Goal: Task Accomplishment & Management: Manage account settings

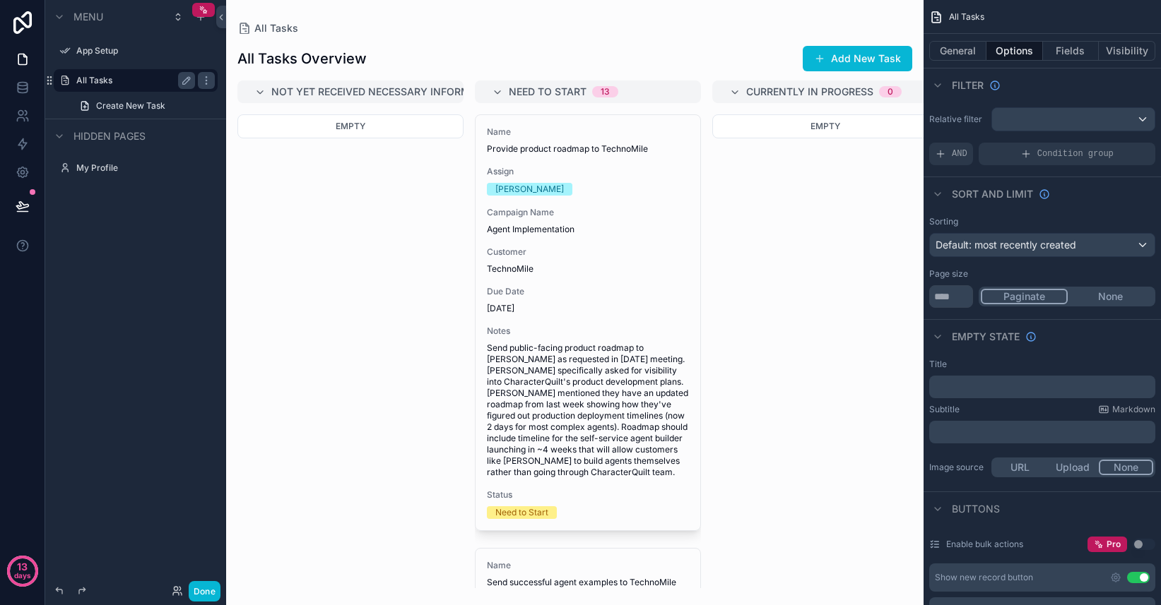
click at [73, 80] on div "All Tasks" at bounding box center [136, 80] width 158 height 23
click at [28, 90] on icon at bounding box center [23, 88] width 14 height 14
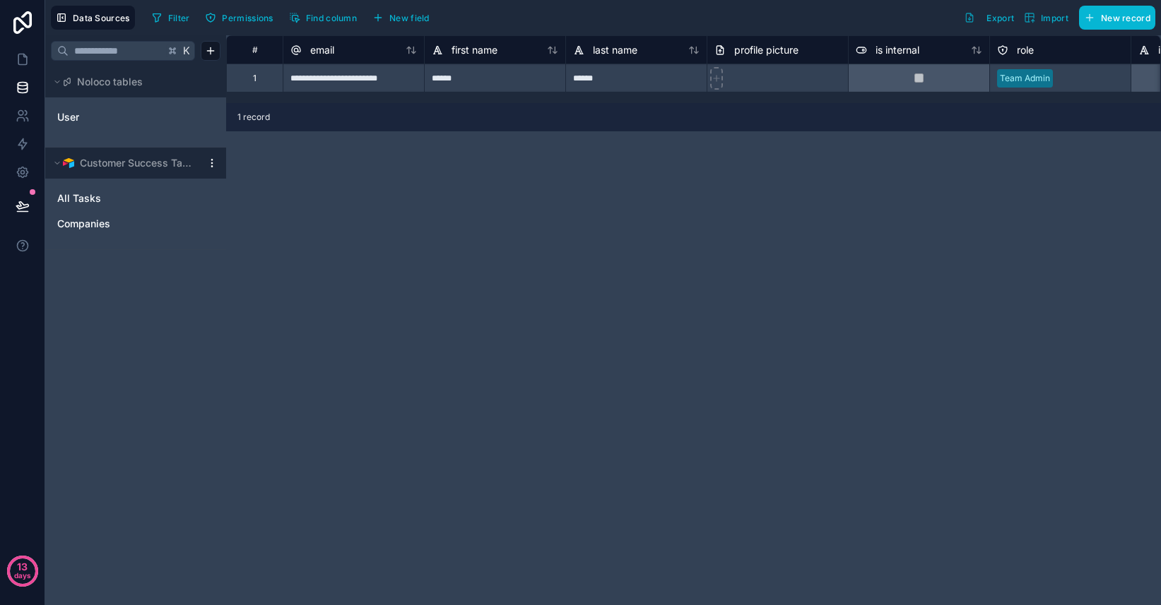
click at [213, 168] on html "**********" at bounding box center [580, 302] width 1161 height 605
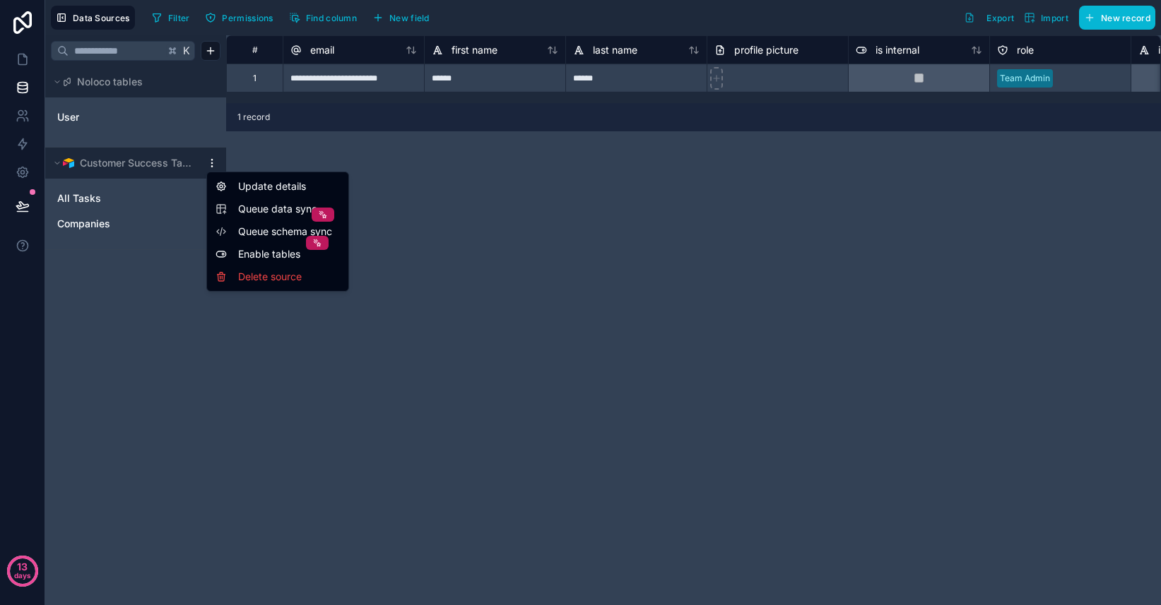
click at [260, 207] on span "Queue data sync" at bounding box center [289, 209] width 102 height 14
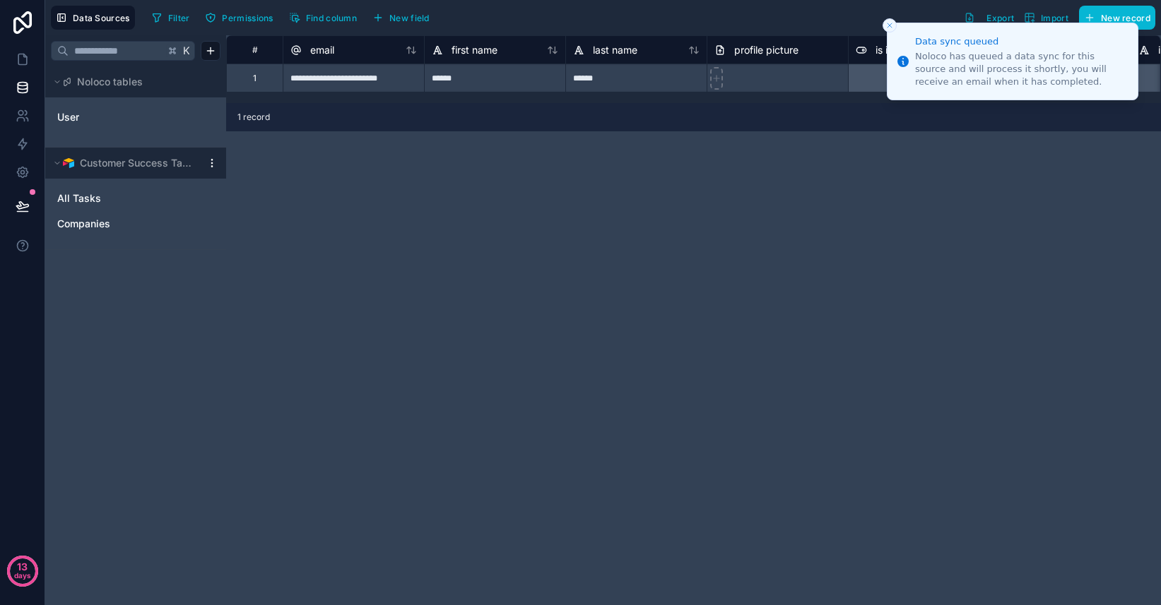
click at [884, 25] on button "Close toast" at bounding box center [889, 25] width 14 height 14
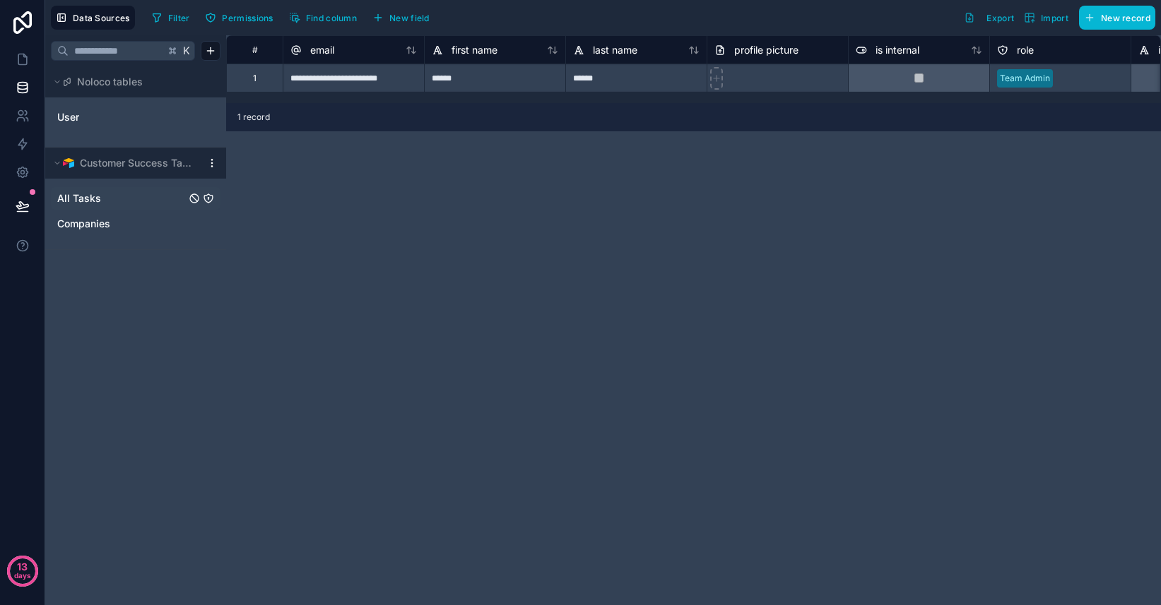
click at [104, 199] on link "All Tasks" at bounding box center [121, 198] width 129 height 14
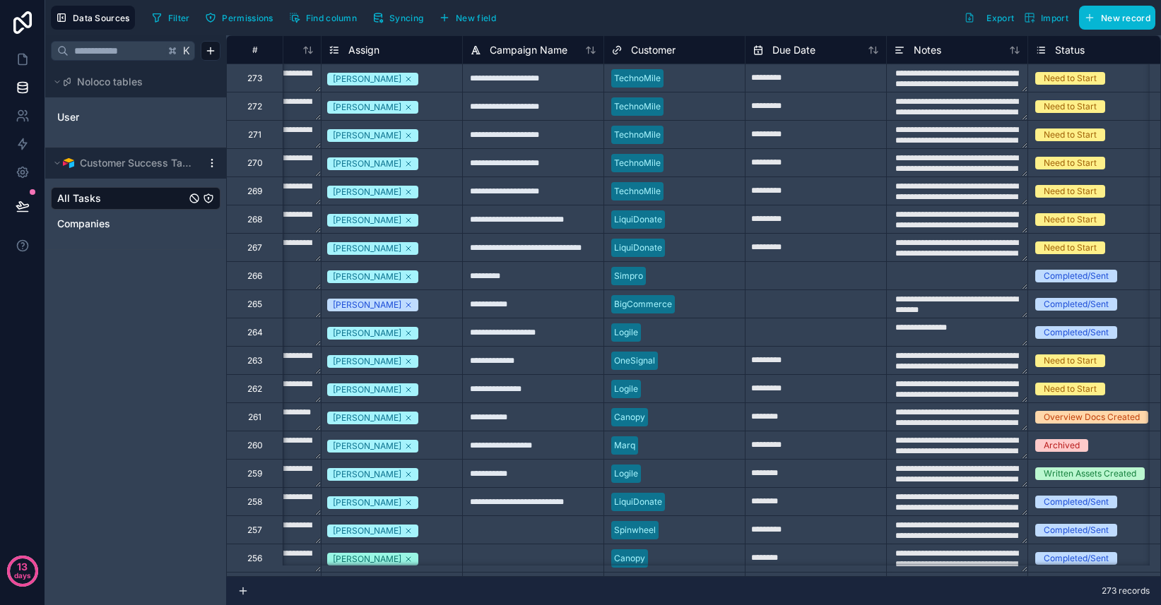
scroll to position [0, 97]
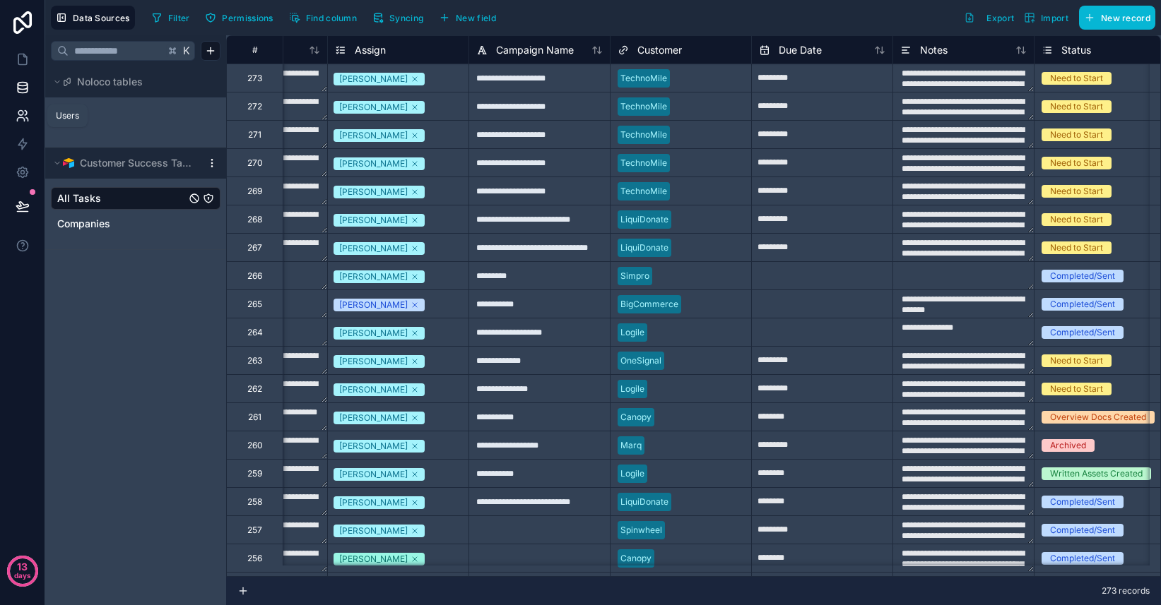
click at [23, 114] on icon at bounding box center [20, 113] width 5 height 5
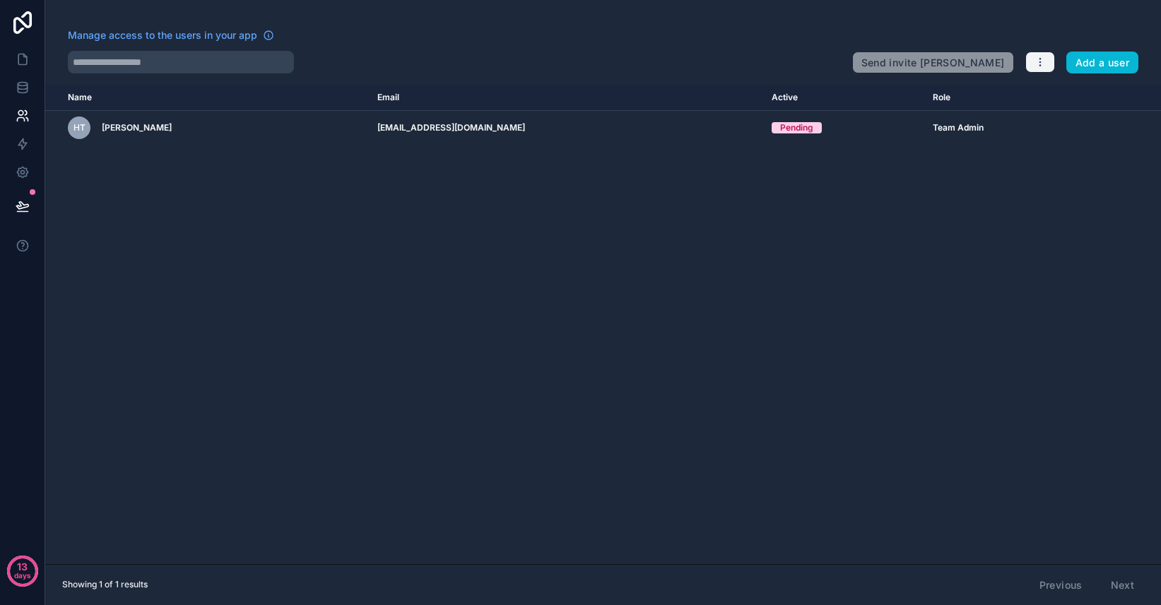
click at [1038, 61] on icon "button" at bounding box center [1039, 62] width 11 height 11
click at [647, 257] on div "Name Email Active Role userTable.email HT Hunter Tolman hunter@characterquilt.c…" at bounding box center [602, 325] width 1115 height 480
click at [22, 90] on icon at bounding box center [22, 87] width 9 height 6
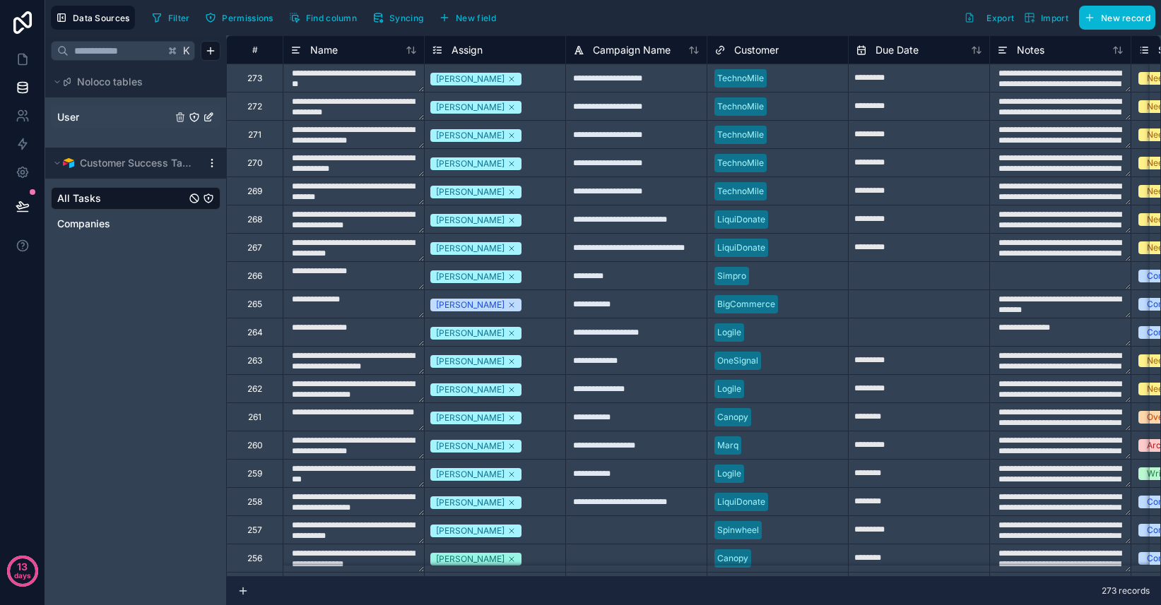
click at [112, 120] on link "User" at bounding box center [114, 117] width 114 height 14
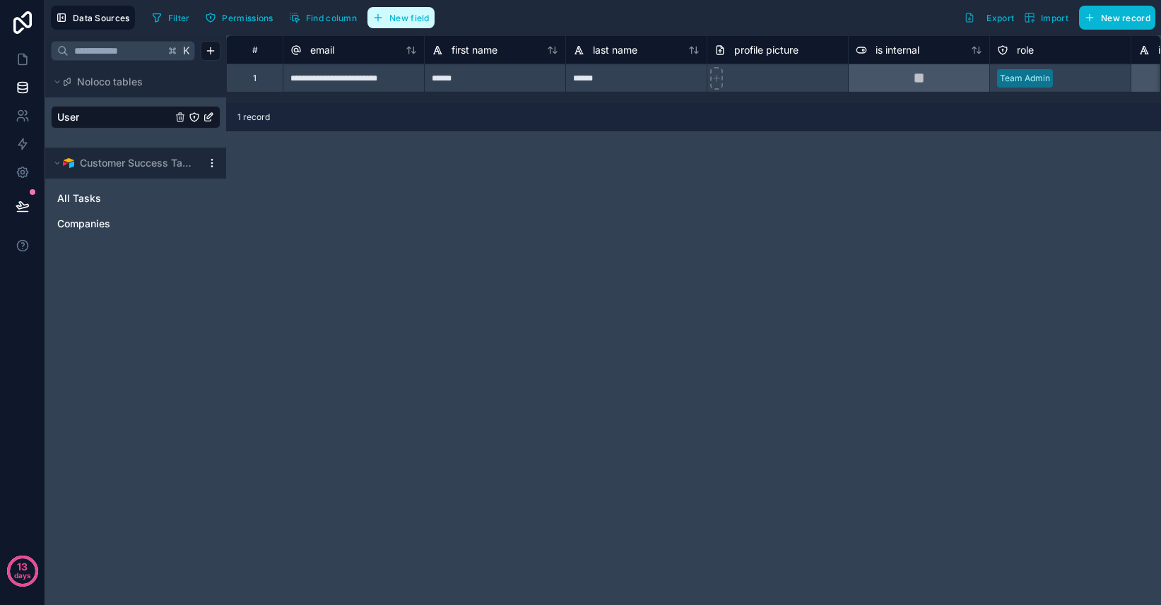
click at [405, 21] on span "New field" at bounding box center [409, 18] width 40 height 11
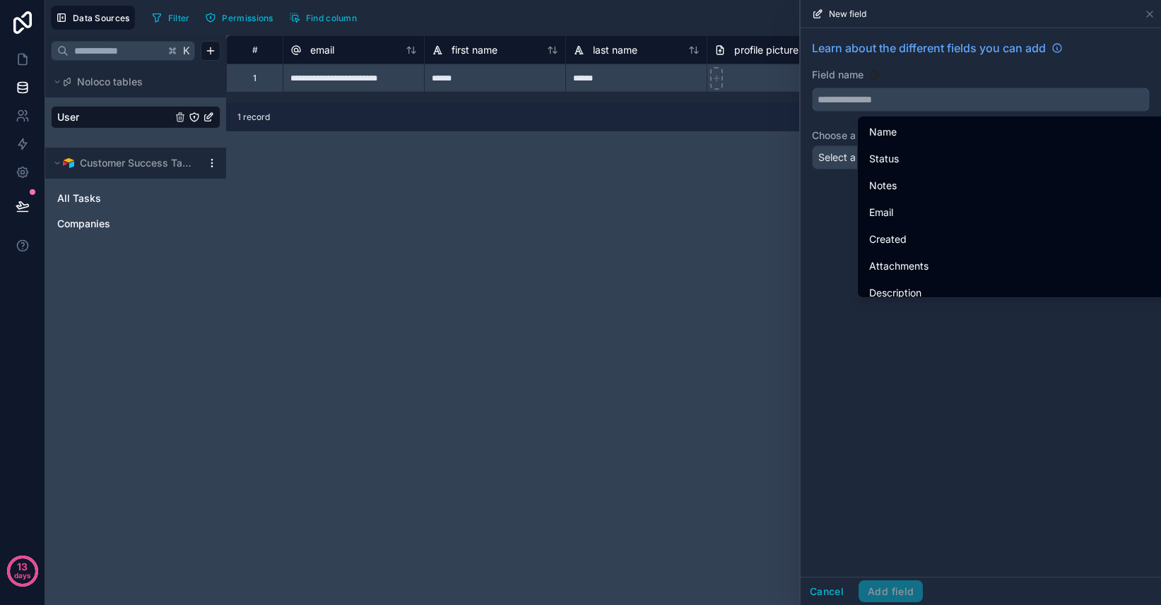
click at [886, 103] on input "text" at bounding box center [980, 99] width 336 height 23
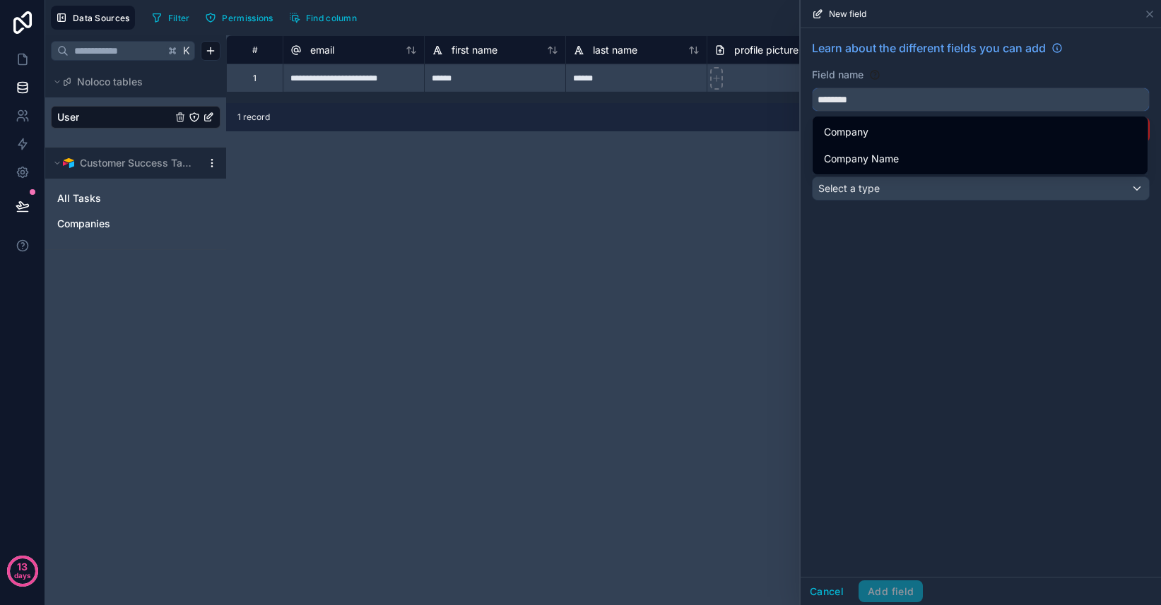
click at [812, 88] on button "*******" at bounding box center [981, 100] width 338 height 24
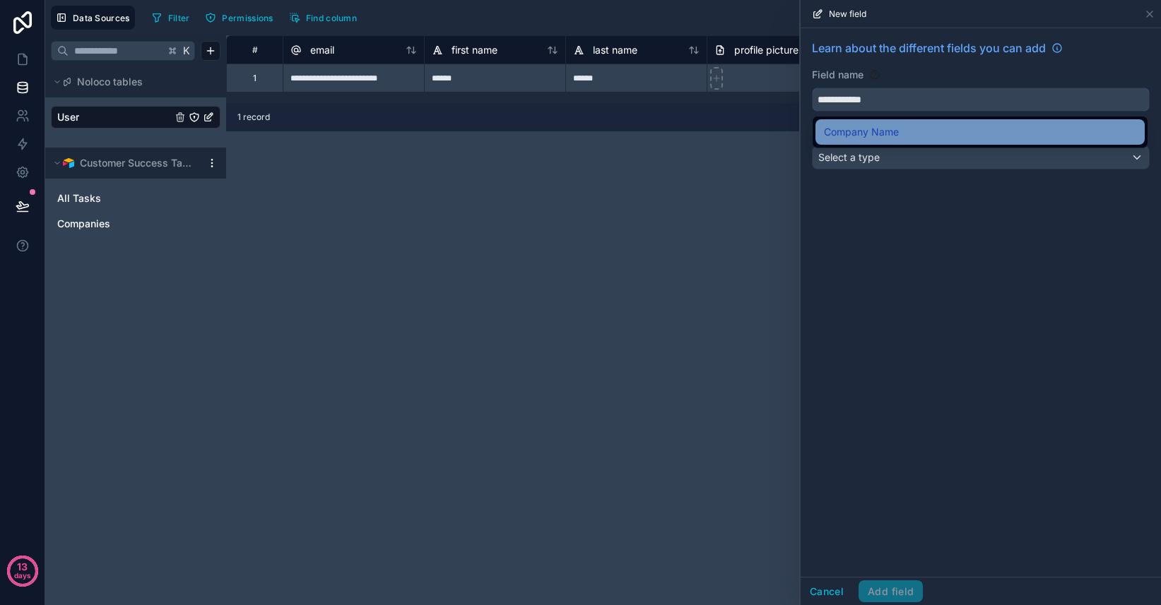
type input "**********"
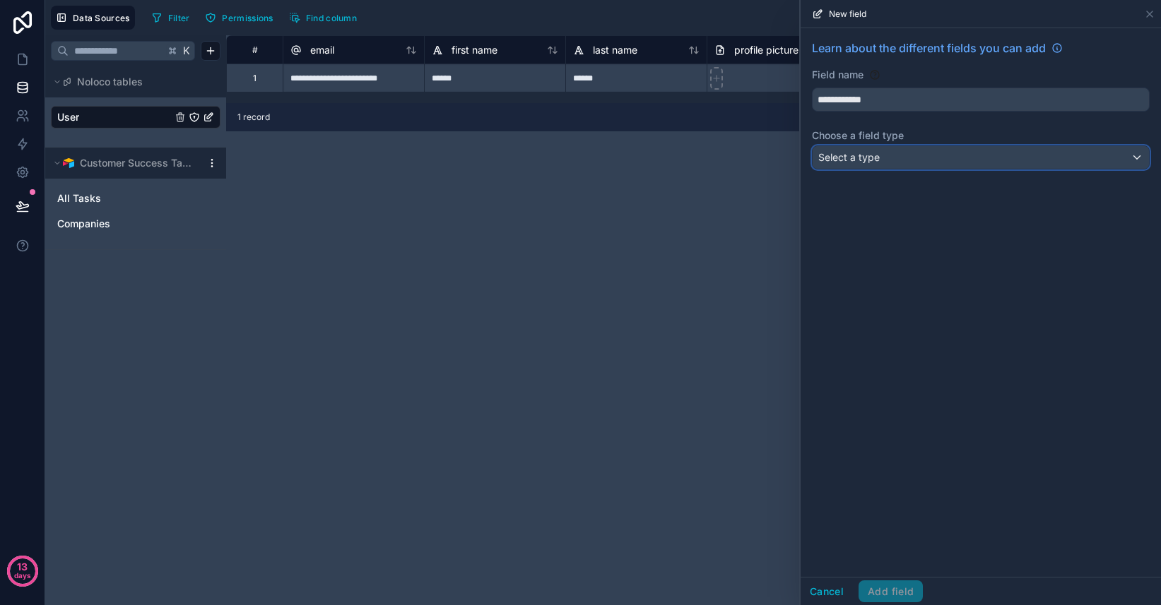
click at [865, 159] on span "Select a type" at bounding box center [848, 157] width 61 height 12
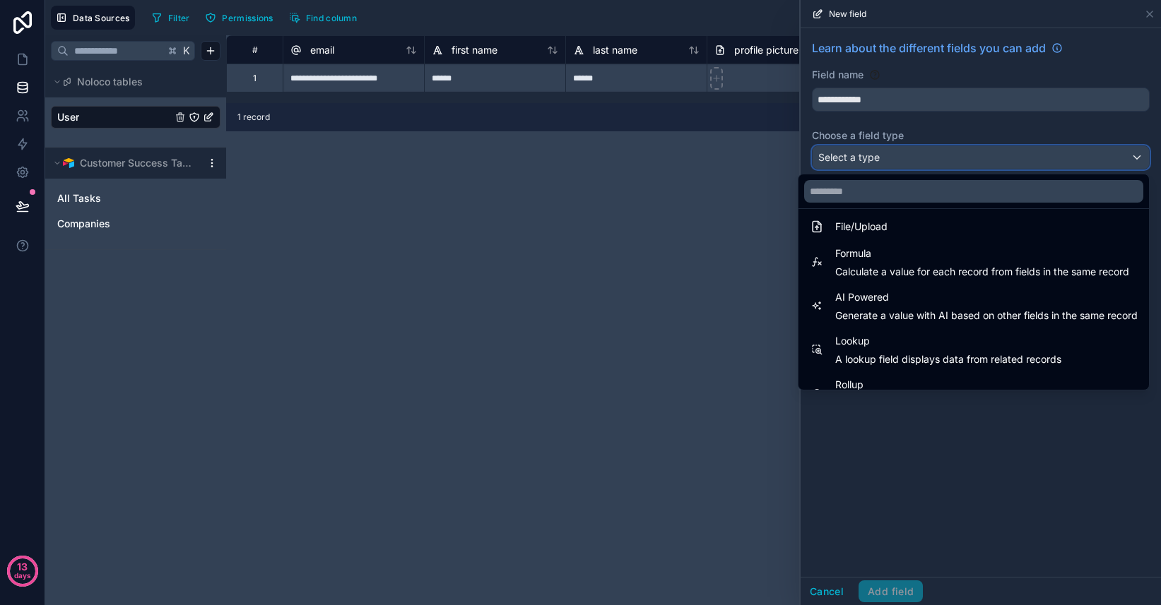
scroll to position [410, 0]
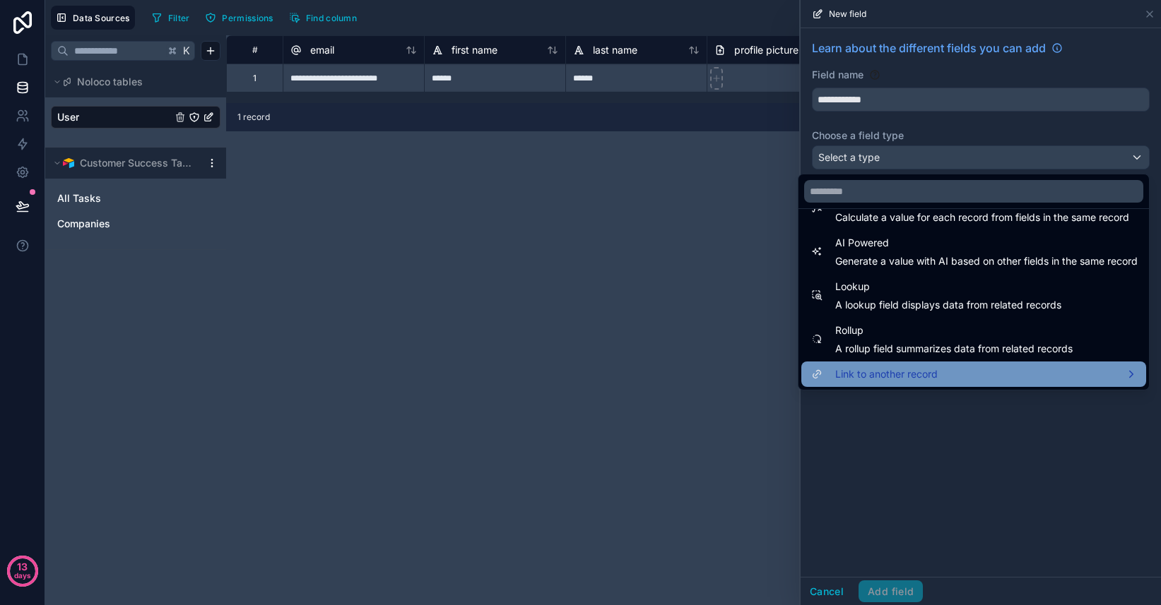
click at [879, 373] on span "Link to another record" at bounding box center [886, 374] width 102 height 17
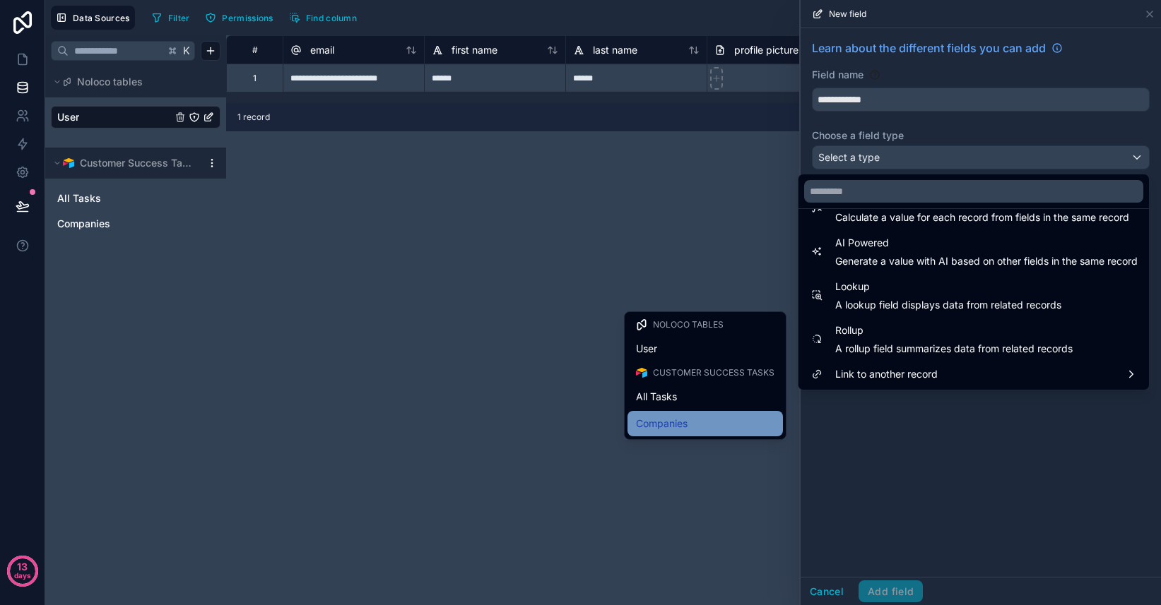
click at [696, 422] on div "Companies" at bounding box center [705, 423] width 138 height 17
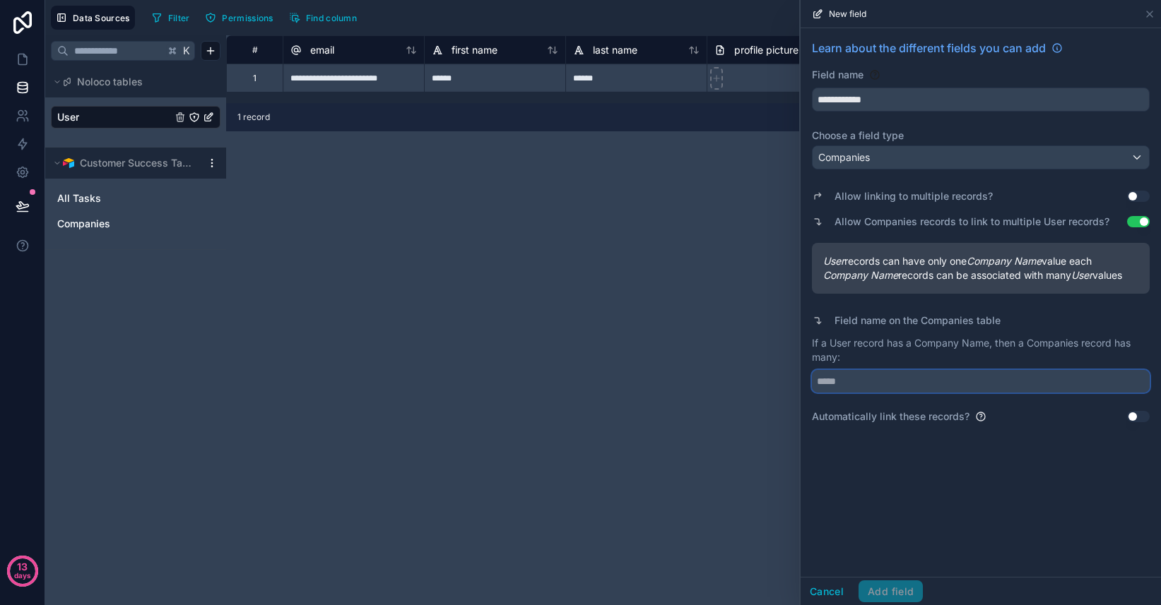
click at [889, 377] on input "text" at bounding box center [981, 381] width 338 height 23
type input "*****"
click at [882, 596] on button "Add field" at bounding box center [890, 592] width 64 height 23
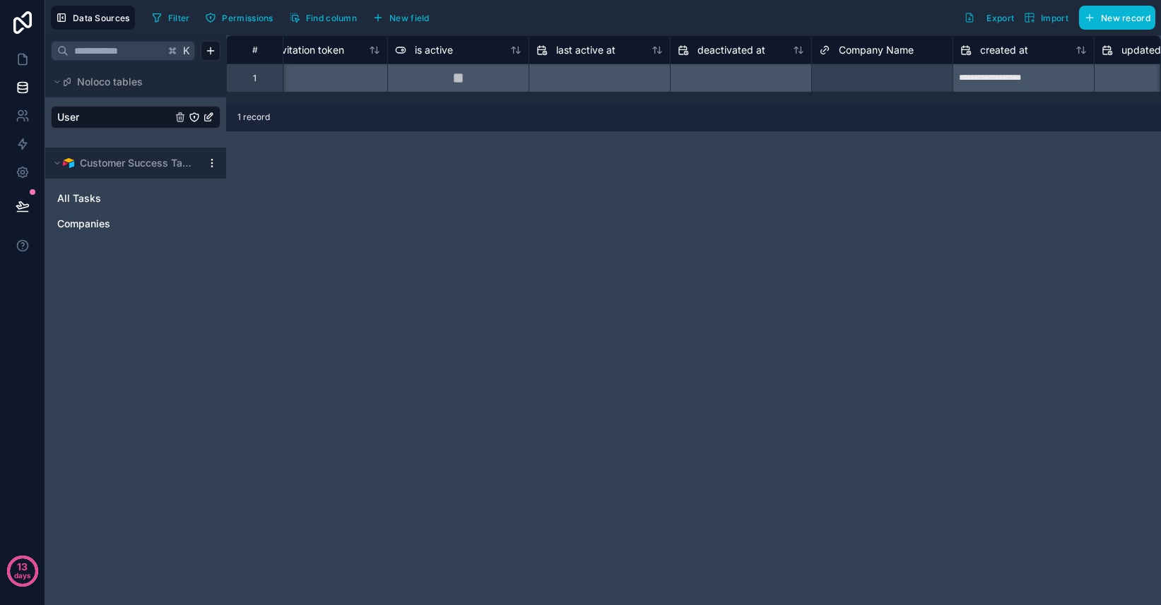
scroll to position [0, 887]
click at [868, 49] on span "Company Name" at bounding box center [873, 50] width 75 height 14
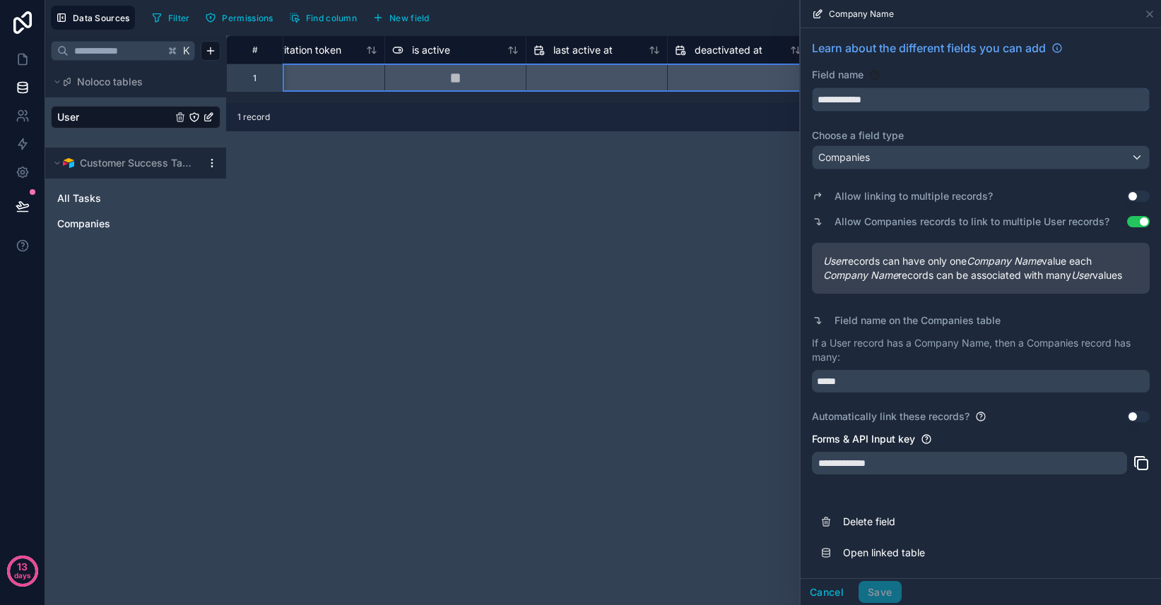
click at [905, 93] on input "**********" at bounding box center [980, 99] width 336 height 23
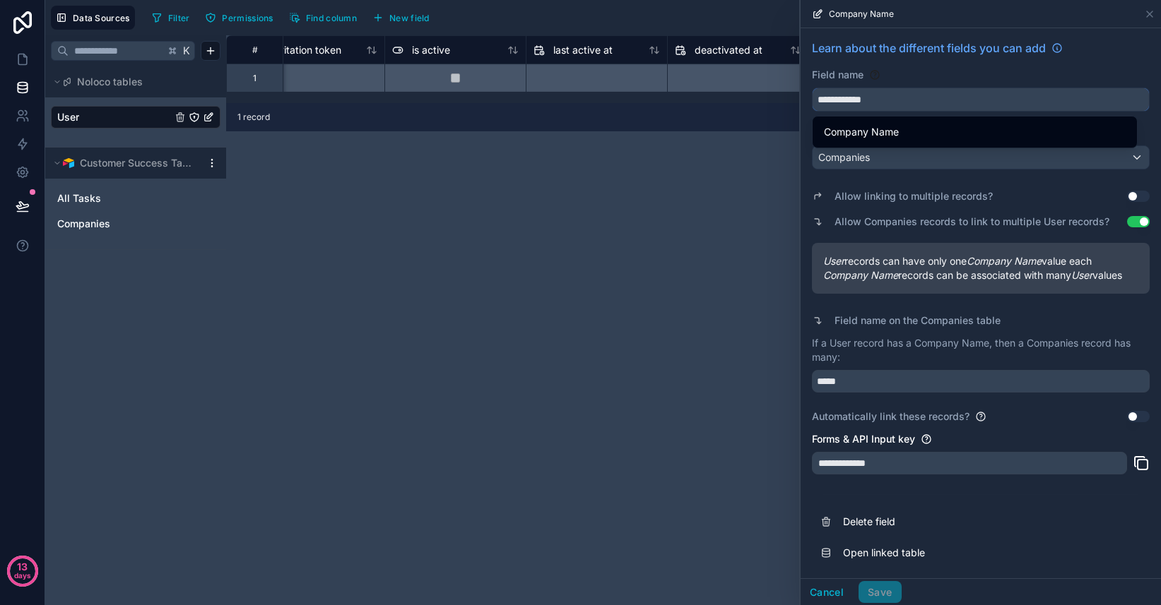
click at [905, 98] on input "**********" at bounding box center [980, 99] width 336 height 23
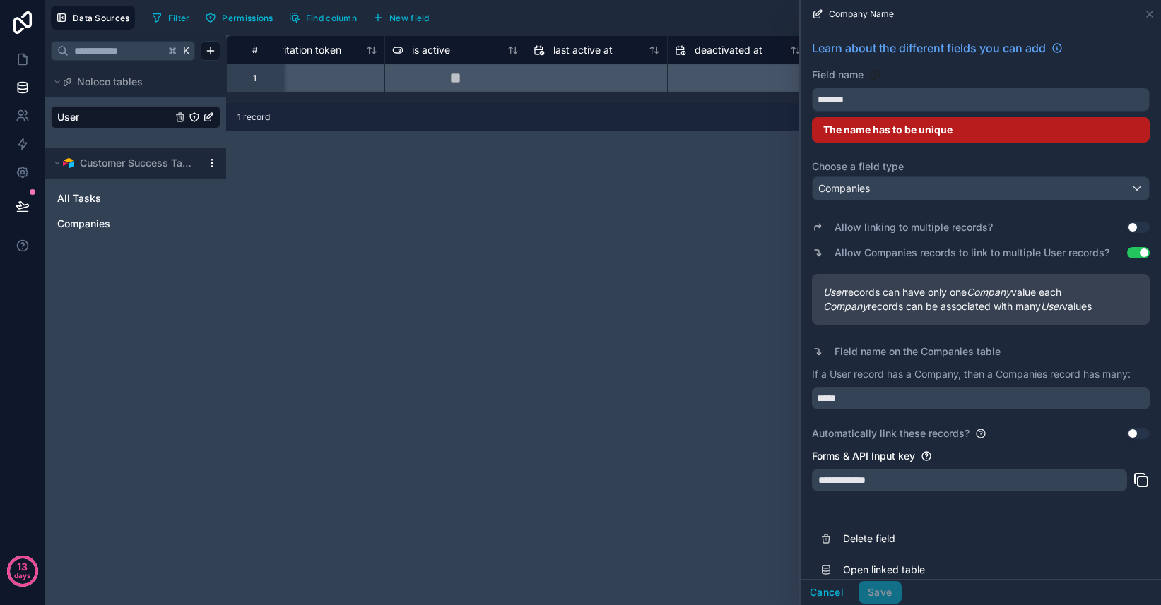
click at [909, 72] on div "Field name" at bounding box center [981, 75] width 338 height 14
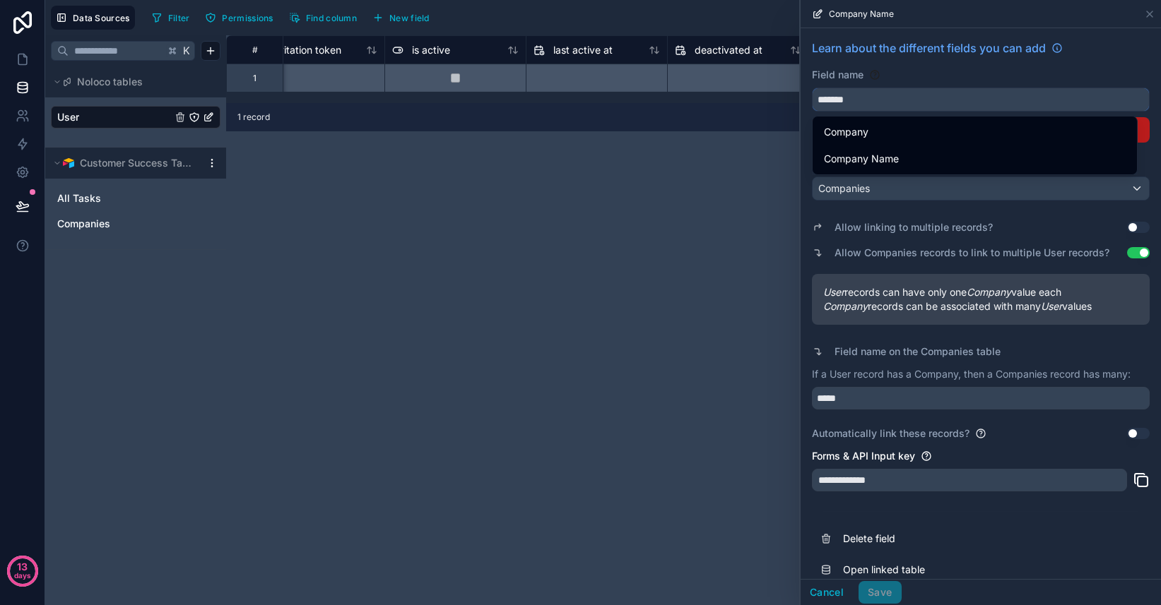
click at [893, 98] on input "*******" at bounding box center [980, 99] width 336 height 23
click at [812, 88] on button "*******" at bounding box center [981, 100] width 338 height 24
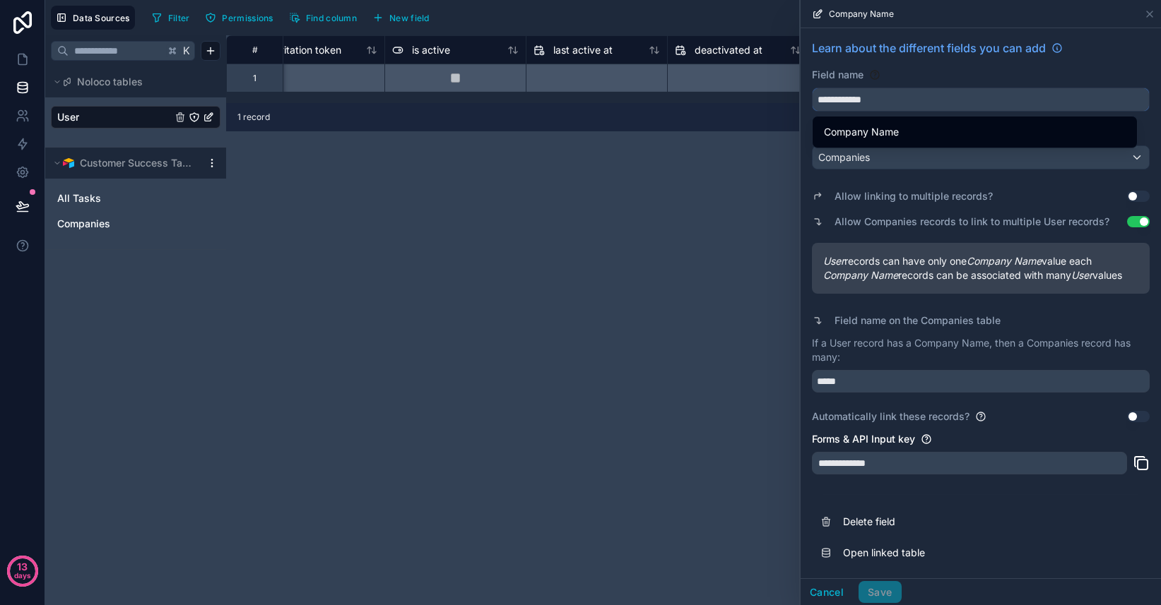
type input "**********"
click at [913, 68] on div "Field name" at bounding box center [981, 75] width 338 height 14
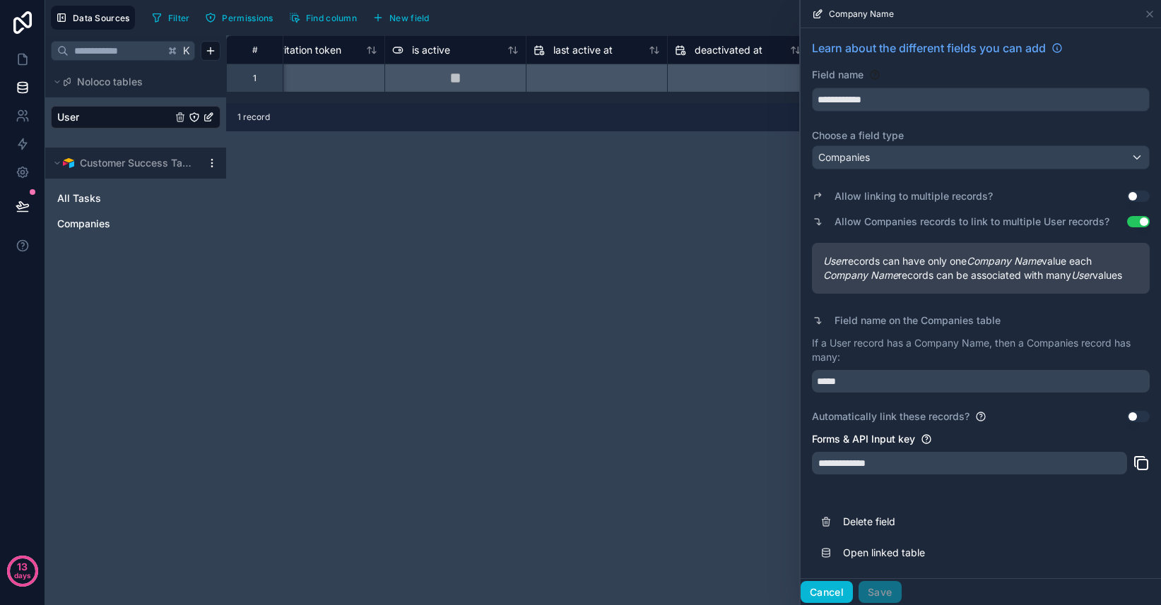
click at [823, 594] on button "Cancel" at bounding box center [826, 592] width 52 height 23
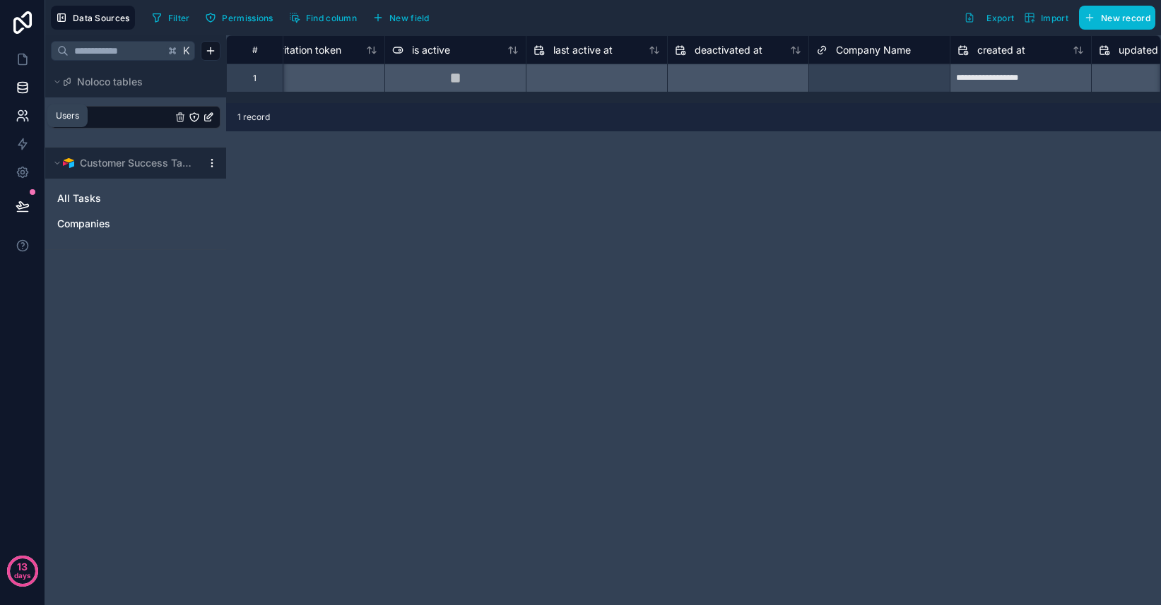
click at [29, 118] on icon at bounding box center [23, 116] width 14 height 14
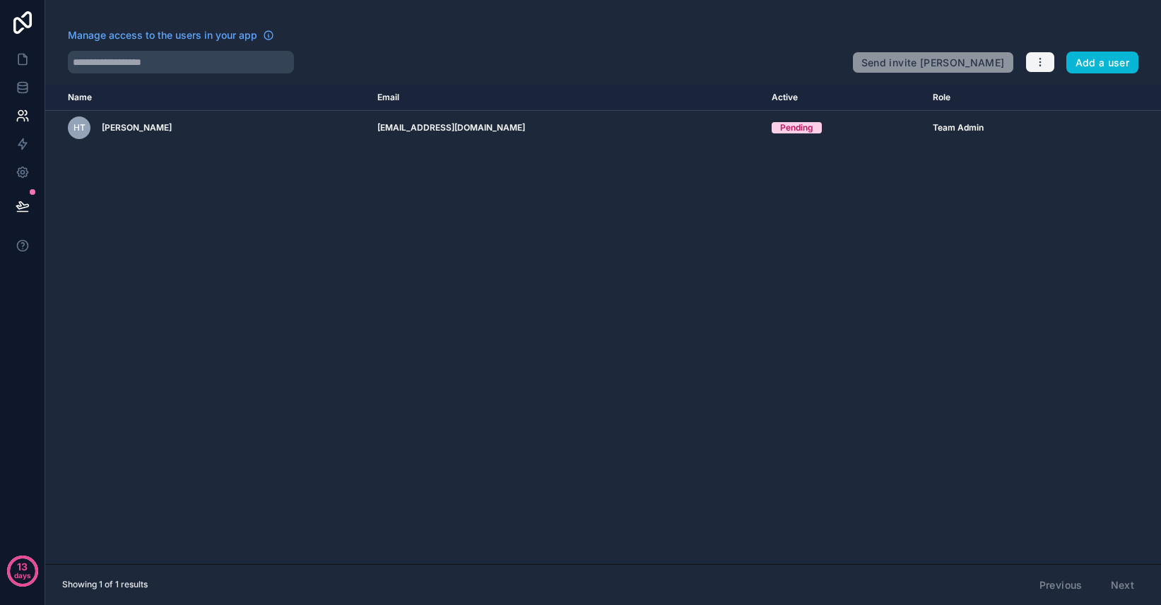
click at [1043, 63] on icon "button" at bounding box center [1039, 62] width 11 height 11
click at [1033, 97] on icon at bounding box center [1035, 95] width 11 height 11
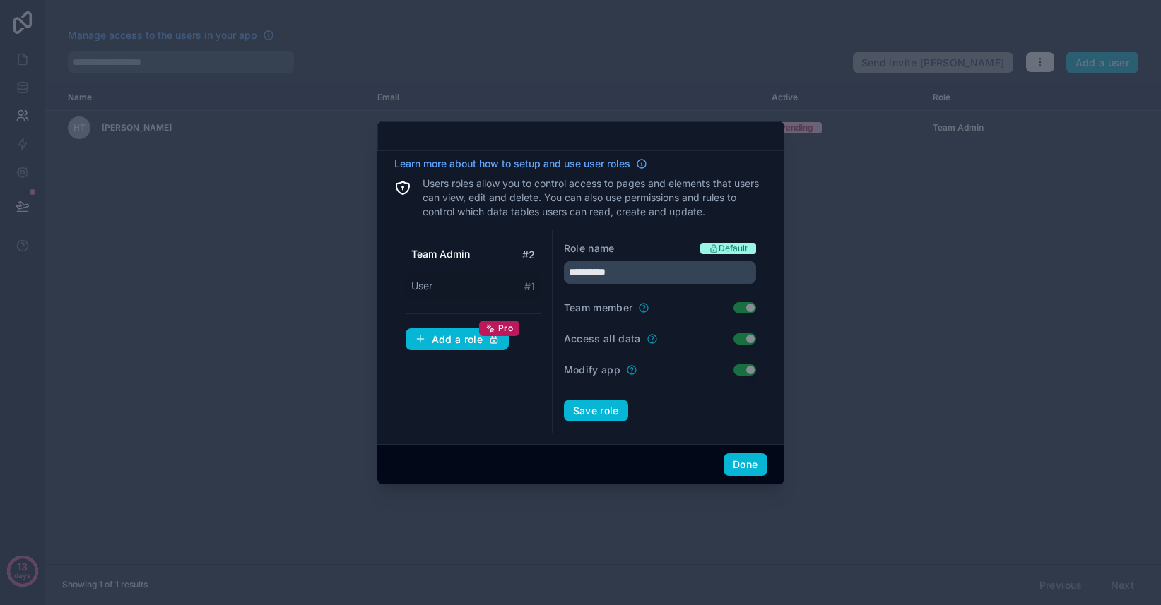
click at [431, 289] on span "User" at bounding box center [421, 286] width 21 height 14
click at [632, 276] on input "****" at bounding box center [660, 272] width 192 height 23
type input "********"
click at [738, 468] on button "Done" at bounding box center [744, 464] width 43 height 23
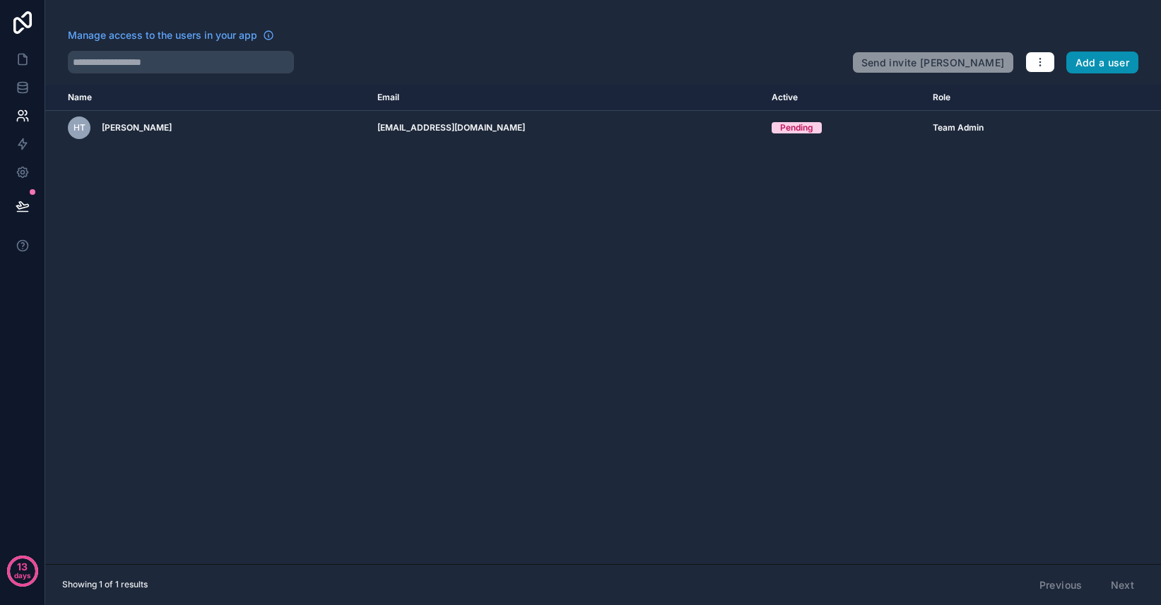
click at [1108, 72] on button "Add a user" at bounding box center [1102, 63] width 73 height 23
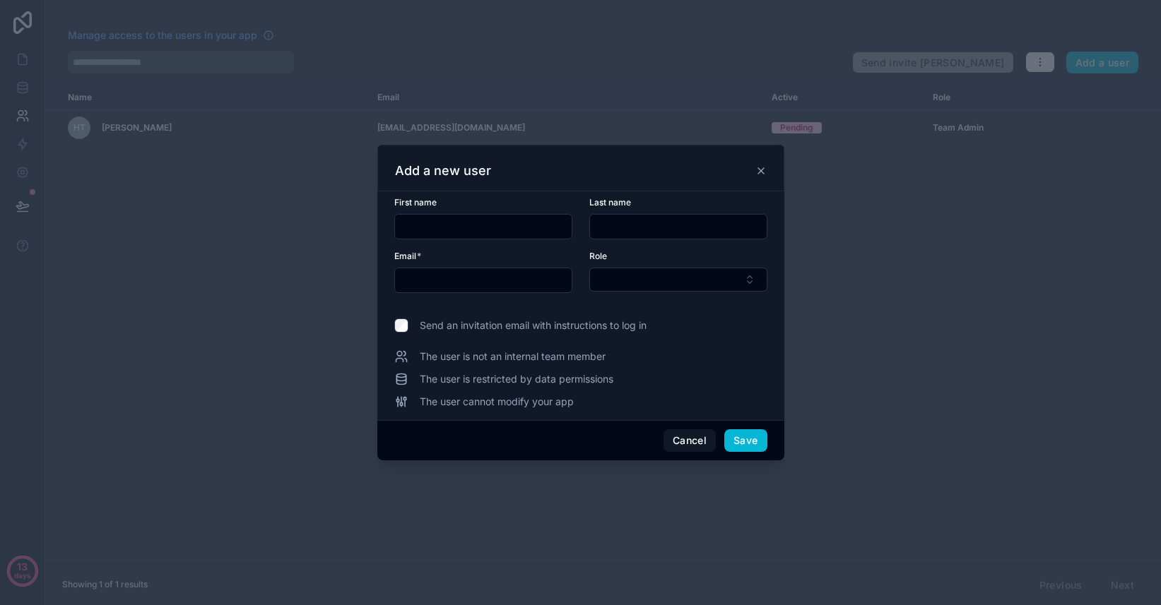
click at [448, 228] on input "text" at bounding box center [483, 227] width 177 height 20
type input "******"
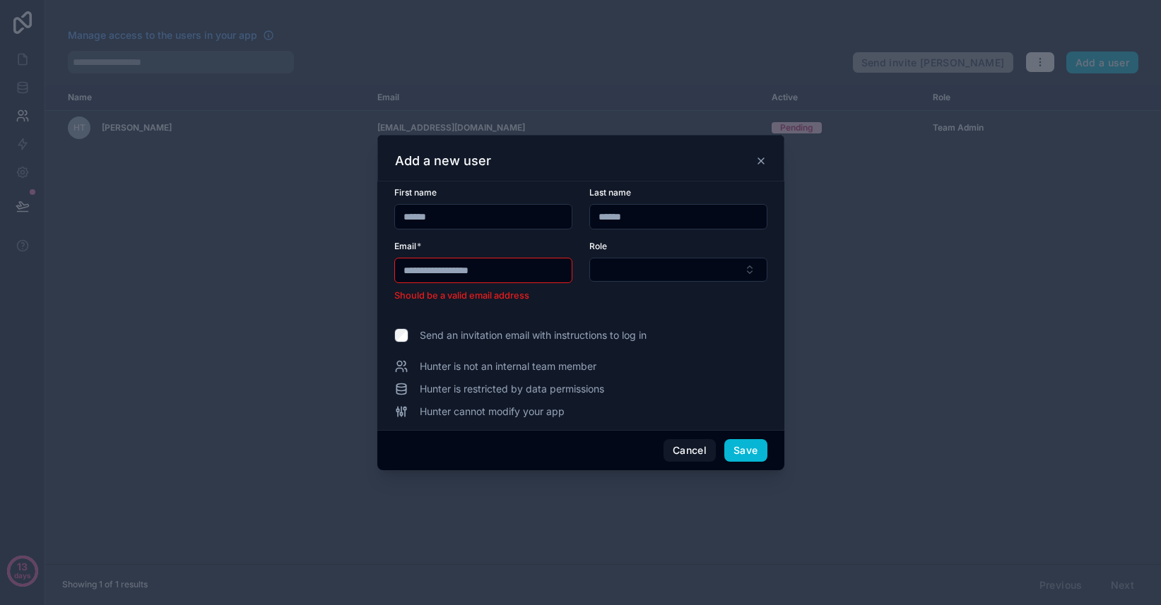
type input "**********"
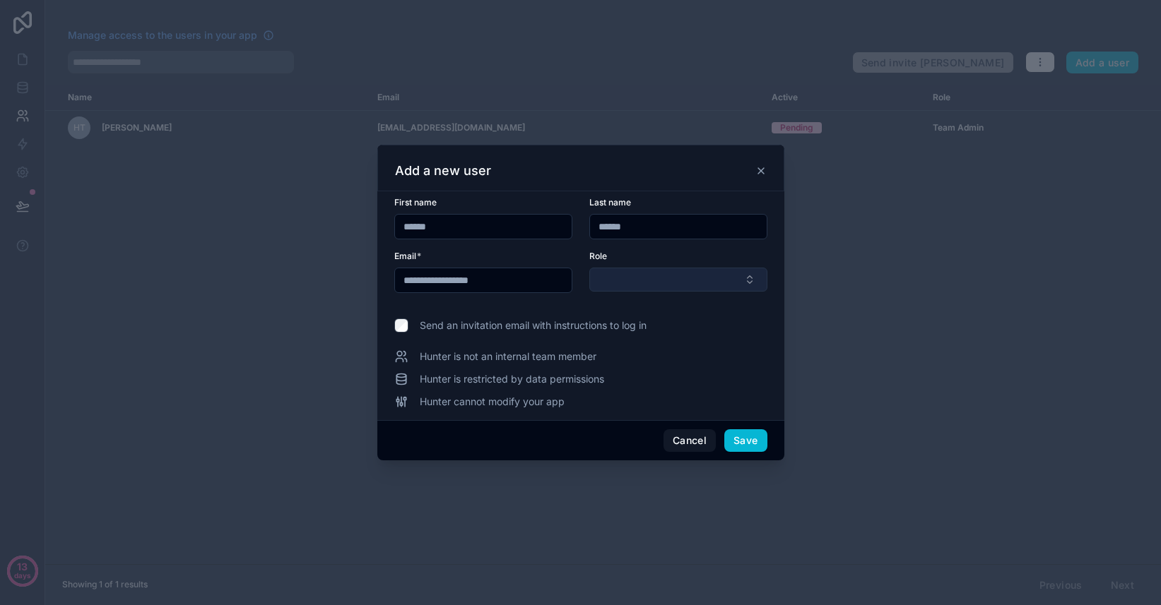
click at [689, 276] on button "Select Button" at bounding box center [678, 280] width 178 height 24
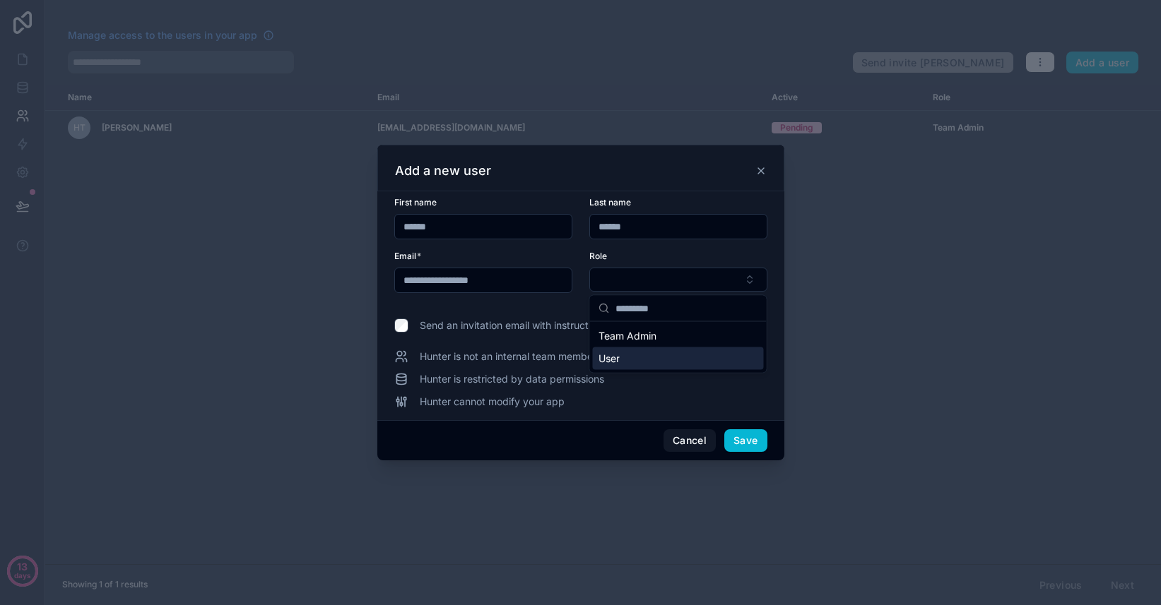
click at [657, 358] on div "User" at bounding box center [678, 359] width 171 height 23
click at [752, 439] on button "Save" at bounding box center [745, 441] width 42 height 23
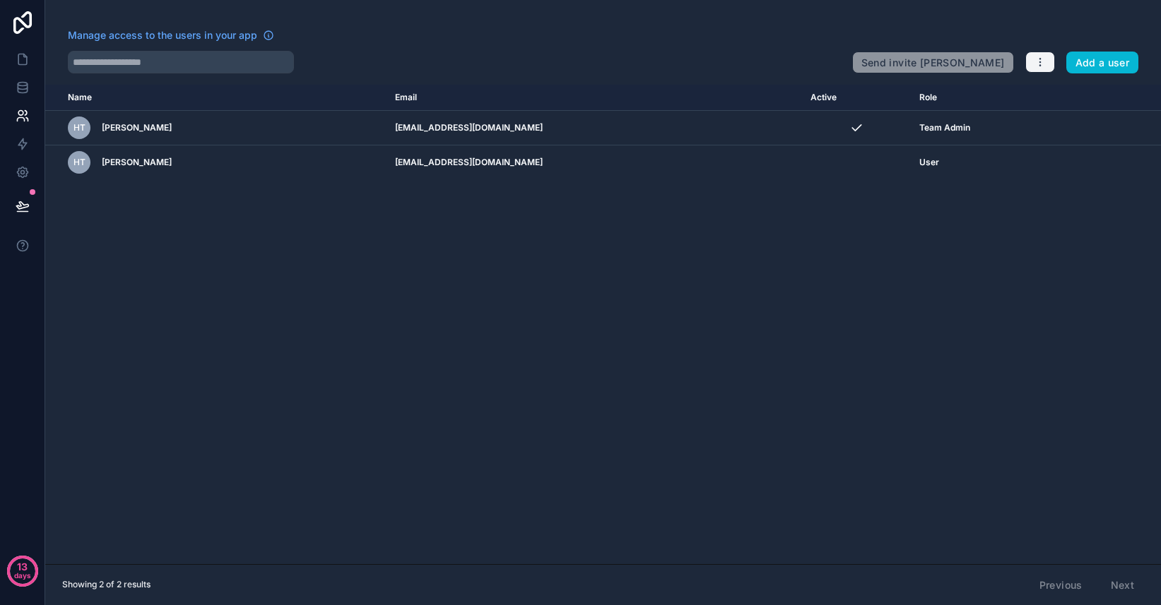
click at [1038, 59] on icon "button" at bounding box center [1039, 62] width 11 height 11
click at [1045, 95] on link "Manage roles" at bounding box center [1073, 96] width 99 height 23
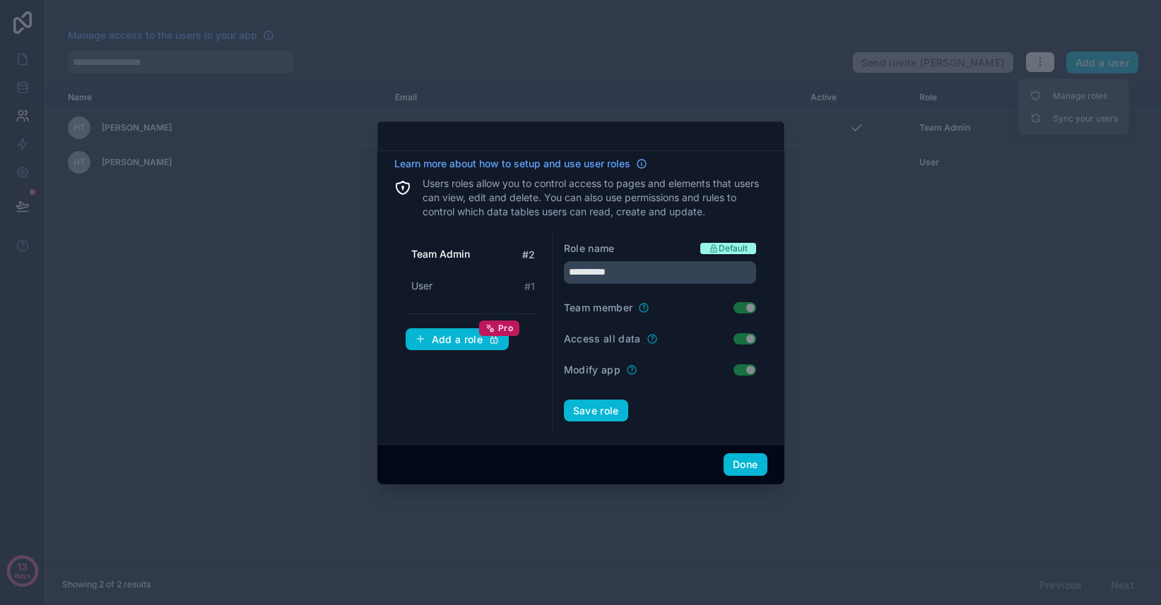
click at [465, 284] on div "User # 1" at bounding box center [472, 286] width 135 height 26
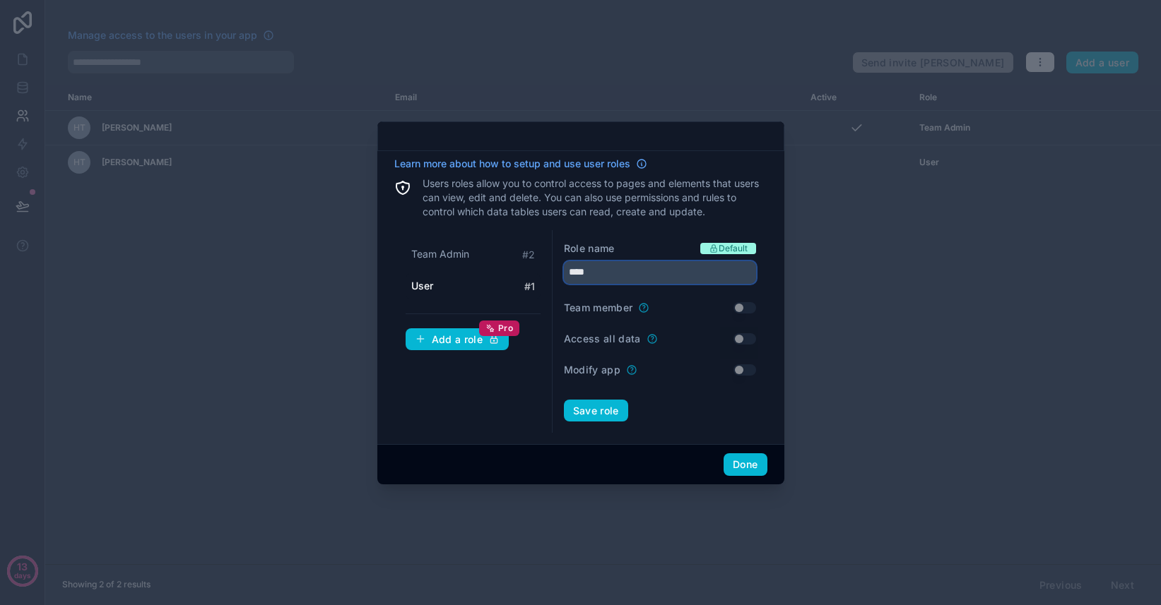
click at [627, 272] on input "****" at bounding box center [660, 272] width 192 height 23
type input "********"
click at [600, 415] on button "Save role" at bounding box center [596, 411] width 64 height 23
click at [743, 464] on button "Done" at bounding box center [744, 464] width 43 height 23
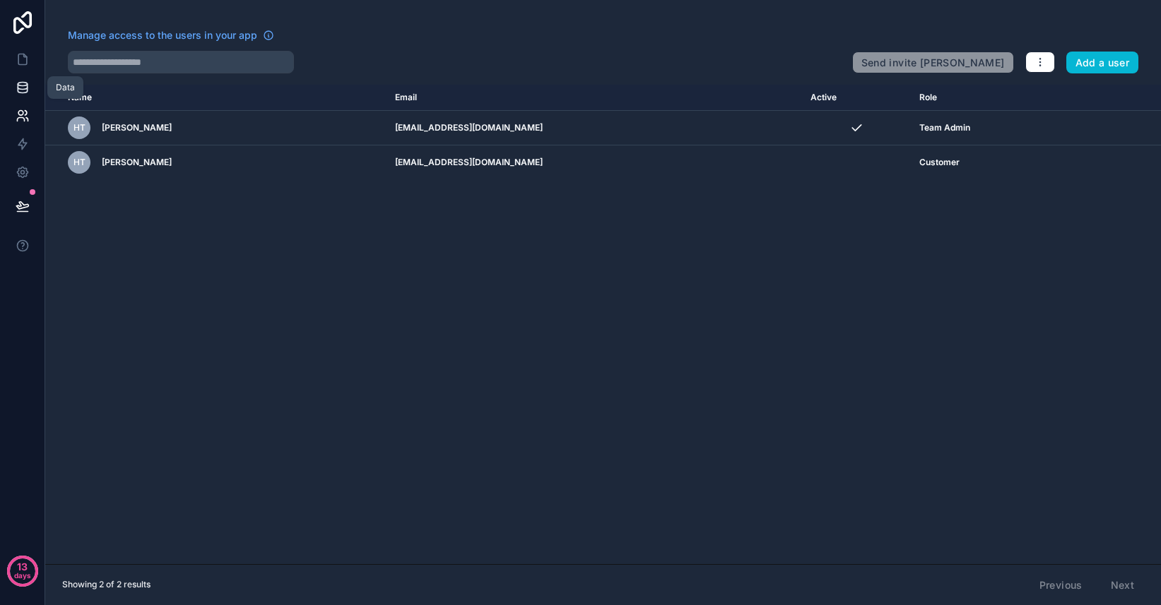
click at [22, 93] on icon at bounding box center [22, 91] width 9 height 6
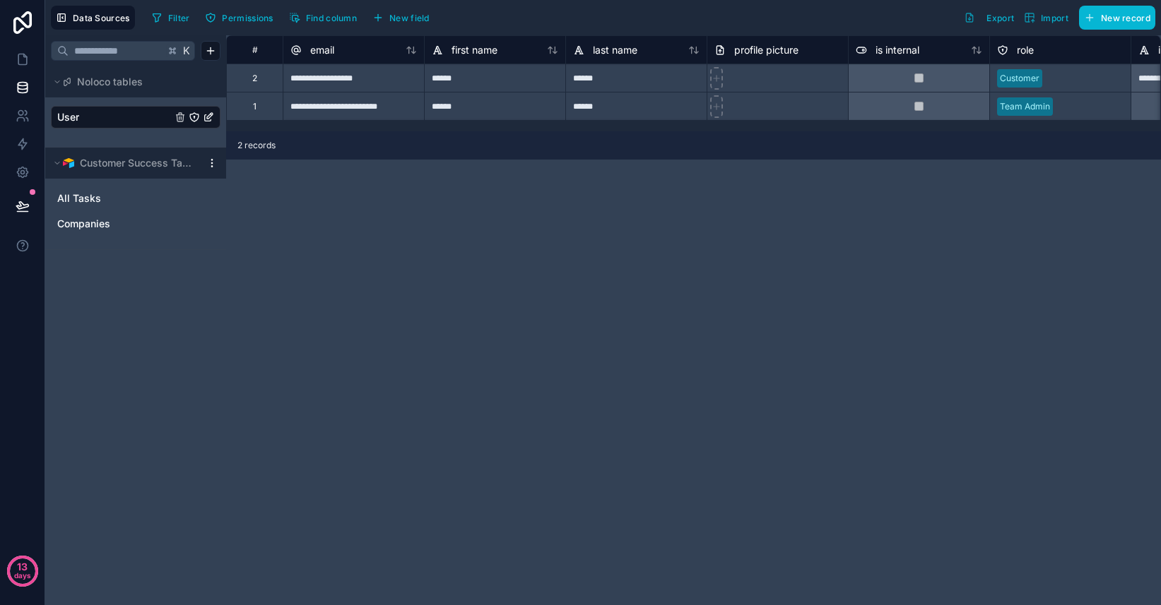
click at [94, 117] on link "User" at bounding box center [114, 117] width 114 height 14
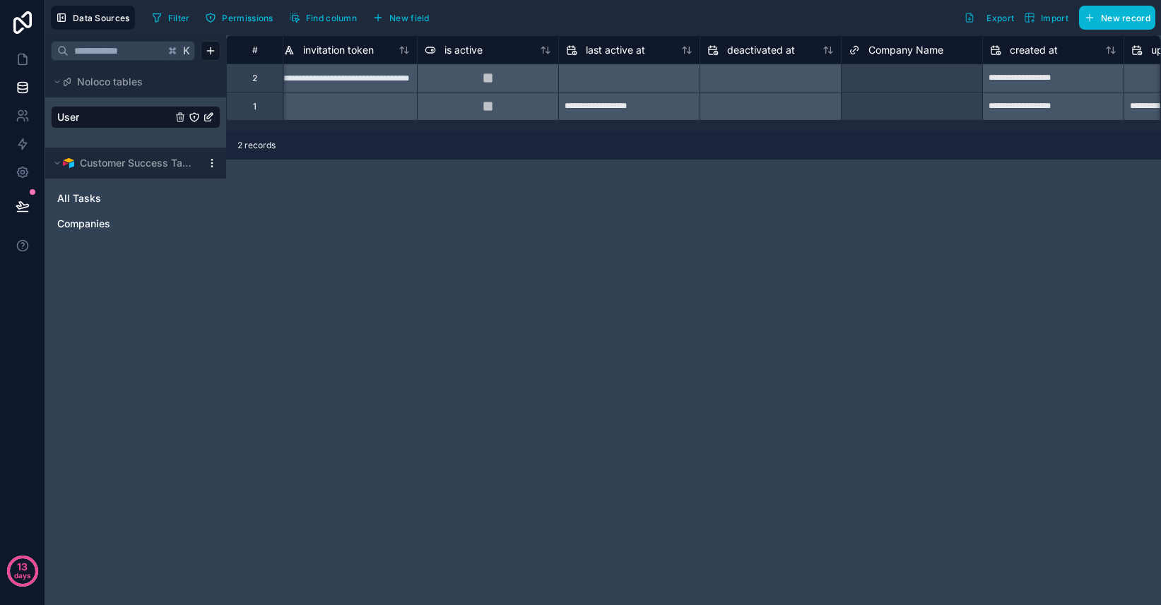
scroll to position [0, 867]
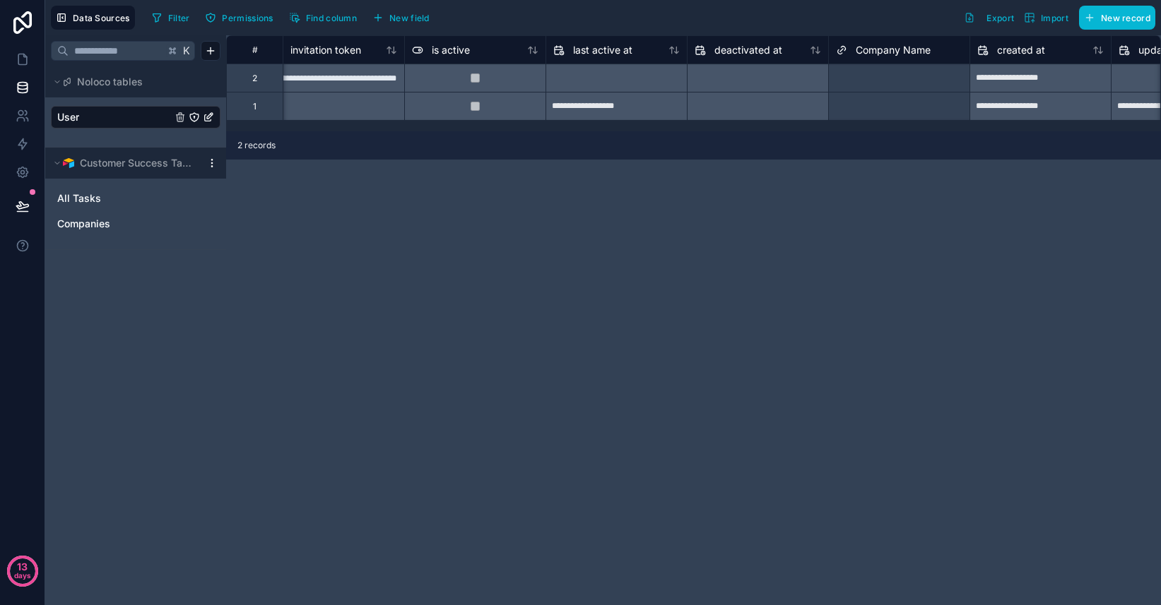
click at [875, 89] on div "Select a Company Name" at bounding box center [899, 78] width 141 height 28
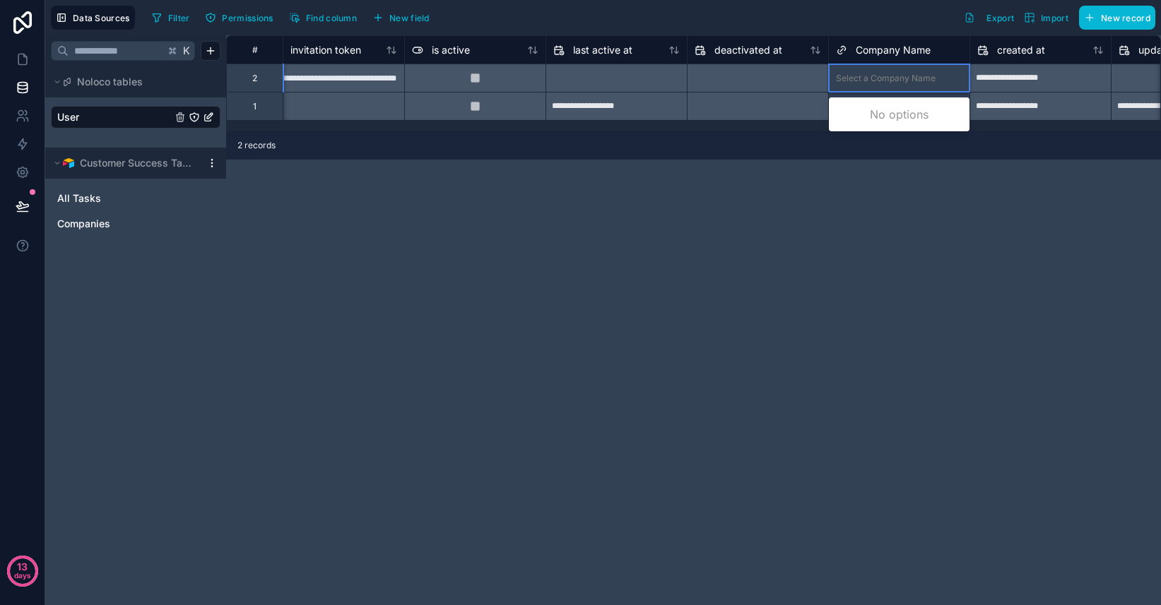
click at [878, 79] on div "Select a Company Name" at bounding box center [886, 78] width 100 height 11
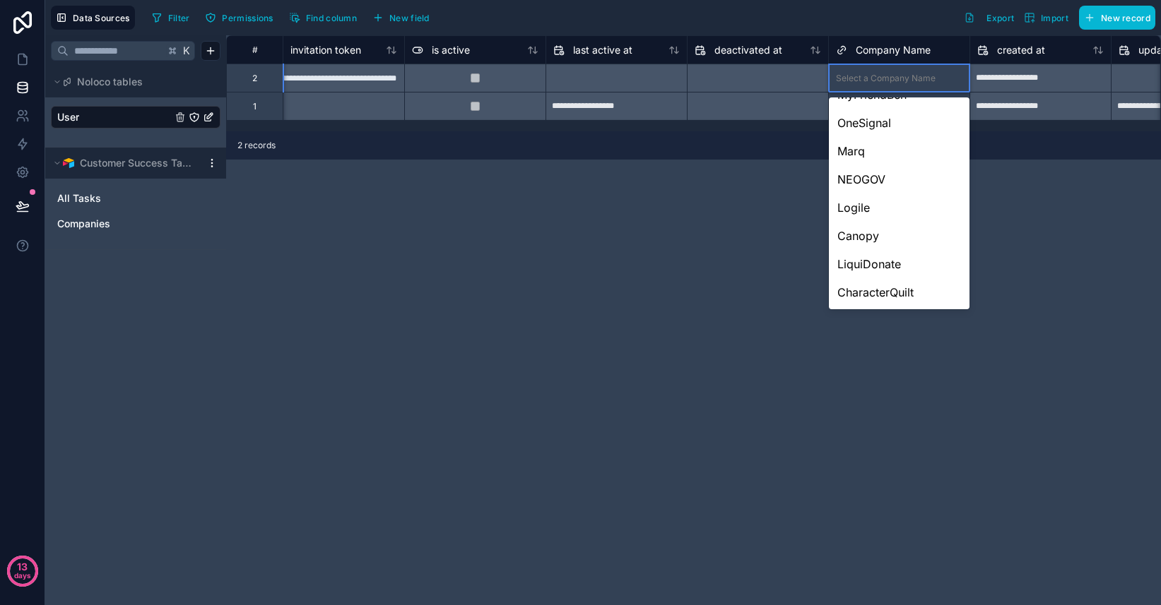
scroll to position [215, 0]
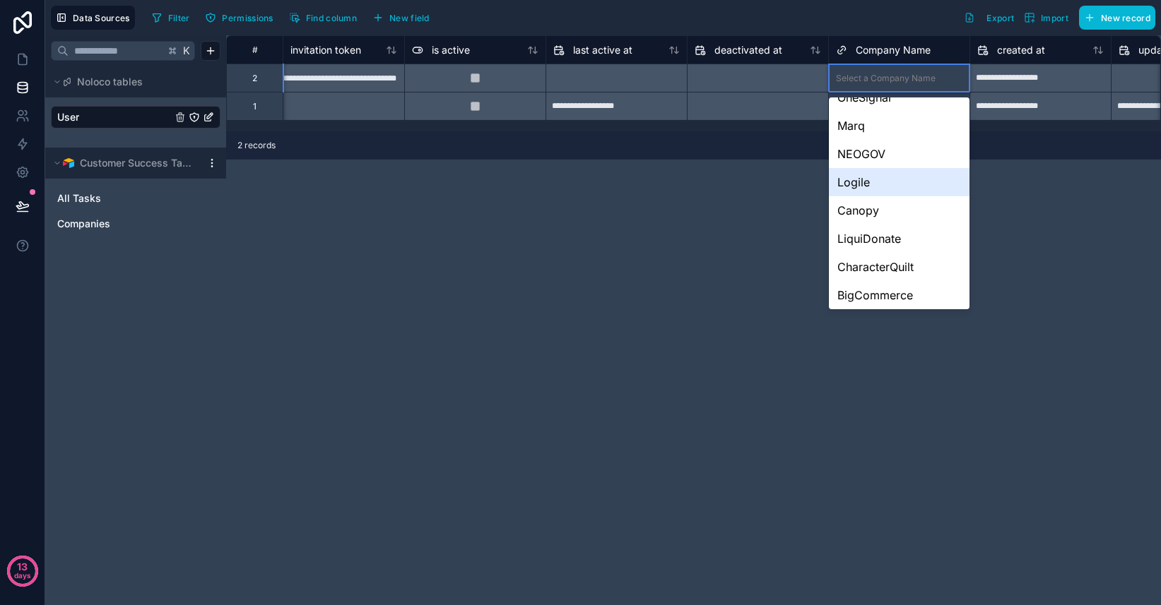
click at [870, 179] on div "Logile" at bounding box center [899, 182] width 141 height 28
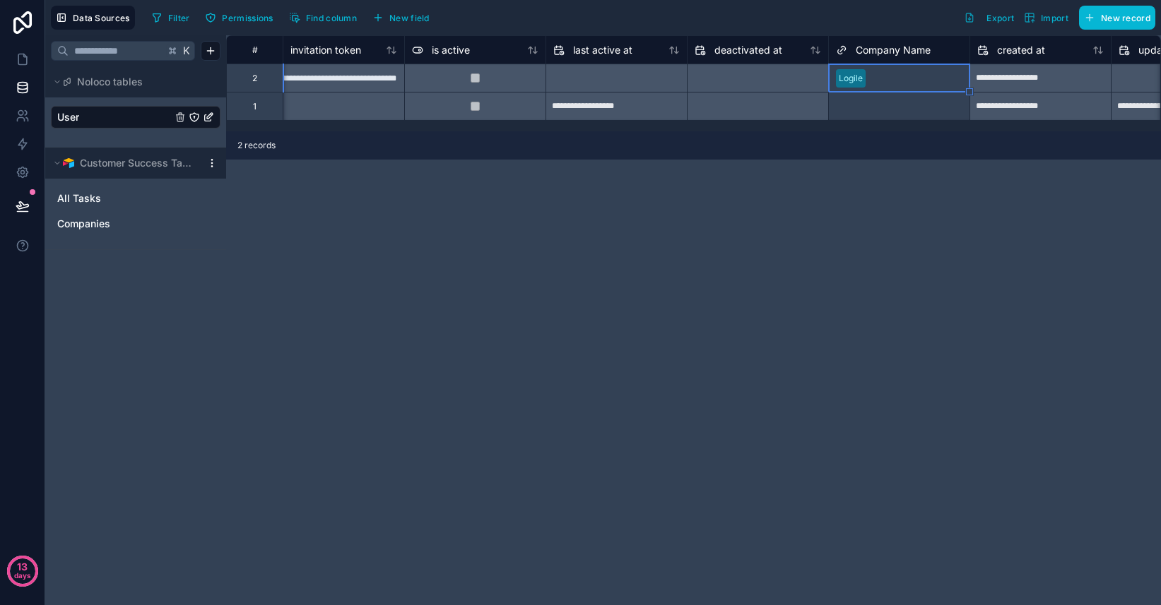
click at [821, 215] on div "**********" at bounding box center [693, 320] width 935 height 570
click at [106, 201] on link "All Tasks" at bounding box center [121, 198] width 129 height 14
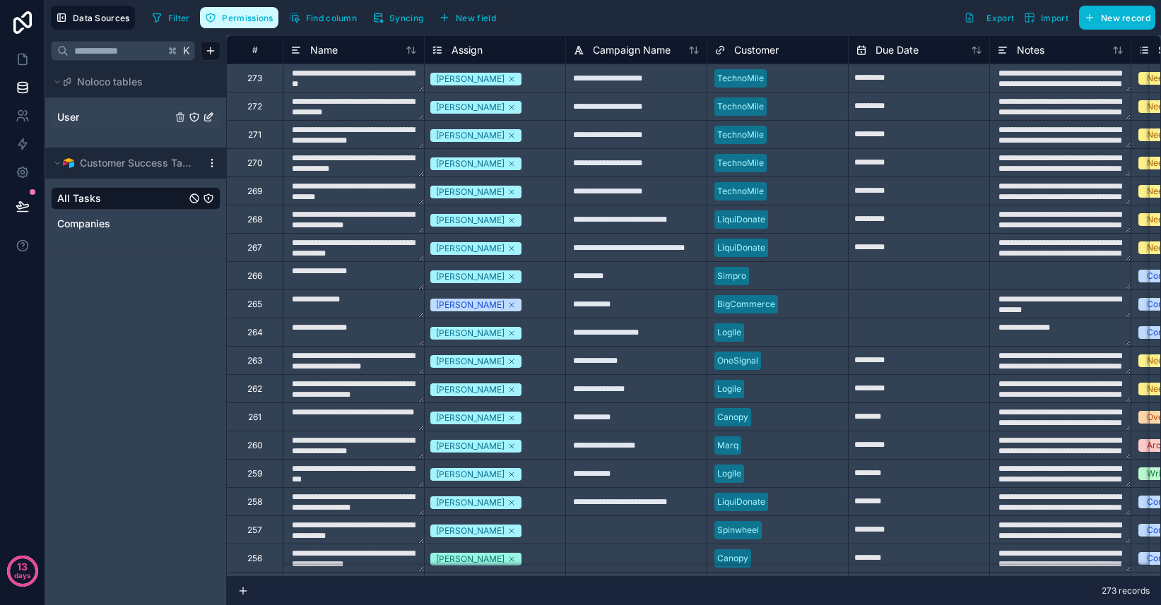
click at [247, 16] on span "Permissions" at bounding box center [247, 18] width 51 height 11
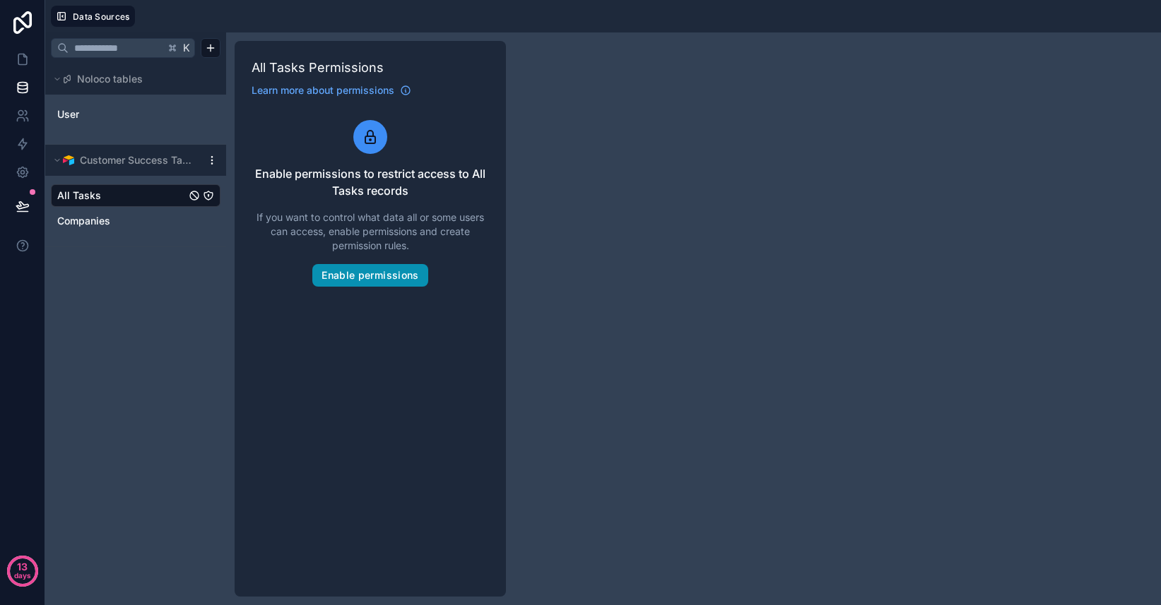
click at [355, 275] on button "Enable permissions" at bounding box center [369, 275] width 115 height 23
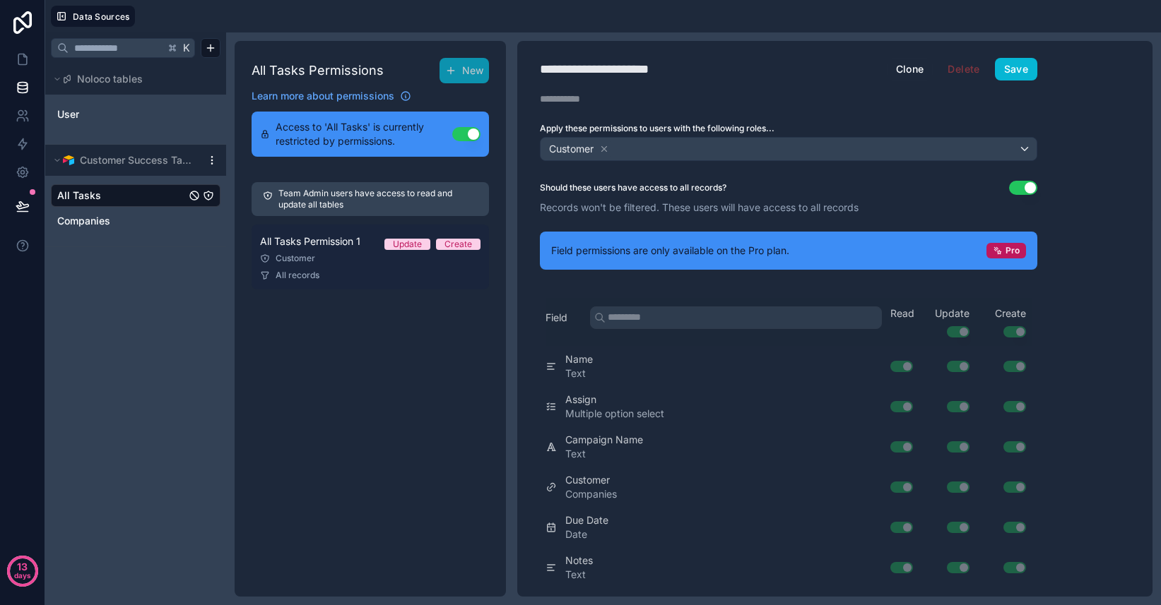
click at [320, 248] on span "All Tasks Permission 1" at bounding box center [310, 242] width 100 height 14
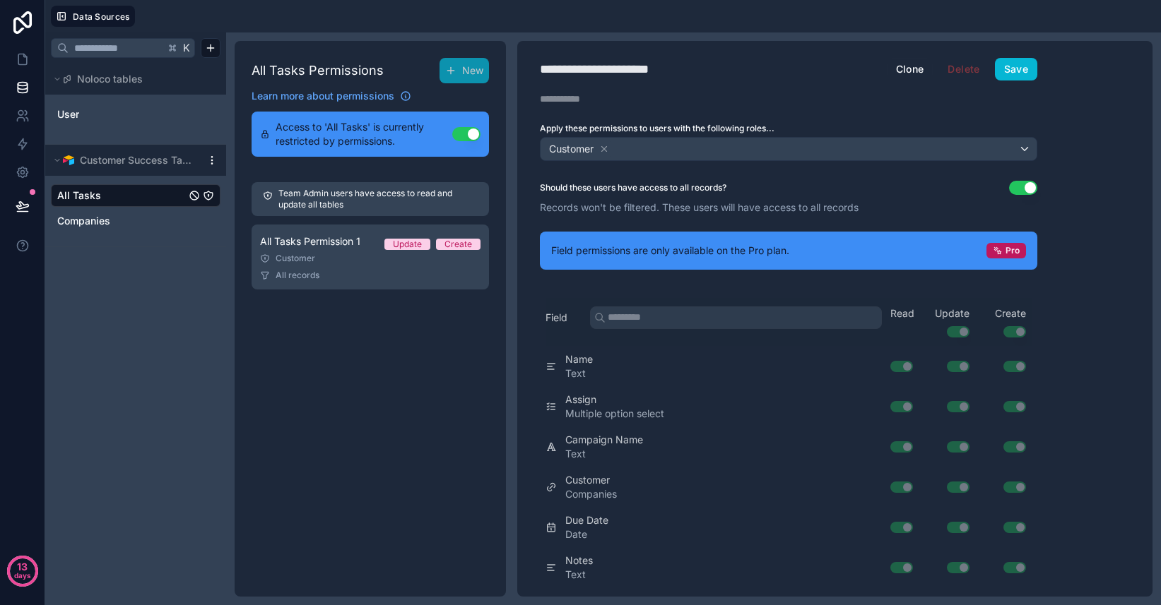
click at [1024, 188] on button "Use setting" at bounding box center [1023, 188] width 28 height 14
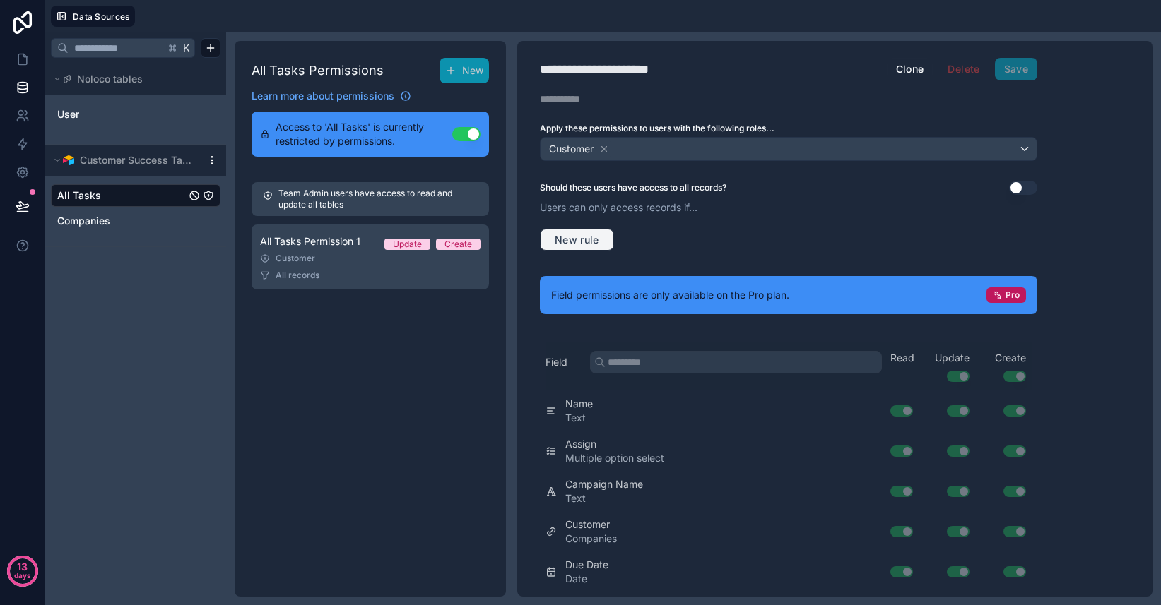
click at [579, 244] on span "New rule" at bounding box center [577, 240] width 56 height 13
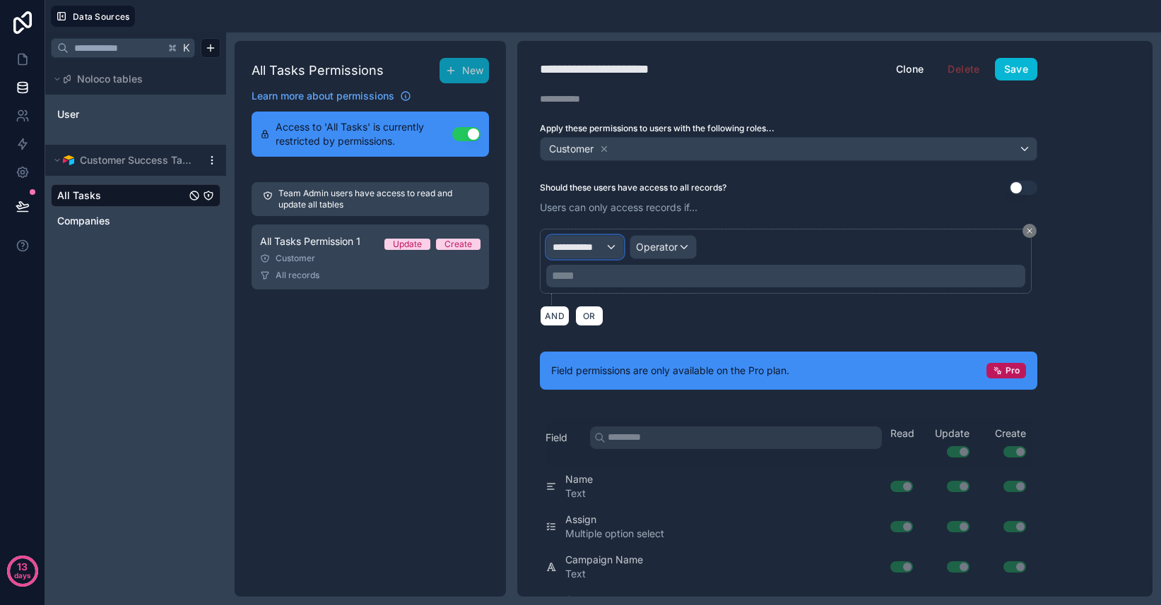
click at [594, 249] on span "**********" at bounding box center [578, 247] width 52 height 14
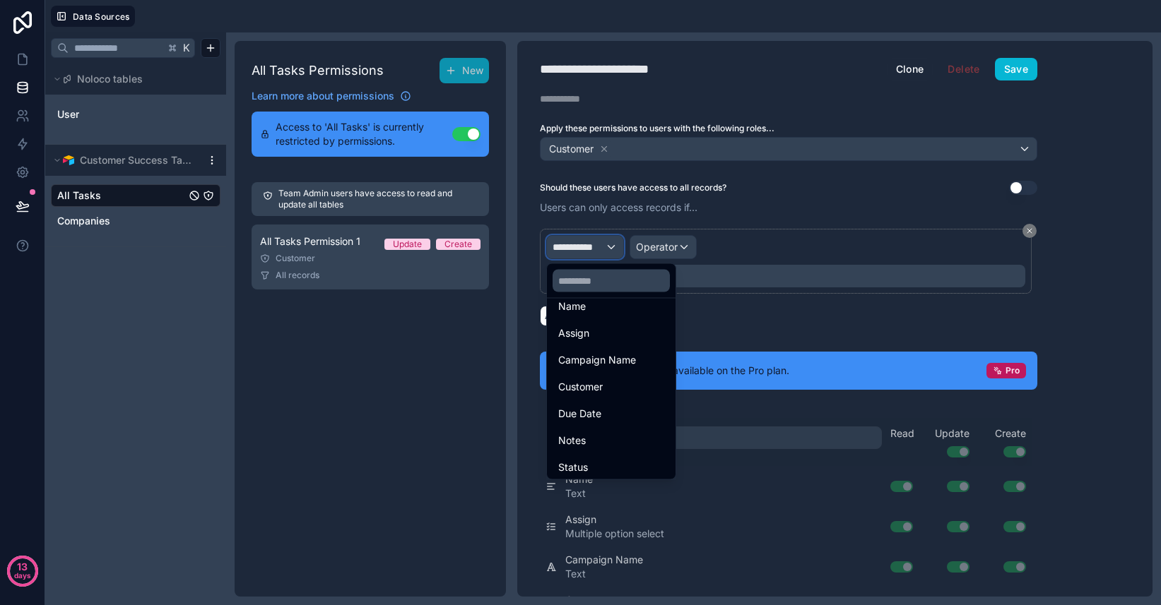
scroll to position [126, 0]
click at [595, 385] on span "Customer" at bounding box center [580, 384] width 45 height 17
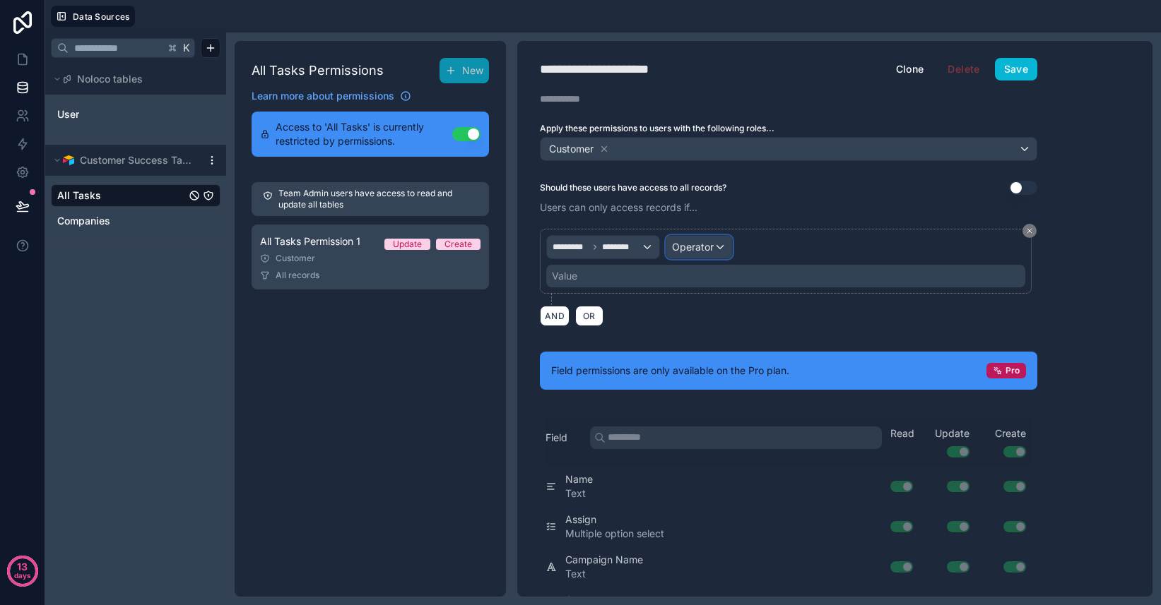
click at [699, 249] on span "Operator" at bounding box center [693, 247] width 42 height 12
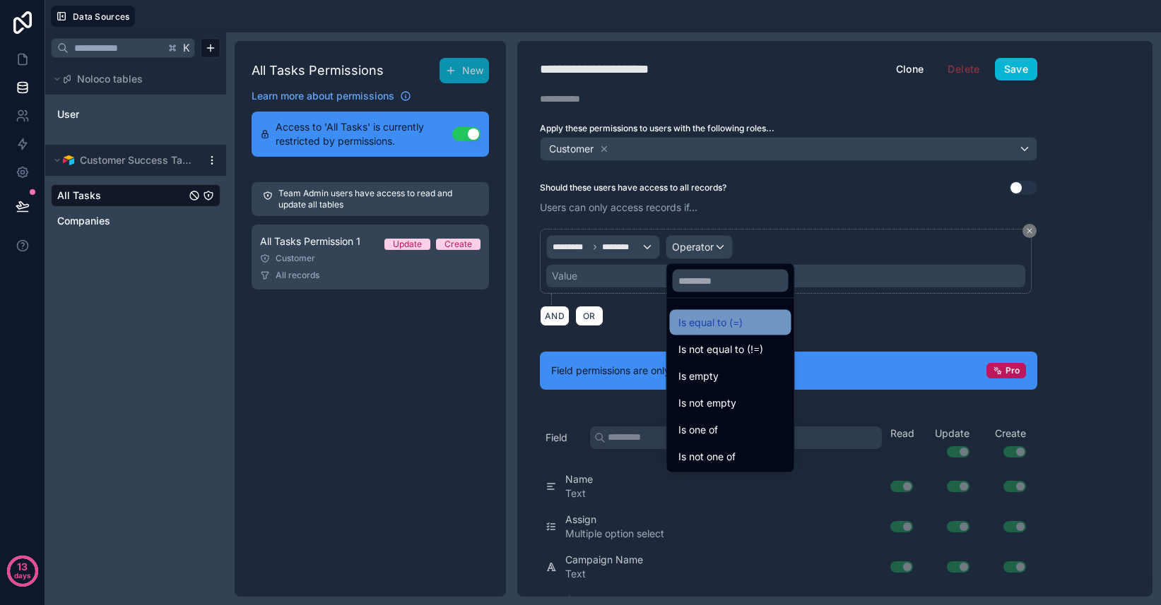
click at [726, 314] on span "Is equal to (=)" at bounding box center [710, 322] width 64 height 17
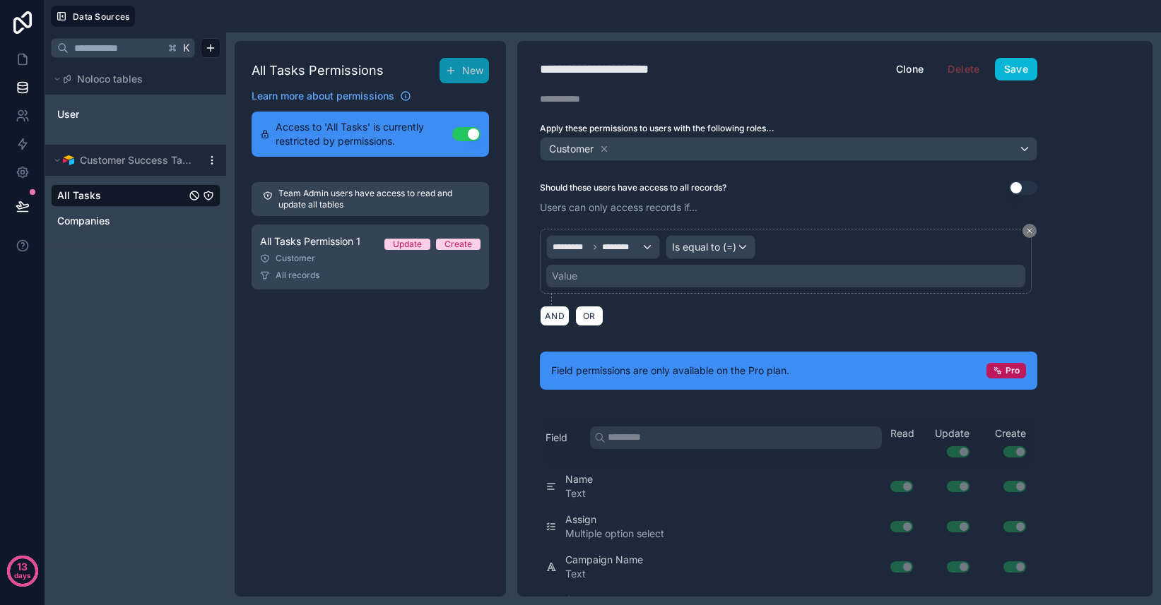
click at [605, 275] on div "Value" at bounding box center [785, 276] width 479 height 23
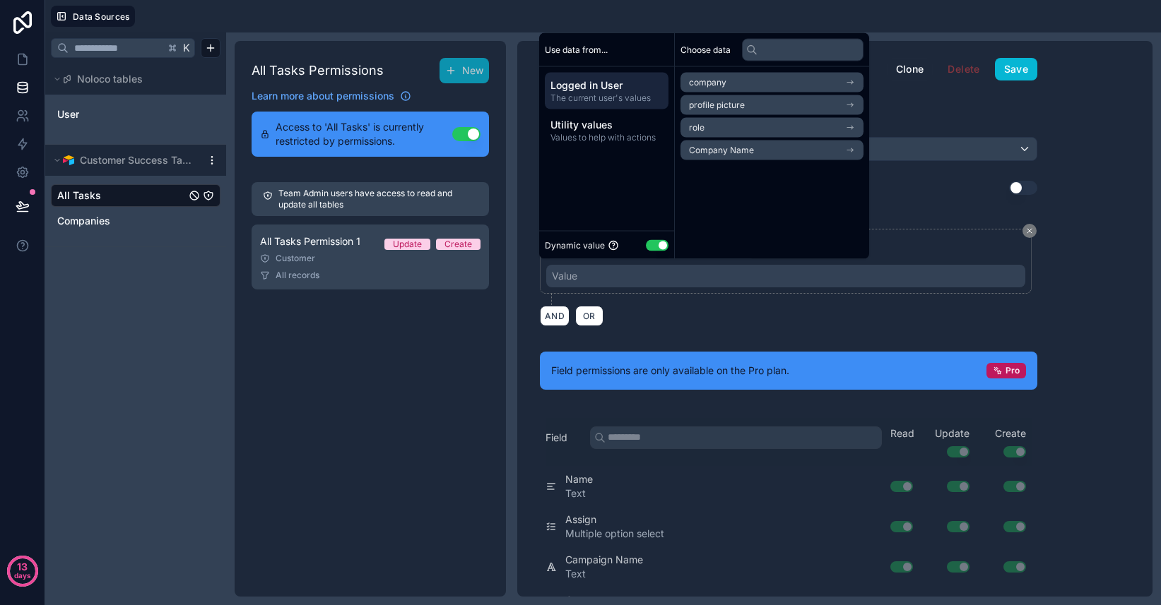
click at [708, 79] on span "company" at bounding box center [707, 82] width 37 height 11
click at [855, 82] on icon at bounding box center [850, 83] width 10 height 10
click at [843, 151] on li "Company Name" at bounding box center [771, 151] width 183 height 20
click at [817, 107] on li "Company Name" at bounding box center [771, 108] width 183 height 20
click at [768, 326] on div "**********" at bounding box center [788, 277] width 497 height 114
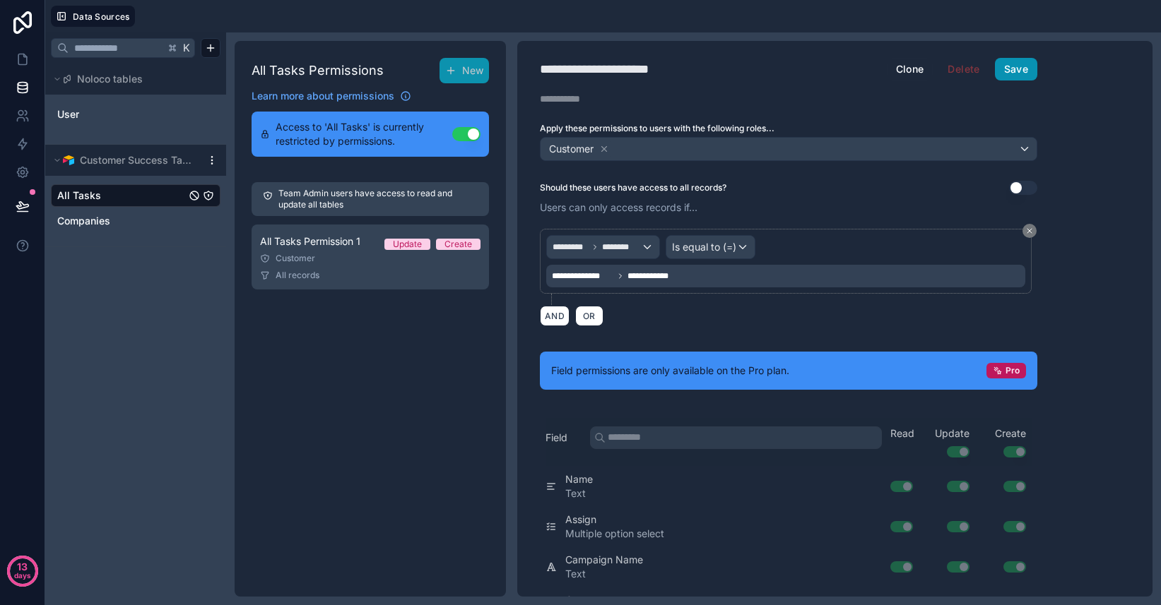
click at [1014, 71] on button "Save" at bounding box center [1016, 69] width 42 height 23
click at [31, 64] on link at bounding box center [22, 59] width 45 height 28
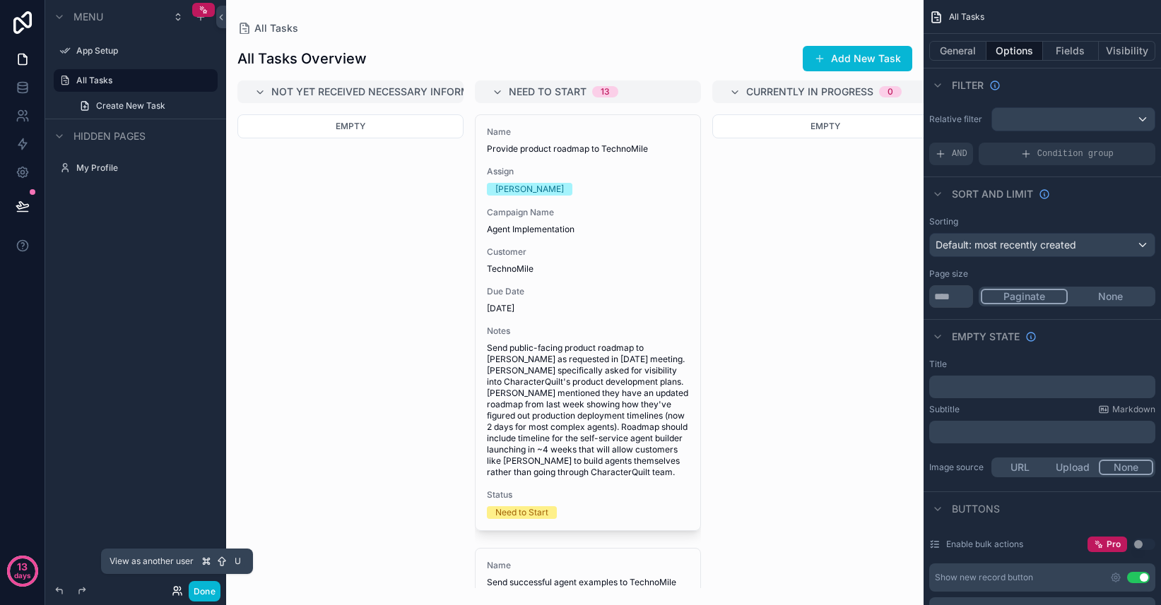
click at [177, 589] on icon at bounding box center [176, 589] width 4 height 4
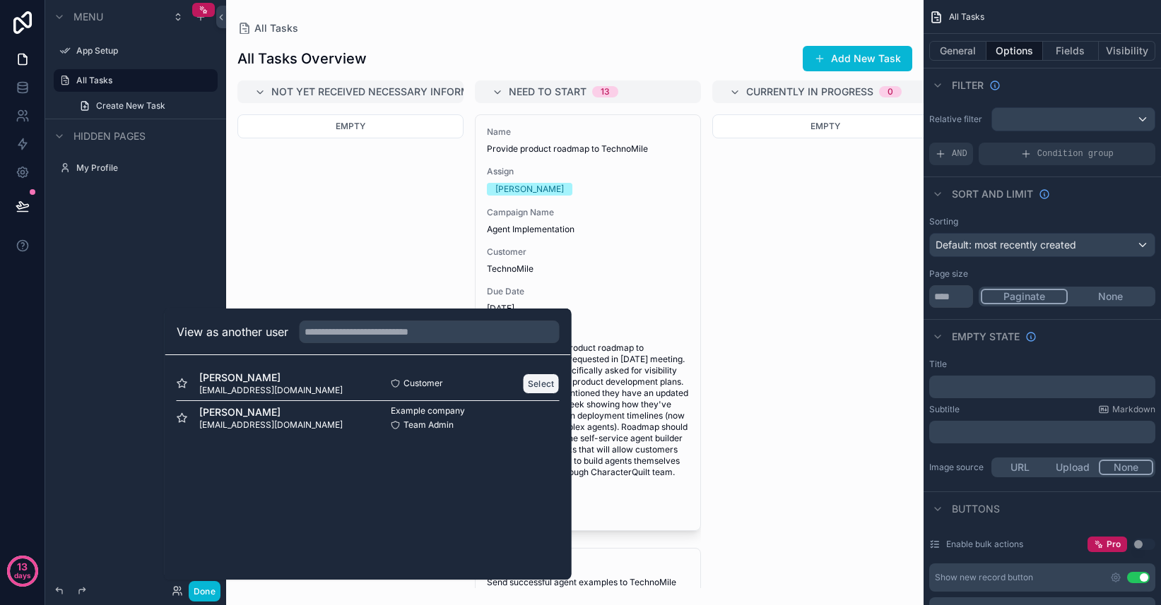
click at [529, 385] on button "Select" at bounding box center [541, 384] width 37 height 20
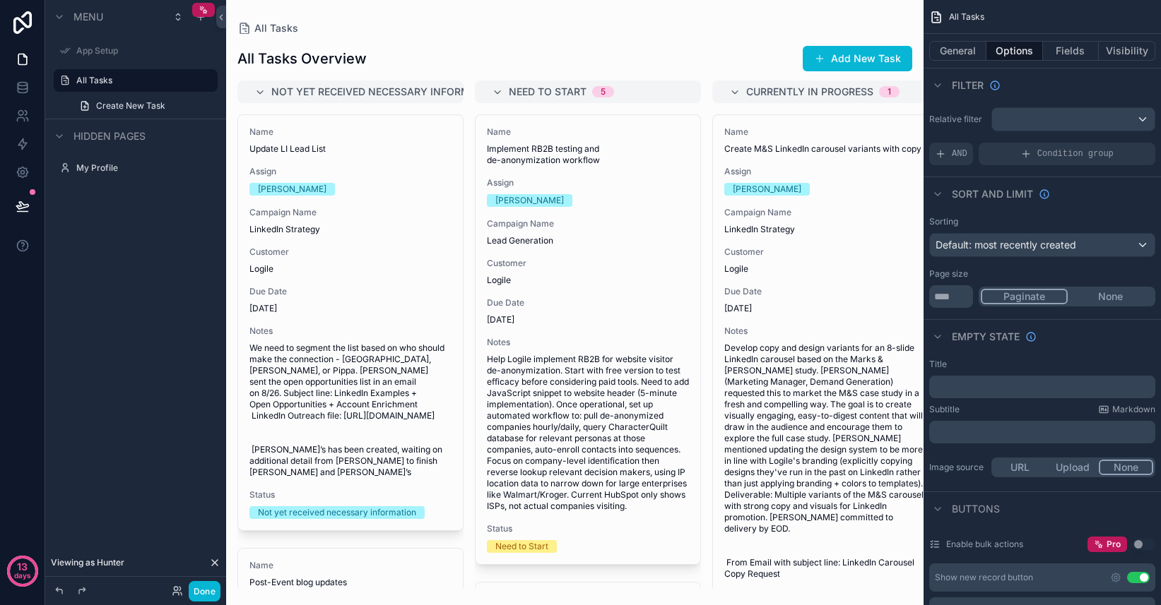
click at [595, 150] on div "scrollable content" at bounding box center [574, 302] width 697 height 605
click at [138, 105] on span "Create New Task" at bounding box center [130, 105] width 69 height 11
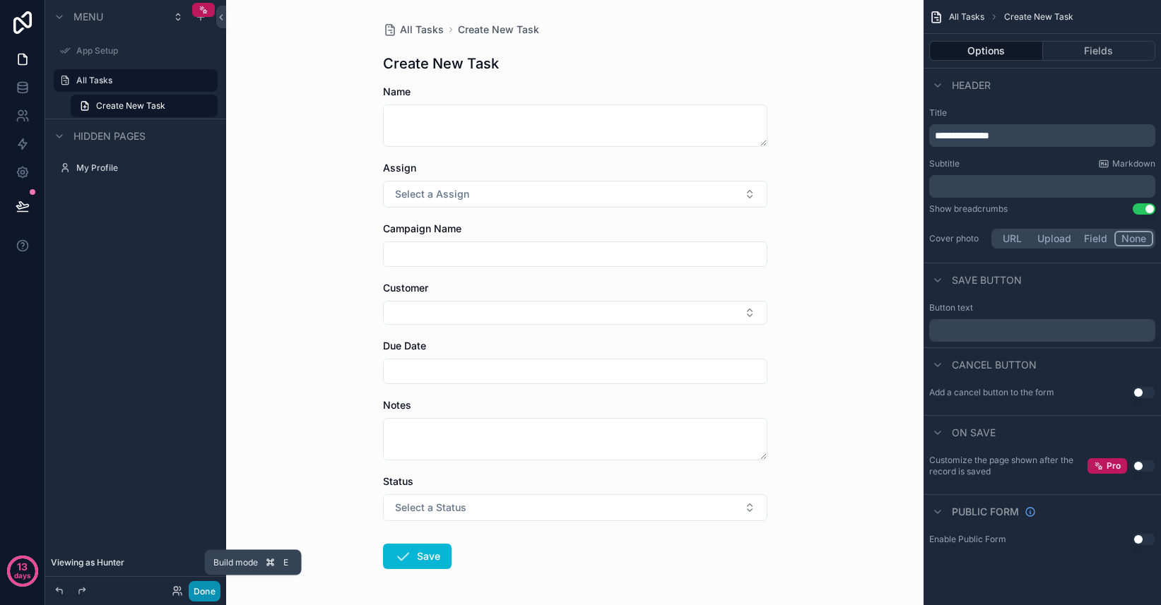
click at [203, 593] on button "Done" at bounding box center [205, 591] width 32 height 20
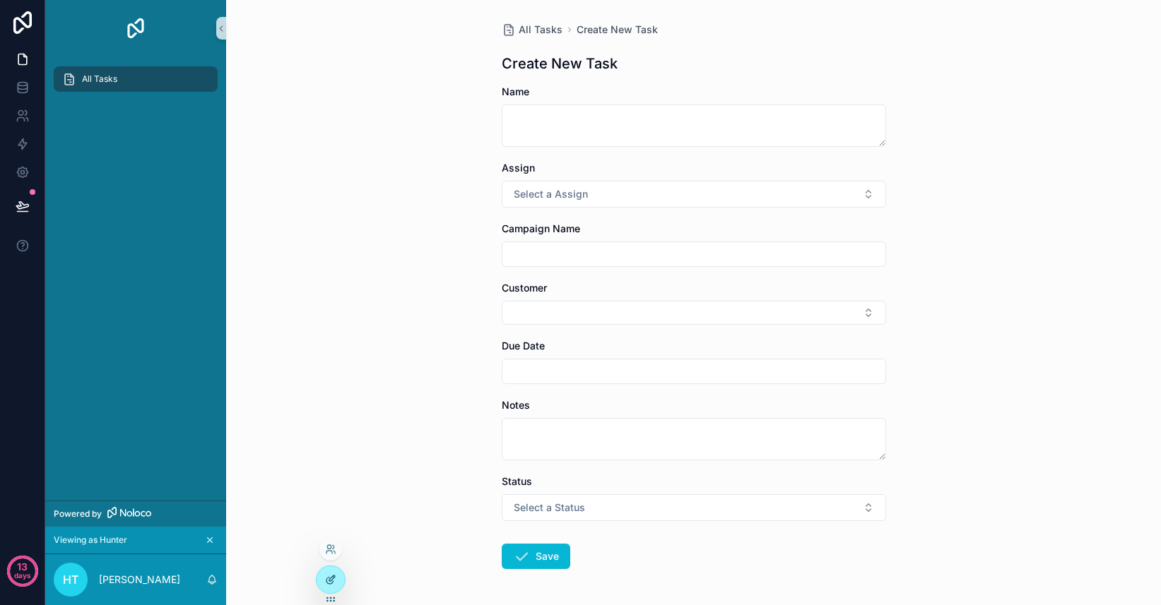
click at [334, 574] on icon at bounding box center [330, 579] width 11 height 11
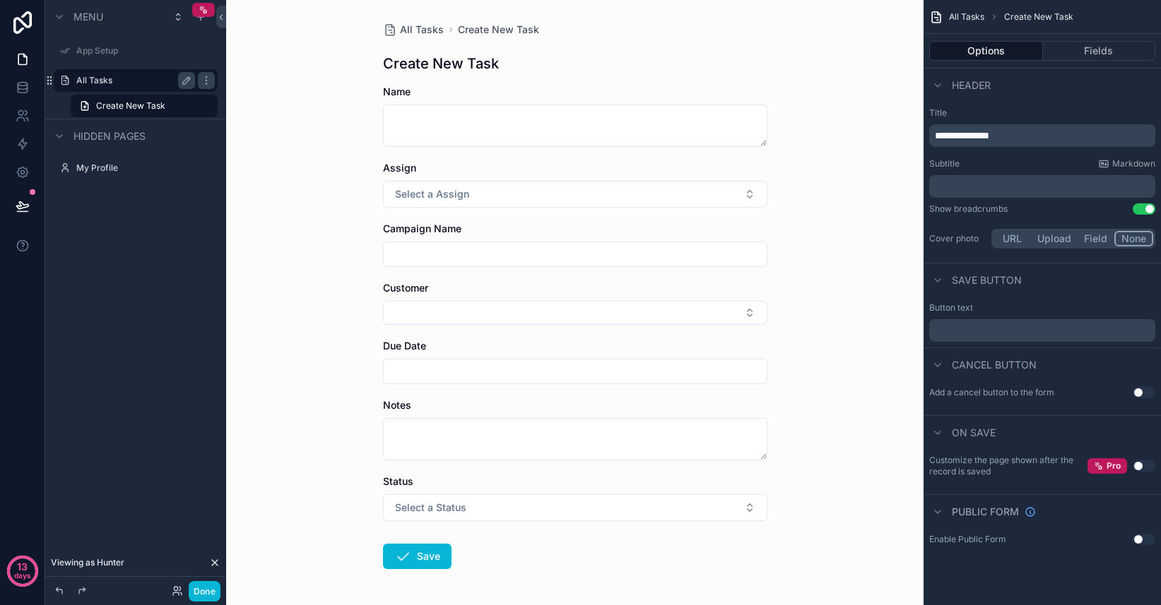
click at [112, 79] on label "All Tasks" at bounding box center [132, 80] width 113 height 11
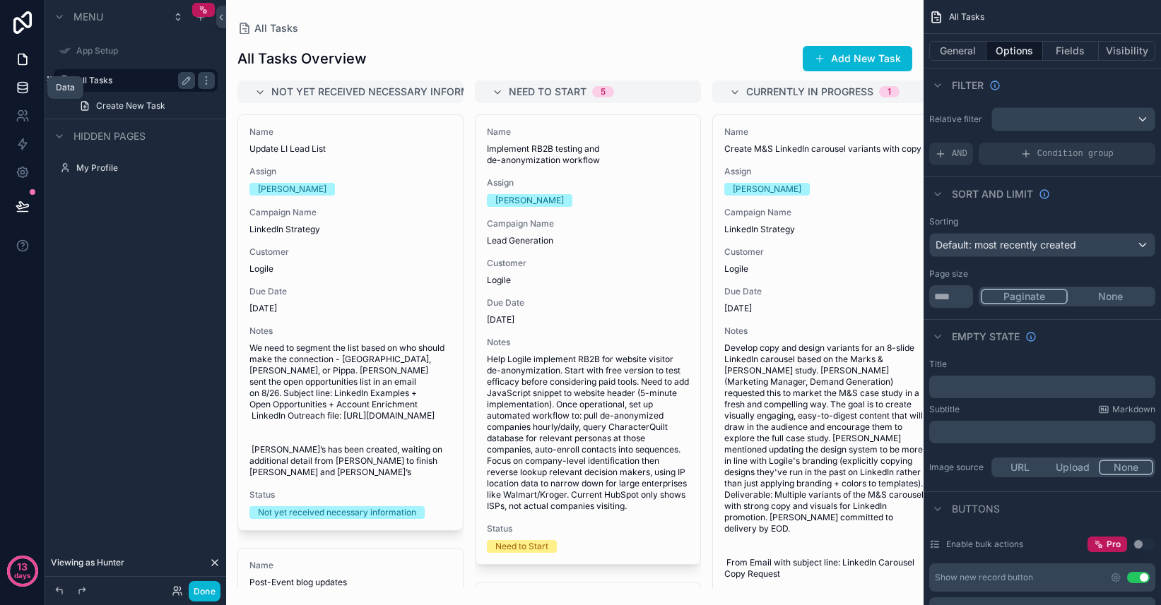
click at [13, 90] on link at bounding box center [22, 87] width 45 height 28
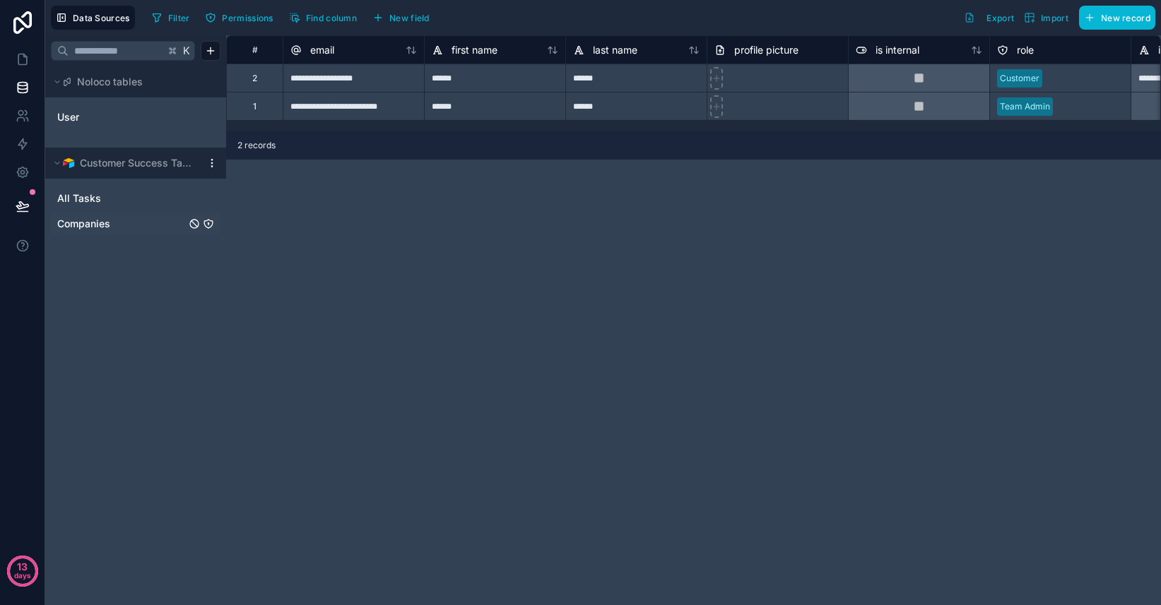
click at [117, 230] on link "Companies" at bounding box center [121, 224] width 129 height 14
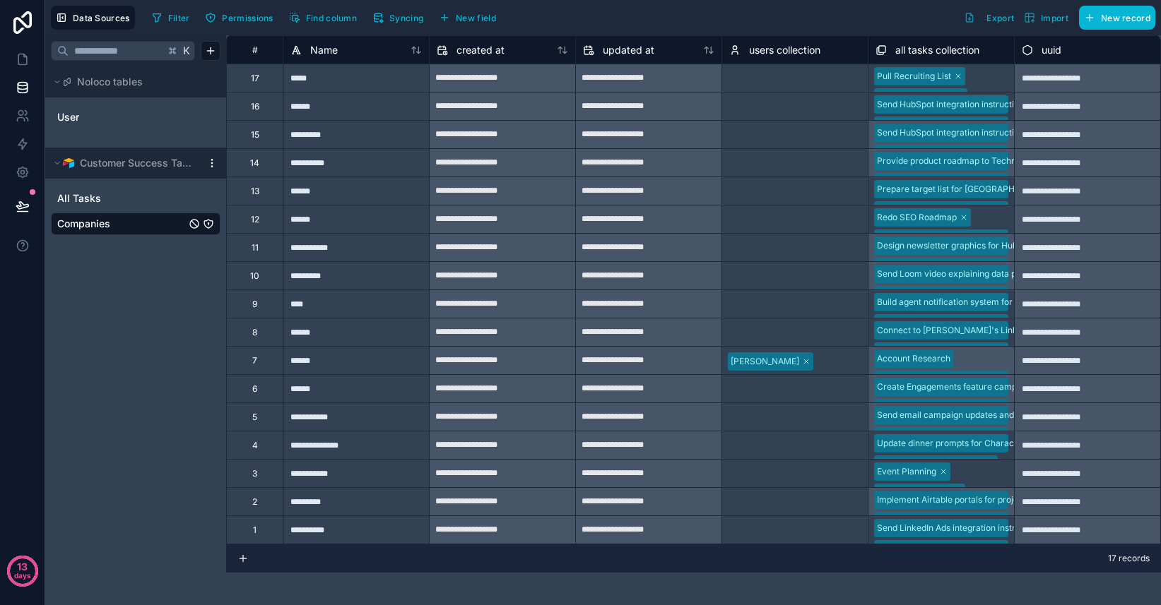
click at [252, 28] on div "Filter Permissions Find column Syncing New field" at bounding box center [326, 18] width 360 height 24
click at [252, 23] on button "Permissions" at bounding box center [239, 17] width 78 height 21
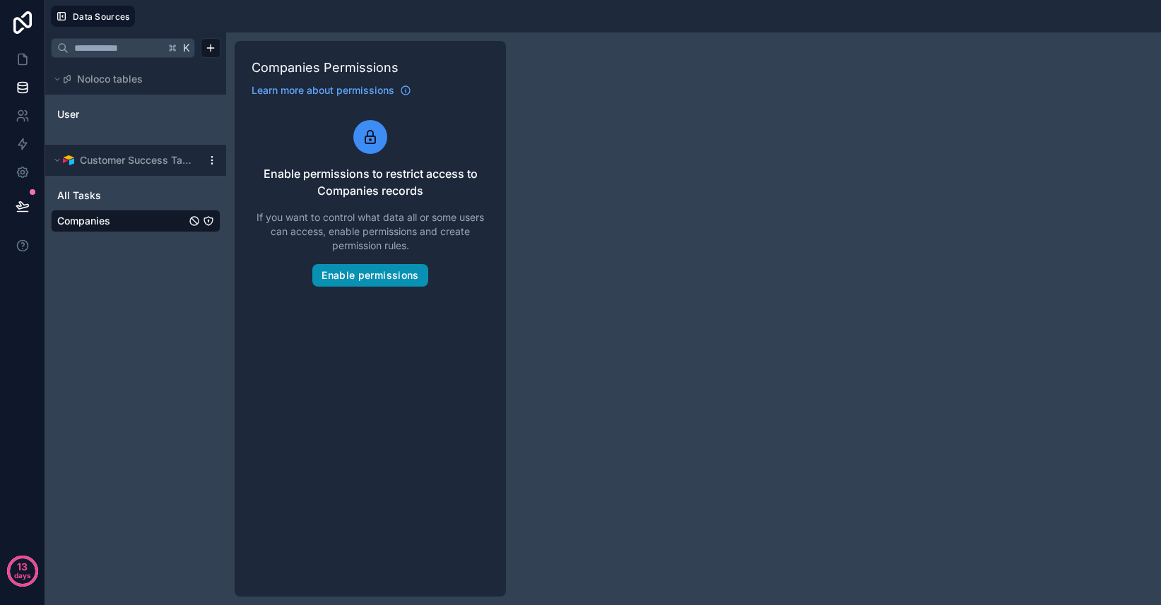
click at [360, 275] on button "Enable permissions" at bounding box center [369, 275] width 115 height 23
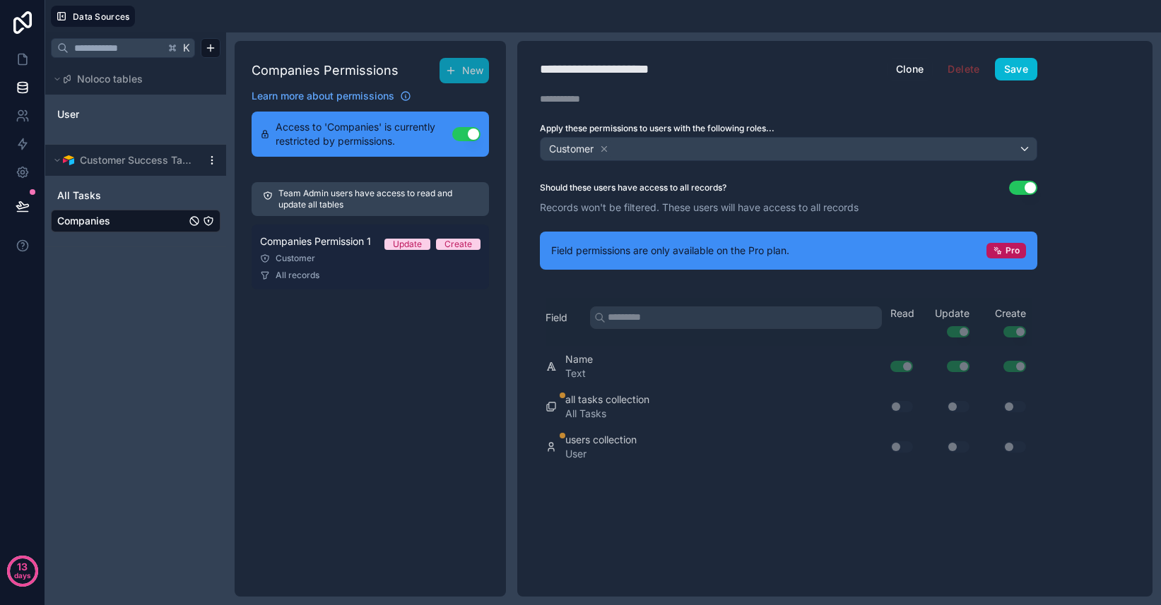
click at [348, 264] on link "Companies Permission 1 Update Create Customer All records" at bounding box center [369, 257] width 237 height 65
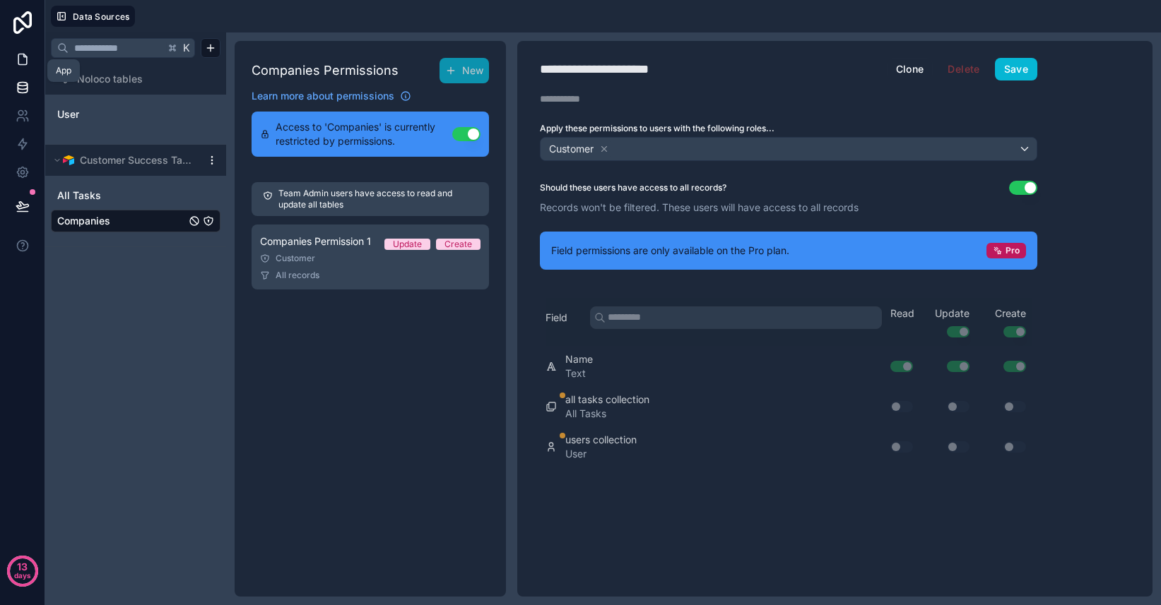
click at [24, 59] on icon at bounding box center [23, 59] width 14 height 14
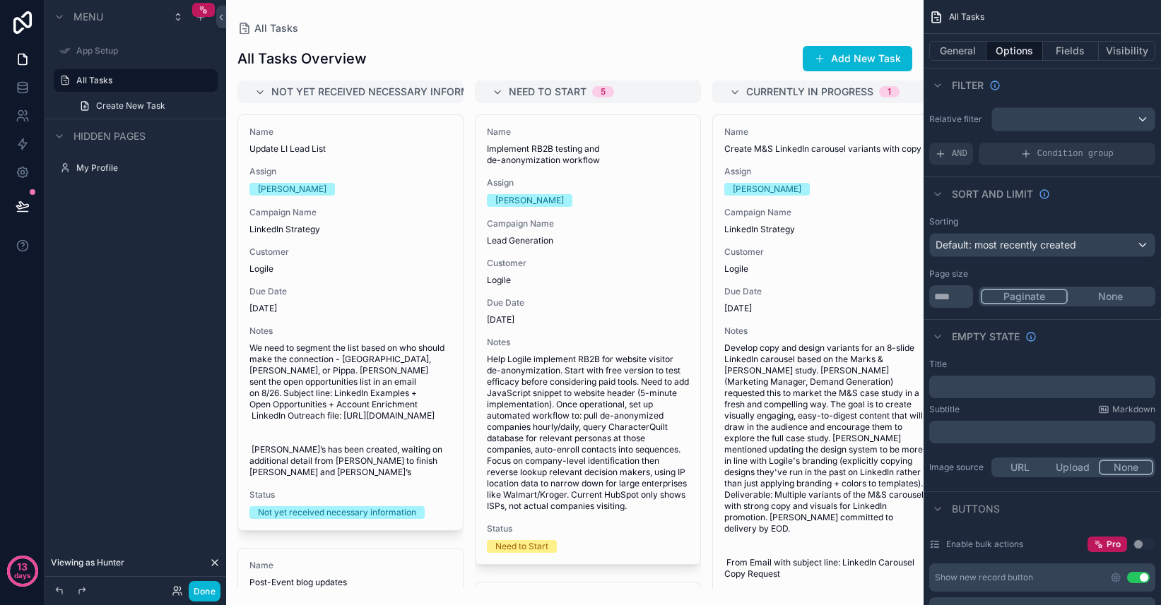
click at [81, 134] on span "Hidden pages" at bounding box center [109, 136] width 72 height 14
click at [207, 85] on icon "scrollable content" at bounding box center [206, 80] width 11 height 11
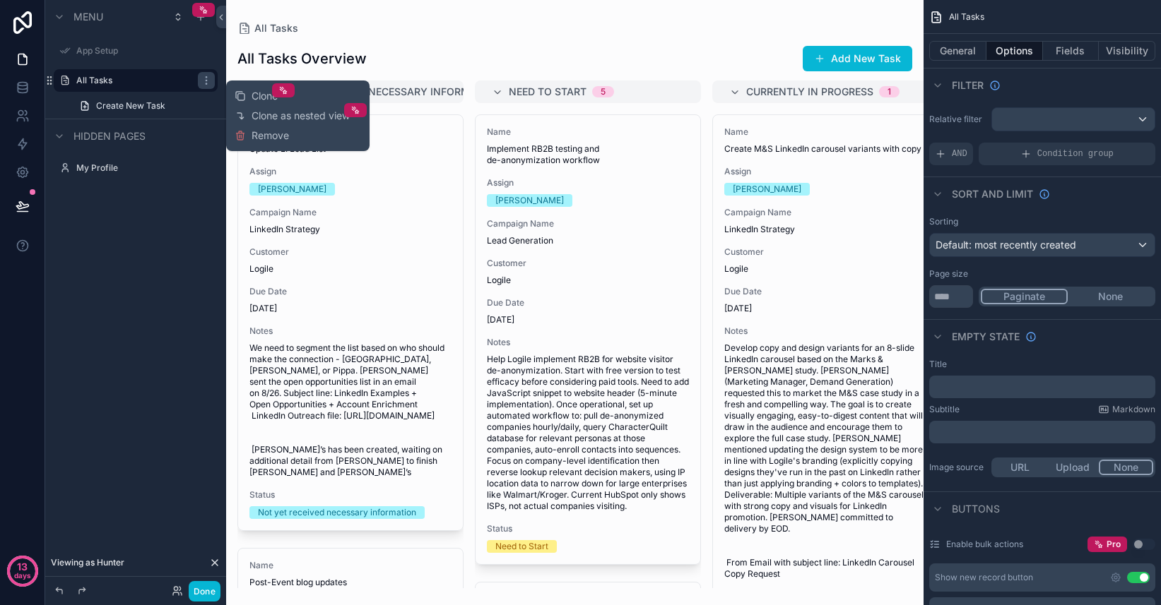
click at [118, 239] on div "Menu App Setup All Tasks Create New Task Hidden pages My Profile" at bounding box center [135, 294] width 181 height 588
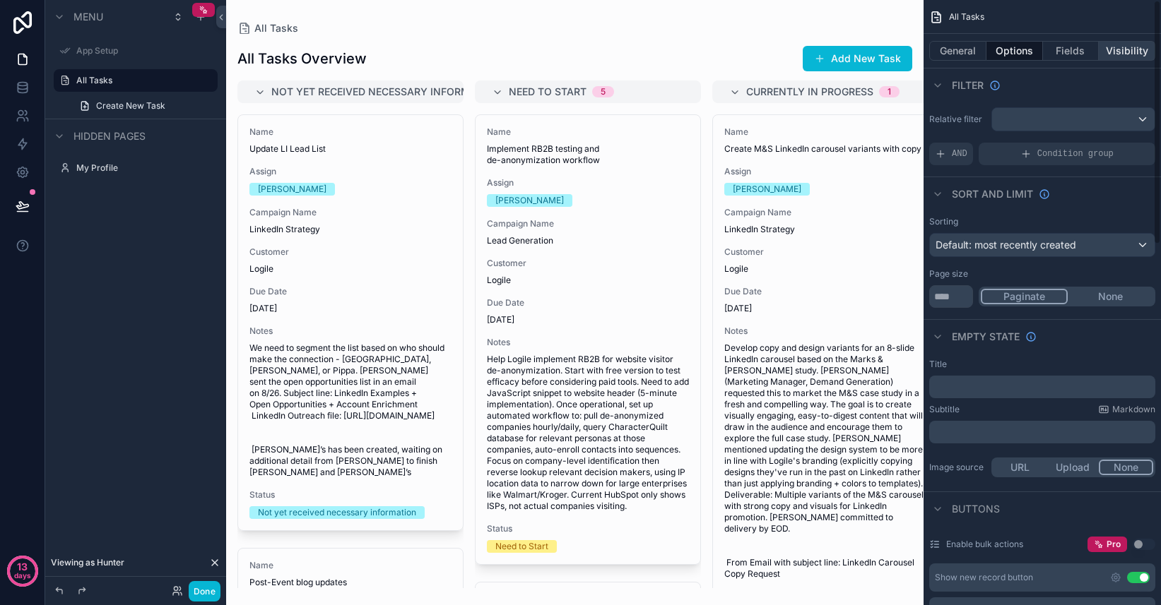
click at [1139, 54] on button "Visibility" at bounding box center [1126, 51] width 57 height 20
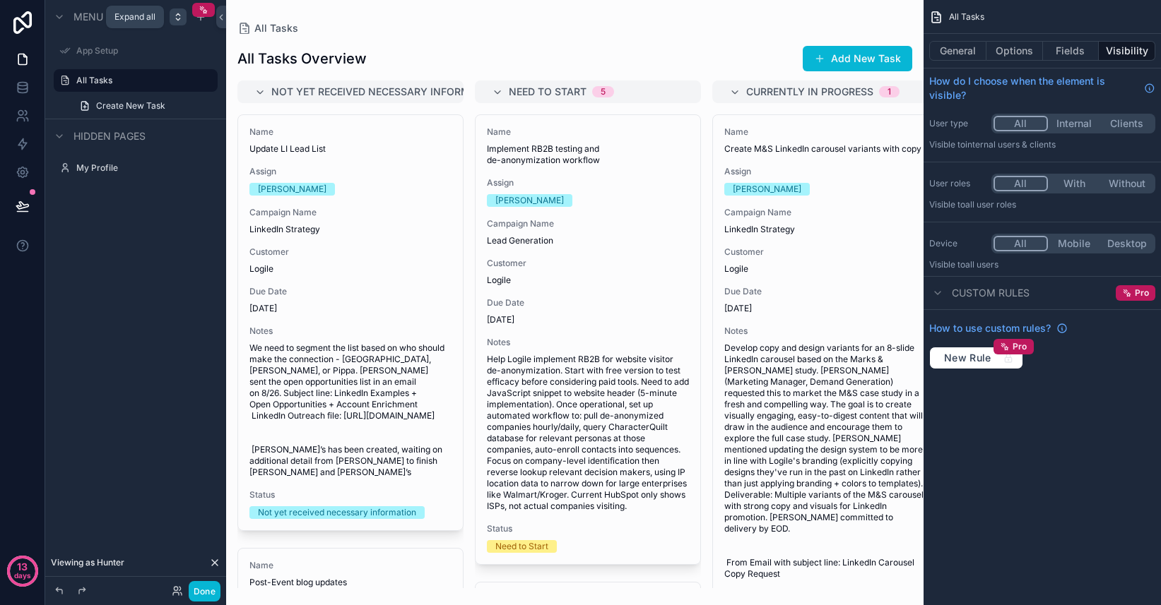
click at [180, 15] on icon "scrollable content" at bounding box center [177, 16] width 11 height 11
click at [201, 24] on div "scrollable content" at bounding box center [200, 16] width 17 height 17
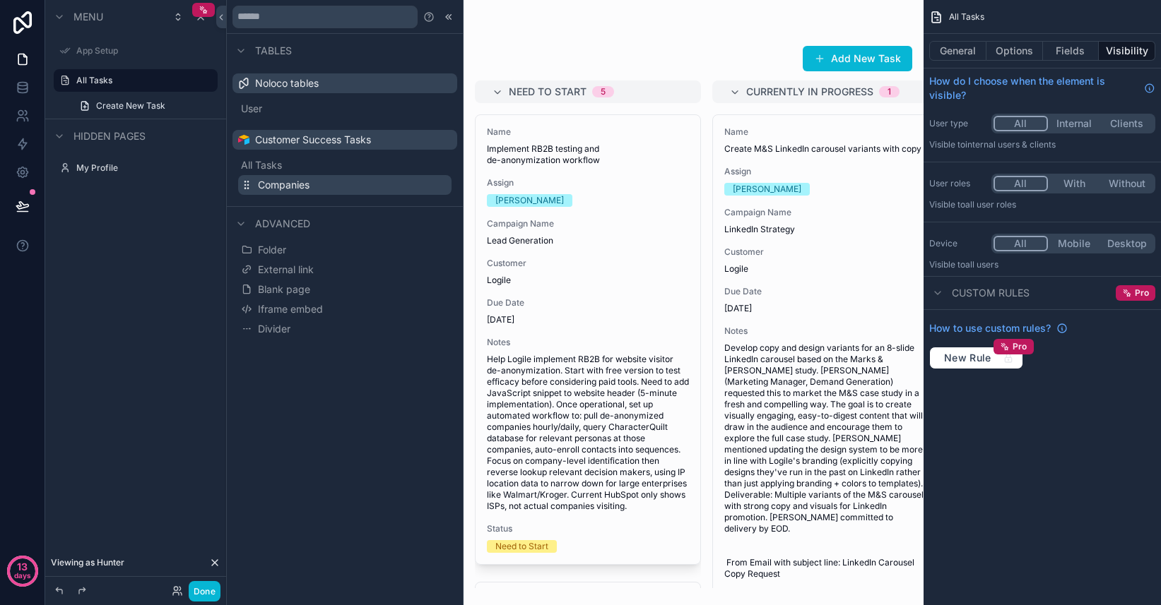
click at [281, 186] on span "Companies" at bounding box center [284, 185] width 52 height 14
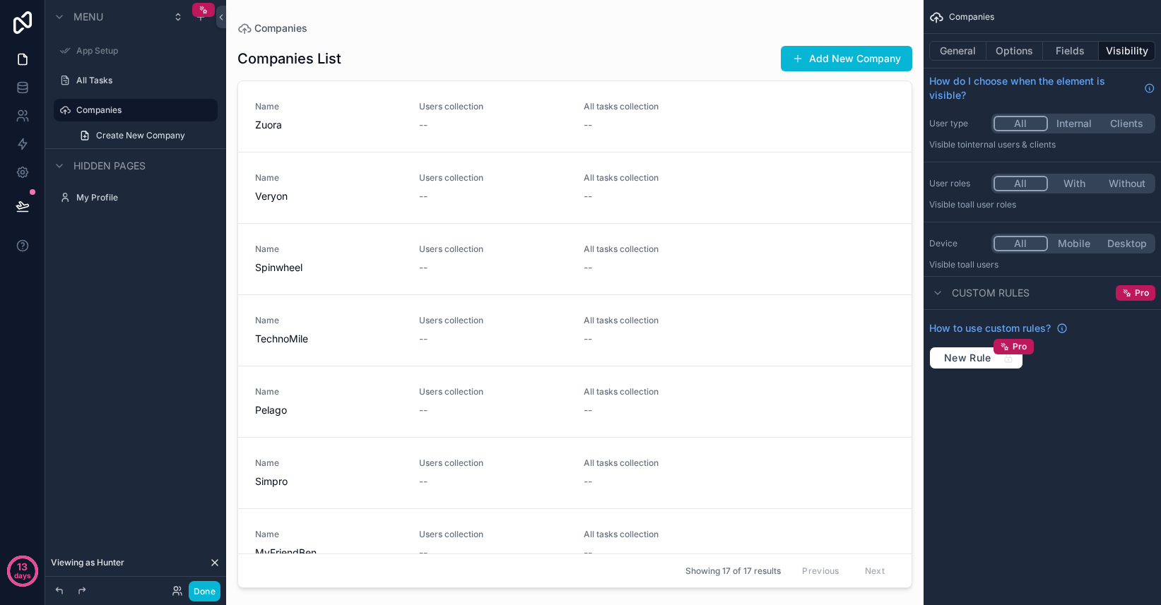
click at [1069, 184] on button "With" at bounding box center [1074, 184] width 53 height 16
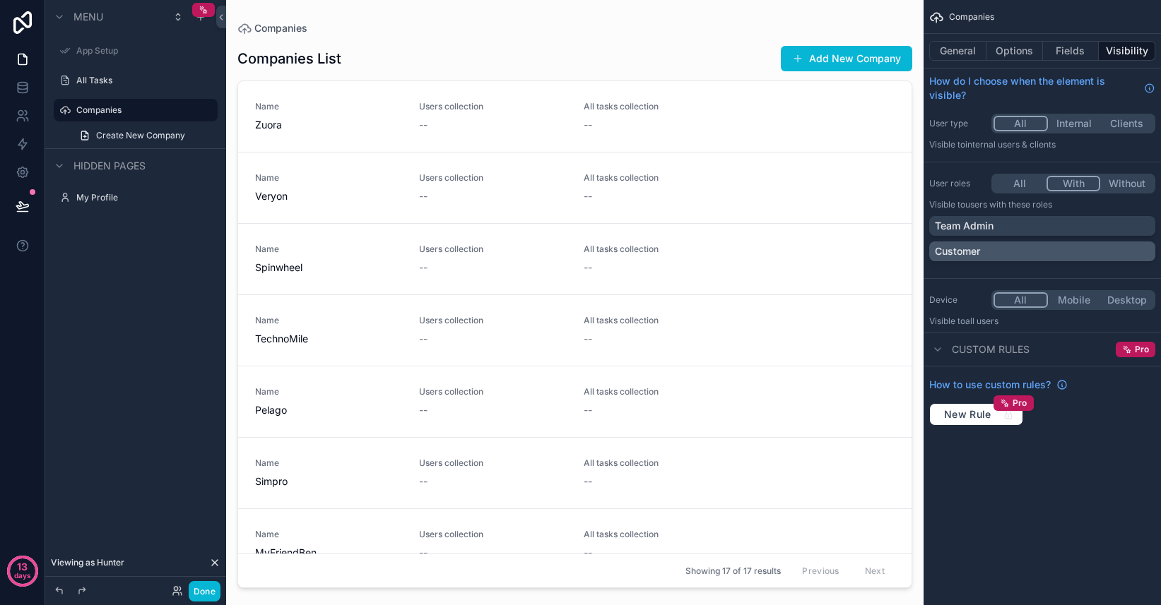
click at [1020, 249] on div "Customer" at bounding box center [1042, 251] width 215 height 14
click at [1141, 252] on icon "scrollable content" at bounding box center [1142, 251] width 8 height 8
click at [1134, 226] on div "Team Admin" at bounding box center [1042, 226] width 215 height 14
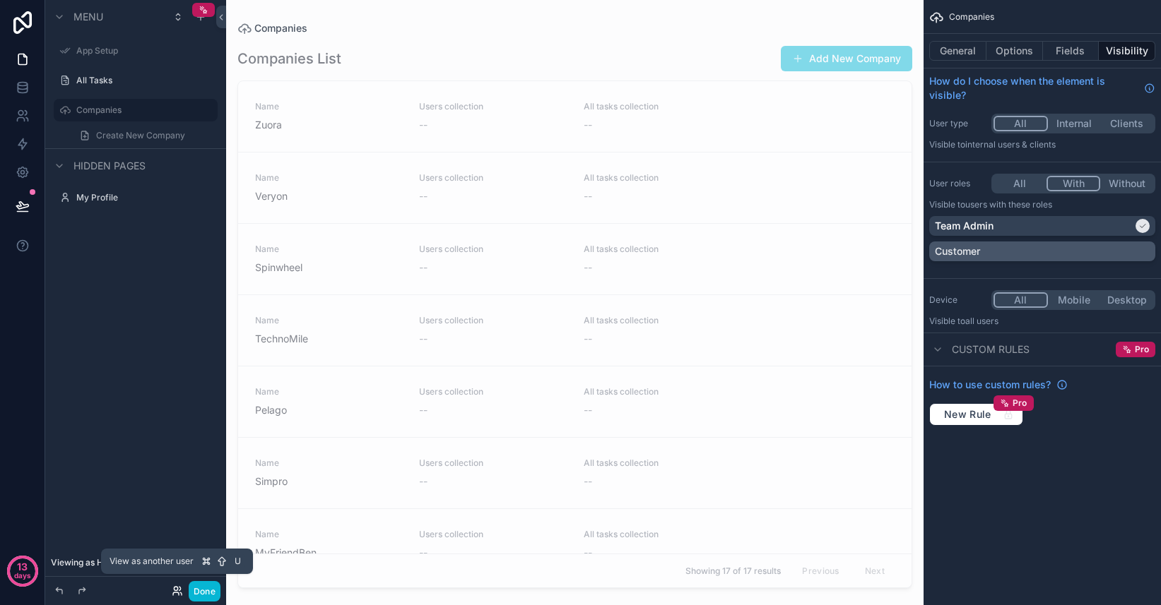
click at [175, 593] on icon at bounding box center [176, 594] width 6 height 3
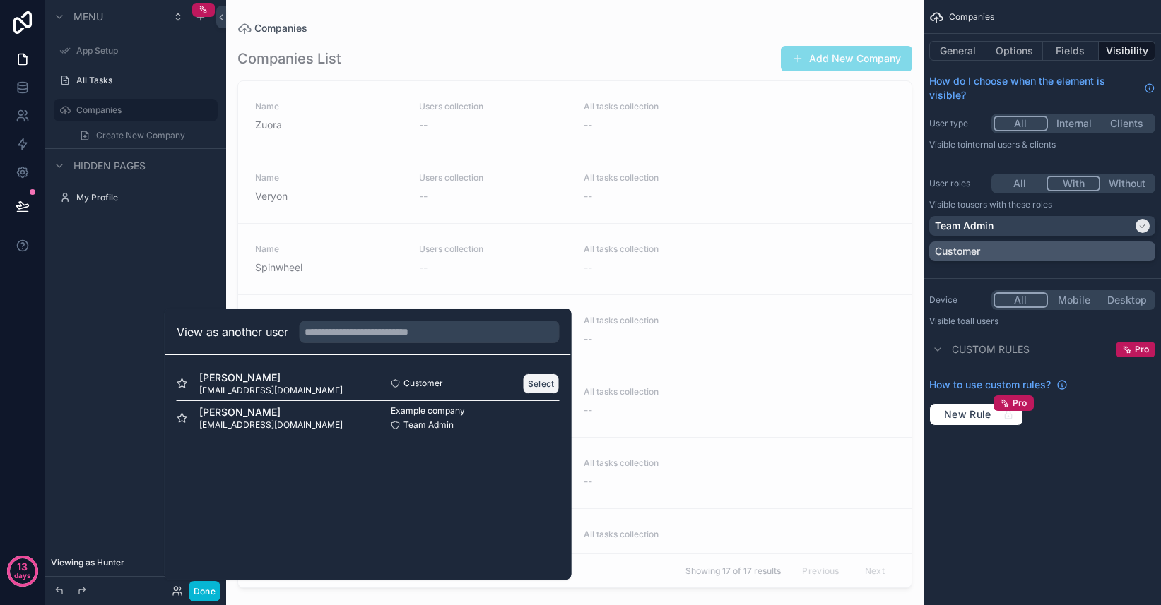
click at [539, 388] on button "Select" at bounding box center [541, 384] width 37 height 20
click at [534, 384] on button "Select" at bounding box center [541, 384] width 37 height 20
click at [538, 377] on button "Select" at bounding box center [541, 384] width 37 height 20
click at [540, 384] on button "Select" at bounding box center [541, 384] width 37 height 20
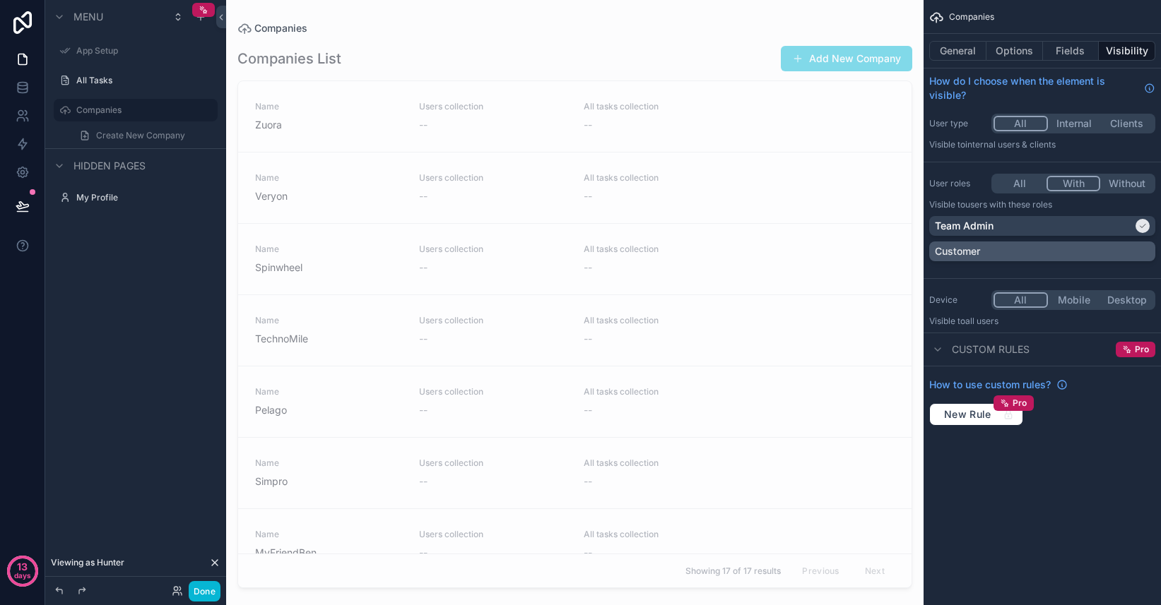
click at [483, 254] on div "scrollable content" at bounding box center [574, 294] width 697 height 588
click at [177, 593] on icon at bounding box center [176, 594] width 6 height 3
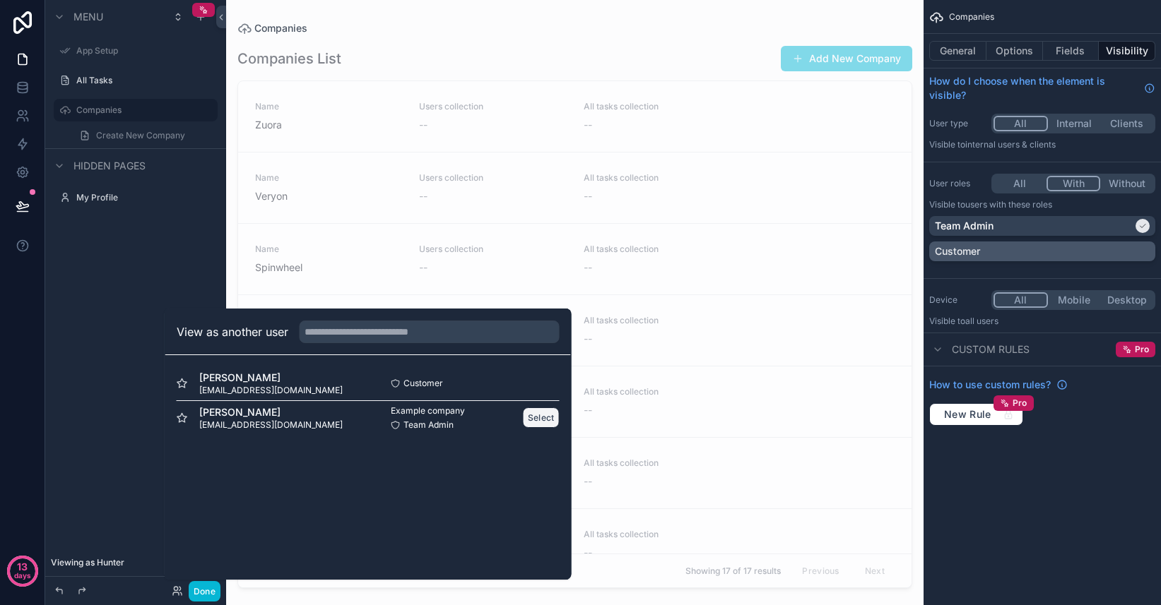
click at [542, 422] on button "Select" at bounding box center [541, 418] width 37 height 20
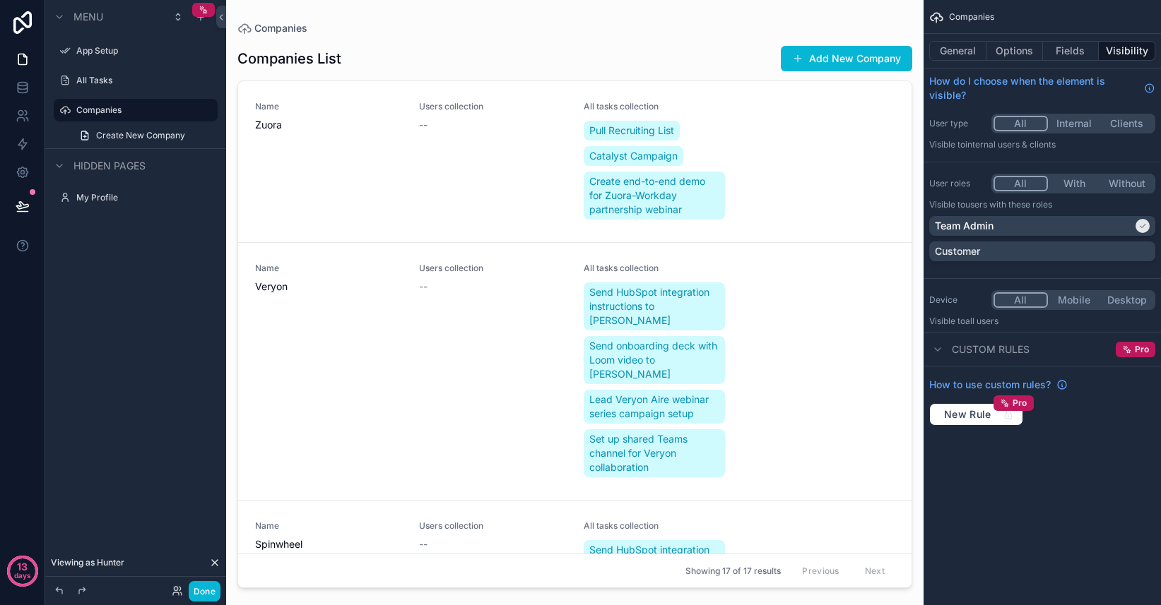
click at [175, 598] on div "Done" at bounding box center [192, 591] width 57 height 20
click at [177, 589] on icon at bounding box center [177, 591] width 11 height 11
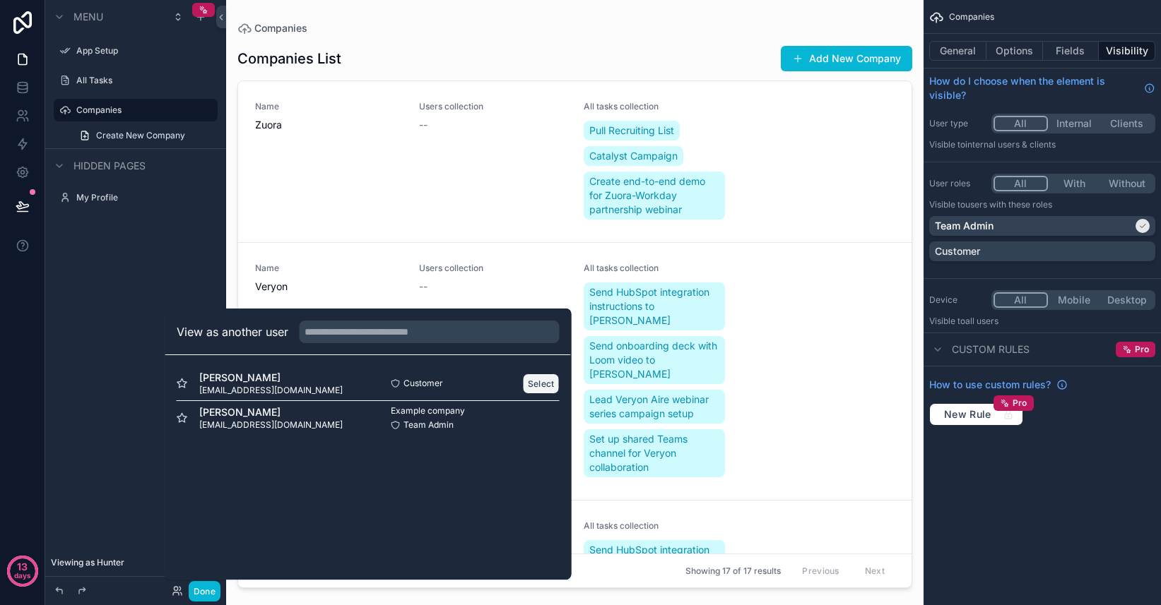
click at [554, 385] on button "Select" at bounding box center [541, 384] width 37 height 20
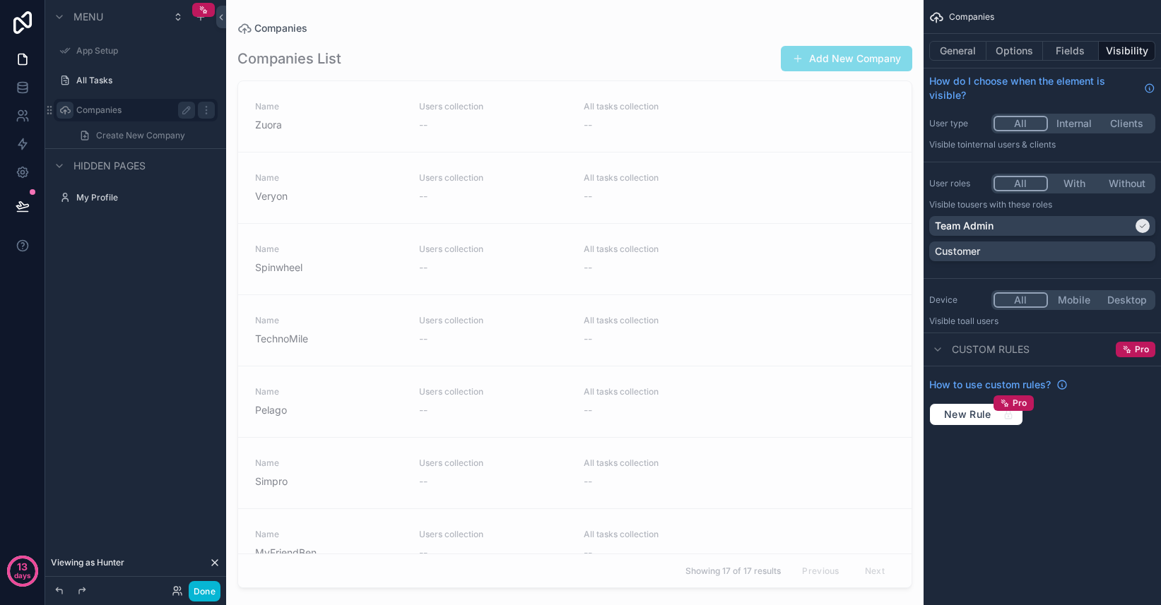
click at [67, 113] on icon "scrollable content" at bounding box center [64, 110] width 11 height 11
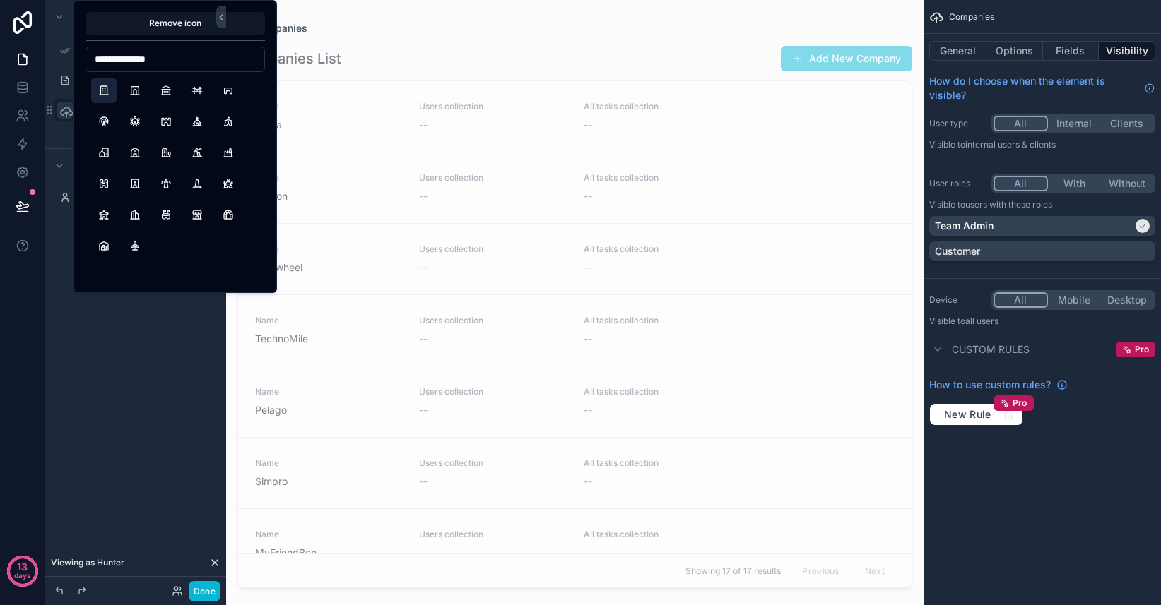
type input "**********"
click at [110, 93] on button "Building" at bounding box center [103, 90] width 25 height 25
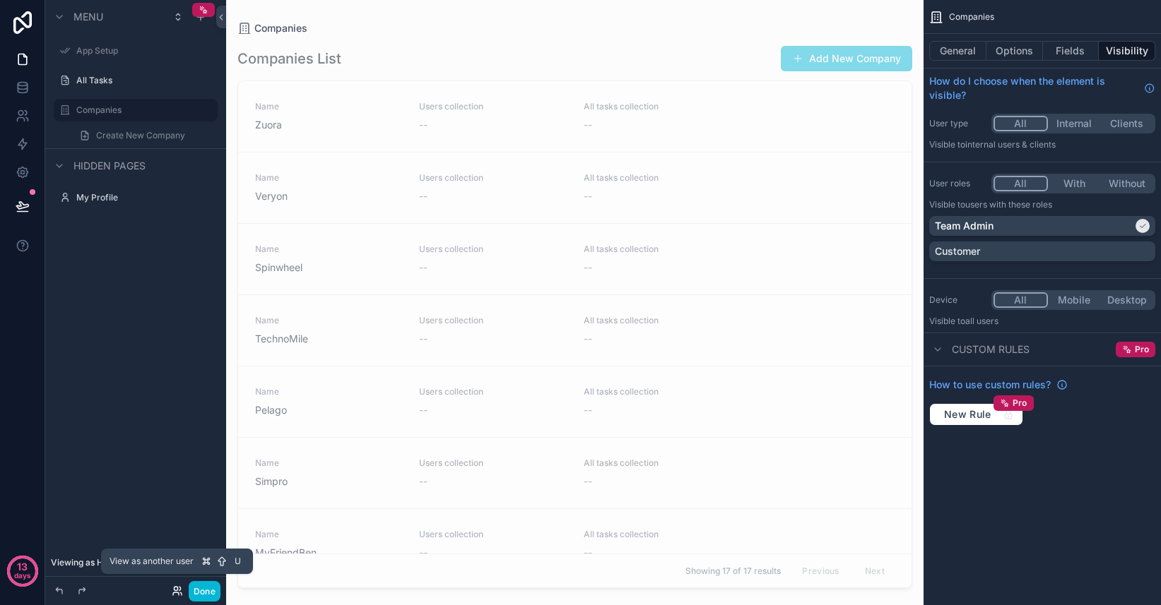
click at [176, 591] on icon at bounding box center [177, 591] width 11 height 11
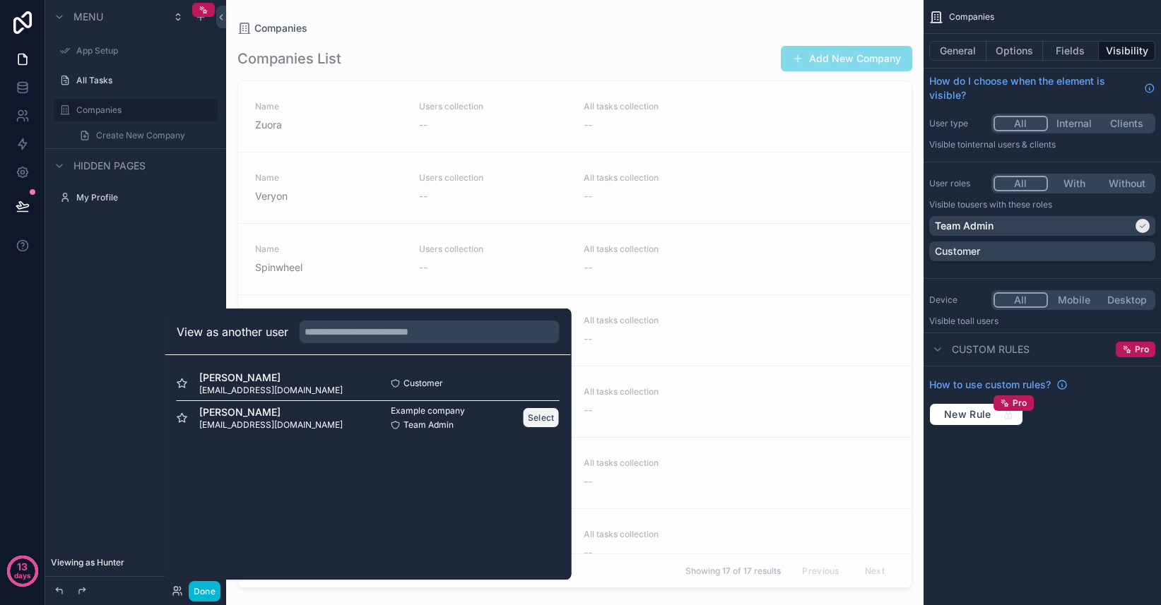
click at [540, 422] on button "Select" at bounding box center [541, 418] width 37 height 20
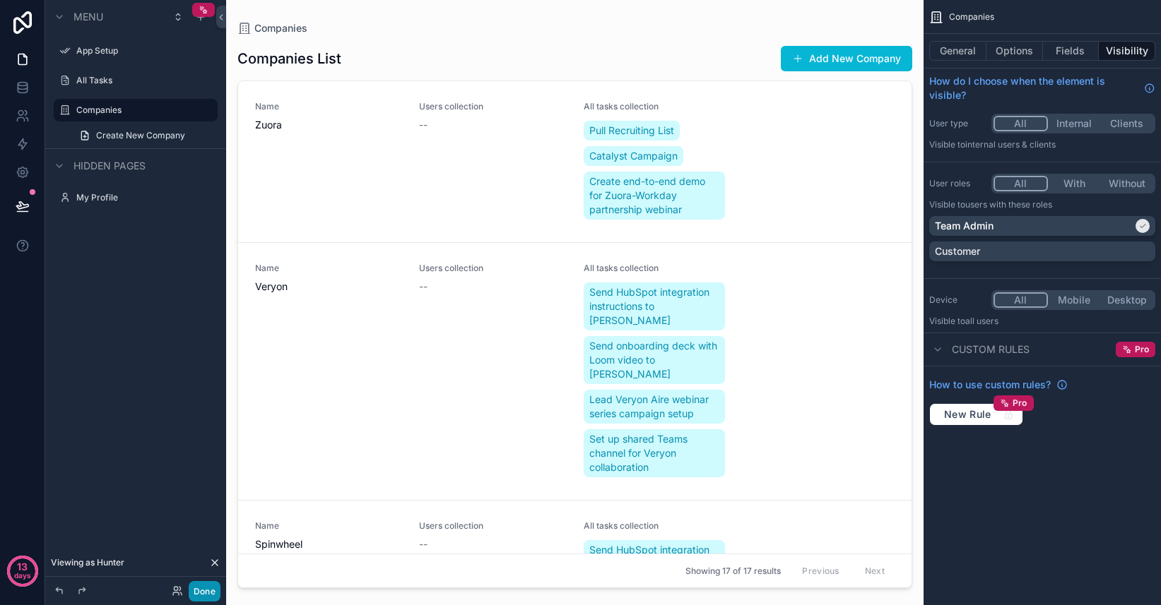
click at [199, 591] on button "Done" at bounding box center [205, 591] width 32 height 20
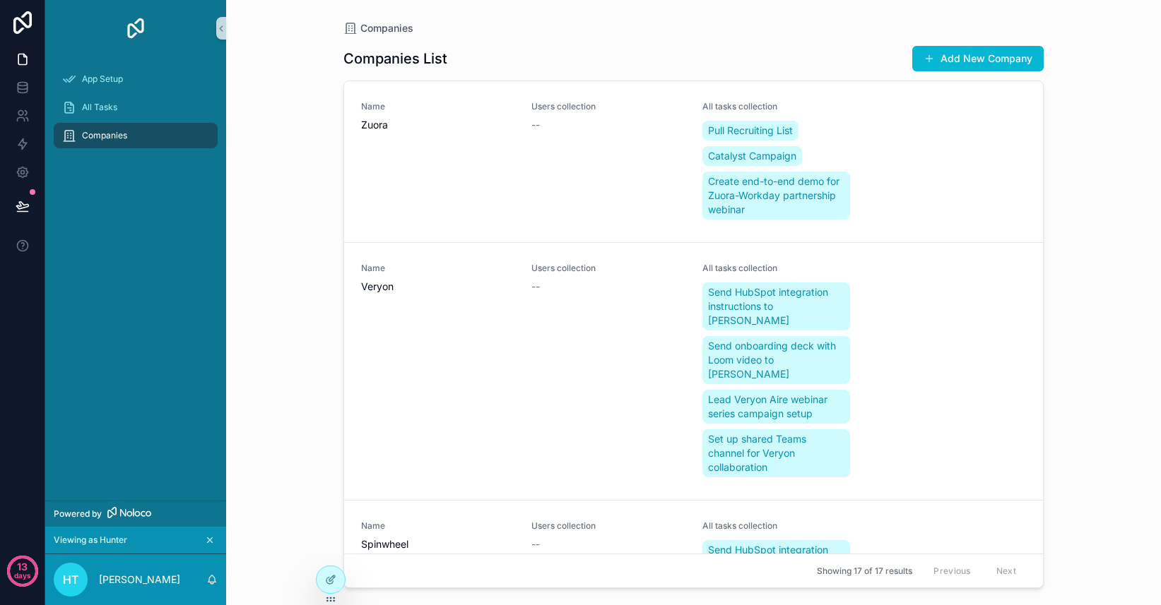
click at [188, 542] on div "Viewing as Hunter" at bounding box center [136, 541] width 164 height 16
click at [210, 542] on icon "scrollable content" at bounding box center [210, 540] width 10 height 10
click at [325, 577] on icon at bounding box center [330, 579] width 11 height 11
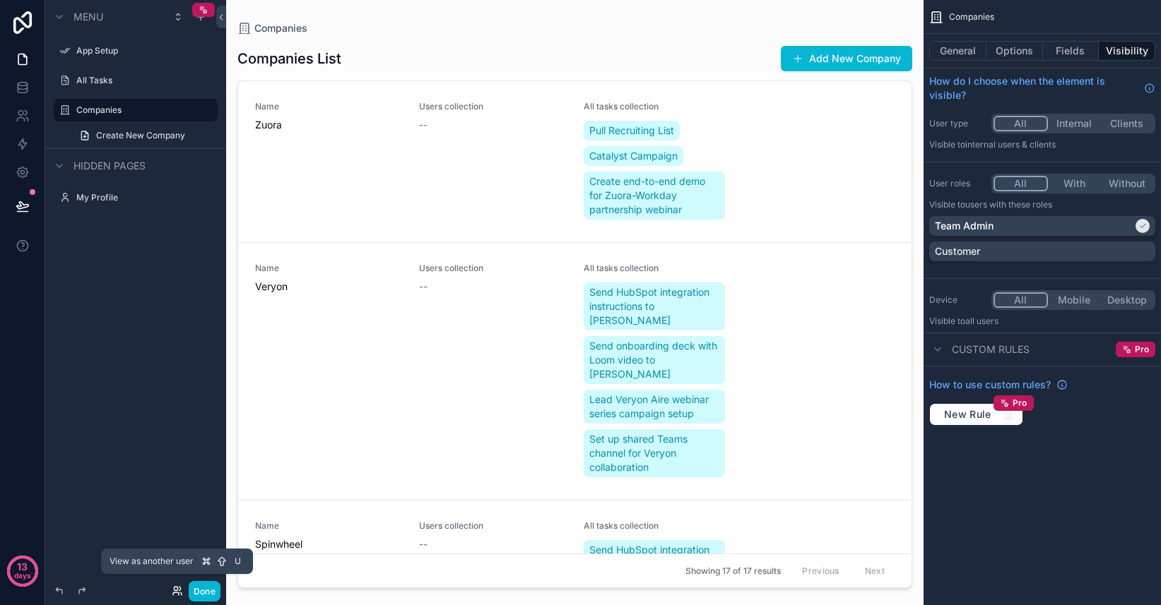
click at [172, 592] on icon at bounding box center [177, 591] width 11 height 11
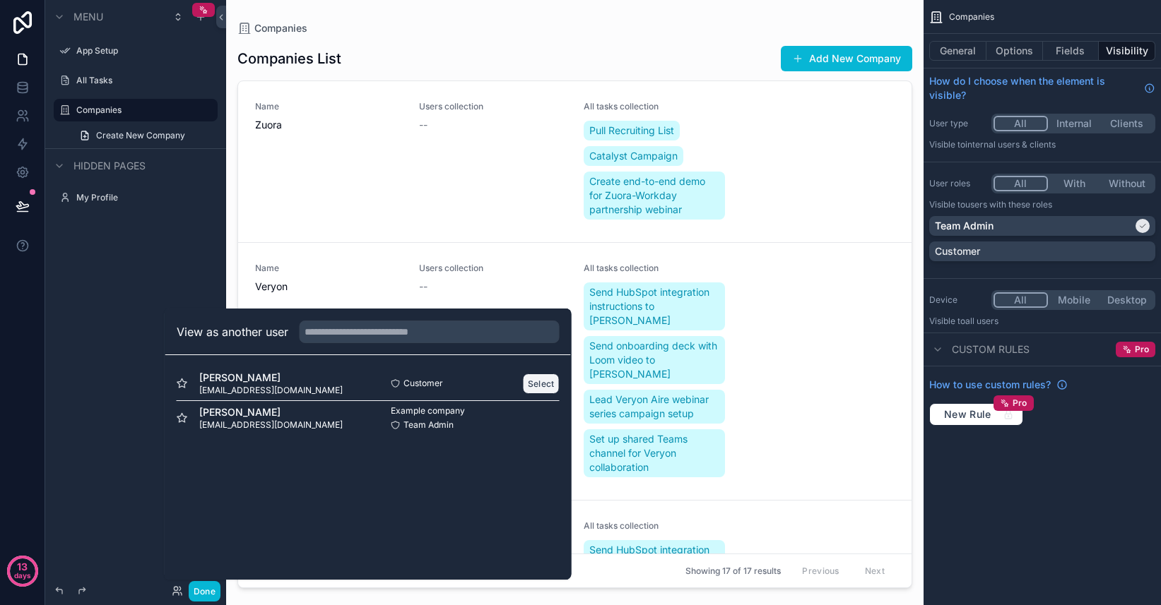
click at [538, 383] on button "Select" at bounding box center [541, 384] width 37 height 20
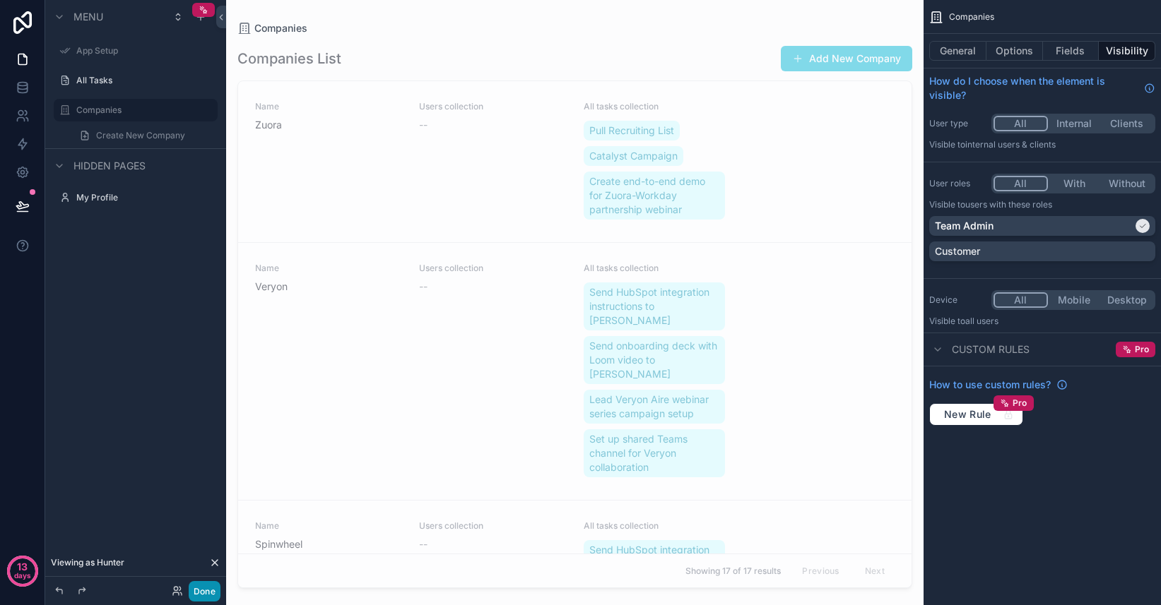
click at [205, 597] on button "Done" at bounding box center [205, 591] width 32 height 20
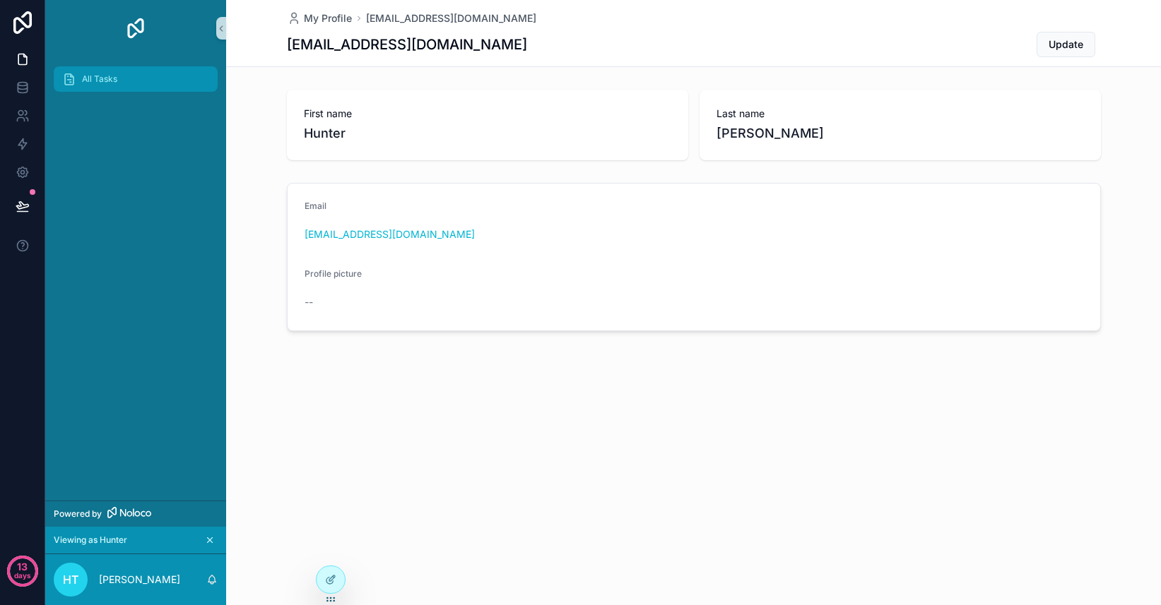
click at [101, 77] on span "All Tasks" at bounding box center [99, 78] width 35 height 11
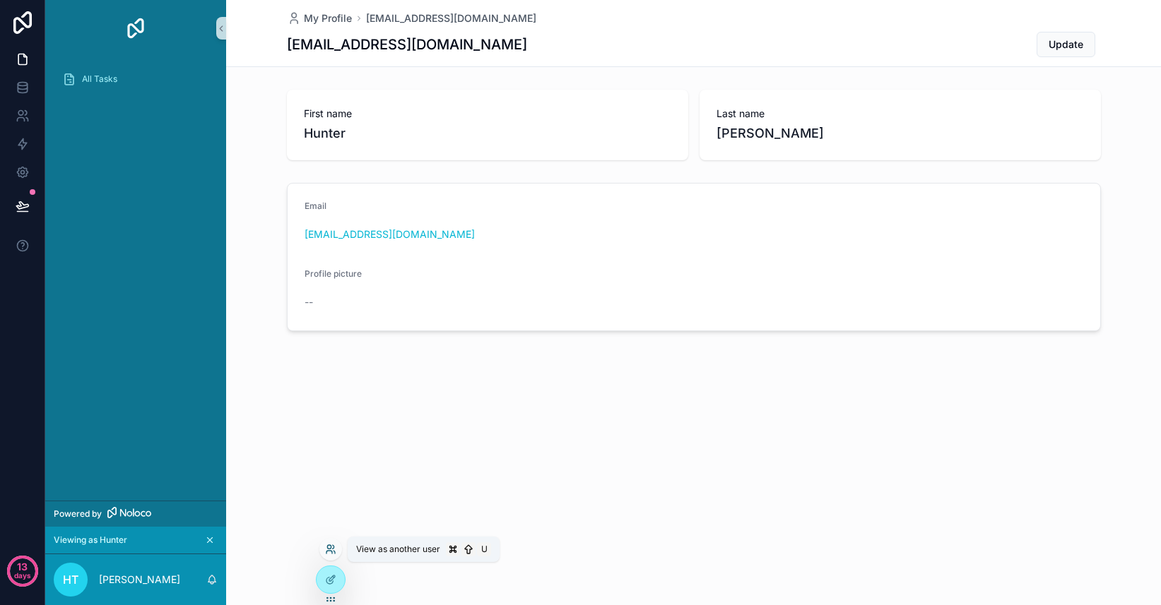
click at [331, 547] on icon at bounding box center [329, 547] width 4 height 4
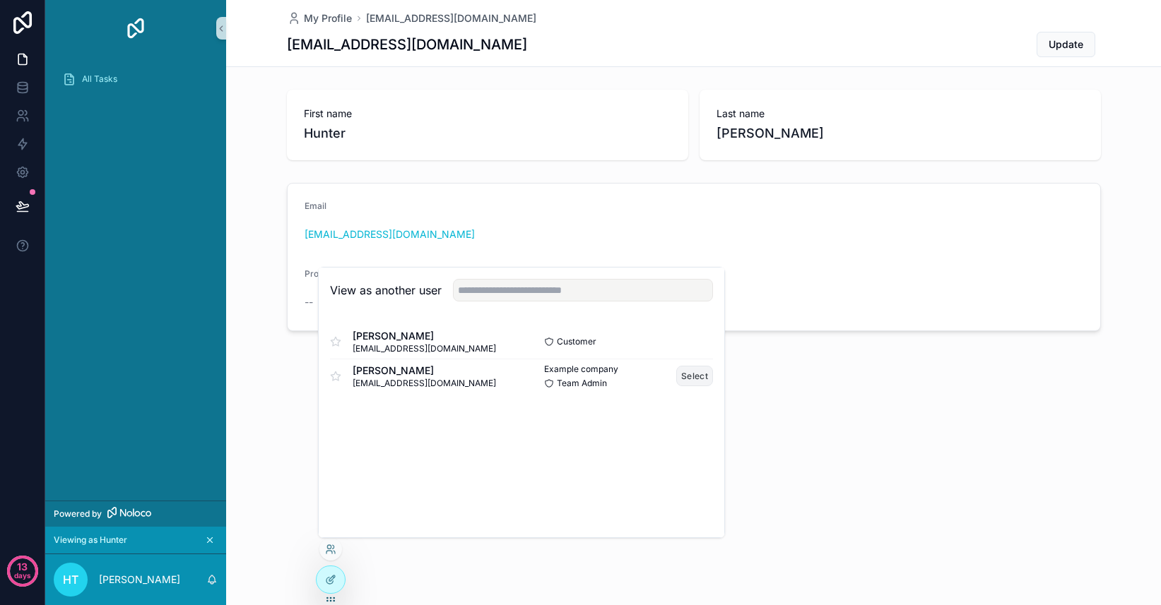
click at [695, 374] on button "Select" at bounding box center [694, 376] width 37 height 20
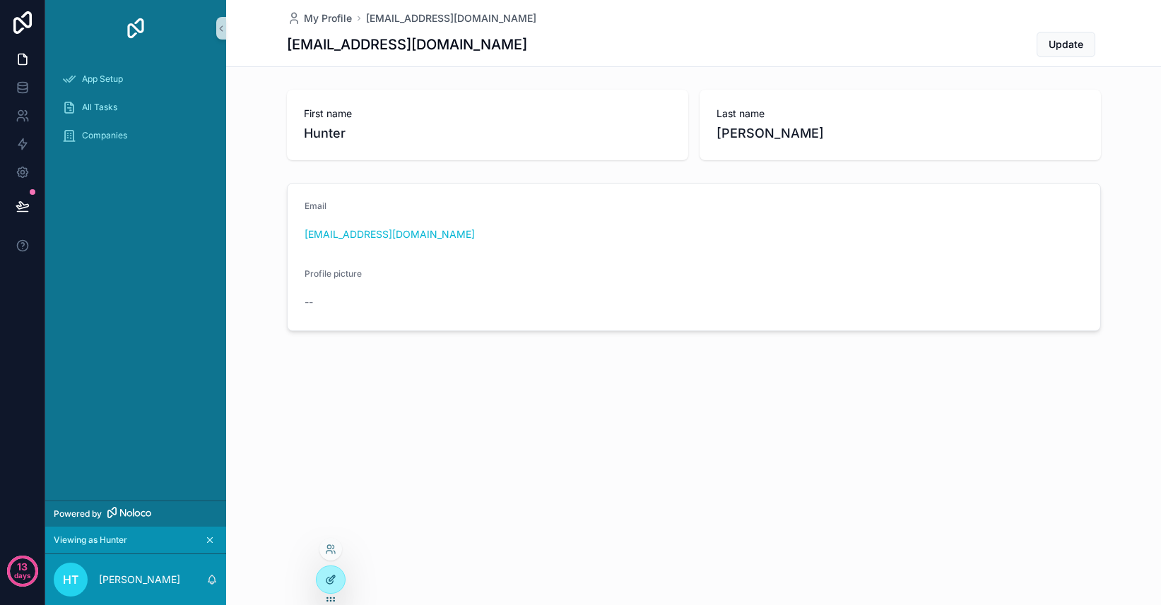
click at [328, 586] on div at bounding box center [330, 579] width 28 height 27
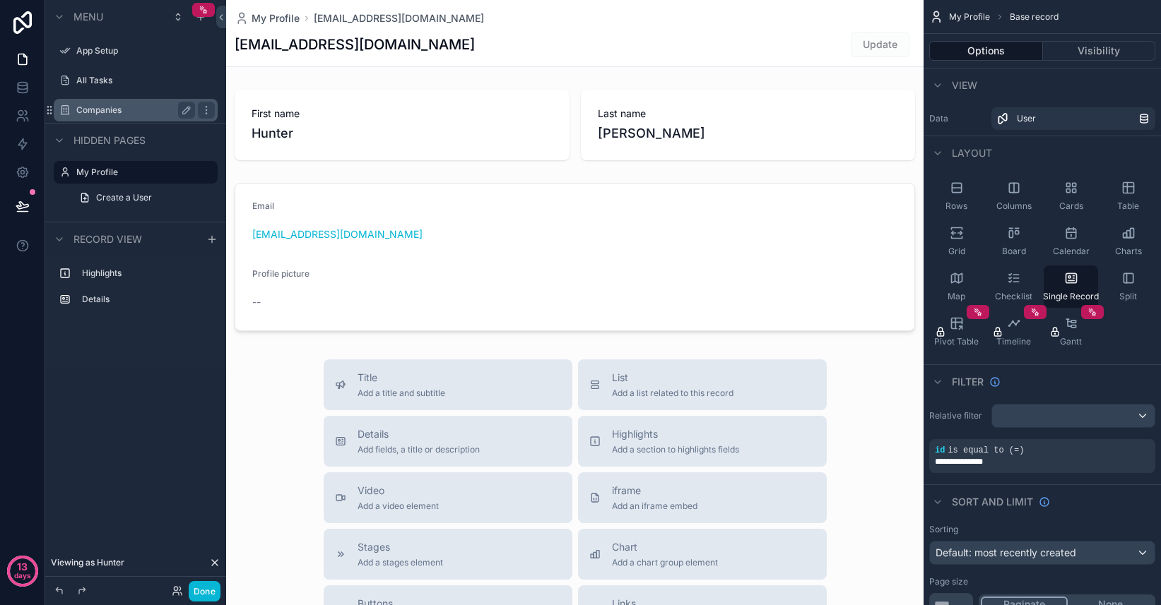
click at [113, 105] on label "Companies" at bounding box center [132, 110] width 113 height 11
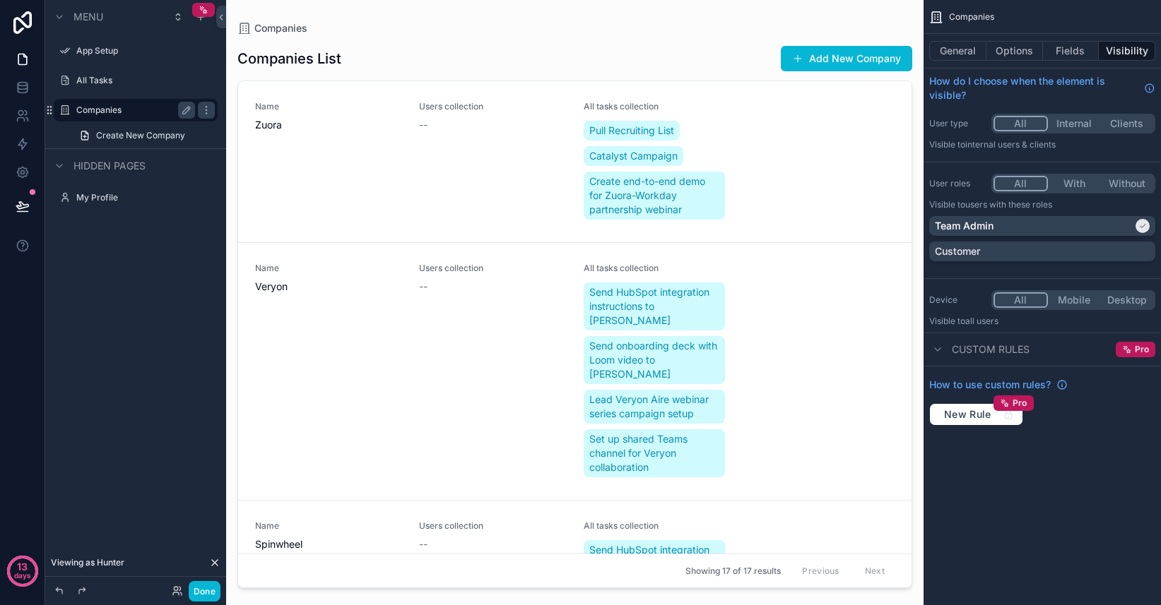
click at [1077, 121] on button "Internal" at bounding box center [1074, 124] width 53 height 16
click at [1070, 179] on button "With" at bounding box center [1074, 184] width 53 height 16
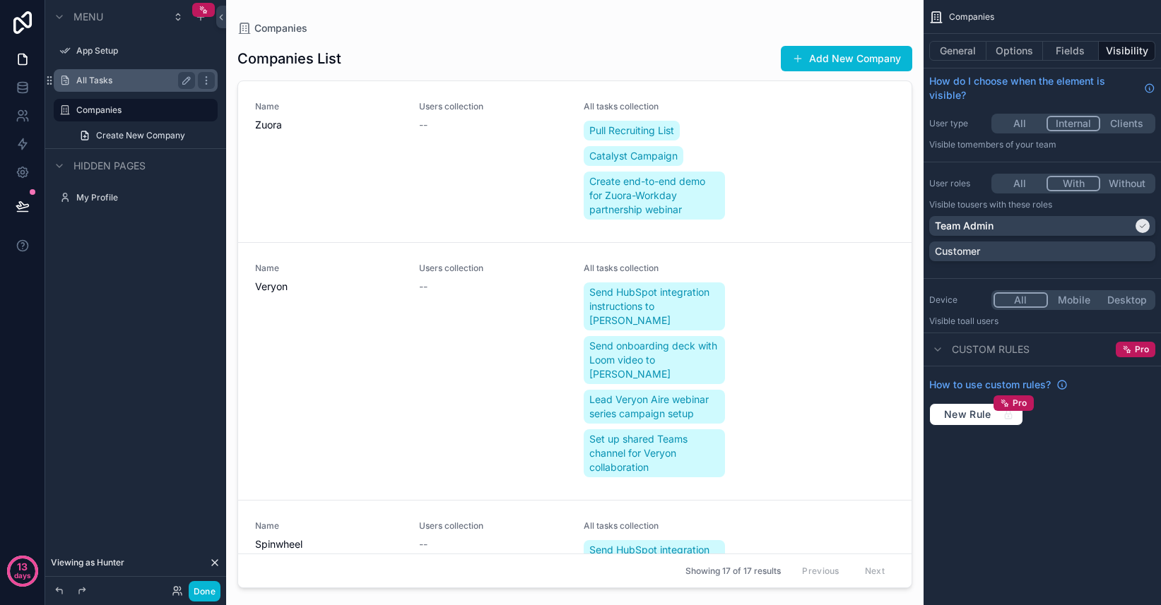
click at [116, 75] on label "All Tasks" at bounding box center [132, 80] width 113 height 11
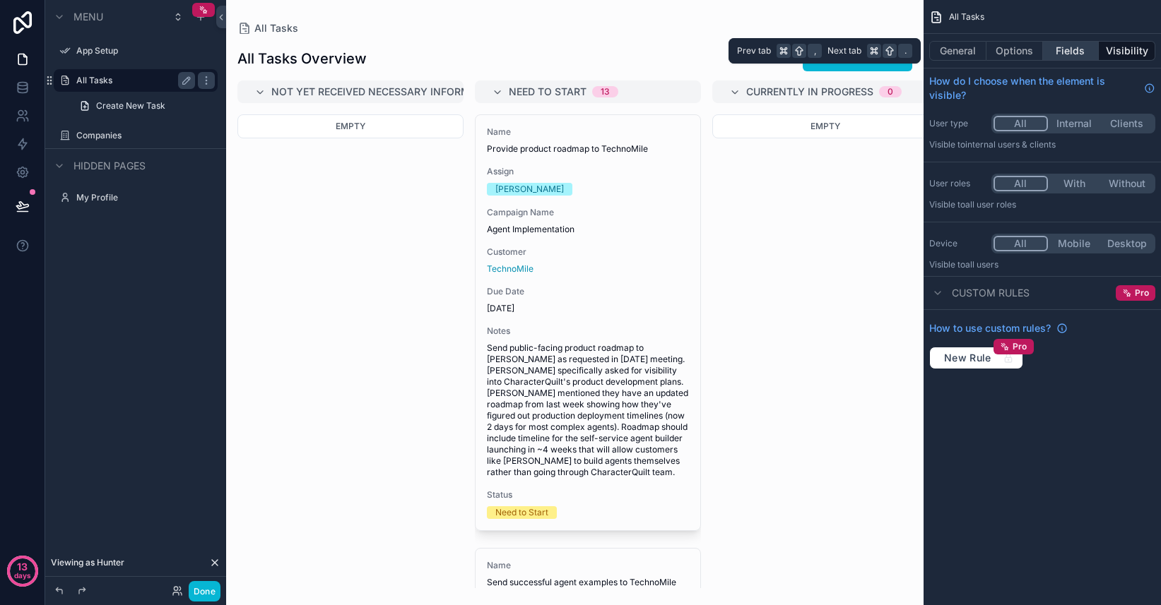
click at [1069, 56] on button "Fields" at bounding box center [1071, 51] width 57 height 20
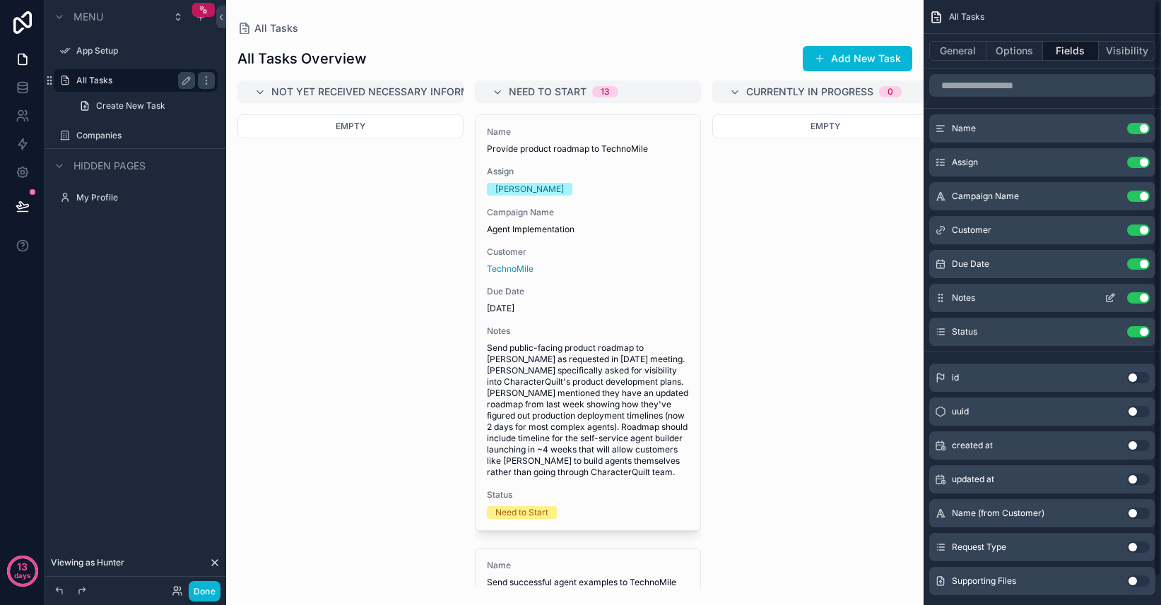
scroll to position [30, 0]
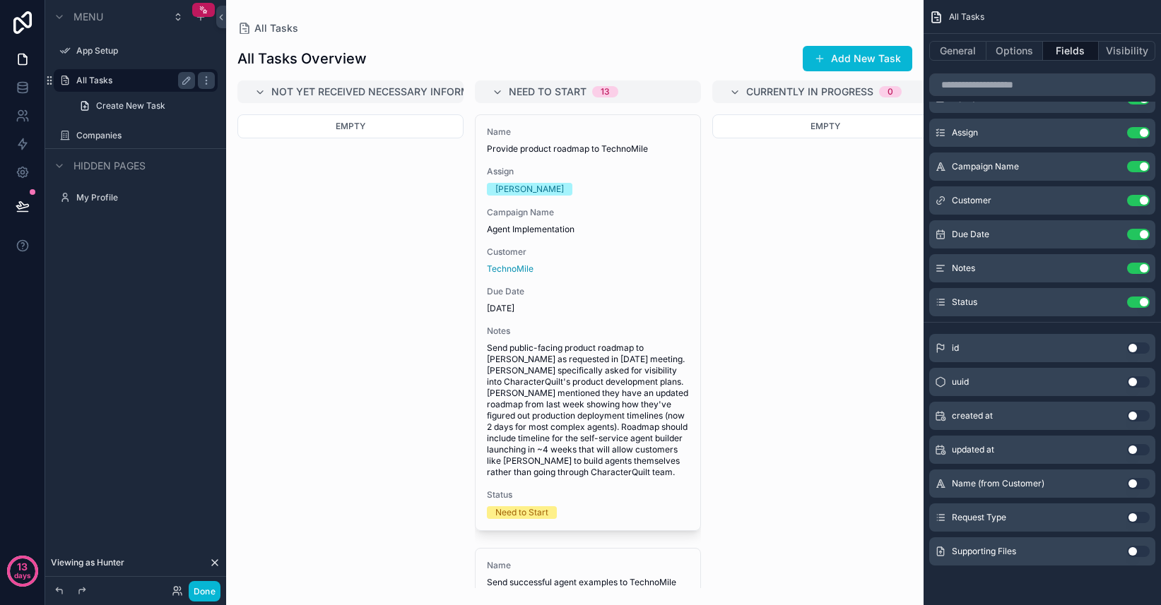
click at [944, 518] on icon "scrollable content" at bounding box center [940, 517] width 11 height 11
click at [1133, 522] on button "Use setting" at bounding box center [1138, 517] width 23 height 11
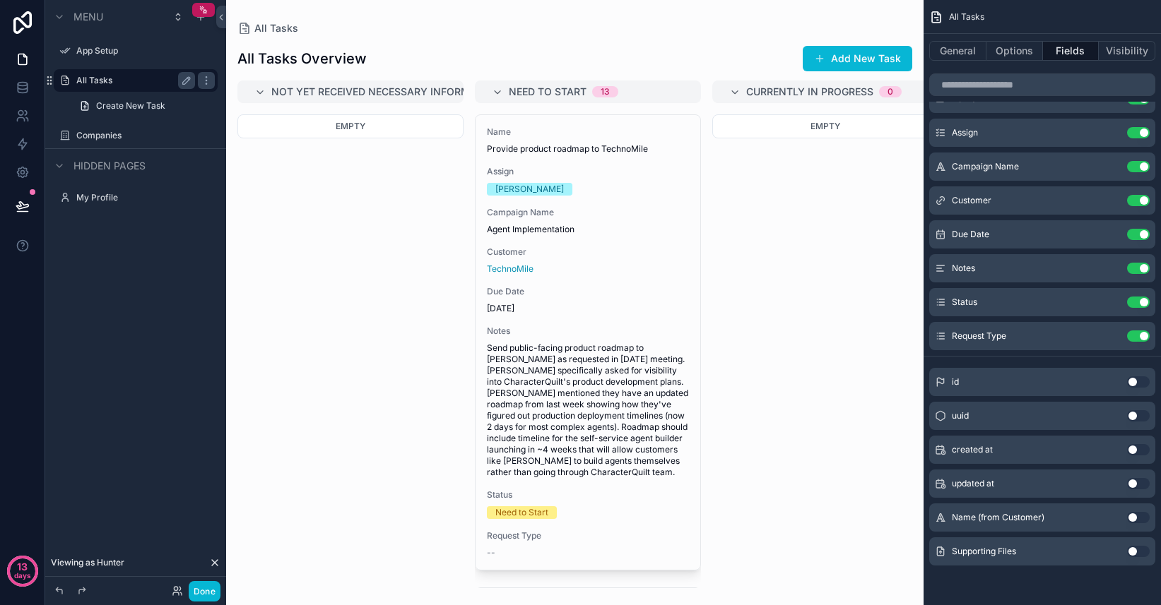
click at [1134, 556] on button "Use setting" at bounding box center [1138, 551] width 23 height 11
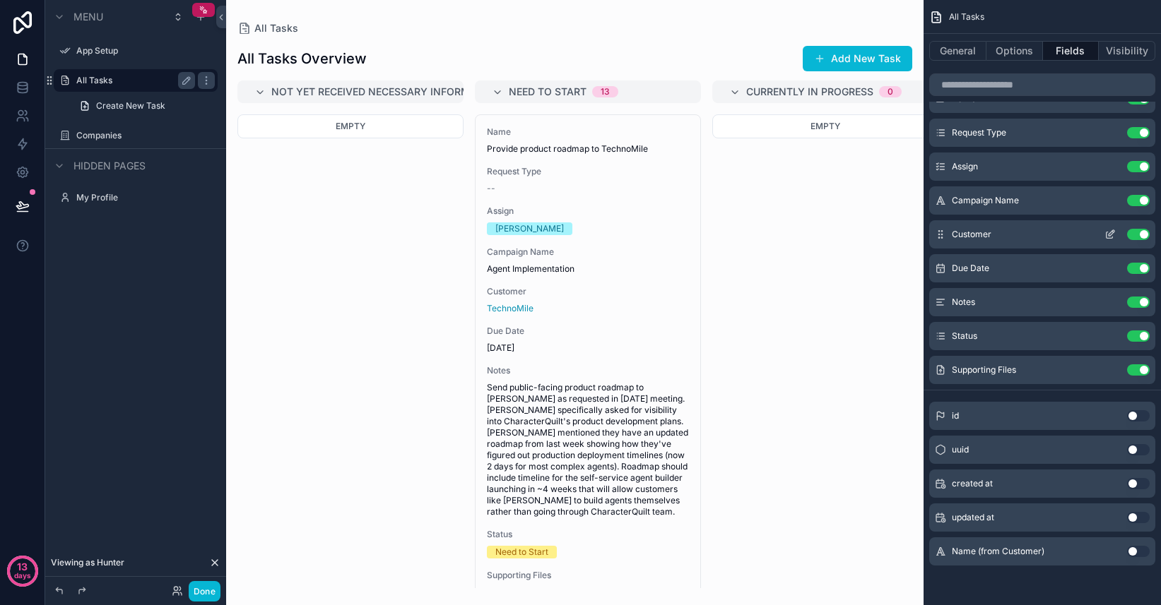
click at [1139, 237] on button "Use setting" at bounding box center [1138, 234] width 23 height 11
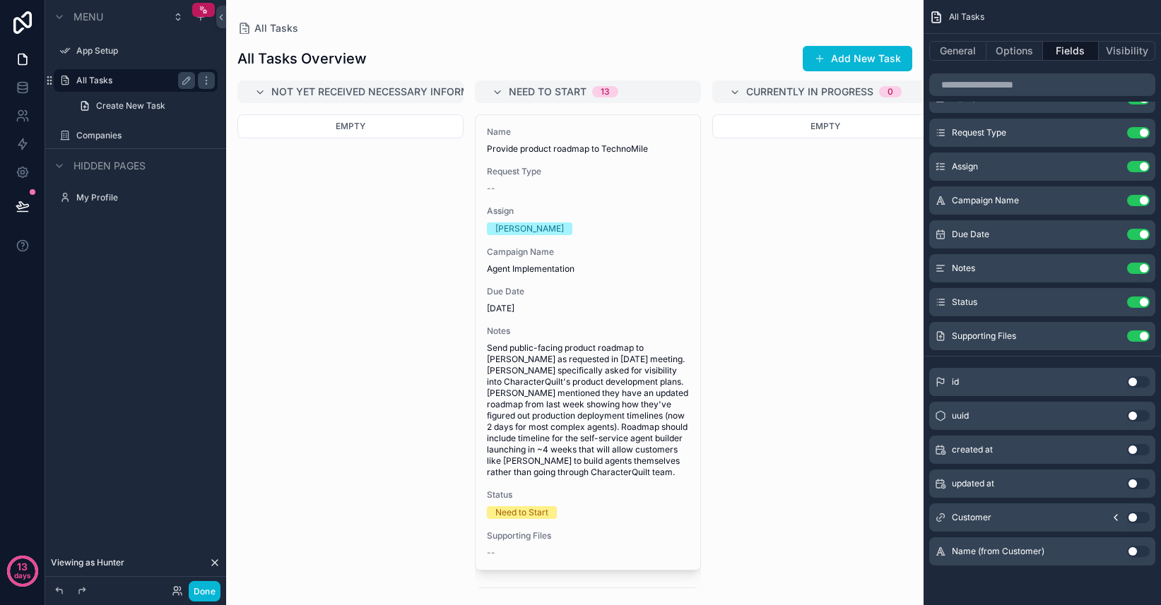
click at [1132, 518] on button "Use setting" at bounding box center [1138, 517] width 23 height 11
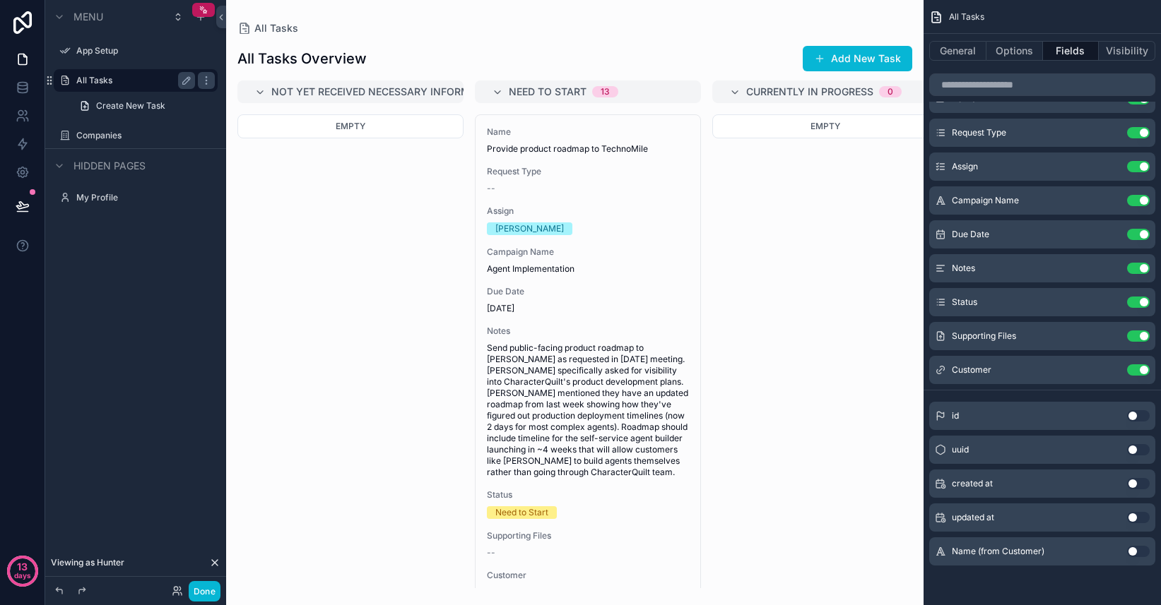
click at [1137, 550] on button "Use setting" at bounding box center [1138, 551] width 23 height 11
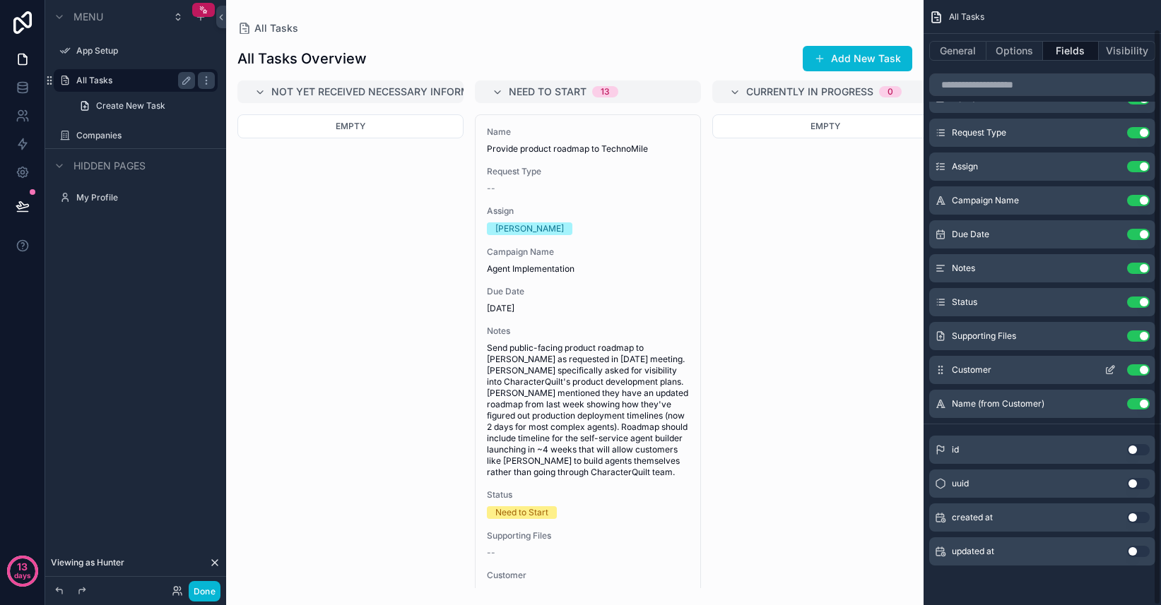
click at [1139, 369] on button "Use setting" at bounding box center [1138, 369] width 23 height 11
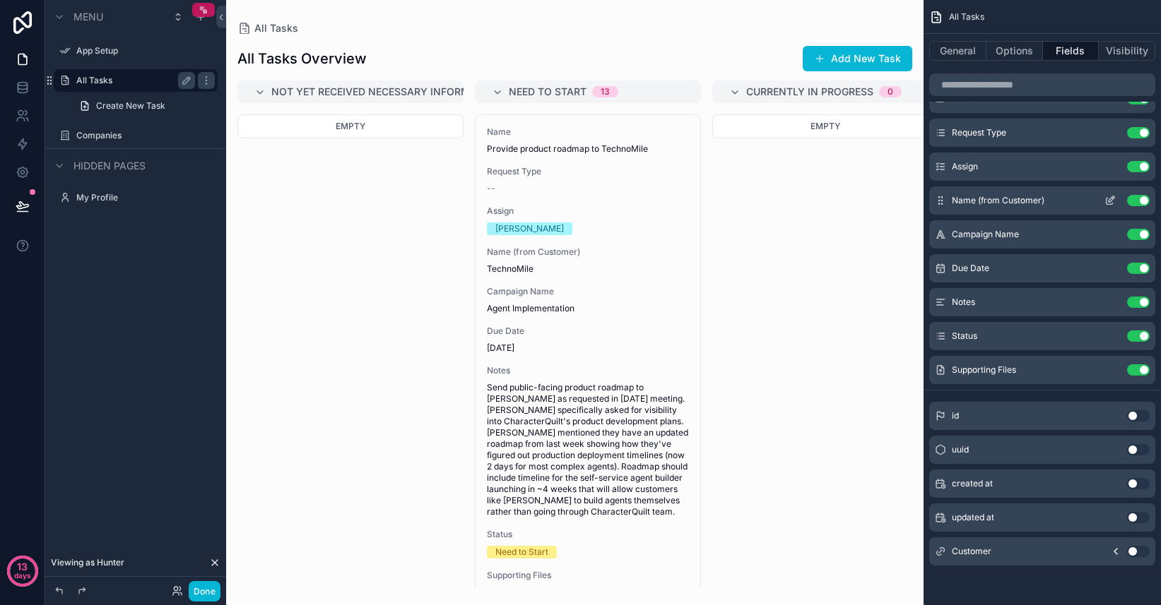
click at [1115, 199] on icon "scrollable content" at bounding box center [1109, 200] width 11 height 11
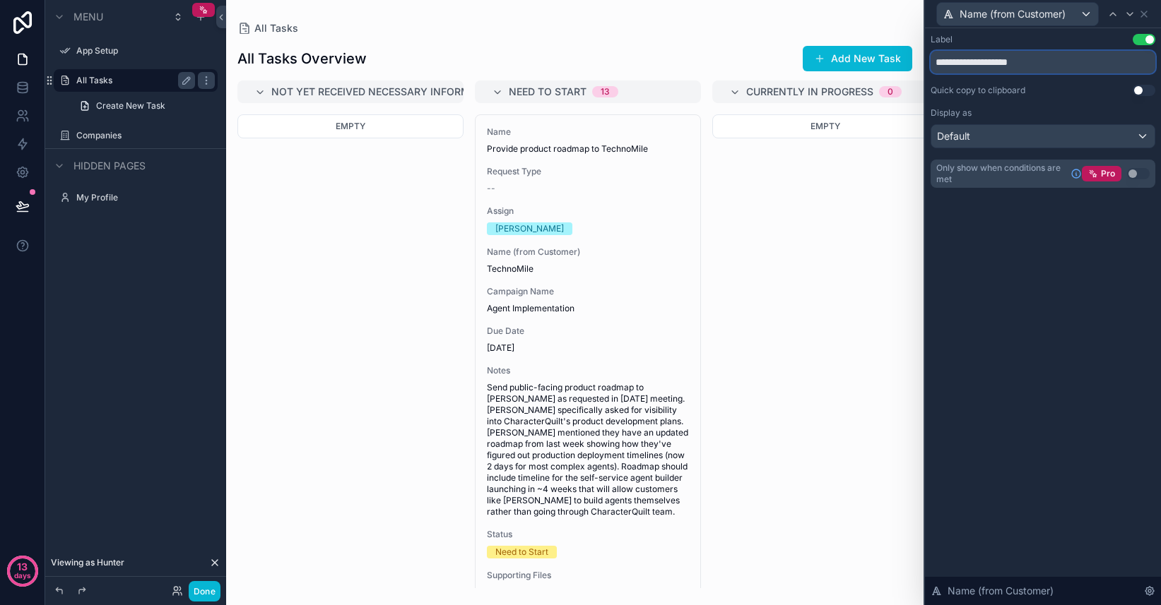
click at [1057, 63] on input "**********" at bounding box center [1042, 62] width 225 height 23
type input "**********"
click at [1040, 251] on div "**********" at bounding box center [1043, 316] width 236 height 577
click at [1149, 12] on div "Name (from Customer)" at bounding box center [1042, 14] width 225 height 28
click at [1146, 16] on icon at bounding box center [1143, 13] width 11 height 11
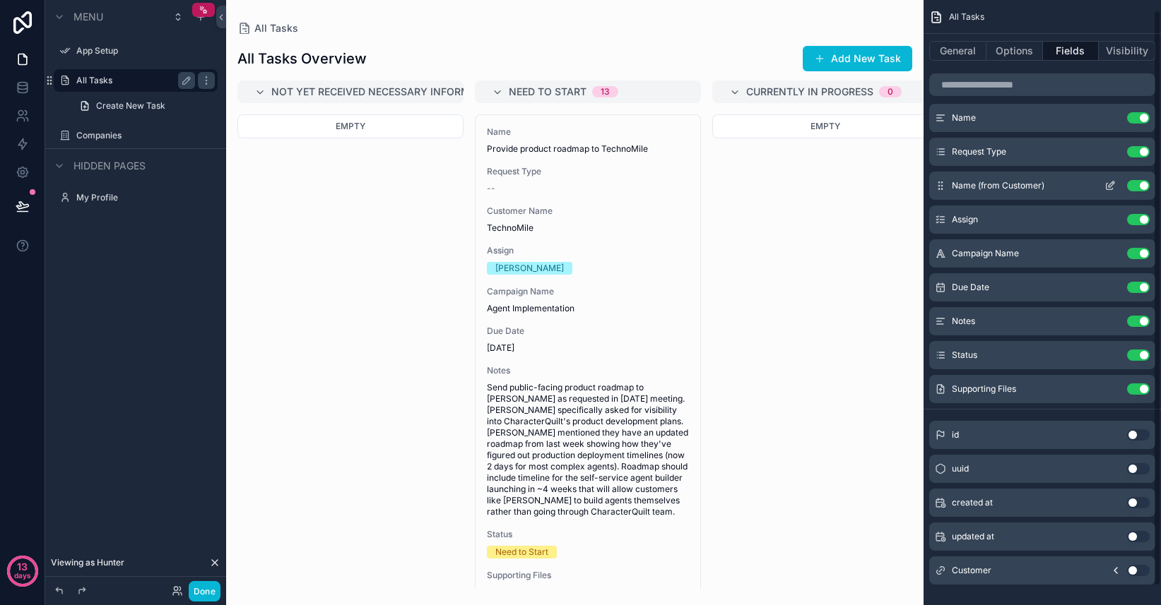
scroll to position [6, 0]
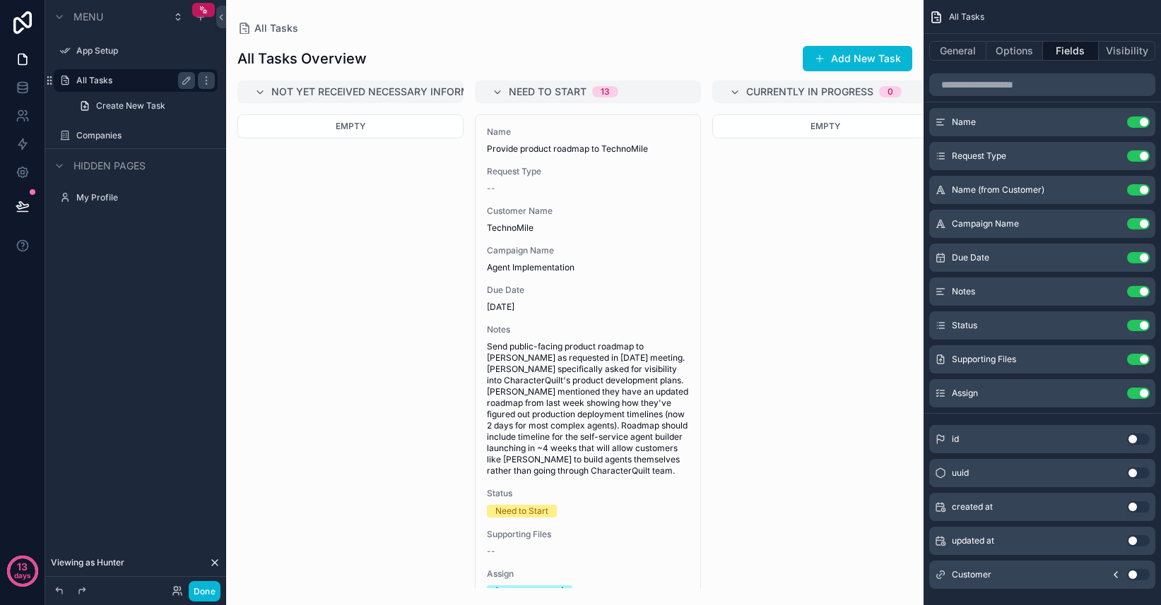
click at [600, 443] on div "scrollable content" at bounding box center [574, 302] width 697 height 605
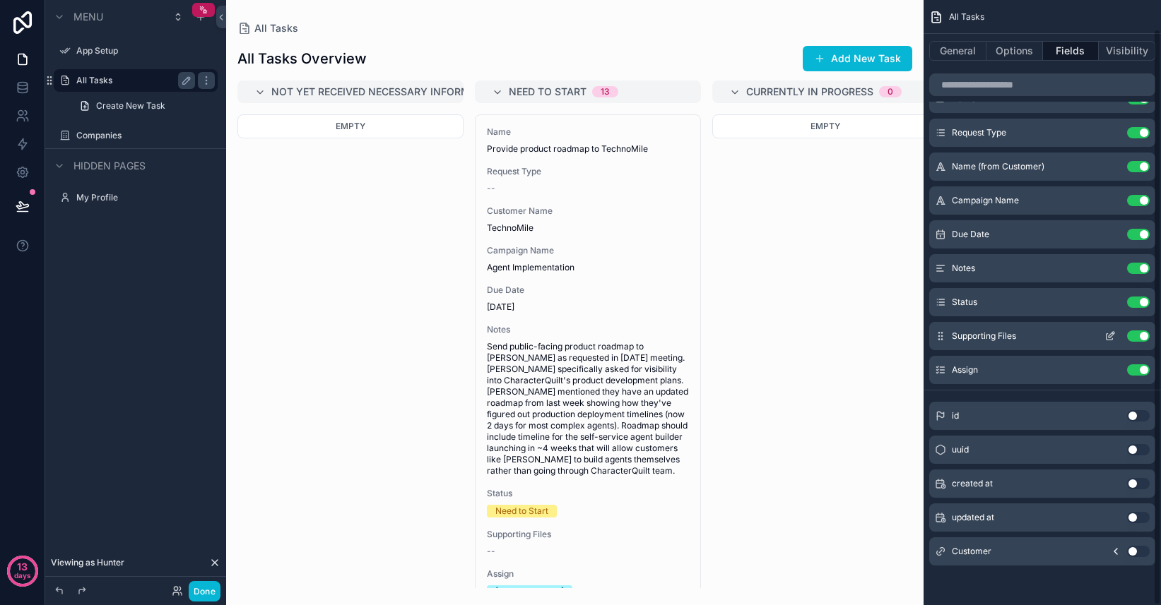
scroll to position [0, 0]
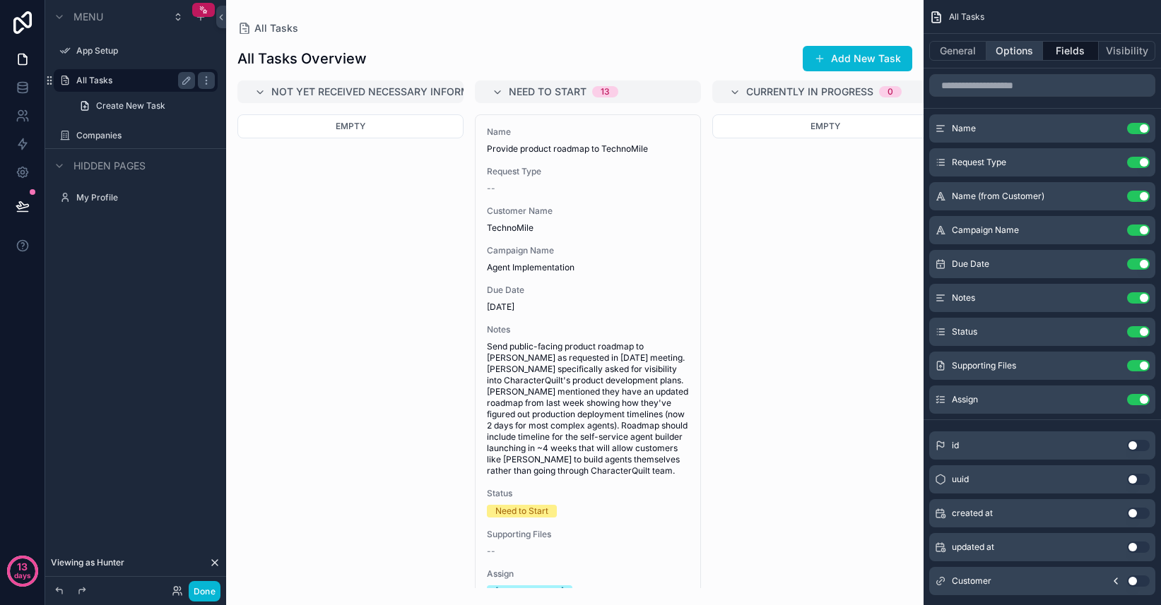
click at [1019, 50] on button "Options" at bounding box center [1014, 51] width 57 height 20
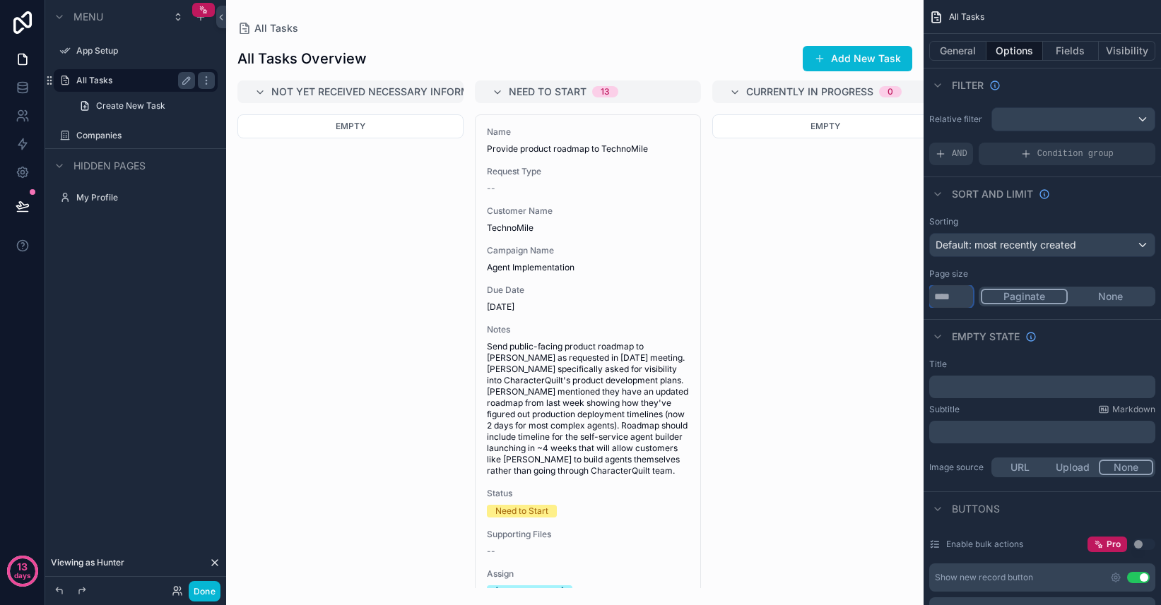
click at [956, 298] on input "**" at bounding box center [951, 296] width 44 height 23
type input "*"
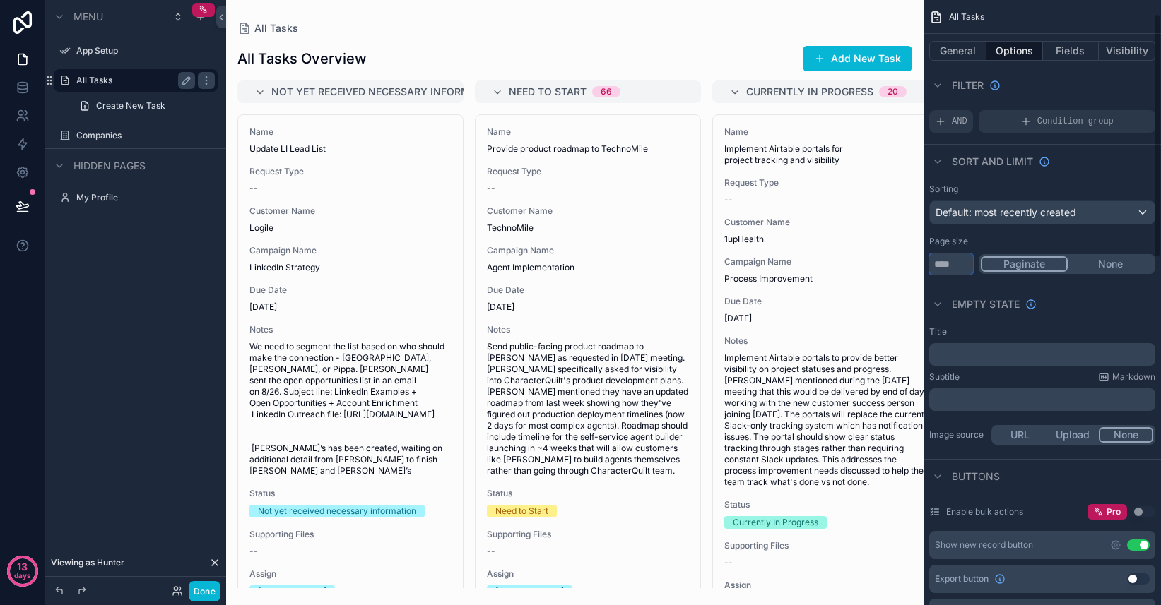
scroll to position [33, 0]
type input "***"
click at [1099, 247] on div "Page size *** Paginate None" at bounding box center [1042, 255] width 226 height 40
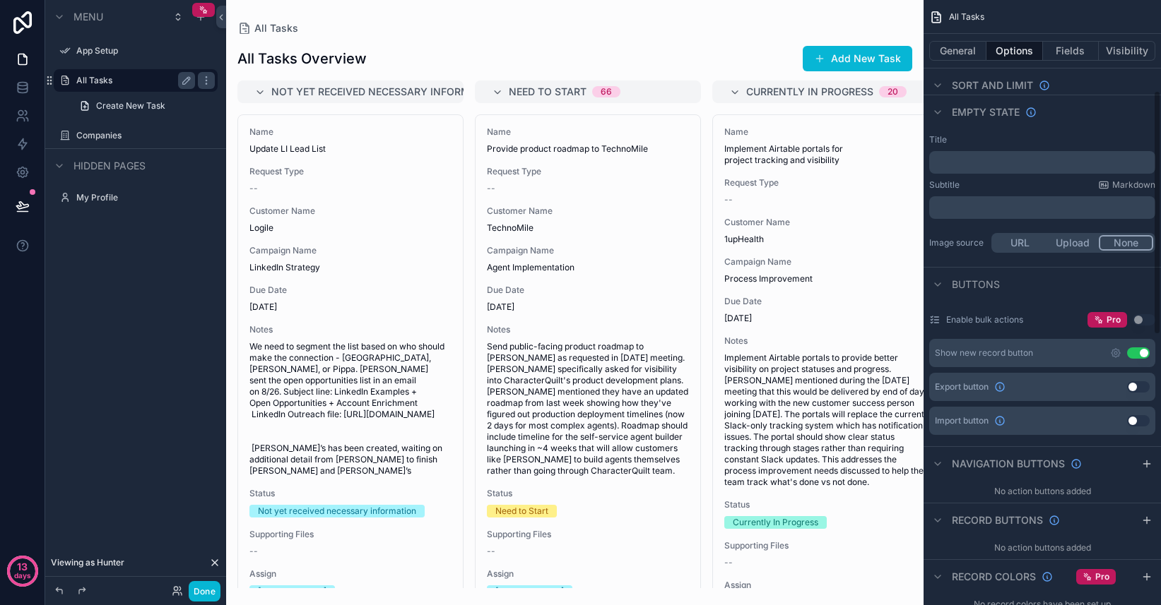
scroll to position [198, 0]
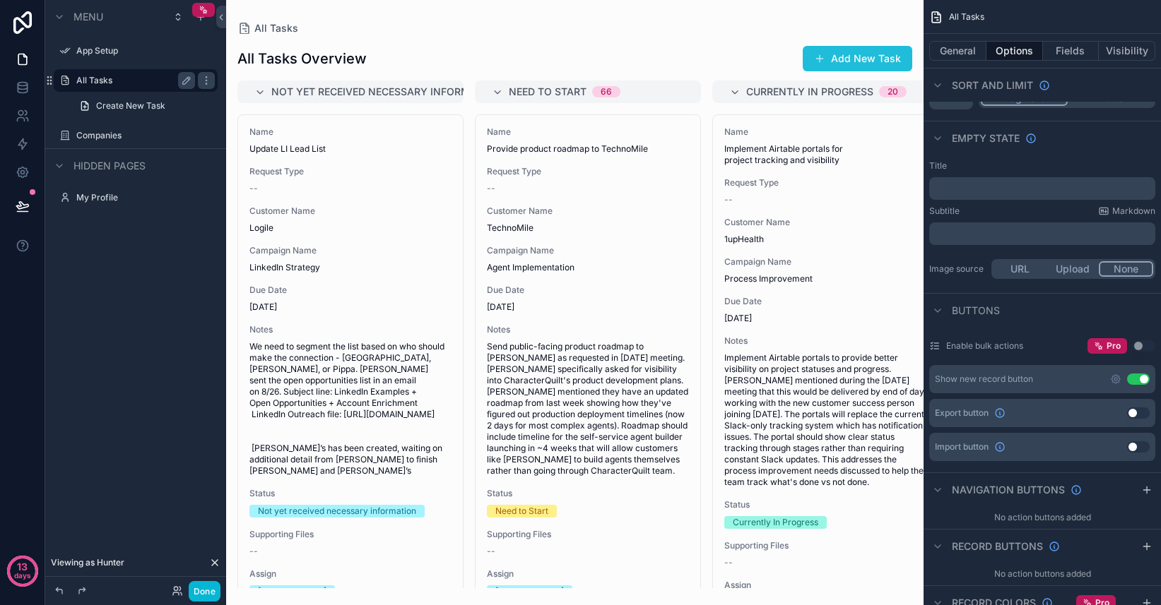
click at [885, 62] on button "Add New Task" at bounding box center [856, 58] width 109 height 25
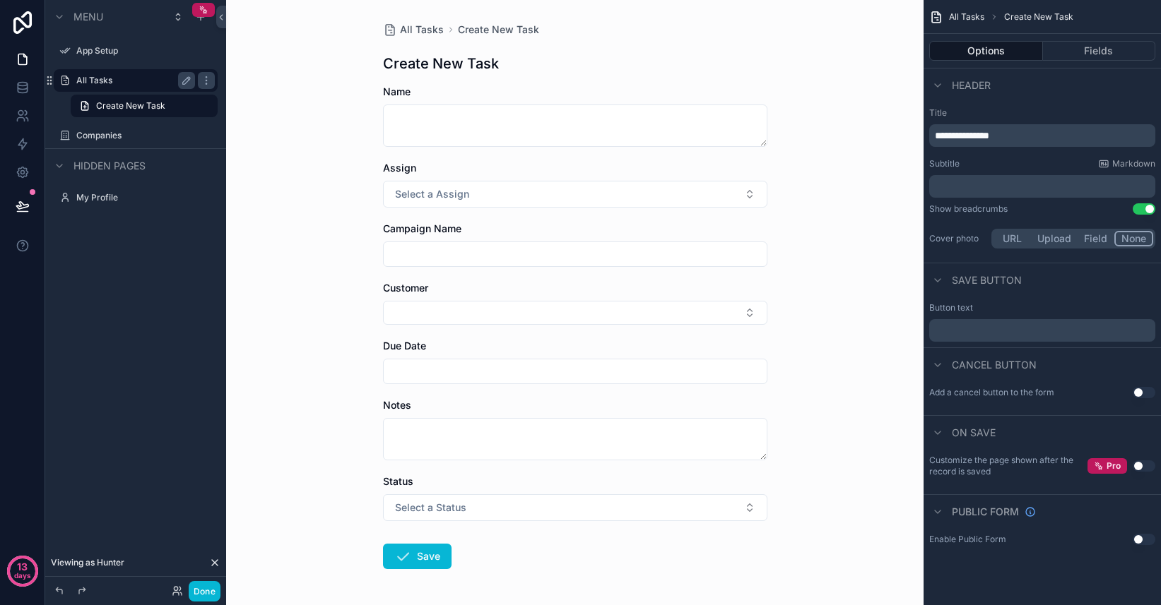
click at [427, 67] on h1 "Create New Task" at bounding box center [441, 64] width 116 height 20
click at [424, 68] on h1 "Create New Task" at bounding box center [441, 64] width 116 height 20
click at [409, 62] on h1 "Create New Task" at bounding box center [441, 64] width 116 height 20
click at [947, 134] on span "**********" at bounding box center [962, 136] width 54 height 10
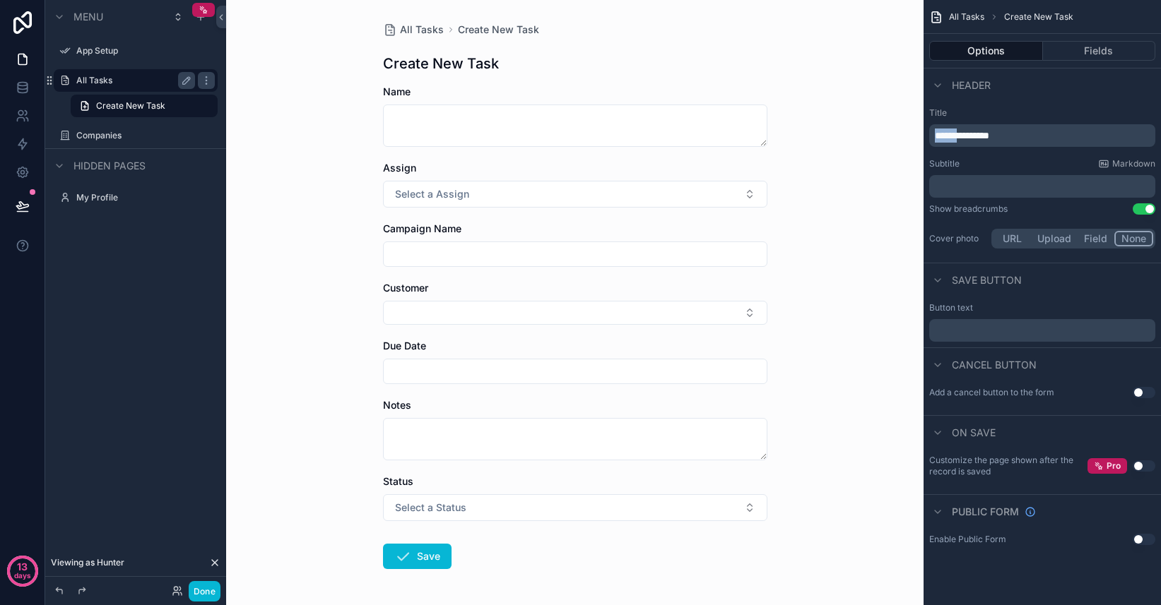
click at [947, 134] on span "**********" at bounding box center [962, 136] width 54 height 10
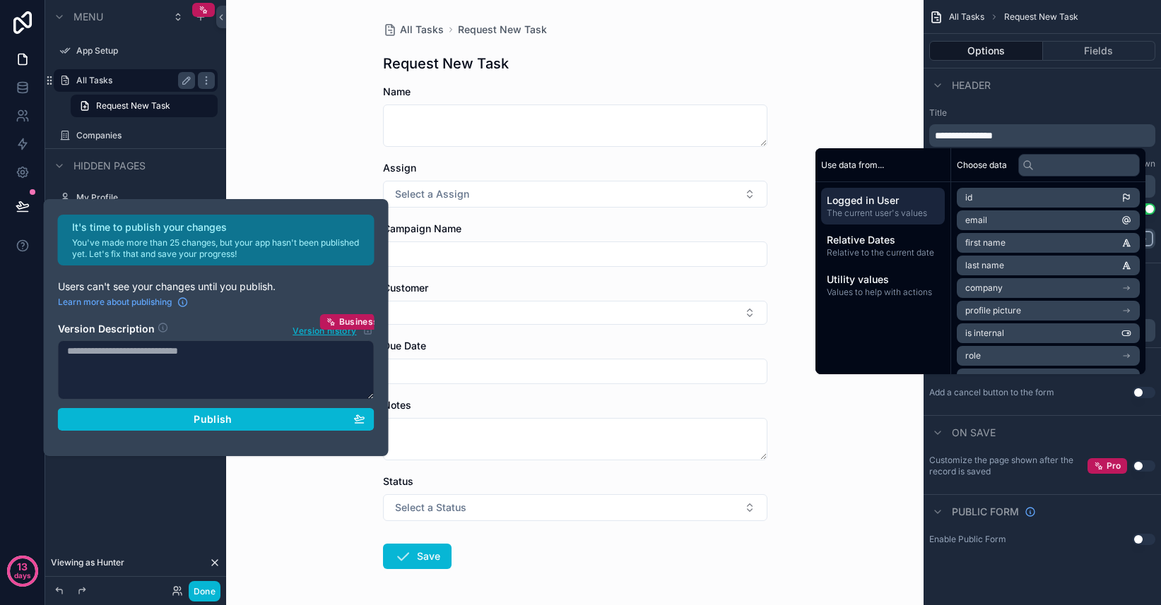
click at [1052, 99] on div "Header" at bounding box center [1041, 85] width 237 height 34
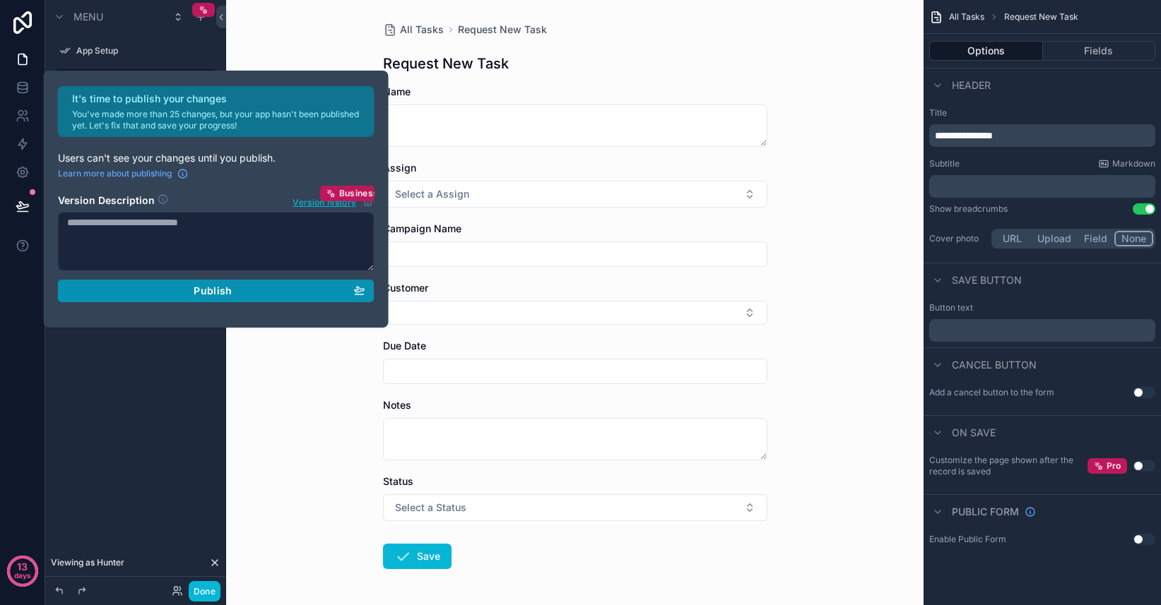
click at [212, 294] on span "Publish" at bounding box center [213, 291] width 38 height 13
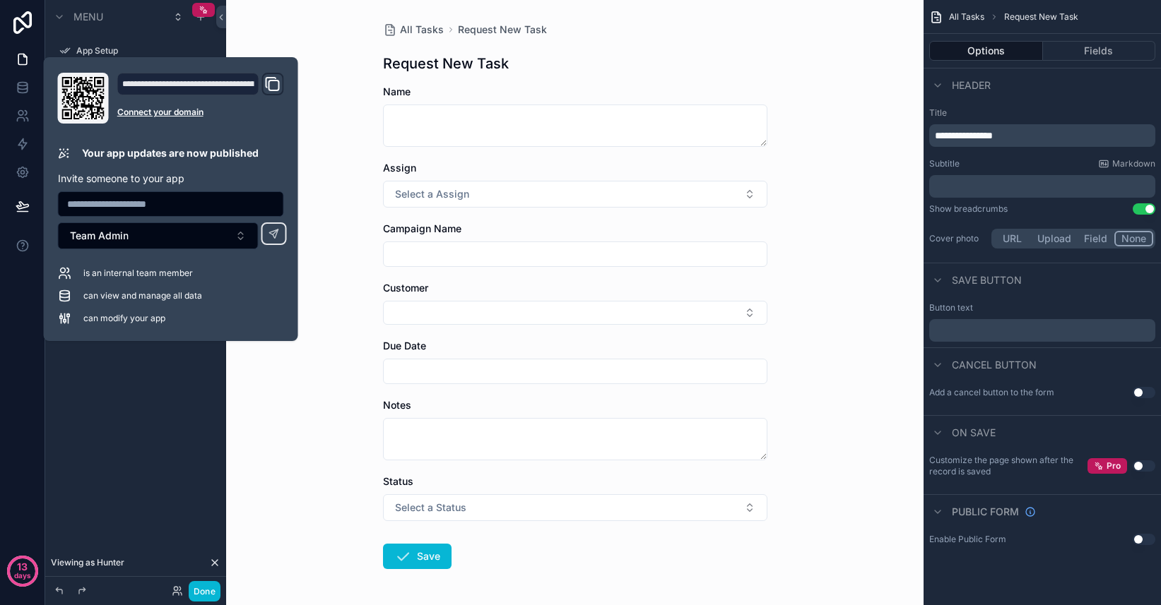
click at [148, 370] on div "Menu App Setup All Tasks Request New Task Companies Hidden pages My Profile" at bounding box center [135, 294] width 181 height 588
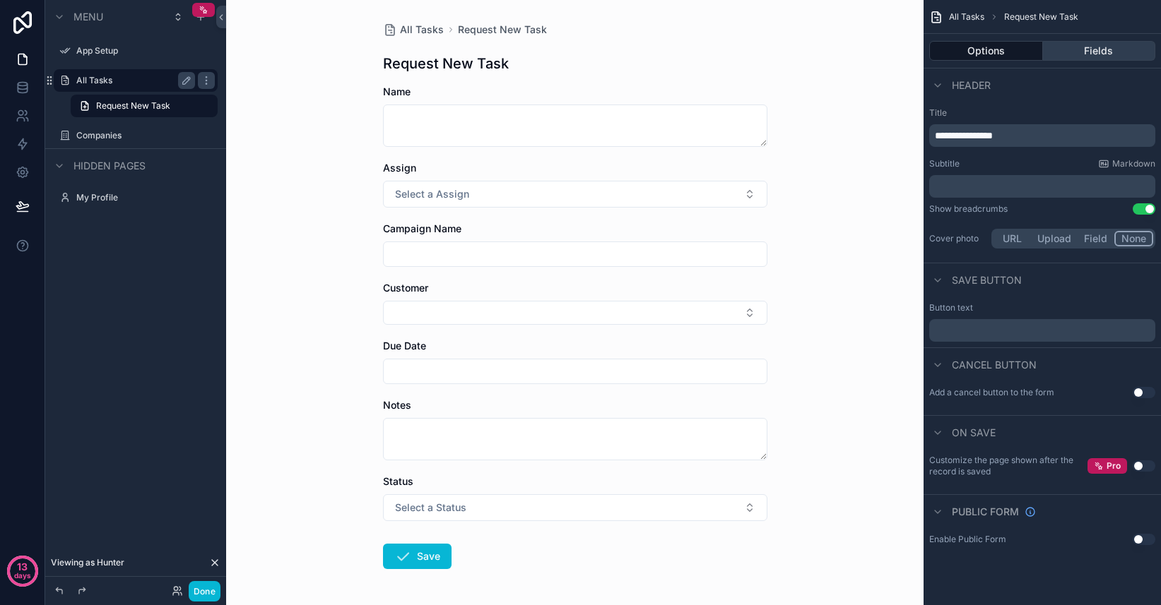
click at [1093, 43] on button "Fields" at bounding box center [1099, 51] width 113 height 20
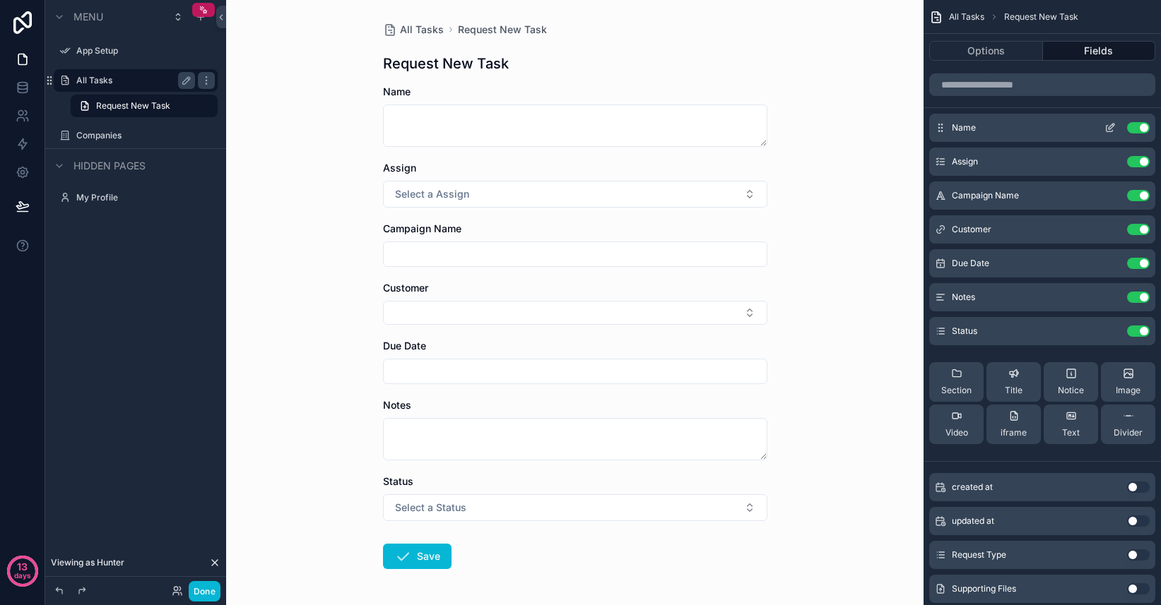
click at [1109, 130] on icon "scrollable content" at bounding box center [1109, 127] width 11 height 11
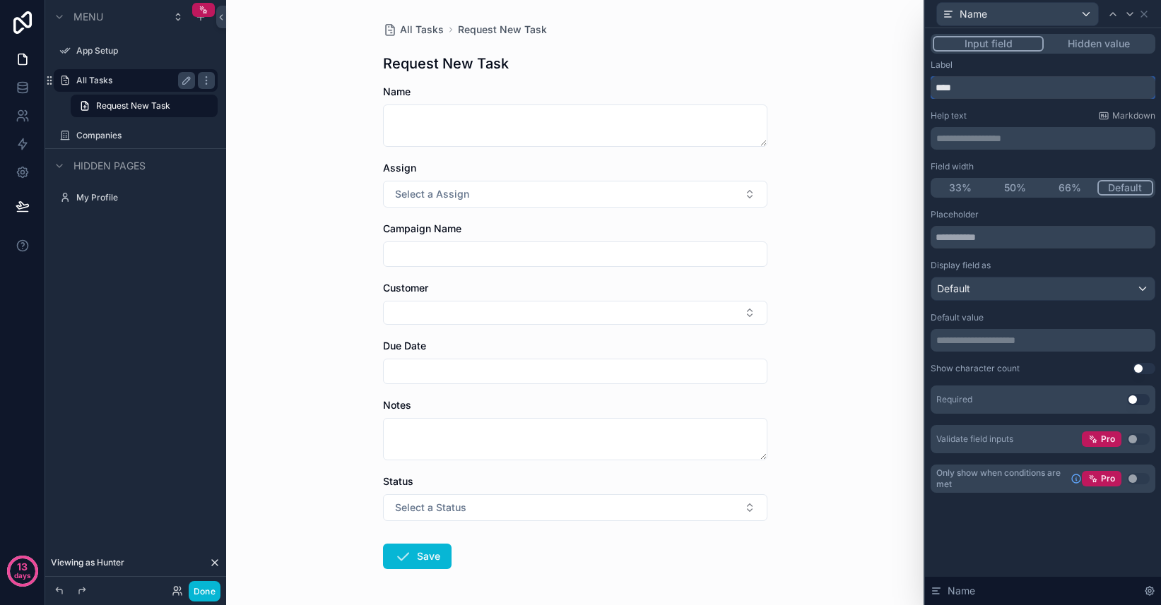
click at [995, 88] on input "****" at bounding box center [1042, 87] width 225 height 23
type input "*********"
click at [1148, 13] on icon at bounding box center [1143, 13] width 11 height 11
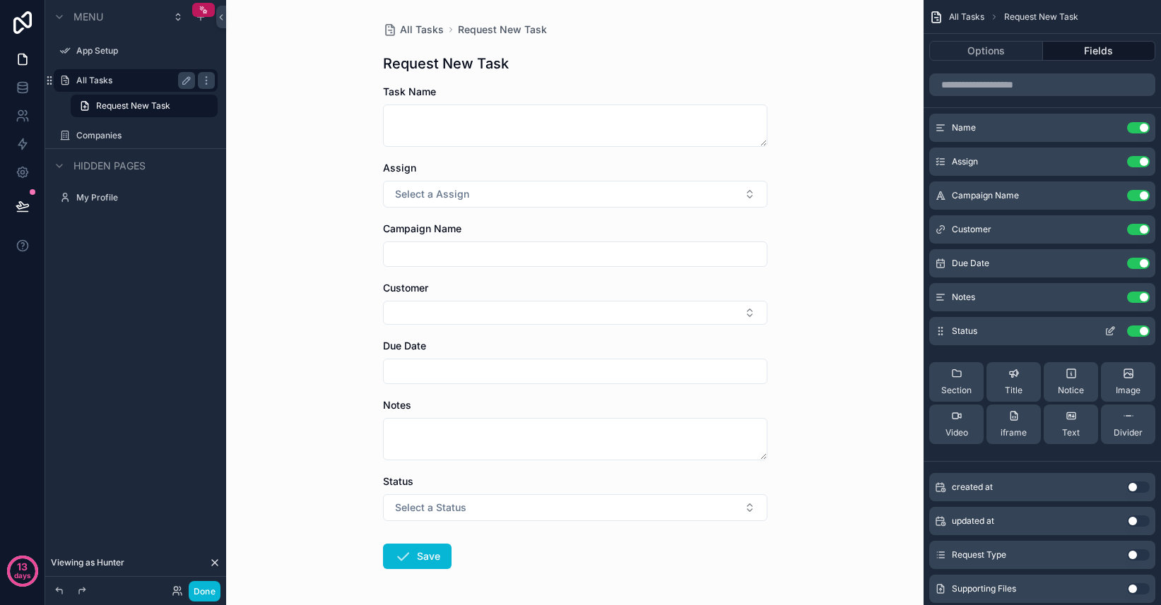
scroll to position [37, 0]
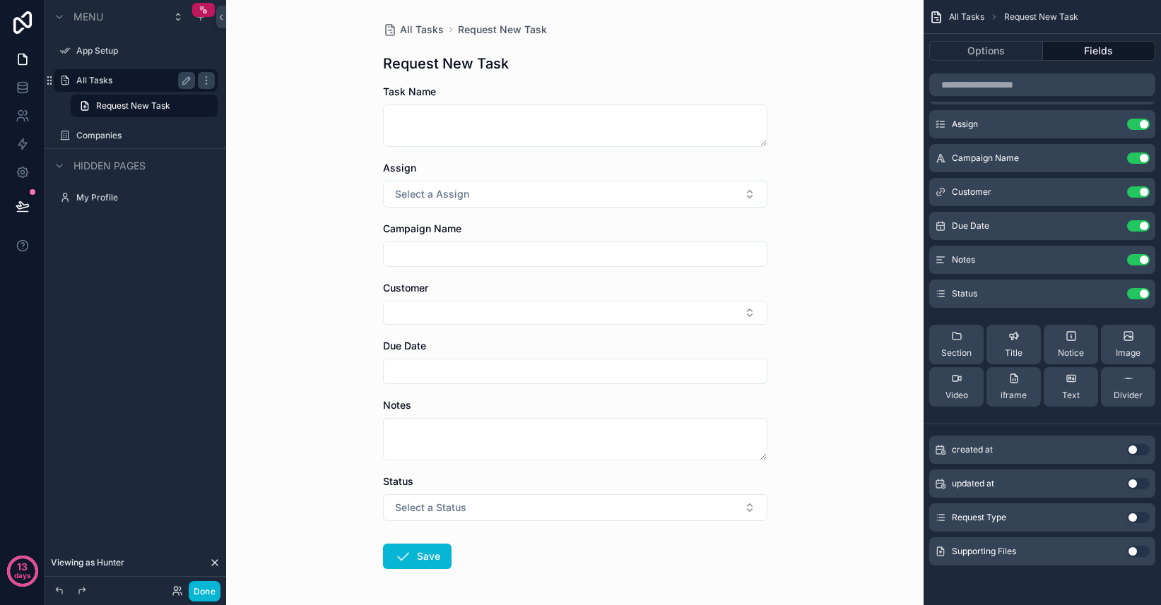
click at [1134, 519] on button "Use setting" at bounding box center [1138, 517] width 23 height 11
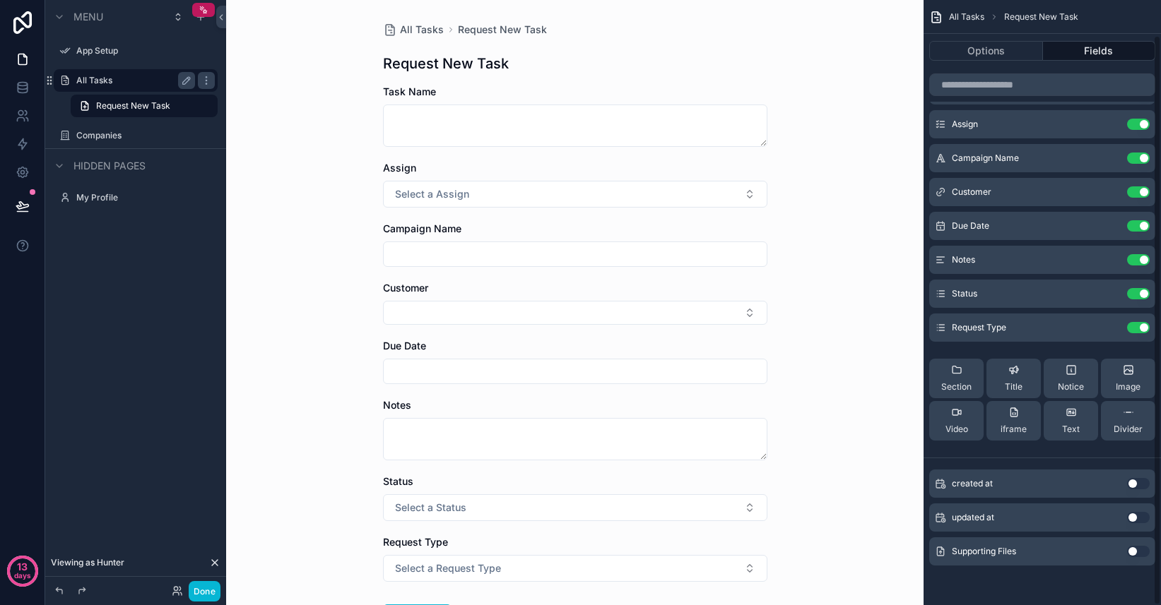
click at [1134, 550] on button "Use setting" at bounding box center [1138, 551] width 23 height 11
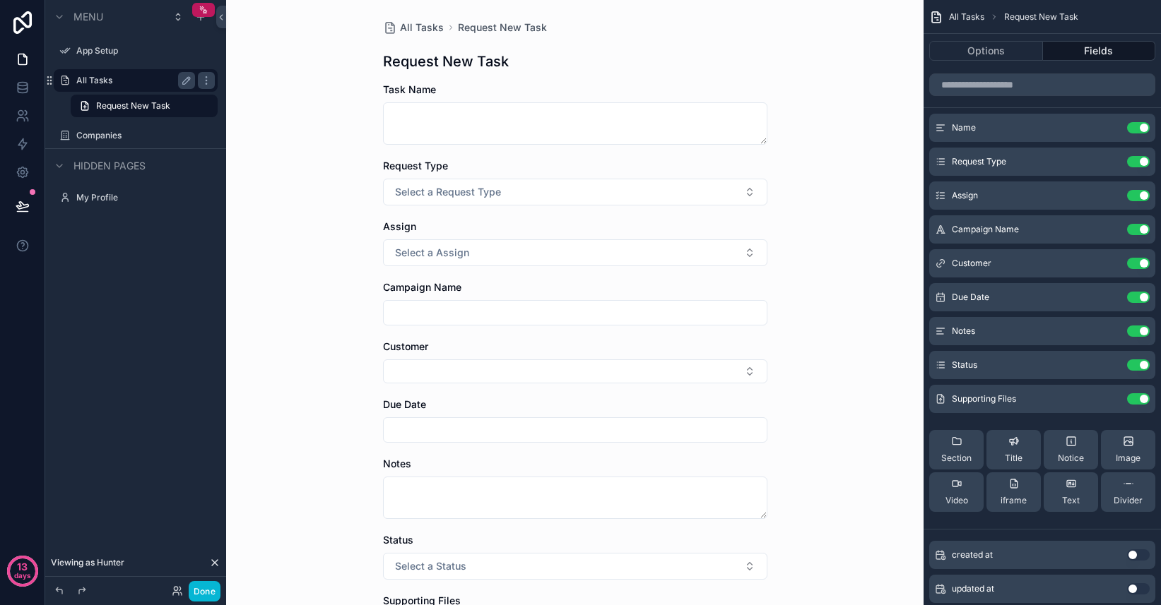
scroll to position [0, 0]
click at [729, 367] on button "Select Button" at bounding box center [575, 374] width 384 height 24
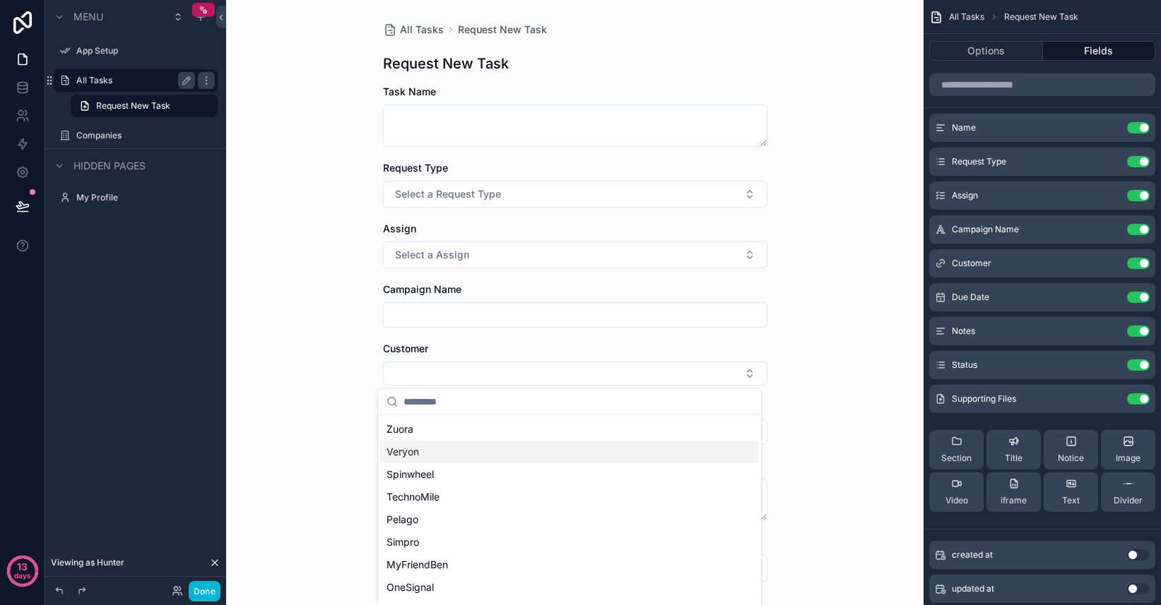
click at [813, 417] on div "All Tasks Request New Task Request New Task Task Name Request Type Select a Req…" at bounding box center [574, 302] width 697 height 605
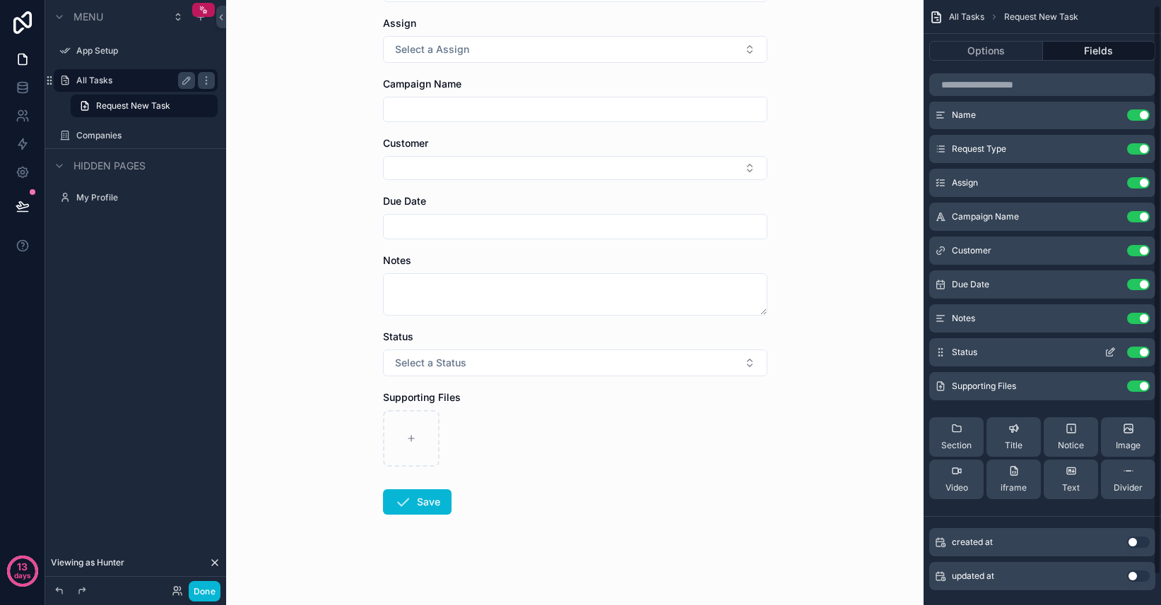
scroll to position [6, 0]
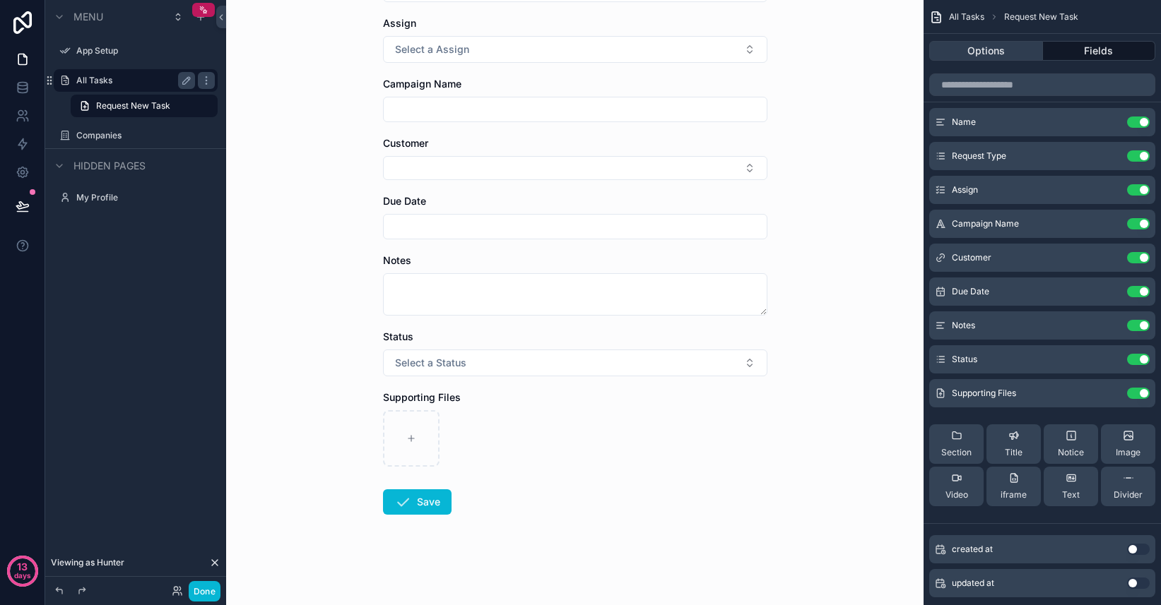
click at [999, 50] on button "Options" at bounding box center [986, 51] width 114 height 20
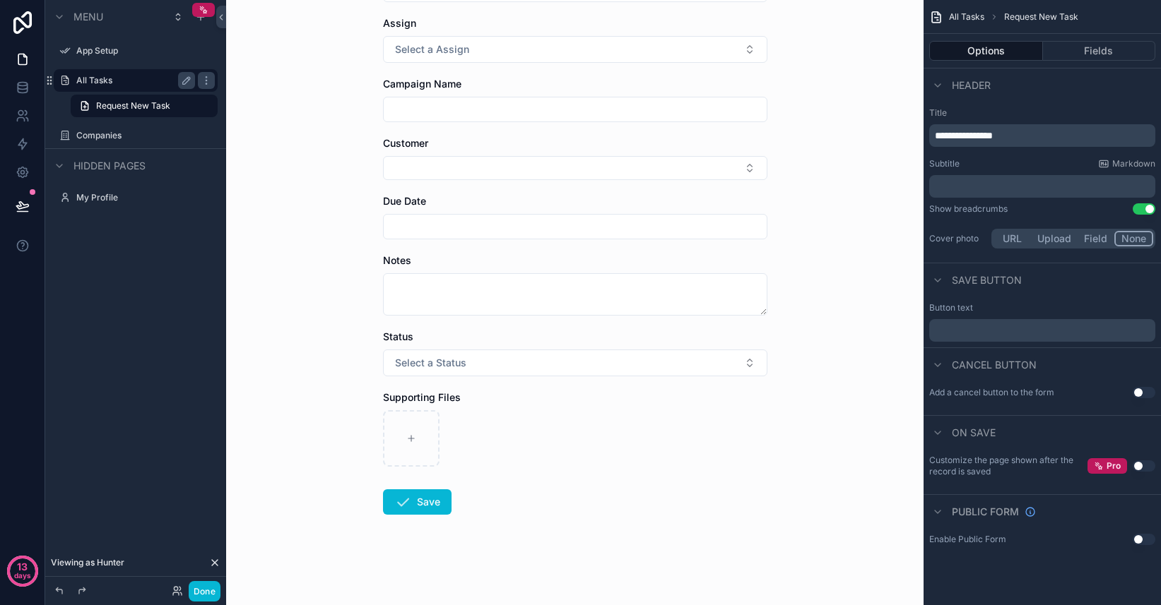
click at [977, 338] on div "﻿" at bounding box center [1042, 330] width 226 height 23
click at [970, 332] on p "﻿" at bounding box center [1044, 330] width 218 height 11
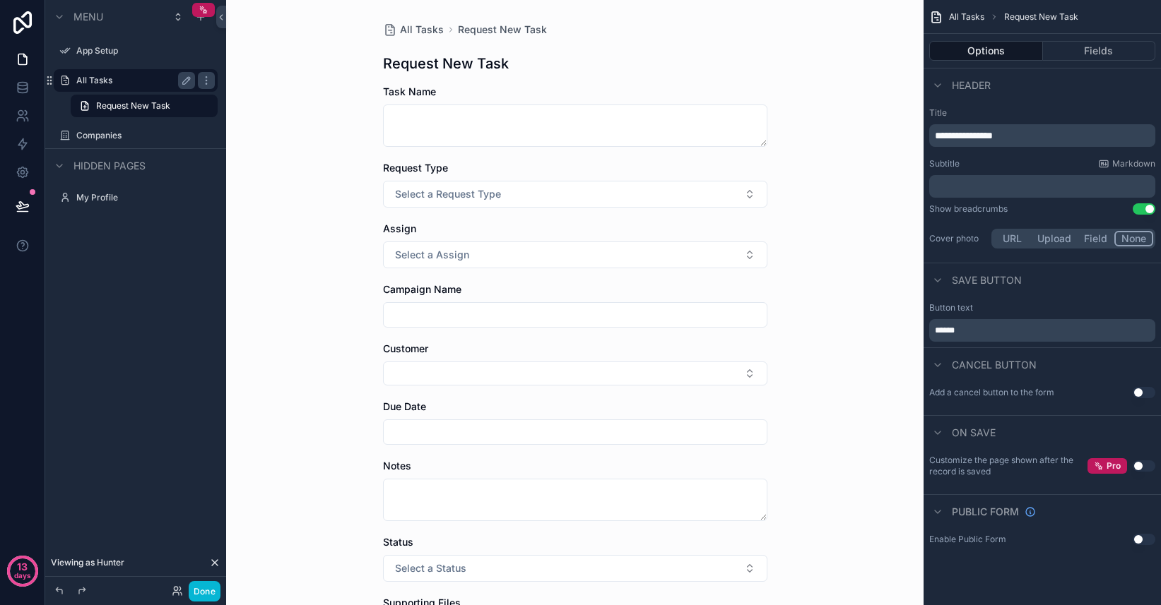
click at [896, 398] on div "All Tasks Request New Task Request New Task Task Name Request Type Select a Req…" at bounding box center [574, 302] width 697 height 605
click at [23, 168] on icon at bounding box center [22, 172] width 11 height 11
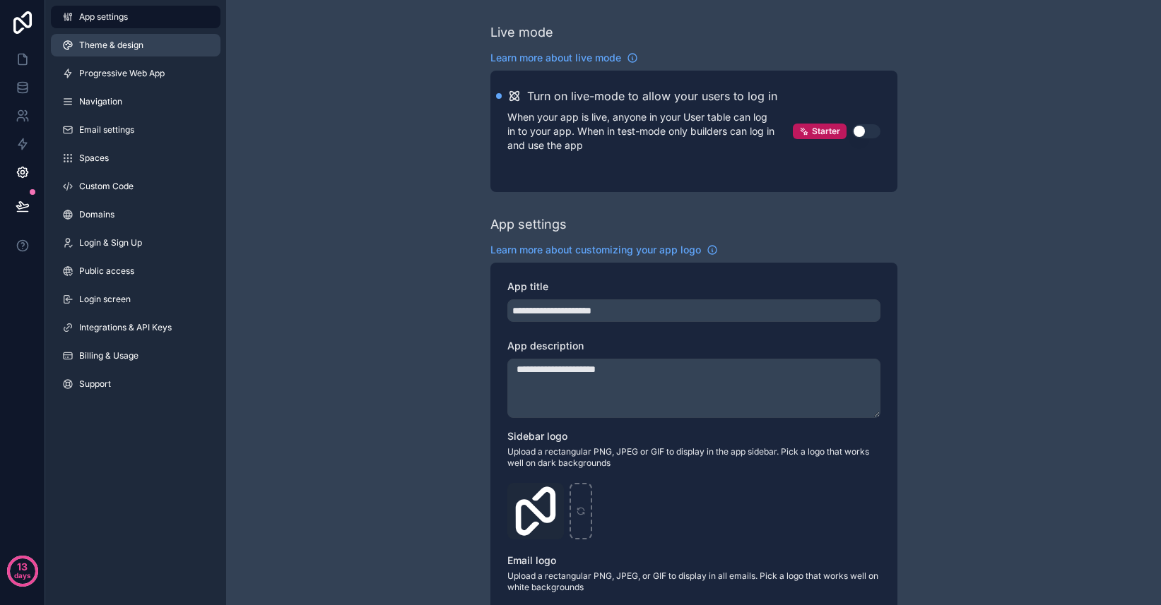
click at [122, 41] on span "Theme & design" at bounding box center [111, 45] width 64 height 11
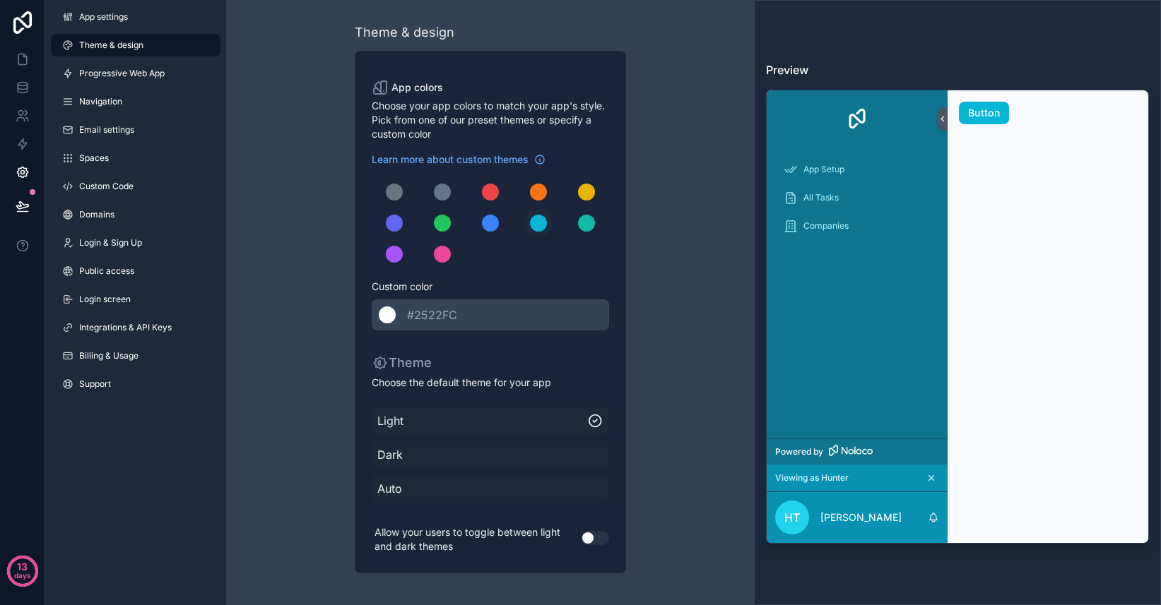
click at [441, 322] on span "#2522FC" at bounding box center [437, 315] width 61 height 17
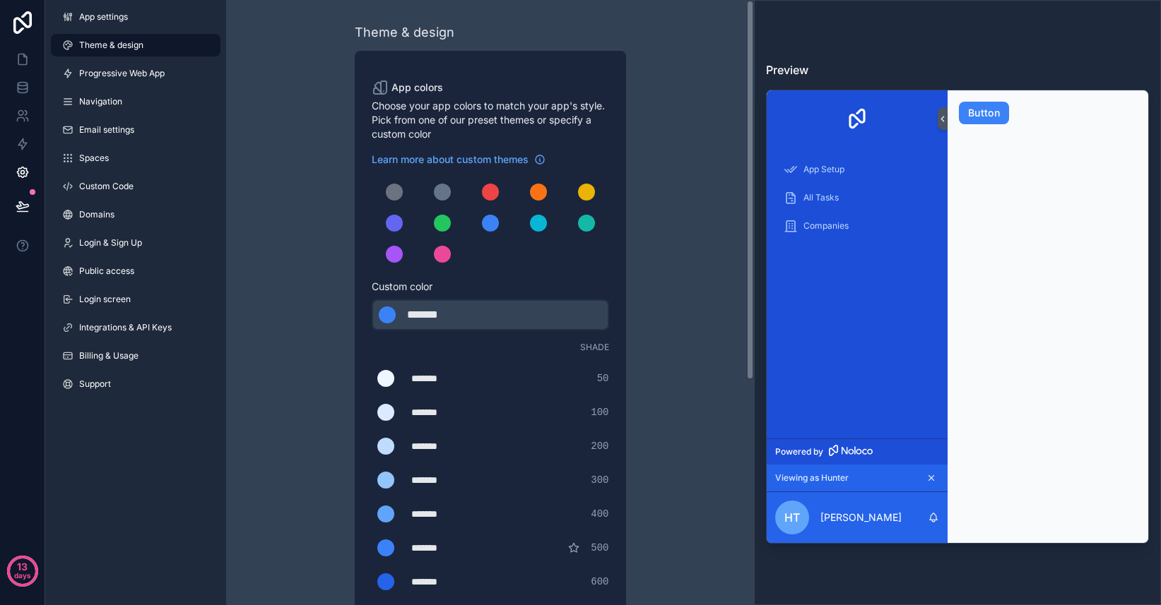
click at [432, 316] on div "*******" at bounding box center [442, 315] width 71 height 17
type div "*******"
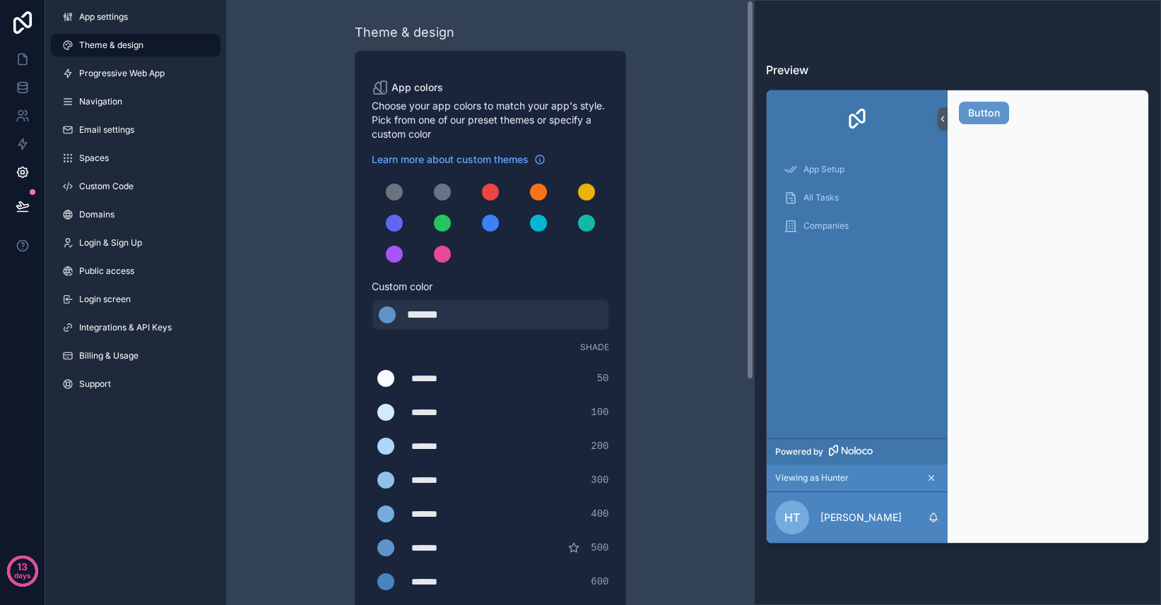
click at [637, 350] on div "Theme & design App colors Choose your app colors to match your app's style. Pic…" at bounding box center [490, 481] width 407 height 963
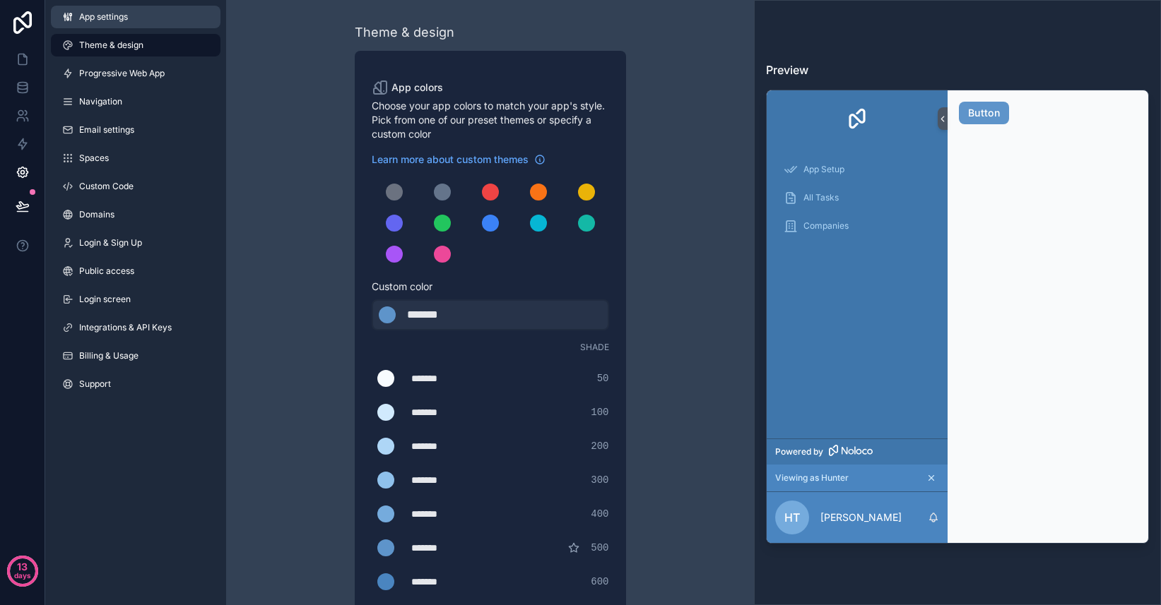
click at [146, 20] on link "App settings" at bounding box center [136, 17] width 170 height 23
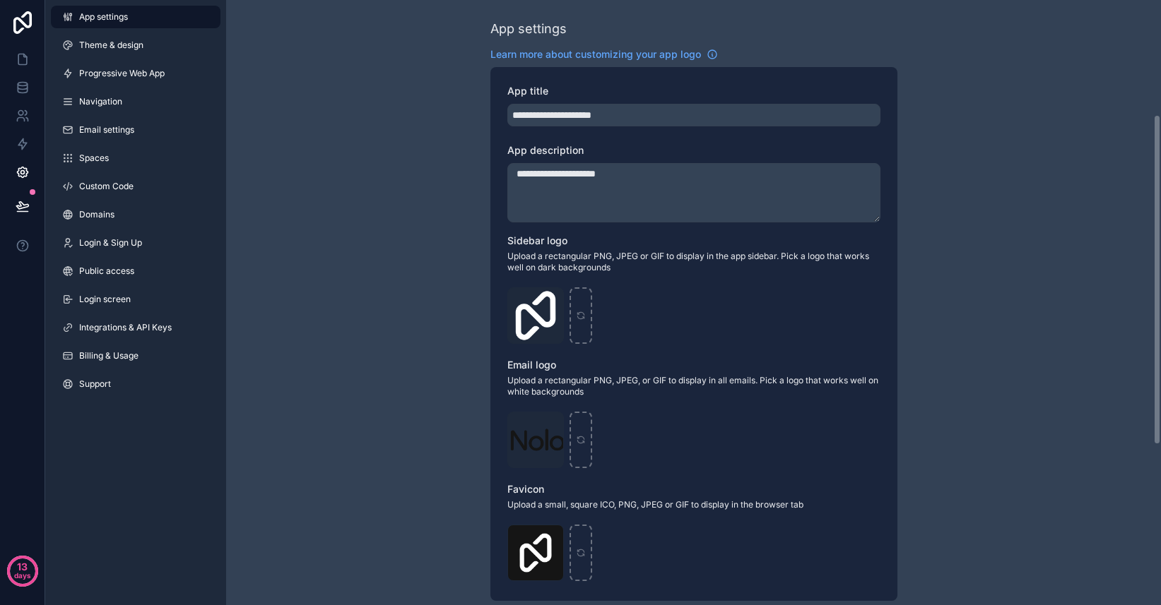
scroll to position [215, 0]
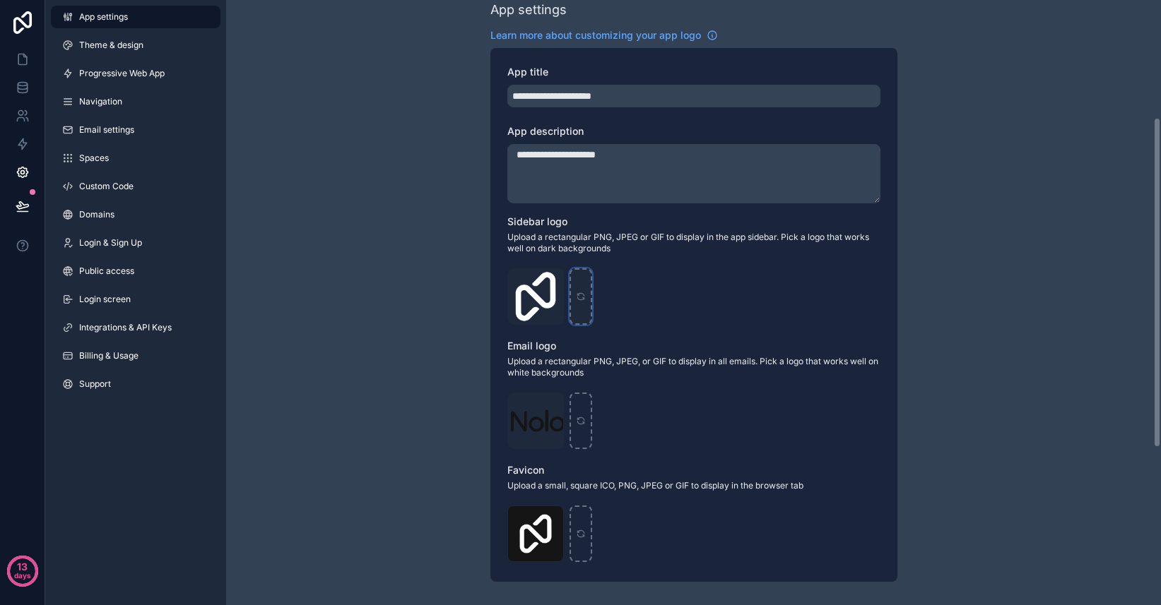
click at [582, 304] on div "scrollable content" at bounding box center [580, 296] width 23 height 57
type input "**********"
click at [578, 416] on icon "scrollable content" at bounding box center [581, 421] width 10 height 10
type input "**********"
click at [588, 542] on div "scrollable content" at bounding box center [580, 534] width 23 height 57
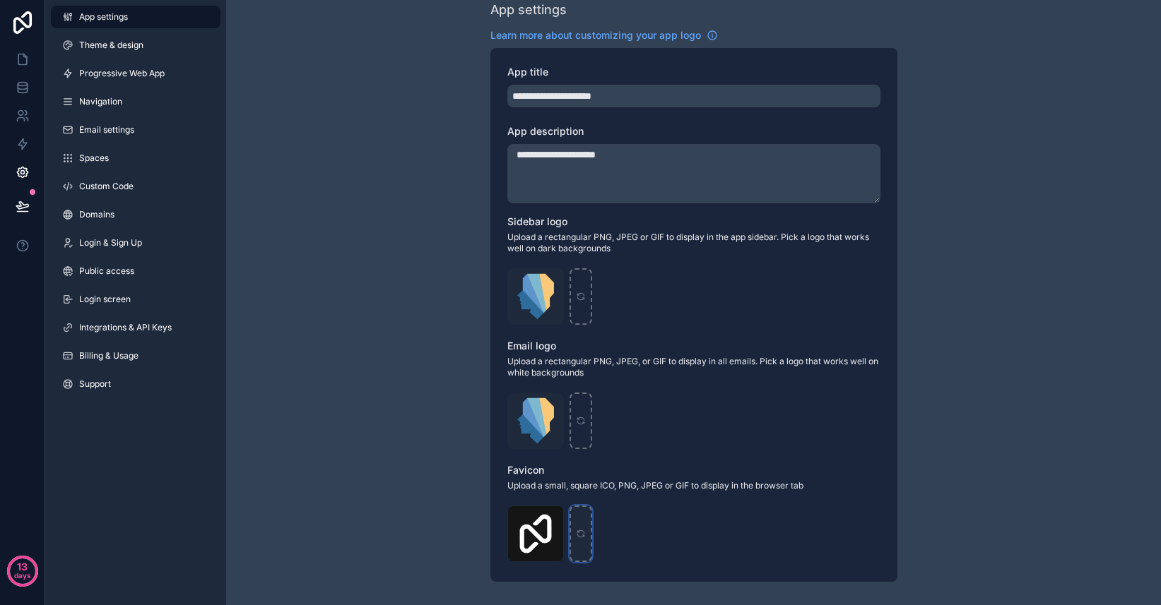
type input "**********"
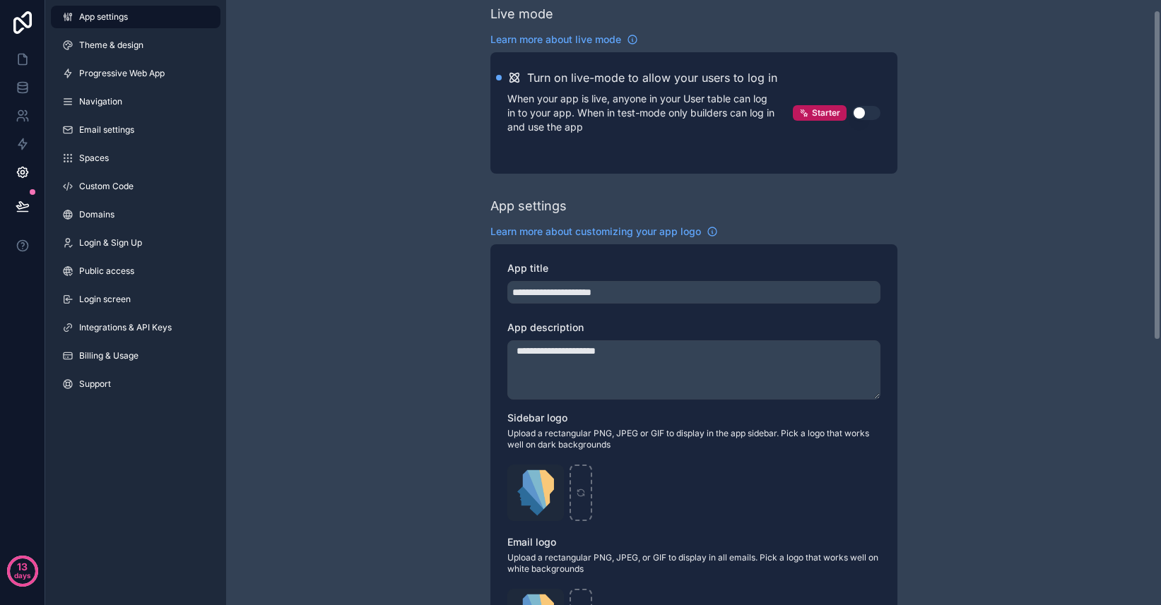
scroll to position [0, 0]
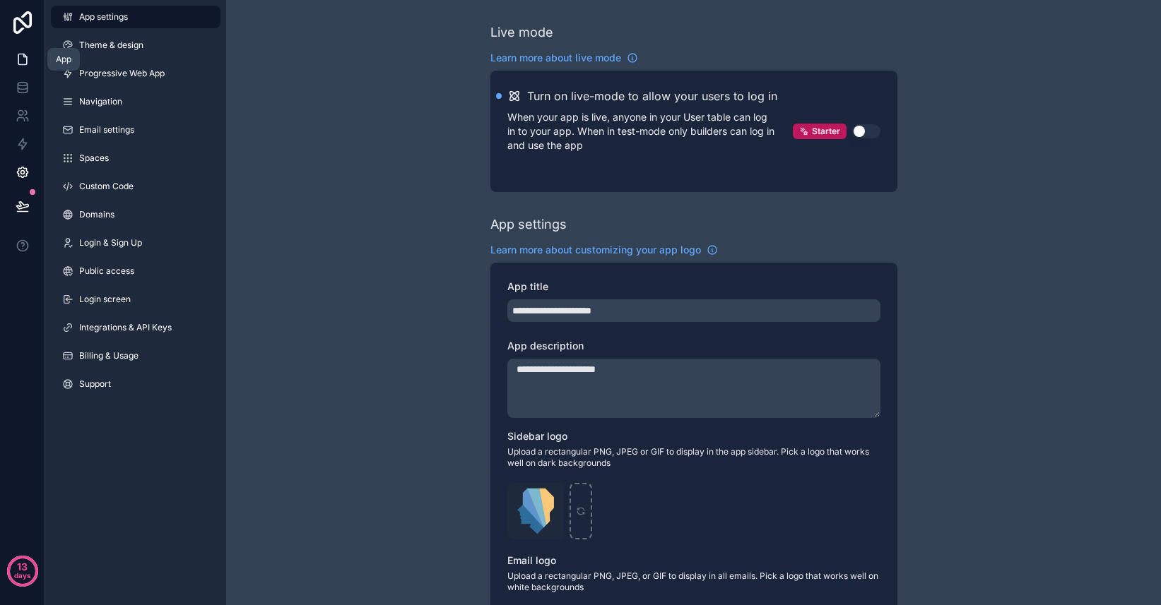
click at [25, 58] on icon at bounding box center [22, 59] width 8 height 11
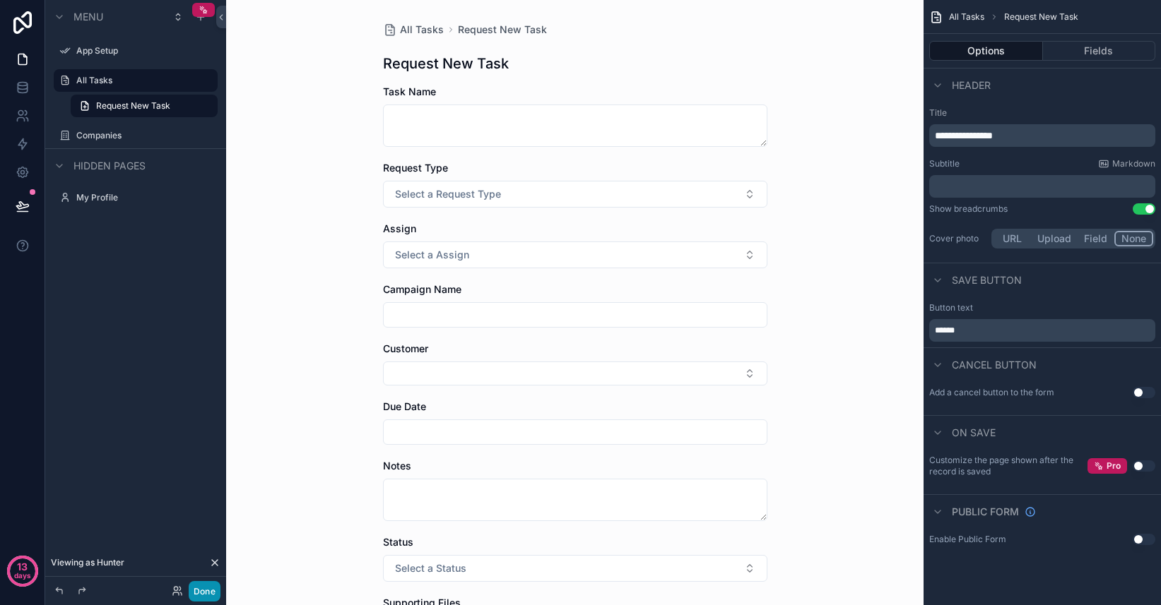
click at [212, 590] on button "Done" at bounding box center [205, 591] width 32 height 20
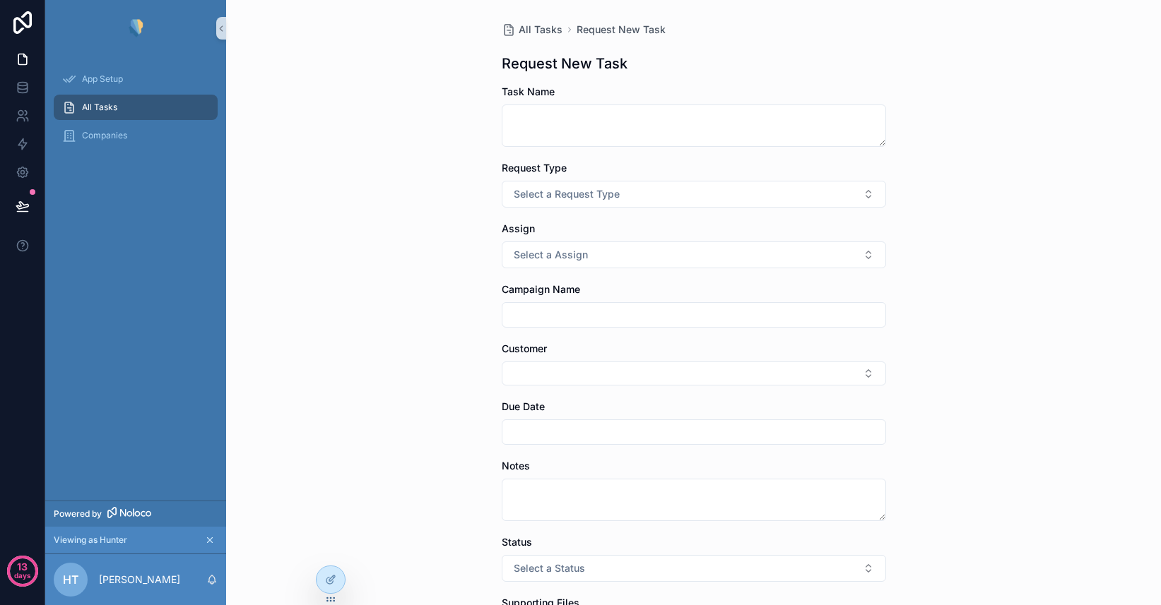
click at [210, 541] on icon "scrollable content" at bounding box center [210, 540] width 5 height 5
click at [333, 550] on icon at bounding box center [330, 549] width 11 height 11
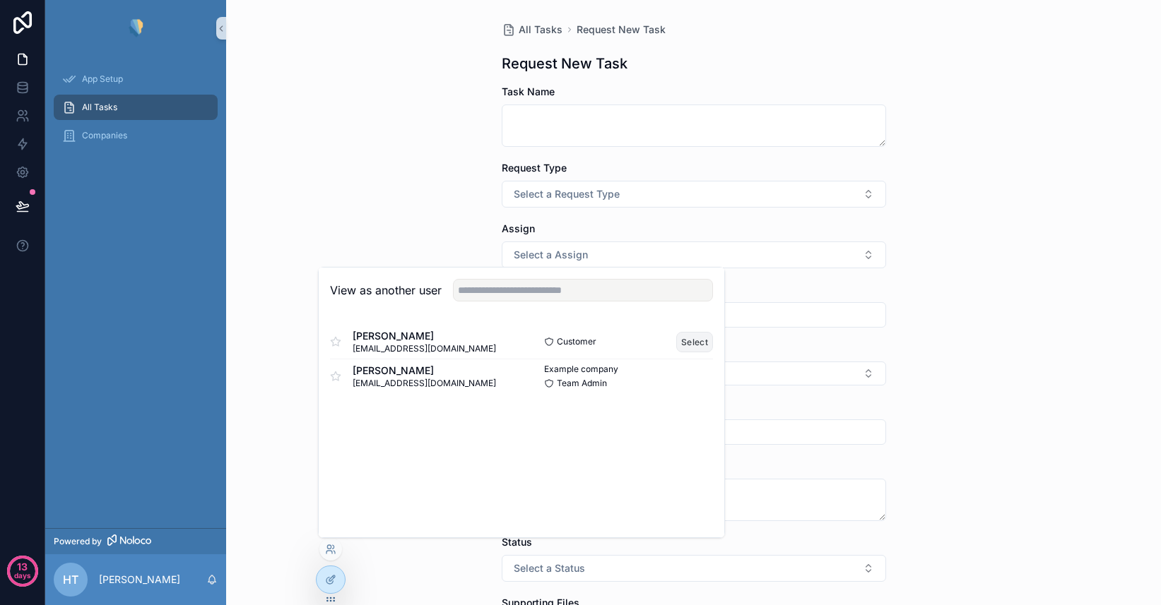
click at [692, 340] on button "Select" at bounding box center [694, 342] width 37 height 20
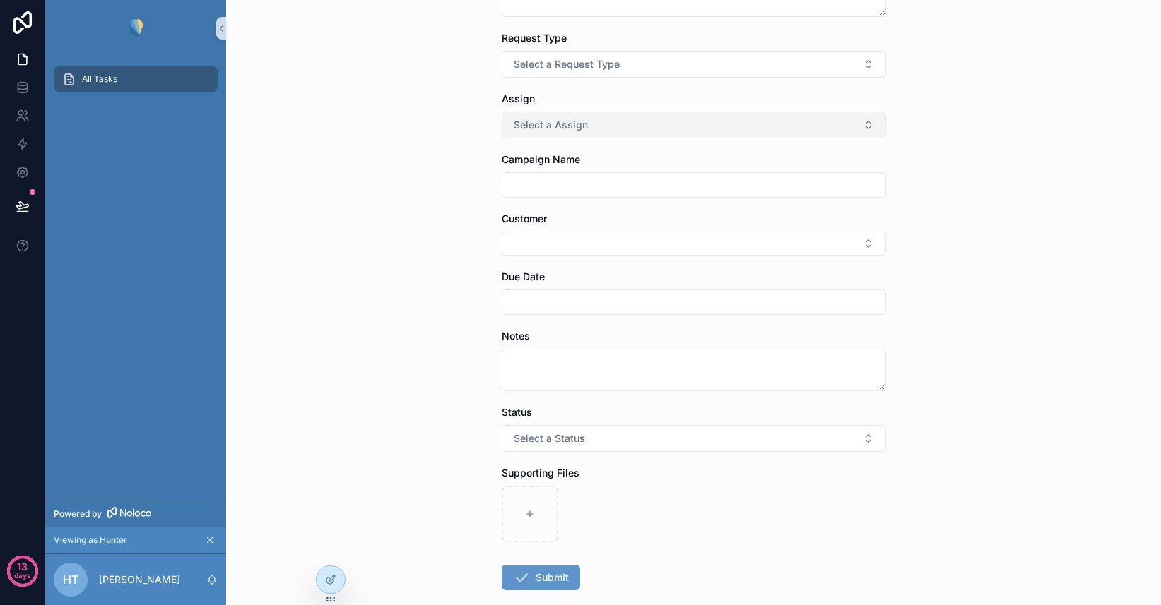
scroll to position [134, 0]
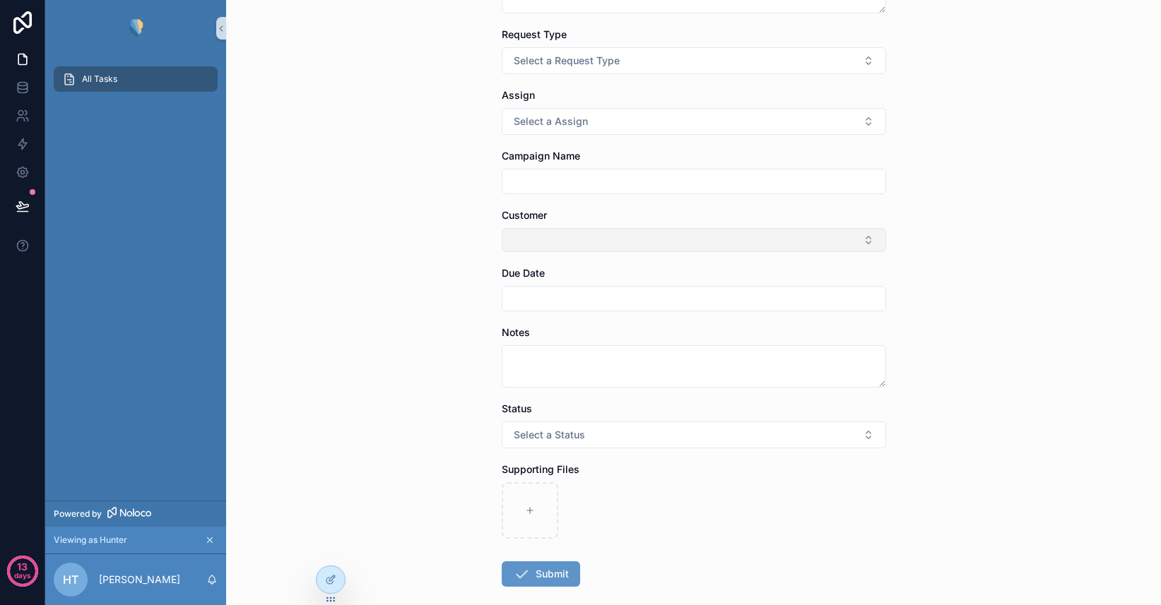
click at [633, 241] on button "Select Button" at bounding box center [694, 240] width 384 height 24
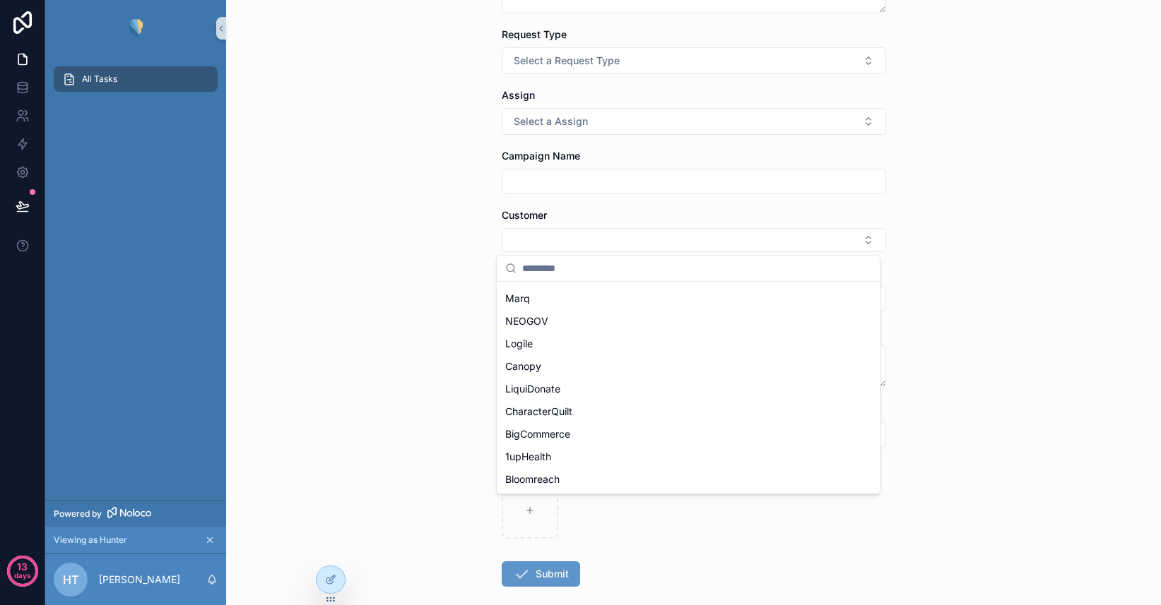
scroll to position [0, 0]
click at [456, 285] on div "All Tasks Request New Task Request New Task Task Name Request Type Select a Req…" at bounding box center [693, 168] width 935 height 605
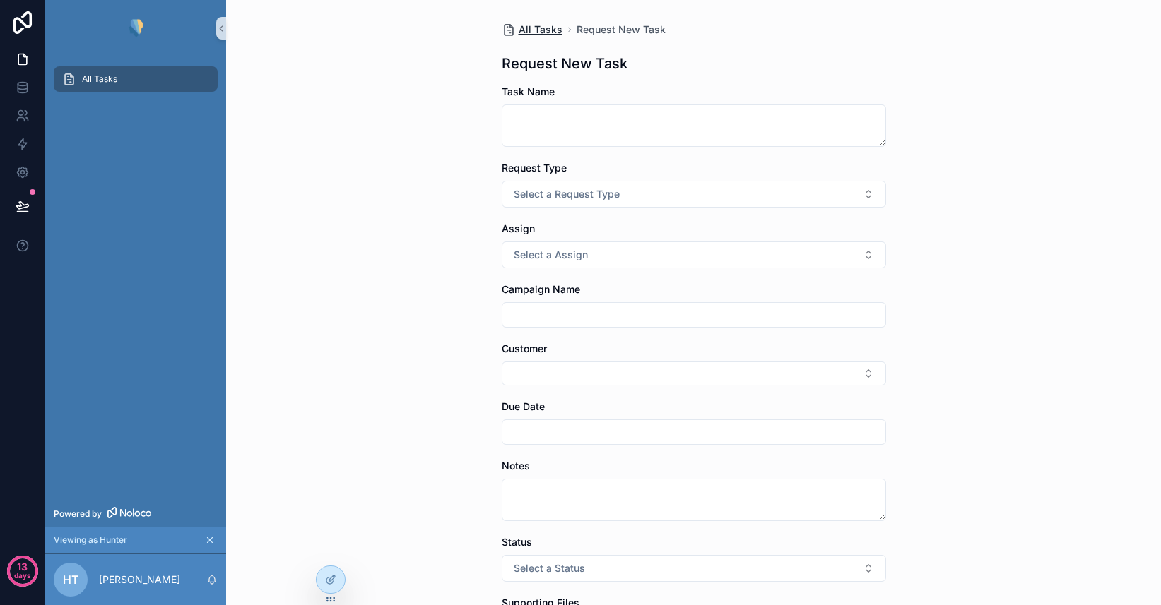
click at [528, 32] on span "All Tasks" at bounding box center [540, 30] width 44 height 14
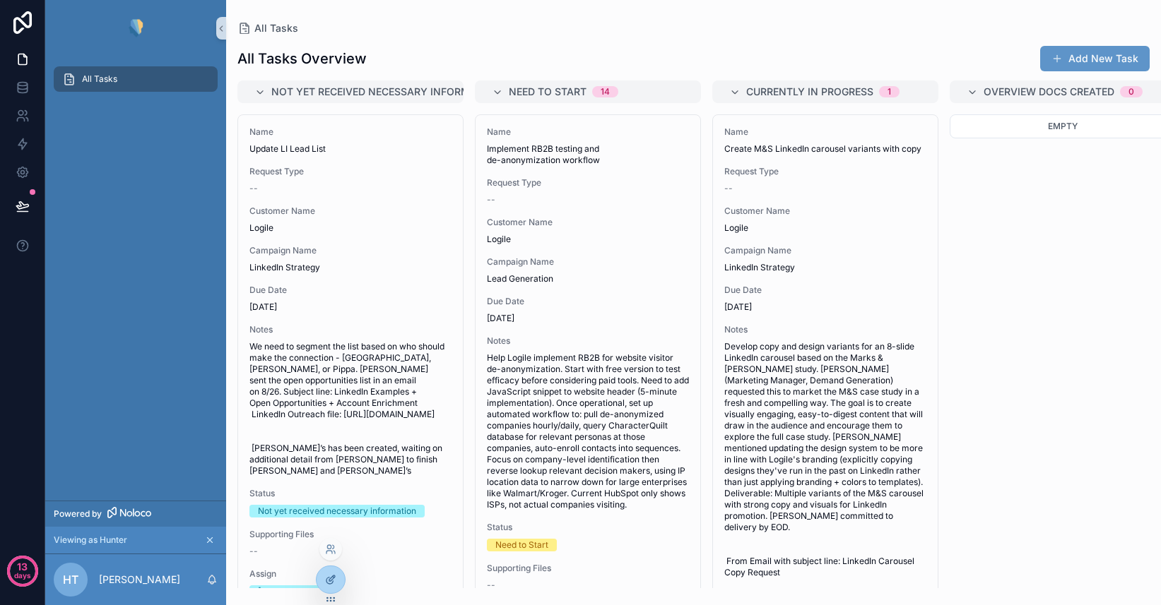
click at [331, 584] on icon at bounding box center [330, 579] width 11 height 11
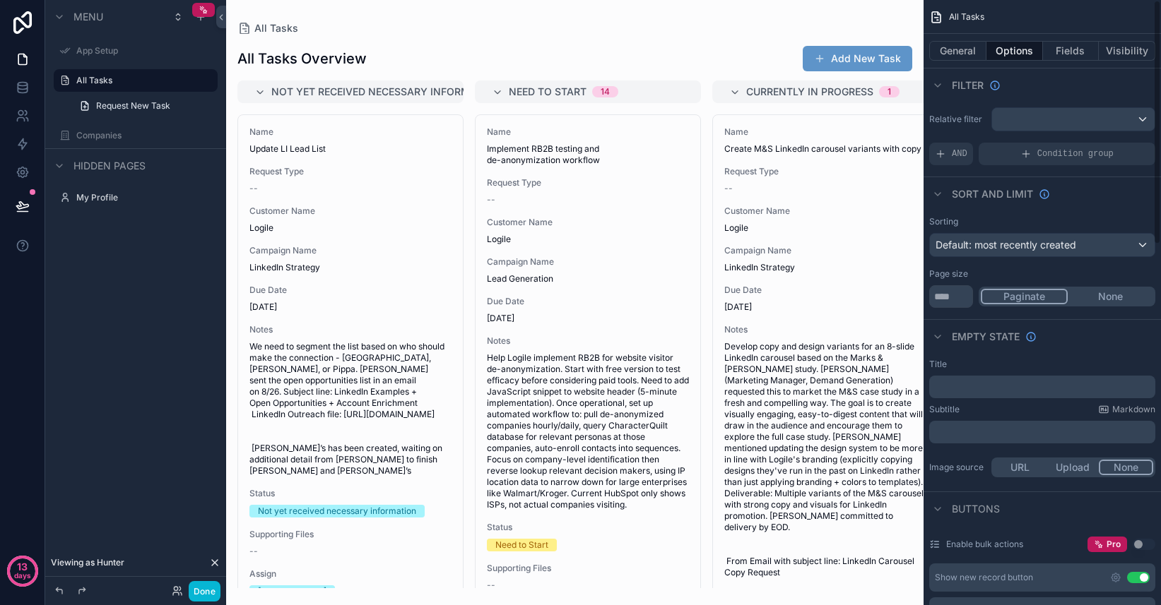
click at [854, 59] on div "scrollable content" at bounding box center [574, 302] width 697 height 605
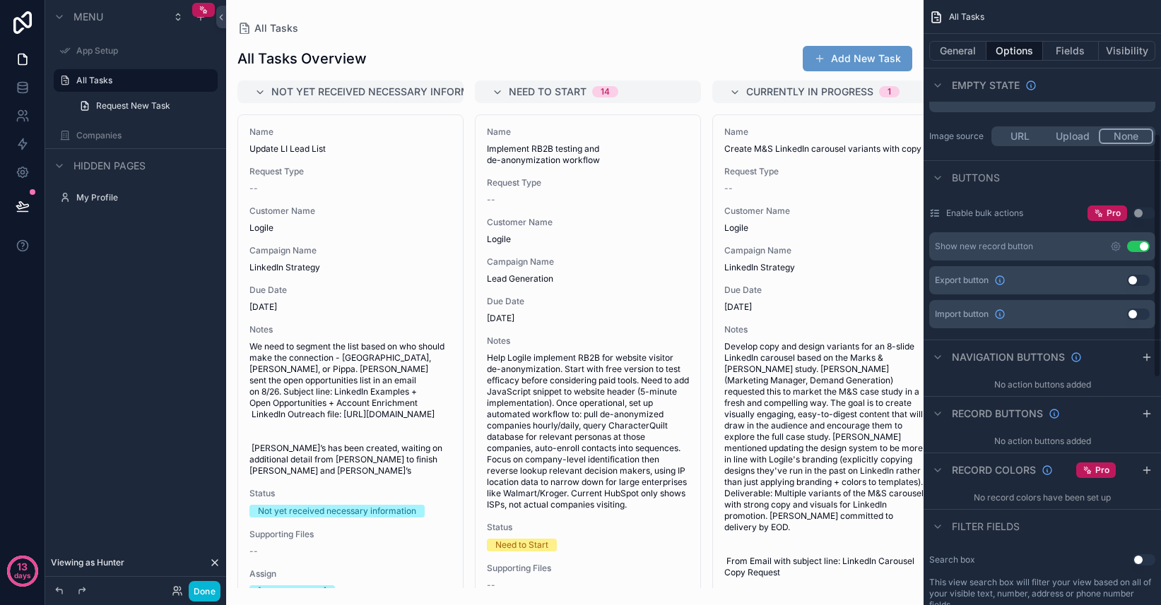
scroll to position [335, 0]
click at [869, 54] on button "Add New Task" at bounding box center [856, 58] width 109 height 25
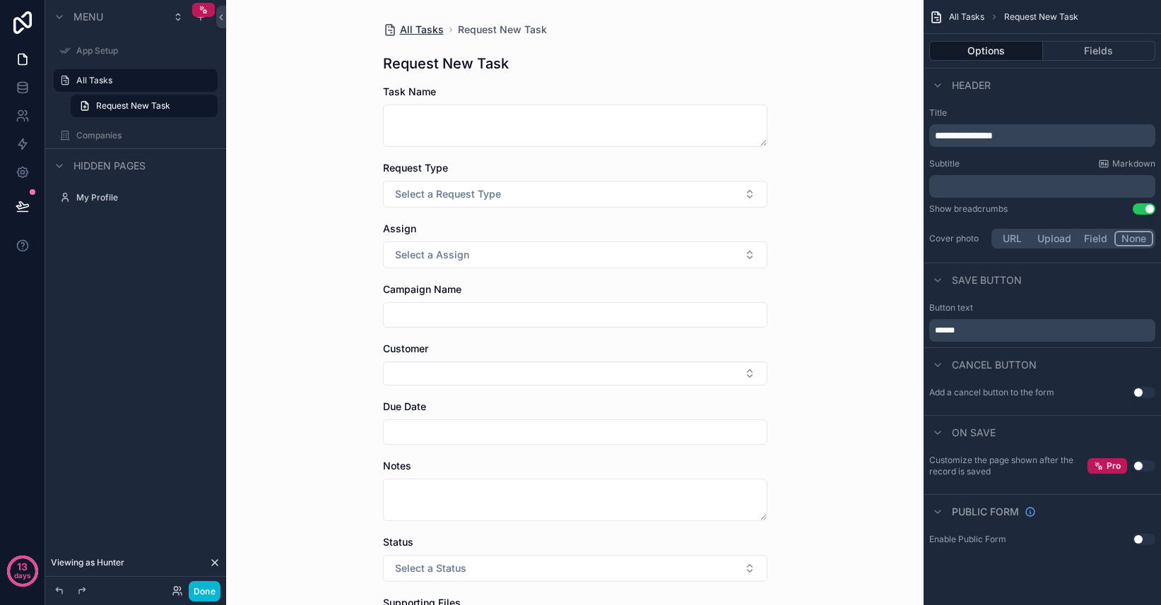
click at [416, 31] on span "All Tasks" at bounding box center [422, 30] width 44 height 14
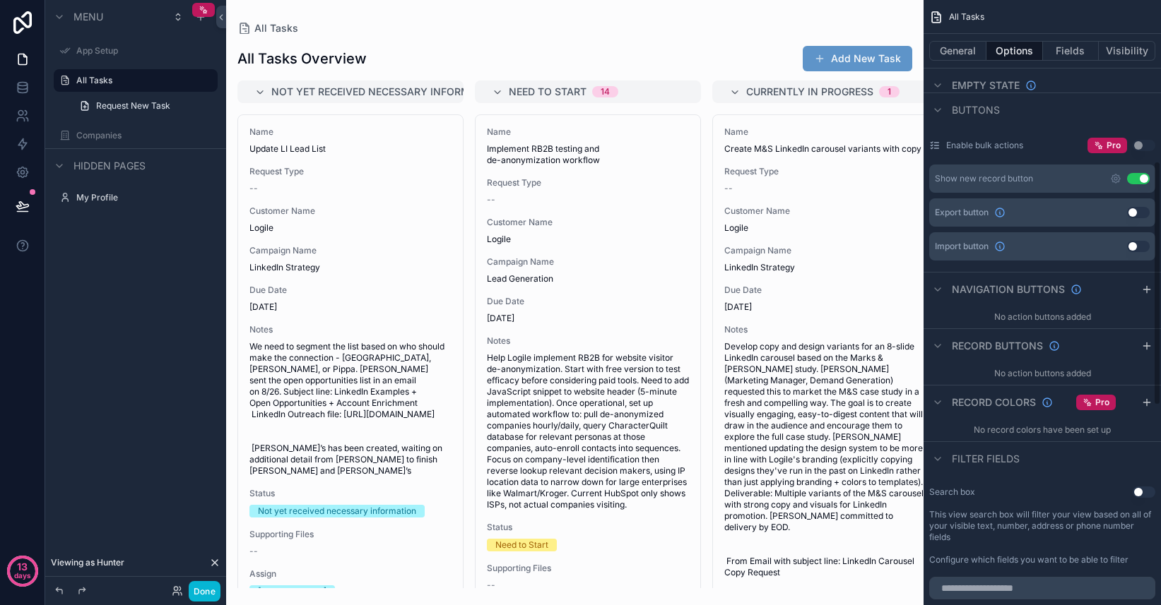
scroll to position [400, 0]
click at [1117, 179] on icon "scrollable content" at bounding box center [1115, 177] width 11 height 11
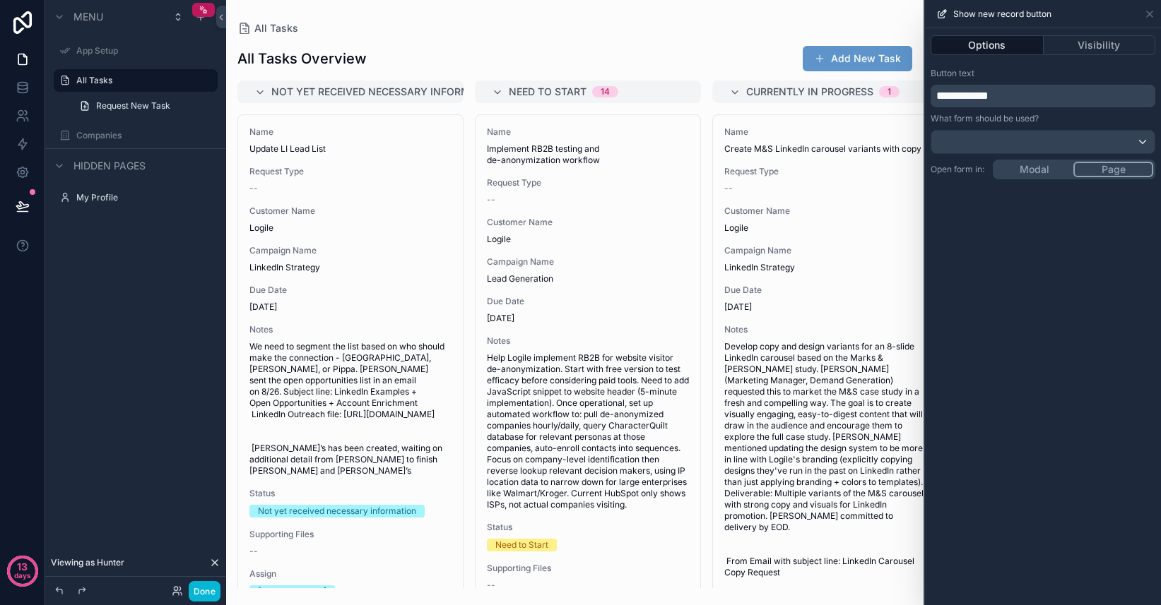
click at [959, 100] on span "**********" at bounding box center [962, 95] width 52 height 11
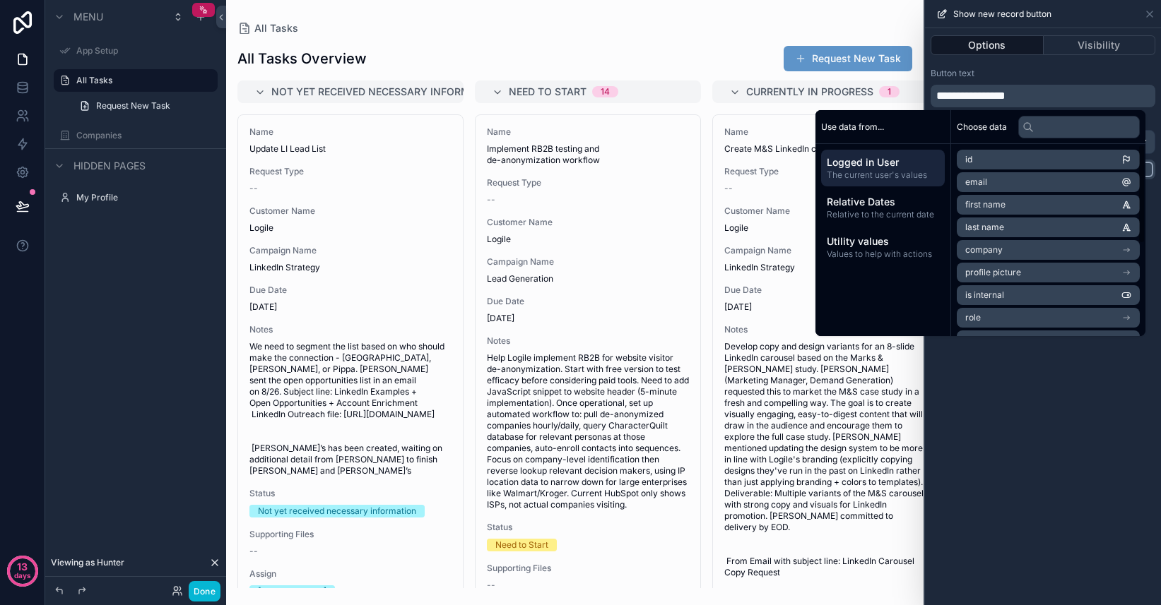
click at [1067, 374] on div "**********" at bounding box center [1043, 316] width 236 height 577
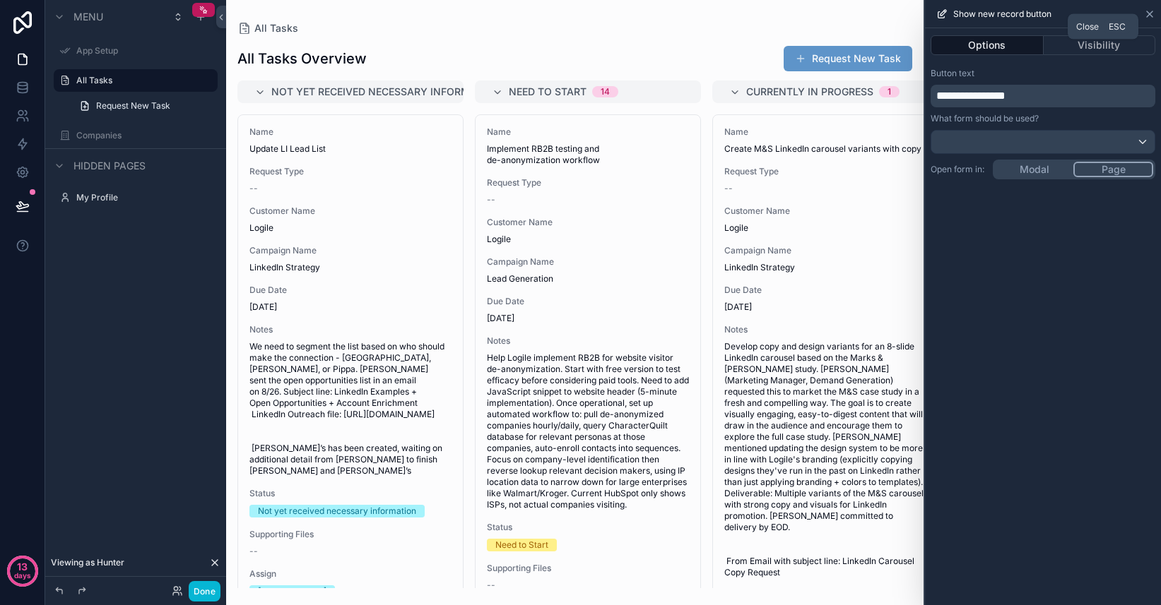
click at [1149, 15] on icon at bounding box center [1149, 13] width 11 height 11
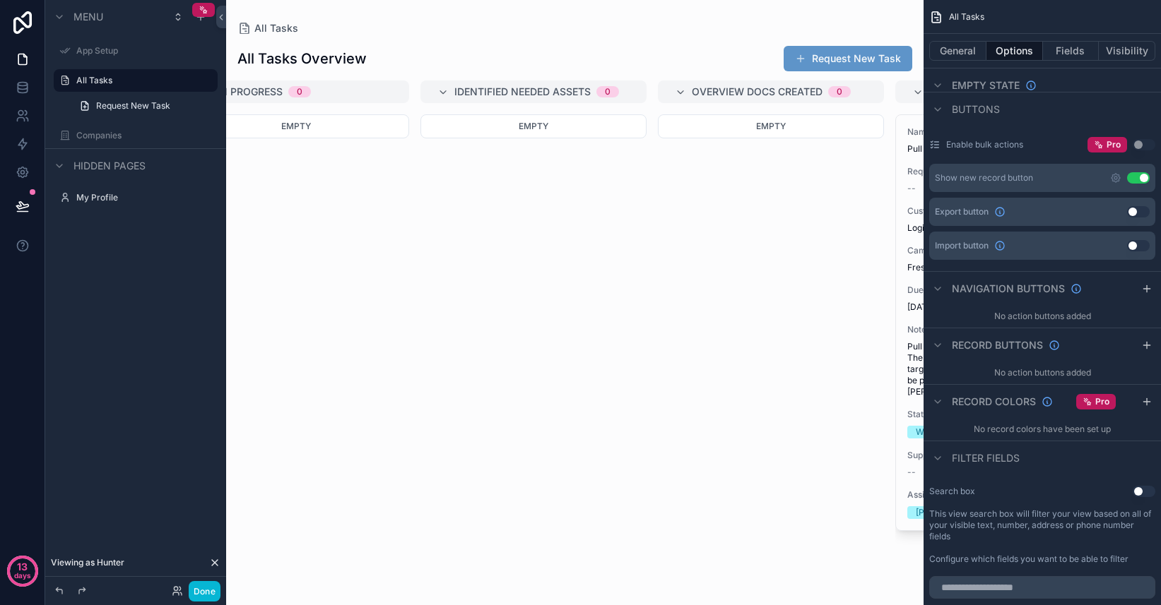
scroll to position [0, 533]
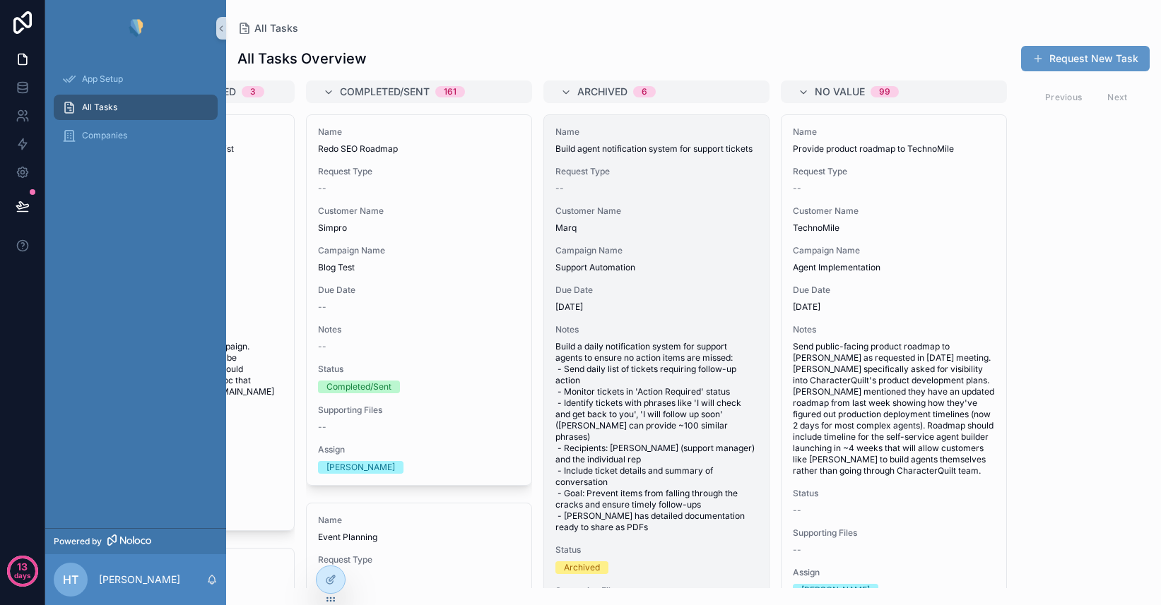
scroll to position [0, 1360]
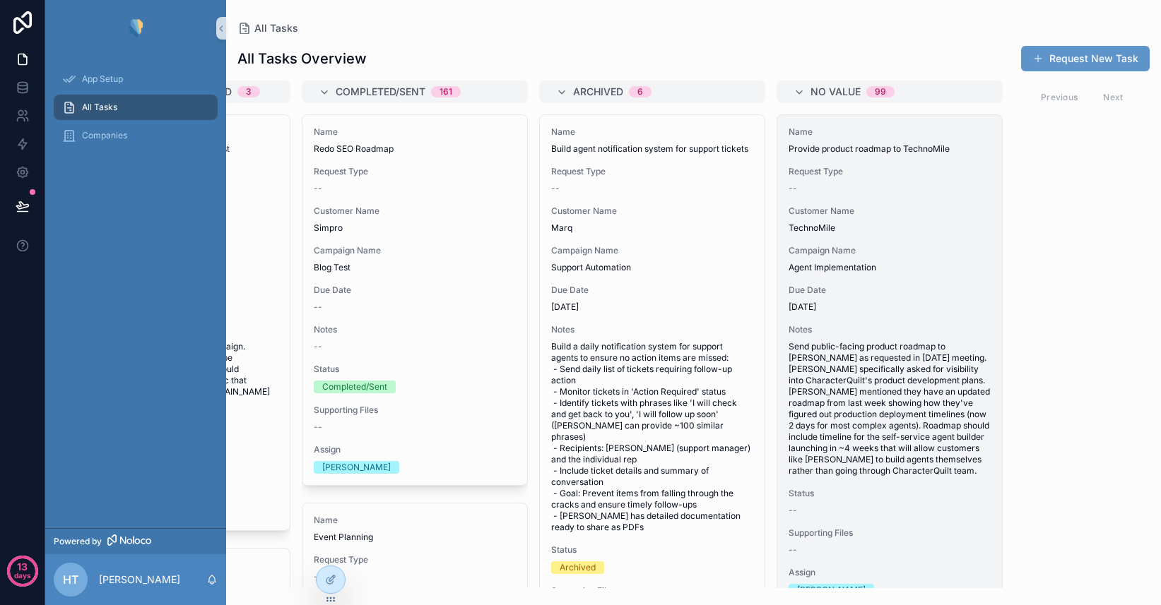
scroll to position [0, 1276]
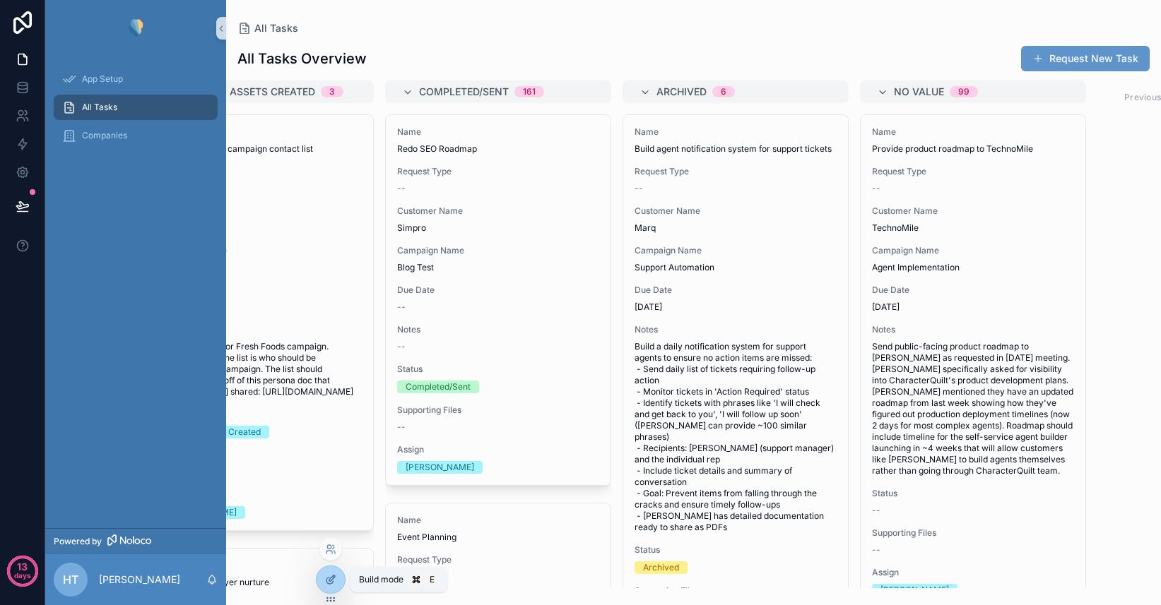
click at [331, 582] on icon at bounding box center [330, 579] width 11 height 11
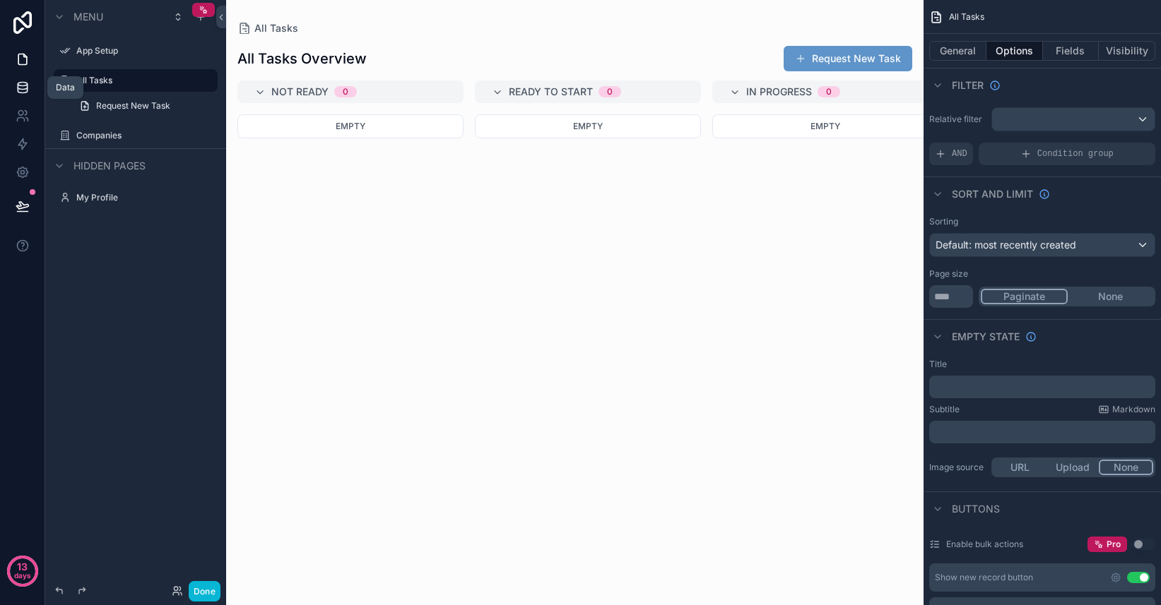
click at [24, 90] on icon at bounding box center [23, 88] width 14 height 14
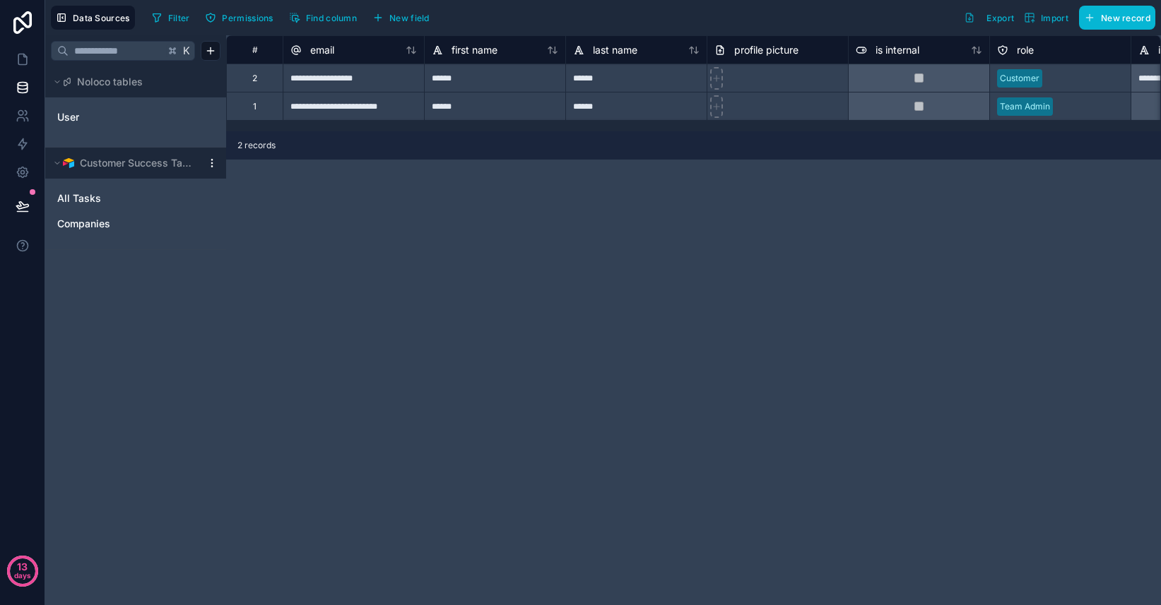
click at [212, 165] on html "**********" at bounding box center [580, 302] width 1161 height 605
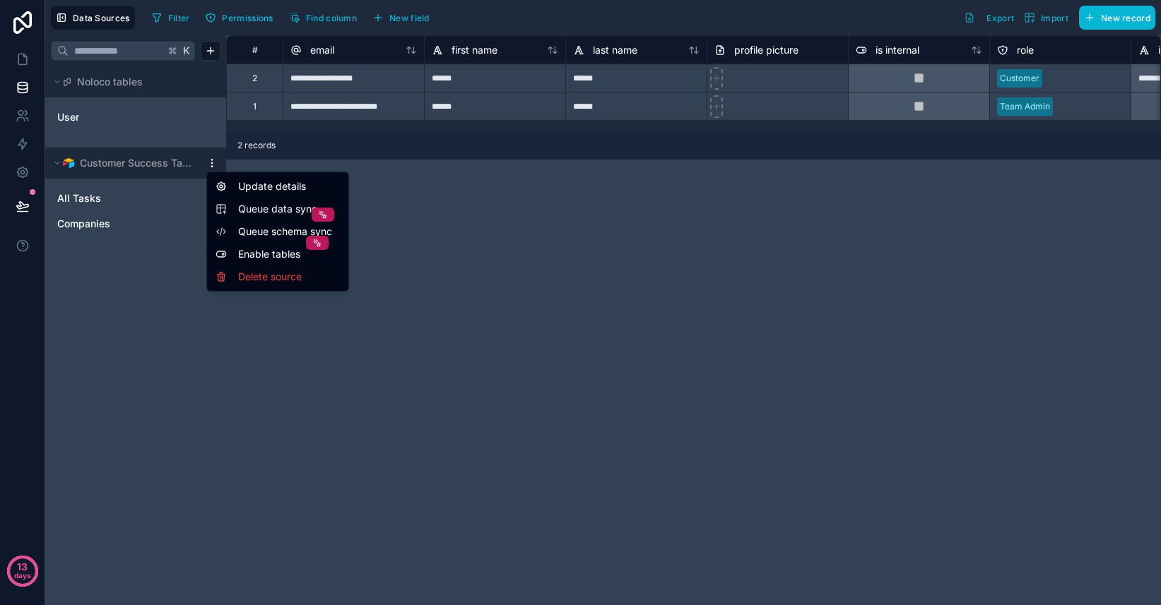
click at [262, 213] on span "Queue data sync" at bounding box center [289, 209] width 102 height 14
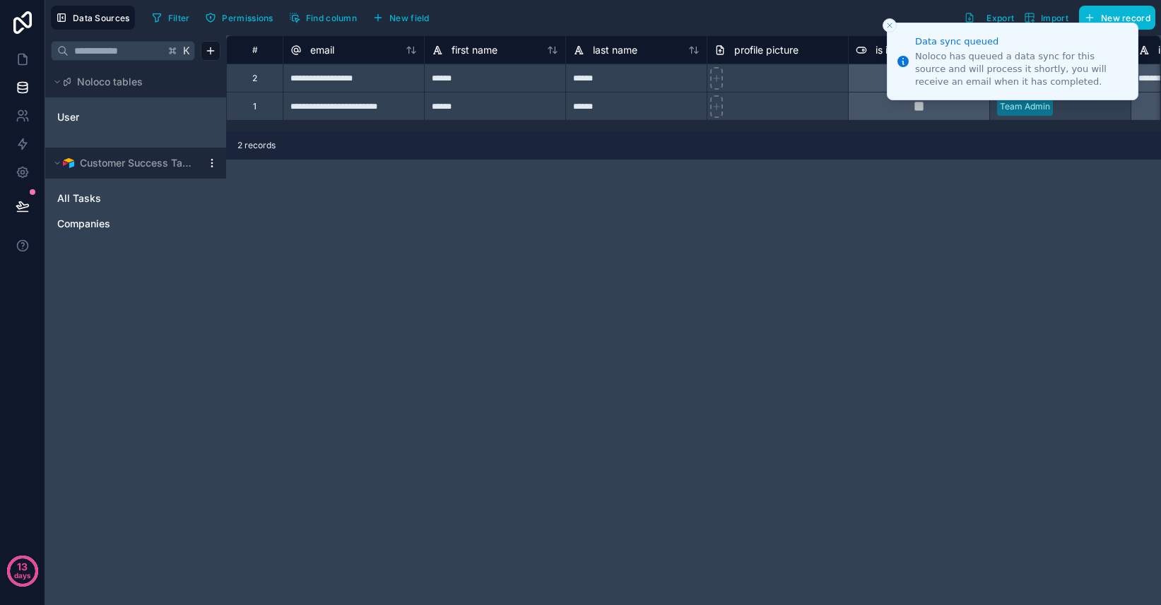
click at [889, 20] on button "Close toast" at bounding box center [889, 25] width 14 height 14
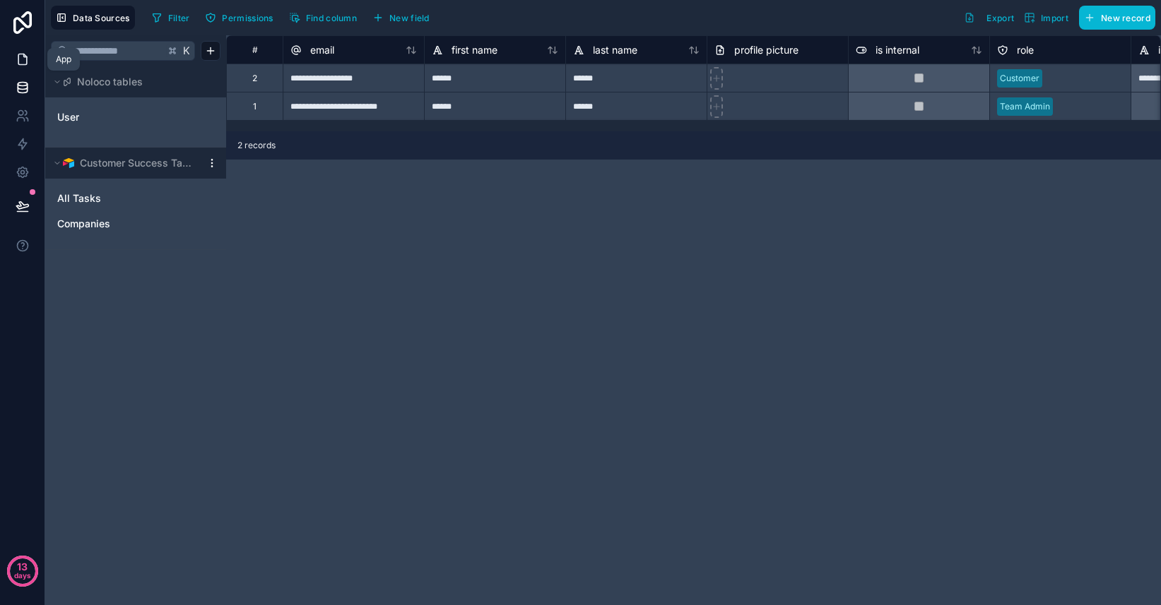
click at [26, 53] on icon at bounding box center [23, 59] width 14 height 14
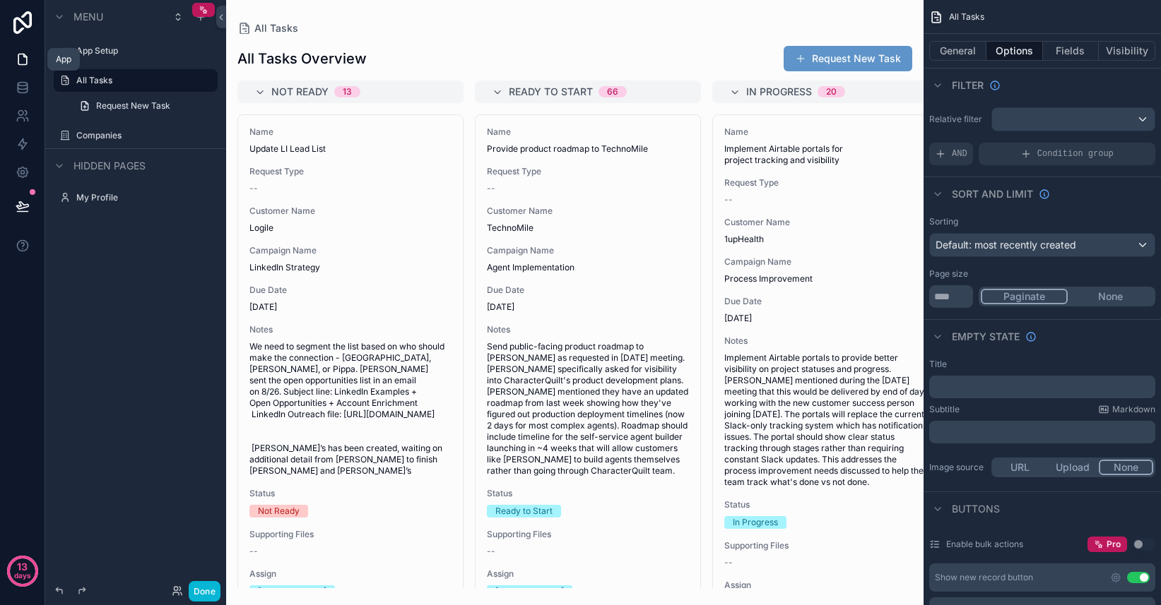
click at [21, 60] on icon at bounding box center [23, 59] width 14 height 14
click at [554, 42] on div "scrollable content" at bounding box center [574, 302] width 697 height 605
click at [205, 593] on button "Done" at bounding box center [205, 591] width 32 height 20
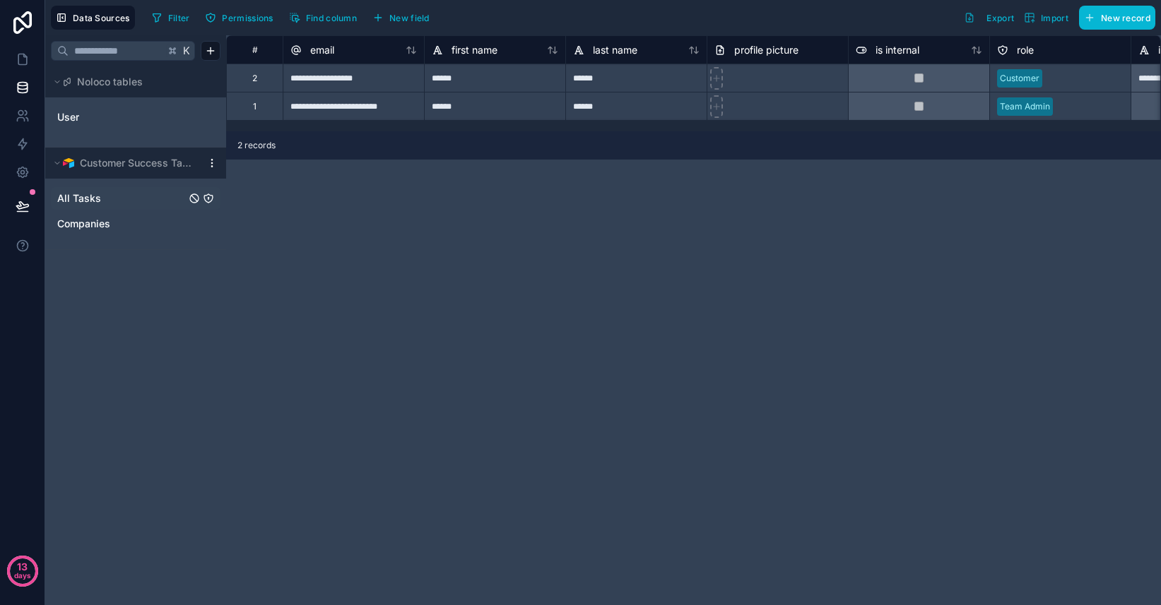
click at [90, 199] on span "All Tasks" at bounding box center [79, 198] width 44 height 14
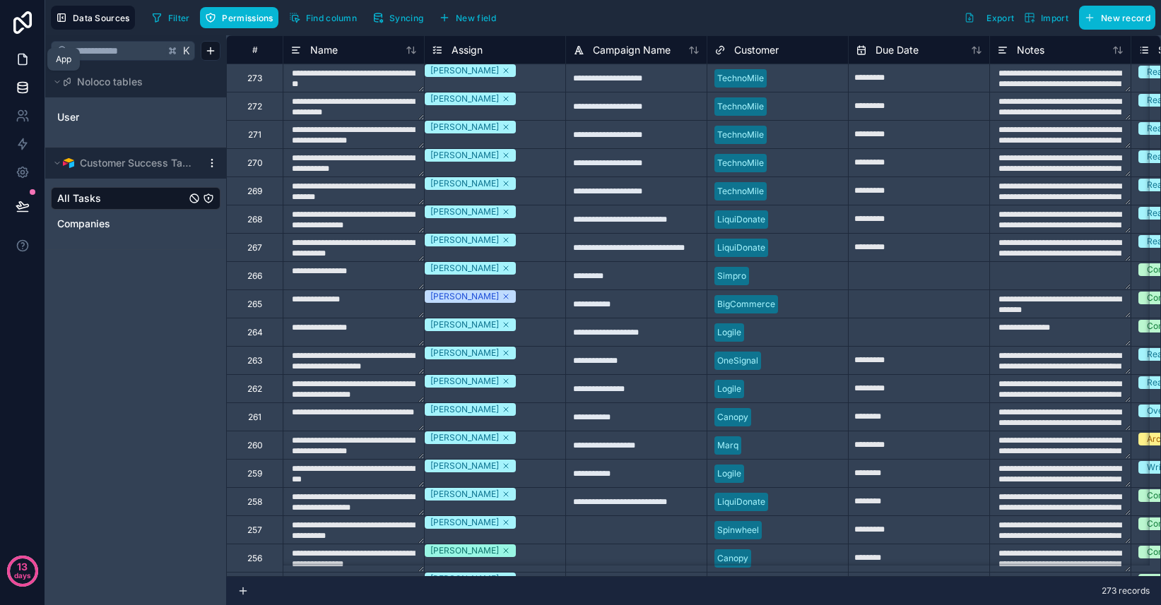
click at [20, 57] on icon at bounding box center [23, 59] width 14 height 14
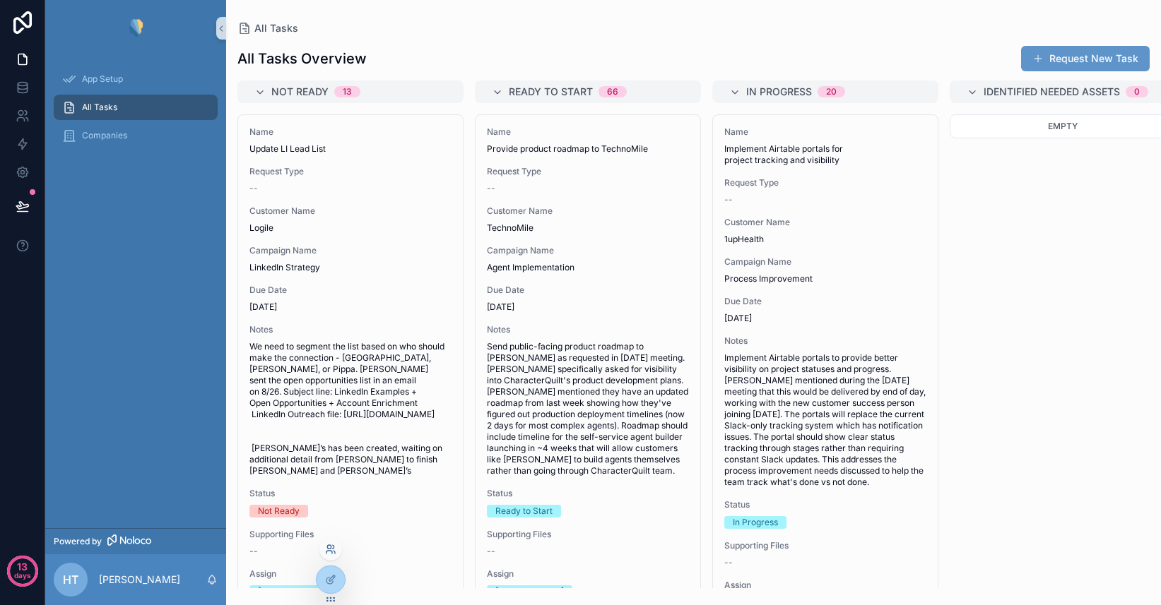
click at [331, 552] on icon at bounding box center [330, 549] width 11 height 11
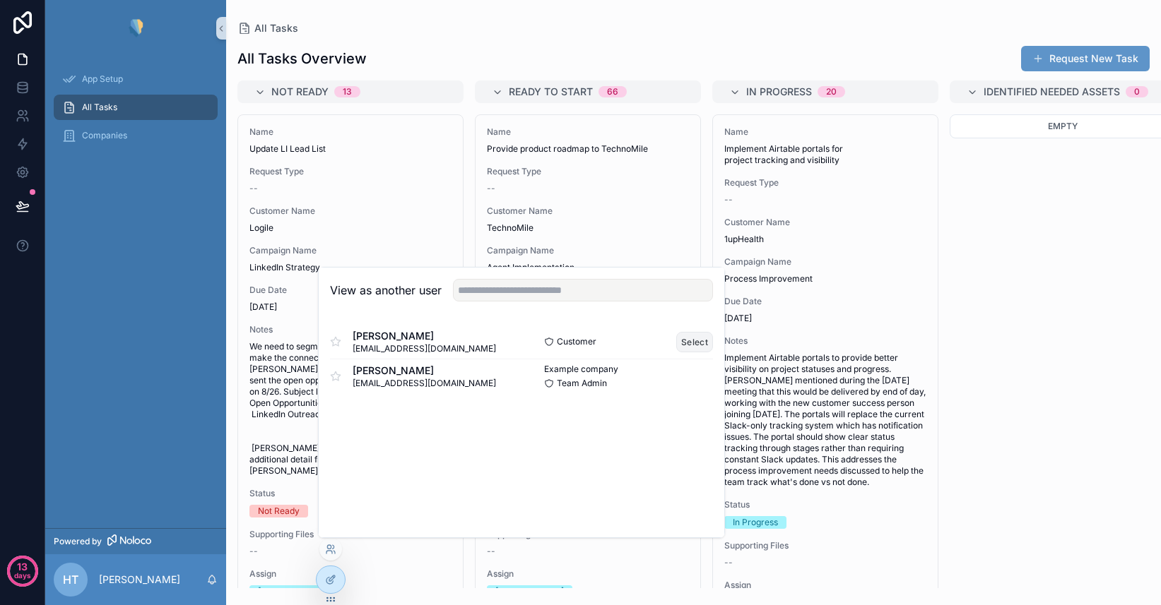
click at [700, 341] on button "Select" at bounding box center [694, 342] width 37 height 20
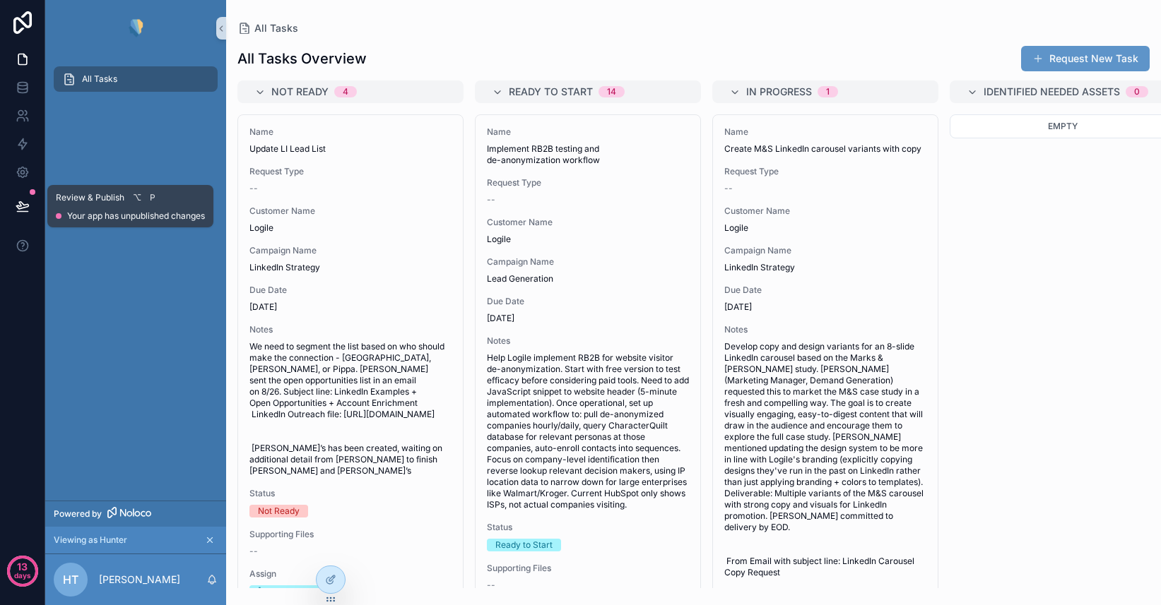
click at [21, 208] on icon at bounding box center [23, 206] width 14 height 14
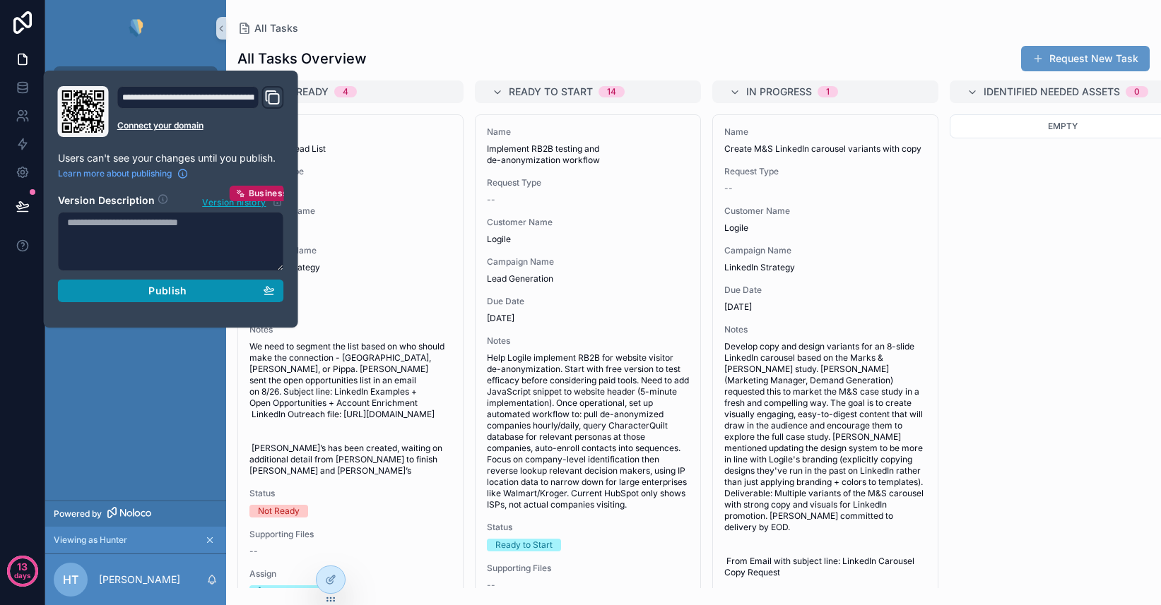
click at [150, 292] on span "Publish" at bounding box center [167, 291] width 38 height 13
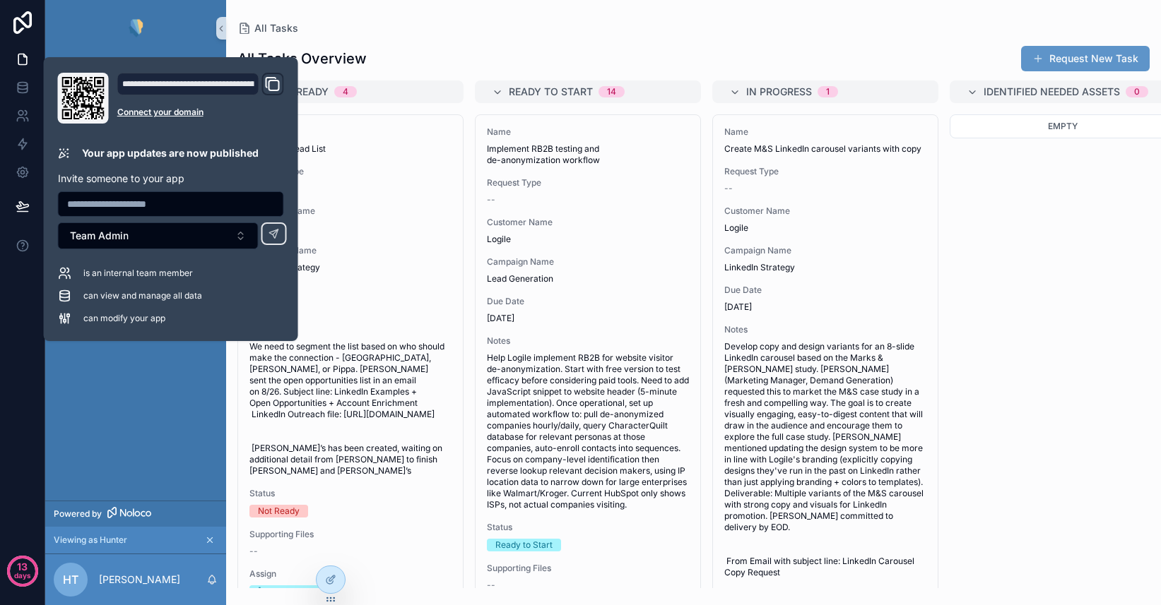
click at [156, 372] on div "All Tasks" at bounding box center [135, 279] width 181 height 444
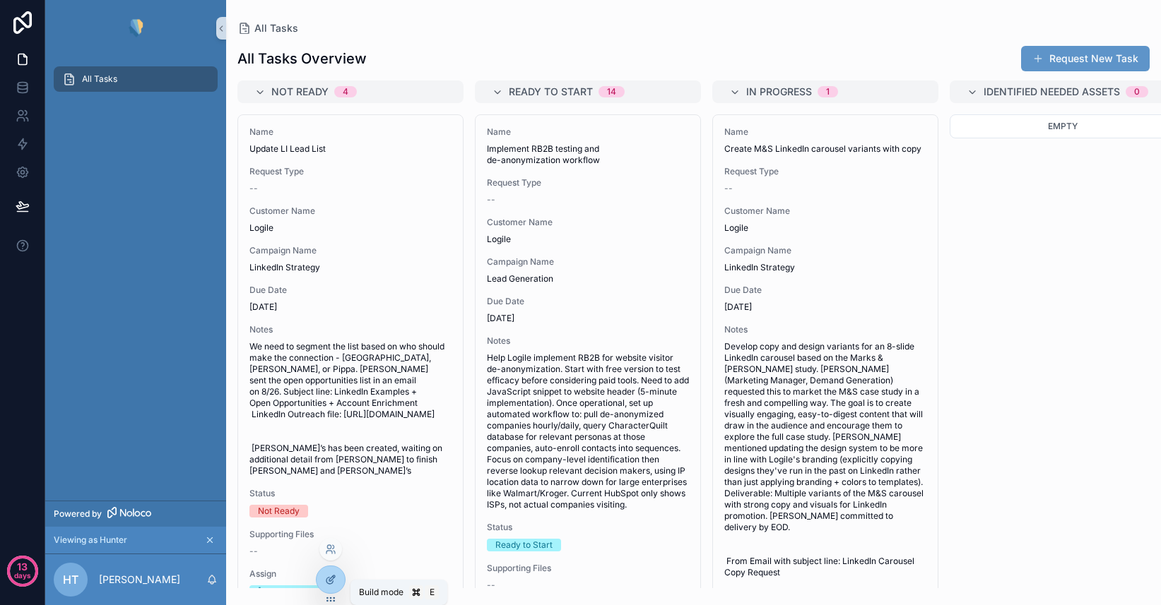
click at [331, 581] on icon at bounding box center [330, 579] width 11 height 11
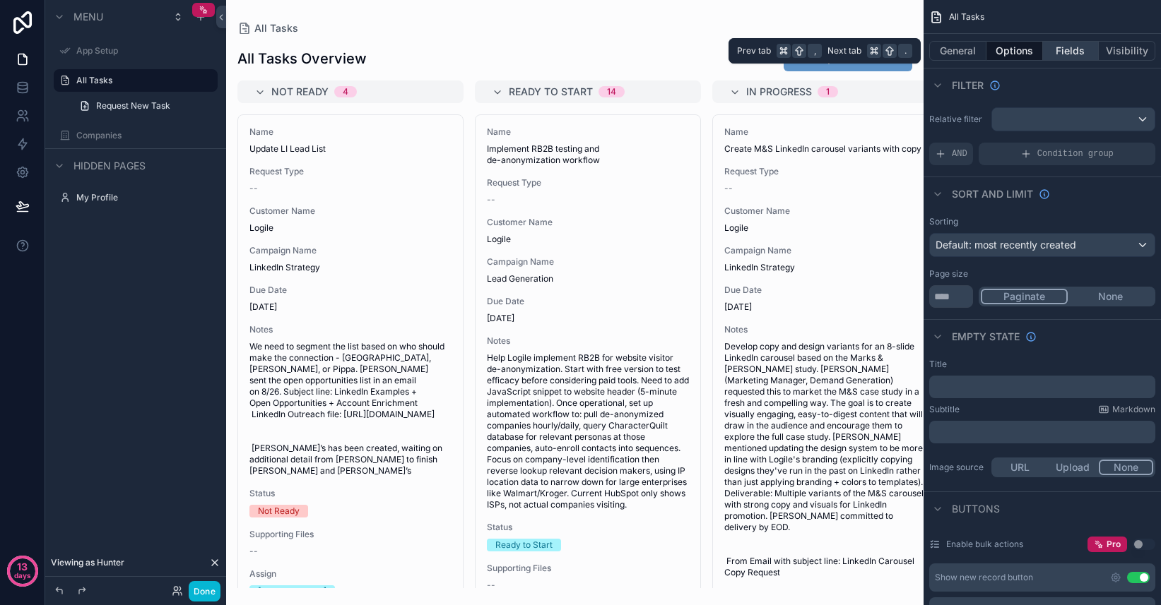
click at [1079, 52] on button "Fields" at bounding box center [1071, 51] width 57 height 20
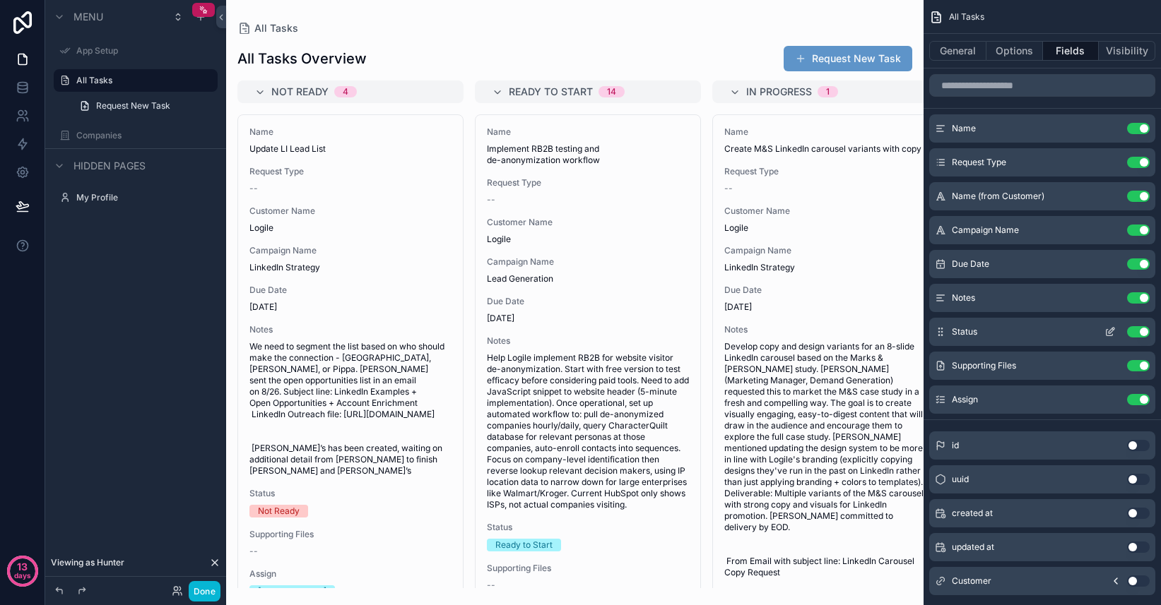
click at [1109, 333] on icon "scrollable content" at bounding box center [1111, 331] width 6 height 6
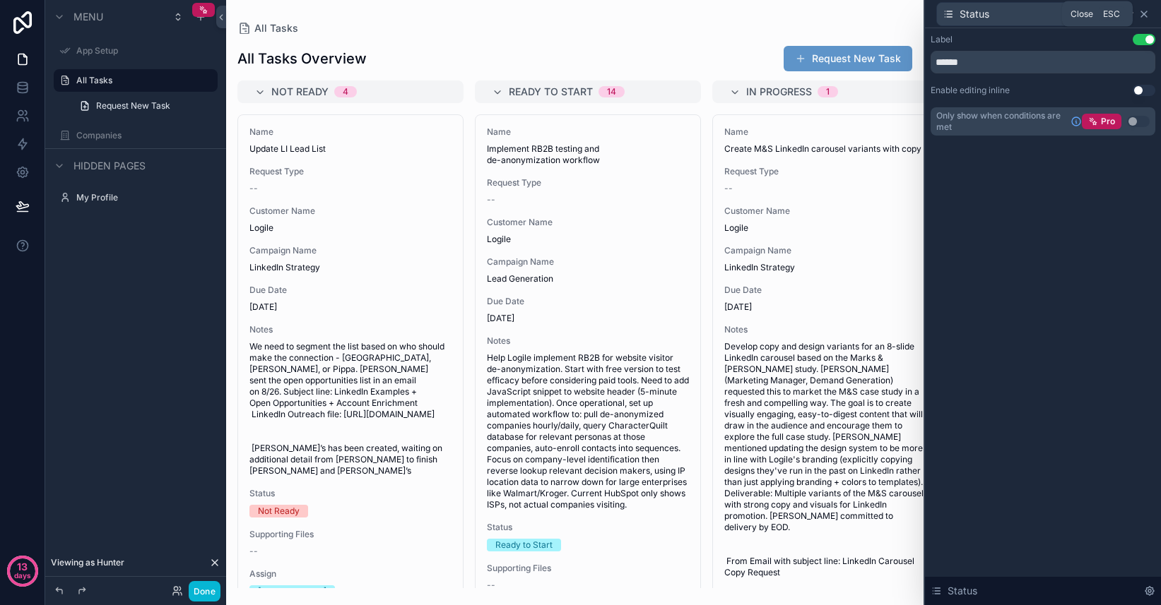
click at [1149, 16] on icon at bounding box center [1143, 13] width 11 height 11
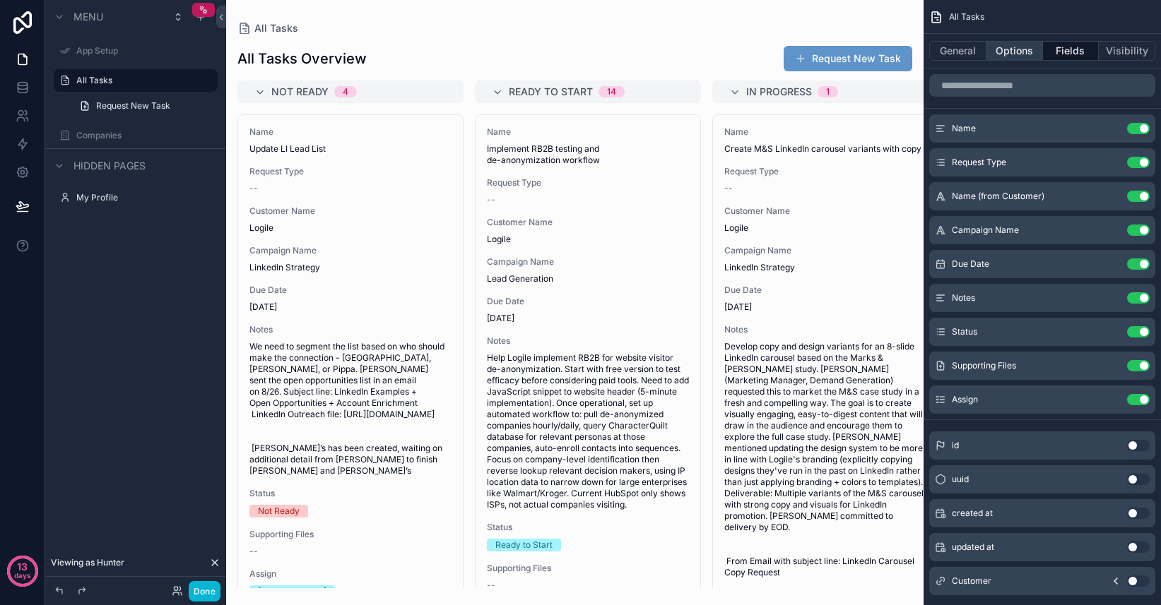
click at [1022, 57] on button "Options" at bounding box center [1014, 51] width 57 height 20
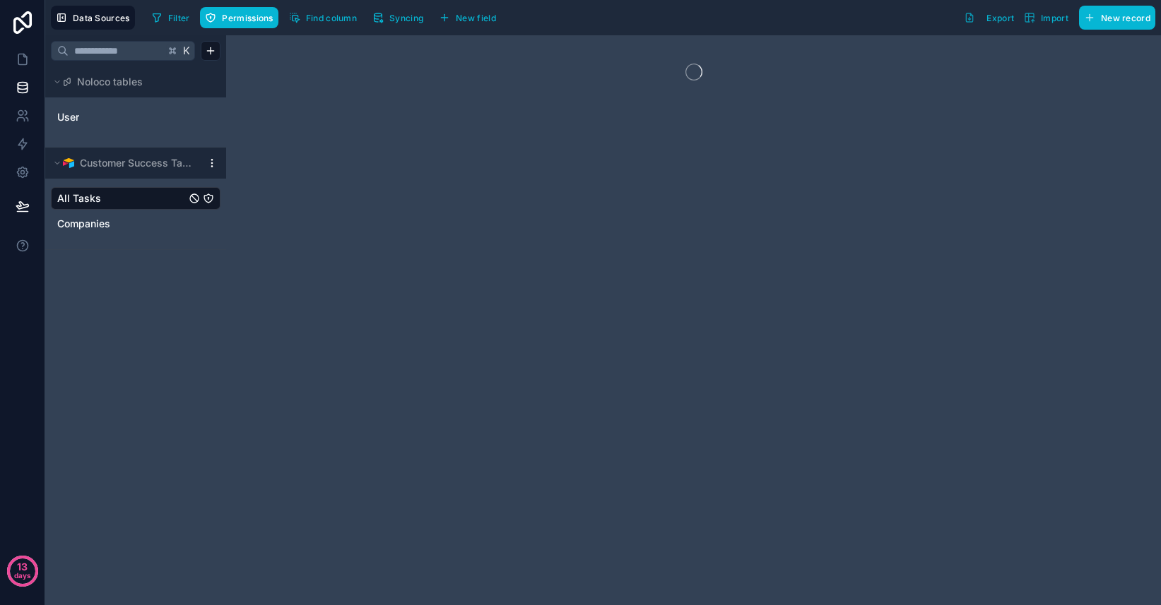
click at [841, 310] on div at bounding box center [693, 320] width 935 height 570
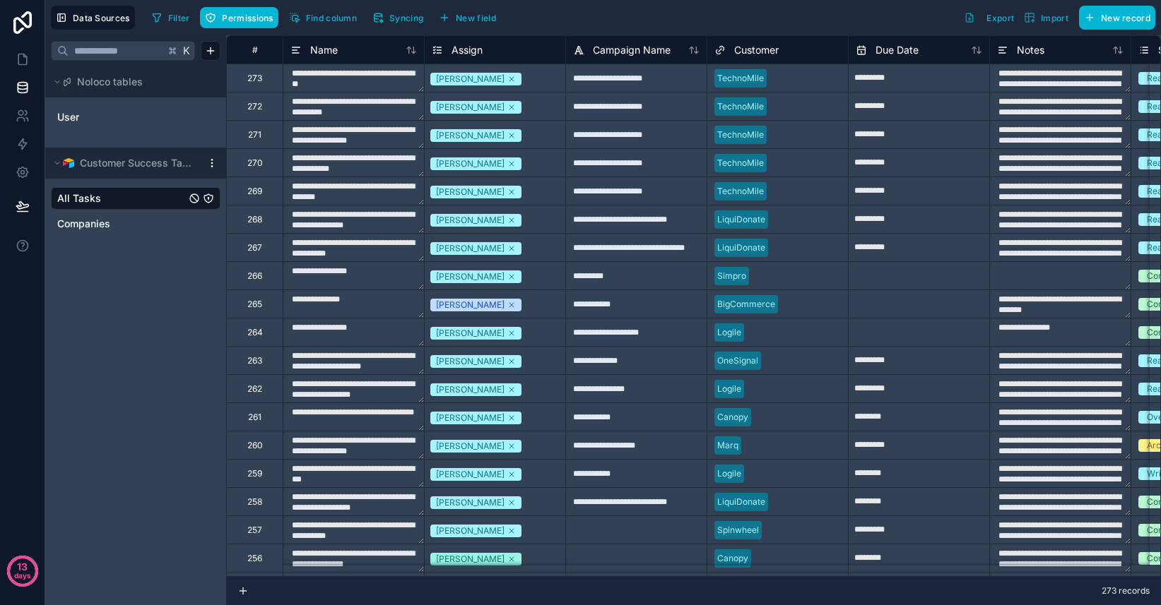
click at [117, 203] on link "All Tasks" at bounding box center [121, 198] width 129 height 14
click at [25, 69] on link at bounding box center [22, 59] width 45 height 28
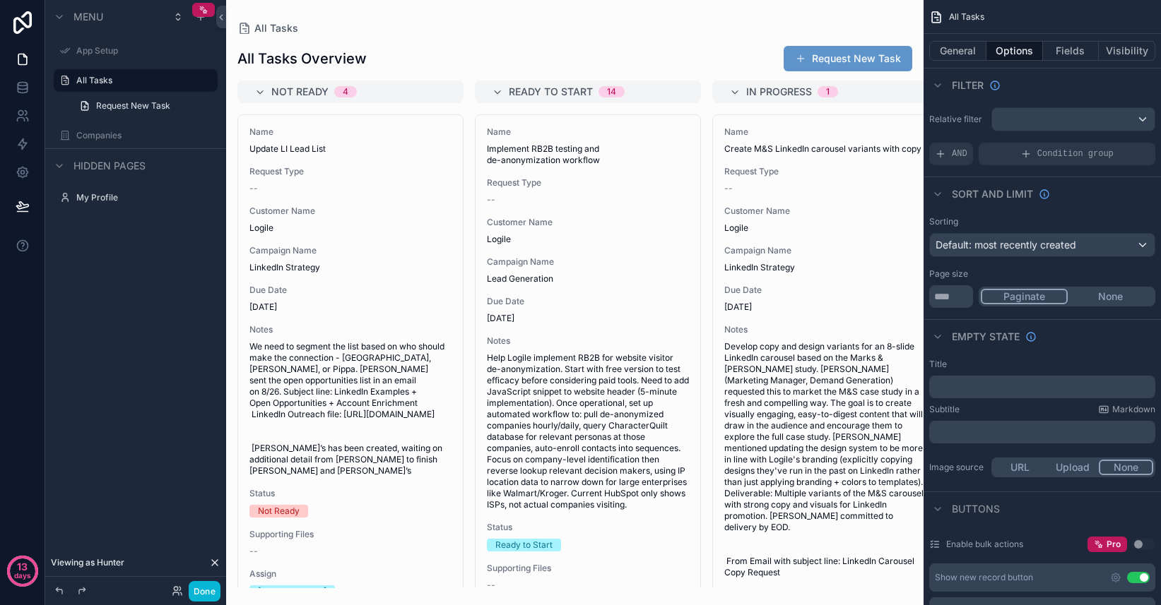
click at [589, 52] on div "scrollable content" at bounding box center [574, 302] width 697 height 605
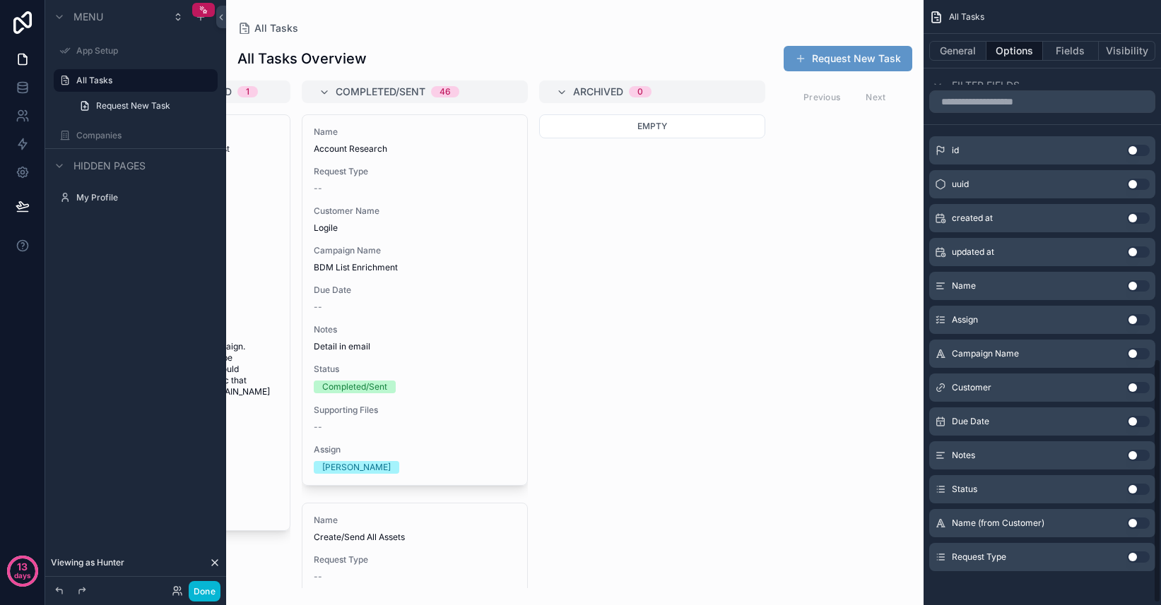
scroll to position [888, 0]
click at [1132, 283] on button "Use setting" at bounding box center [1138, 283] width 23 height 11
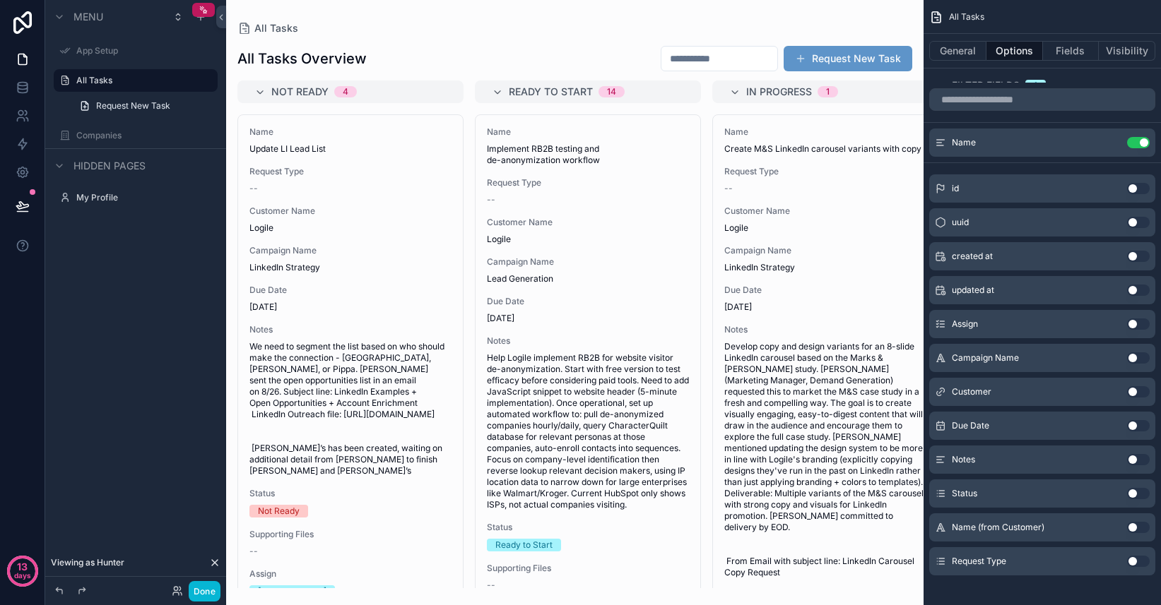
scroll to position [898, 0]
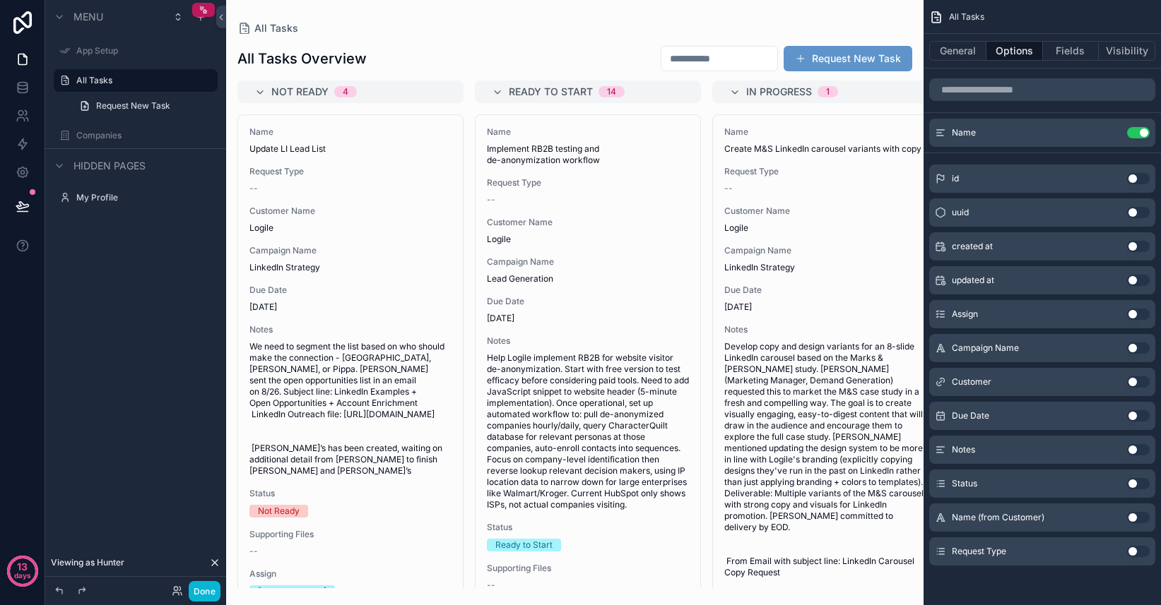
click at [1131, 351] on button "Use setting" at bounding box center [1138, 348] width 23 height 11
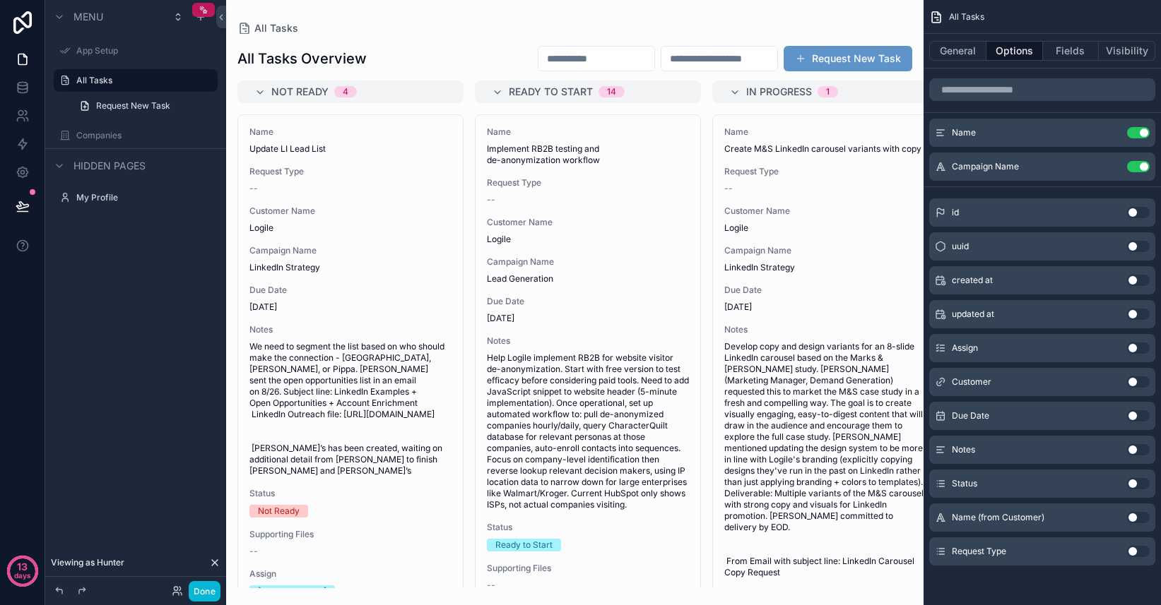
click at [1131, 553] on button "Use setting" at bounding box center [1138, 551] width 23 height 11
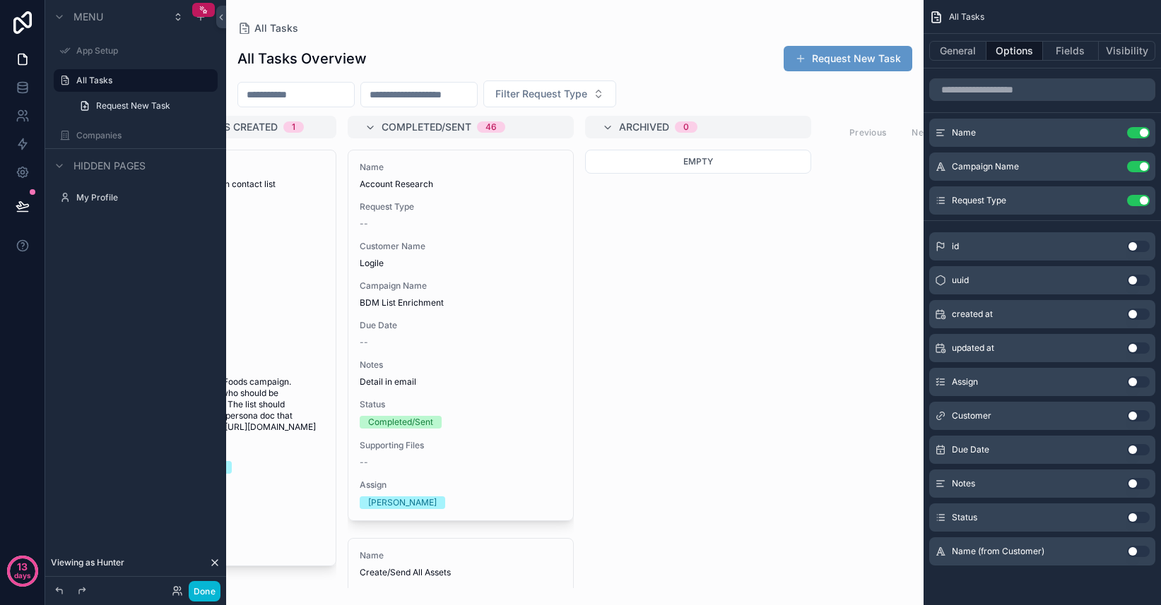
scroll to position [0, 1313]
click at [213, 563] on icon at bounding box center [214, 562] width 11 height 11
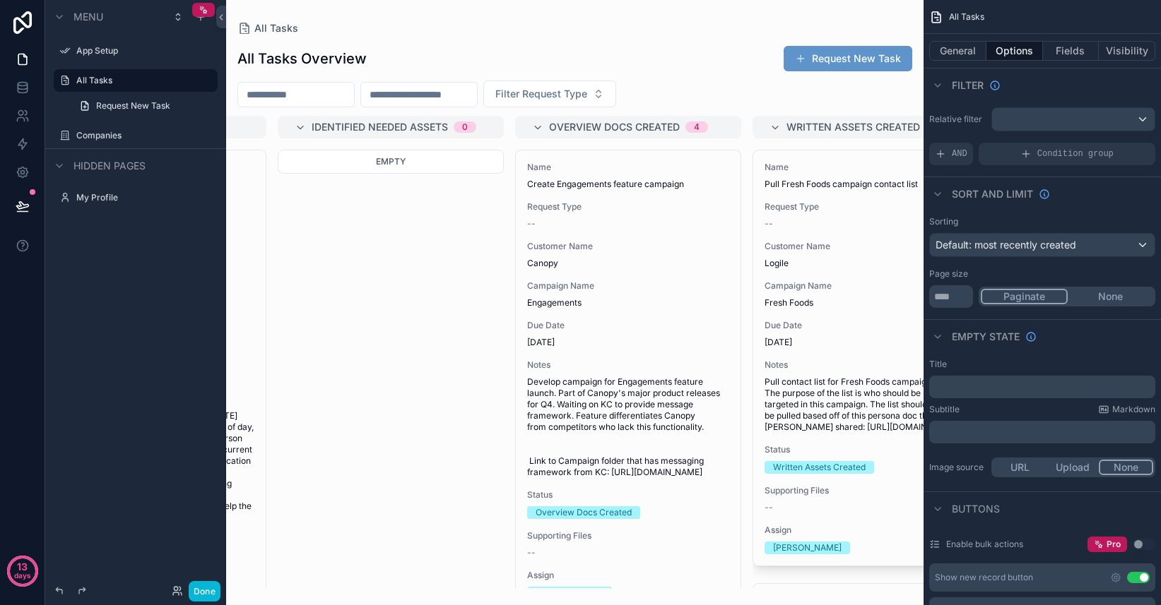
scroll to position [0, 1360]
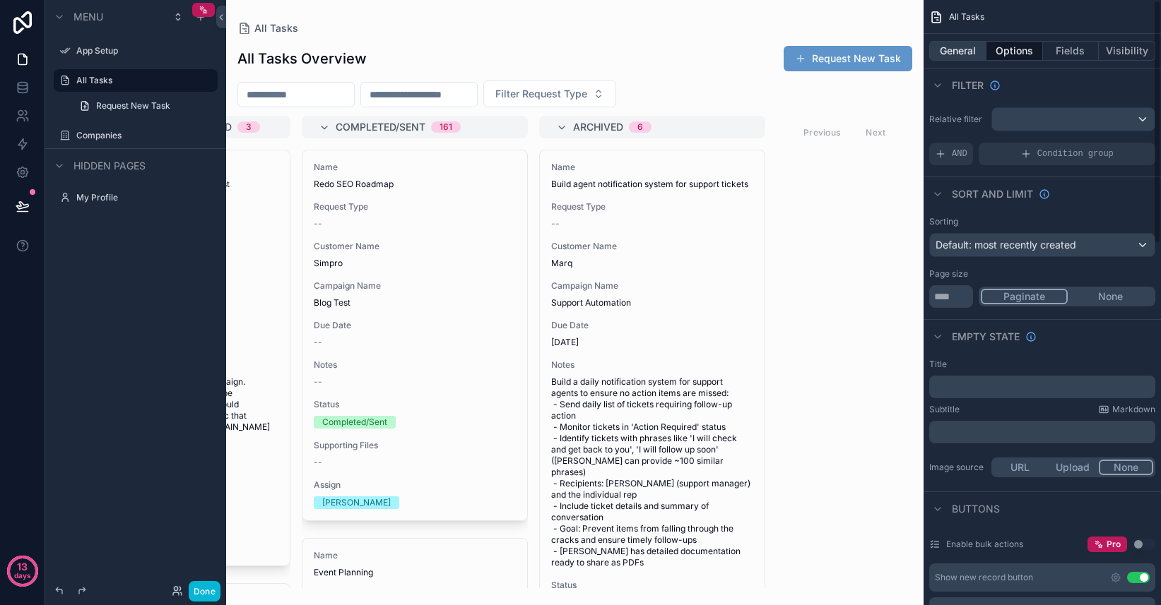
click at [971, 57] on button "General" at bounding box center [957, 51] width 57 height 20
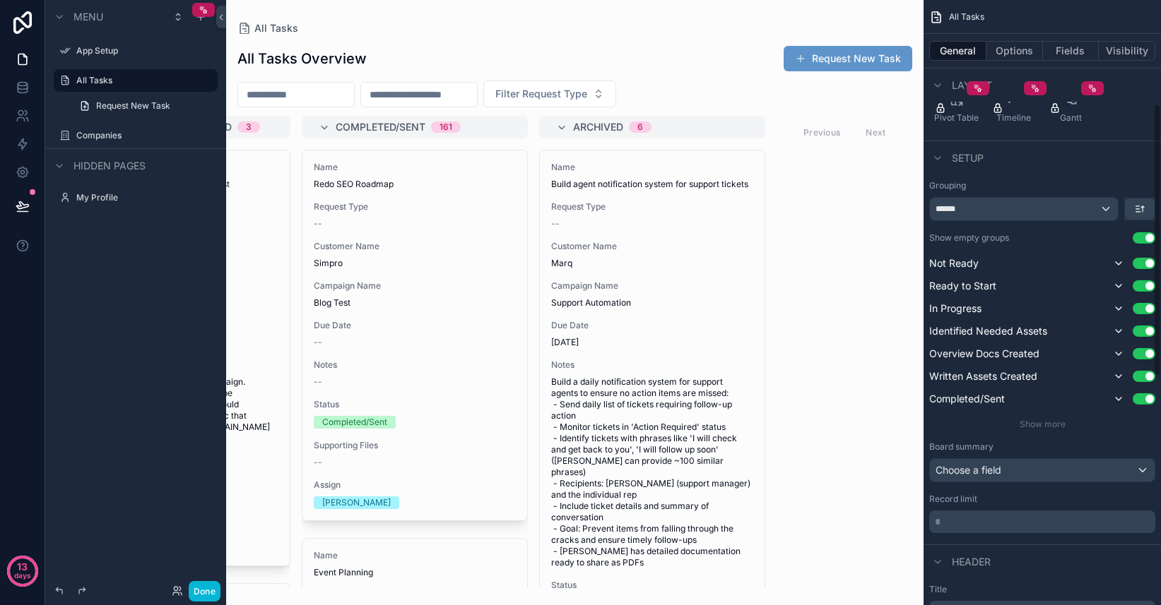
scroll to position [229, 0]
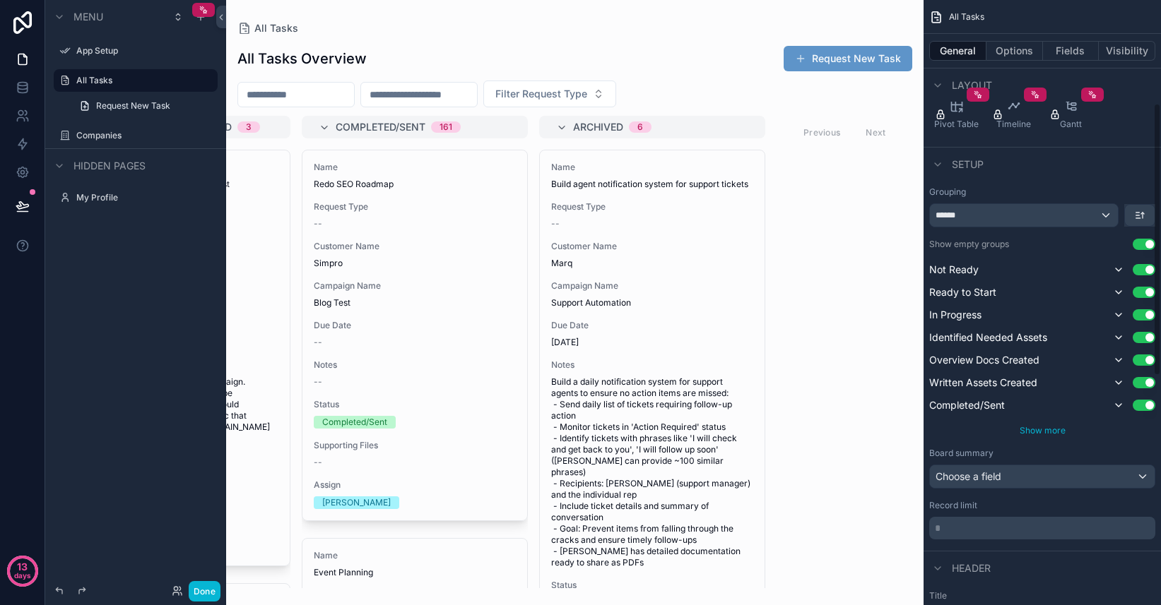
click at [1051, 429] on span "Show more" at bounding box center [1042, 430] width 46 height 11
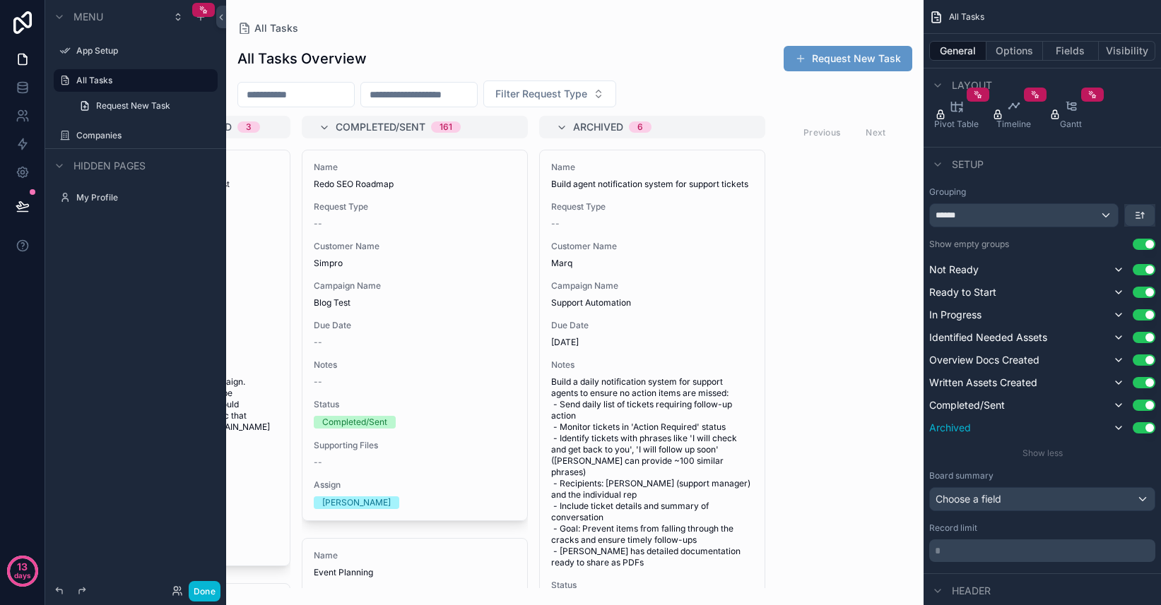
click at [1144, 427] on button "Use setting" at bounding box center [1143, 427] width 23 height 11
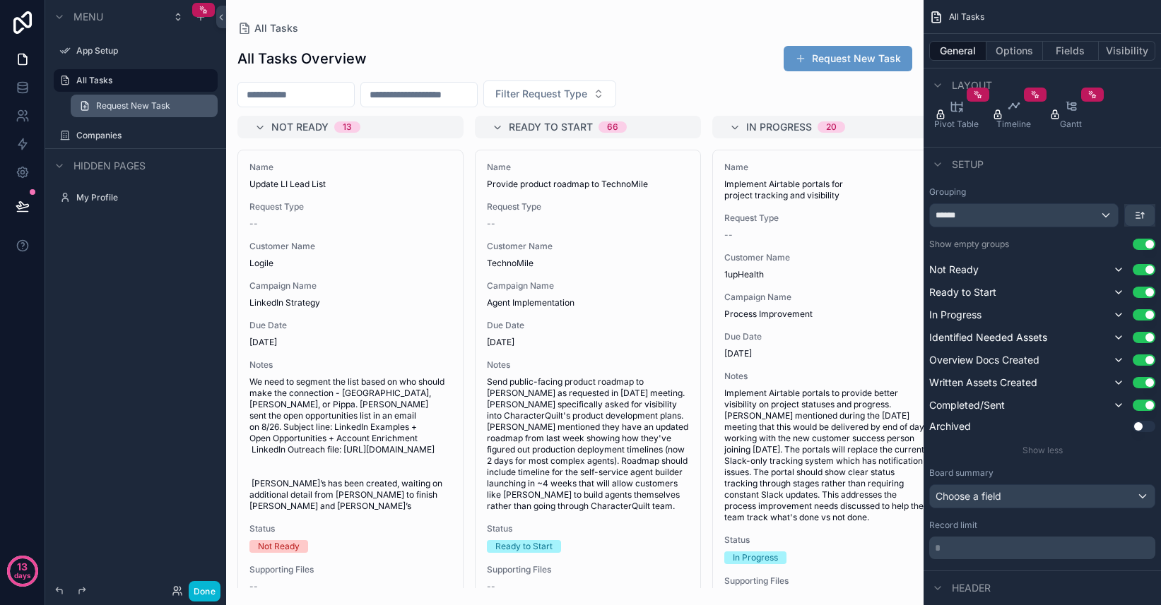
click at [143, 106] on span "Request New Task" at bounding box center [133, 105] width 74 height 11
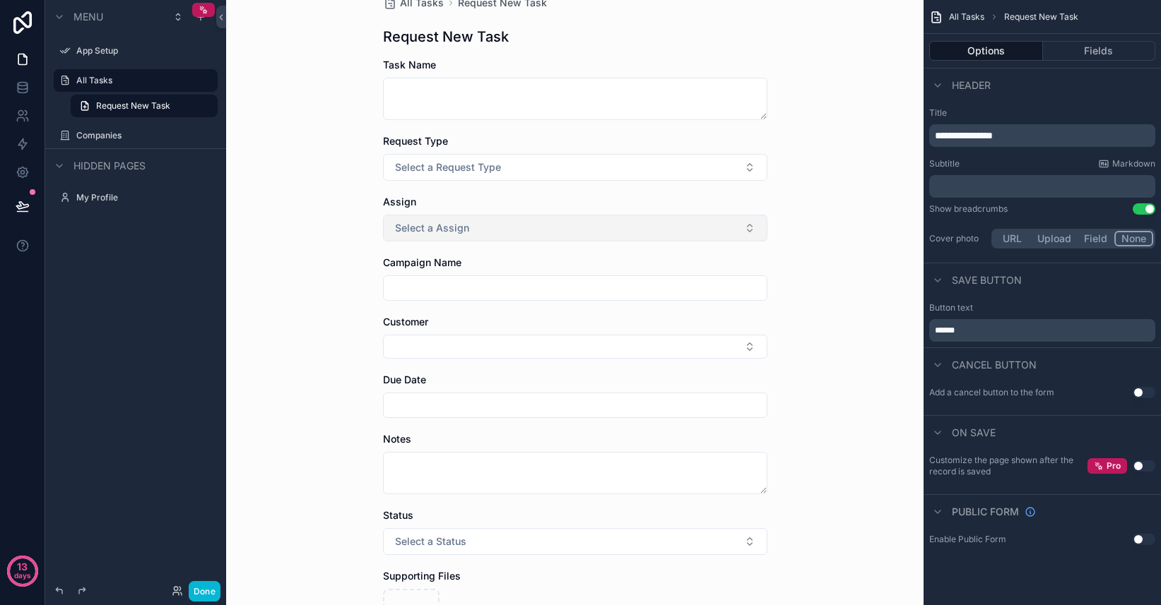
scroll to position [29, 0]
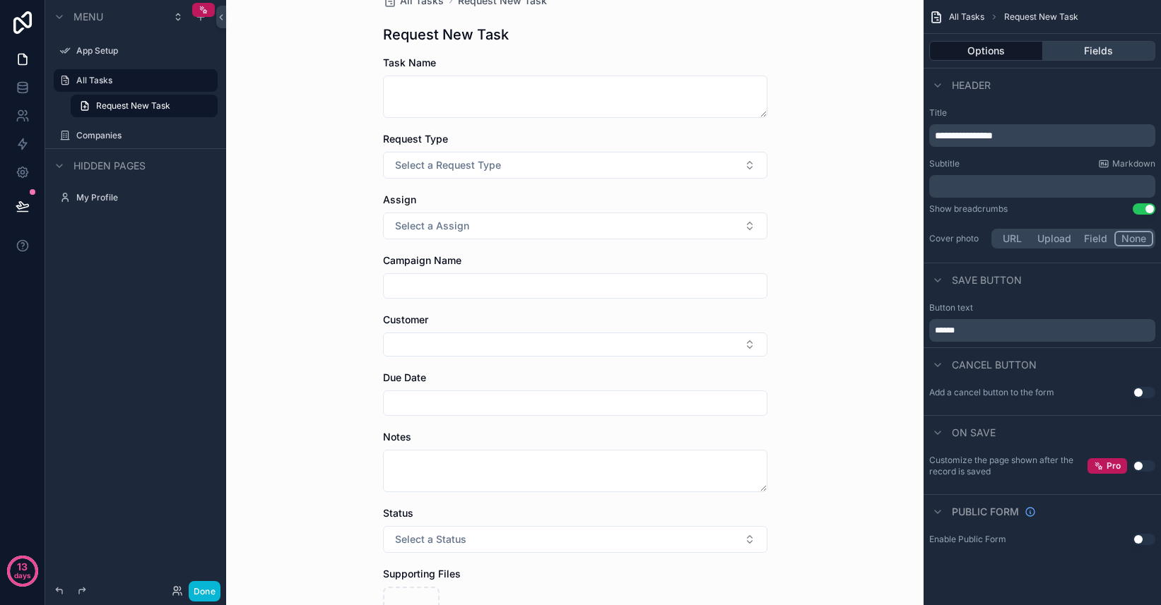
click at [1083, 52] on button "Fields" at bounding box center [1099, 51] width 113 height 20
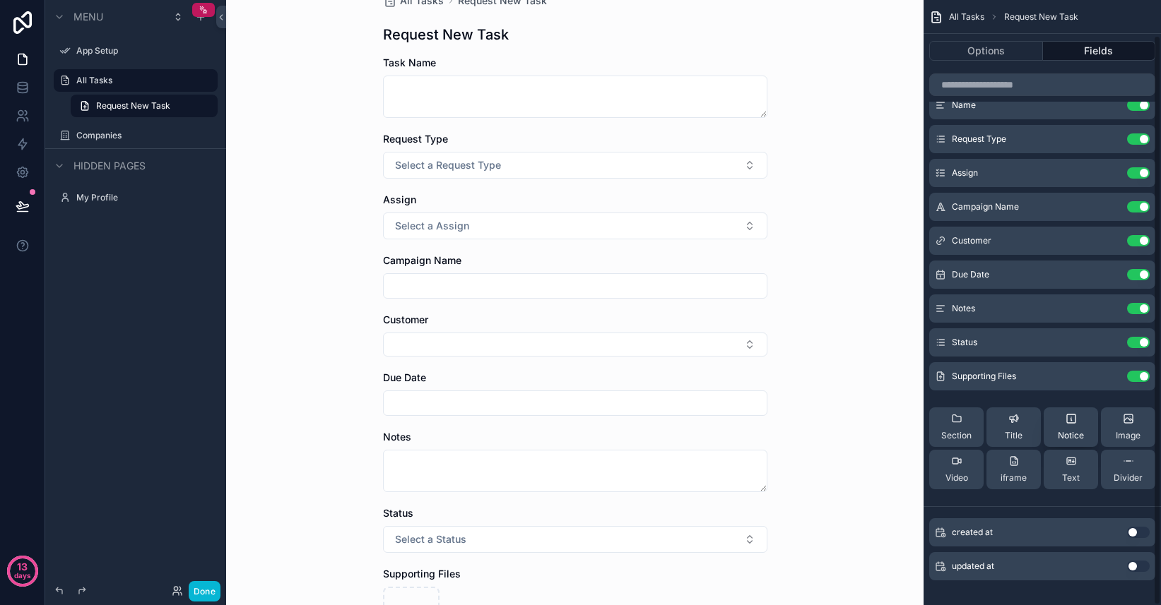
scroll to position [37, 0]
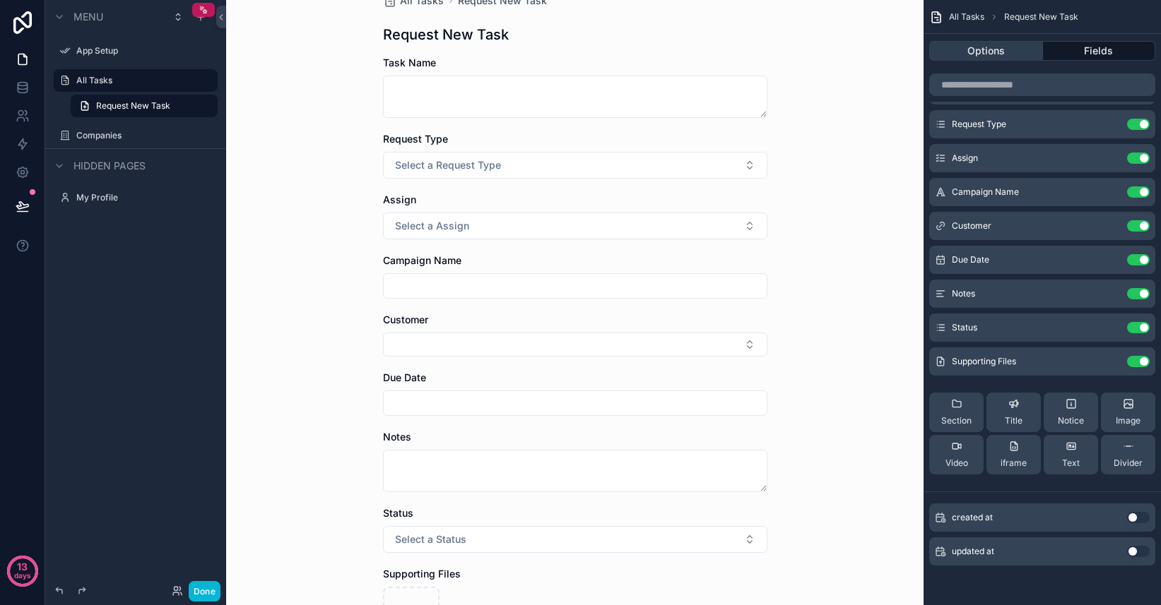
click at [996, 58] on button "Options" at bounding box center [986, 51] width 114 height 20
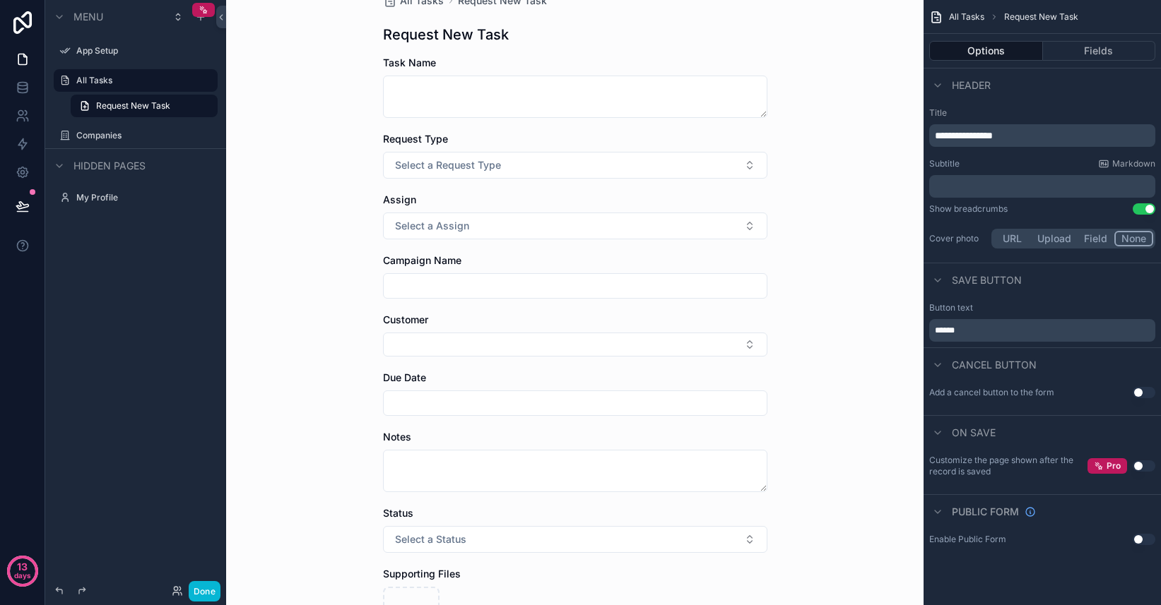
scroll to position [0, 0]
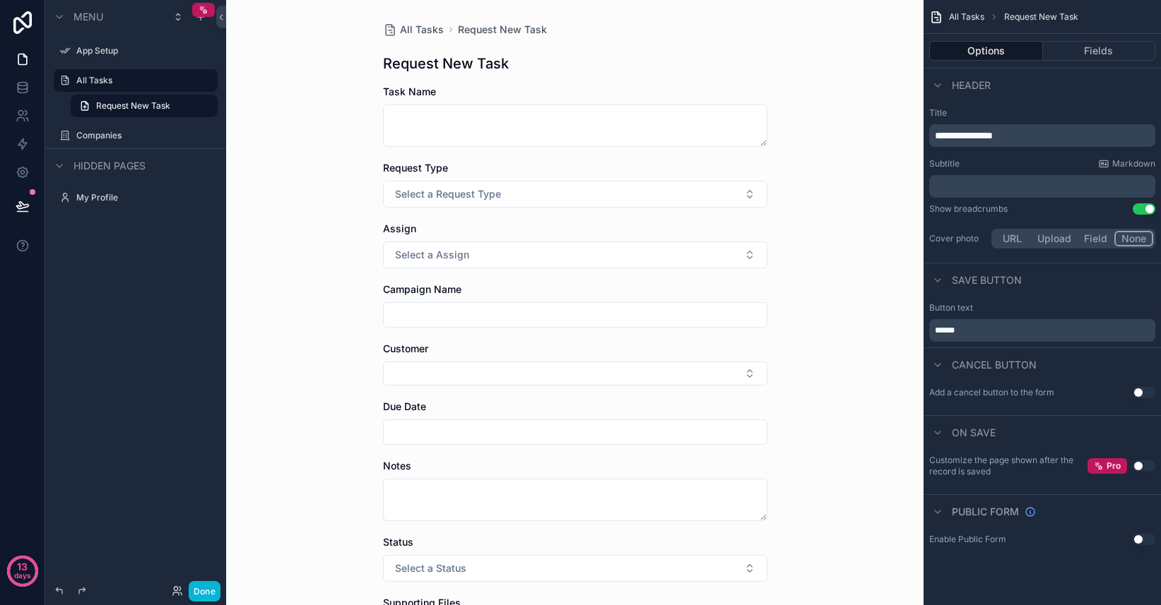
click at [1059, 239] on button "Upload" at bounding box center [1054, 239] width 47 height 16
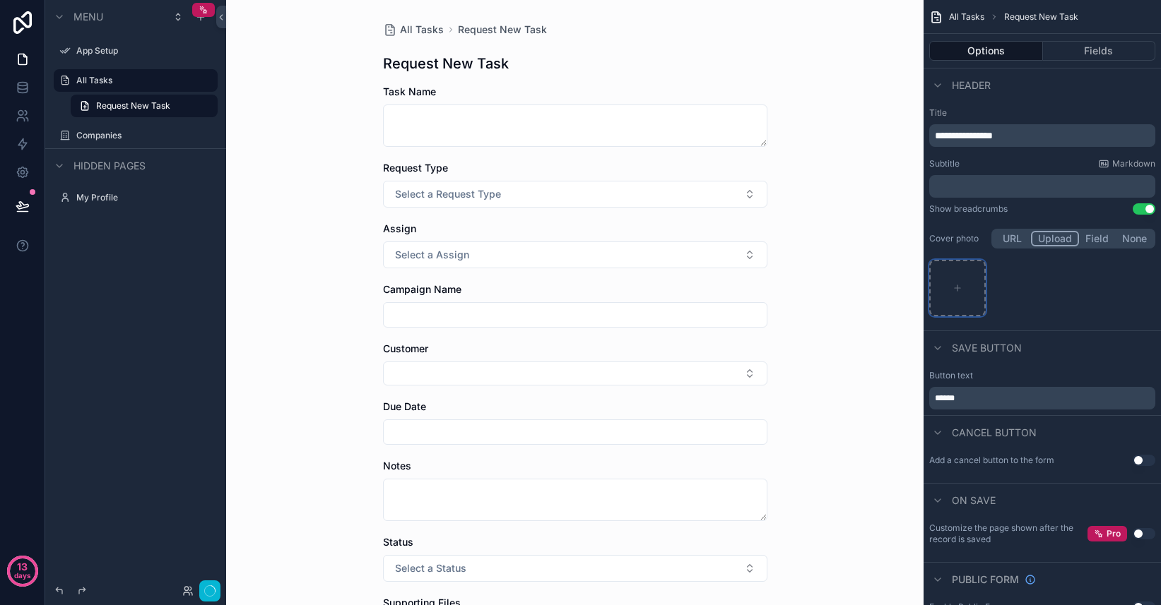
click at [966, 299] on div "scrollable content" at bounding box center [957, 288] width 57 height 57
type input "**********"
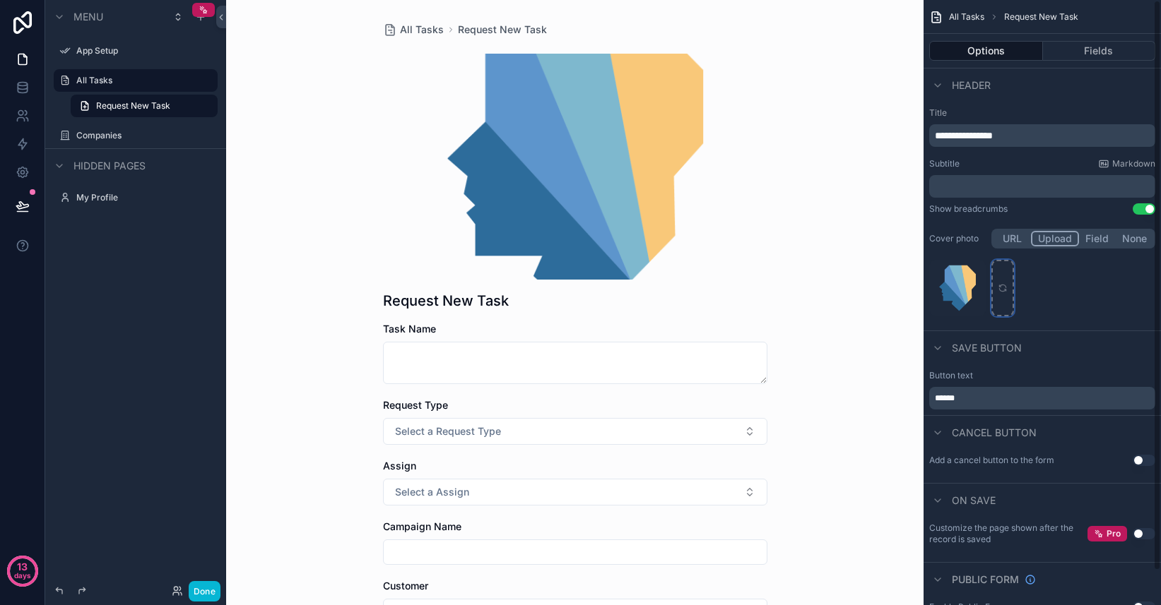
click at [1007, 284] on icon "scrollable content" at bounding box center [1002, 288] width 10 height 10
type input "**********"
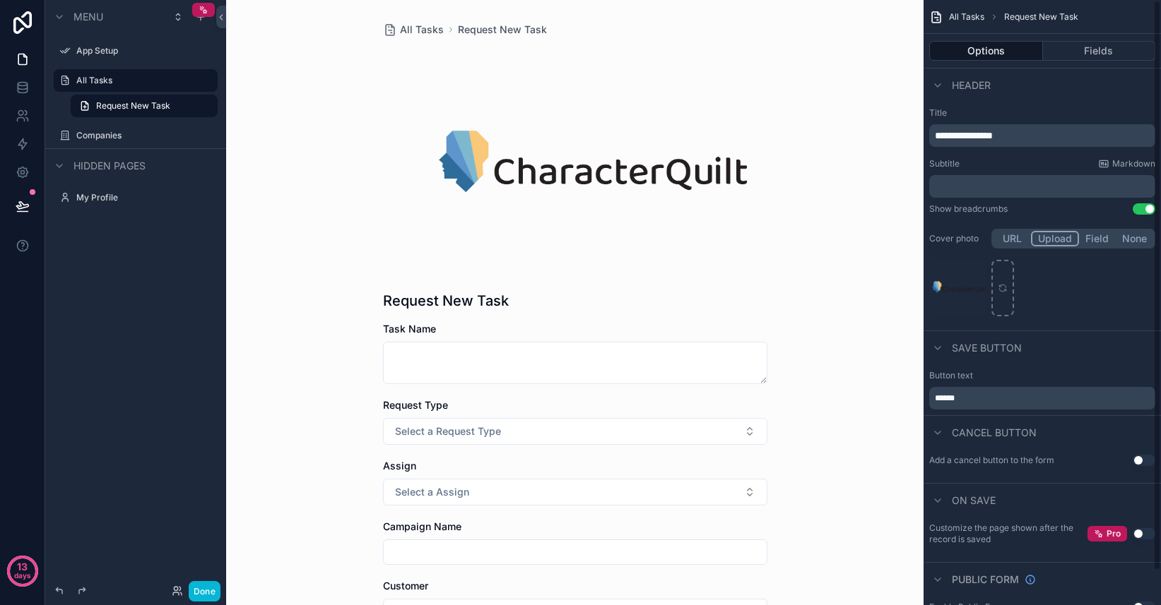
click at [1096, 311] on div "uppercase_full_logo .png" at bounding box center [1042, 288] width 226 height 57
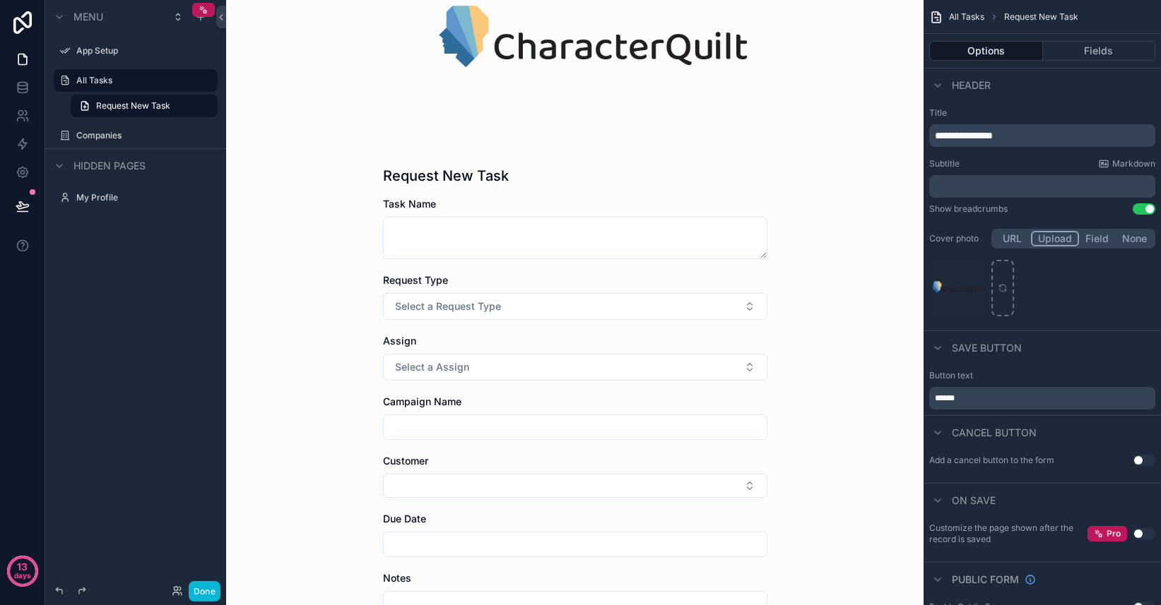
scroll to position [132, 0]
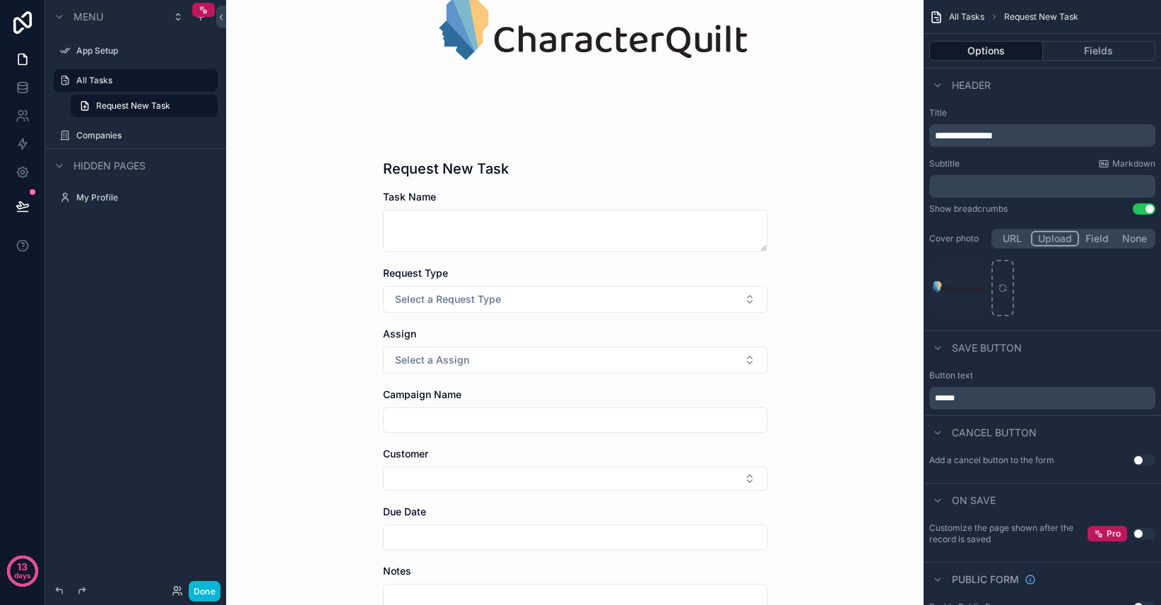
click at [631, 425] on input "scrollable content" at bounding box center [575, 420] width 383 height 20
click at [827, 377] on div "All Tasks Request New Task Request New Task Task Name Request Type Select a Req…" at bounding box center [574, 170] width 697 height 605
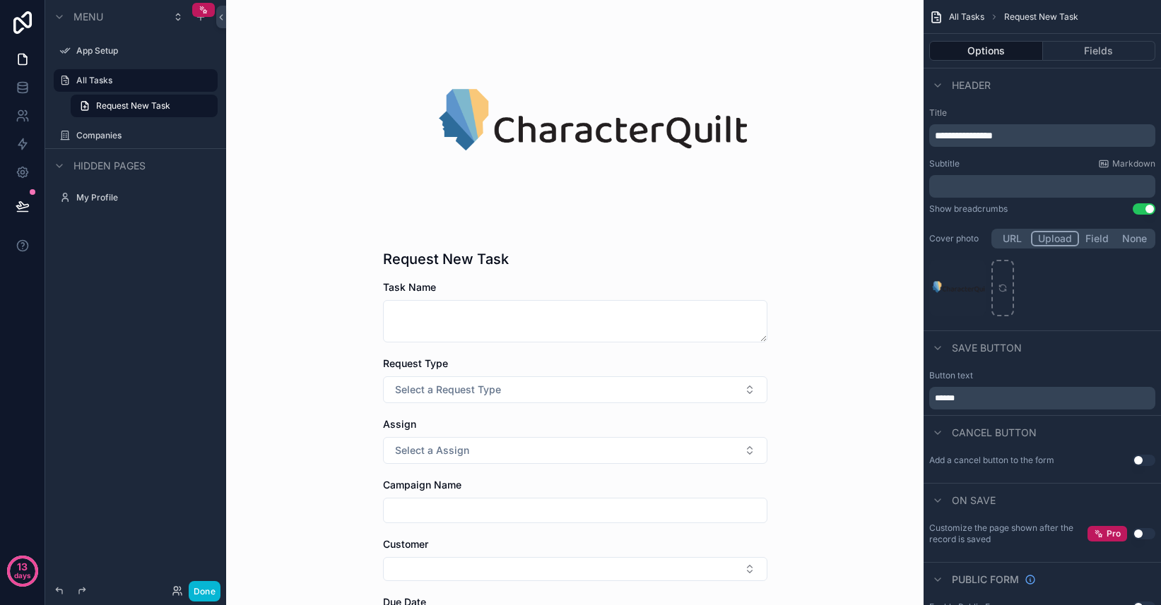
scroll to position [41, 0]
click at [114, 75] on label "All Tasks" at bounding box center [132, 80] width 113 height 11
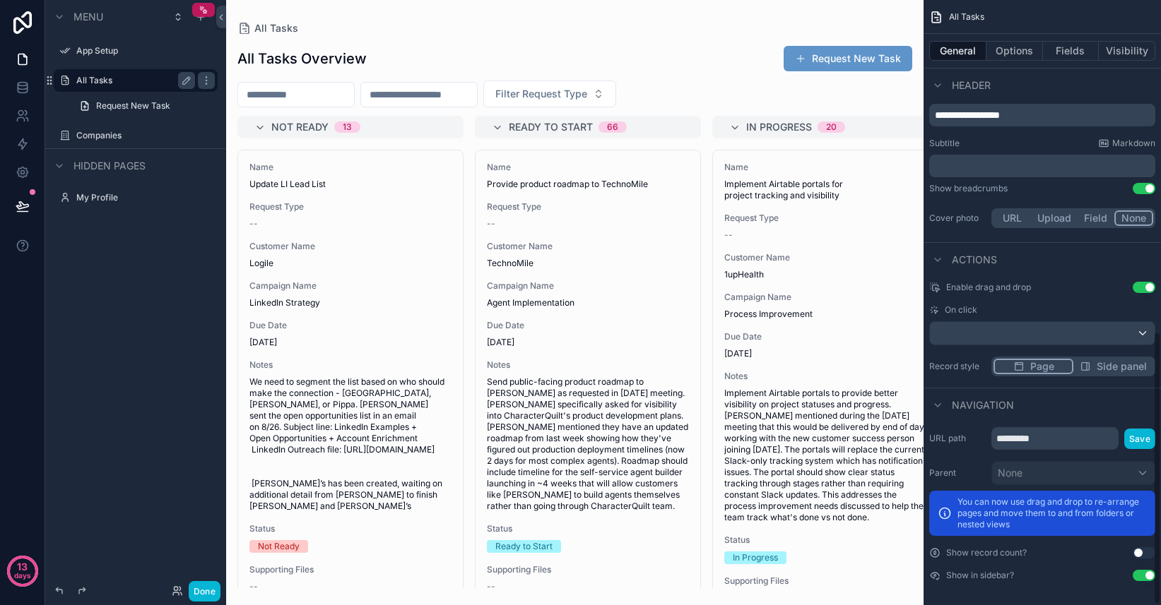
scroll to position [737, 0]
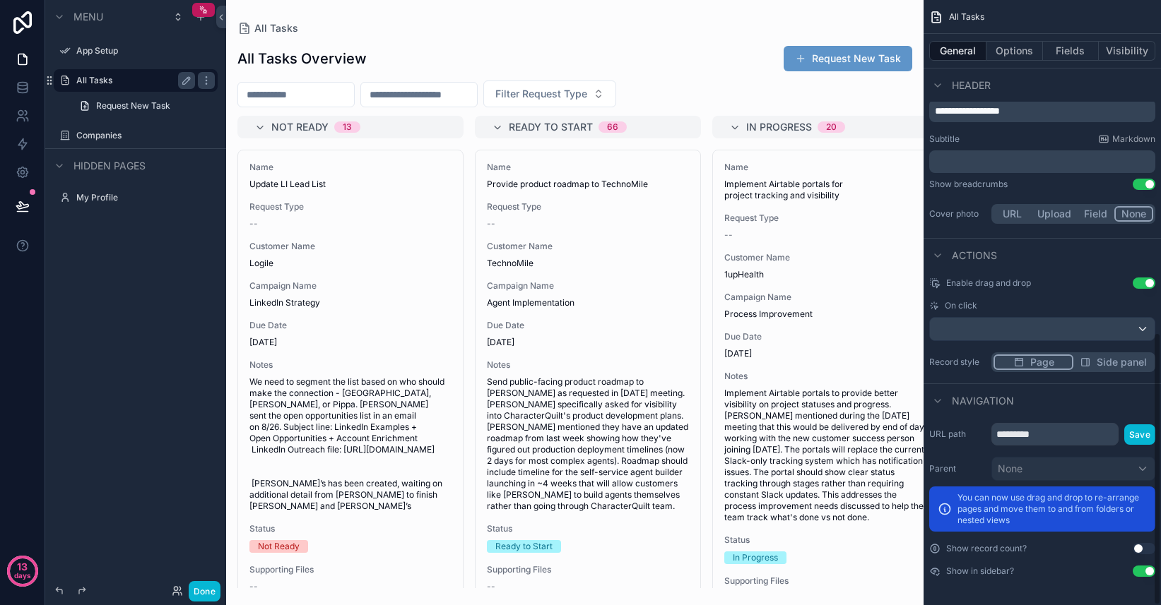
click at [1142, 547] on button "Use setting" at bounding box center [1143, 548] width 23 height 11
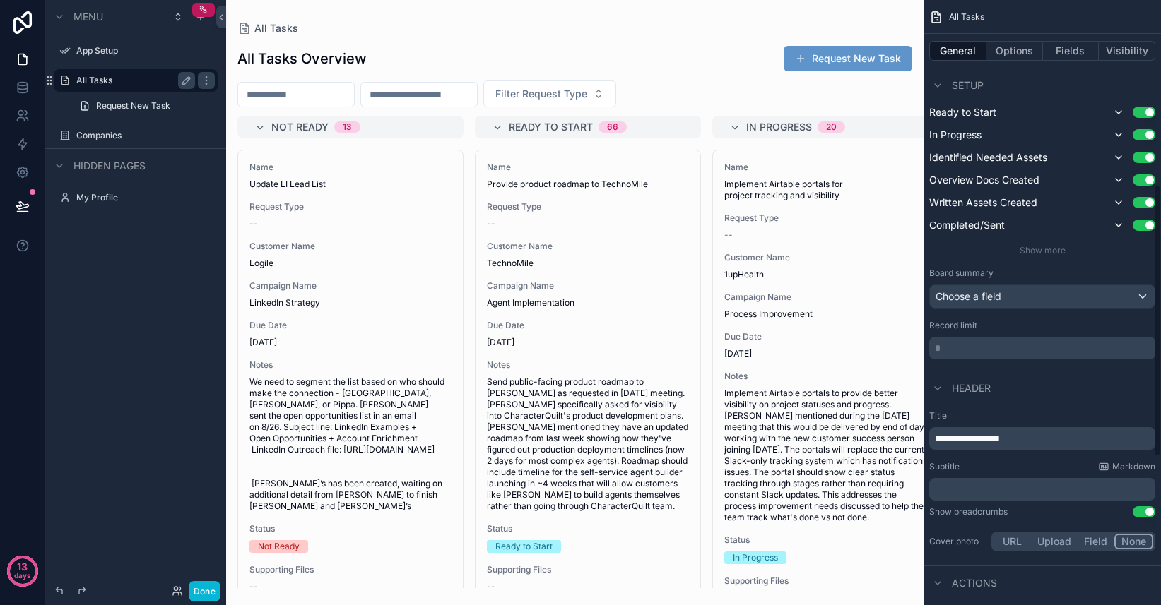
scroll to position [408, 0]
click at [990, 350] on p "* ﻿" at bounding box center [1044, 349] width 218 height 14
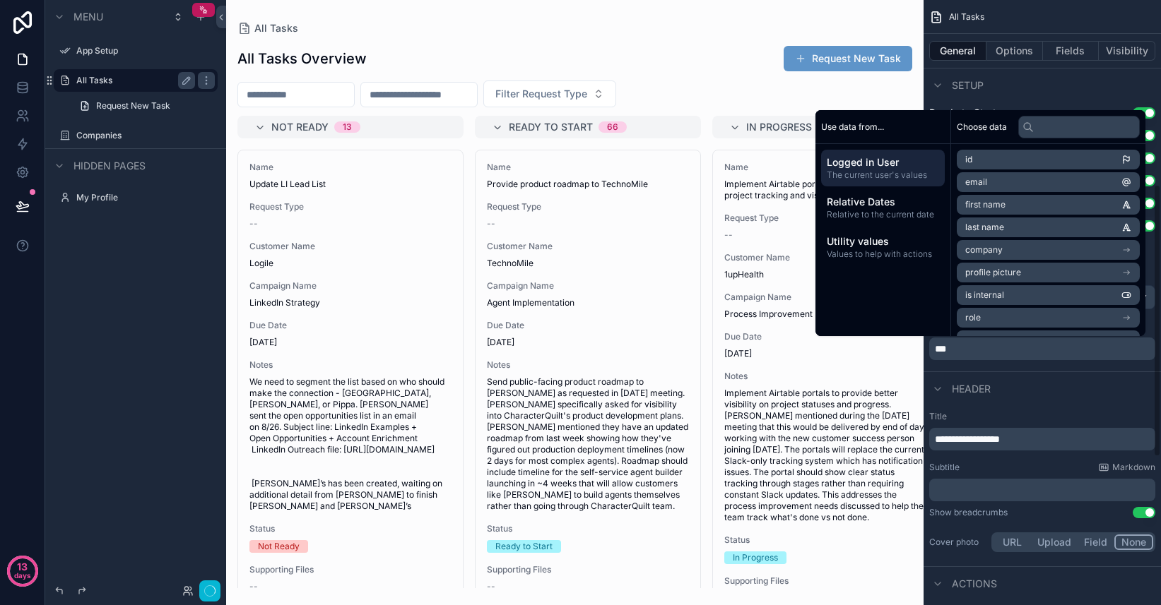
click at [1057, 398] on div "Header" at bounding box center [1041, 389] width 237 height 34
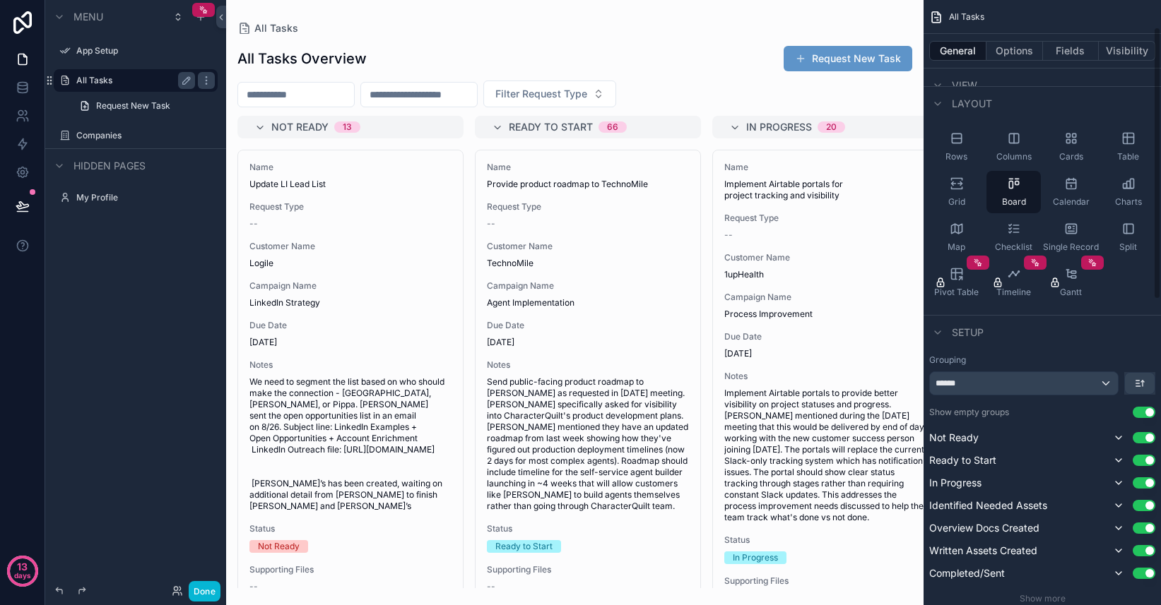
scroll to position [0, 0]
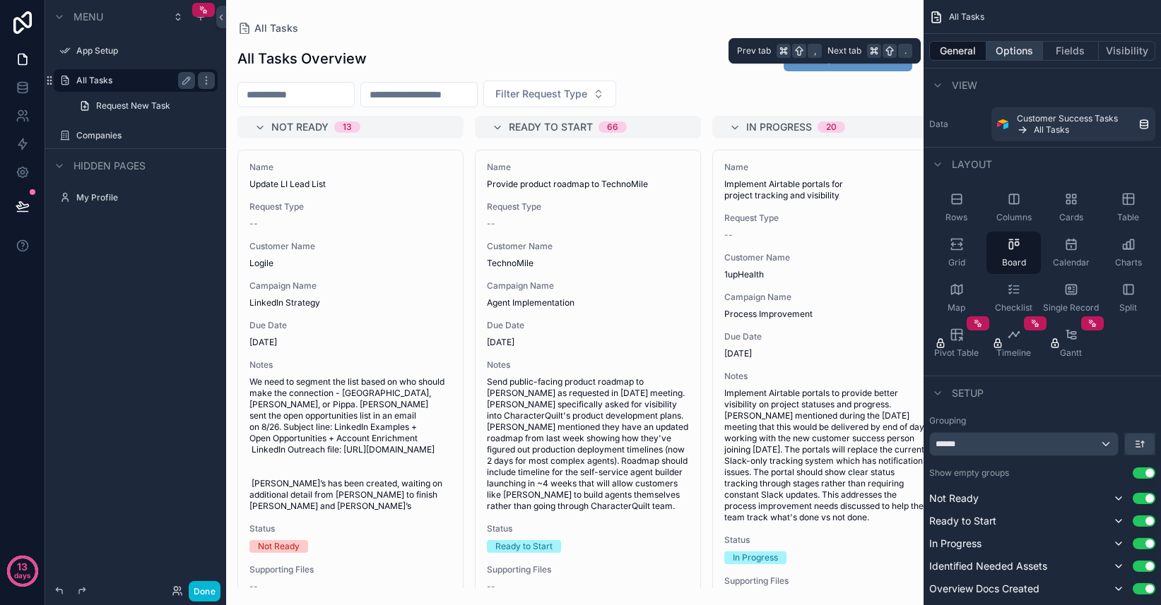
click at [1016, 49] on button "Options" at bounding box center [1014, 51] width 57 height 20
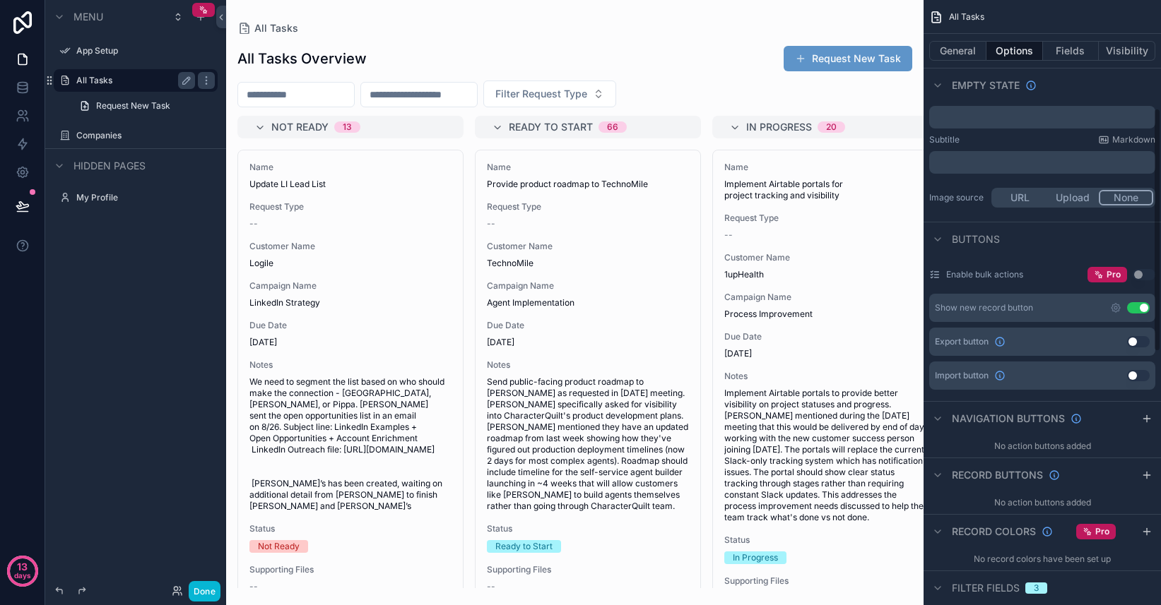
scroll to position [280, 0]
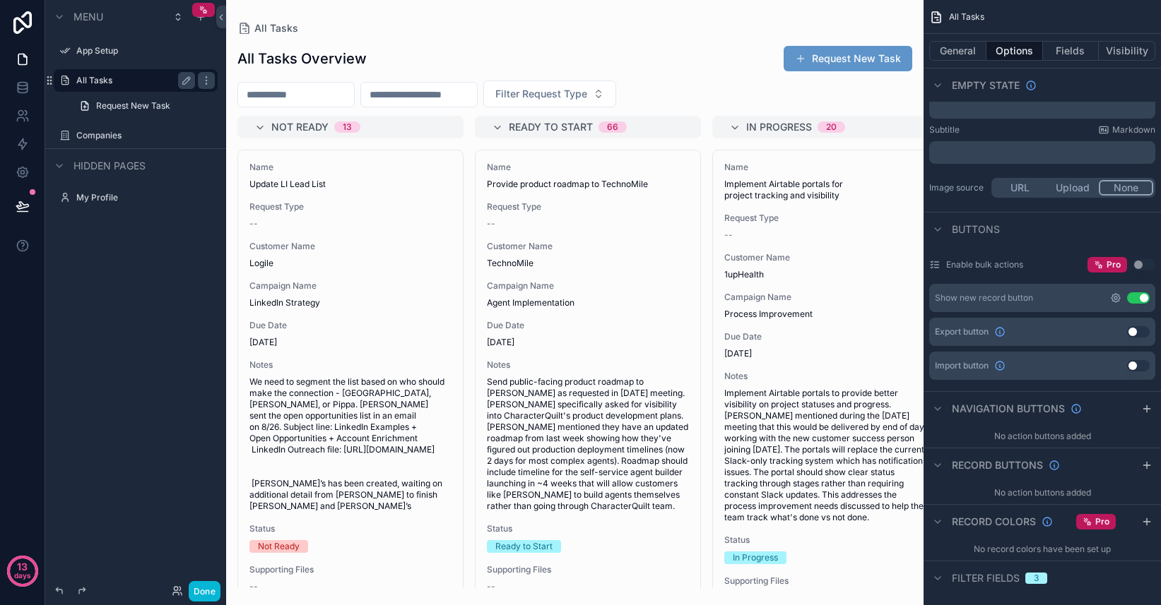
click at [1115, 299] on icon "scrollable content" at bounding box center [1115, 298] width 3 height 3
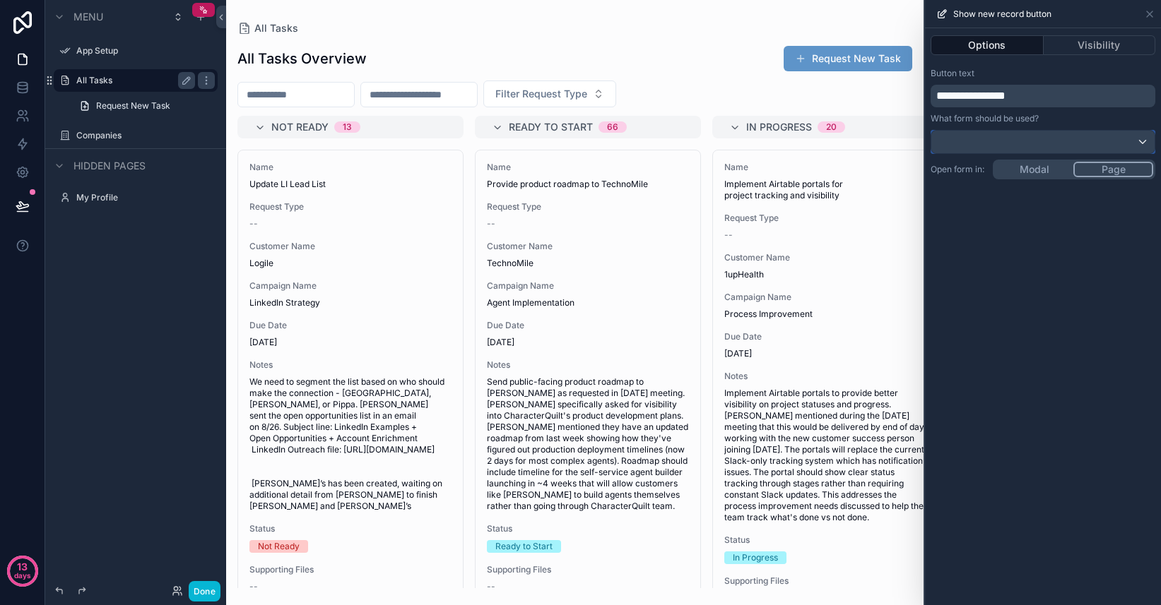
click at [1036, 141] on div at bounding box center [1042, 142] width 223 height 23
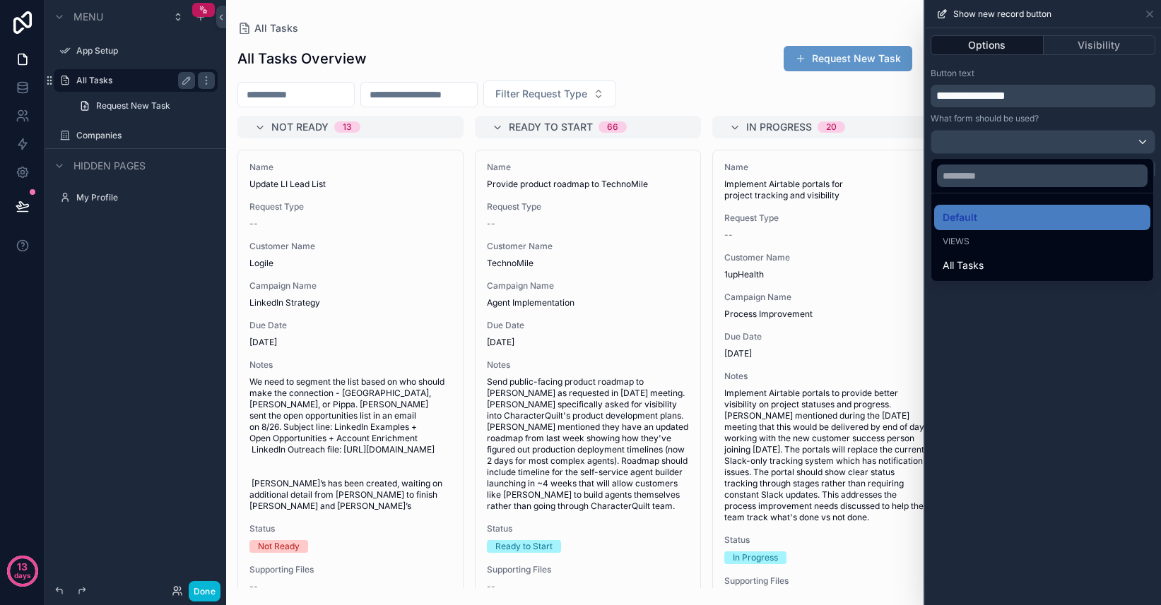
click at [1031, 342] on div at bounding box center [1043, 302] width 236 height 605
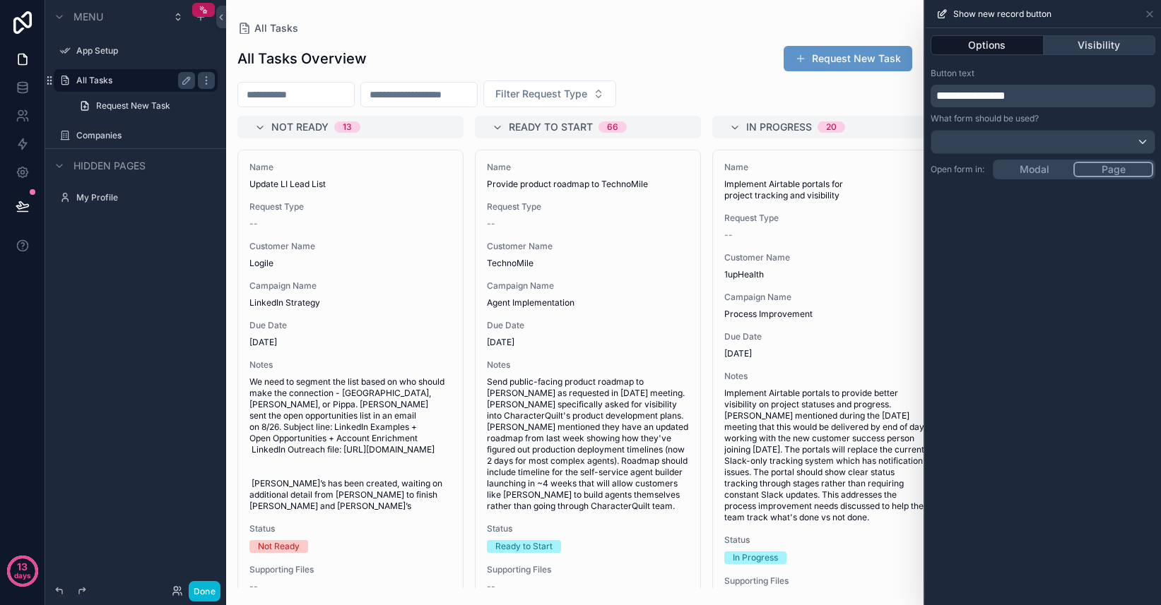
click at [1081, 50] on button "Visibility" at bounding box center [1099, 45] width 112 height 20
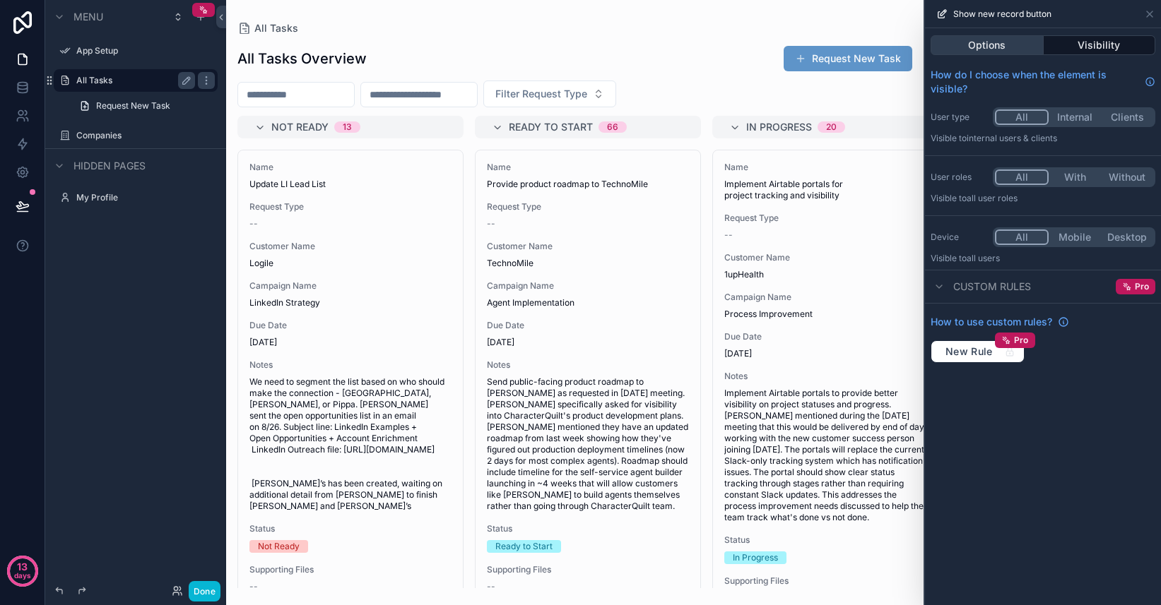
click at [992, 47] on button "Options" at bounding box center [986, 45] width 113 height 20
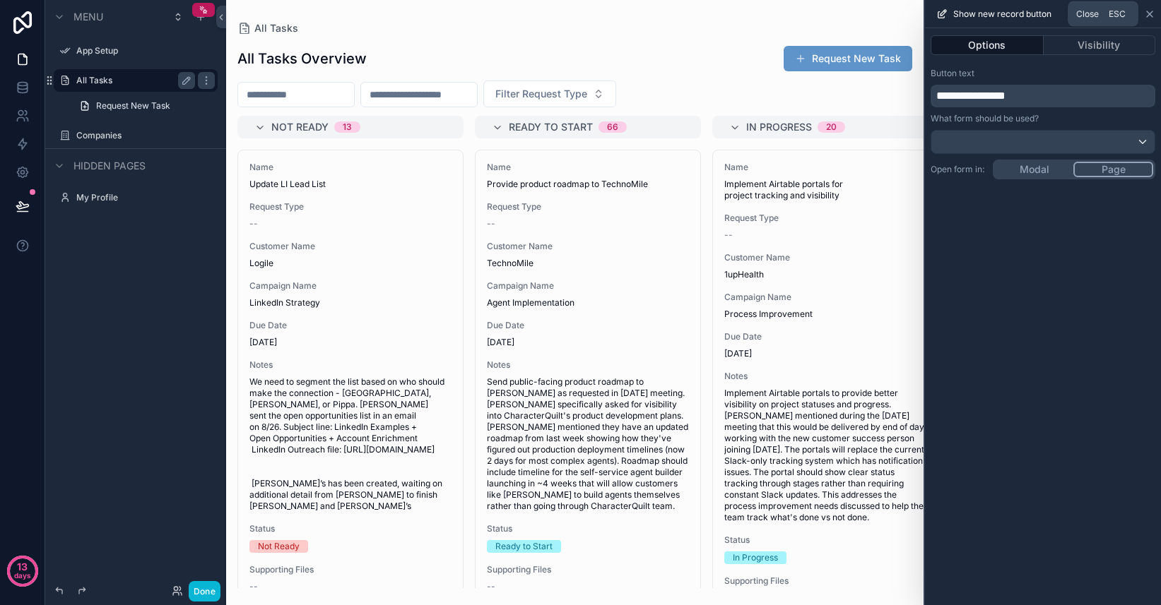
click at [1148, 13] on icon at bounding box center [1149, 14] width 6 height 6
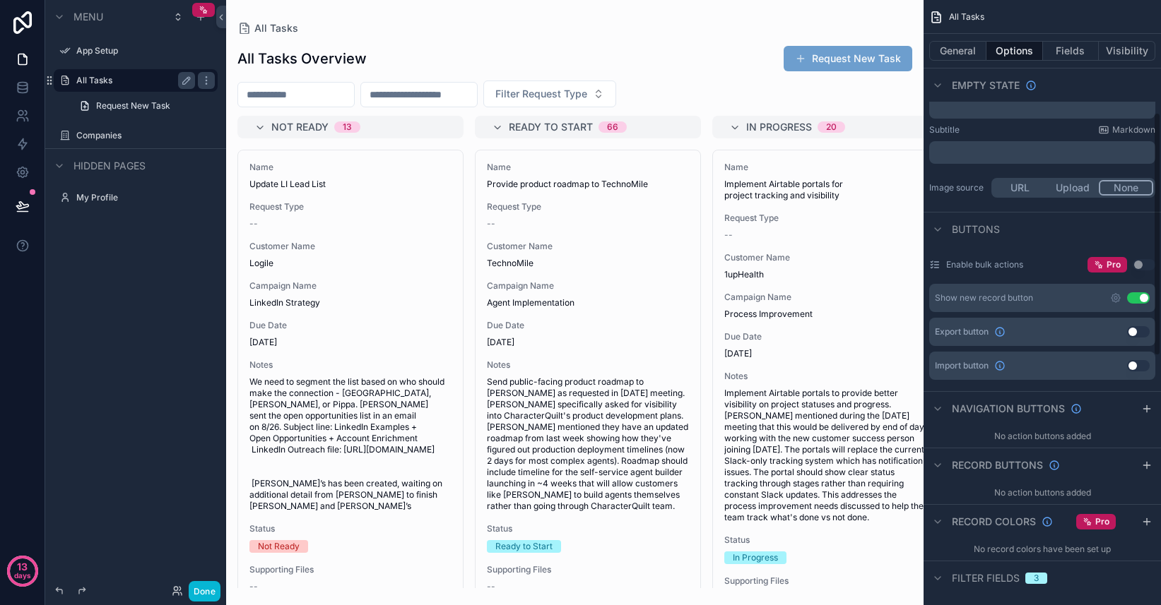
click at [831, 59] on button "Request New Task" at bounding box center [847, 58] width 129 height 25
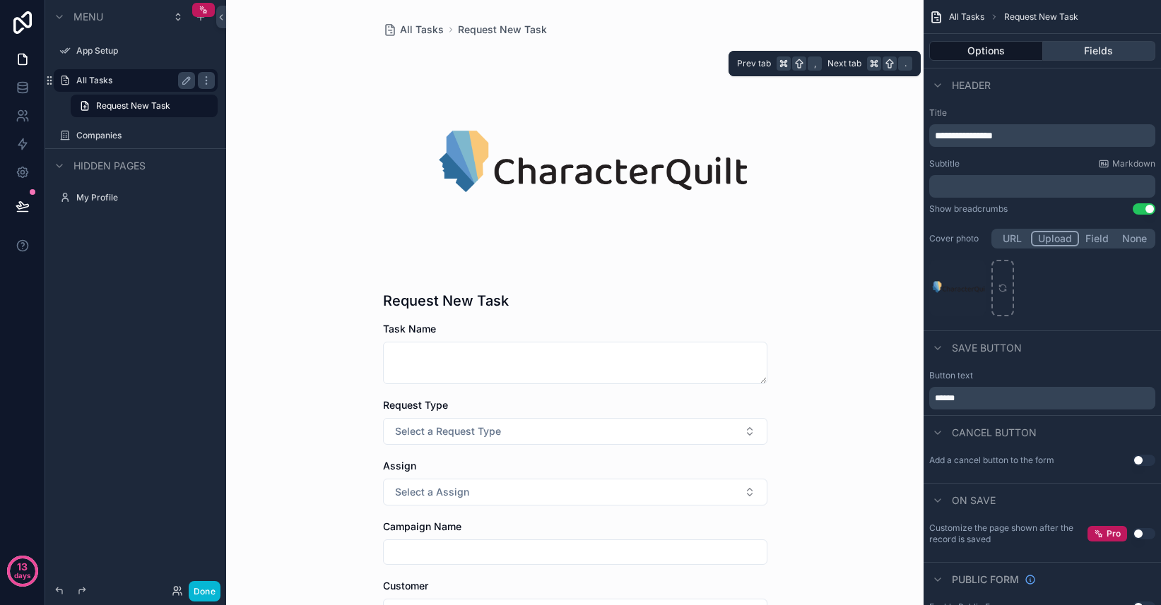
click at [1094, 52] on button "Fields" at bounding box center [1099, 51] width 113 height 20
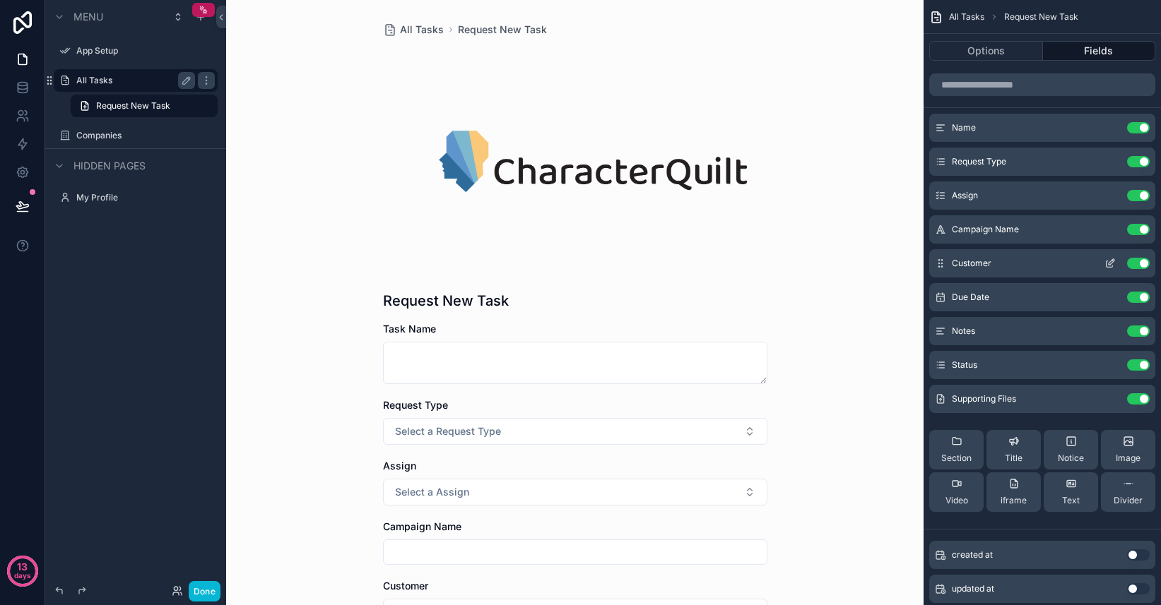
click at [1110, 261] on icon "scrollable content" at bounding box center [1111, 262] width 6 height 6
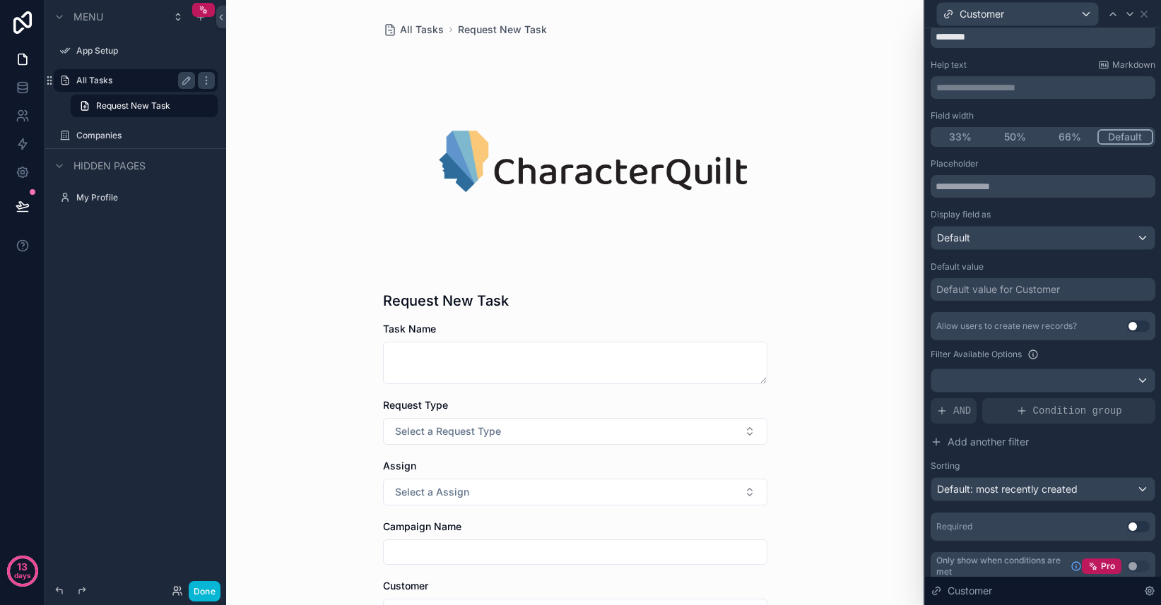
scroll to position [54, 0]
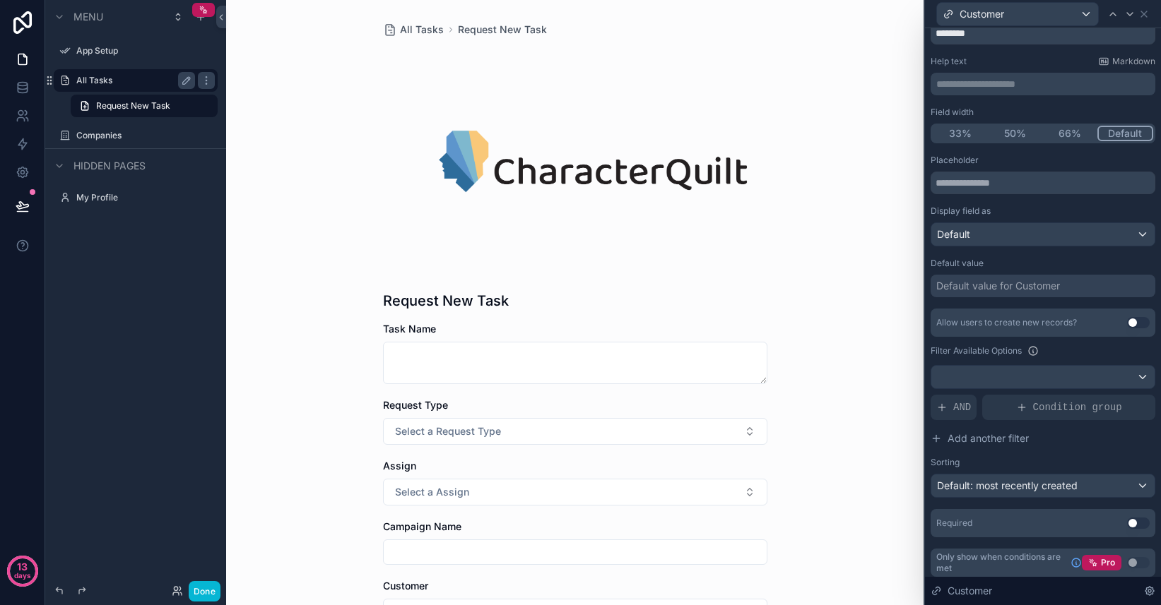
click at [1053, 287] on div "Default value for Customer" at bounding box center [998, 286] width 124 height 14
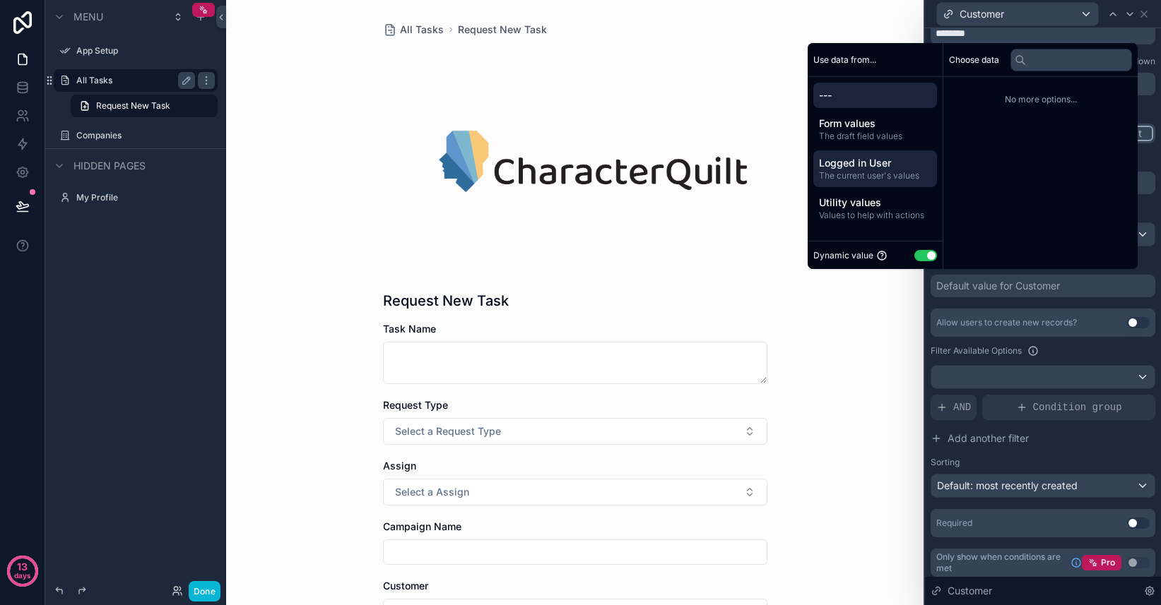
click at [875, 170] on span "The current user's values" at bounding box center [875, 175] width 112 height 11
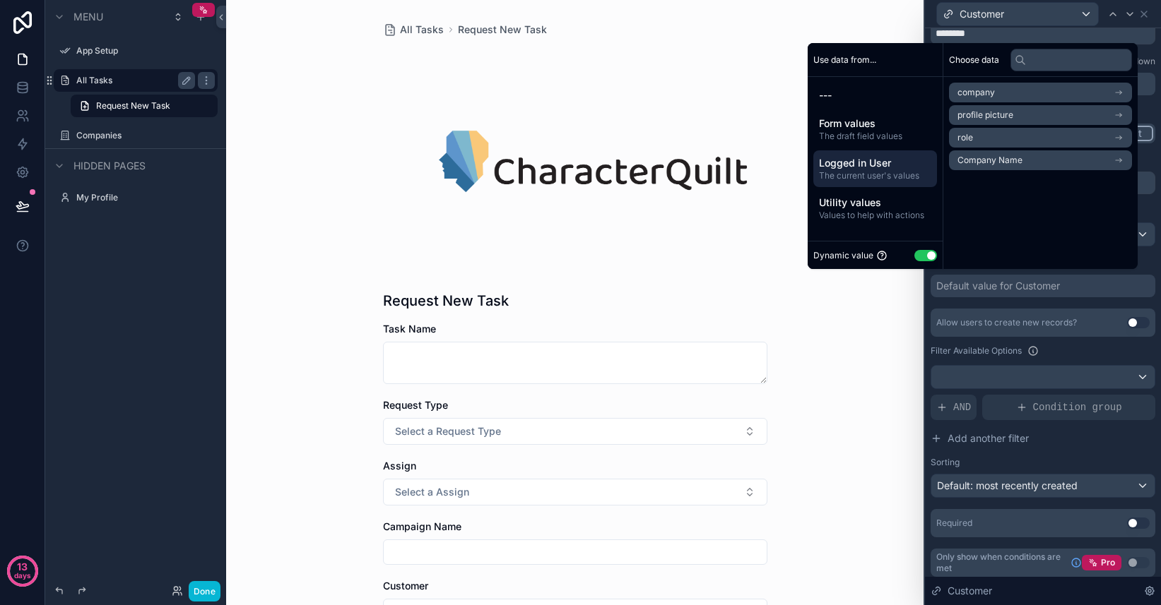
click at [1003, 165] on span "Company Name" at bounding box center [989, 160] width 65 height 11
click at [1009, 93] on span "Company Name" at bounding box center [1005, 92] width 65 height 11
click at [1075, 352] on div "Filter Available Options" at bounding box center [1042, 351] width 225 height 17
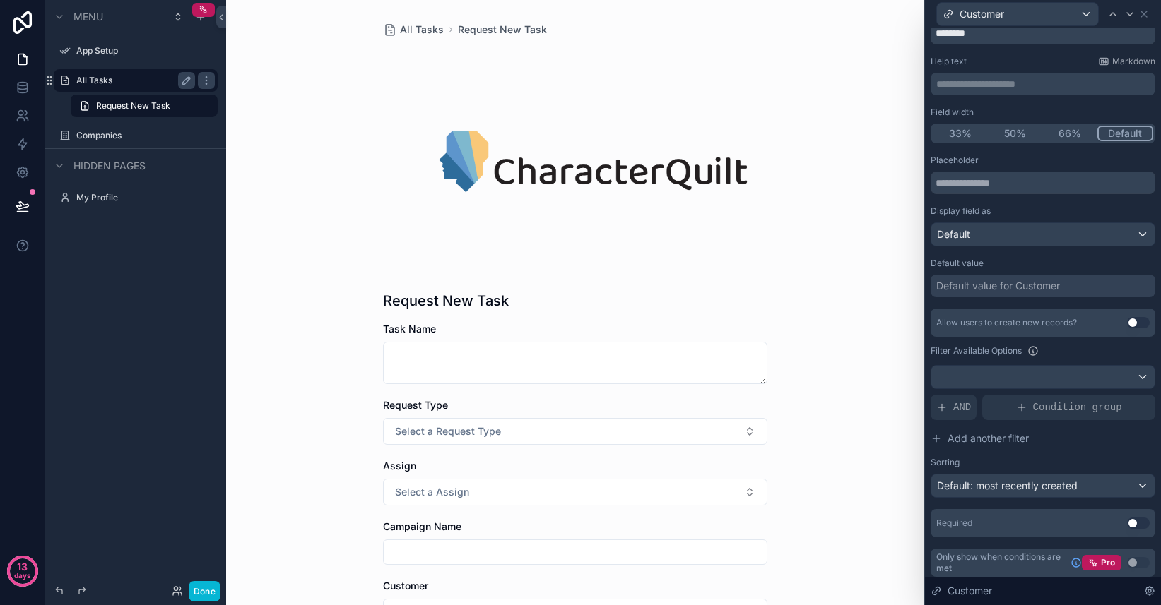
click at [1038, 287] on div "Default value for Customer" at bounding box center [998, 286] width 124 height 14
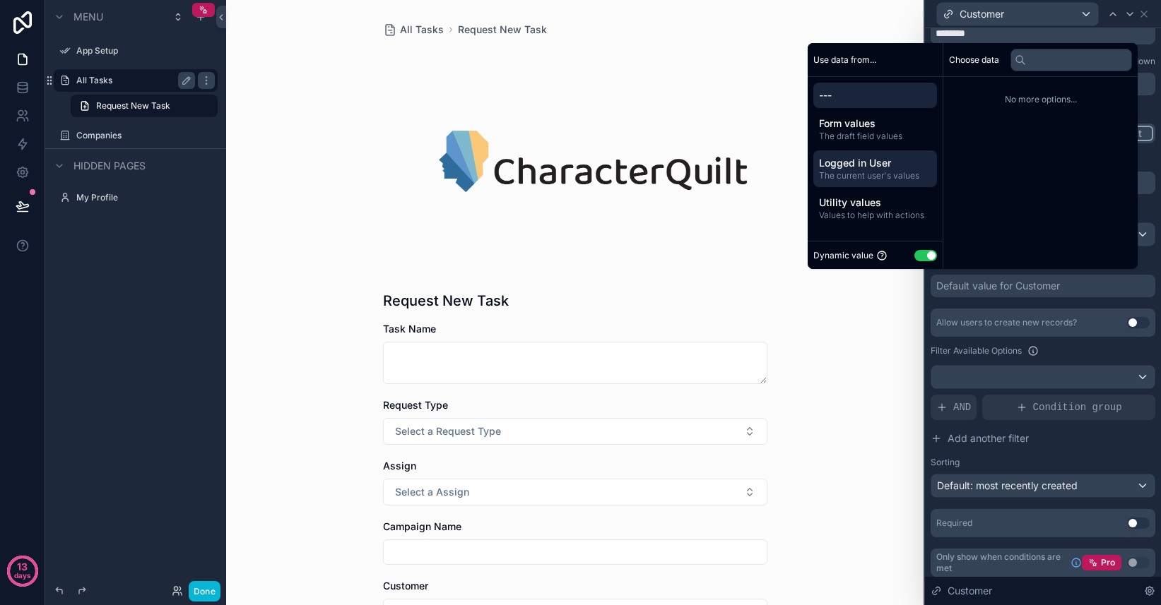
click at [873, 170] on span "Logged in User" at bounding box center [875, 163] width 112 height 14
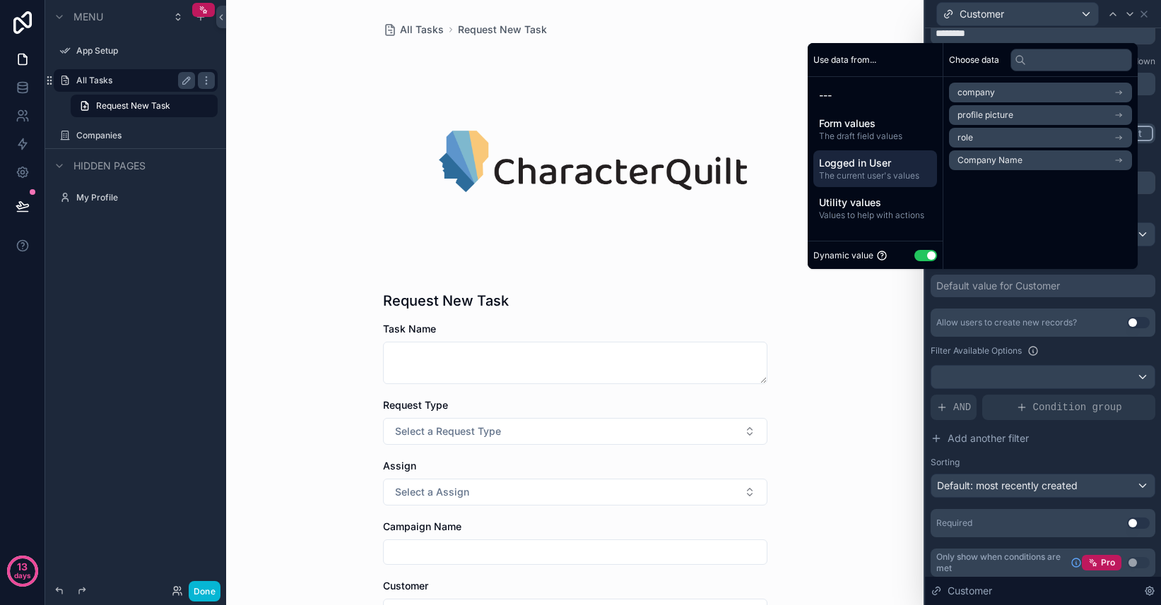
click at [972, 165] on span "Company Name" at bounding box center [989, 160] width 65 height 11
click at [995, 117] on span "Company Name" at bounding box center [989, 117] width 65 height 11
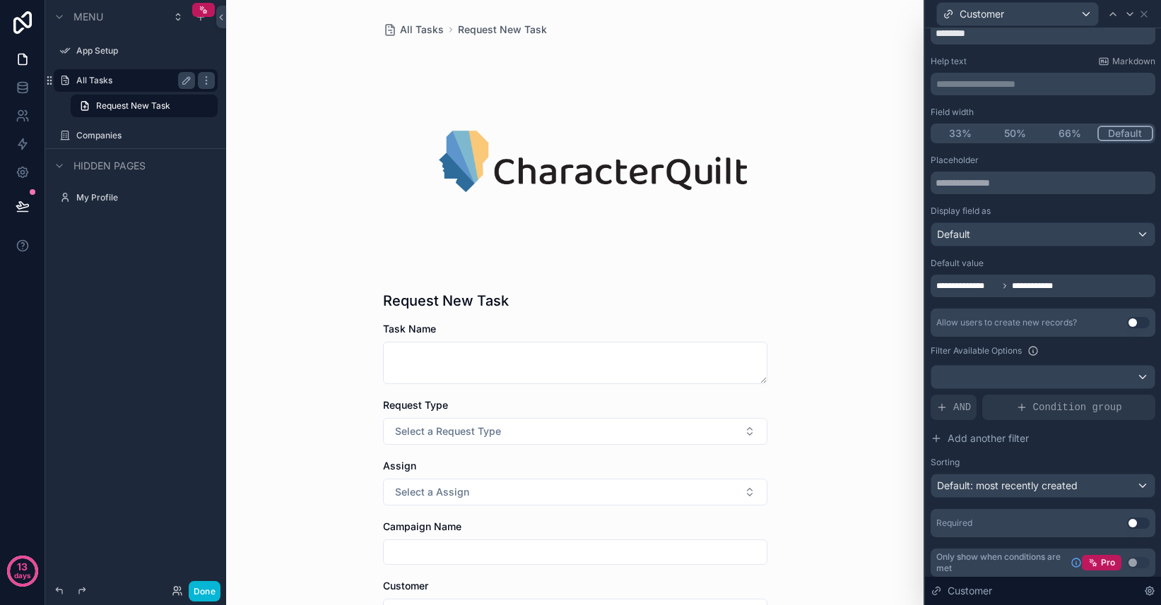
click at [1062, 357] on div "Filter Available Options" at bounding box center [1042, 351] width 225 height 17
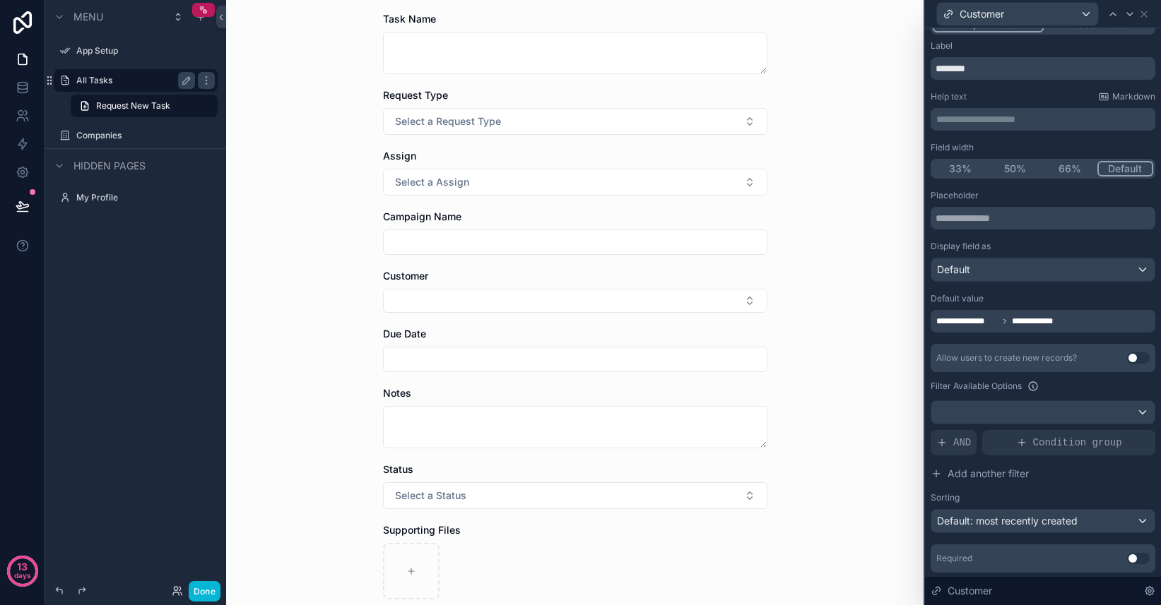
scroll to position [307, 0]
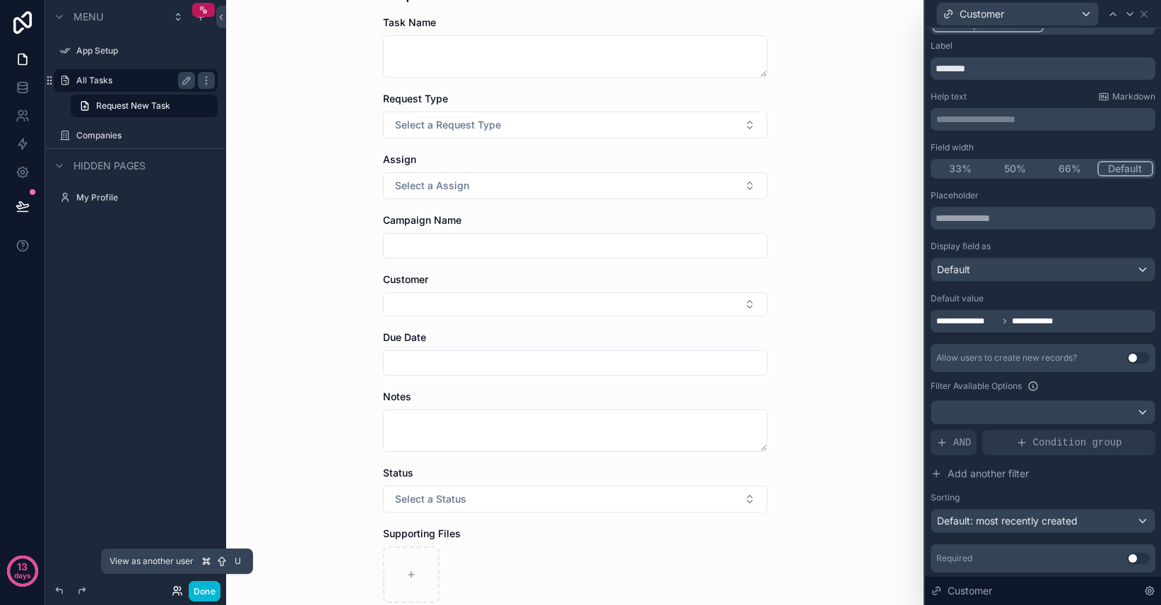
click at [177, 593] on icon at bounding box center [176, 594] width 6 height 3
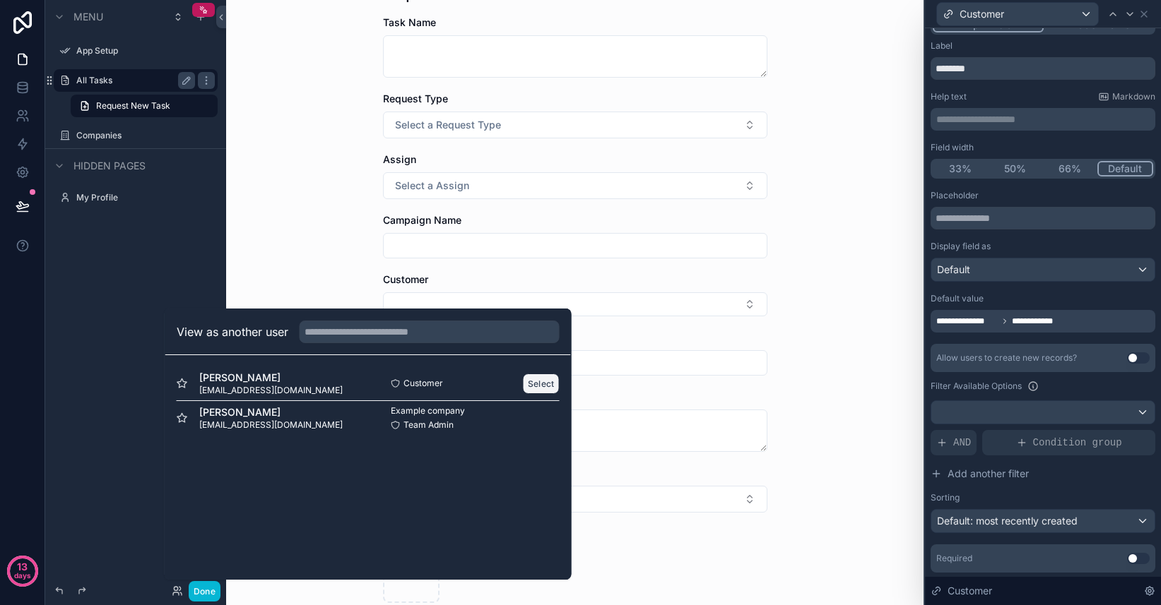
click at [533, 382] on button "Select" at bounding box center [541, 384] width 37 height 20
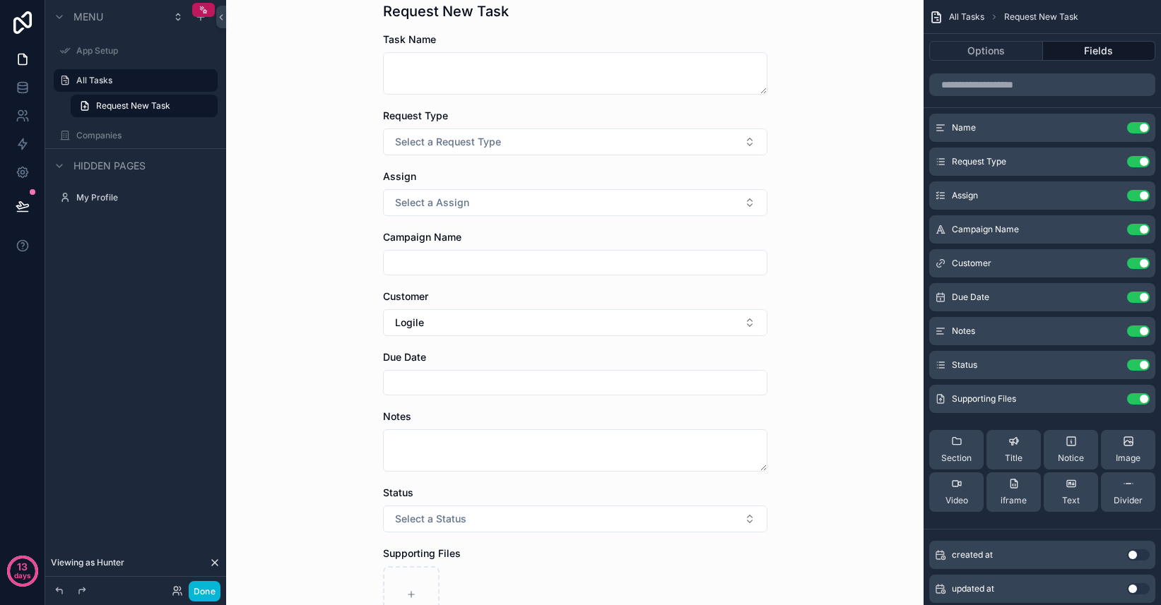
scroll to position [305, 0]
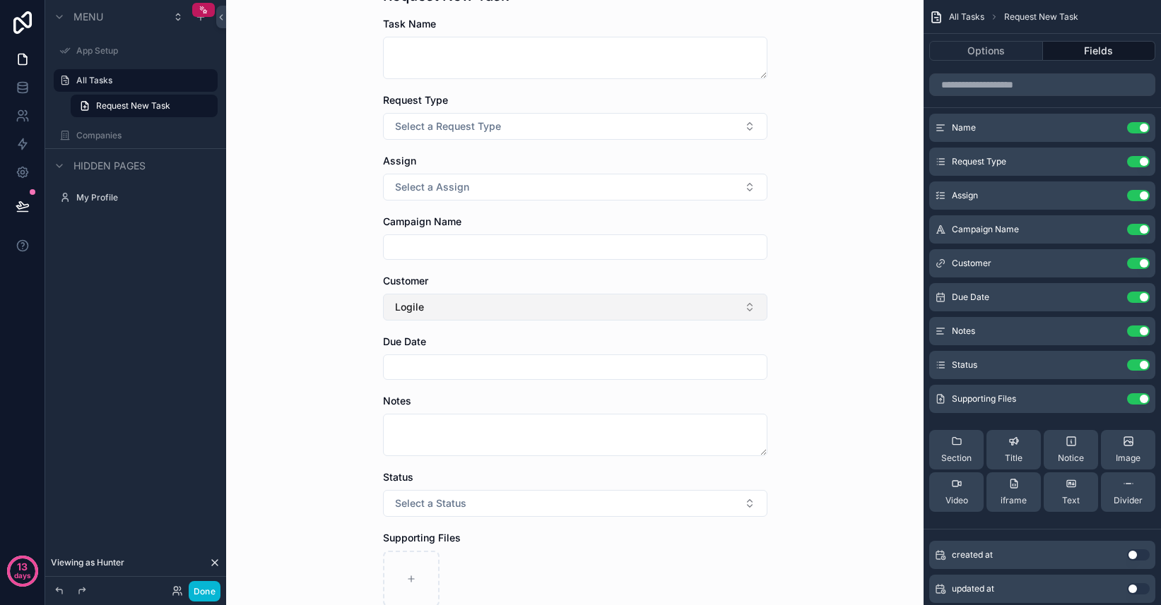
click at [747, 306] on button "Logile" at bounding box center [575, 307] width 384 height 27
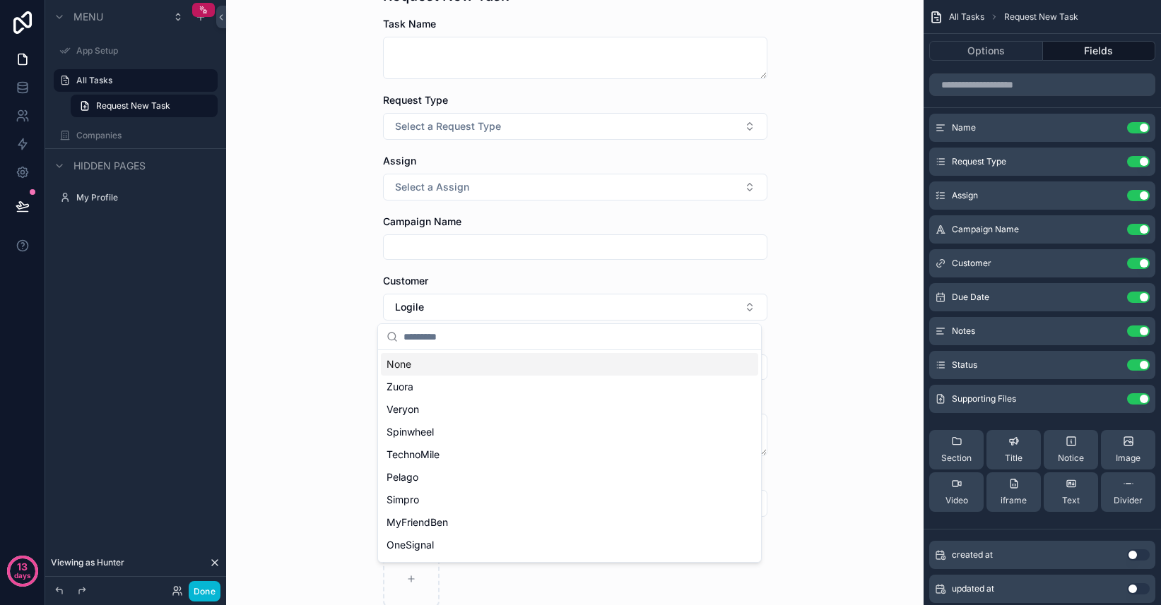
click at [809, 306] on div "All Tasks Request New Task Request New Task Task Name Request Type Select a Req…" at bounding box center [574, 302] width 697 height 605
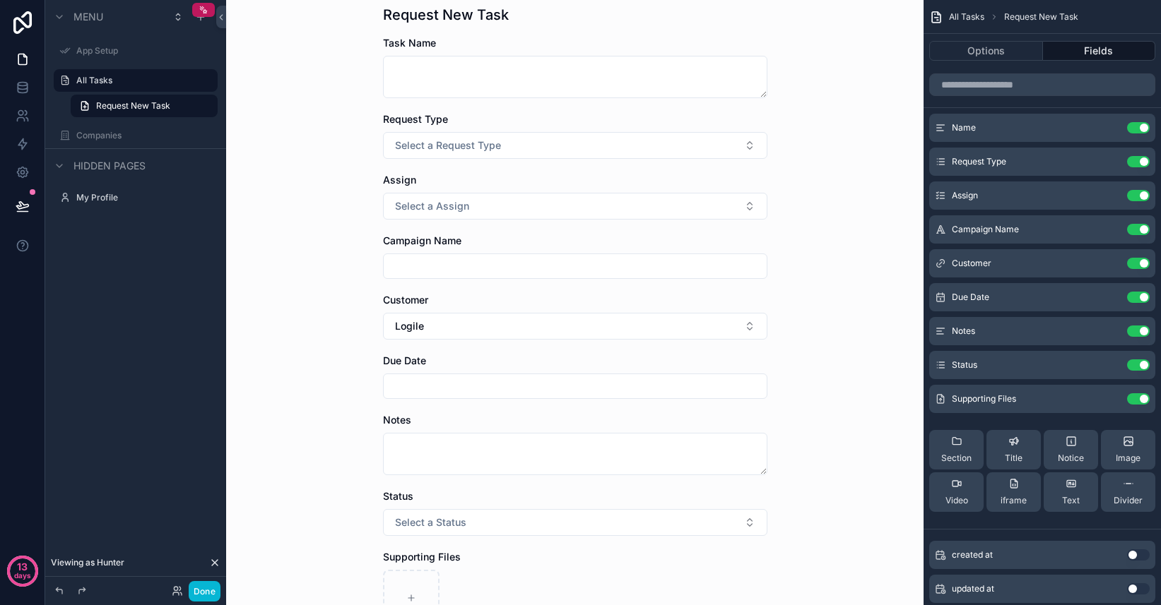
scroll to position [278, 0]
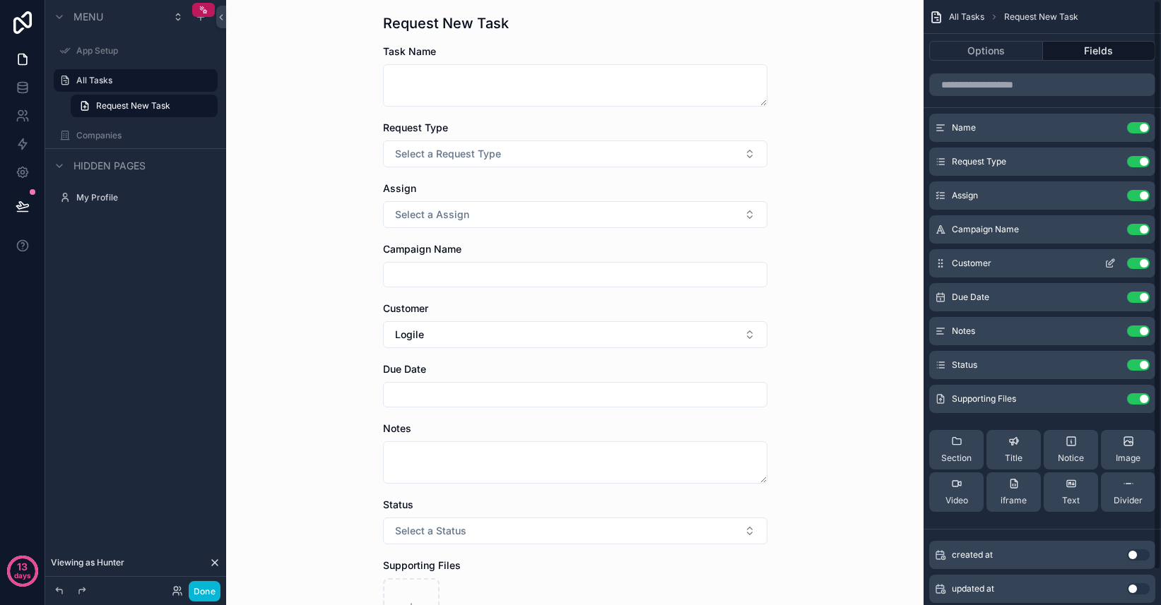
click at [1139, 259] on button "Use setting" at bounding box center [1138, 263] width 23 height 11
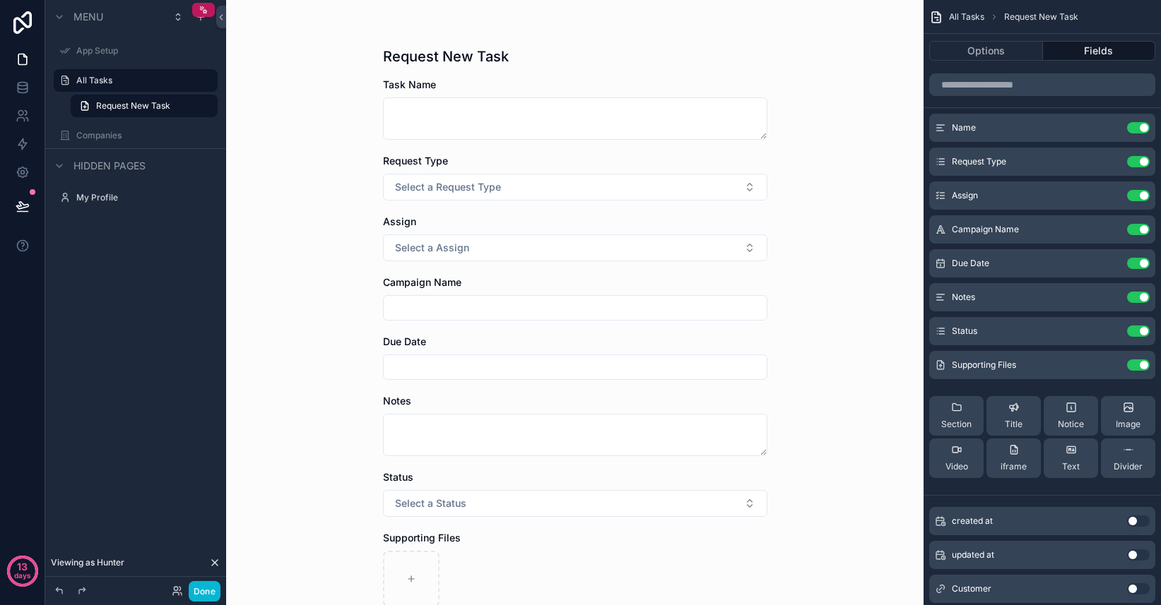
scroll to position [252, 0]
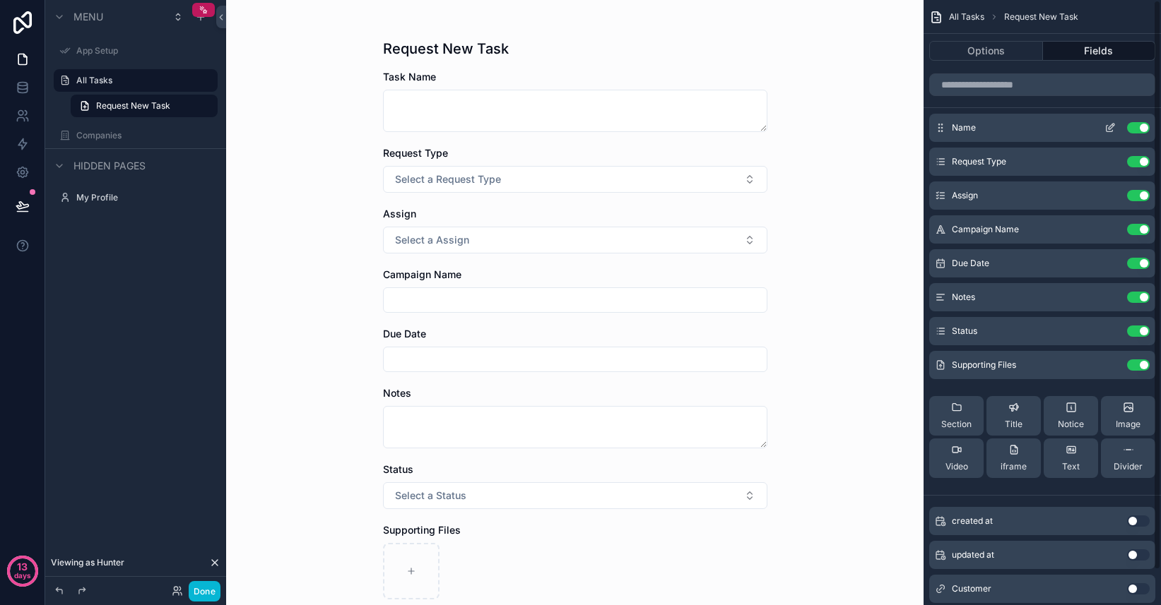
click at [1109, 129] on icon "scrollable content" at bounding box center [1111, 127] width 6 height 6
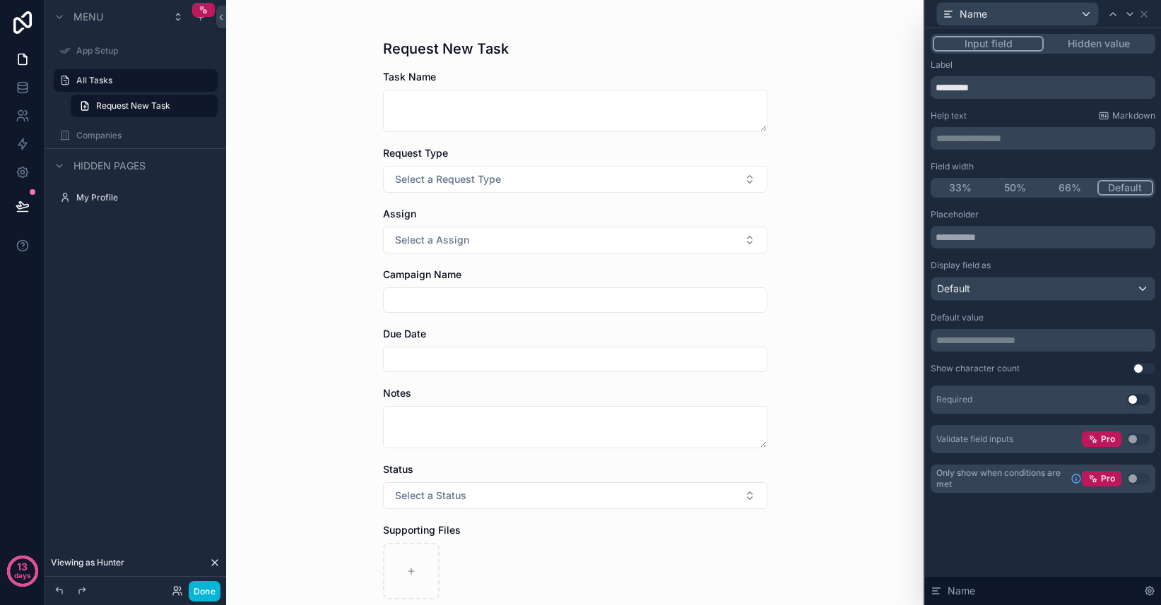
click at [1060, 137] on p "**********" at bounding box center [1044, 138] width 216 height 14
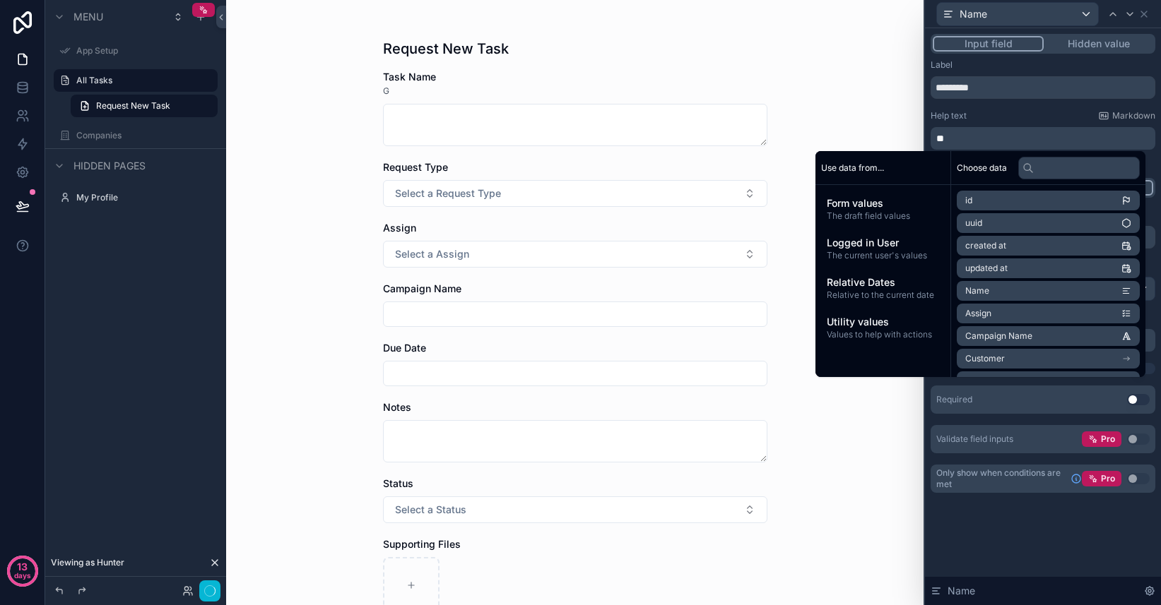
scroll to position [0, 0]
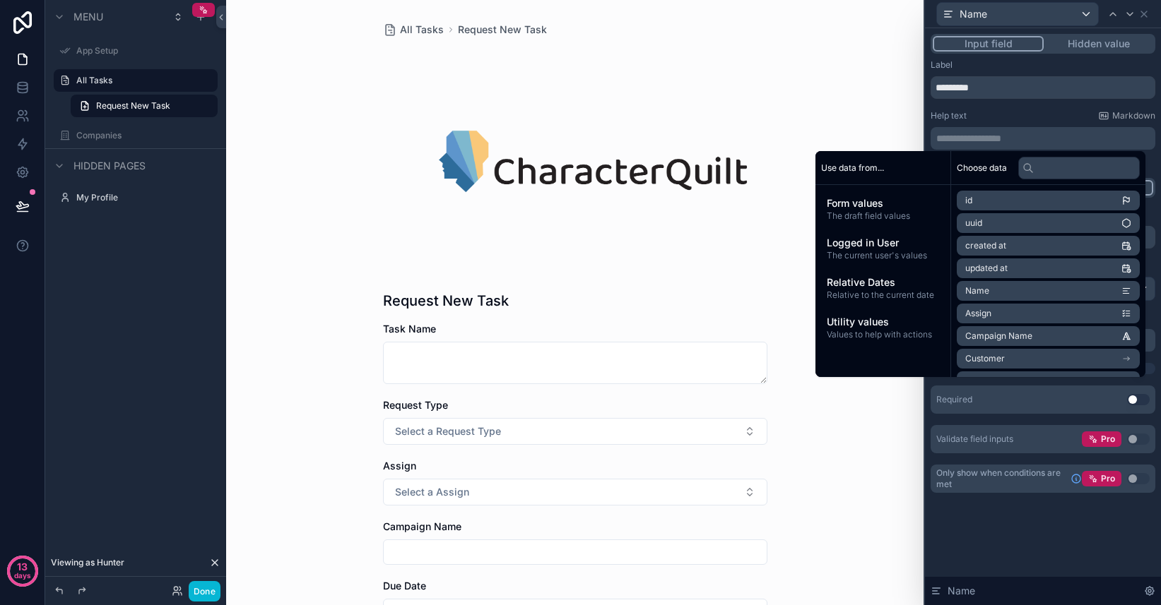
click at [1052, 114] on div "Help text Markdown" at bounding box center [1042, 115] width 225 height 11
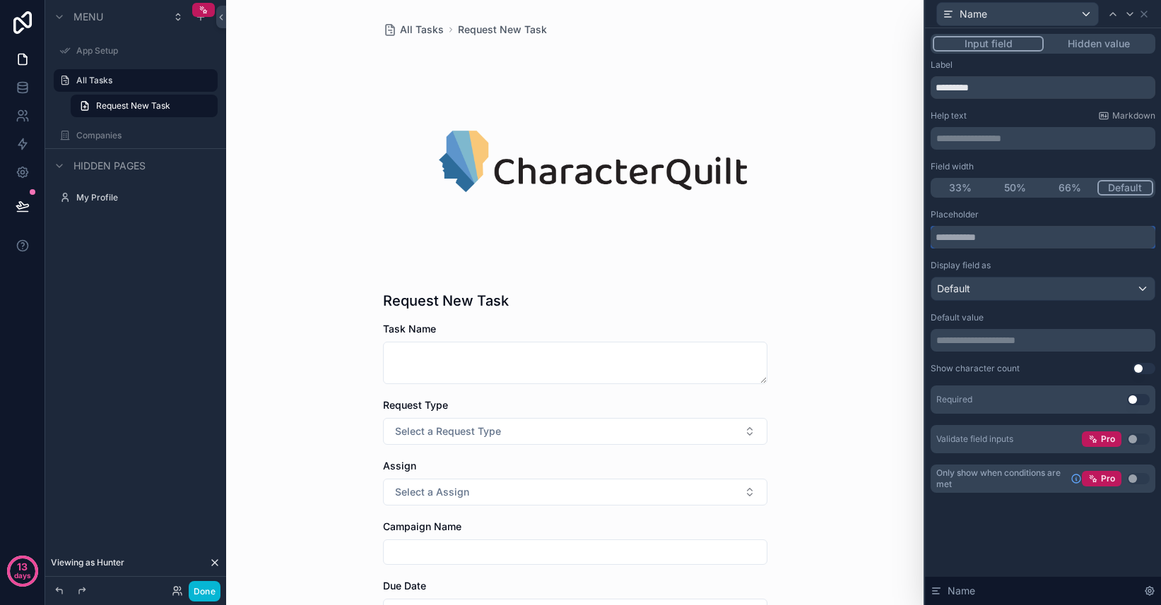
click at [1019, 235] on input "text" at bounding box center [1042, 237] width 225 height 23
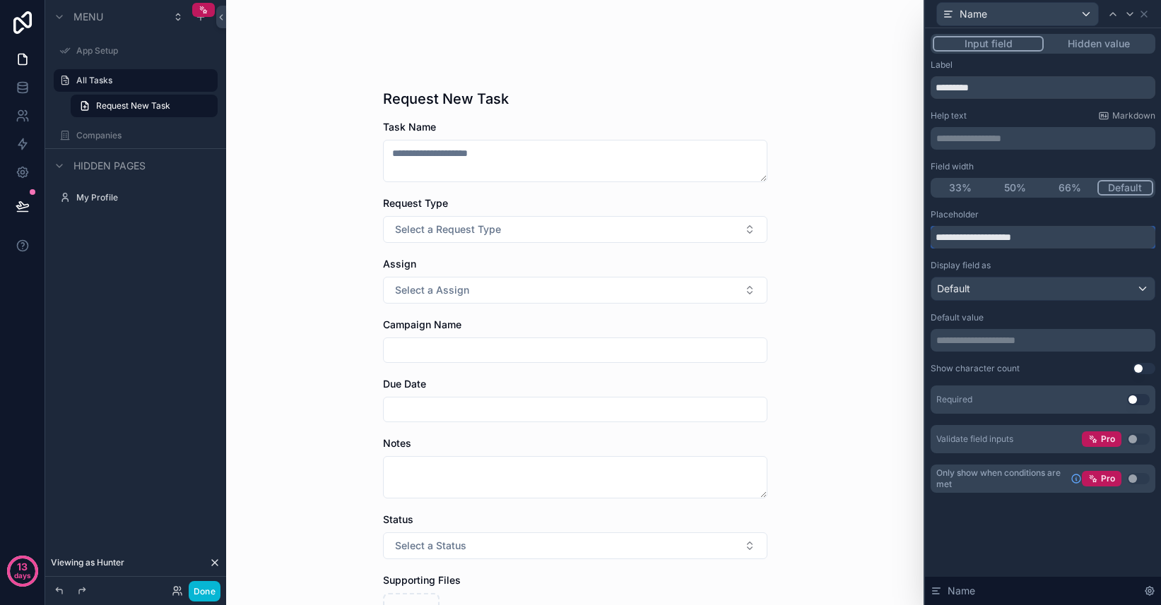
scroll to position [209, 0]
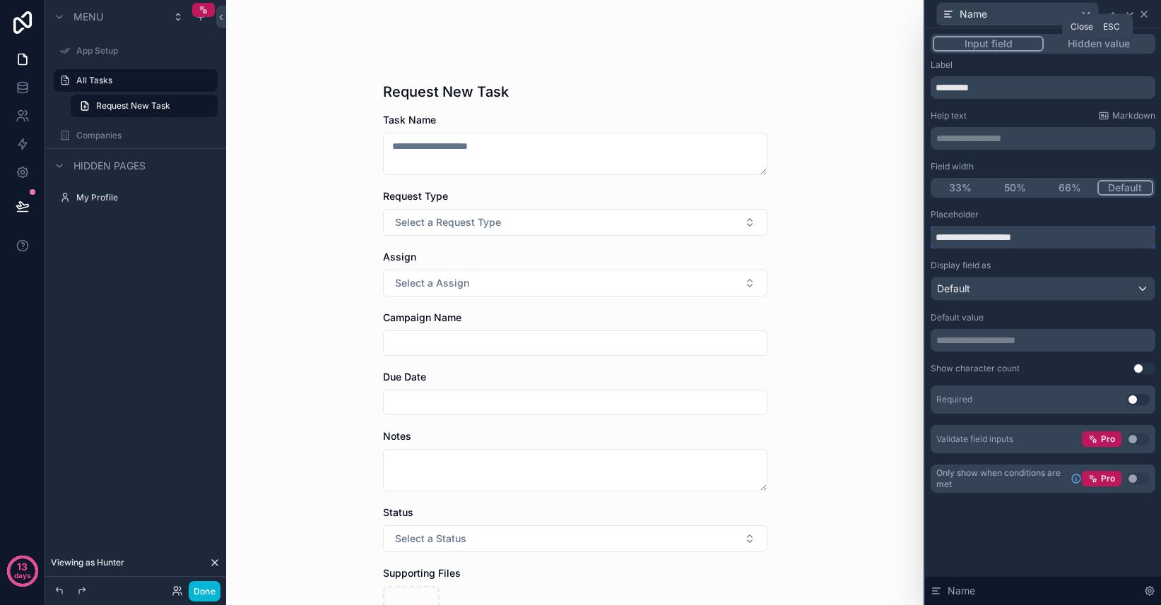
type input "**********"
click at [1146, 16] on icon at bounding box center [1144, 14] width 6 height 6
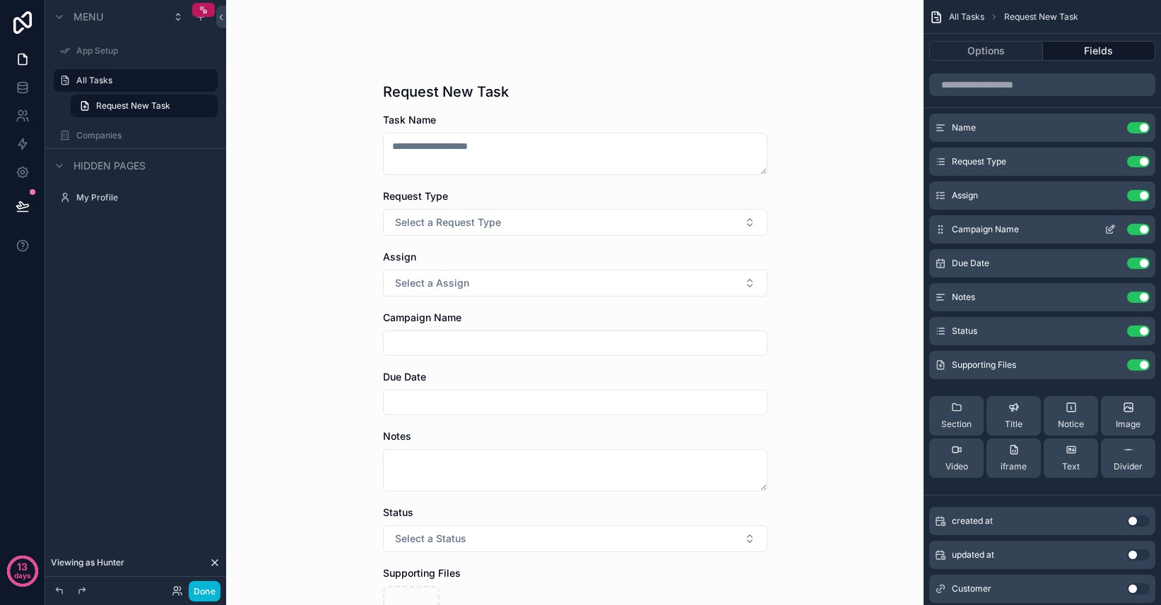
click at [1113, 232] on icon "scrollable content" at bounding box center [1109, 229] width 11 height 11
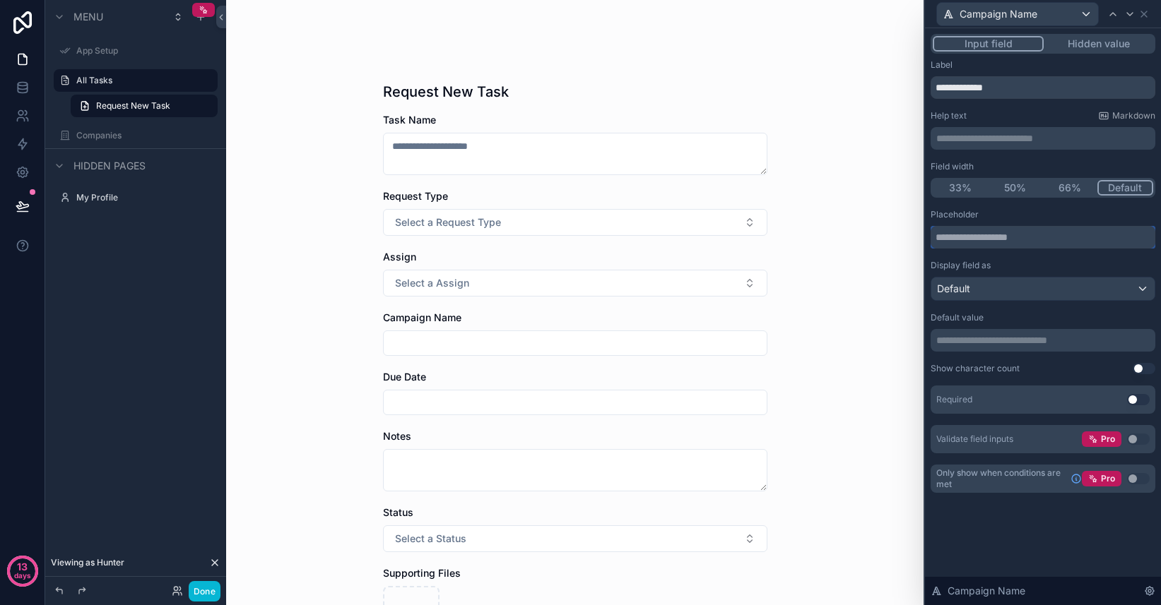
click at [997, 237] on input "text" at bounding box center [1042, 237] width 225 height 23
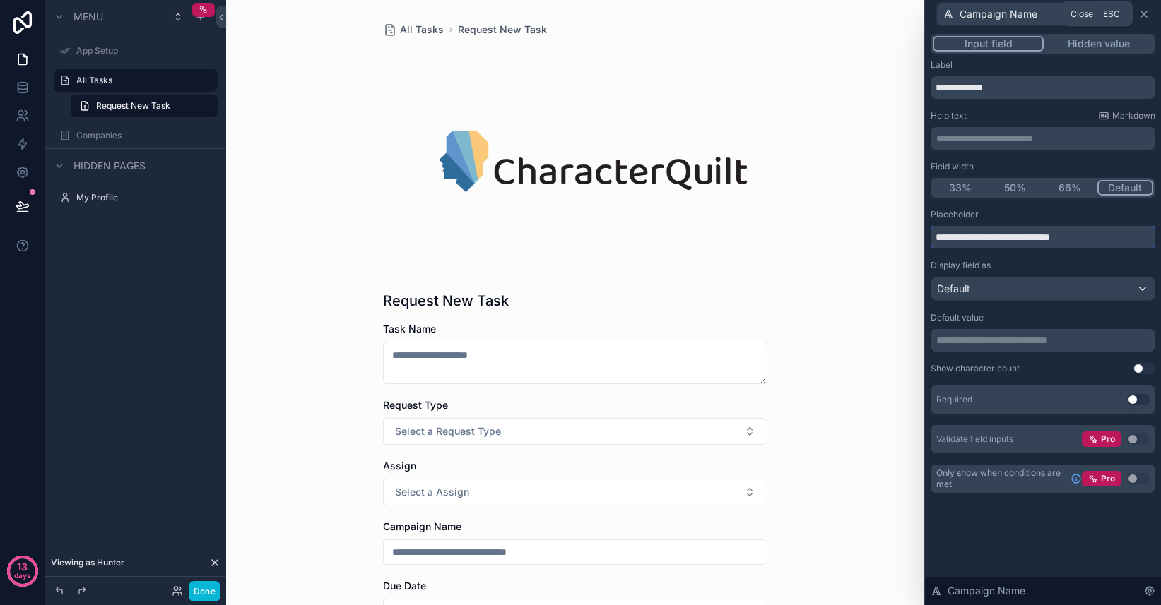
type input "**********"
click at [1145, 12] on icon at bounding box center [1144, 14] width 6 height 6
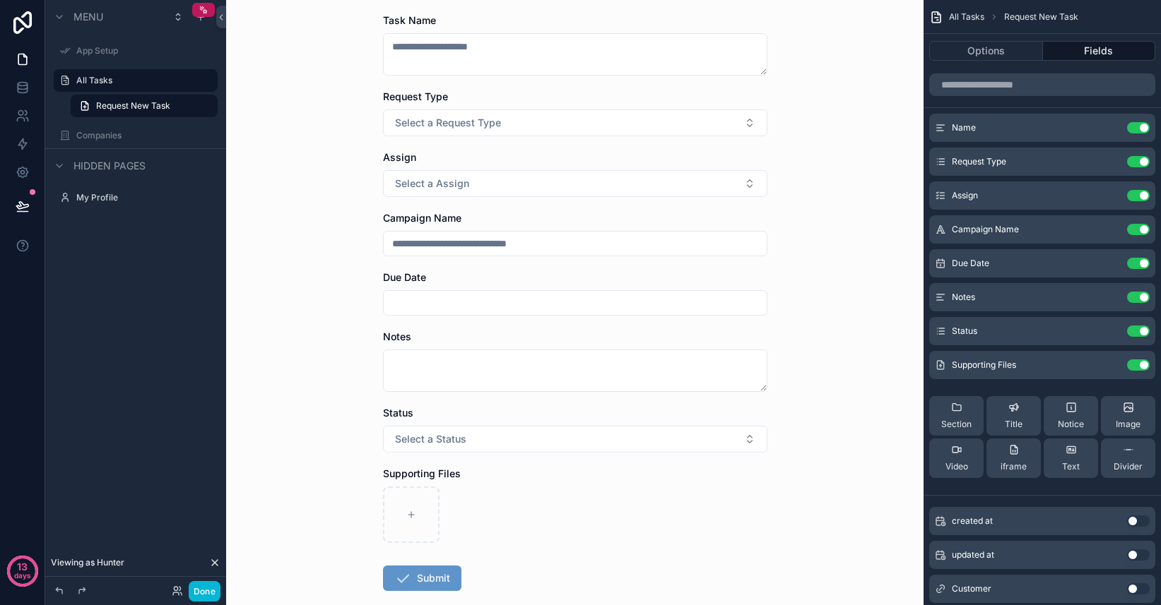
scroll to position [312, 0]
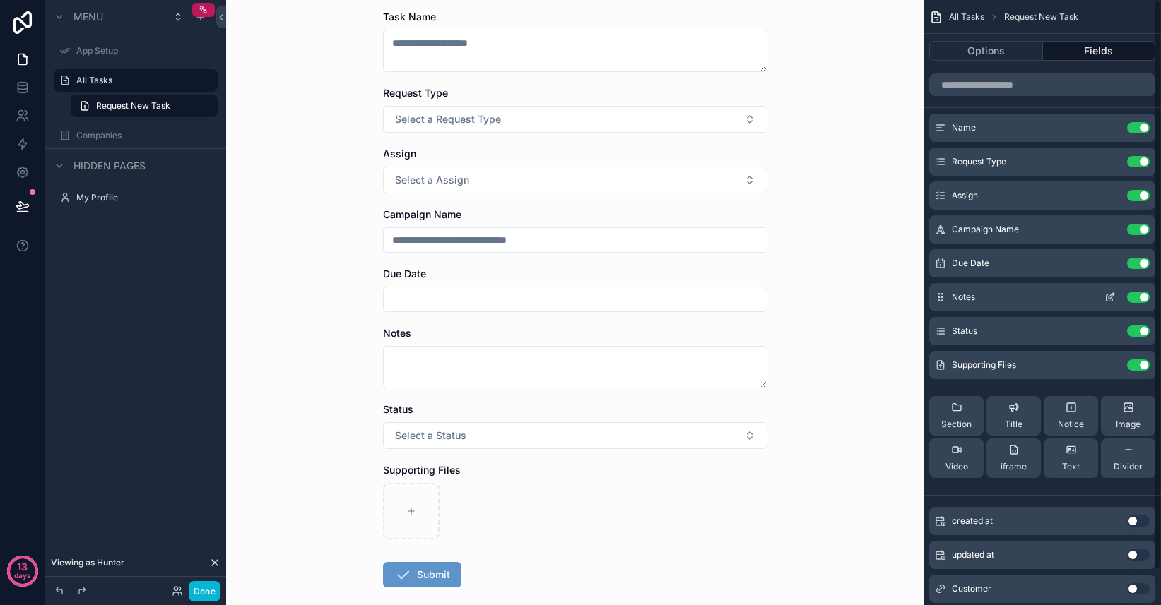
click at [1110, 298] on icon "scrollable content" at bounding box center [1111, 296] width 6 height 6
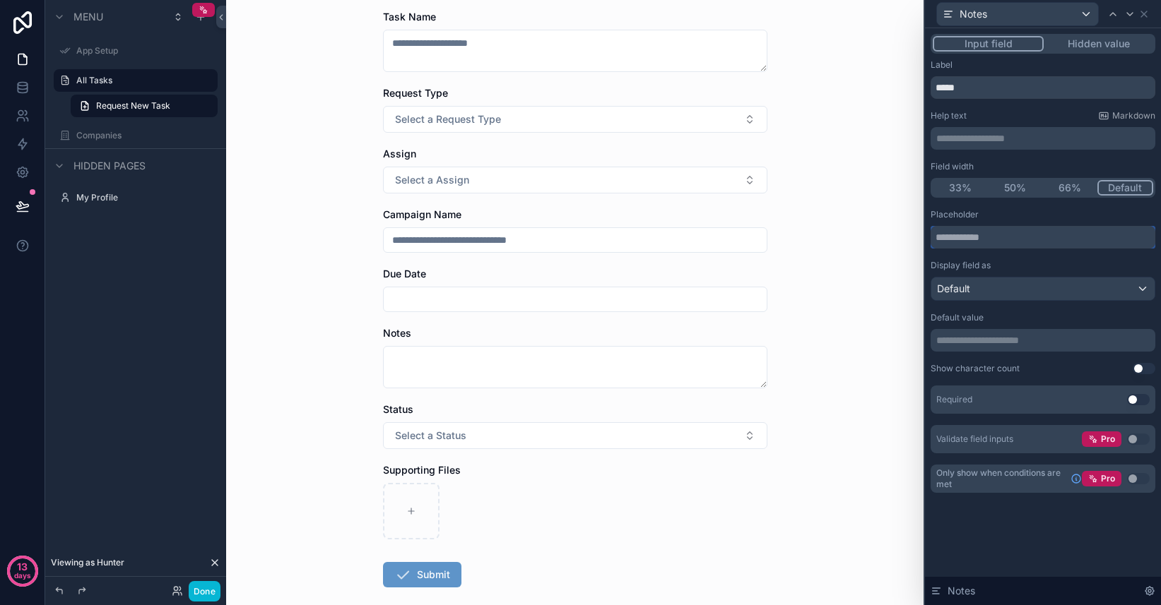
click at [984, 239] on input "text" at bounding box center [1042, 237] width 225 height 23
click at [980, 131] on p "**********" at bounding box center [1044, 138] width 216 height 14
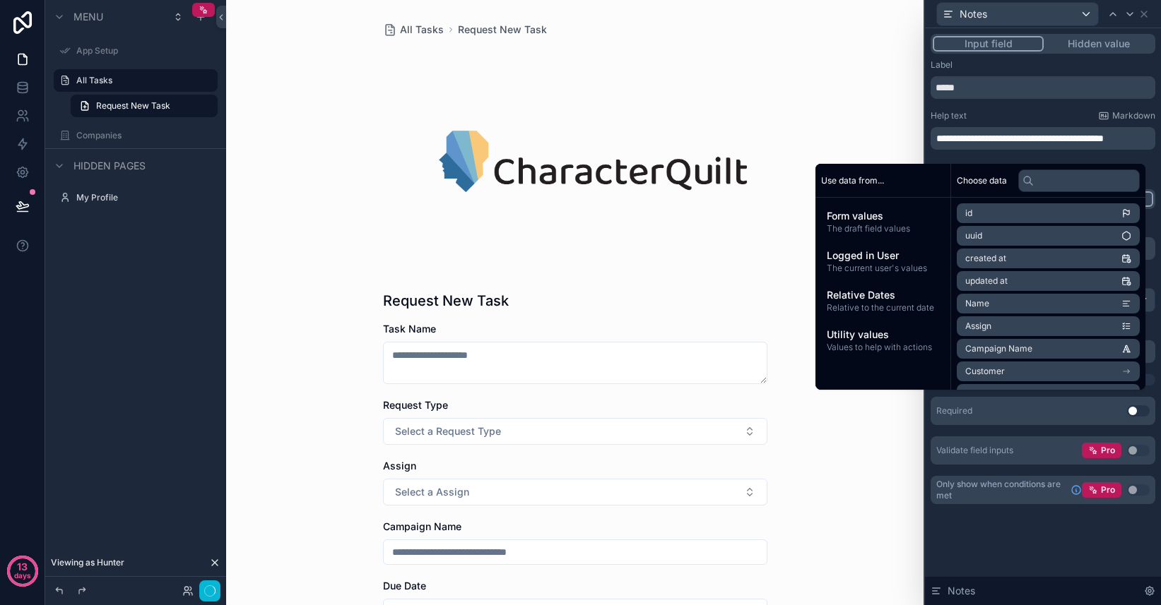
scroll to position [0, 0]
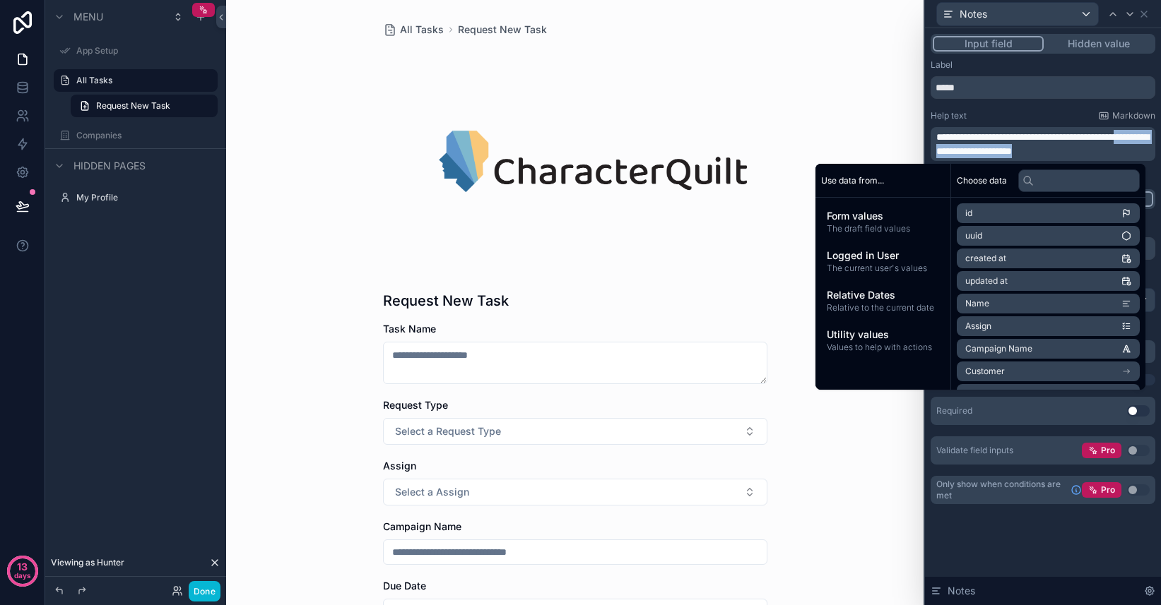
click at [959, 151] on span "**********" at bounding box center [1042, 144] width 213 height 24
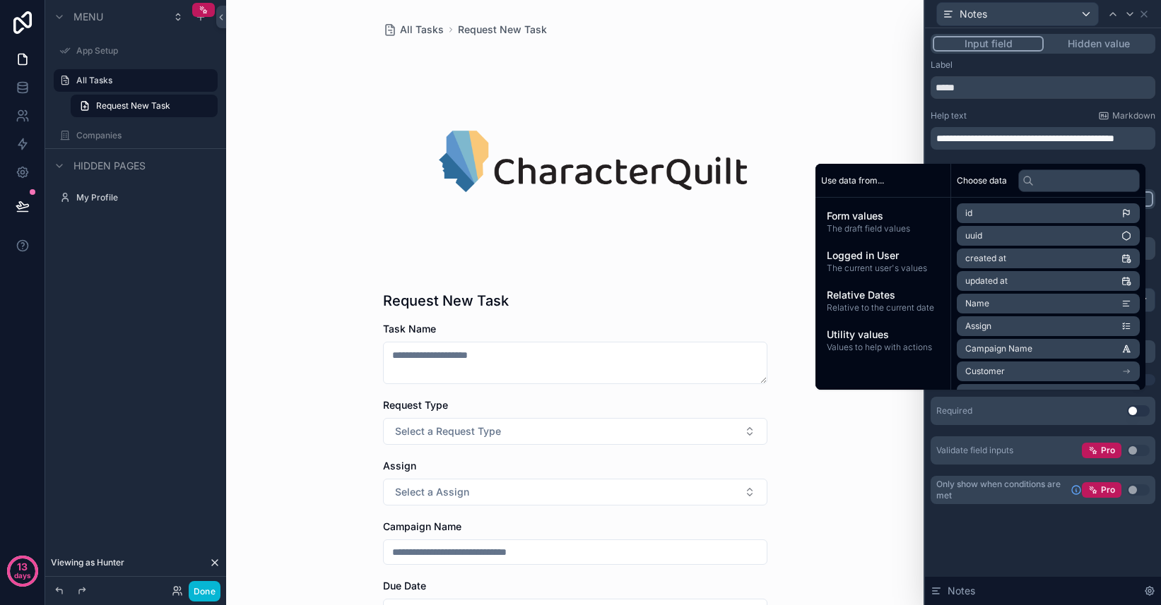
click at [981, 139] on span "**********" at bounding box center [1025, 139] width 178 height 10
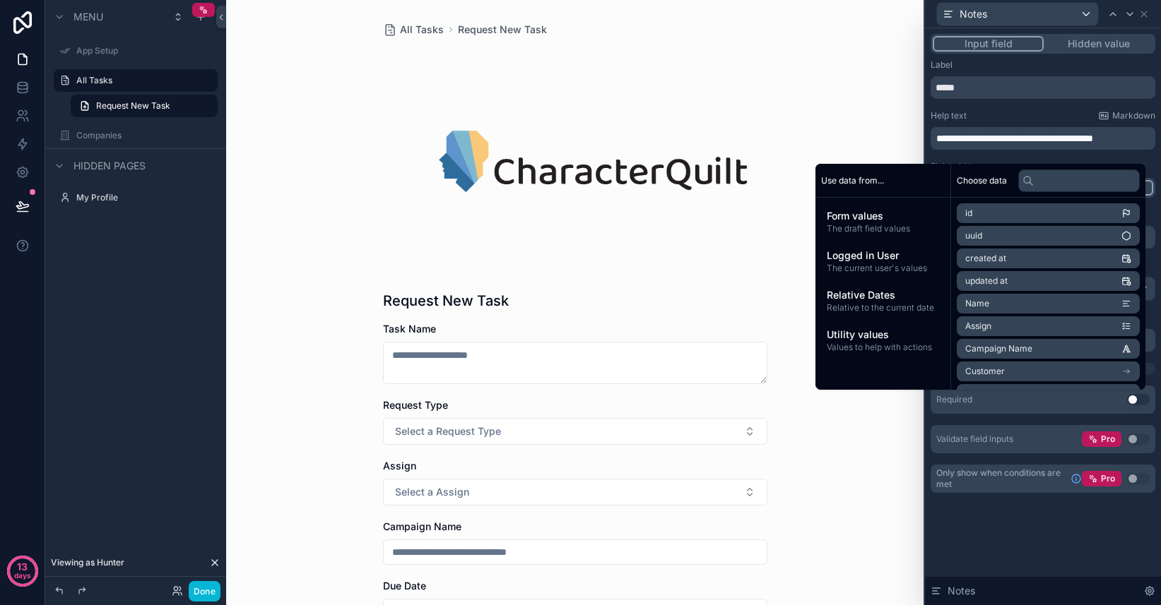
click at [837, 126] on div "All Tasks Request New Task Request New Task Task Name Request Type Select a Req…" at bounding box center [574, 302] width 697 height 605
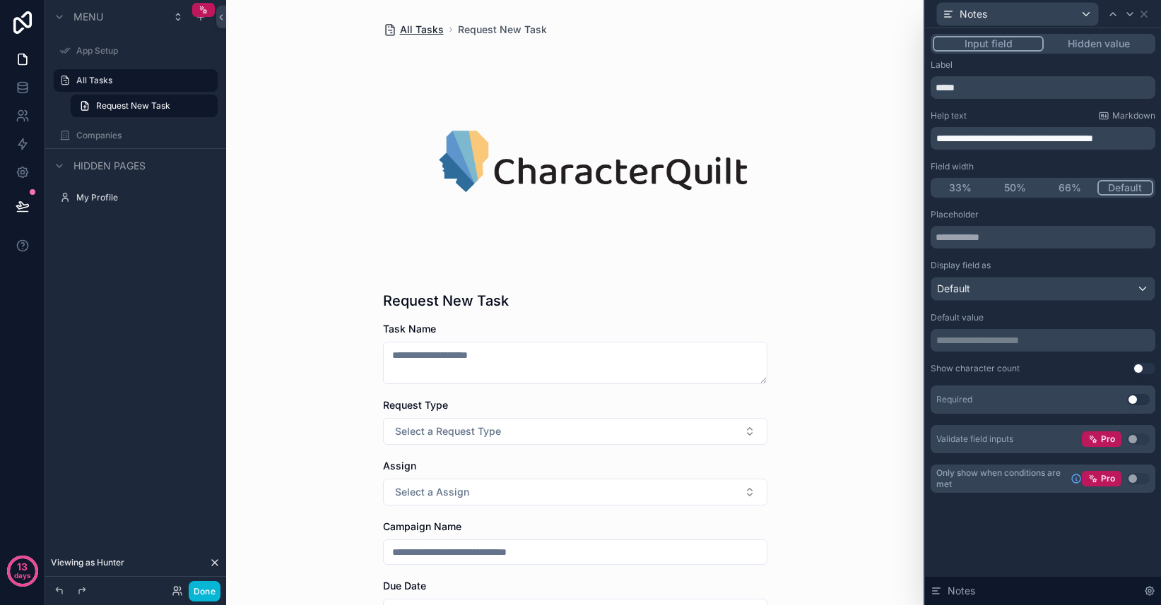
click at [417, 29] on span "All Tasks" at bounding box center [422, 30] width 44 height 14
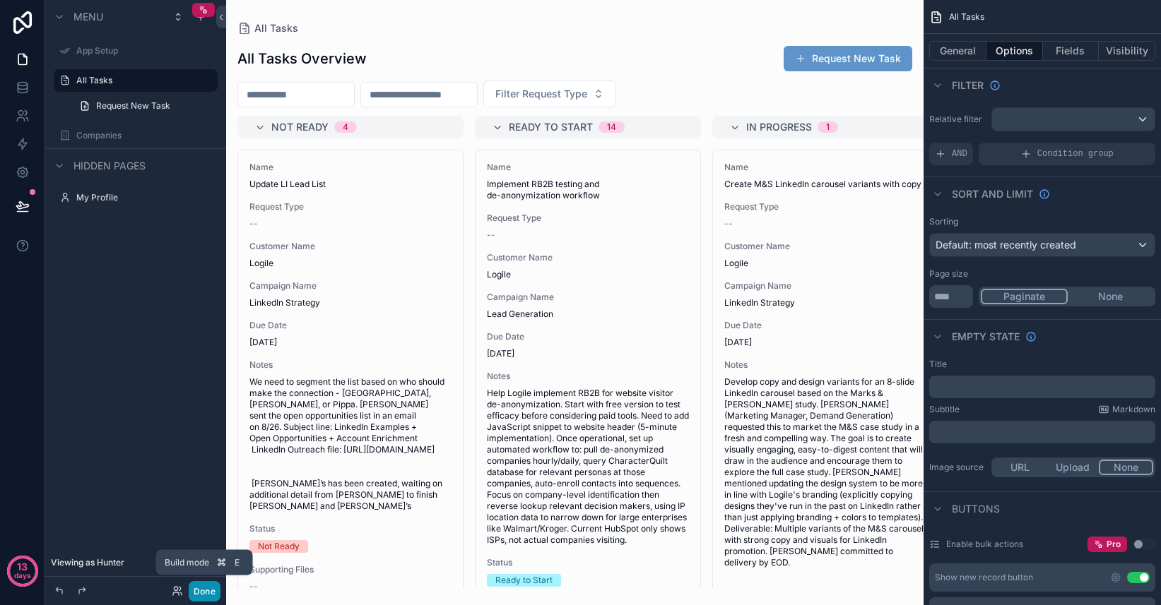
click at [210, 593] on button "Done" at bounding box center [205, 591] width 32 height 20
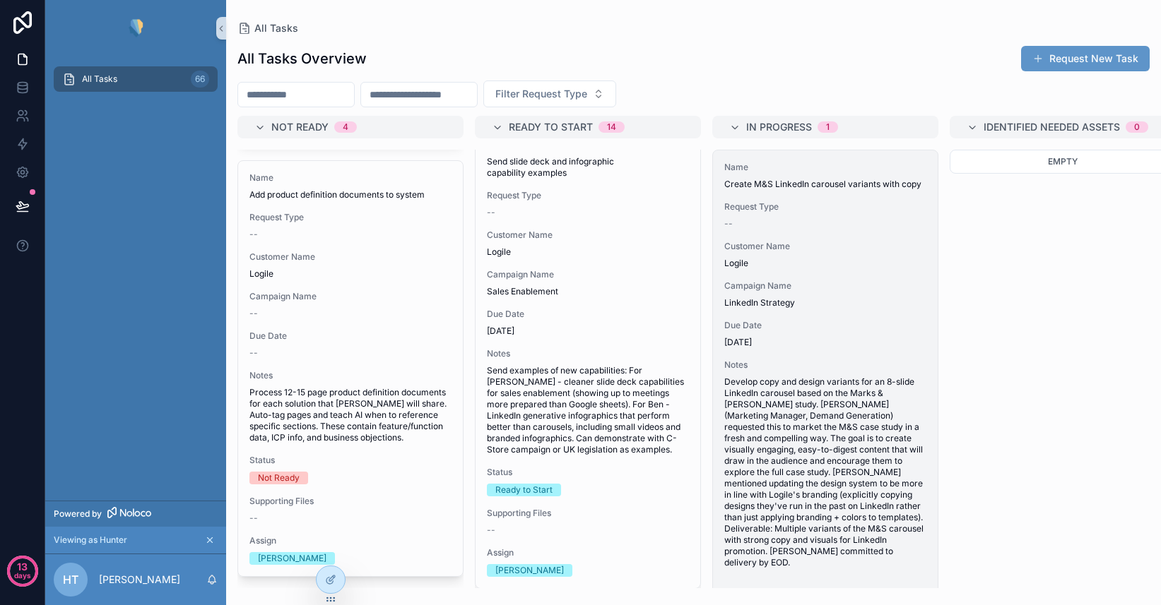
scroll to position [192, 0]
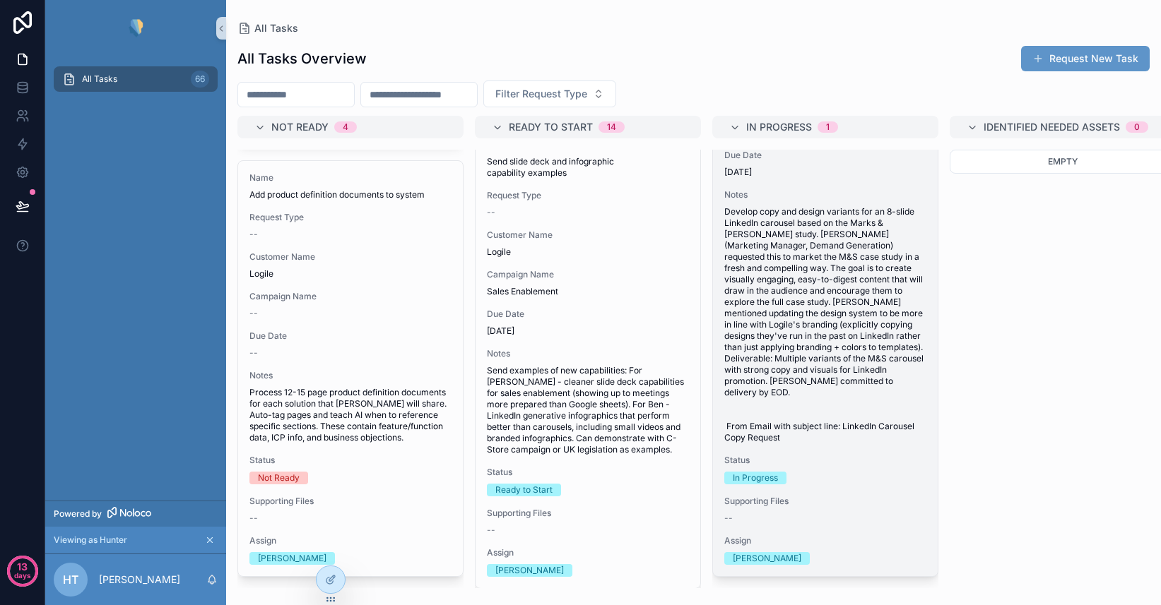
click at [781, 315] on span "Develop copy and design variants for an 8-slide LinkedIn carousel based on the …" at bounding box center [825, 324] width 202 height 237
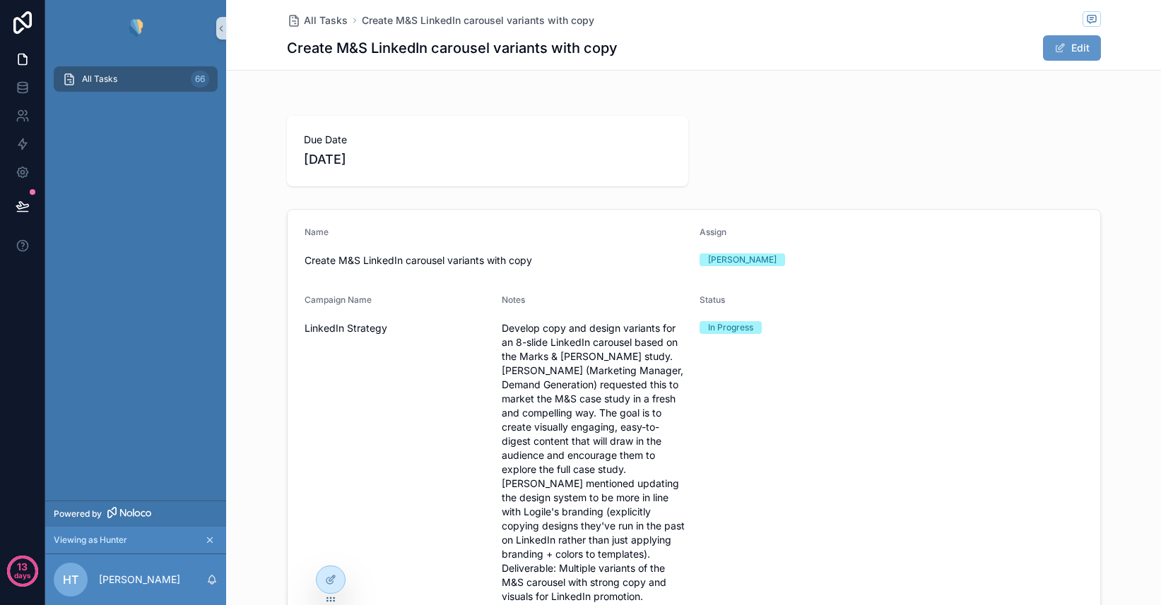
click at [603, 405] on span "Develop copy and design variants for an 8-slide LinkedIn carousel based on the …" at bounding box center [595, 504] width 186 height 367
click at [615, 376] on span "Develop copy and design variants for an 8-slide LinkedIn carousel based on the …" at bounding box center [595, 504] width 186 height 367
click at [1065, 57] on button "Edit" at bounding box center [1072, 47] width 58 height 25
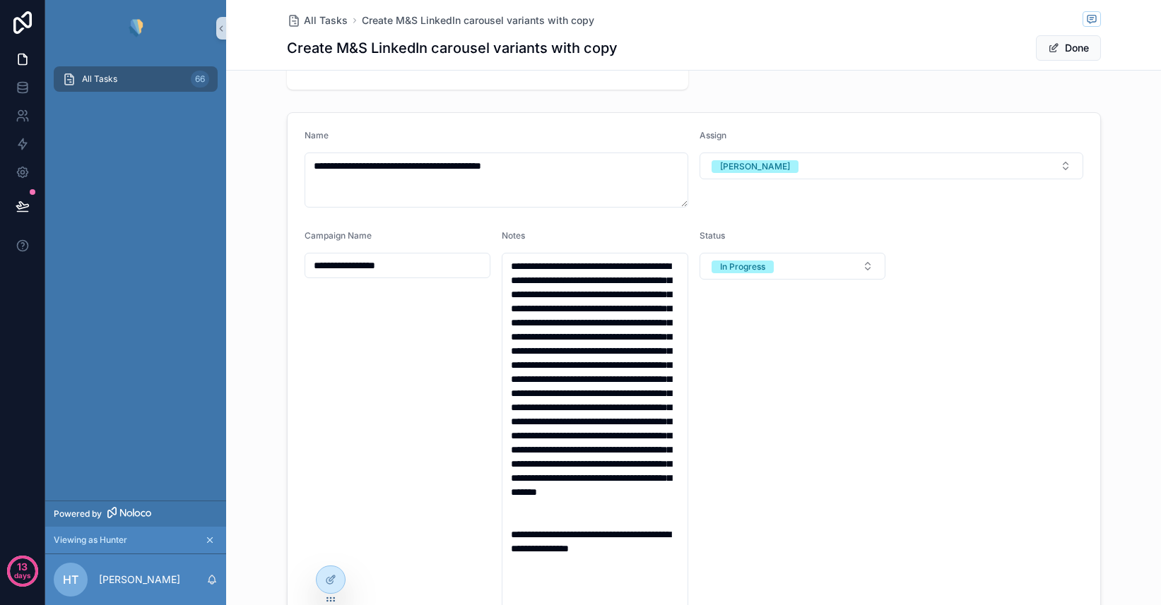
scroll to position [105, 0]
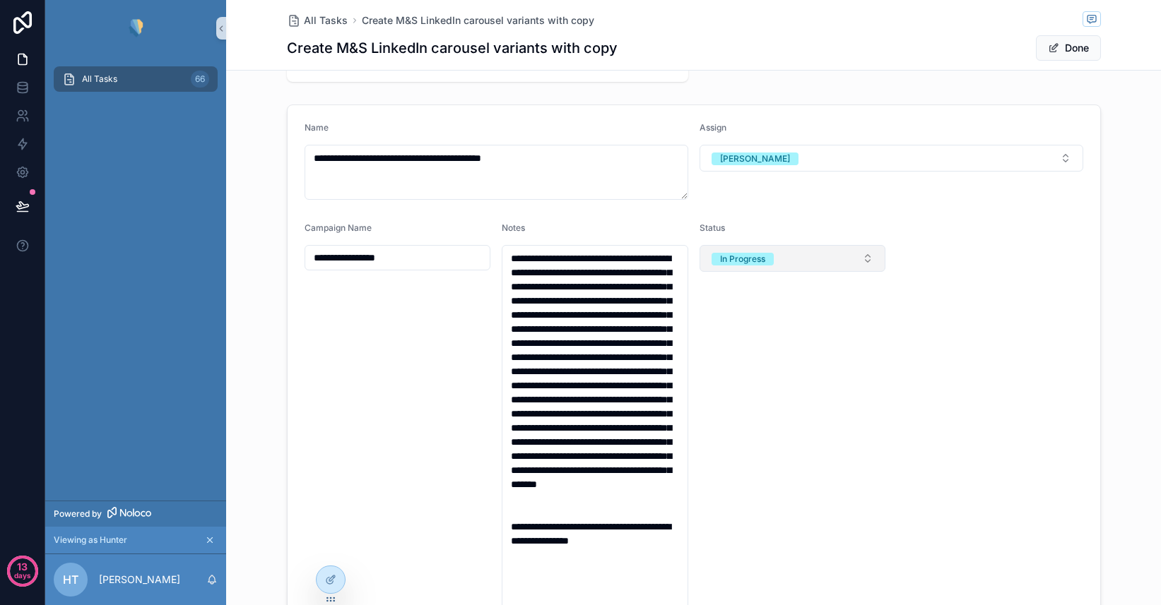
click at [806, 251] on button "In Progress" at bounding box center [792, 258] width 186 height 27
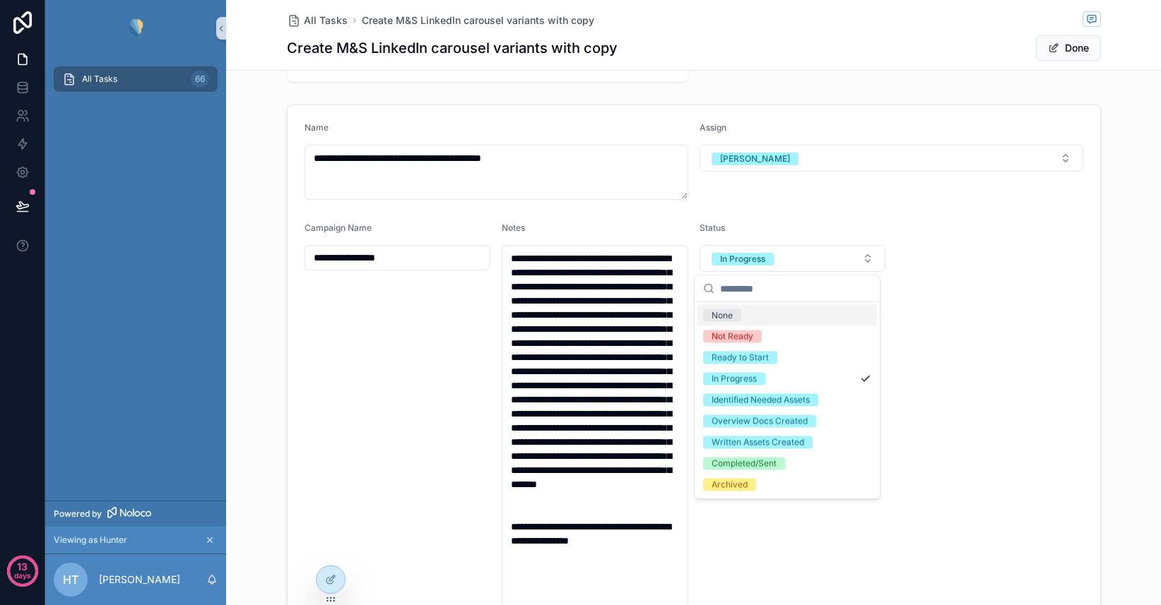
click at [936, 245] on form "**********" at bounding box center [693, 401] width 812 height 593
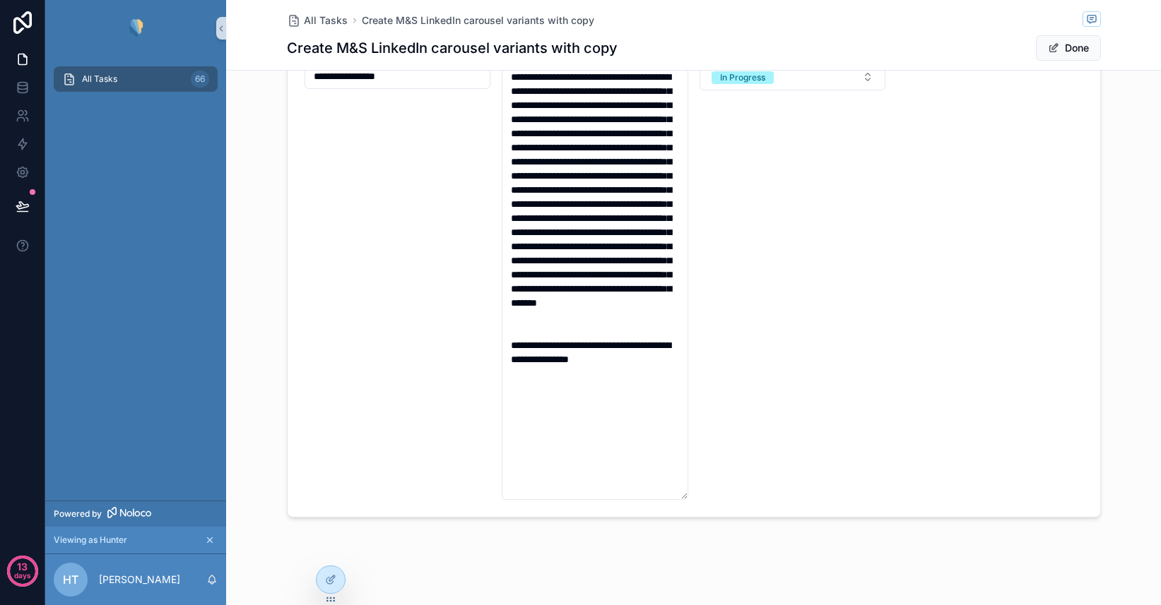
scroll to position [295, 0]
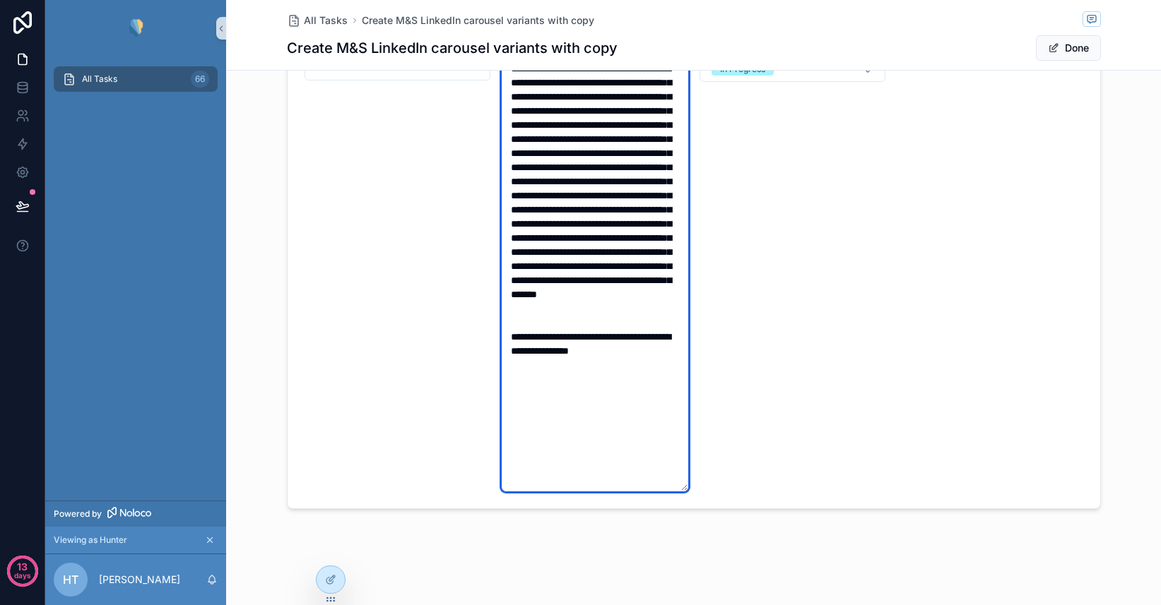
click at [603, 482] on textarea "**********" at bounding box center [595, 273] width 186 height 437
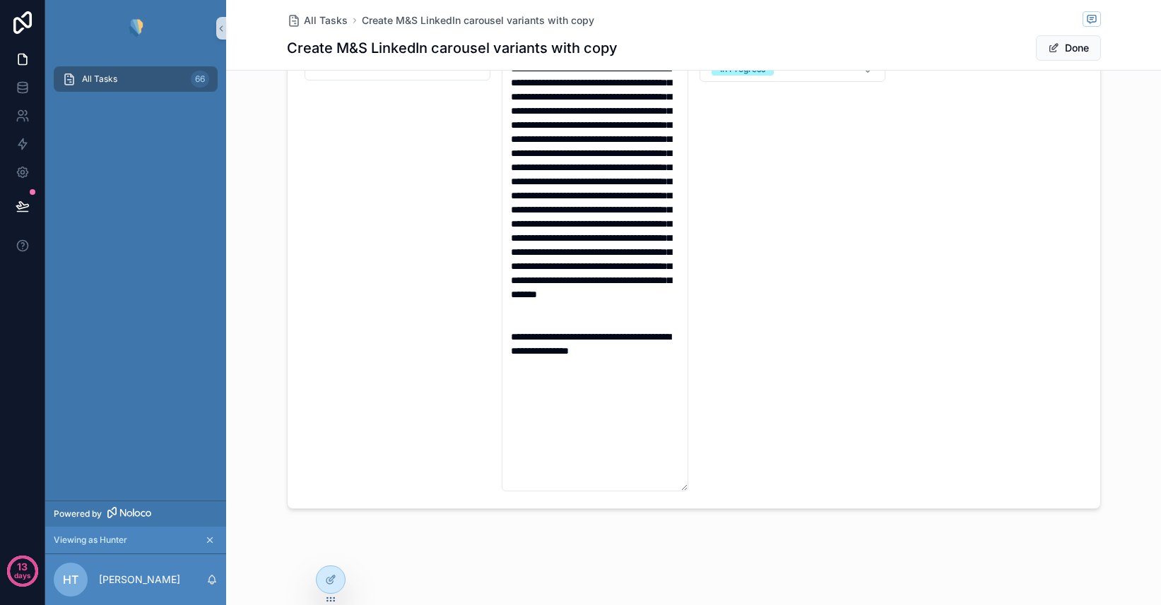
click at [888, 379] on form "**********" at bounding box center [693, 211] width 812 height 593
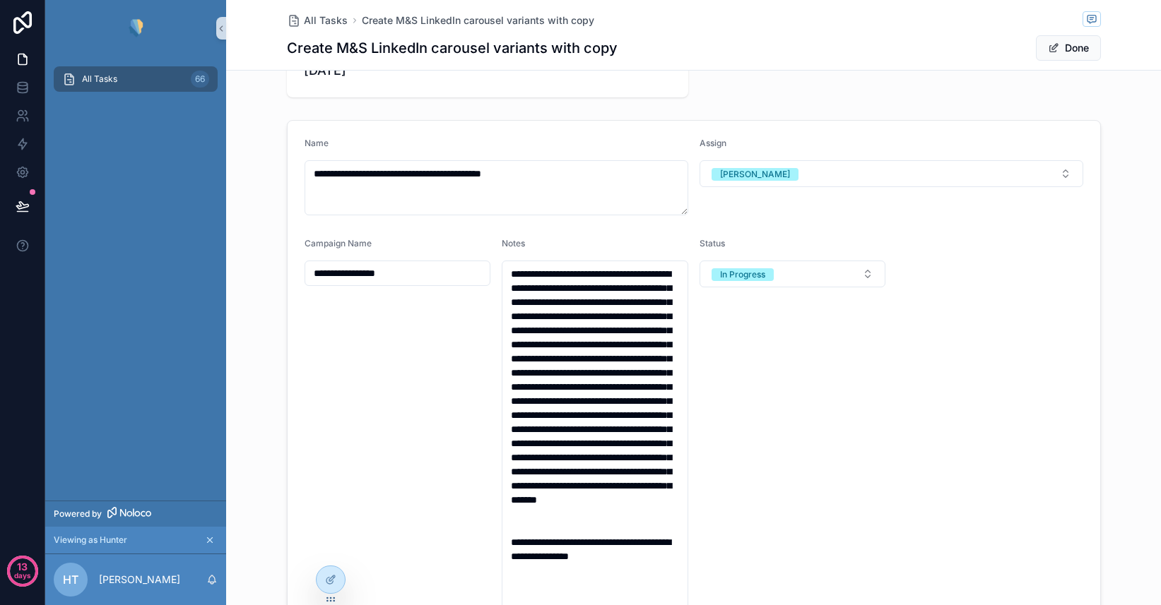
scroll to position [0, 0]
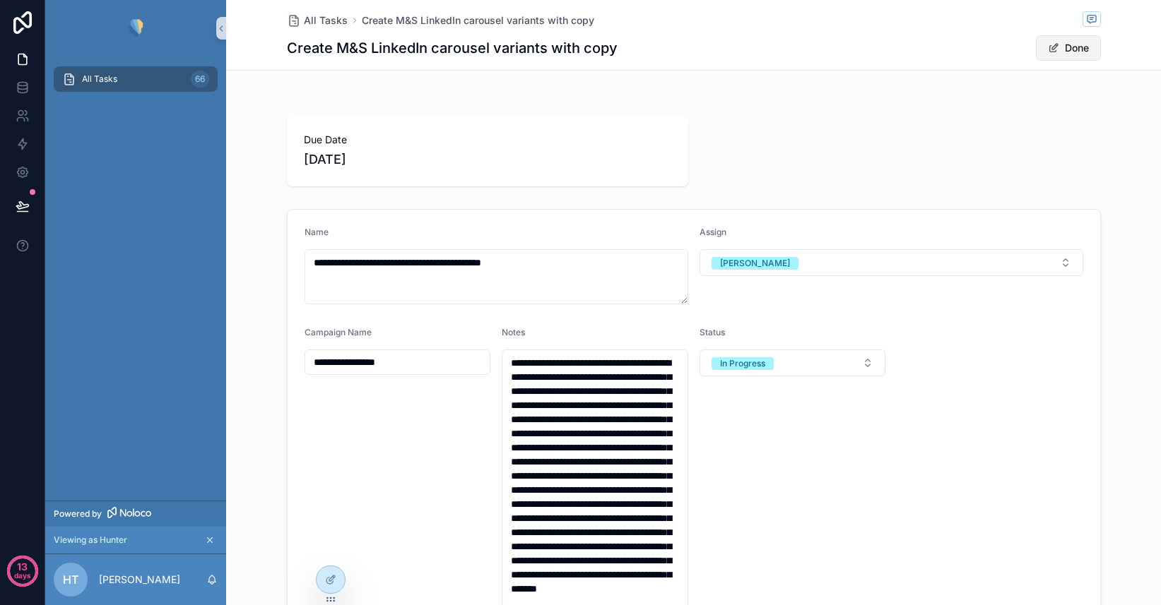
click at [1064, 52] on button "Done" at bounding box center [1068, 47] width 65 height 25
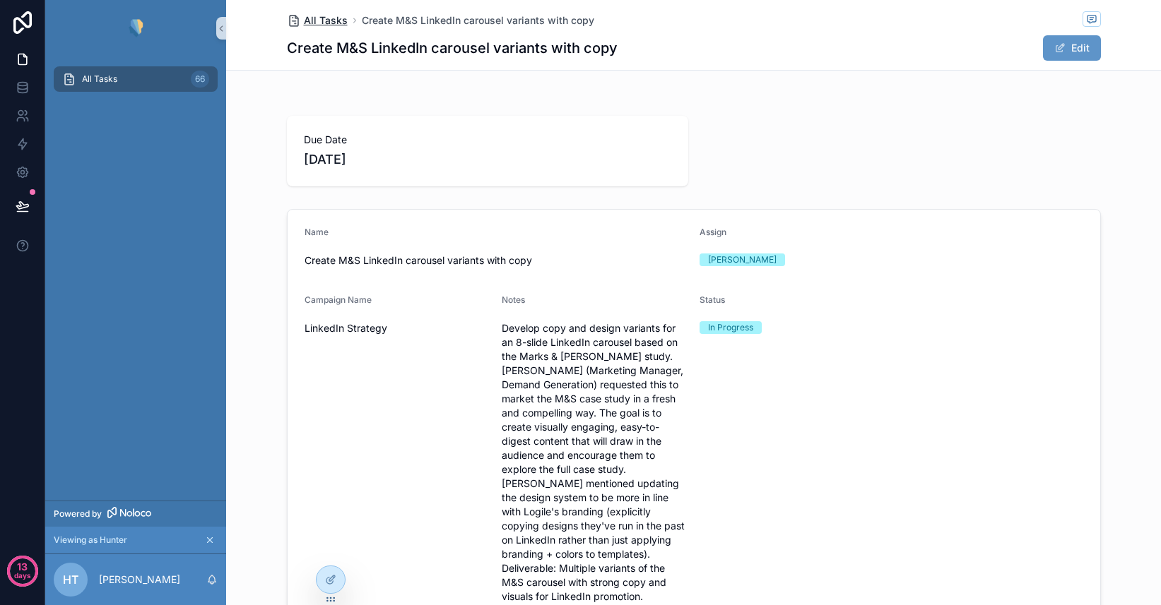
click at [316, 22] on span "All Tasks" at bounding box center [326, 20] width 44 height 14
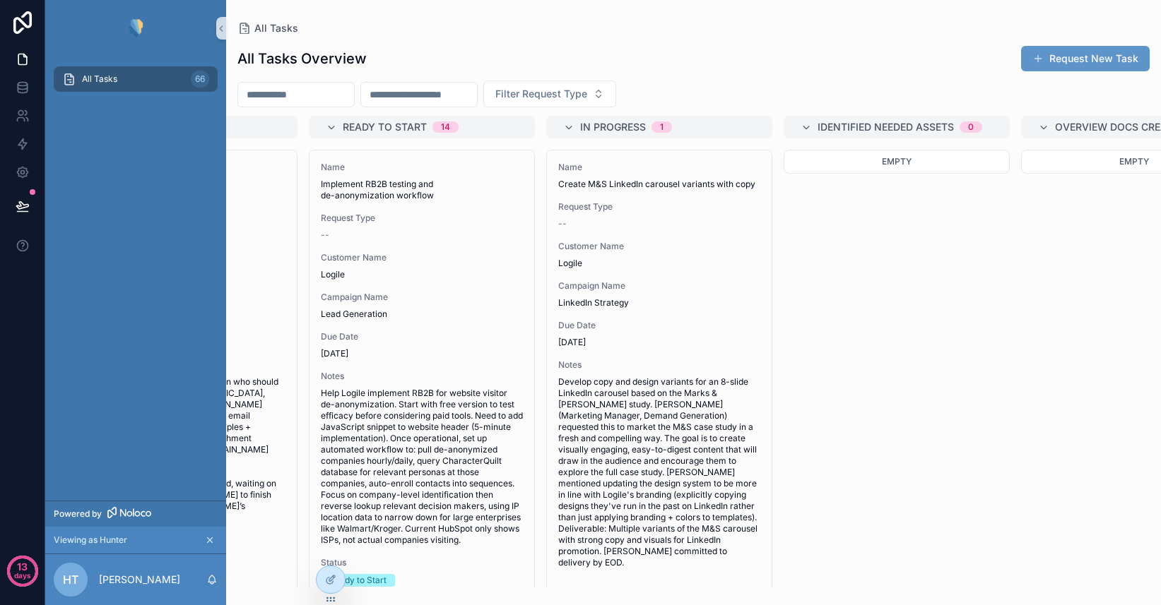
scroll to position [0, 177]
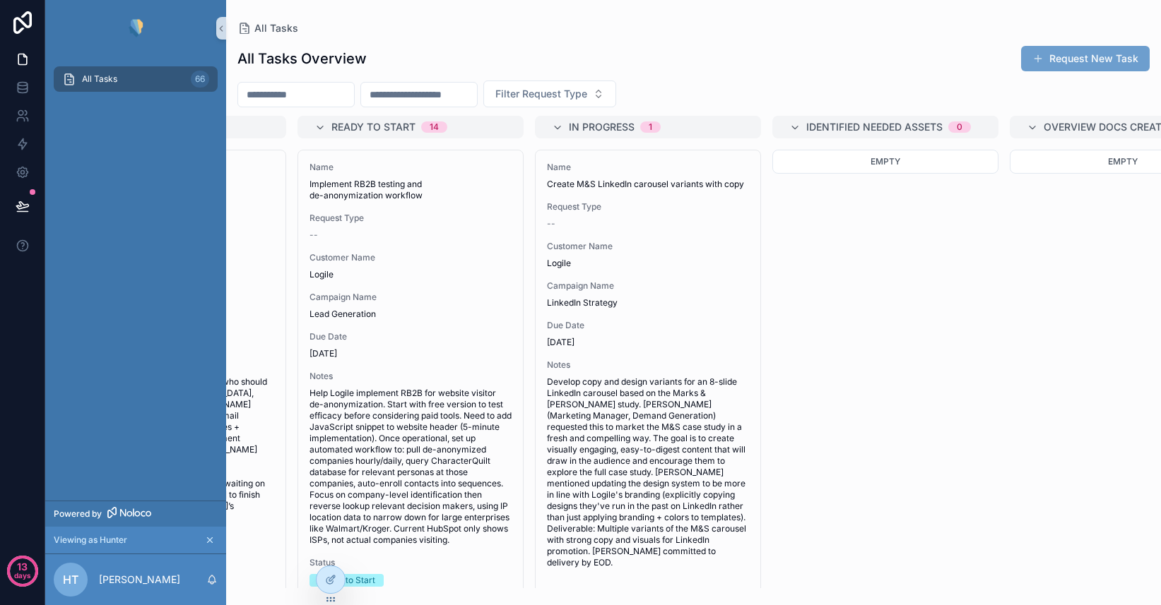
click at [1079, 56] on button "Request New Task" at bounding box center [1085, 58] width 129 height 25
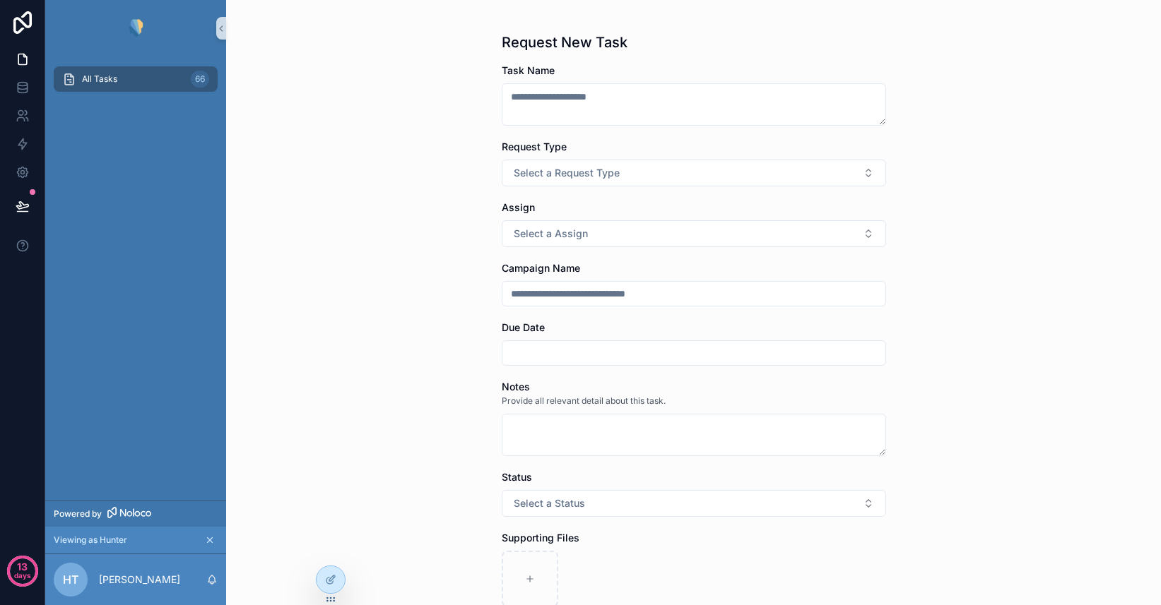
scroll to position [218, 0]
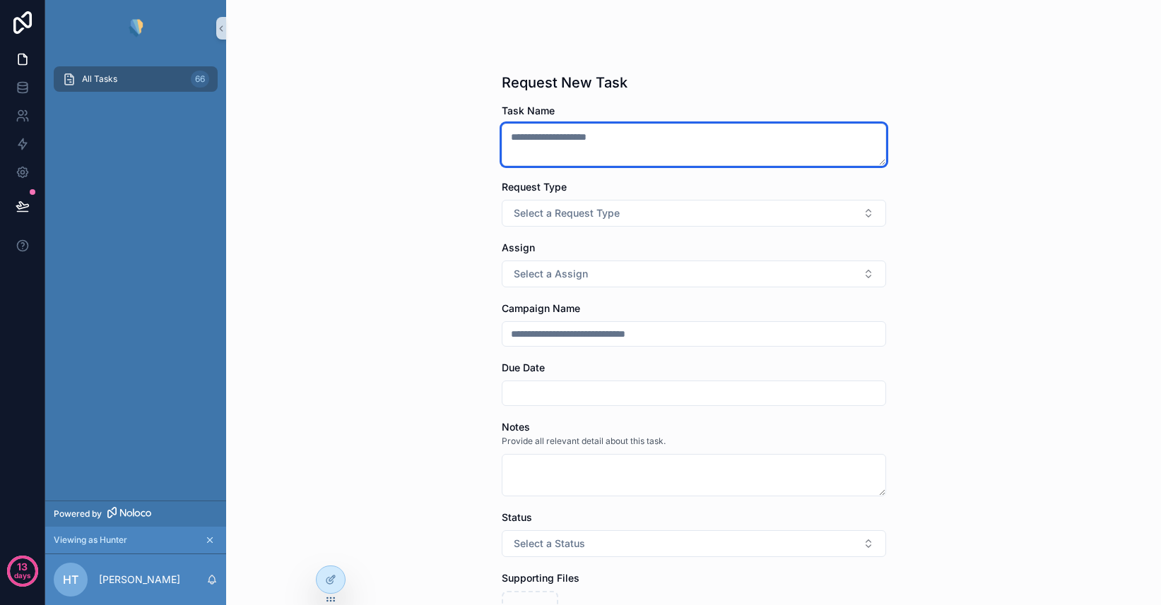
click at [541, 132] on textarea "scrollable content" at bounding box center [694, 145] width 384 height 42
type textarea "****"
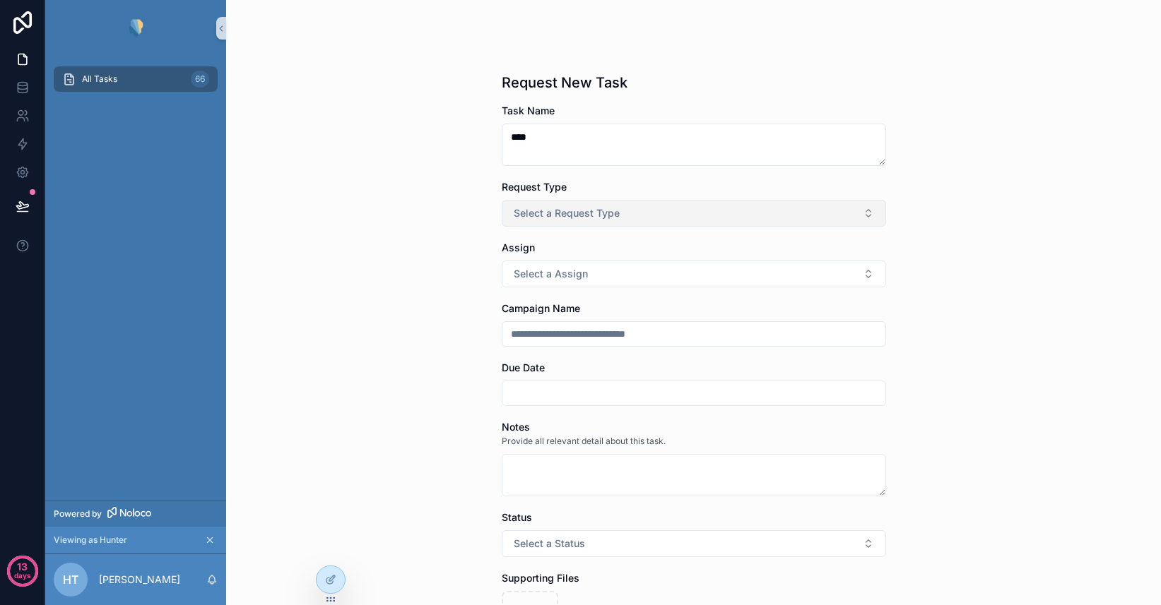
click at [591, 215] on span "Select a Request Type" at bounding box center [567, 213] width 106 height 14
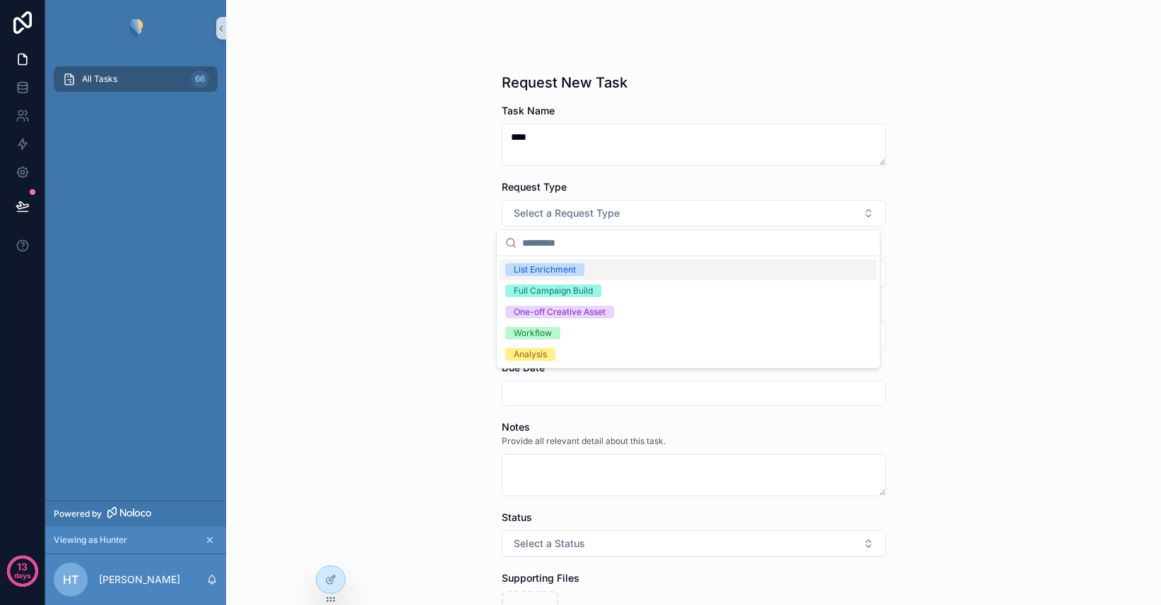
click at [567, 268] on div "List Enrichment" at bounding box center [545, 269] width 62 height 13
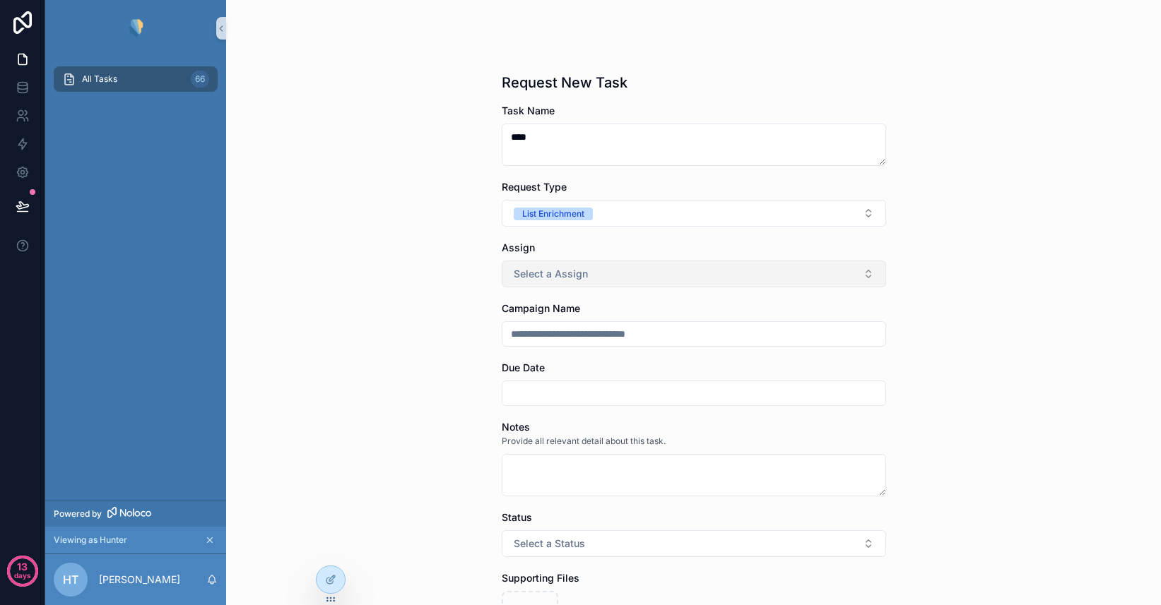
click at [558, 271] on span "Select a Assign" at bounding box center [551, 274] width 74 height 14
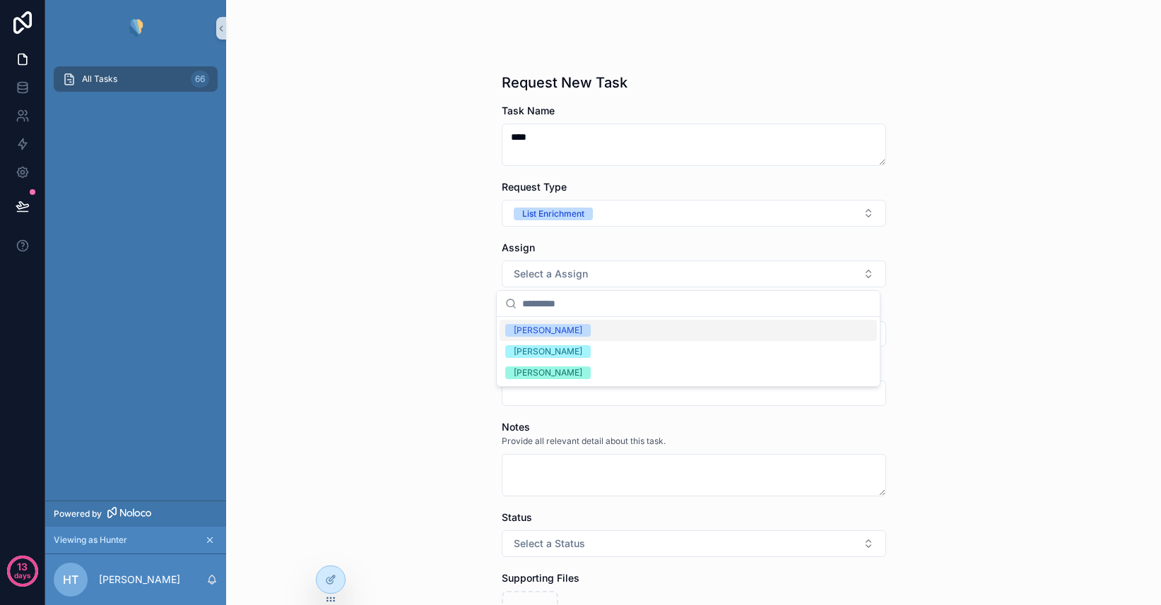
click at [551, 328] on div "[PERSON_NAME]" at bounding box center [548, 330] width 69 height 13
click at [451, 312] on div "All Tasks Request New Task Request New Task Task Name **** Request Type List En…" at bounding box center [693, 84] width 935 height 605
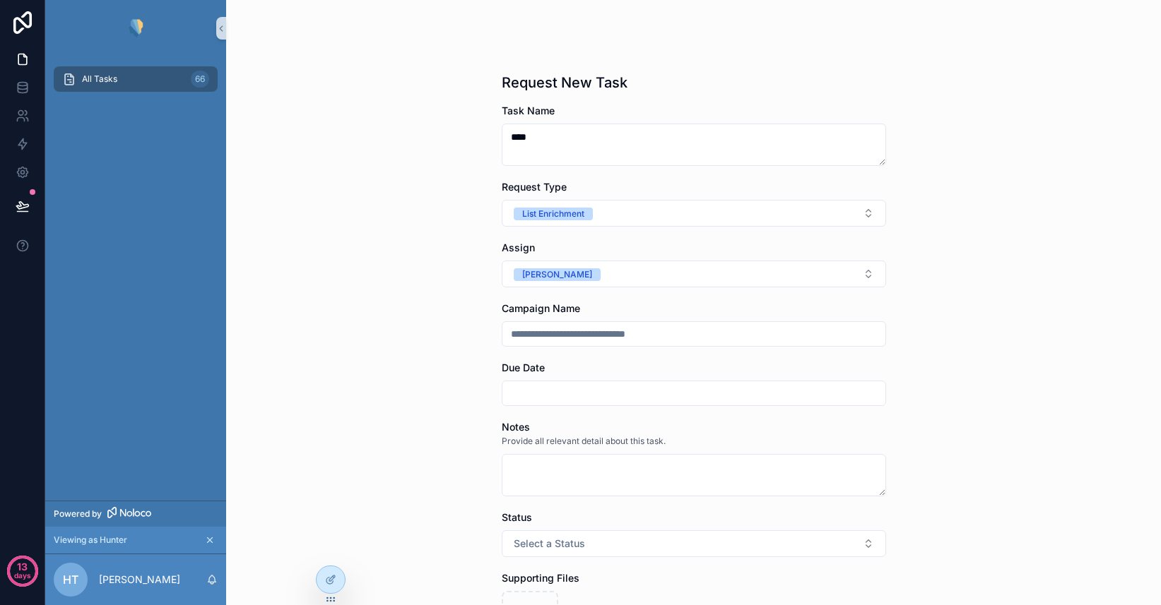
click at [549, 329] on input "scrollable content" at bounding box center [693, 334] width 383 height 20
type input "****"
click at [566, 391] on input "scrollable content" at bounding box center [693, 394] width 383 height 20
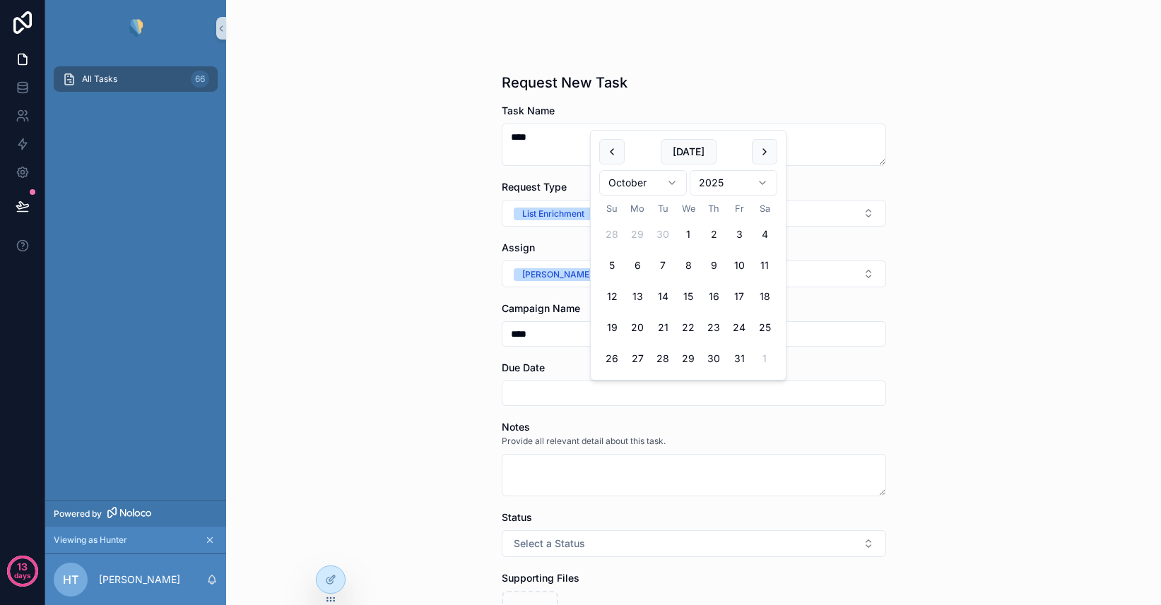
click at [716, 233] on button "2" at bounding box center [713, 234] width 25 height 25
type input "*********"
click at [425, 375] on div "All Tasks Request New Task Request New Task Task Name **** Request Type List En…" at bounding box center [693, 84] width 935 height 605
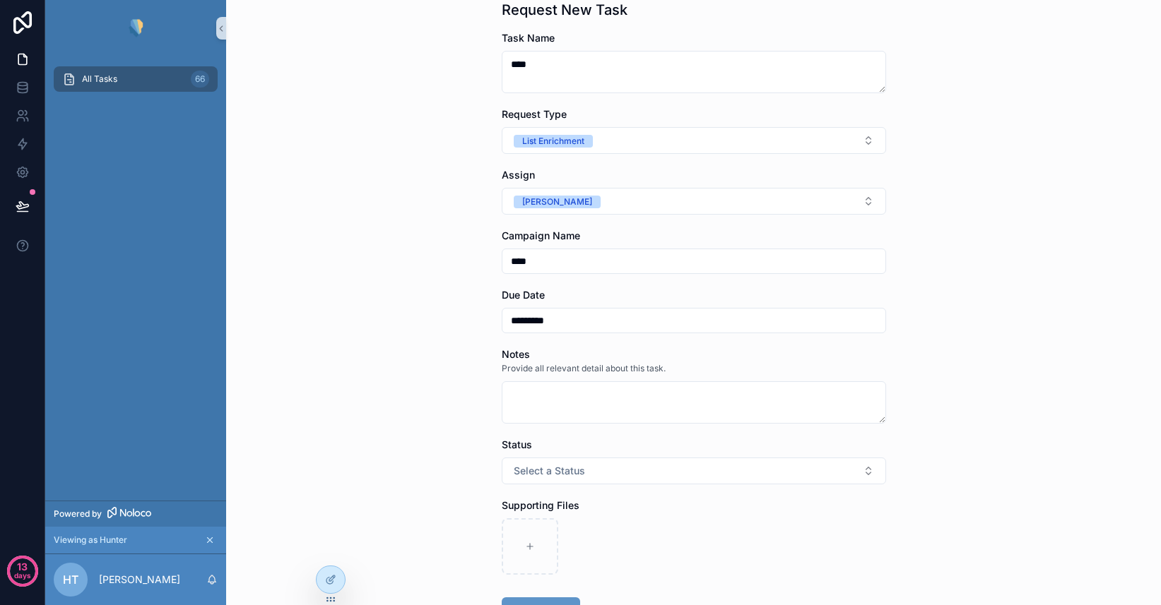
scroll to position [302, 0]
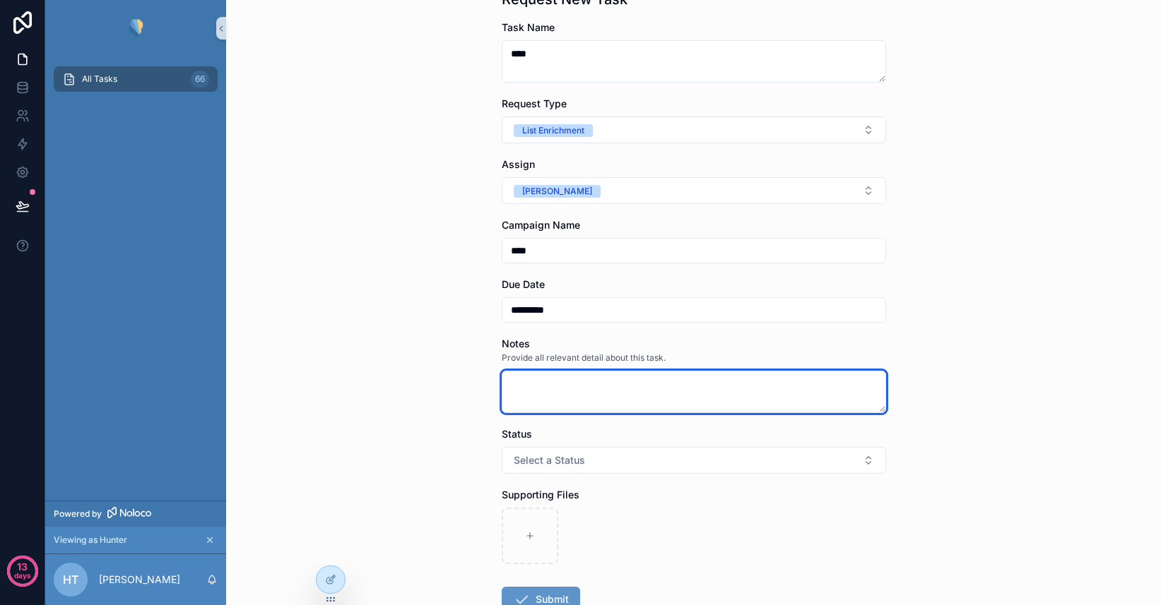
click at [567, 386] on textarea "scrollable content" at bounding box center [694, 392] width 384 height 42
type textarea "****"
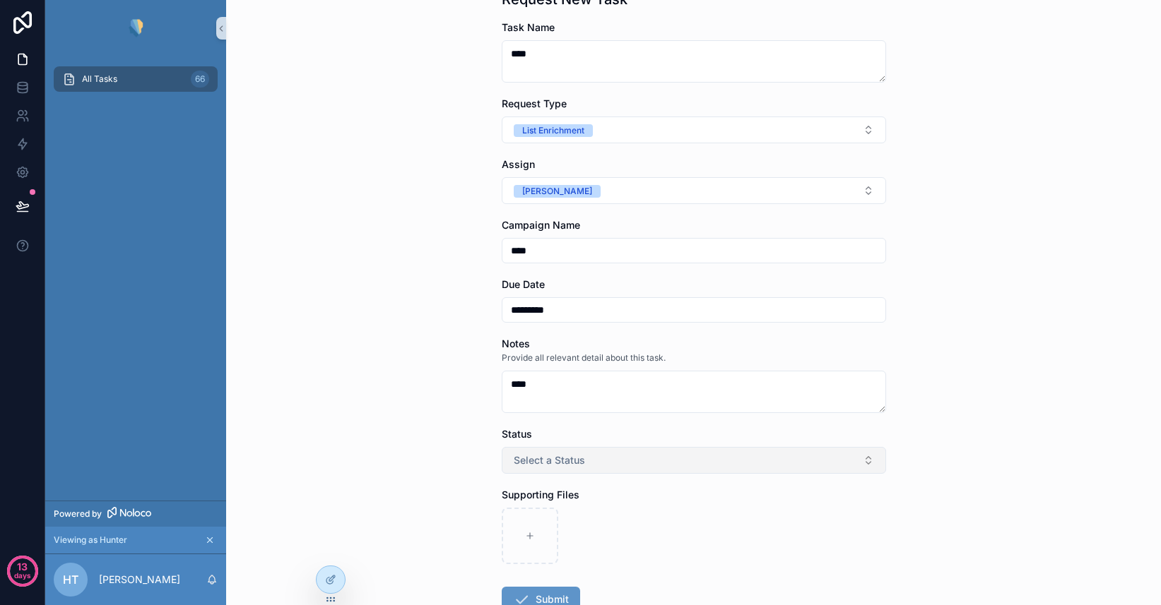
click at [573, 455] on span "Select a Status" at bounding box center [549, 460] width 71 height 14
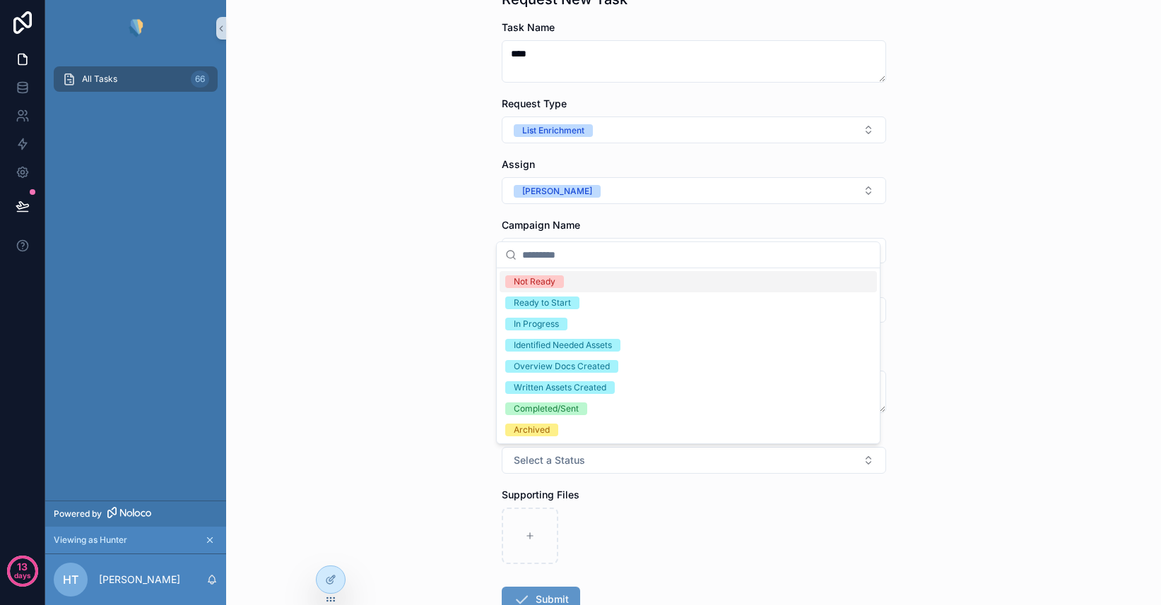
click at [559, 276] on span "Not Ready" at bounding box center [534, 281] width 59 height 13
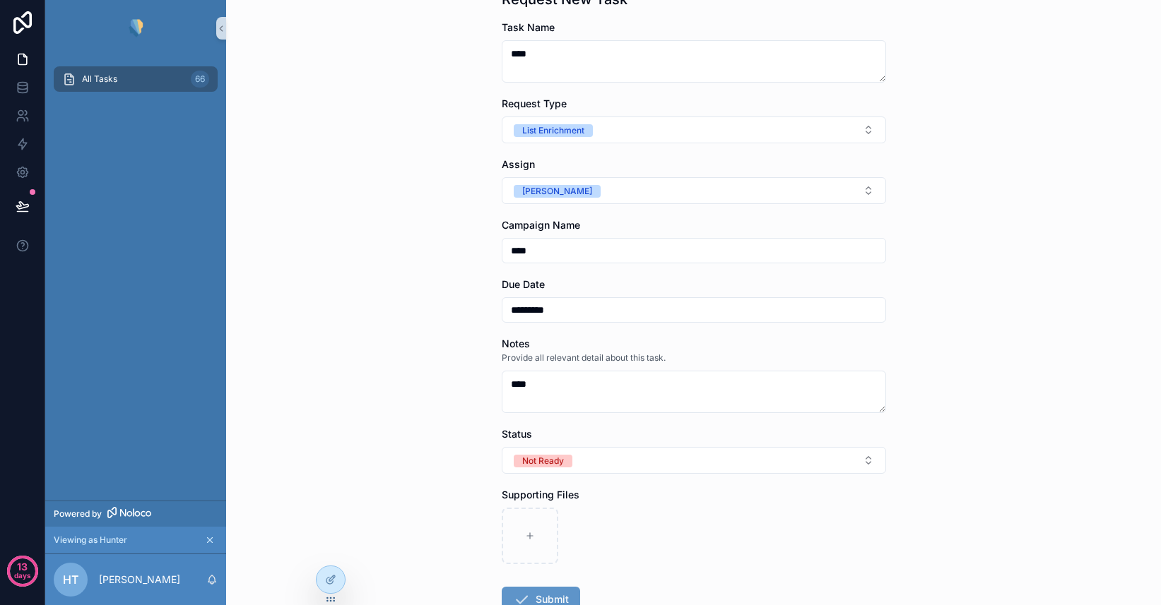
click at [437, 344] on div "All Tasks Request New Task Request New Task Task Name **** Request Type List En…" at bounding box center [693, 302] width 935 height 605
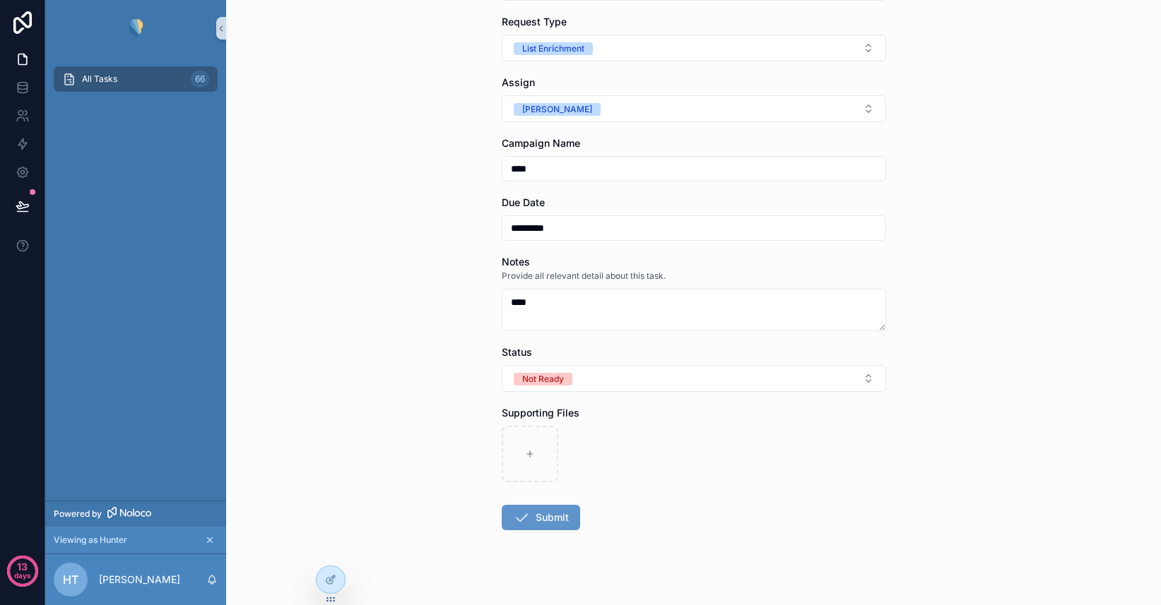
scroll to position [390, 0]
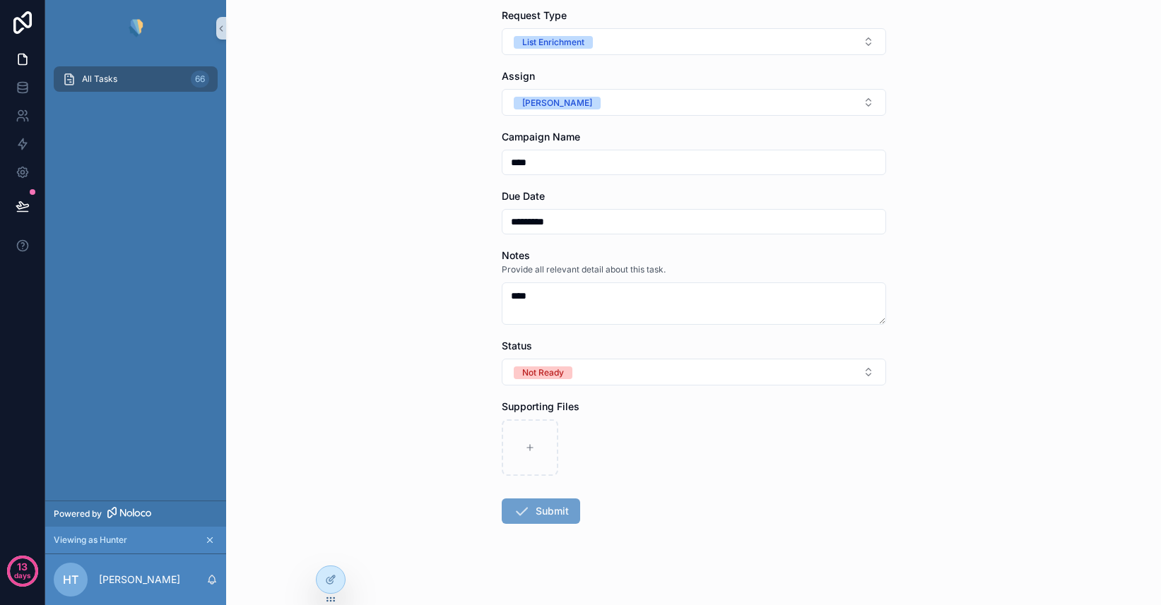
click at [544, 506] on button "Submit" at bounding box center [541, 511] width 78 height 25
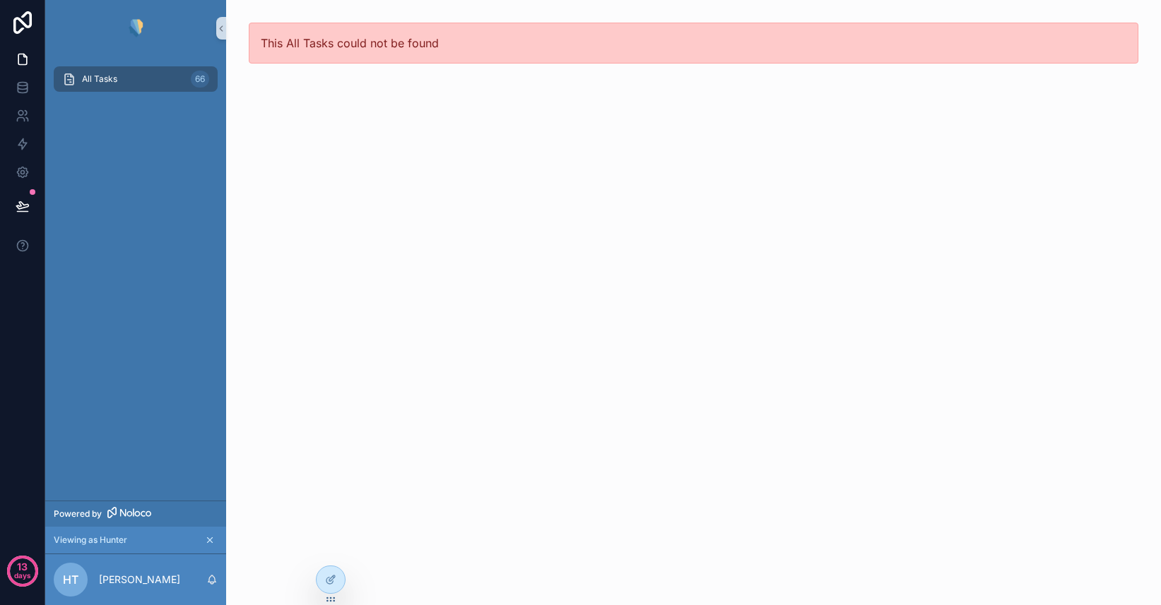
click at [109, 76] on span "All Tasks" at bounding box center [99, 78] width 35 height 11
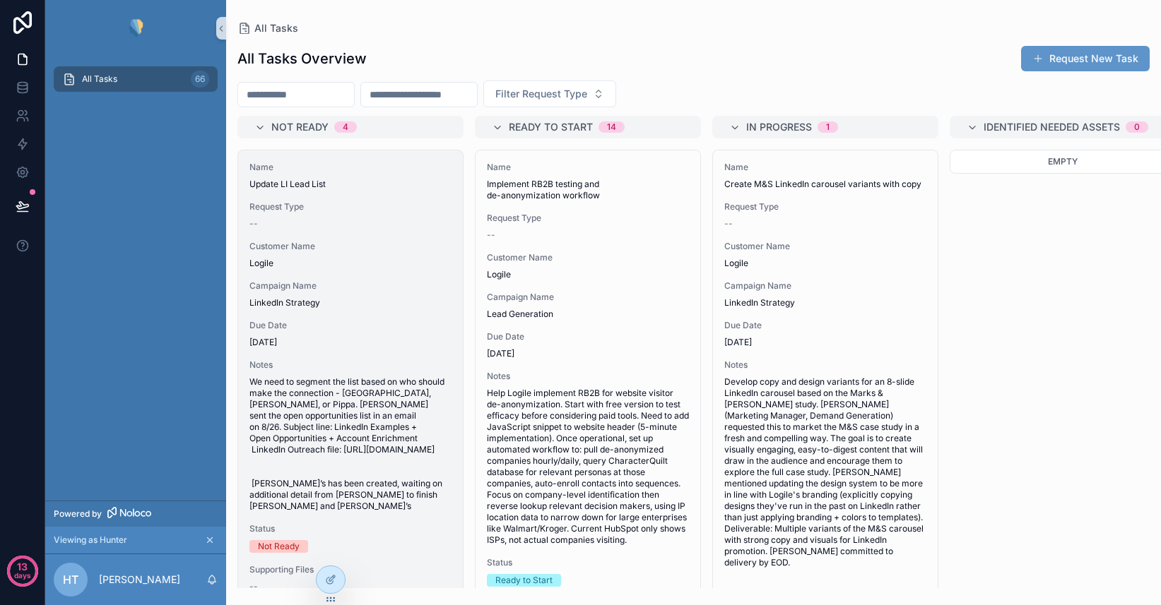
click at [377, 308] on span "LinkedIn Strategy" at bounding box center [350, 302] width 202 height 11
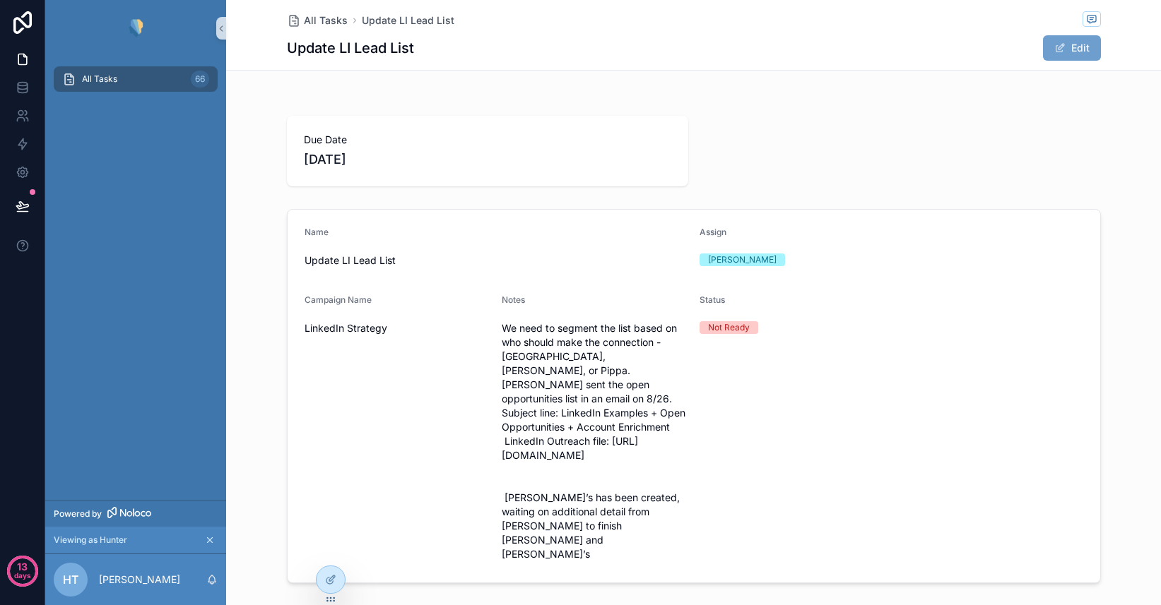
click at [1069, 49] on button "Edit" at bounding box center [1072, 47] width 58 height 25
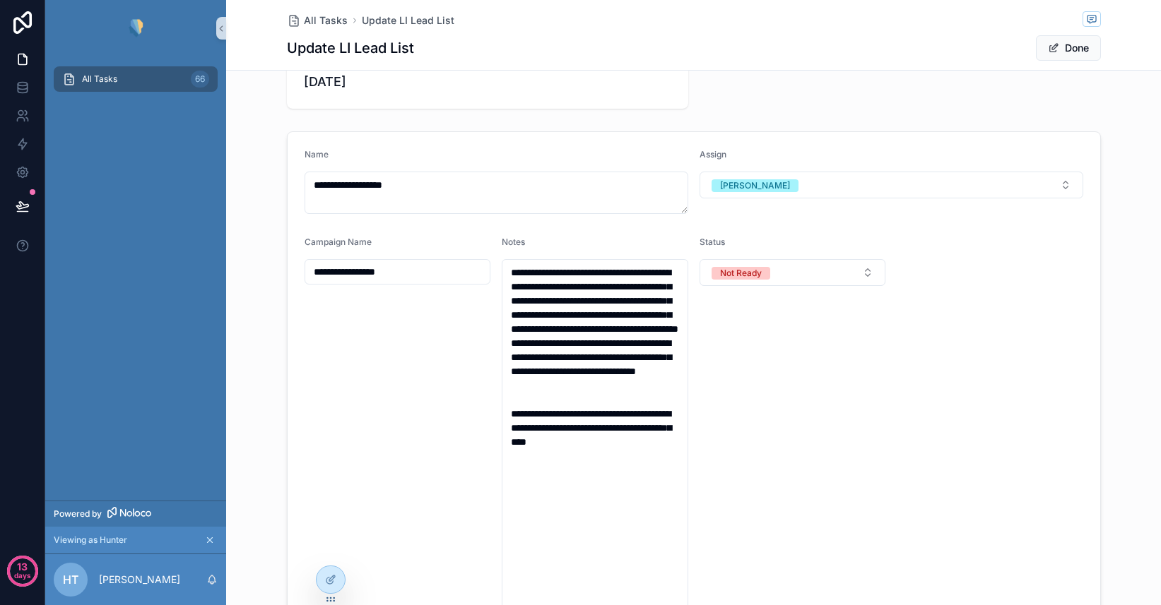
scroll to position [97, 0]
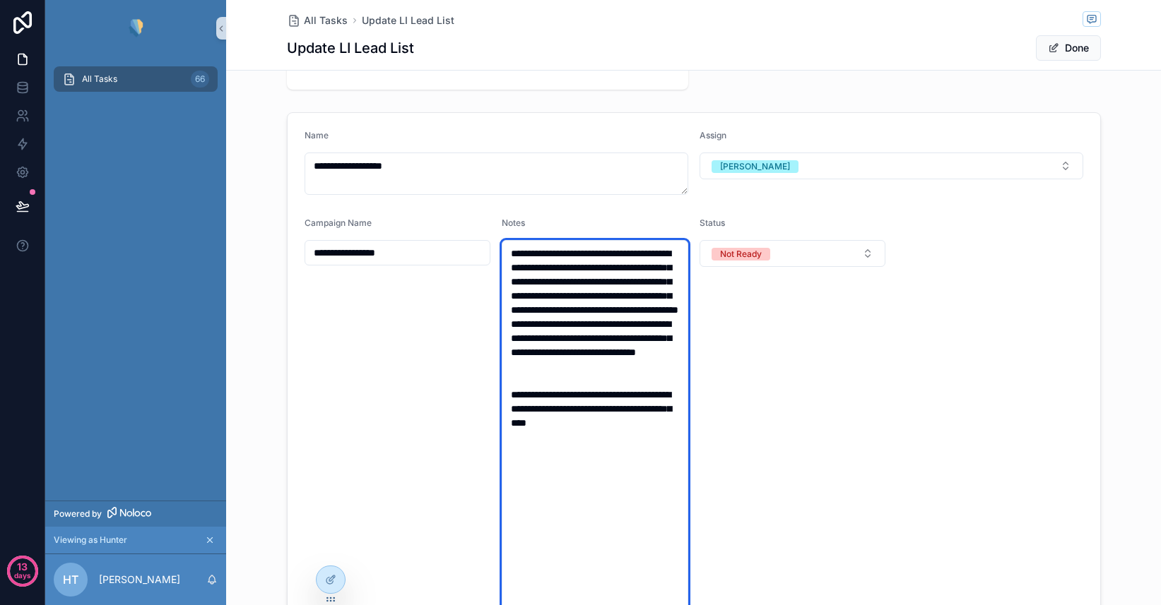
click at [649, 506] on textarea "**********" at bounding box center [595, 430] width 186 height 380
click at [593, 450] on textarea "**********" at bounding box center [595, 430] width 186 height 380
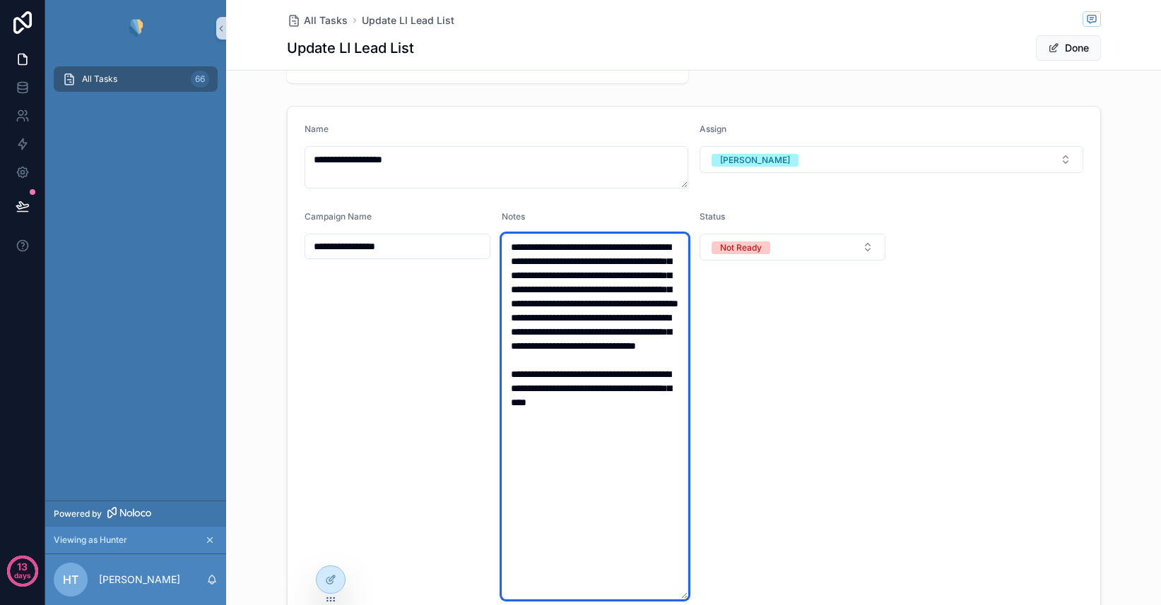
scroll to position [57, 0]
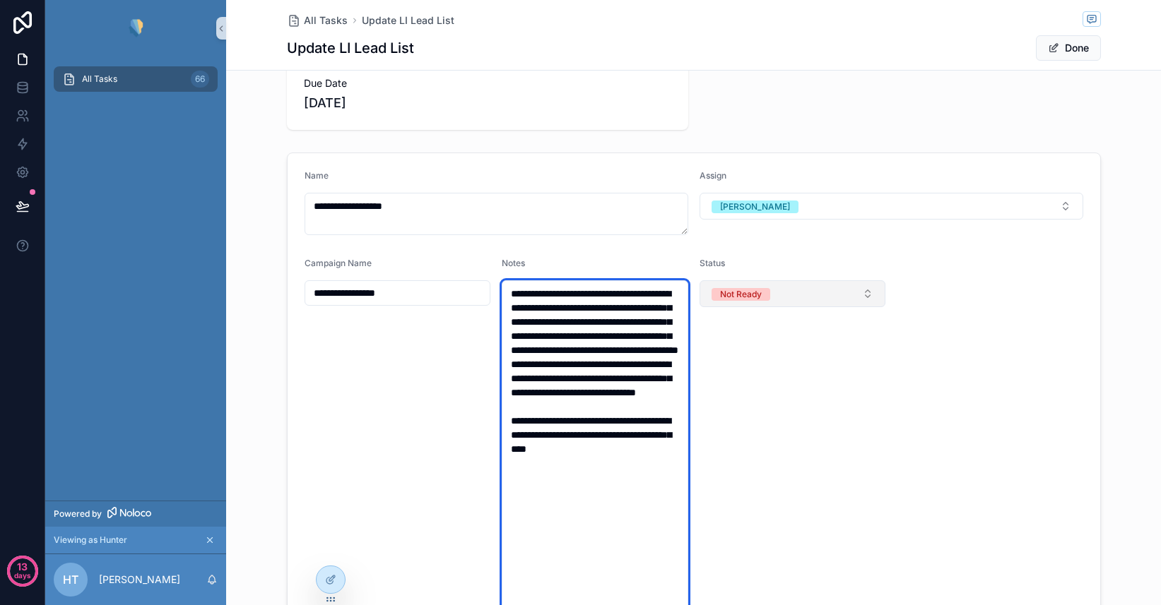
type textarea "**********"
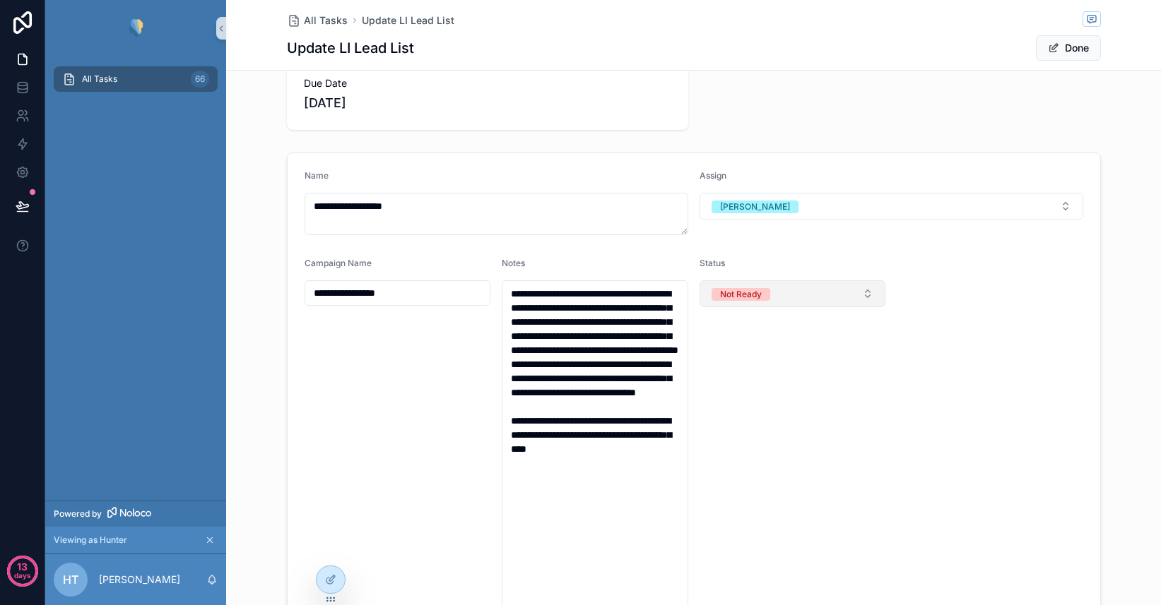
click at [796, 295] on button "Not Ready" at bounding box center [792, 293] width 186 height 27
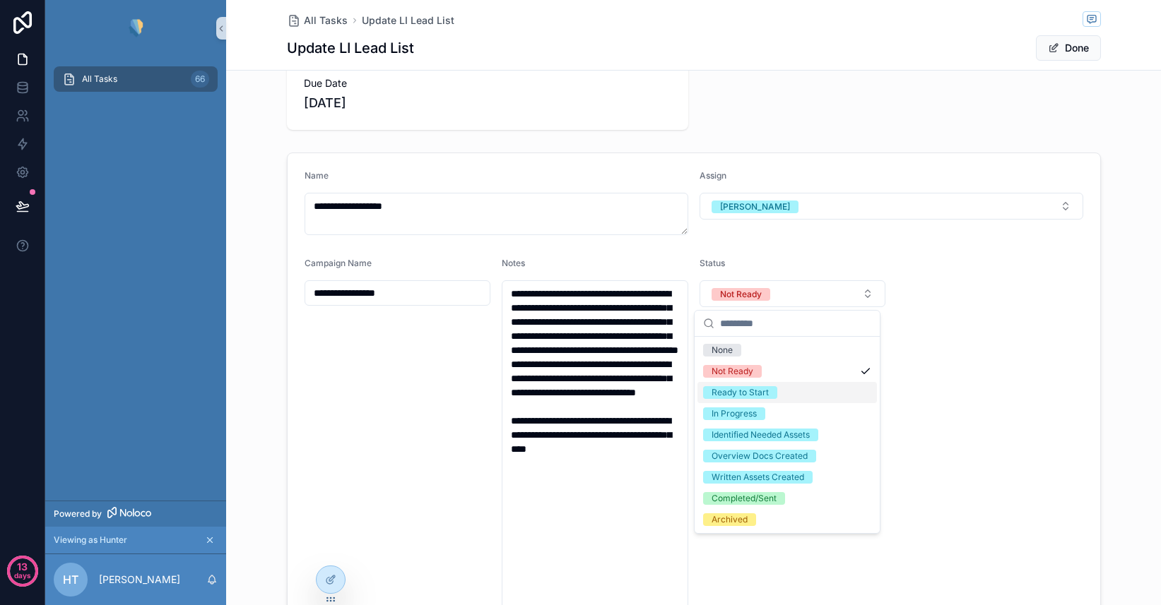
click at [764, 392] on div "Ready to Start" at bounding box center [739, 392] width 57 height 13
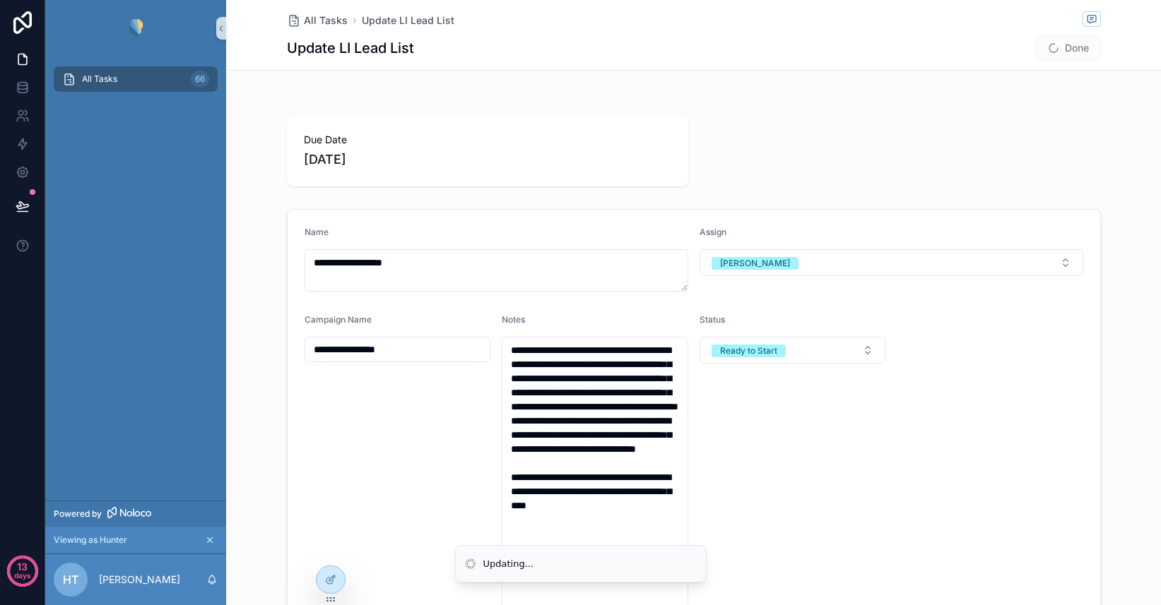
scroll to position [0, 0]
click at [1068, 54] on button "Done" at bounding box center [1068, 47] width 65 height 25
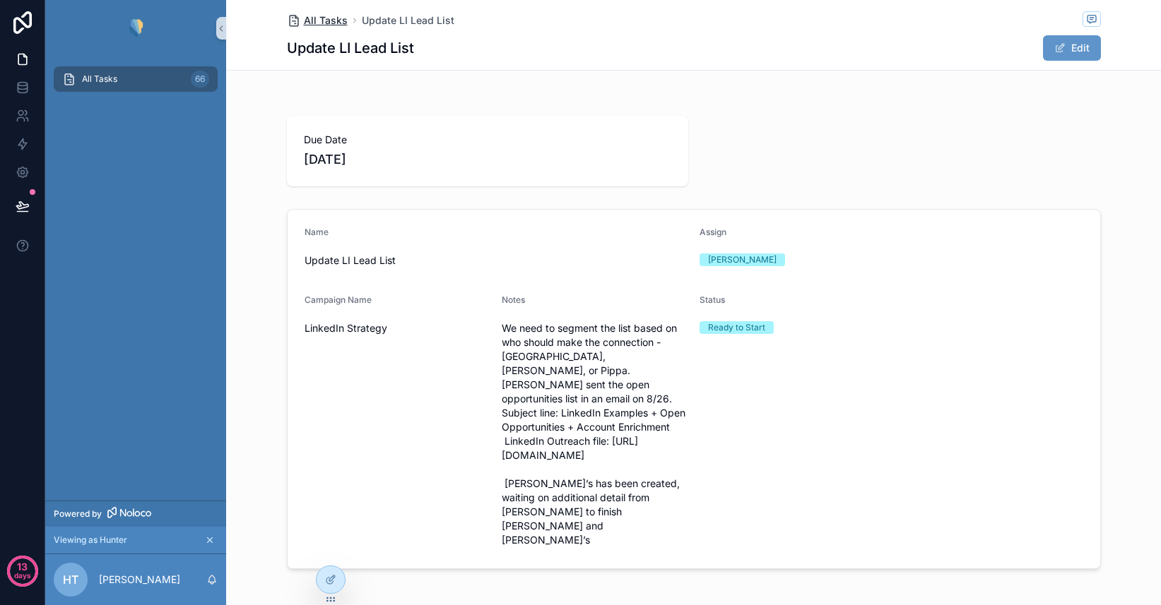
click at [318, 20] on span "All Tasks" at bounding box center [326, 20] width 44 height 14
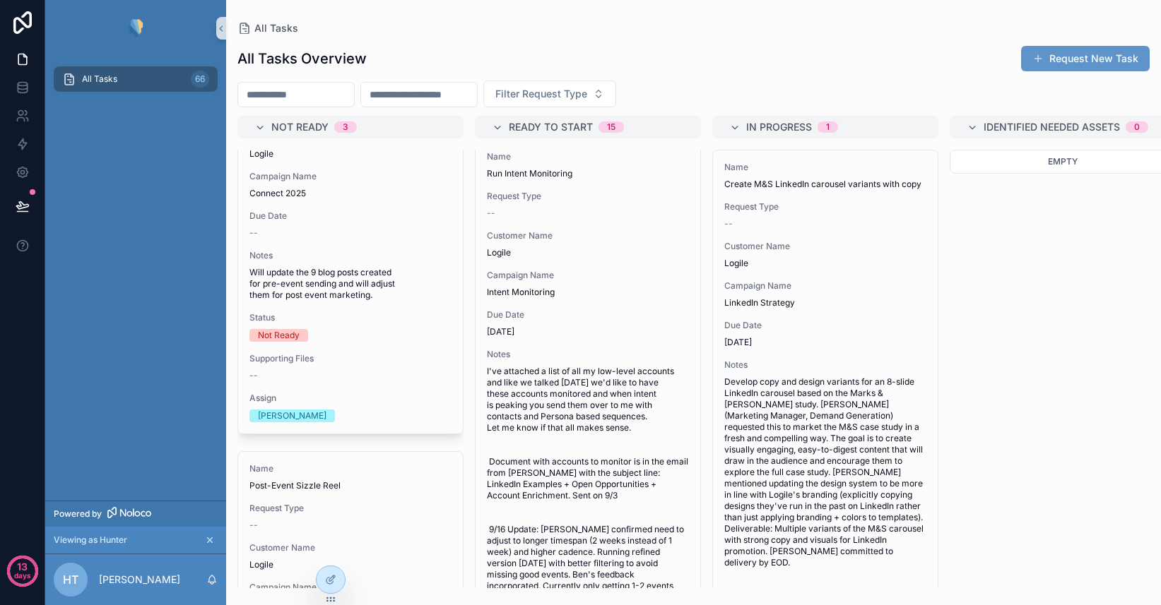
scroll to position [559, 0]
click at [320, 90] on input "scrollable content" at bounding box center [296, 95] width 116 height 20
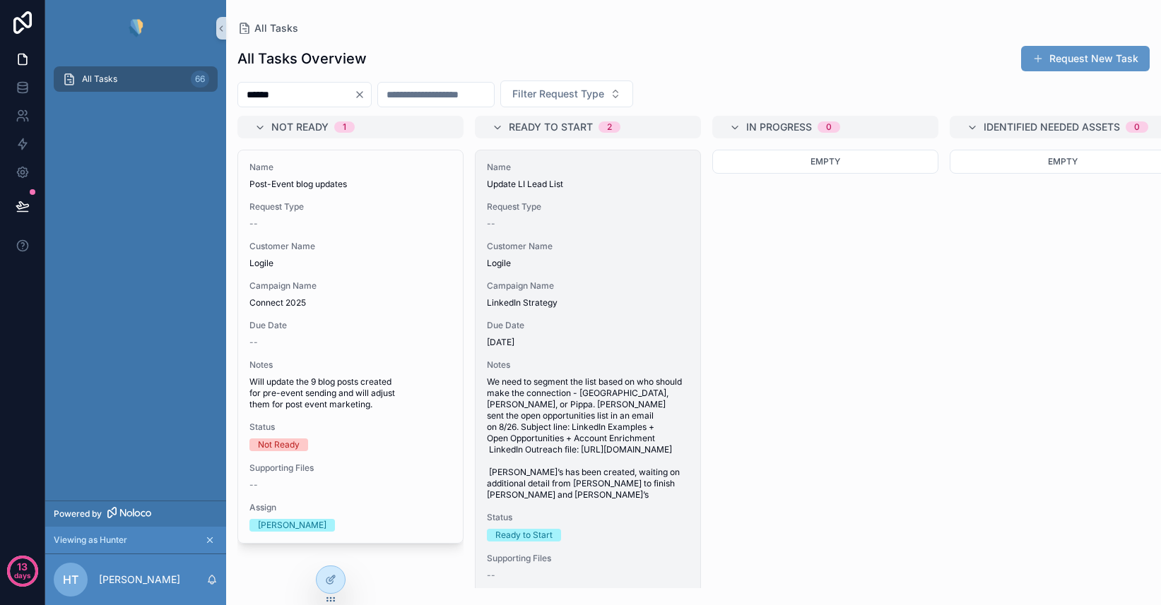
type input "******"
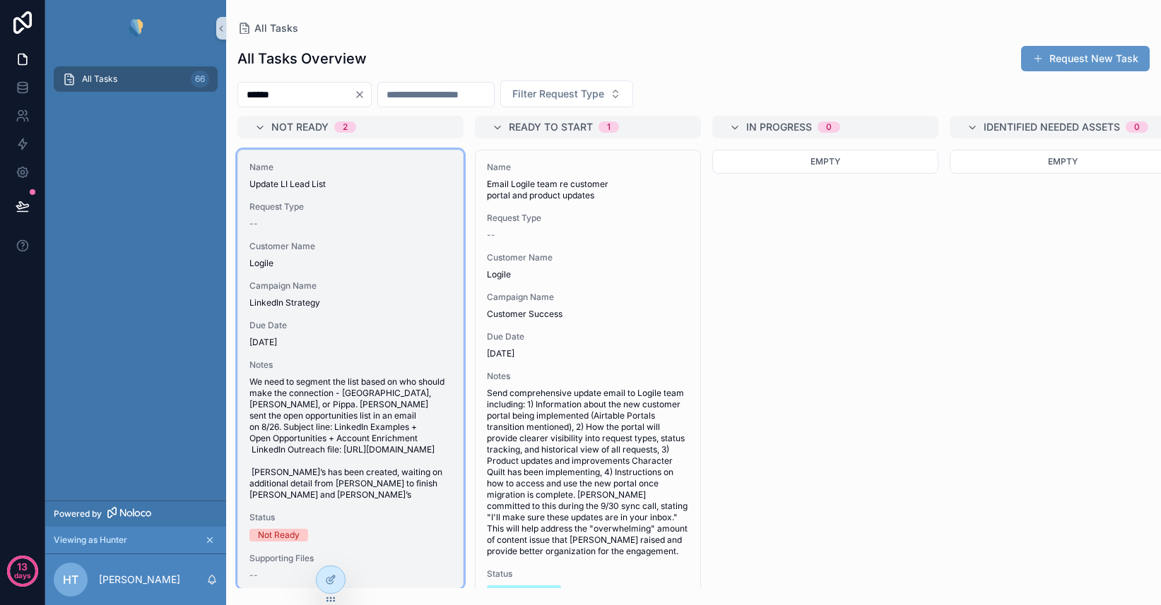
drag, startPoint x: 544, startPoint y: 253, endPoint x: 312, endPoint y: 416, distance: 283.4
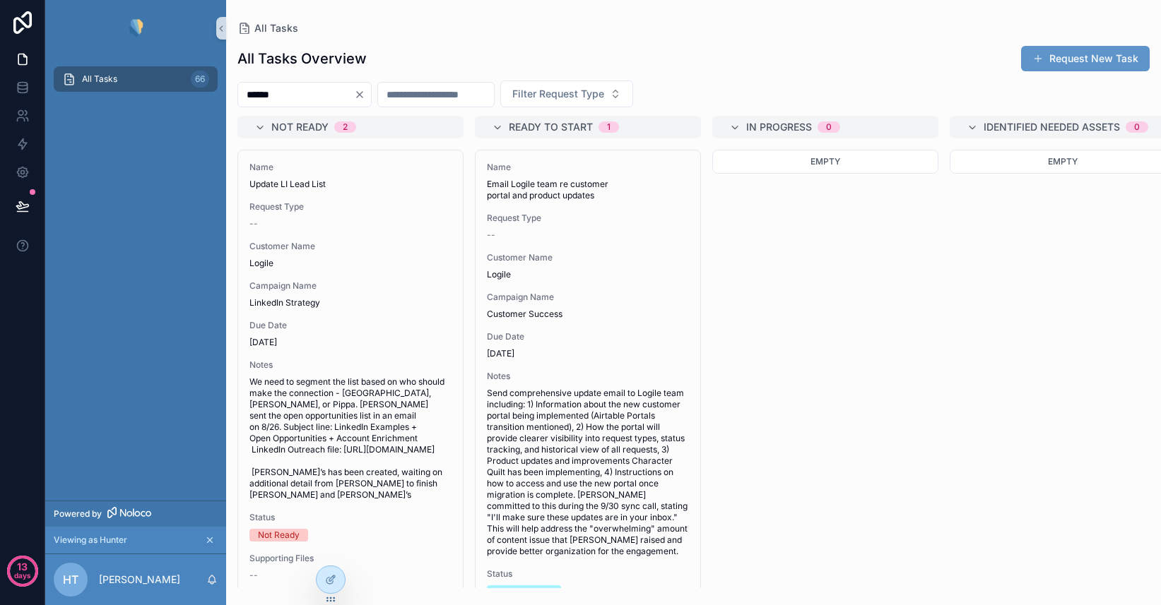
click at [362, 93] on icon "Clear" at bounding box center [360, 95] width 6 height 6
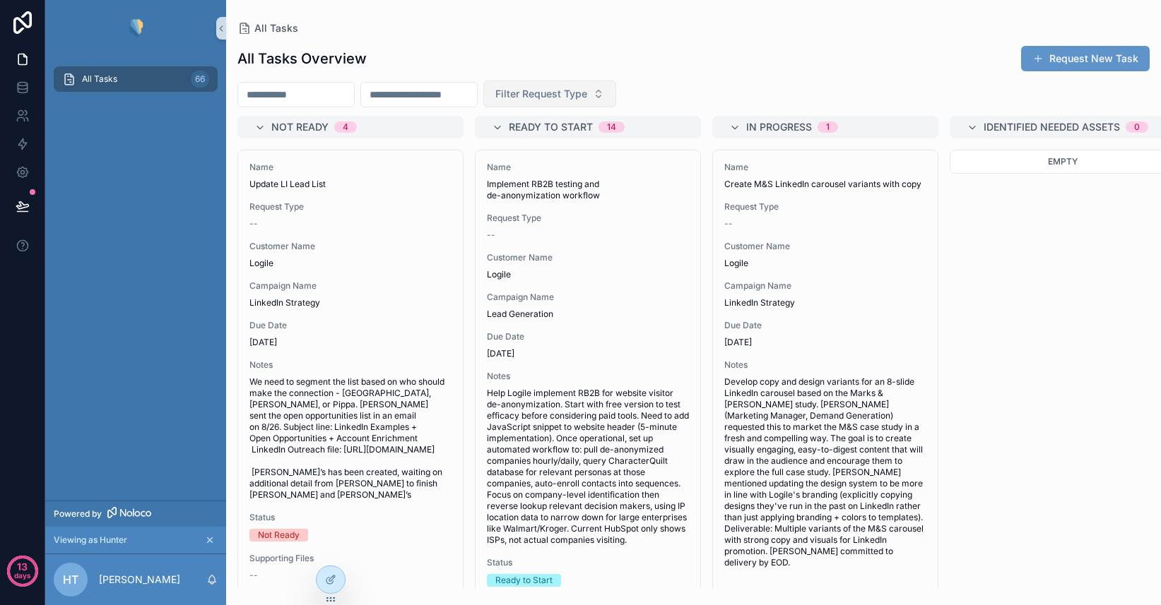
click at [569, 95] on span "Filter Request Type" at bounding box center [541, 94] width 92 height 14
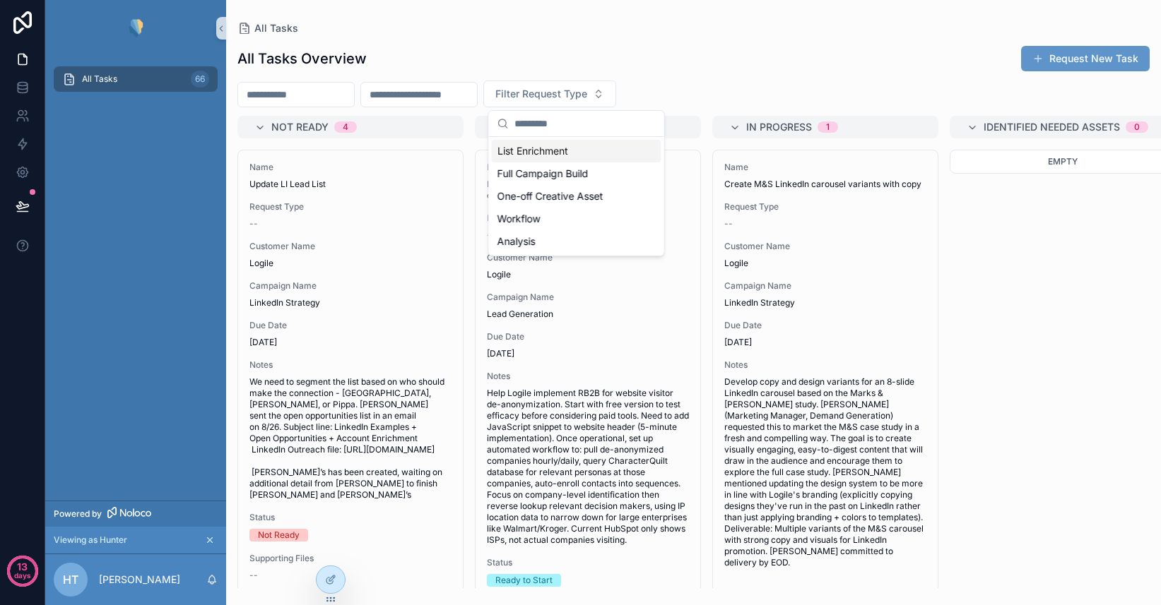
click at [716, 76] on div "All Tasks Overview Request New Task Filter Request Type Not Ready 4 Name Update…" at bounding box center [693, 311] width 935 height 554
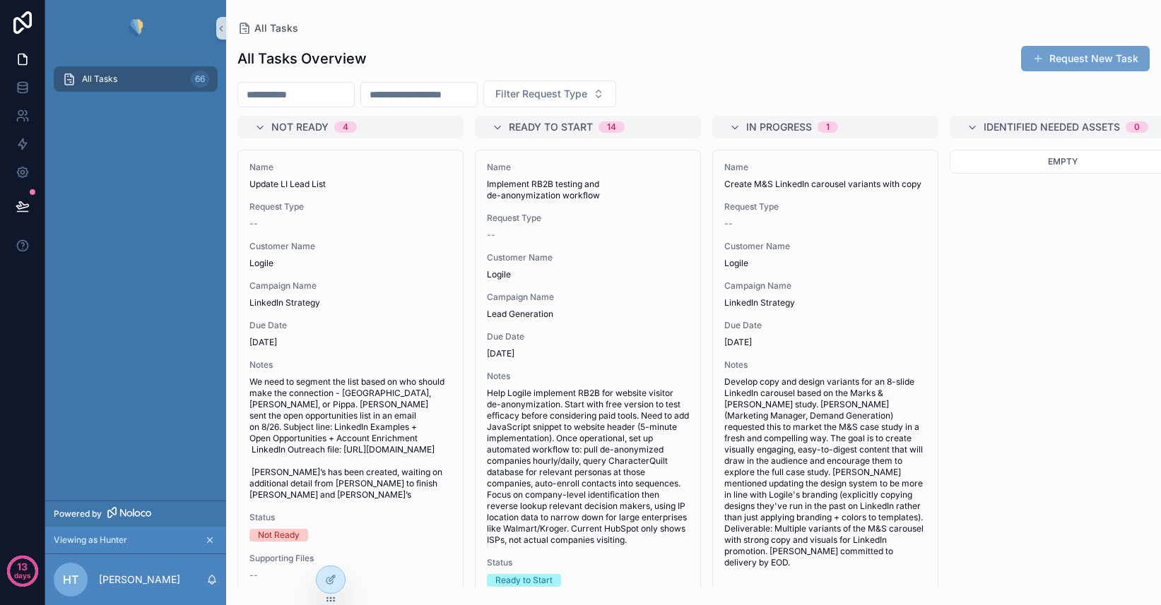
click at [1075, 62] on button "Request New Task" at bounding box center [1085, 58] width 129 height 25
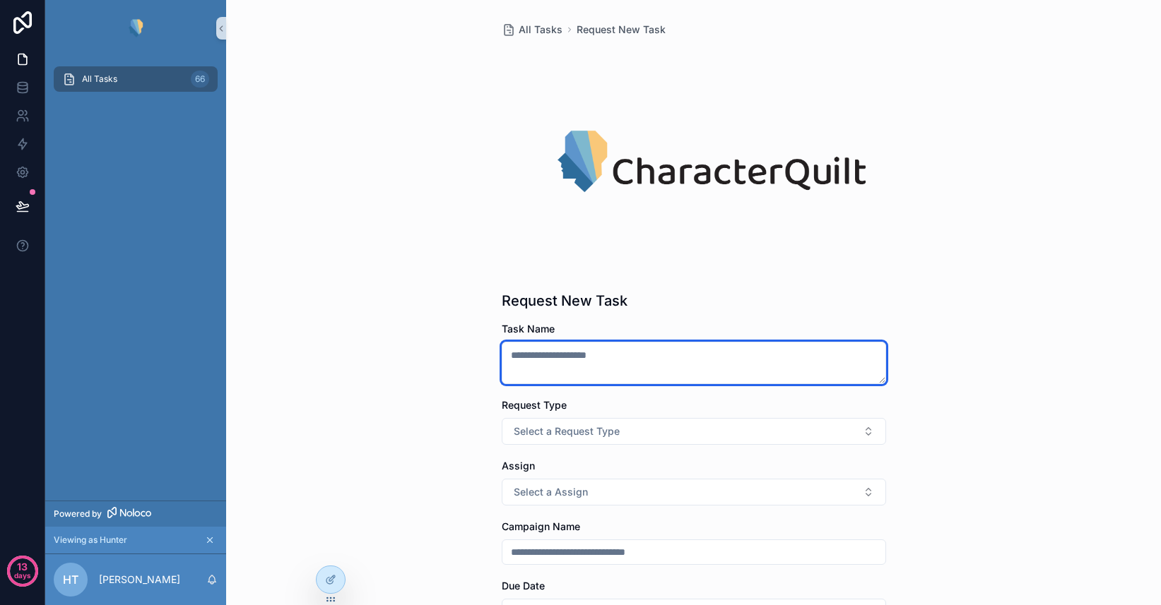
click at [617, 368] on textarea "scrollable content" at bounding box center [694, 363] width 384 height 42
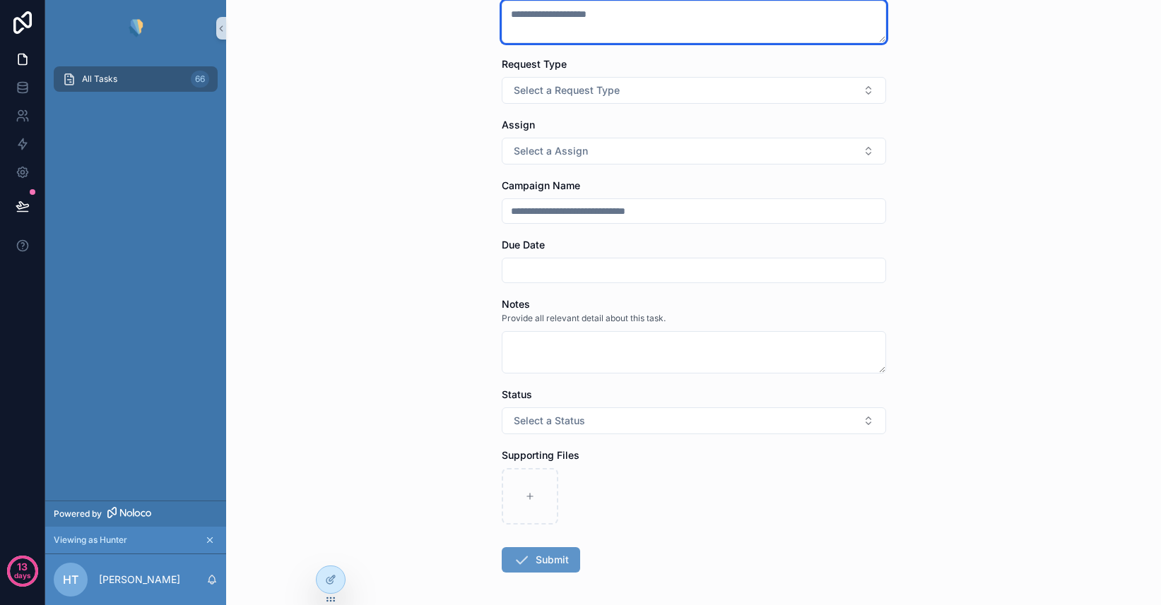
scroll to position [364, 0]
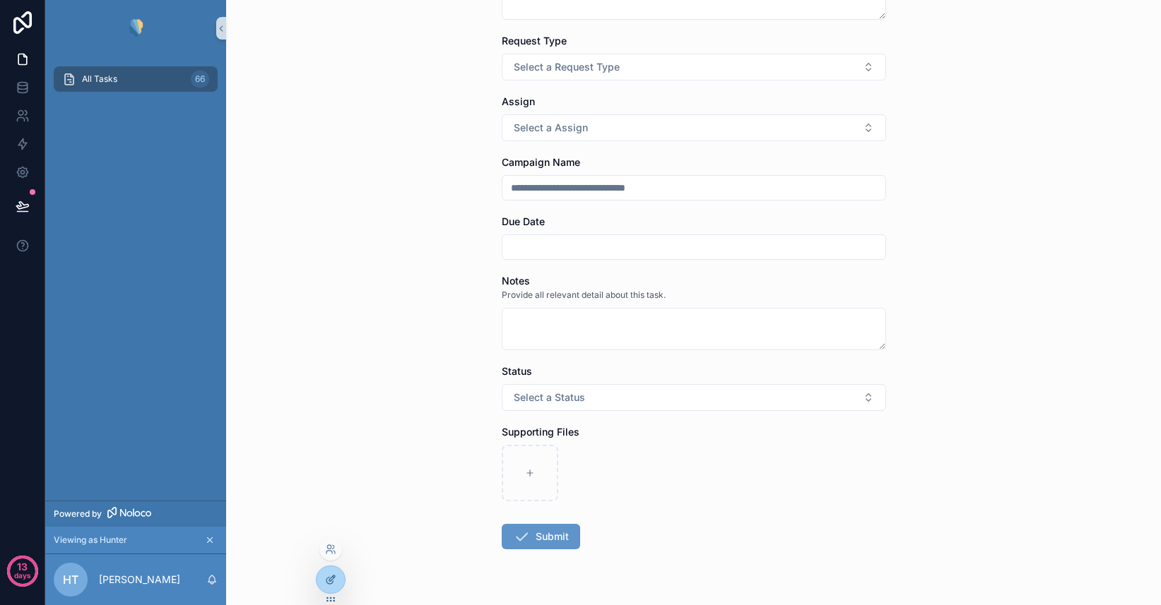
click at [327, 580] on icon at bounding box center [330, 579] width 11 height 11
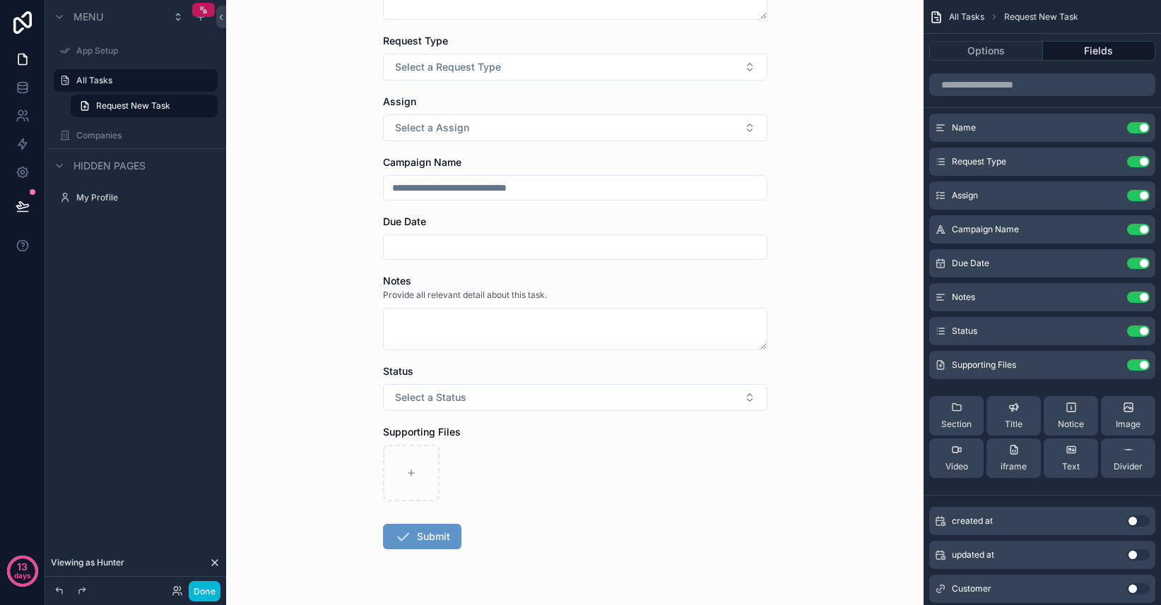
scroll to position [0, 0]
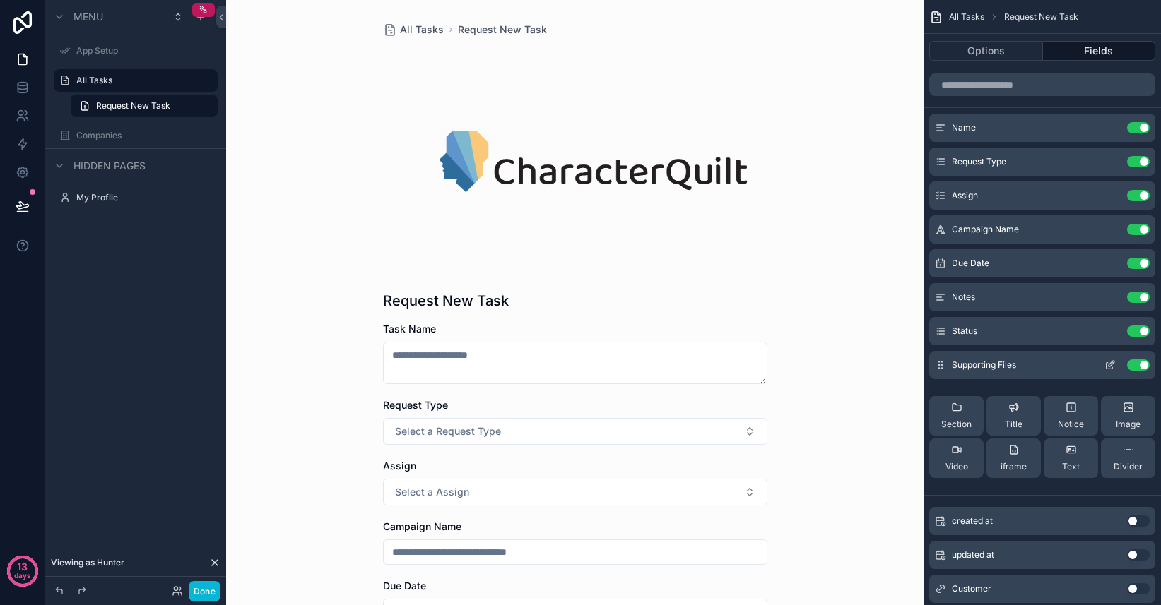
click at [1112, 363] on icon "scrollable content" at bounding box center [1111, 364] width 6 height 6
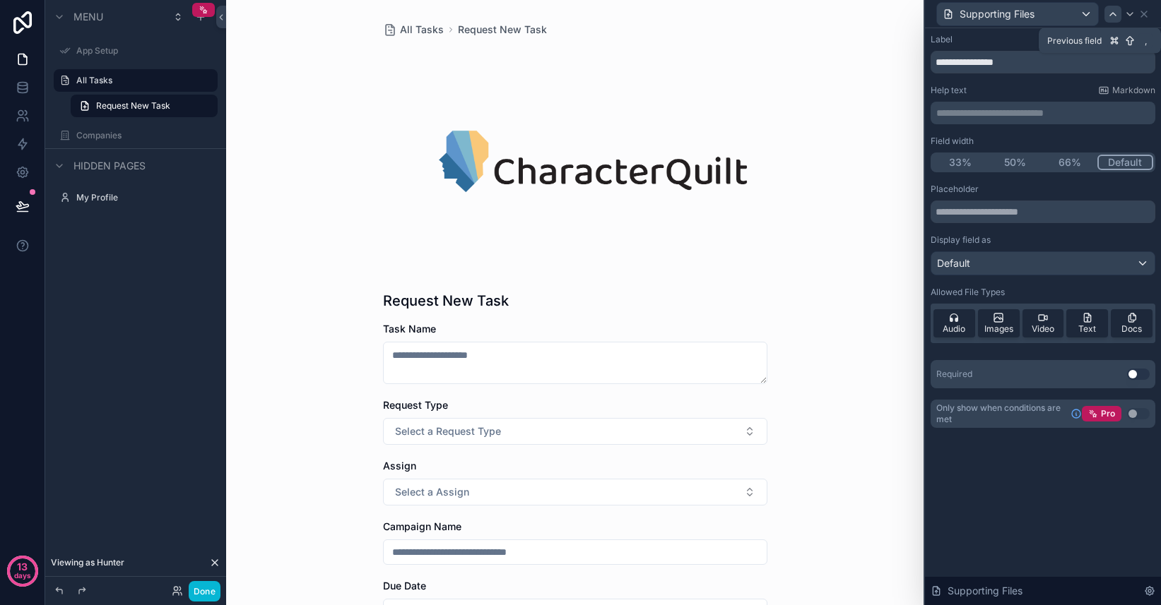
click at [1117, 15] on icon at bounding box center [1112, 13] width 11 height 11
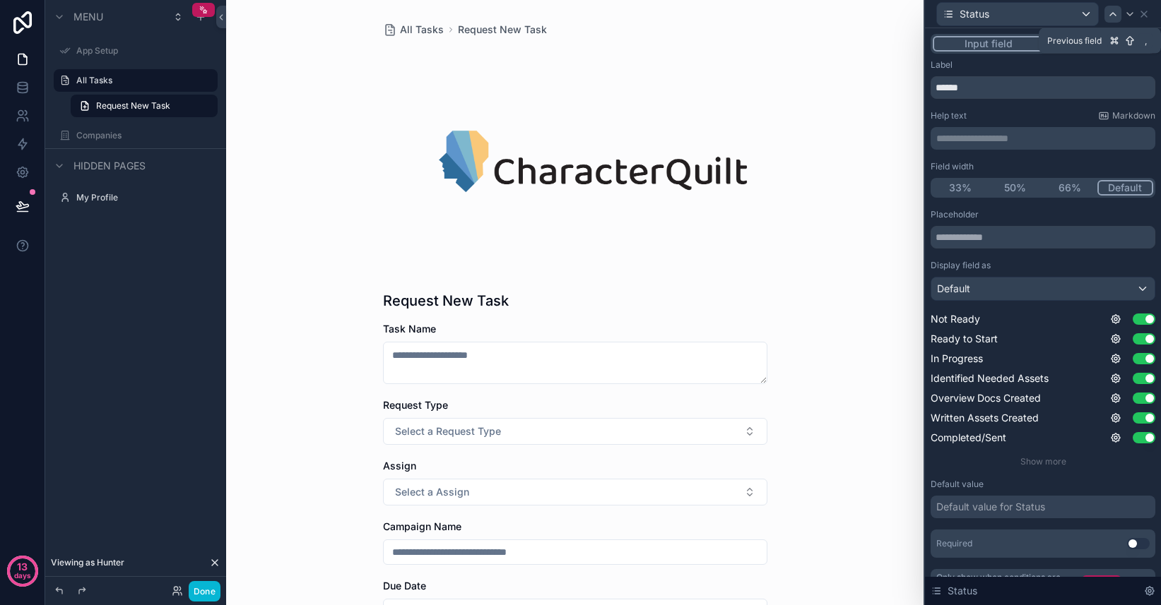
click at [1113, 17] on icon at bounding box center [1112, 13] width 11 height 11
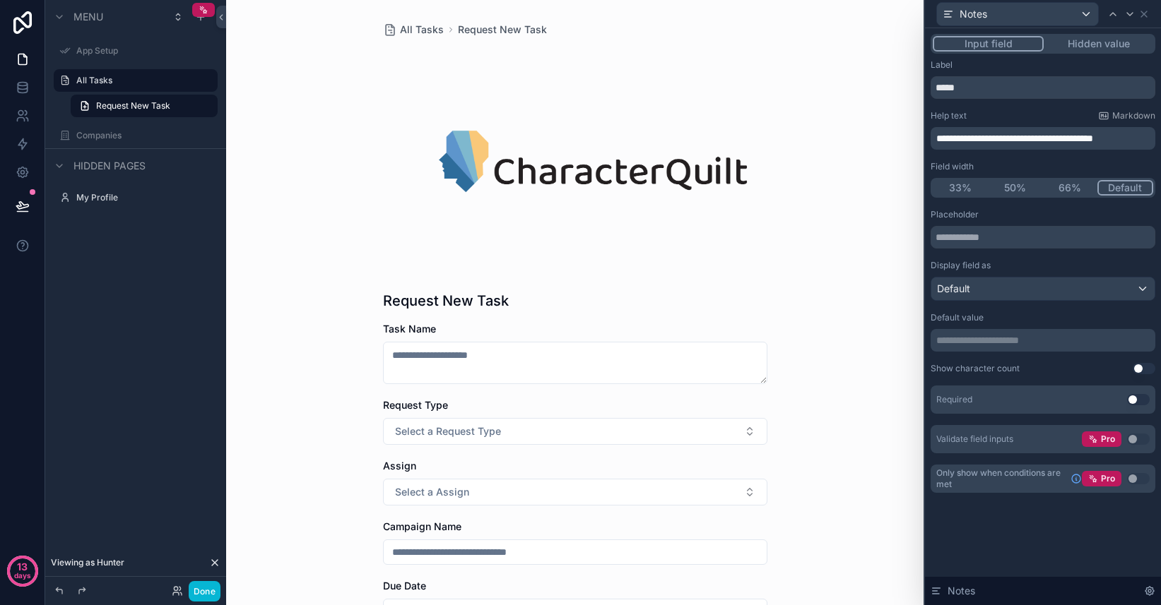
click at [1139, 402] on button "Use setting" at bounding box center [1138, 399] width 23 height 11
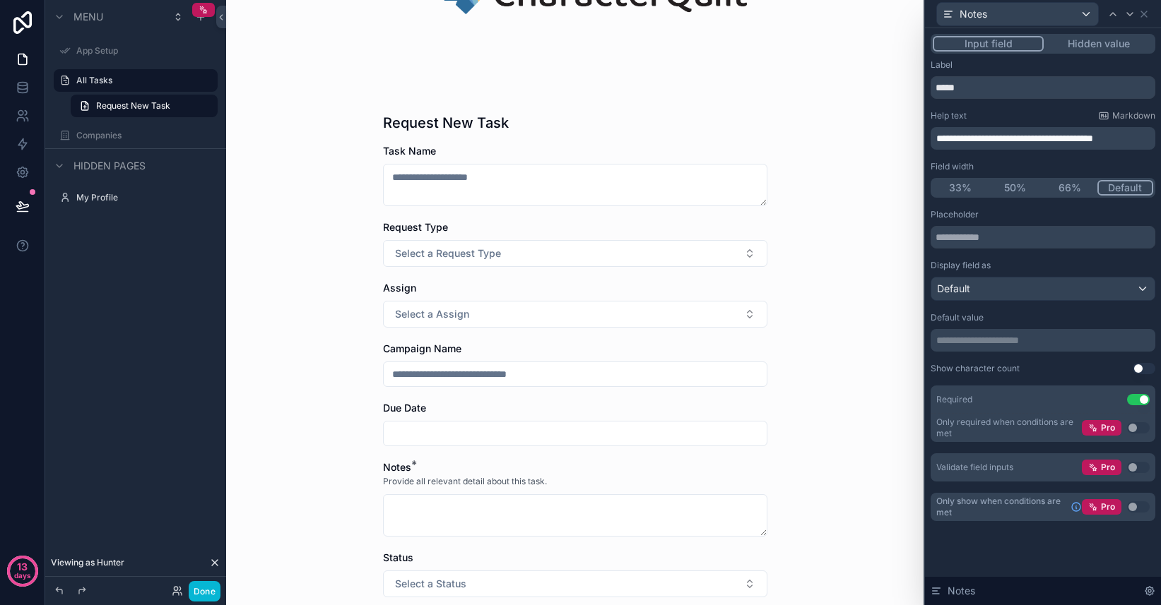
scroll to position [177, 0]
click at [1112, 16] on icon at bounding box center [1112, 13] width 11 height 11
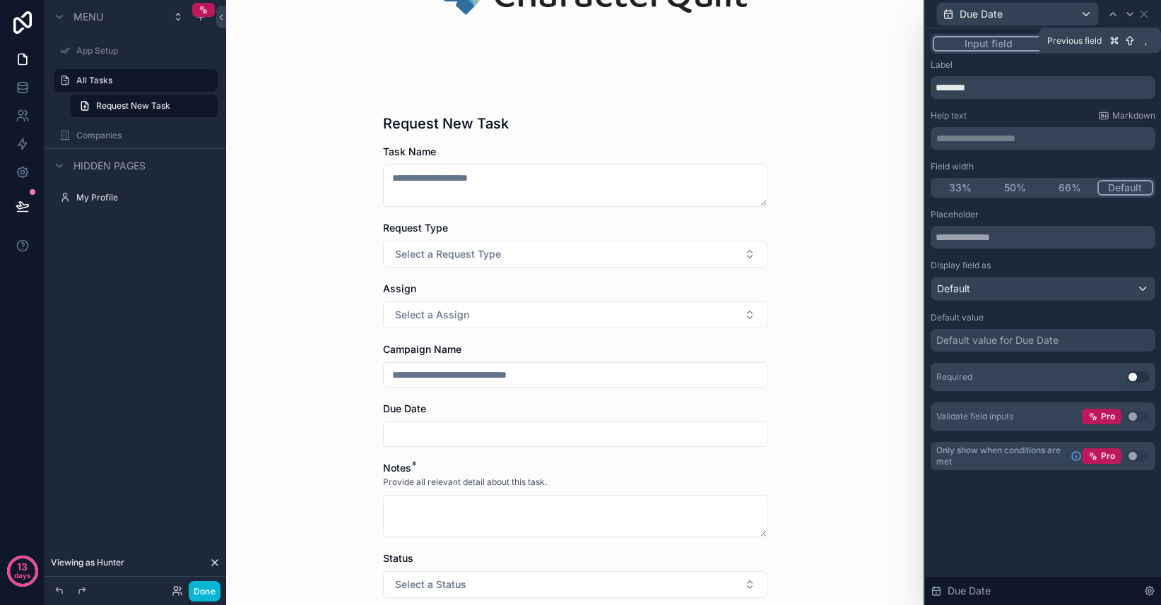
click at [1112, 16] on icon at bounding box center [1112, 13] width 11 height 11
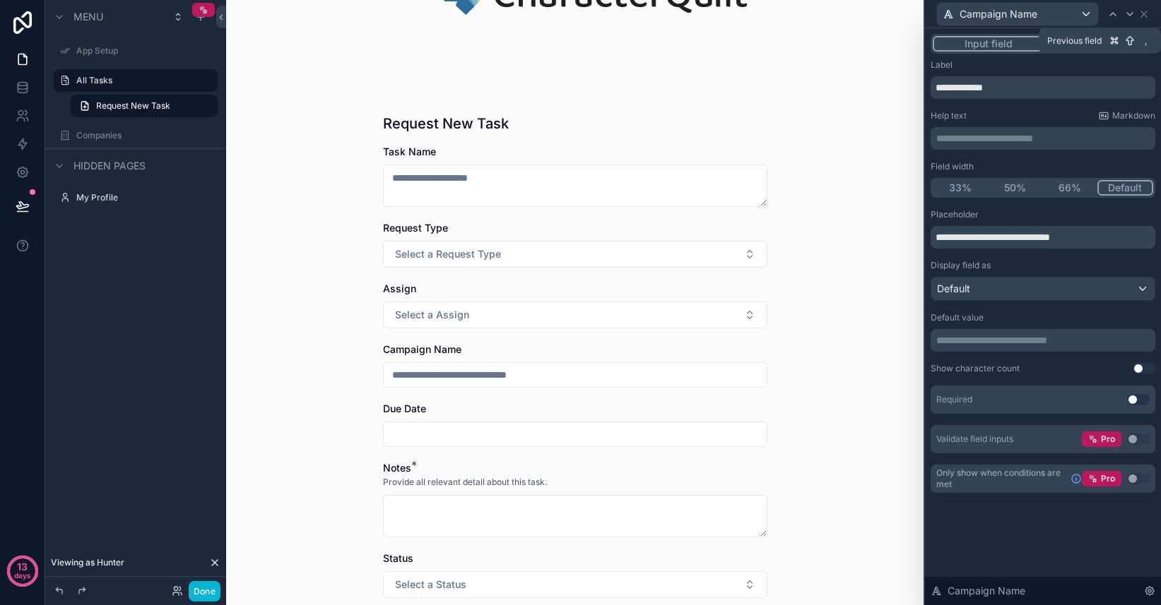
click at [1112, 16] on icon at bounding box center [1112, 13] width 11 height 11
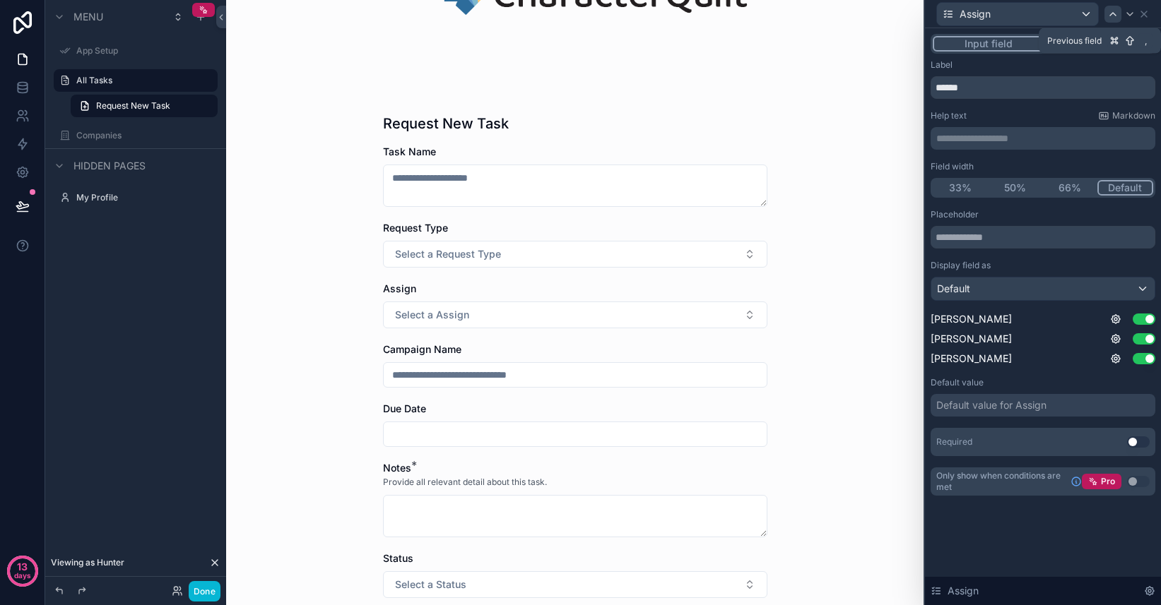
click at [1113, 19] on div at bounding box center [1112, 14] width 17 height 17
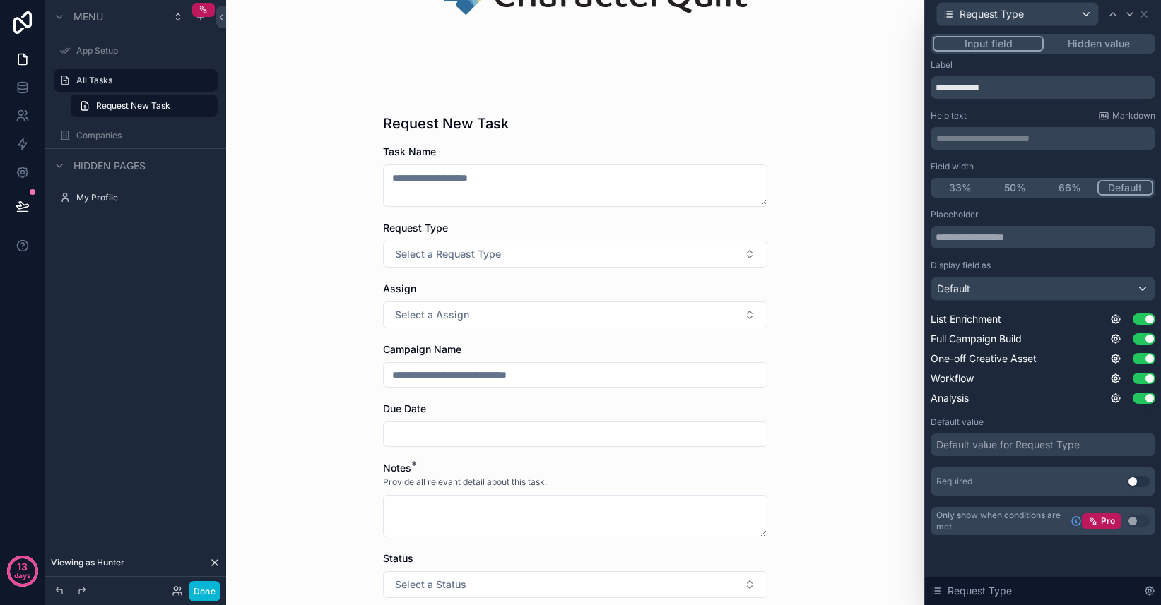
click at [1132, 477] on button "Use setting" at bounding box center [1138, 481] width 23 height 11
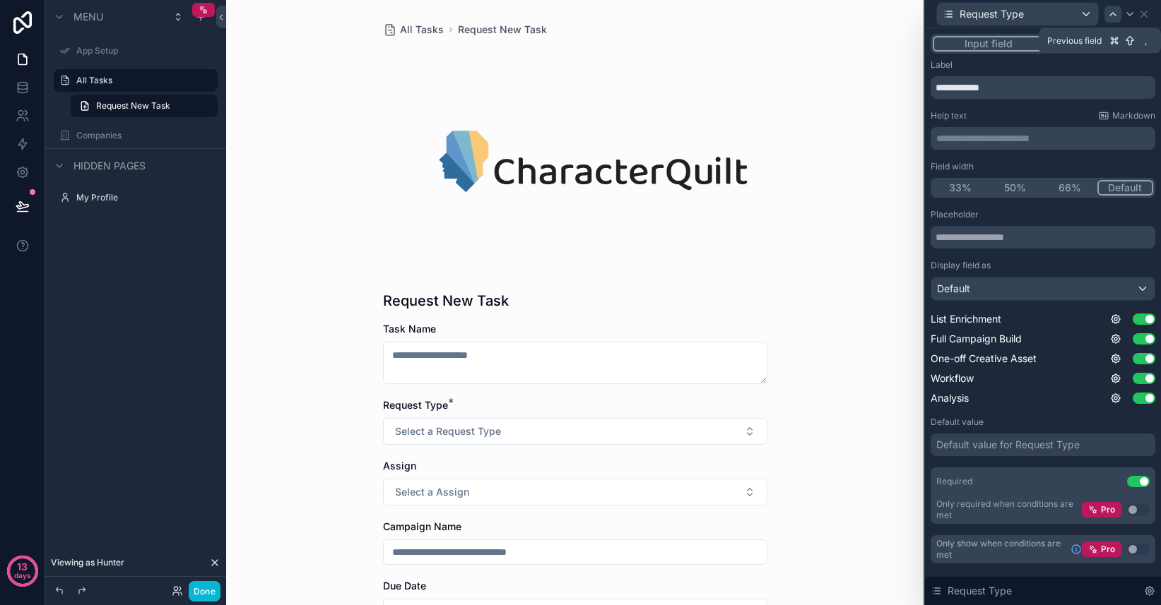
click at [1115, 11] on icon at bounding box center [1112, 13] width 11 height 11
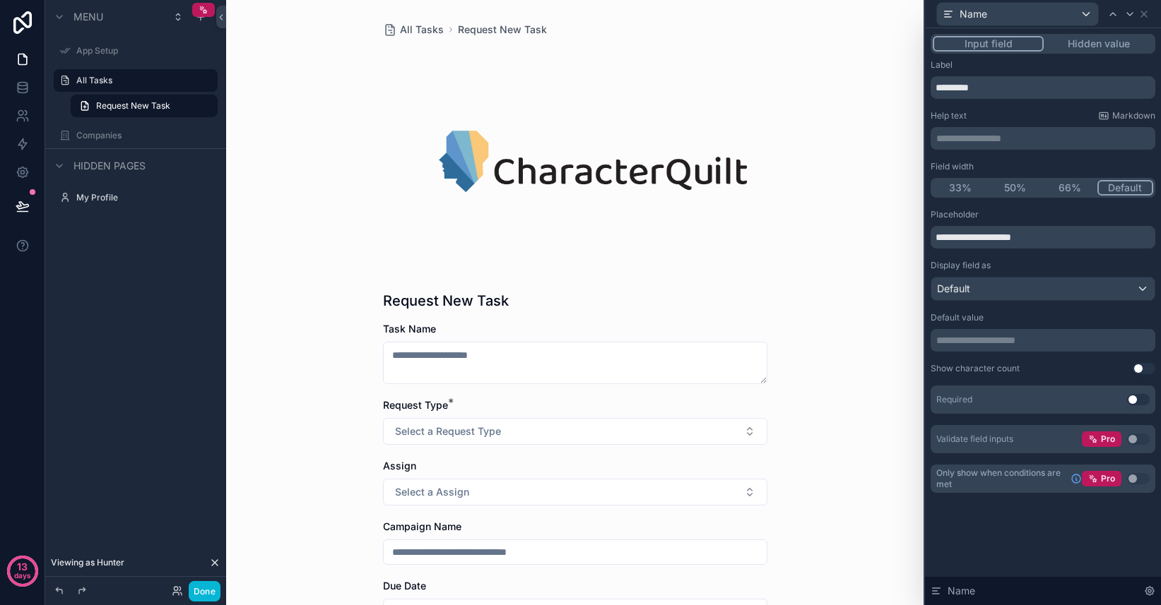
click at [1134, 404] on button "Use setting" at bounding box center [1138, 399] width 23 height 11
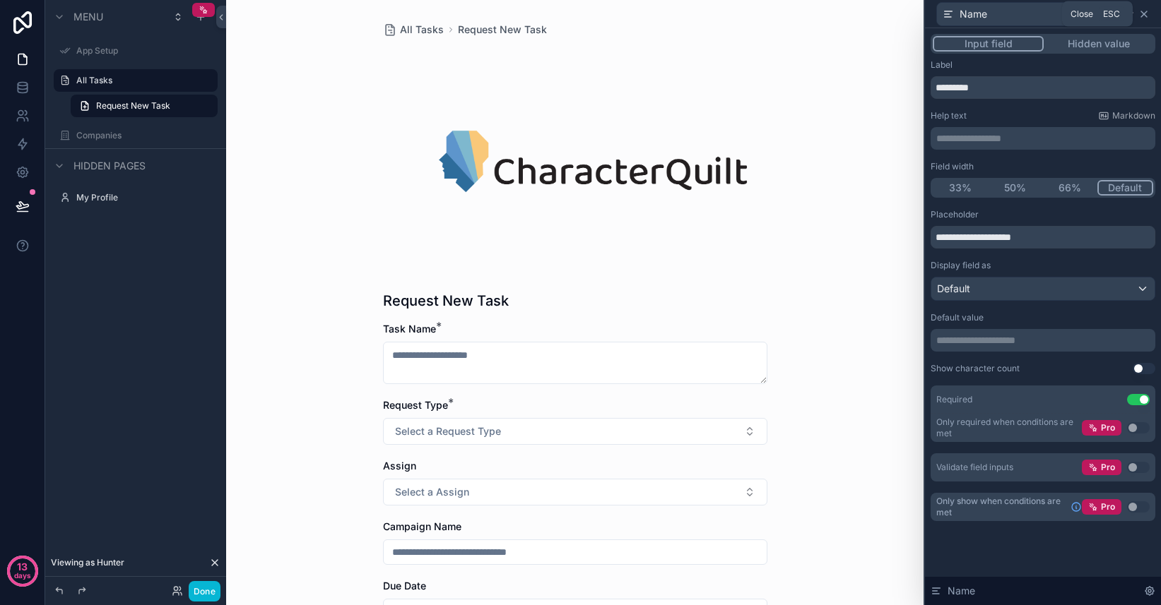
click at [1143, 16] on icon at bounding box center [1143, 13] width 11 height 11
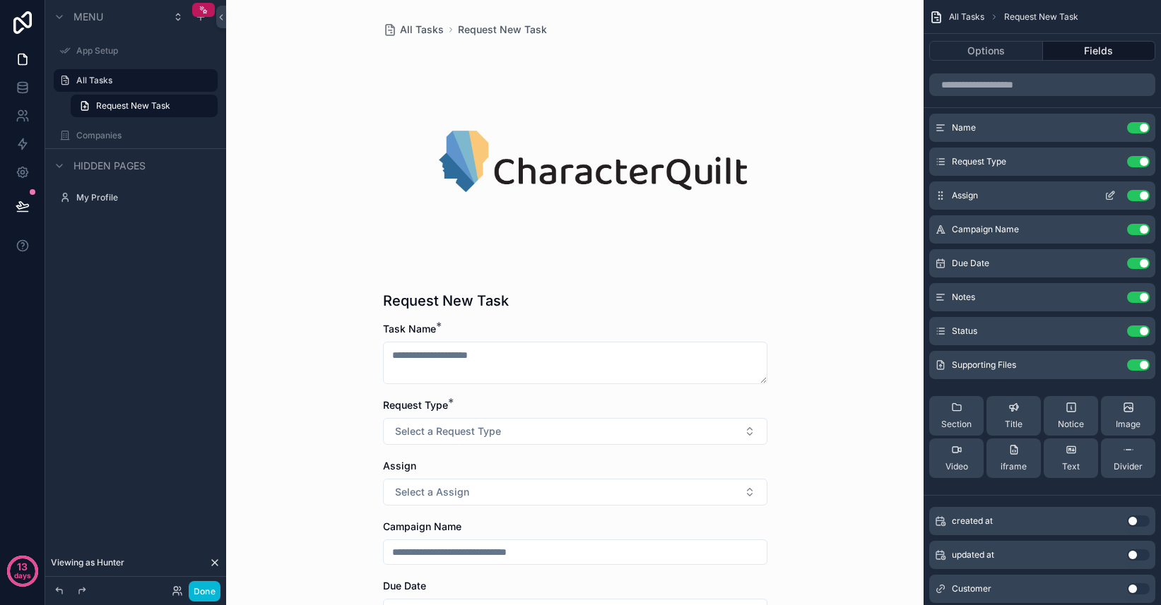
click at [1140, 197] on button "Use setting" at bounding box center [1138, 195] width 23 height 11
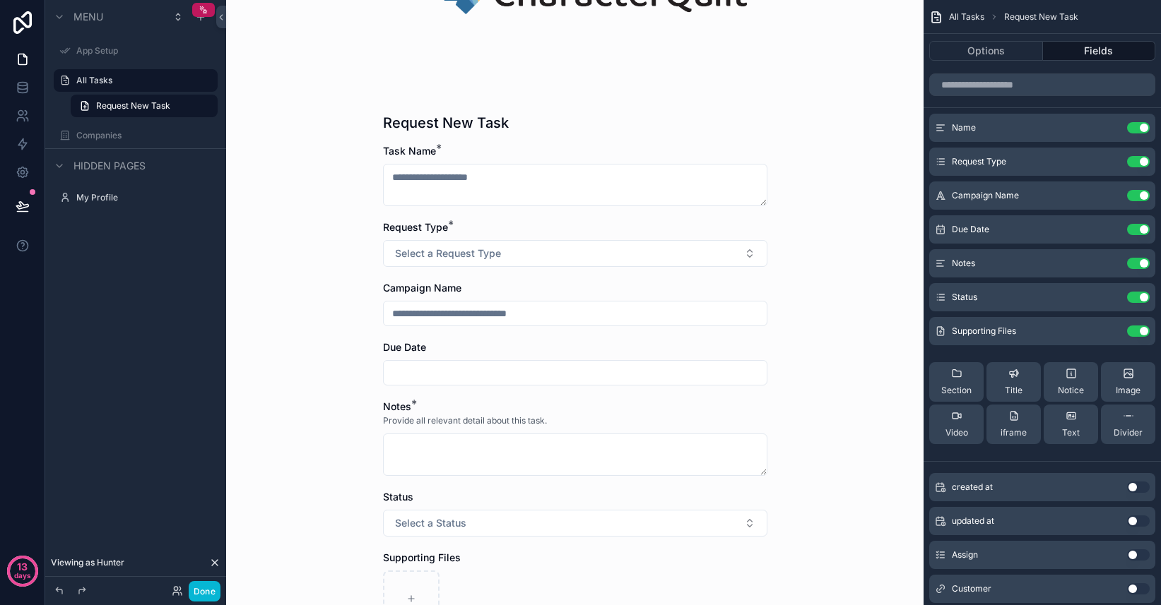
click at [853, 331] on div "All Tasks Request New Task Request New Task Task Name * Request Type * Select a…" at bounding box center [574, 124] width 697 height 605
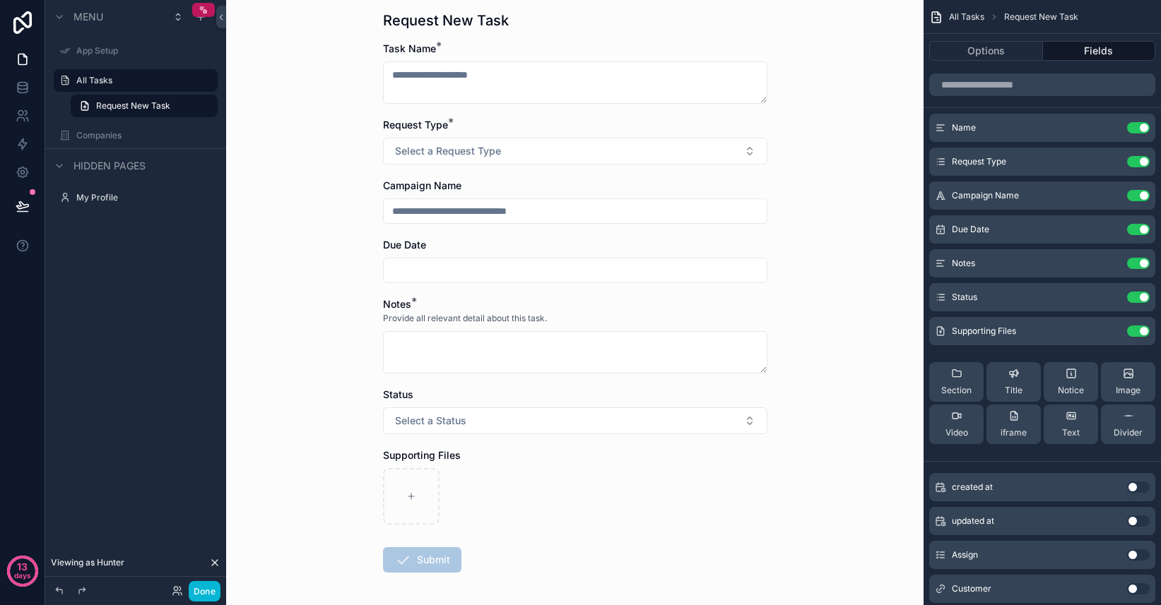
scroll to position [280, 0]
click at [206, 588] on button "Done" at bounding box center [205, 591] width 32 height 20
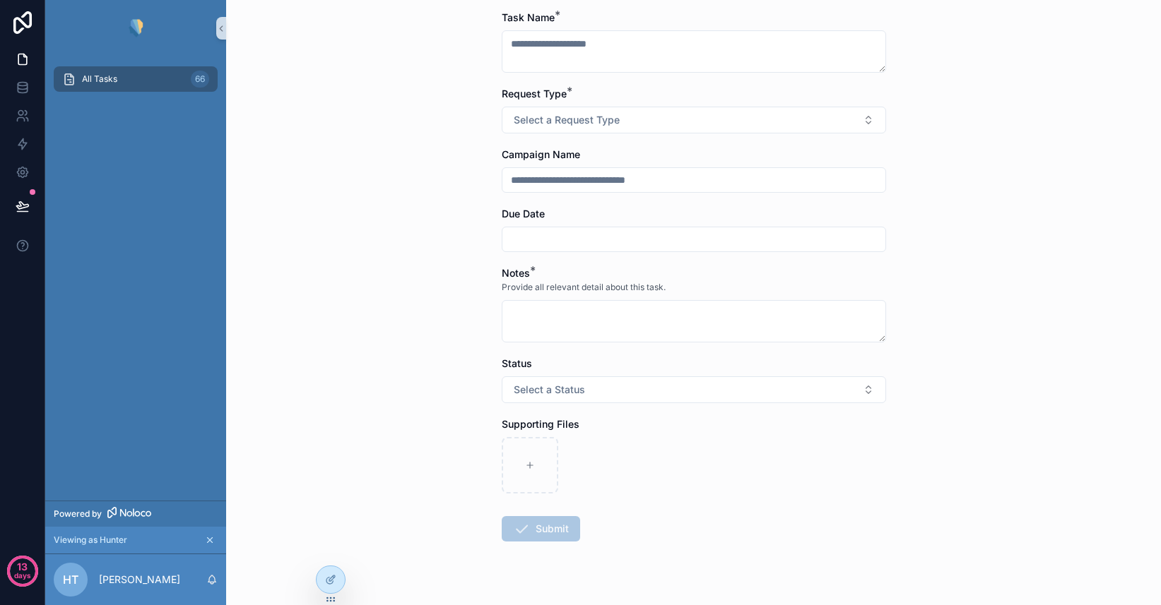
scroll to position [287, 0]
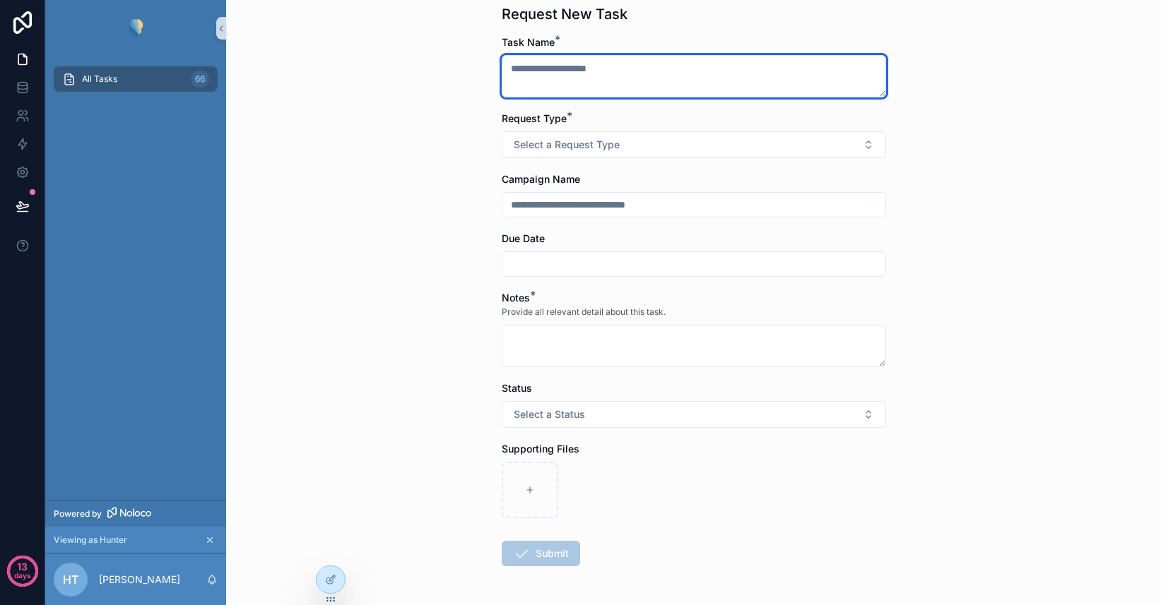
click at [581, 83] on textarea "scrollable content" at bounding box center [694, 76] width 384 height 42
type textarea "*******"
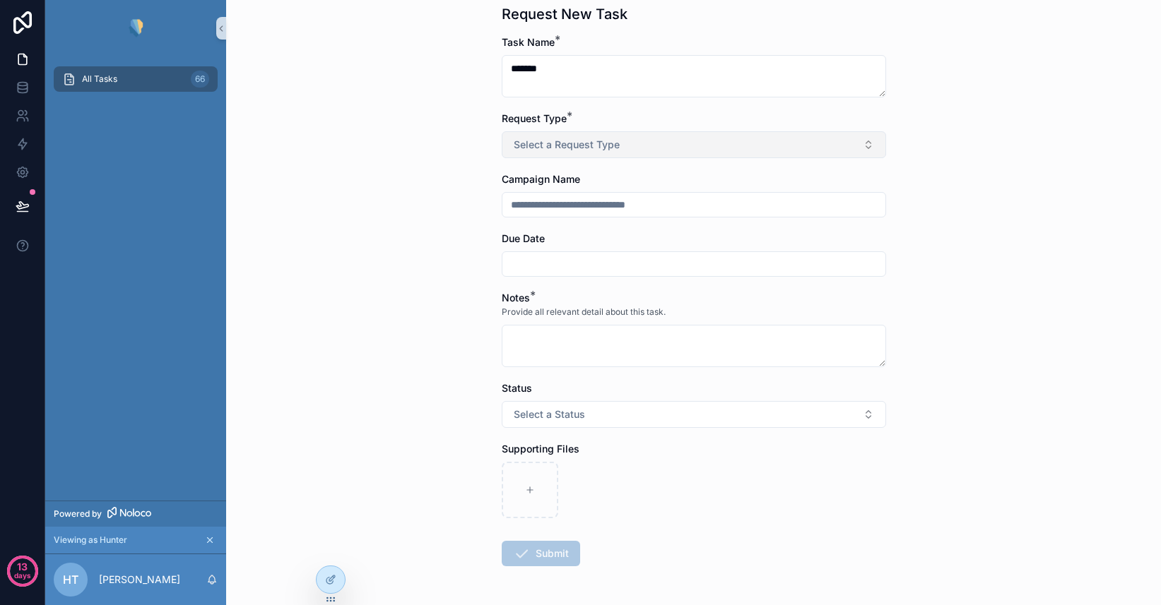
click at [562, 143] on span "Select a Request Type" at bounding box center [567, 145] width 106 height 14
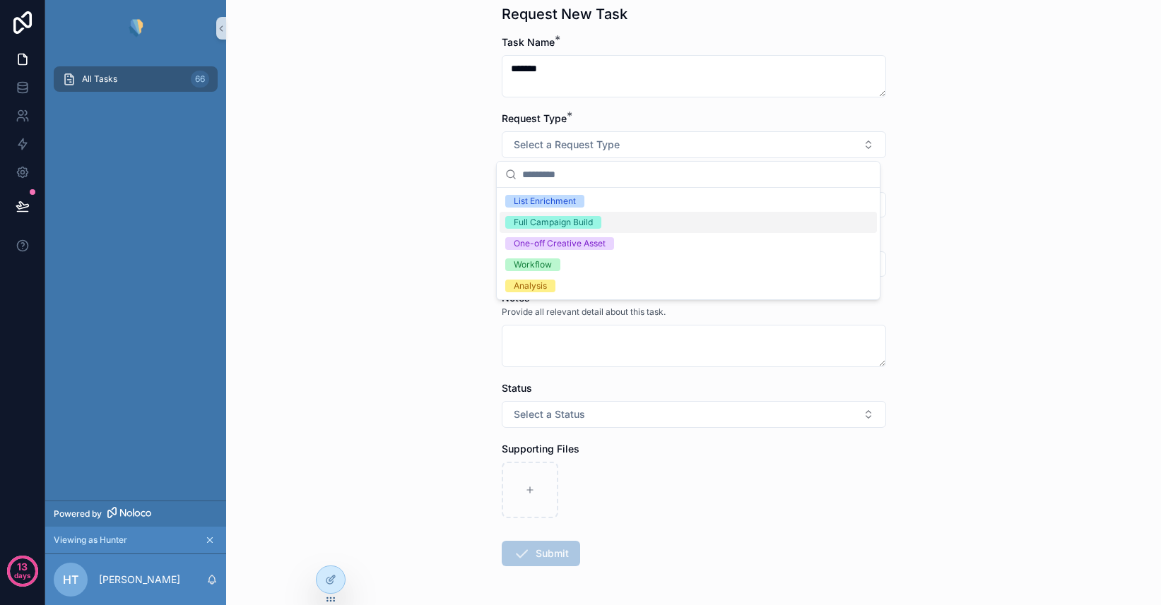
click at [558, 215] on div "Full Campaign Build" at bounding box center [687, 222] width 377 height 21
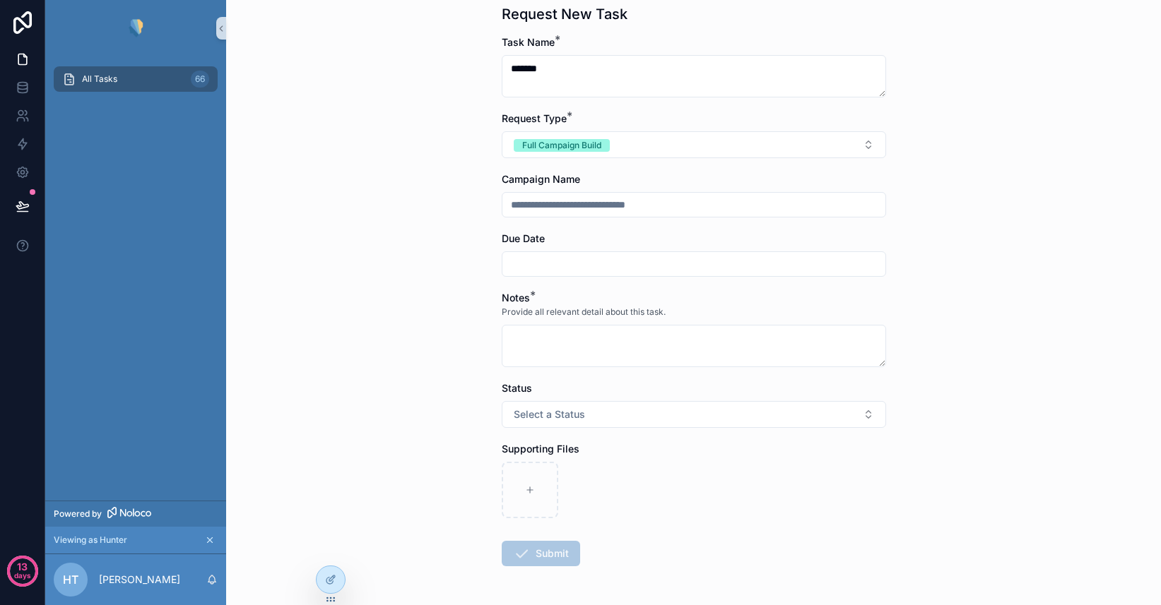
click at [554, 198] on input "scrollable content" at bounding box center [693, 205] width 383 height 20
type input "****"
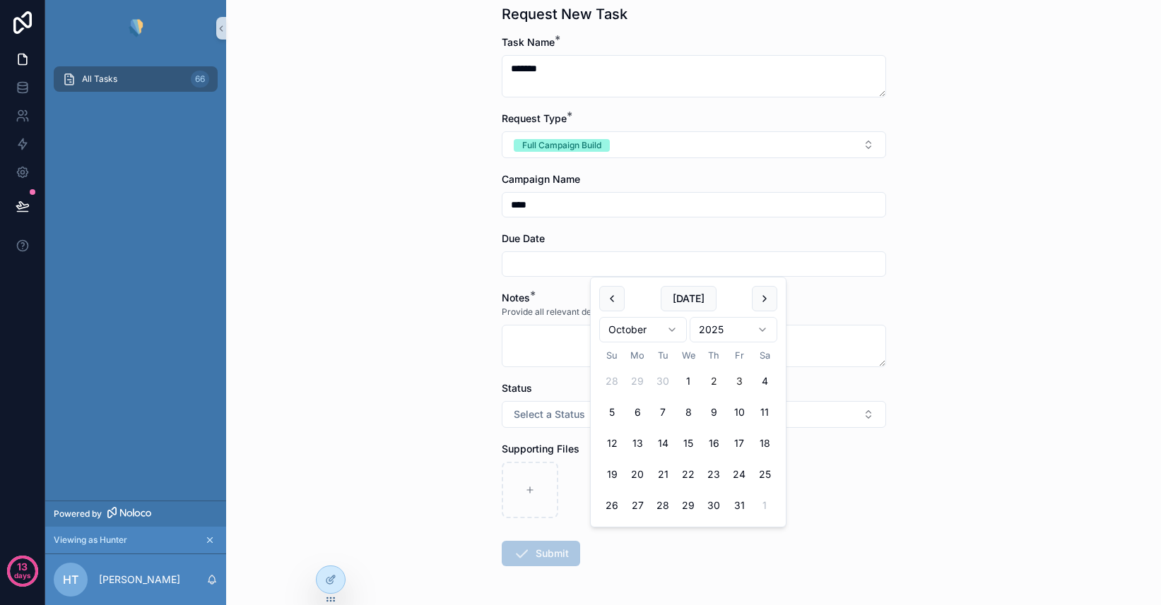
click at [736, 374] on button "3" at bounding box center [738, 381] width 25 height 25
type input "*********"
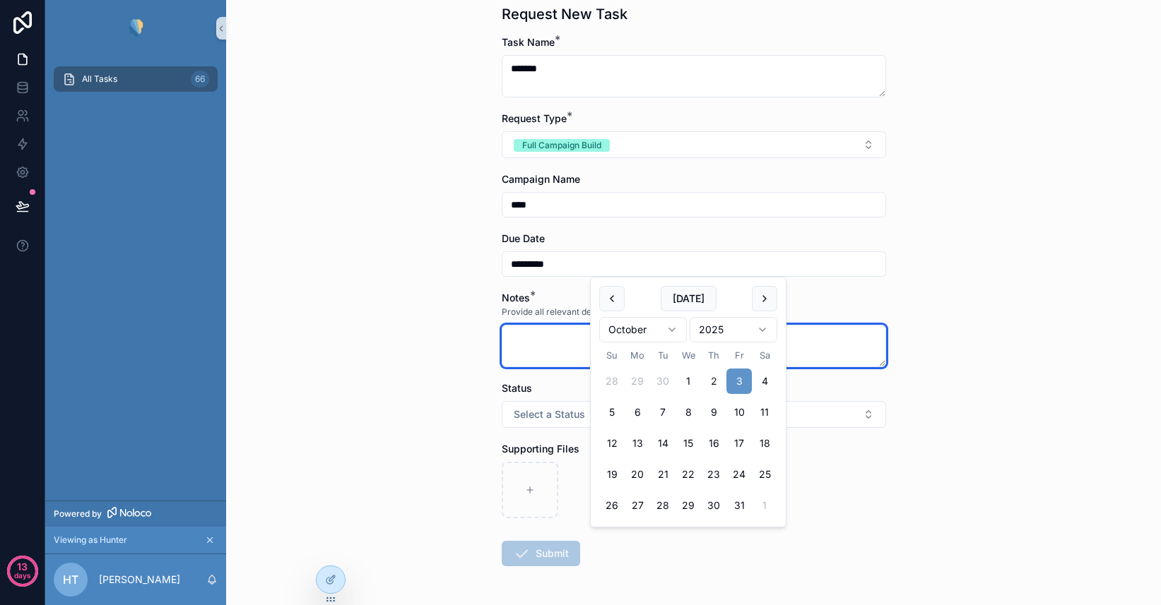
click at [534, 346] on textarea "scrollable content" at bounding box center [694, 346] width 384 height 42
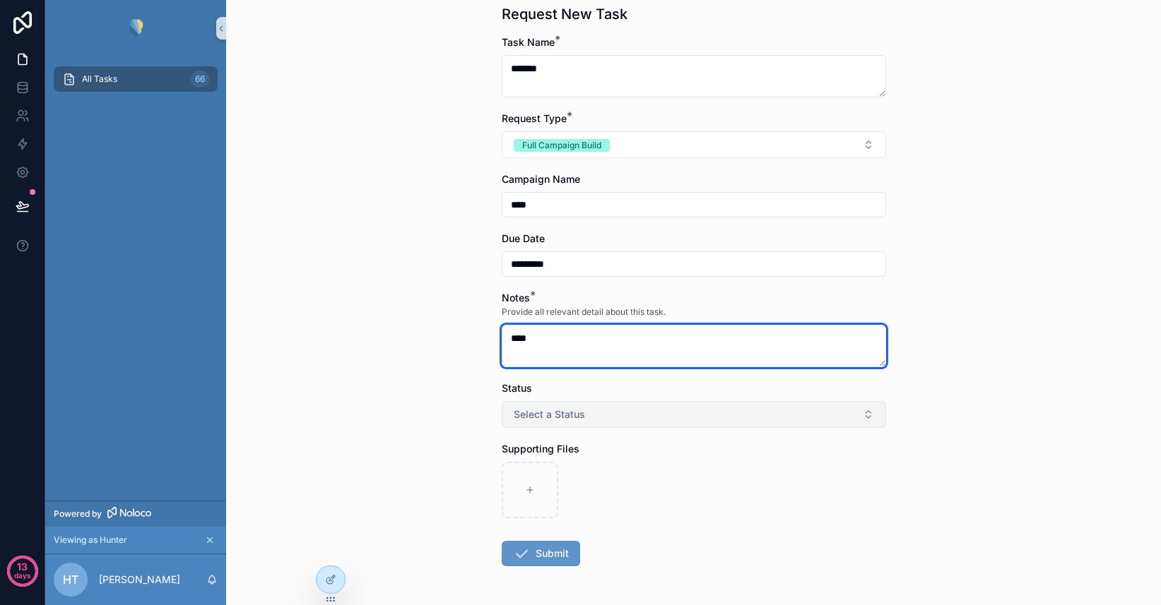
type textarea "****"
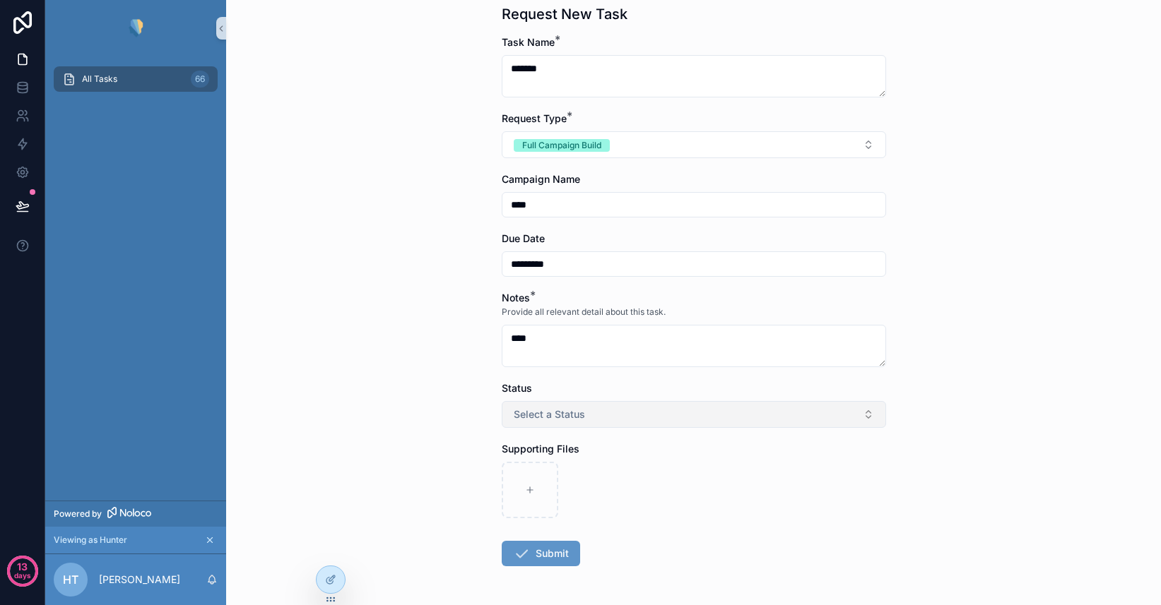
click at [547, 413] on span "Select a Status" at bounding box center [549, 415] width 71 height 14
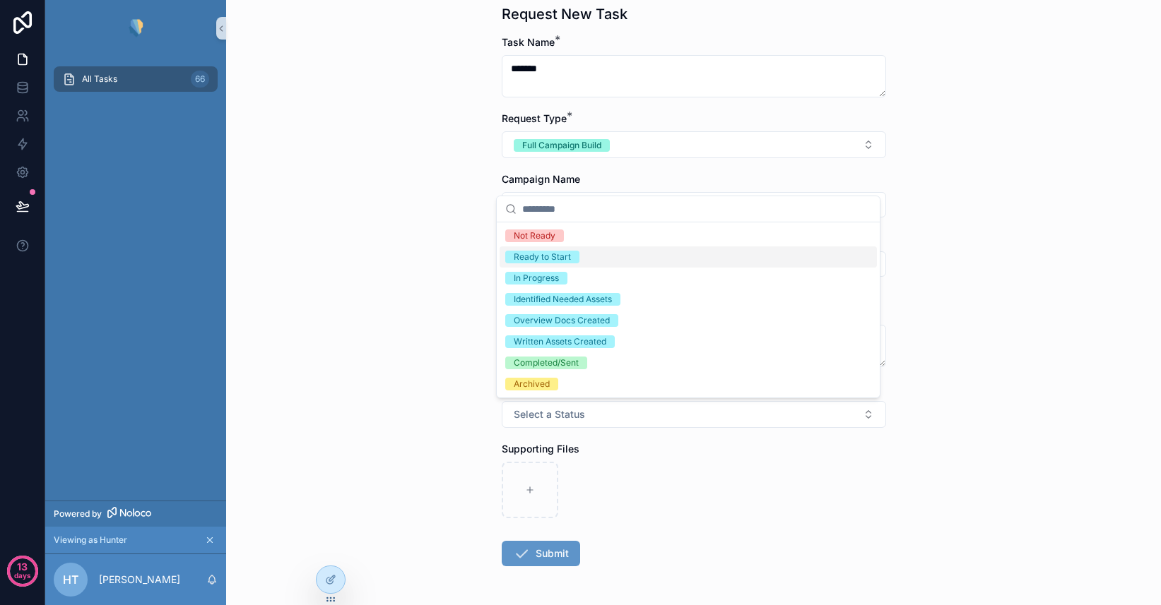
click at [556, 255] on div "Ready to Start" at bounding box center [542, 257] width 57 height 13
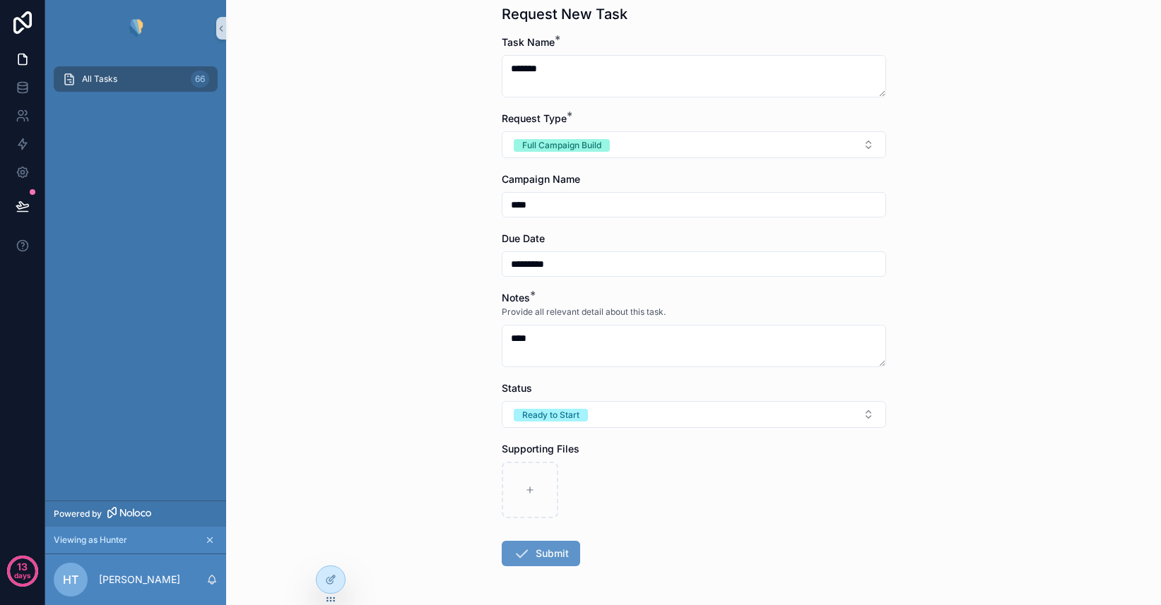
click at [466, 366] on div "All Tasks Request New Task Request New Task Task Name * ******* Request Type * …" at bounding box center [693, 302] width 935 height 605
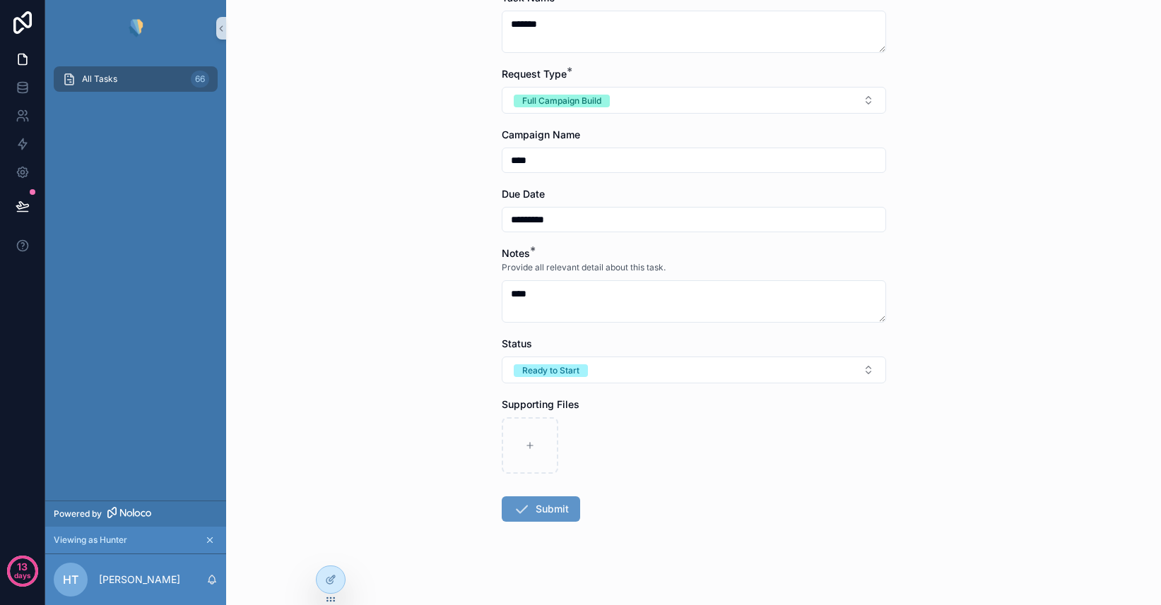
scroll to position [338, 0]
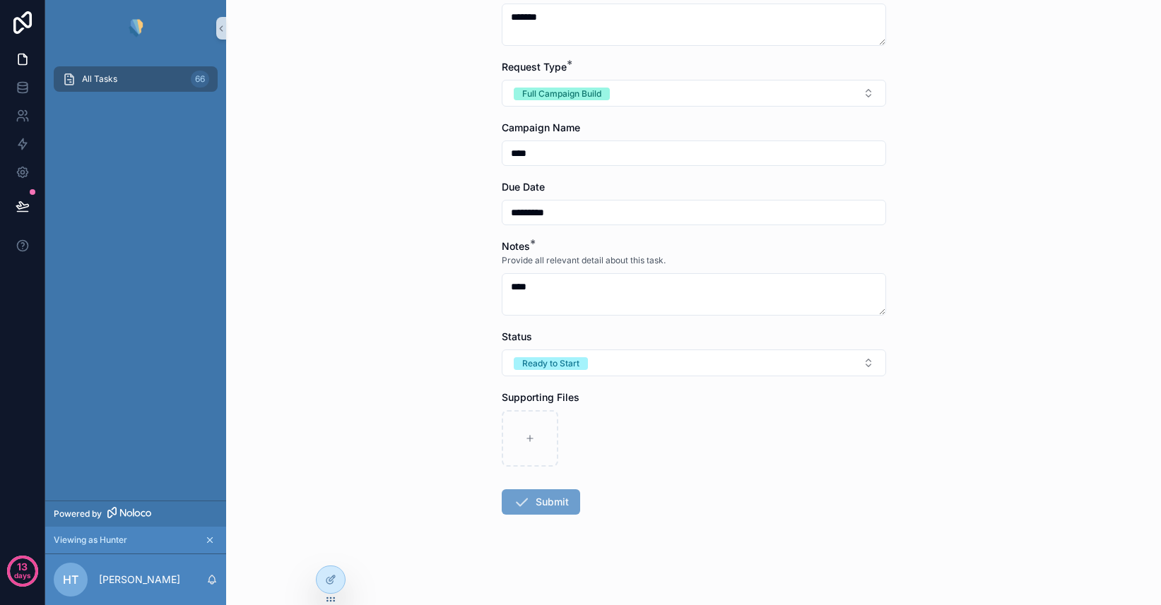
click at [533, 497] on button "Submit" at bounding box center [541, 502] width 78 height 25
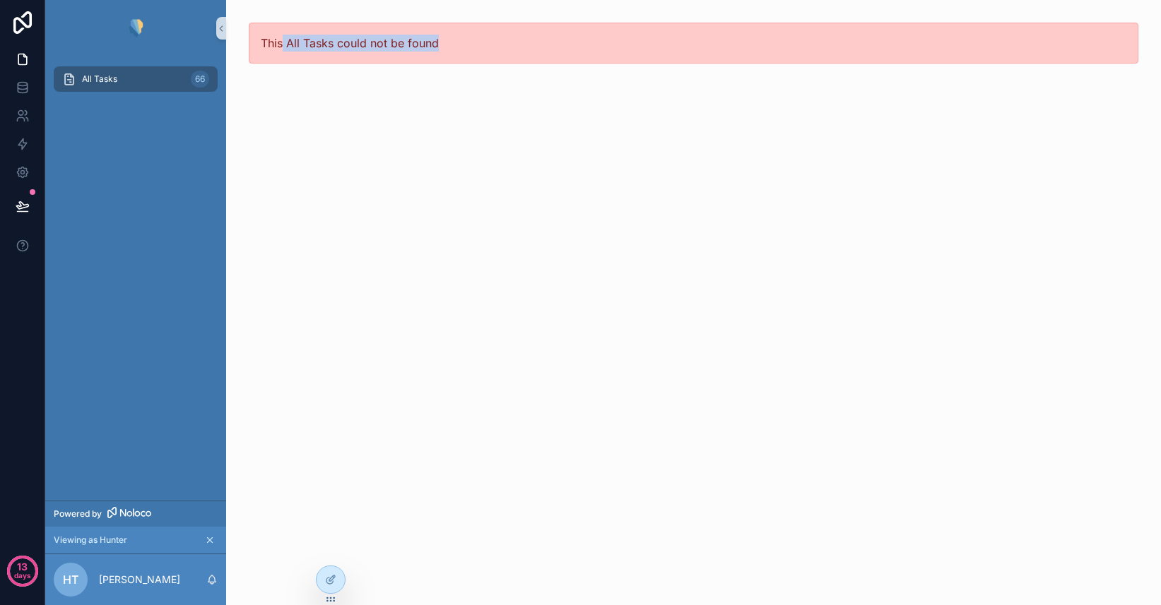
drag, startPoint x: 283, startPoint y: 47, endPoint x: 449, endPoint y: 47, distance: 165.3
click at [449, 47] on div "This All Tasks could not be found" at bounding box center [693, 43] width 889 height 41
click at [449, 184] on div "This All Tasks could not be found" at bounding box center [693, 302] width 935 height 605
drag, startPoint x: 449, startPoint y: 47, endPoint x: 257, endPoint y: 40, distance: 192.2
click at [257, 40] on div "This All Tasks could not be found" at bounding box center [693, 43] width 889 height 41
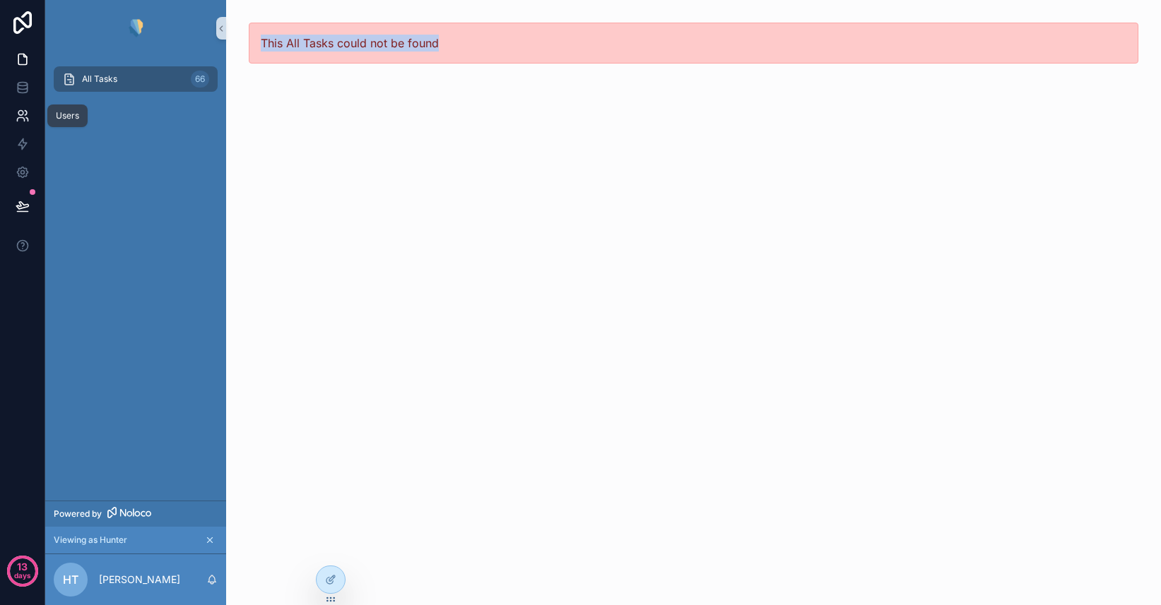
click at [19, 114] on icon at bounding box center [20, 113] width 5 height 5
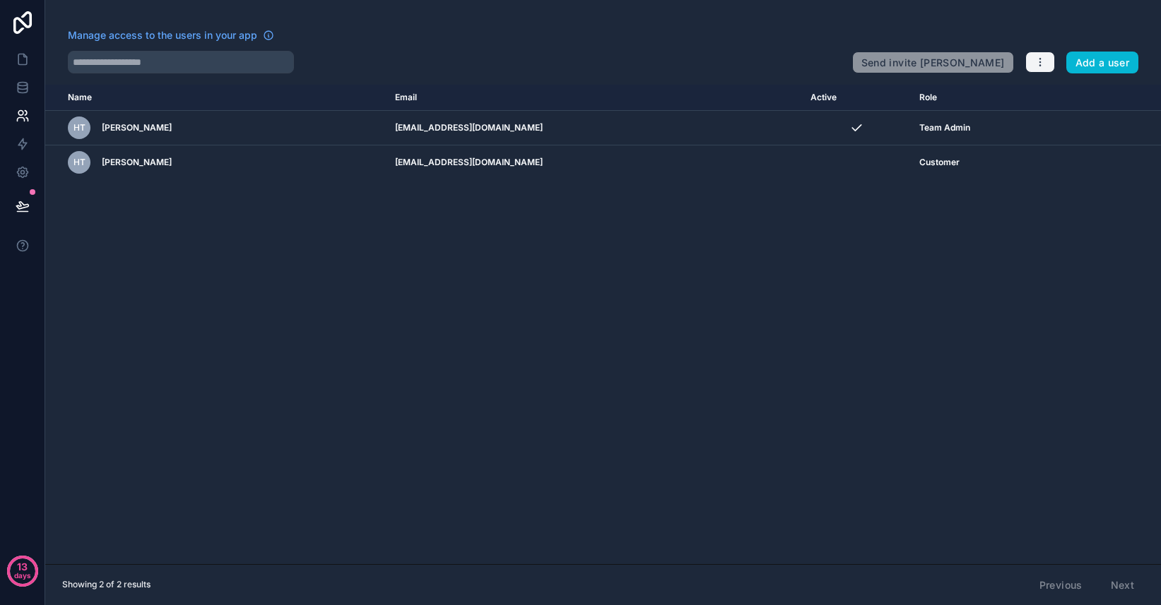
click at [1045, 62] on icon "button" at bounding box center [1039, 62] width 11 height 11
click at [1048, 94] on link "Manage roles" at bounding box center [1073, 96] width 99 height 23
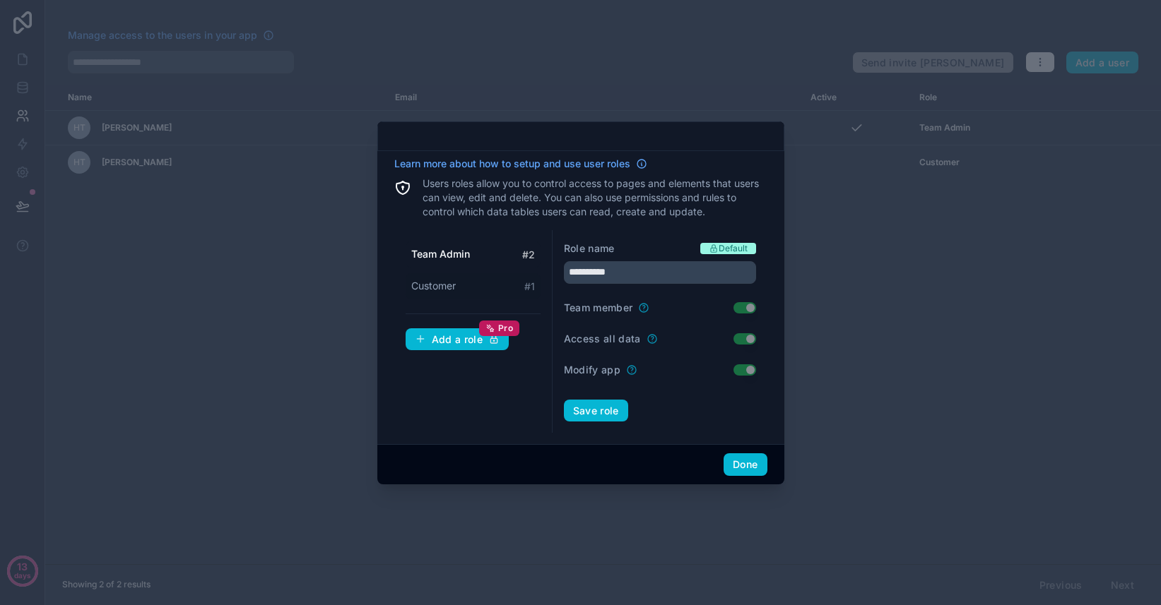
click at [476, 284] on div "Customer # 1" at bounding box center [472, 286] width 135 height 26
type input "********"
click at [304, 391] on div at bounding box center [580, 302] width 1161 height 605
click at [754, 462] on button "Done" at bounding box center [744, 464] width 43 height 23
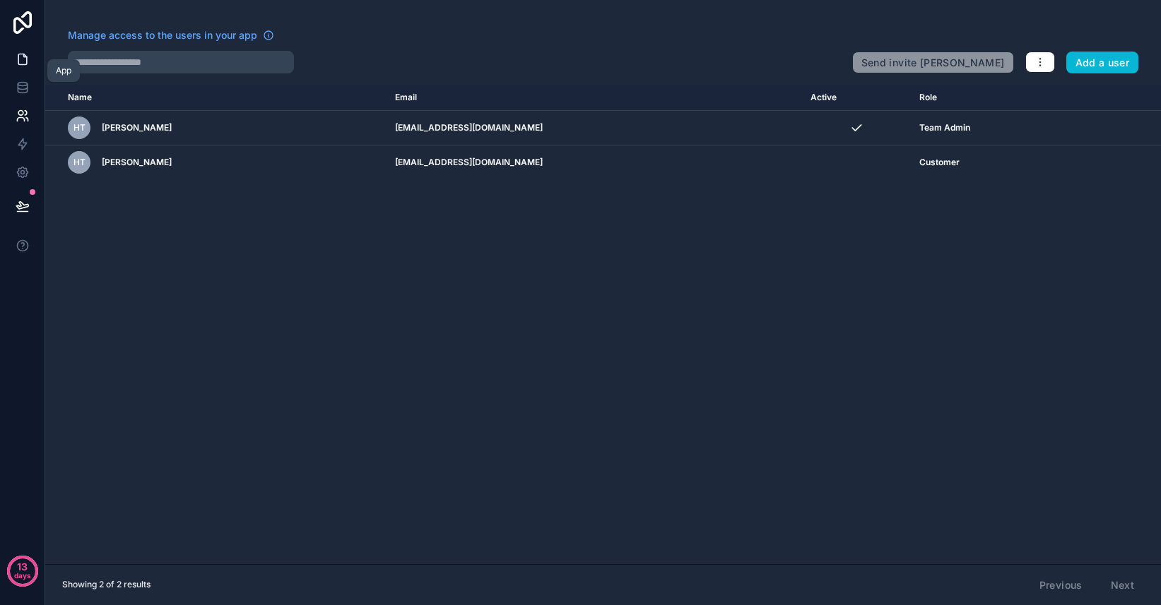
click at [25, 59] on icon at bounding box center [23, 59] width 14 height 14
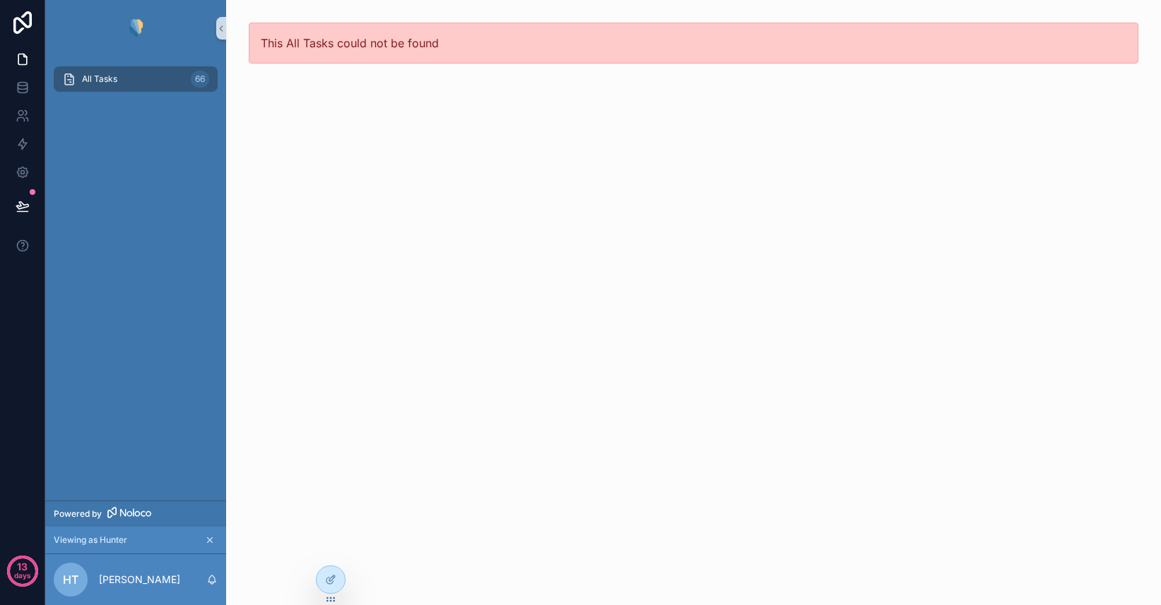
click at [210, 544] on icon "scrollable content" at bounding box center [210, 540] width 10 height 10
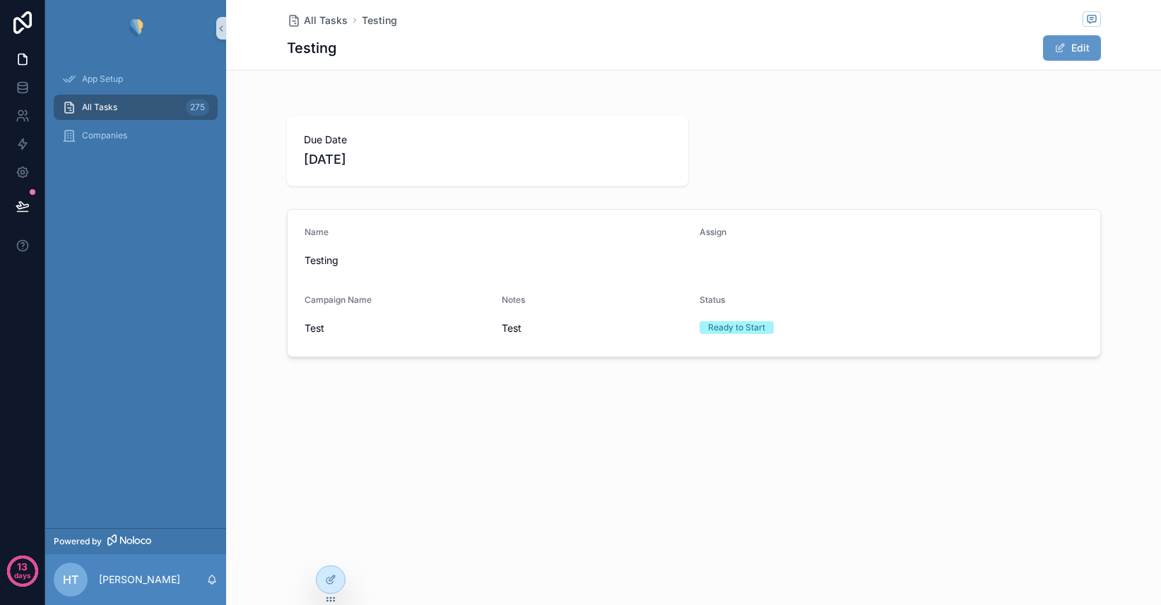
click at [117, 102] on span "All Tasks" at bounding box center [99, 107] width 35 height 11
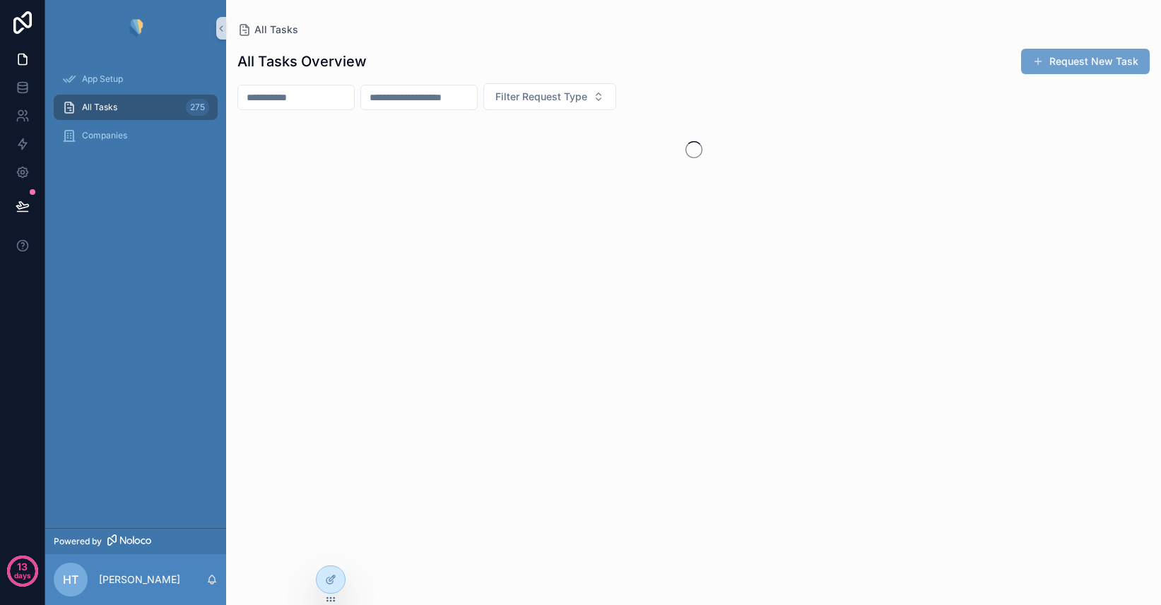
click at [1089, 61] on button "Request New Task" at bounding box center [1085, 61] width 129 height 25
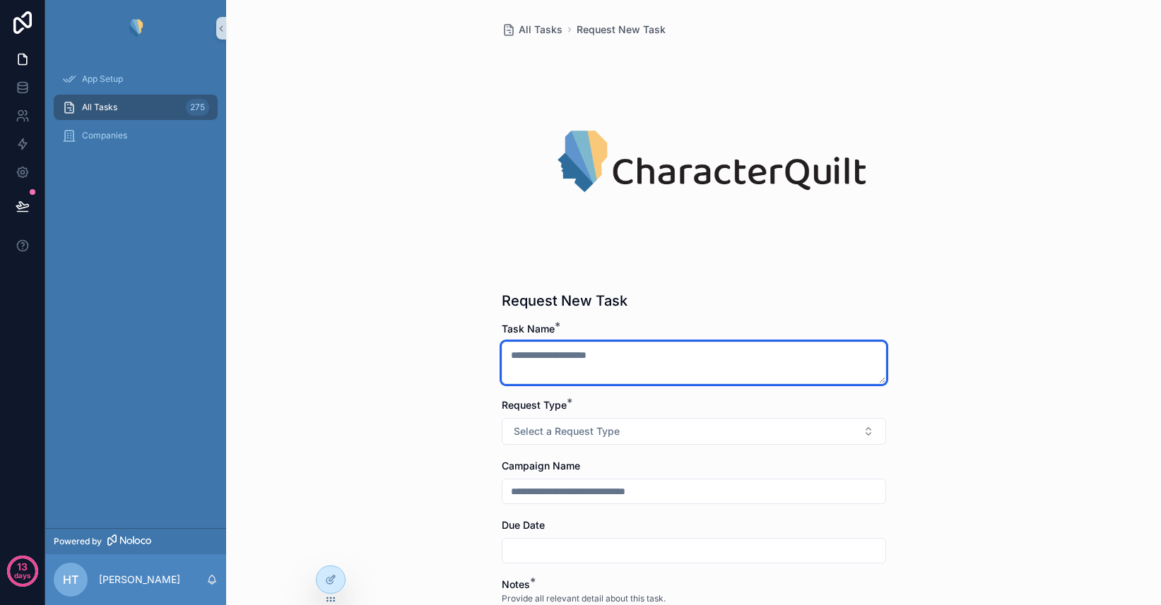
click at [634, 360] on textarea "scrollable content" at bounding box center [694, 363] width 384 height 42
type textarea "****"
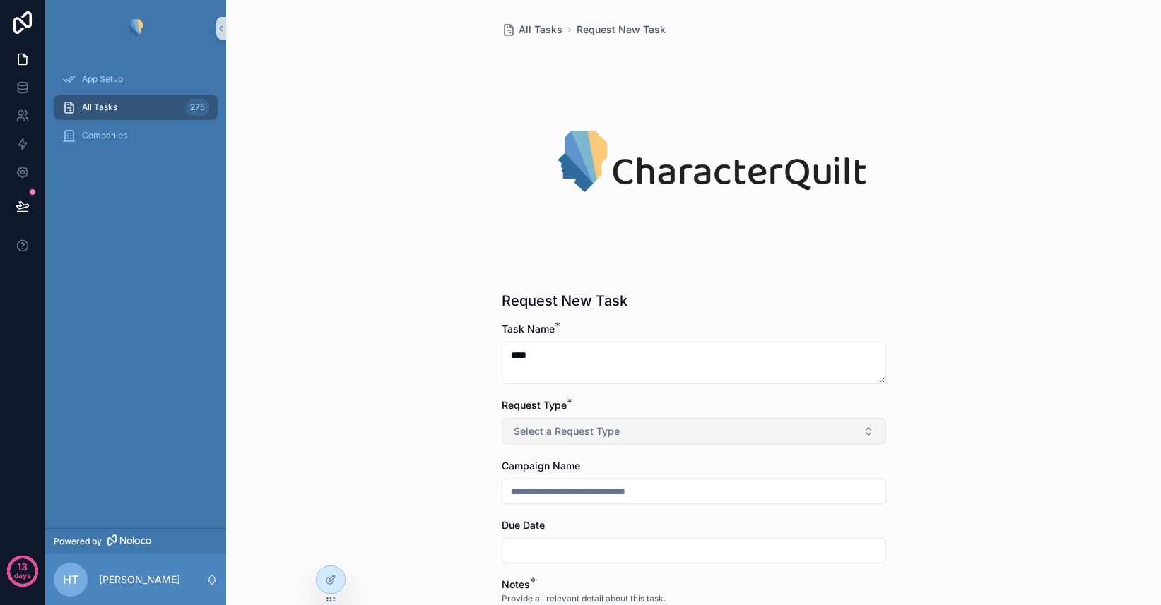
click at [689, 437] on button "Select a Request Type" at bounding box center [694, 431] width 384 height 27
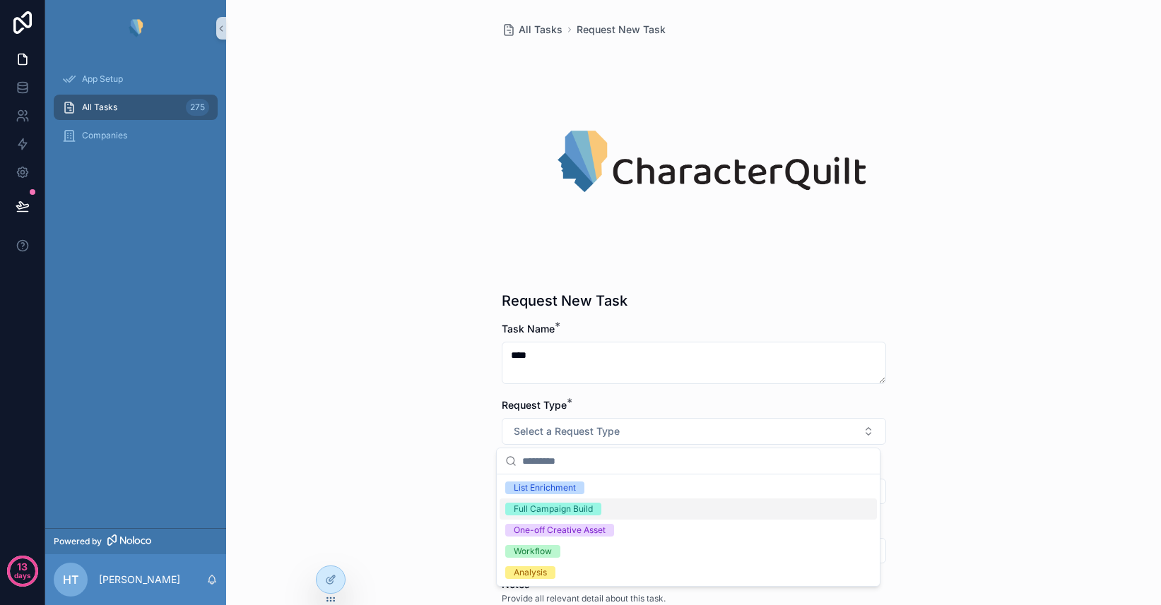
click at [610, 512] on div "Full Campaign Build" at bounding box center [687, 509] width 377 height 21
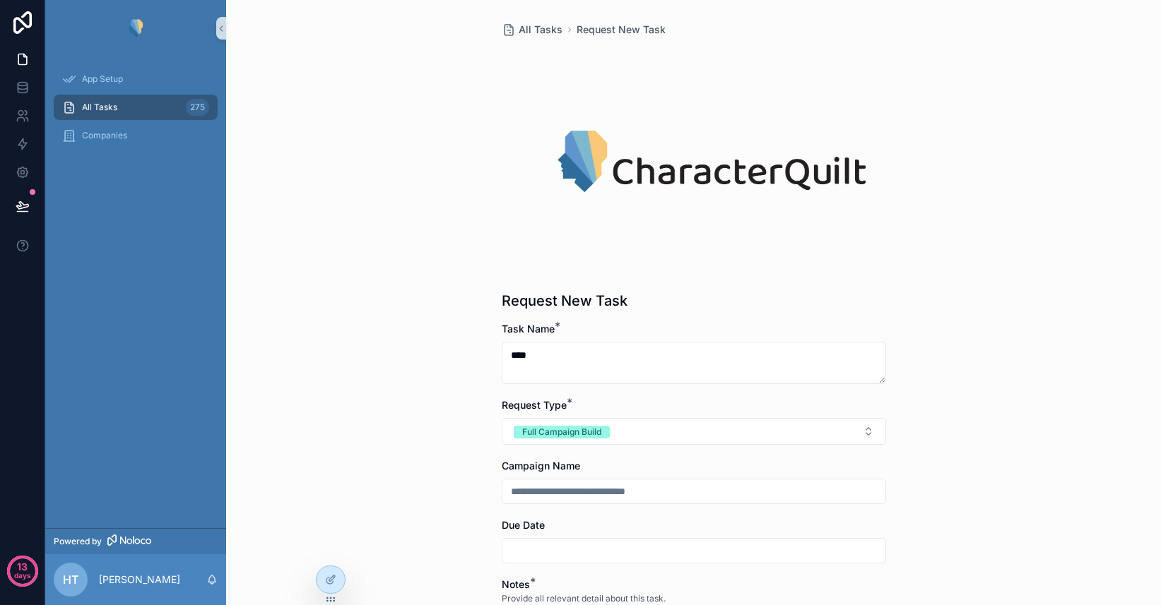
click at [458, 463] on div "All Tasks Request New Task Request New Task Task Name * **** Request Type * Ful…" at bounding box center [693, 302] width 935 height 605
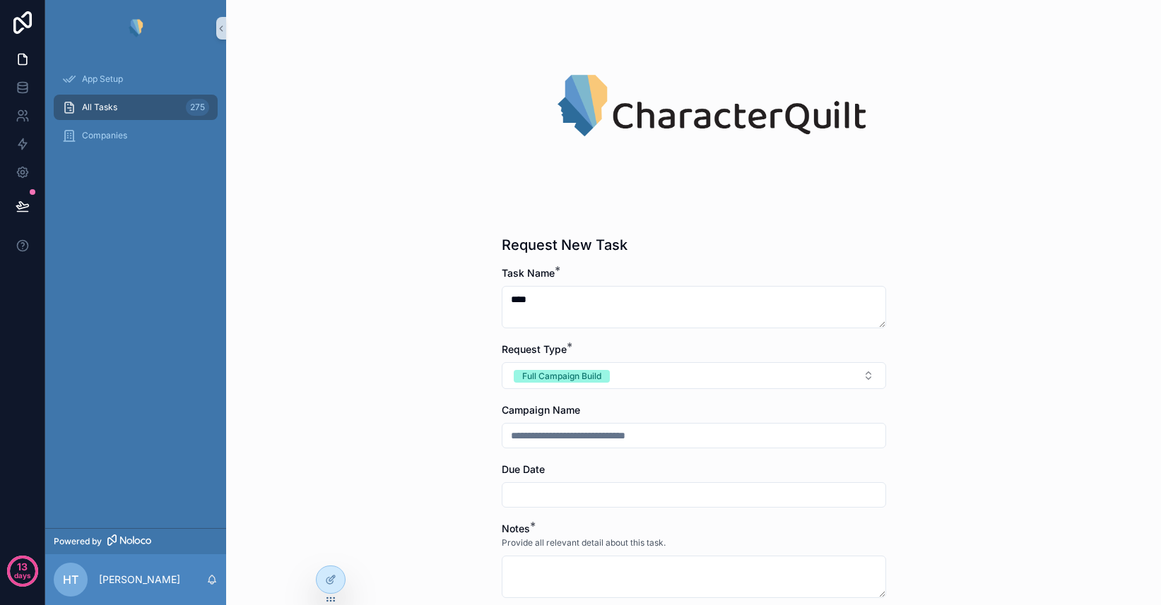
scroll to position [66, 0]
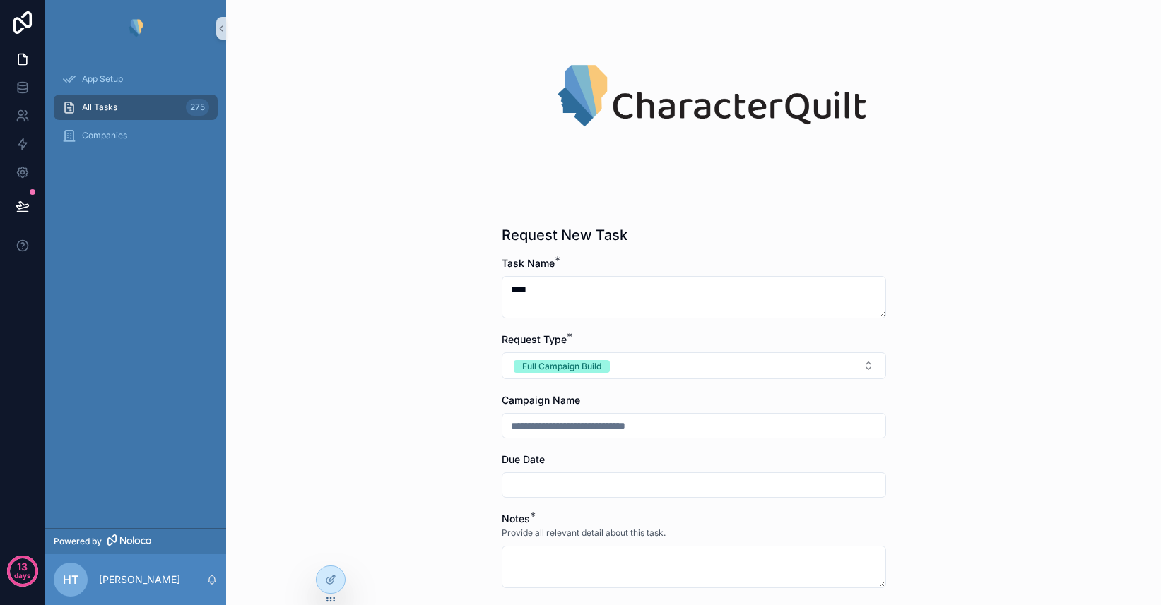
click at [572, 429] on input "scrollable content" at bounding box center [693, 426] width 383 height 20
type input "****"
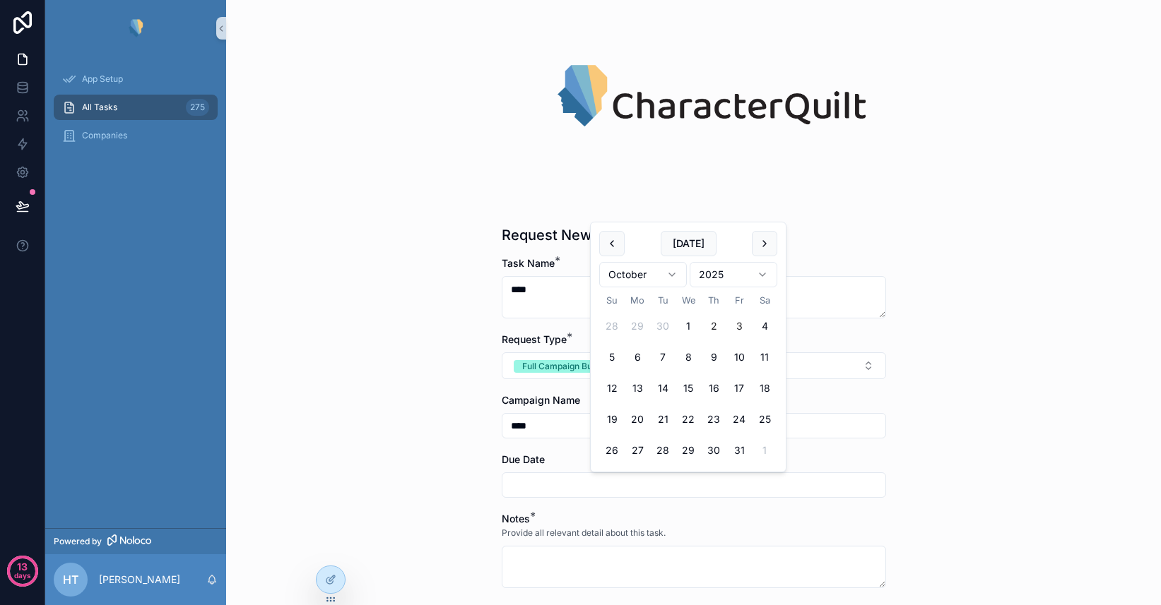
click at [739, 323] on button "3" at bounding box center [738, 326] width 25 height 25
type input "*********"
click at [415, 477] on div "All Tasks Request New Task Request New Task Task Name * **** Request Type * Ful…" at bounding box center [693, 236] width 935 height 605
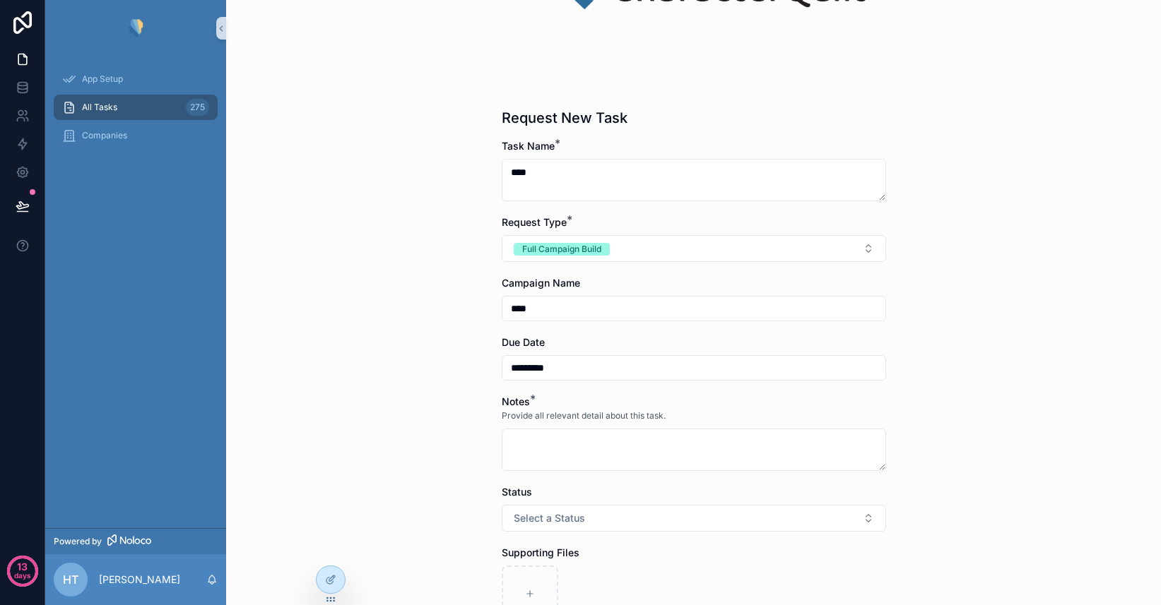
scroll to position [198, 0]
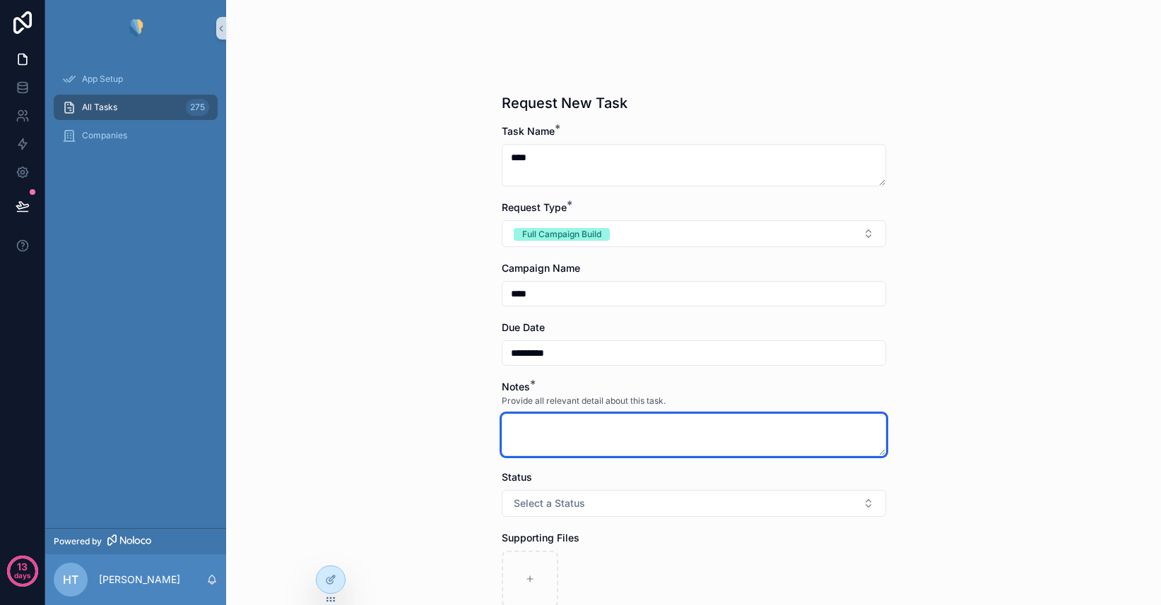
click at [557, 434] on textarea "scrollable content" at bounding box center [694, 435] width 384 height 42
type textarea "****"
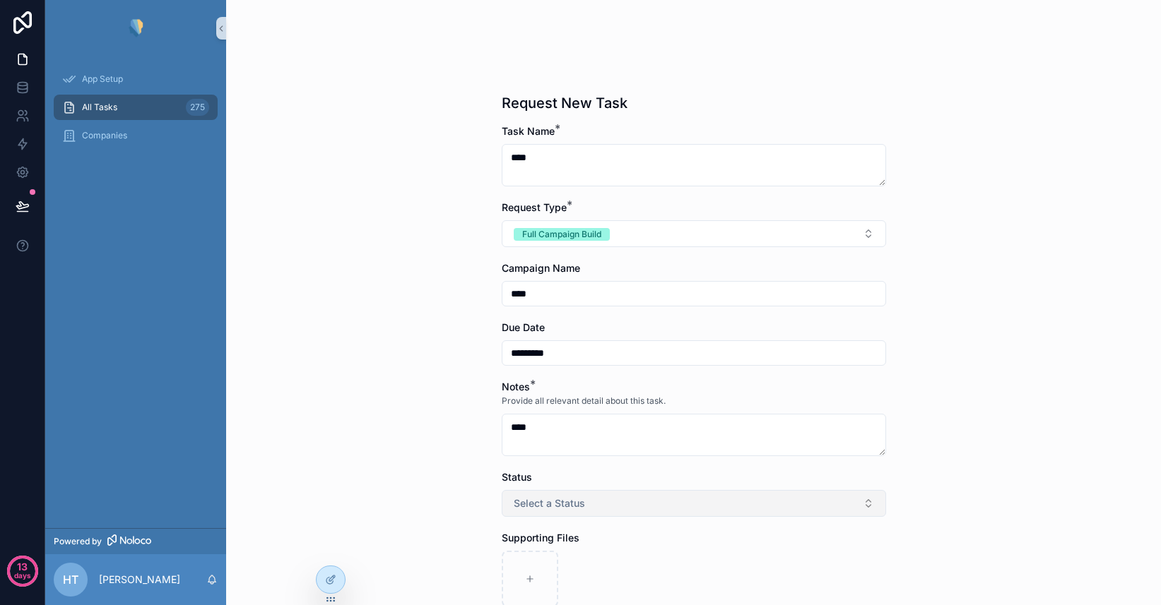
click at [570, 500] on span "Select a Status" at bounding box center [549, 504] width 71 height 14
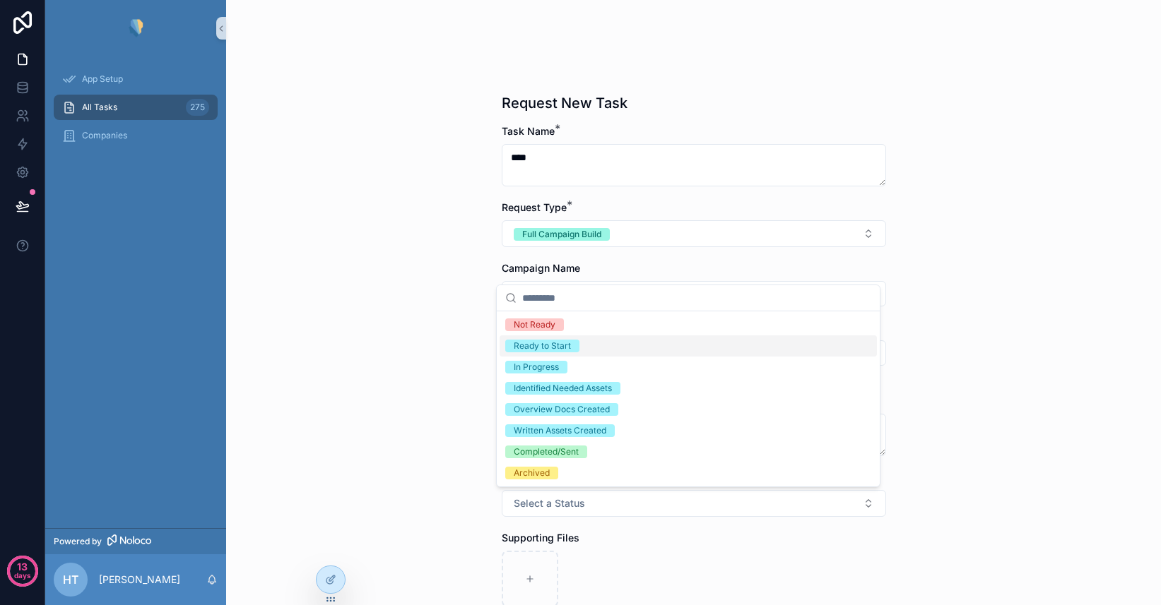
click at [570, 349] on span "Ready to Start" at bounding box center [542, 346] width 74 height 13
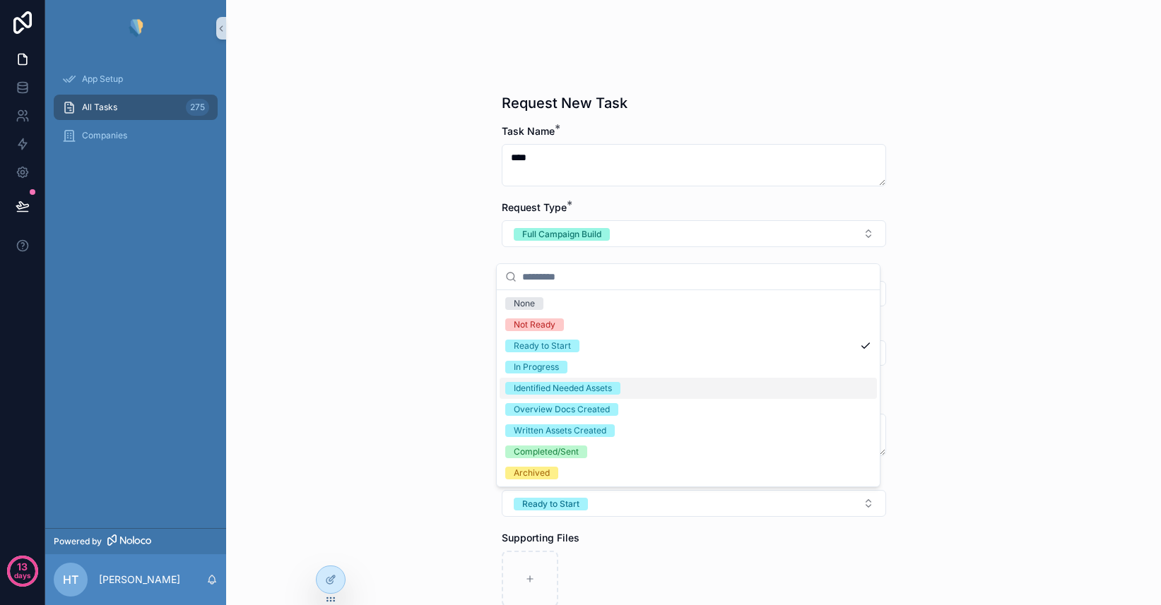
click at [468, 439] on div "All Tasks Request New Task Request New Task Task Name * **** Request Type * Ful…" at bounding box center [693, 302] width 935 height 605
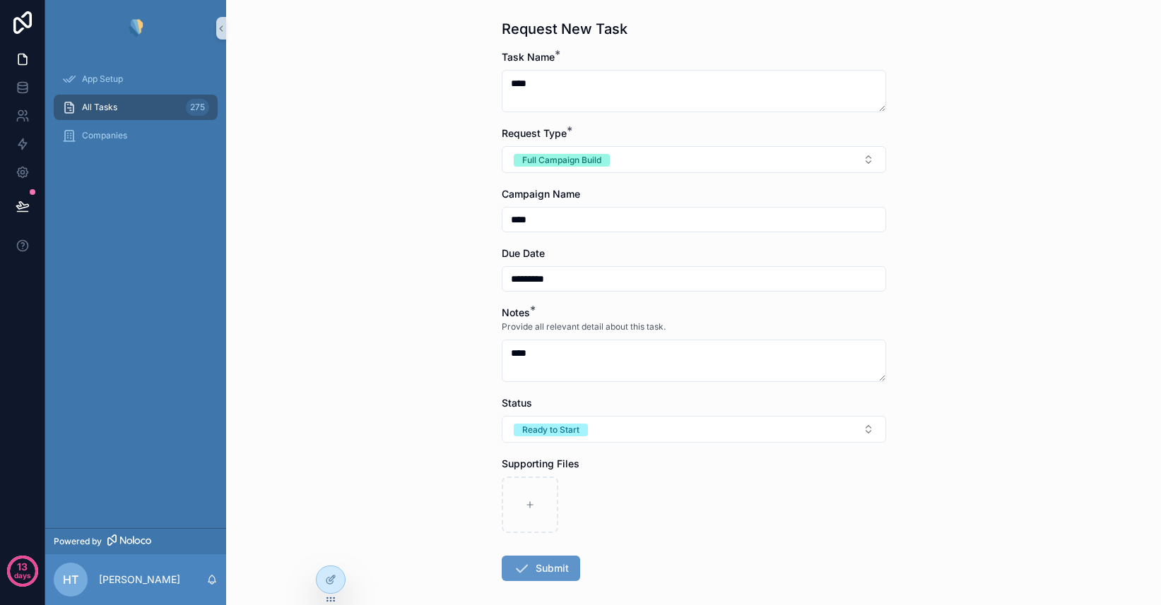
scroll to position [304, 0]
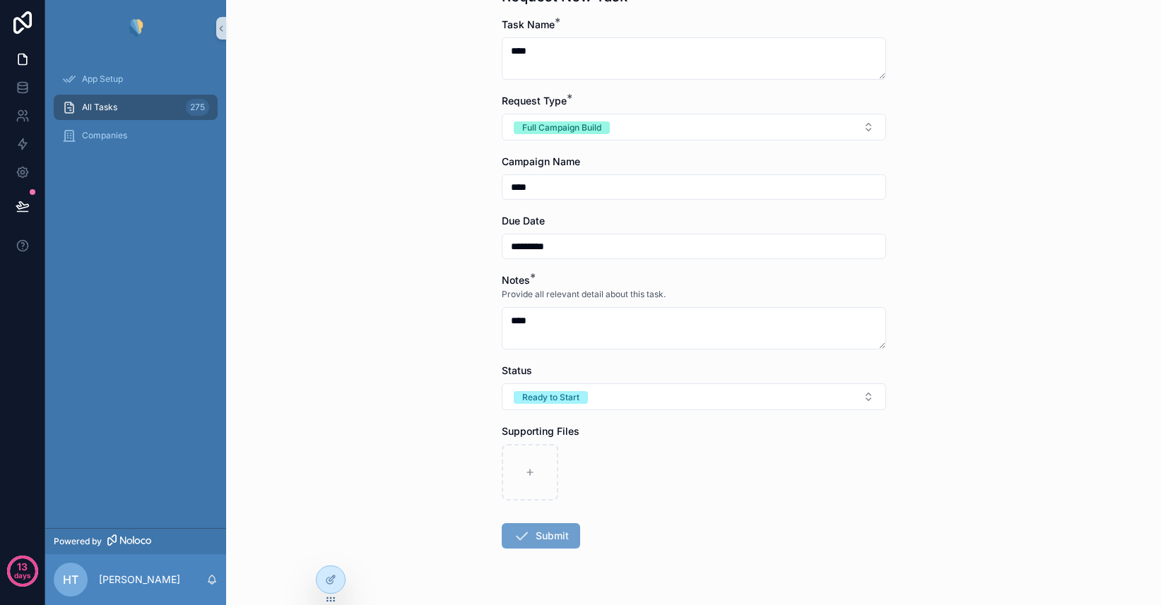
click at [527, 534] on button "Submit" at bounding box center [541, 535] width 78 height 25
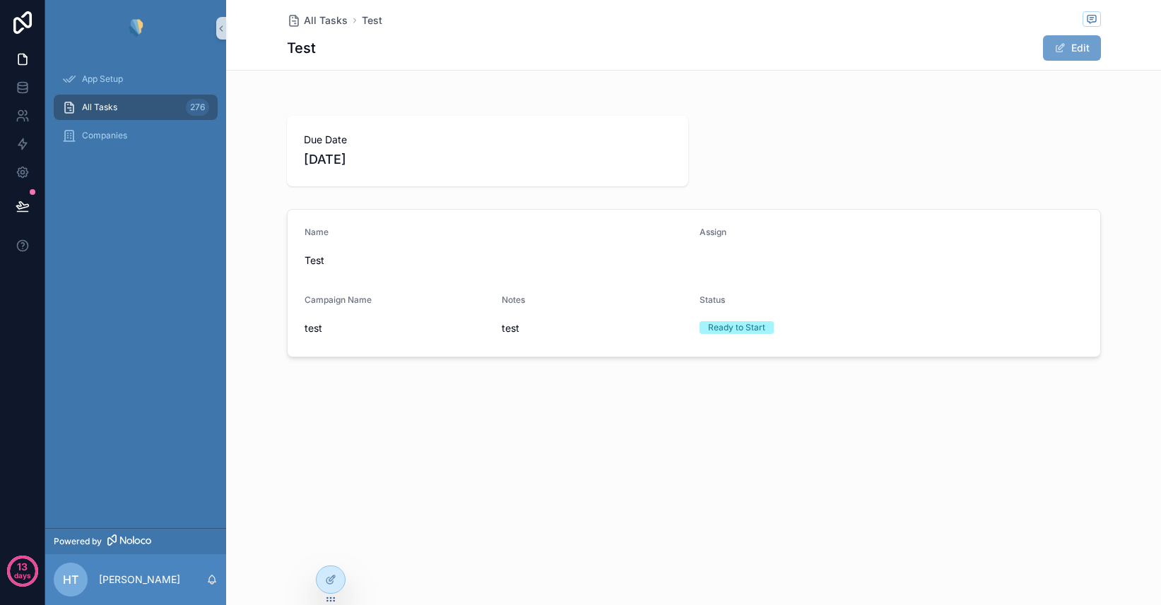
click at [1084, 46] on button "Edit" at bounding box center [1072, 47] width 58 height 25
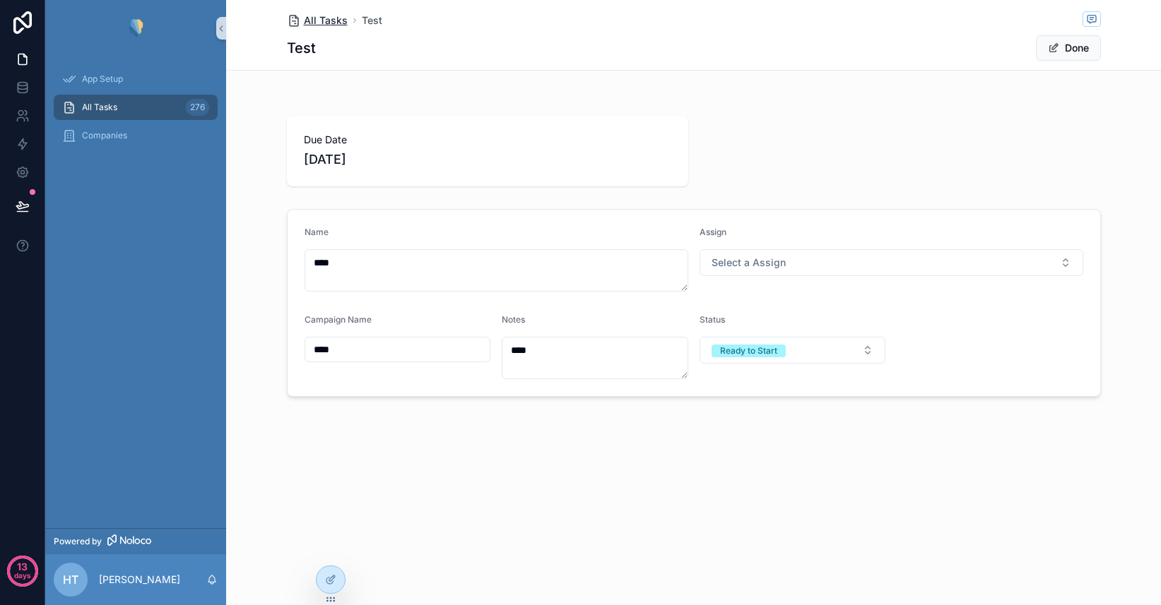
click at [322, 20] on span "All Tasks" at bounding box center [326, 20] width 44 height 14
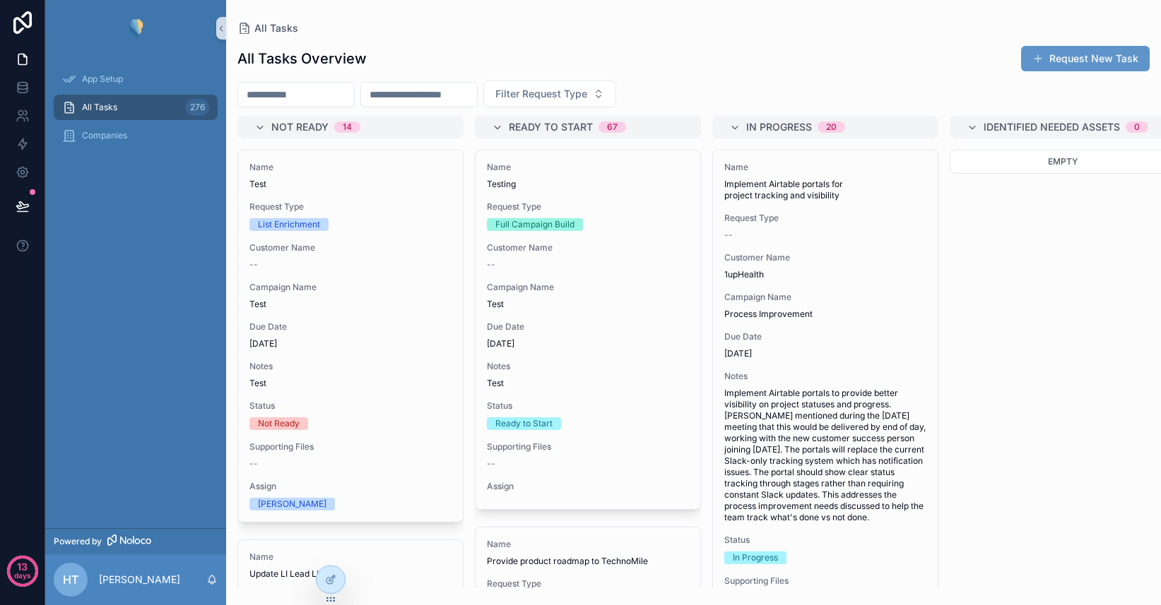
click at [324, 93] on input "scrollable content" at bounding box center [296, 95] width 116 height 20
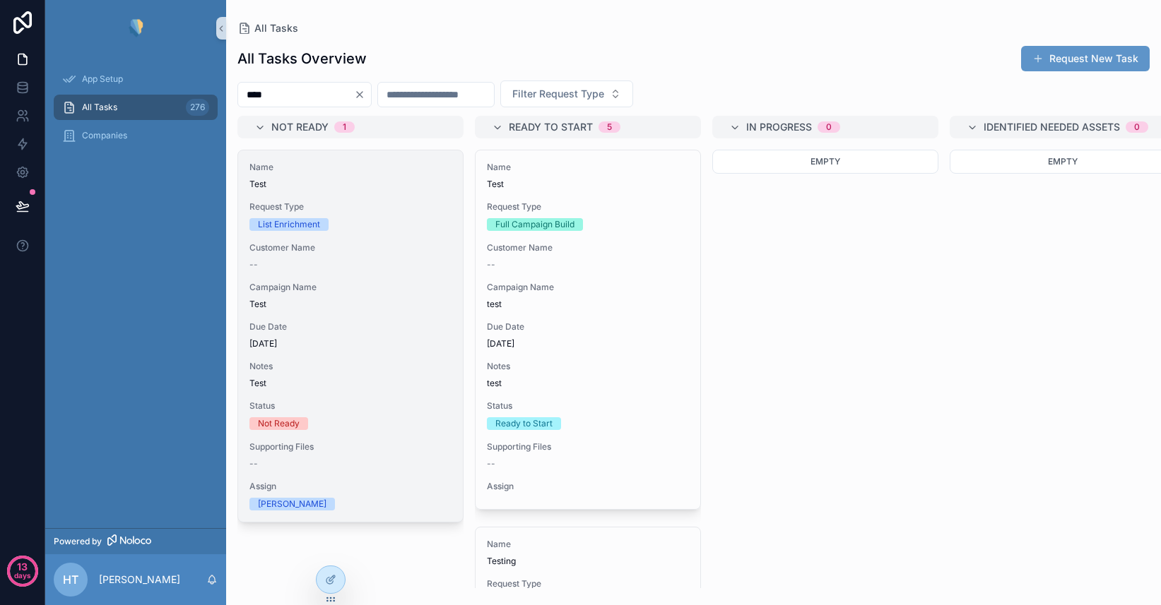
type input "****"
click at [396, 217] on div "Request Type List Enrichment" at bounding box center [350, 216] width 202 height 30
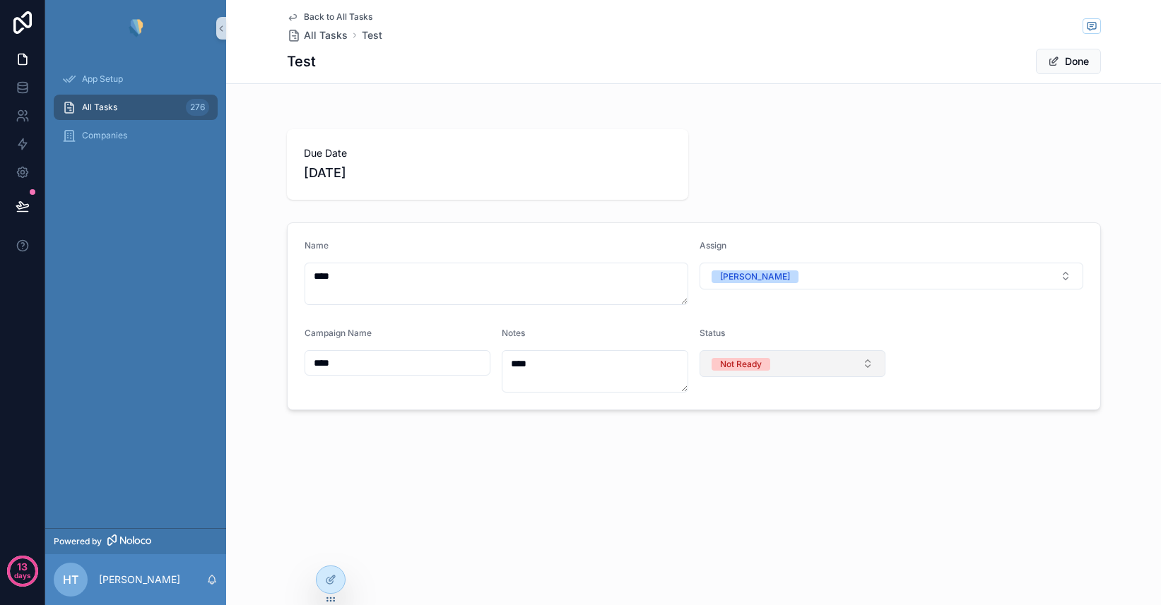
click at [823, 369] on button "Not Ready" at bounding box center [792, 363] width 186 height 27
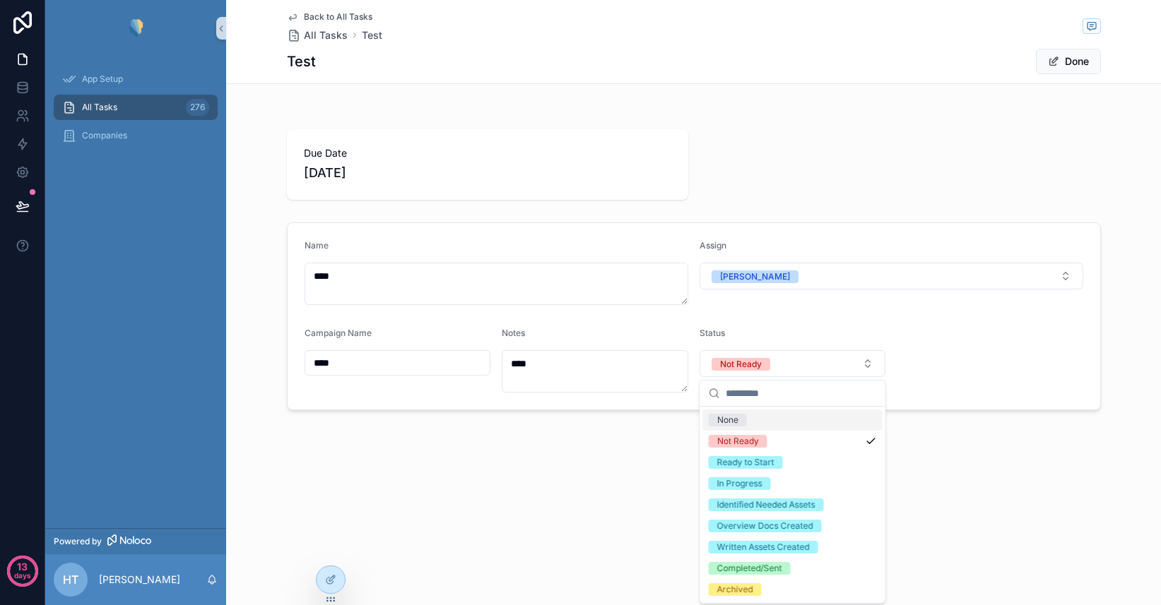
click at [925, 452] on div "Back to All Tasks All Tasks Test Test Done Due Date [DATE] Name **** Assign [PE…" at bounding box center [693, 253] width 935 height 506
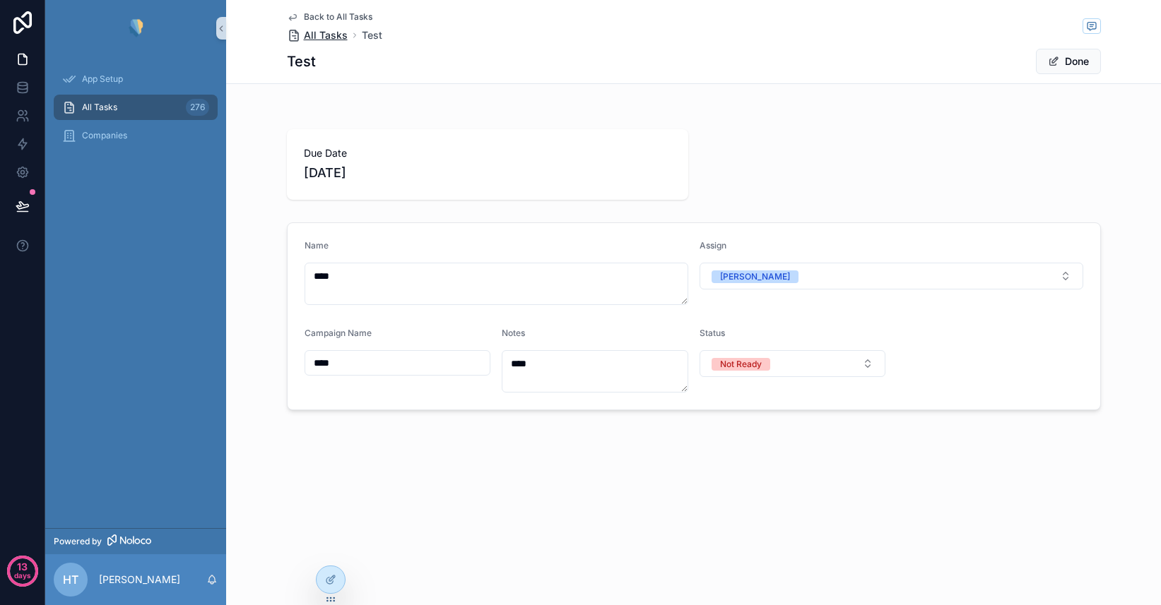
click at [318, 33] on span "All Tasks" at bounding box center [326, 35] width 44 height 14
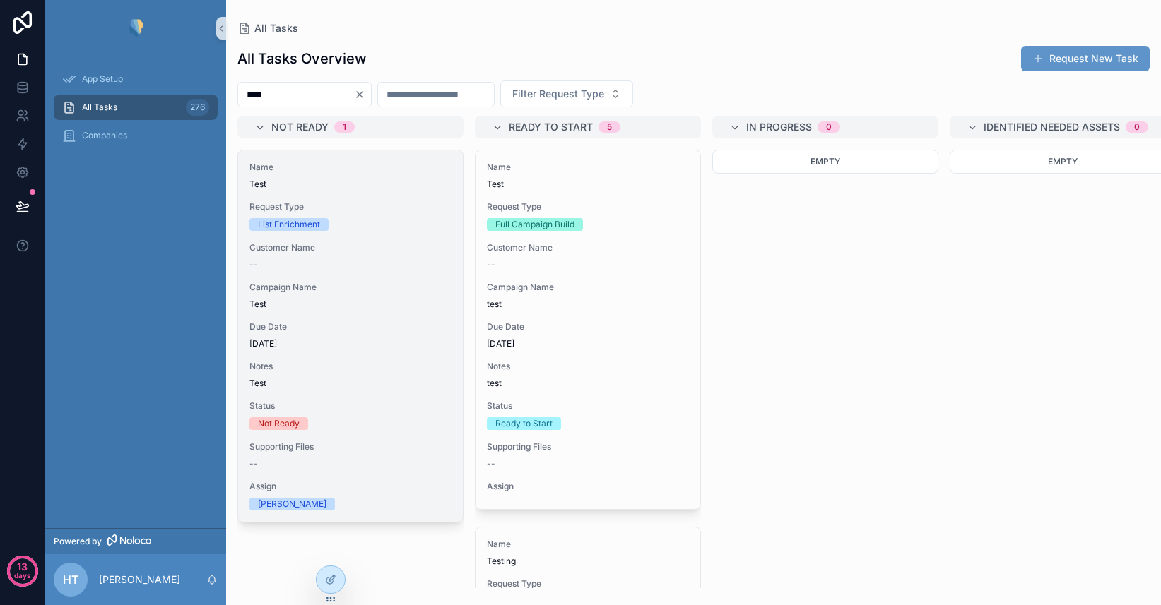
click at [439, 172] on span "Name" at bounding box center [350, 167] width 202 height 11
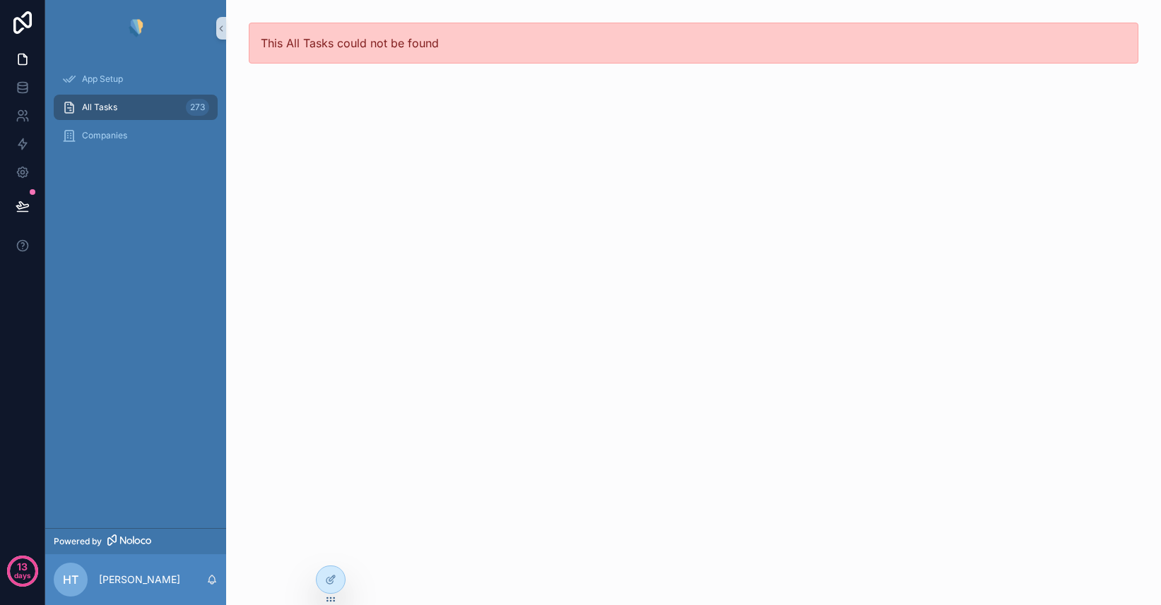
click at [105, 109] on span "All Tasks" at bounding box center [99, 107] width 35 height 11
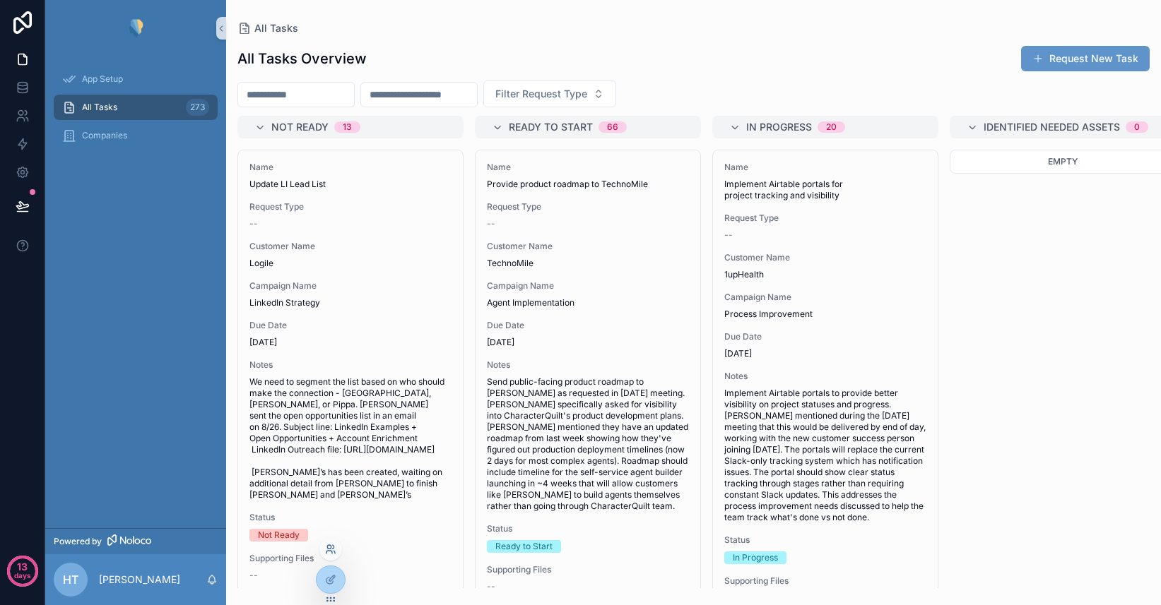
click at [328, 552] on icon at bounding box center [330, 549] width 11 height 11
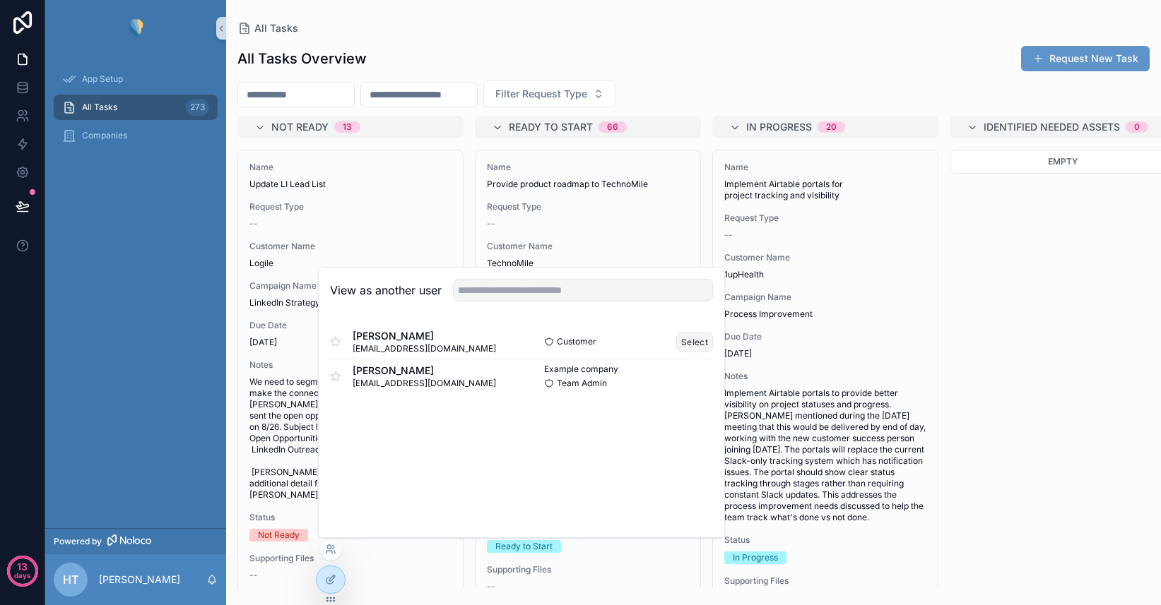
click at [690, 340] on button "Select" at bounding box center [694, 342] width 37 height 20
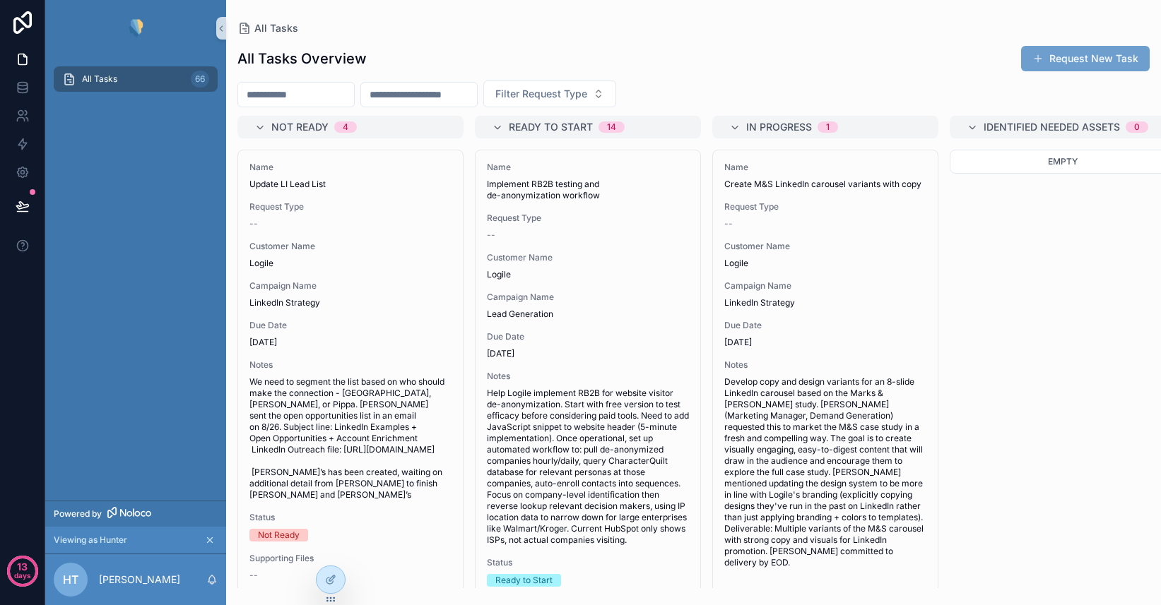
click at [1084, 54] on button "Request New Task" at bounding box center [1085, 58] width 129 height 25
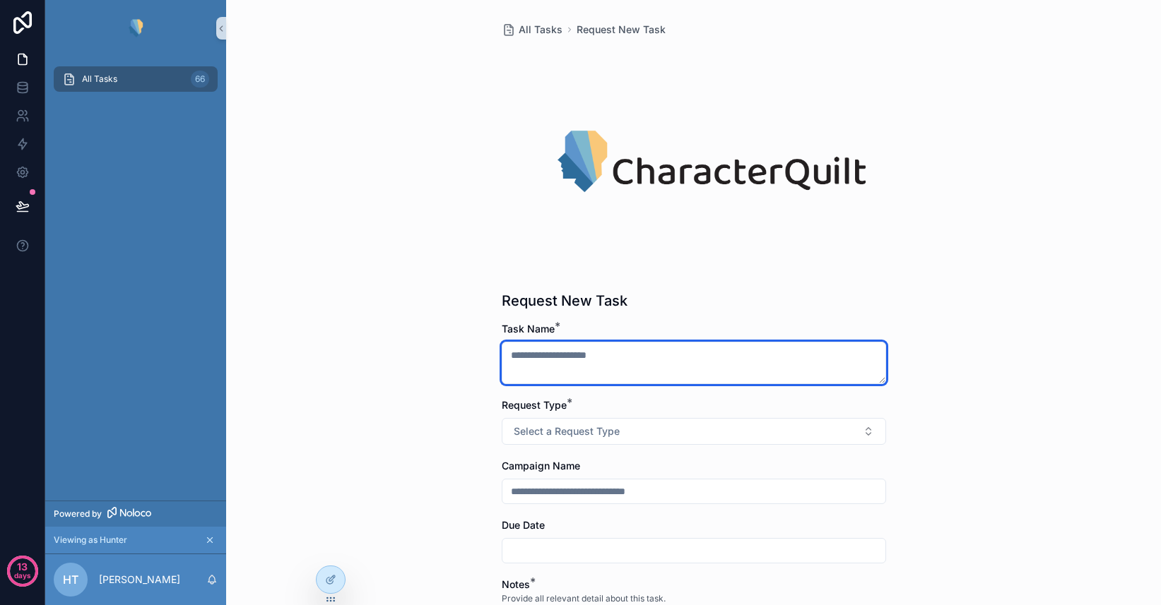
click at [600, 356] on textarea "scrollable content" at bounding box center [694, 363] width 384 height 42
type textarea "****"
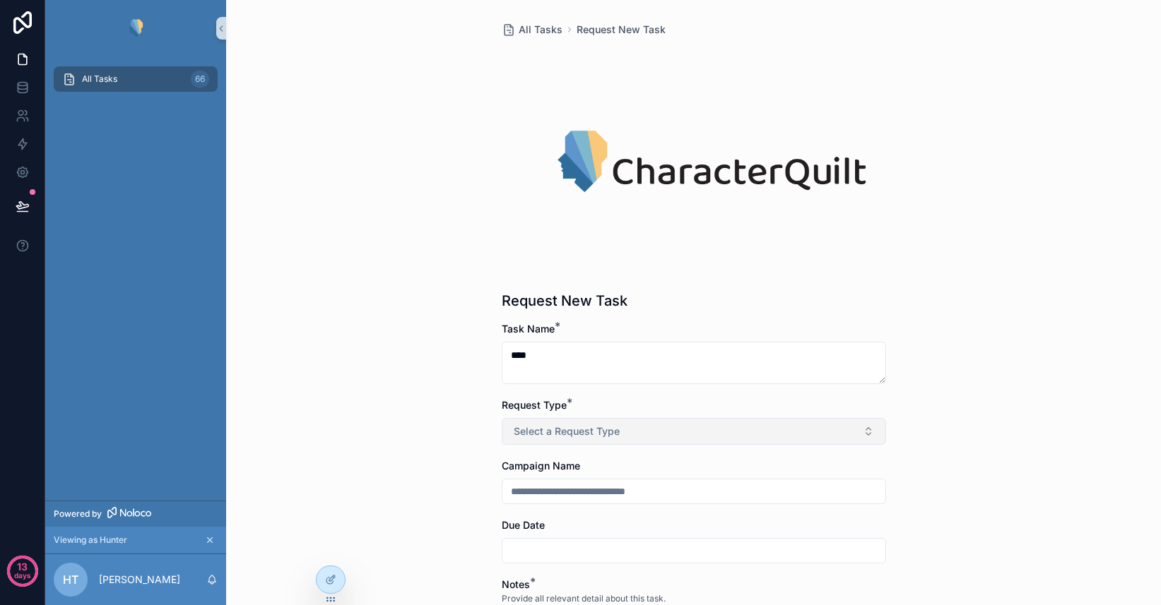
click at [651, 429] on button "Select a Request Type" at bounding box center [694, 431] width 384 height 27
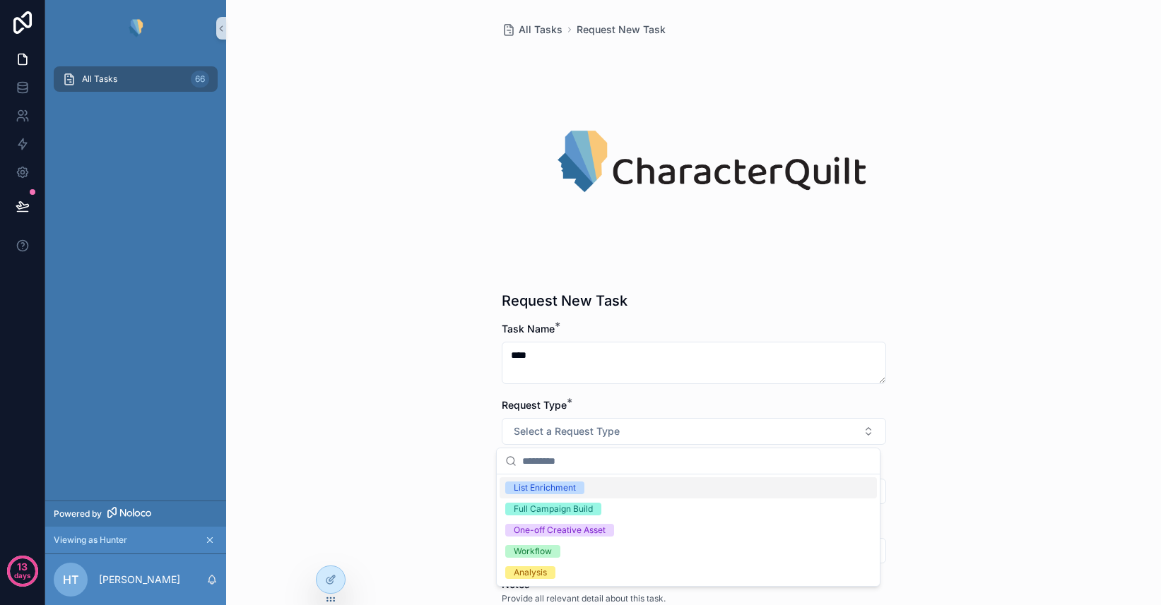
click at [587, 488] on div "List Enrichment" at bounding box center [687, 487] width 377 height 21
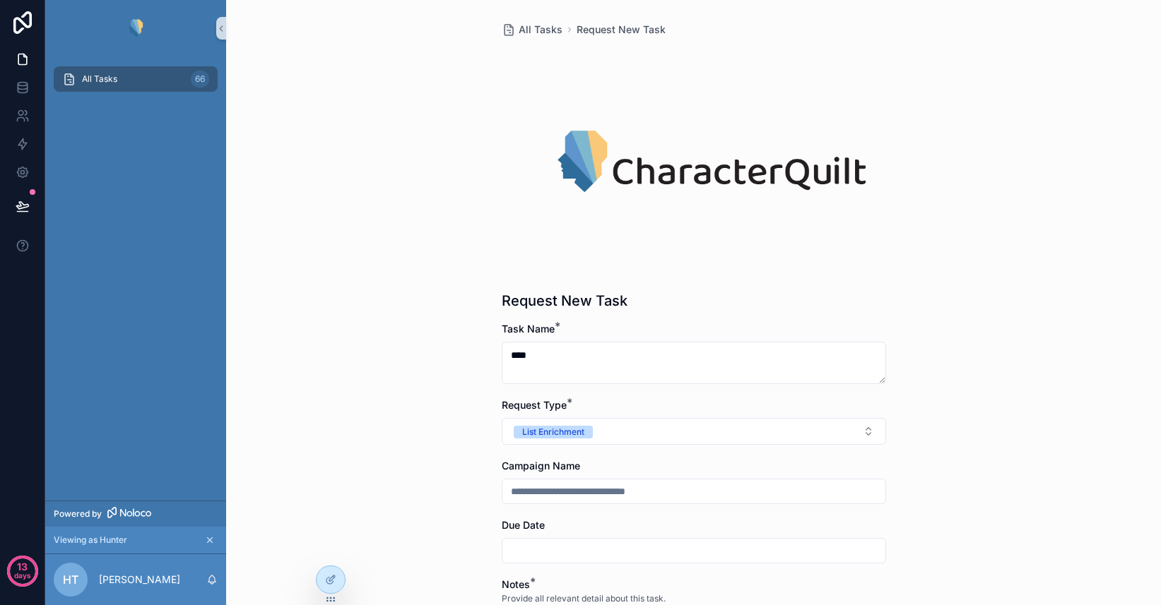
click at [462, 459] on div "All Tasks Request New Task Request New Task Task Name * **** Request Type * Lis…" at bounding box center [693, 302] width 935 height 605
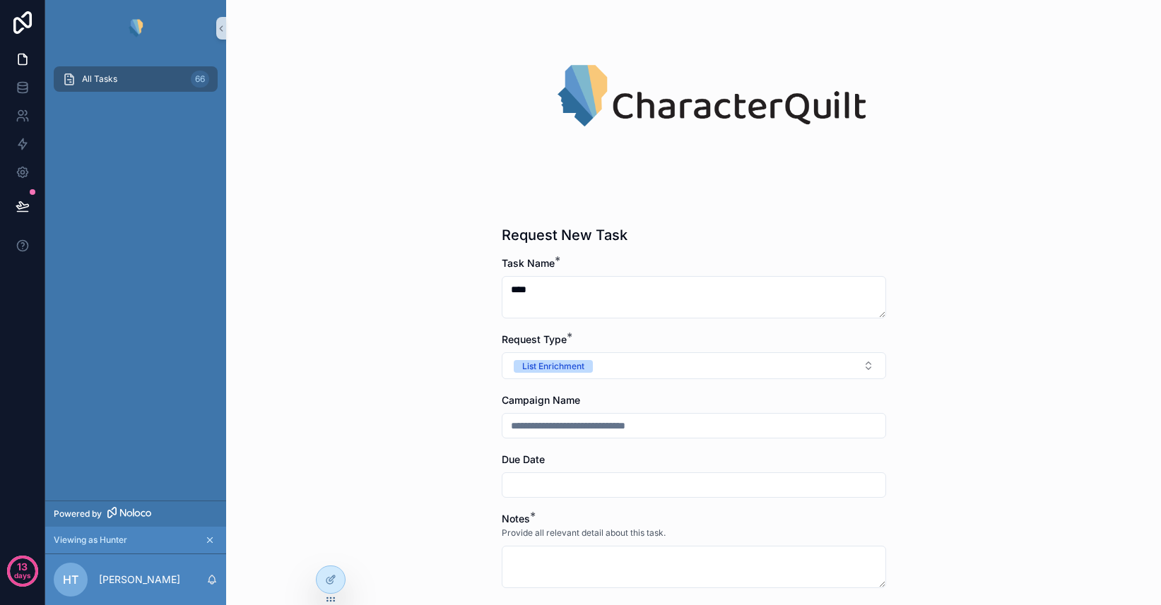
scroll to position [79, 0]
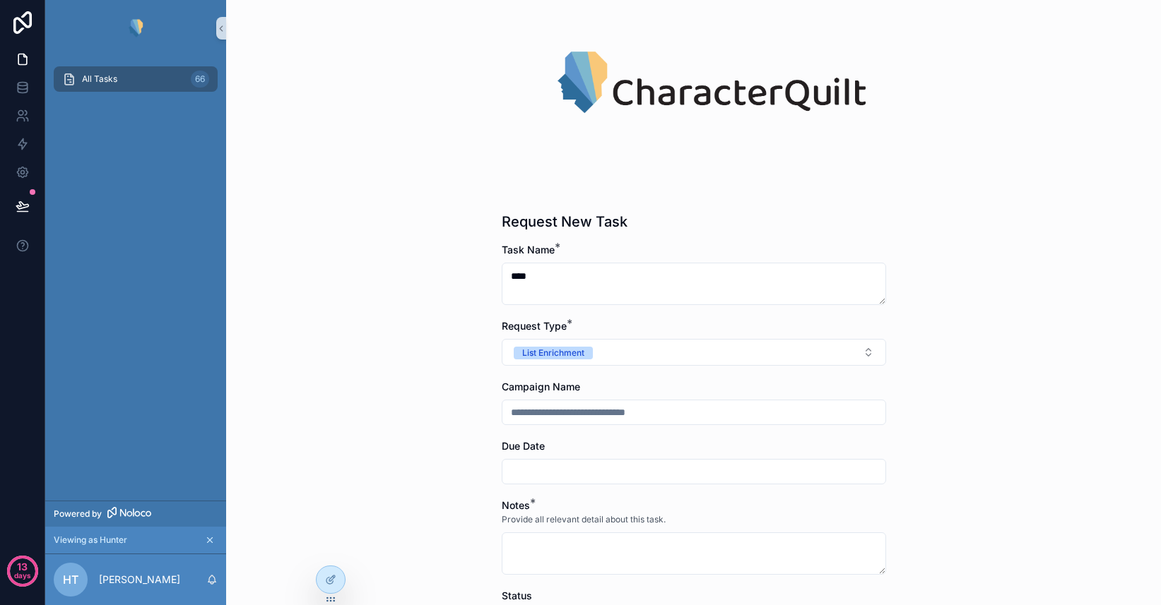
click at [546, 410] on input "scrollable content" at bounding box center [693, 413] width 383 height 20
type input "****"
click at [554, 473] on input "scrollable content" at bounding box center [693, 472] width 383 height 20
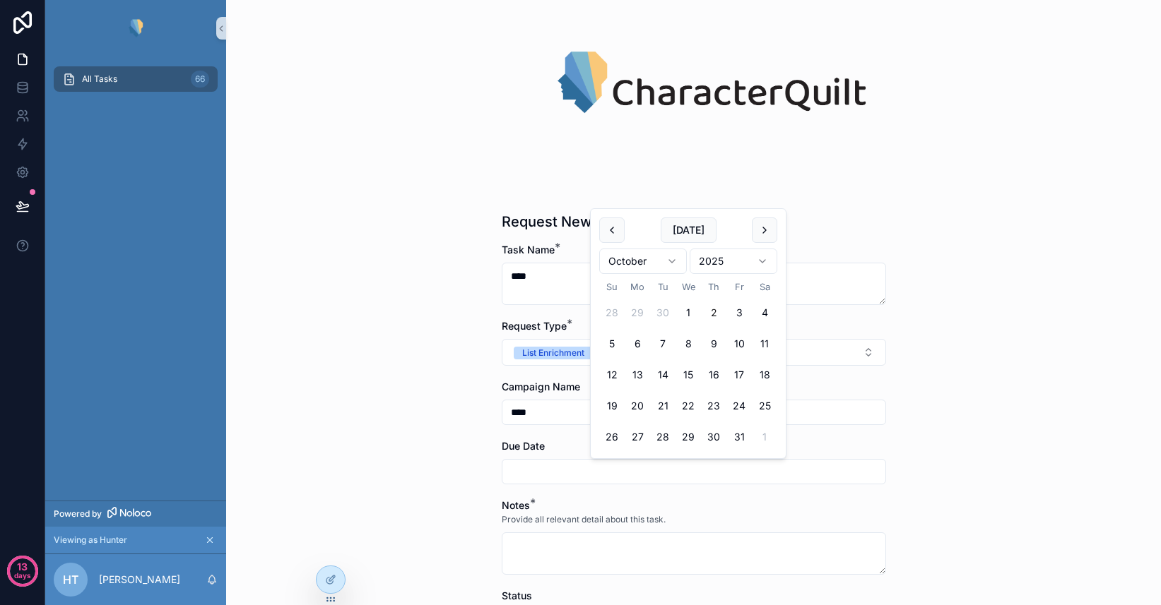
click at [717, 310] on button "2" at bounding box center [713, 312] width 25 height 25
type input "*********"
click at [441, 428] on div "All Tasks Request New Task Request New Task Task Name * **** Request Type * Lis…" at bounding box center [693, 223] width 935 height 605
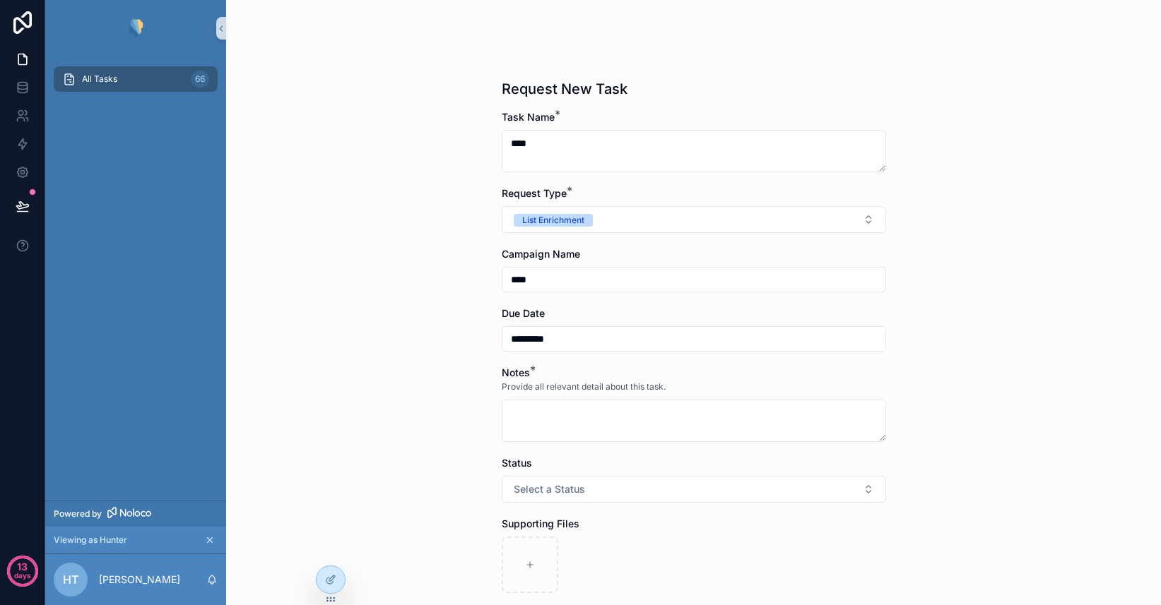
scroll to position [220, 0]
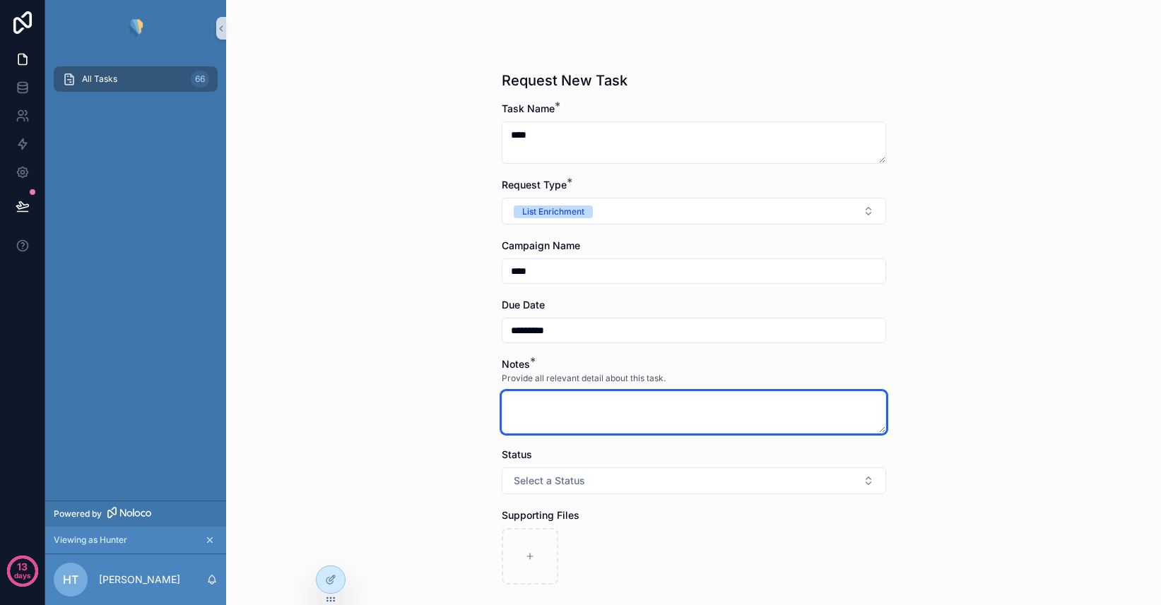
click at [574, 417] on textarea "scrollable content" at bounding box center [694, 412] width 384 height 42
type textarea "****"
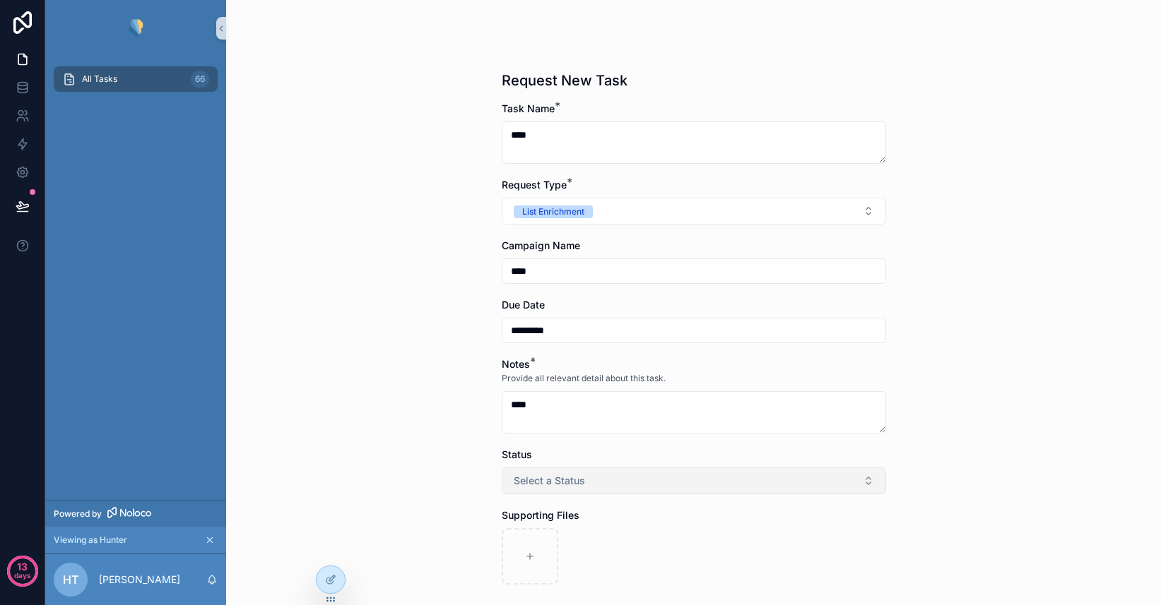
click at [535, 475] on span "Select a Status" at bounding box center [549, 481] width 71 height 14
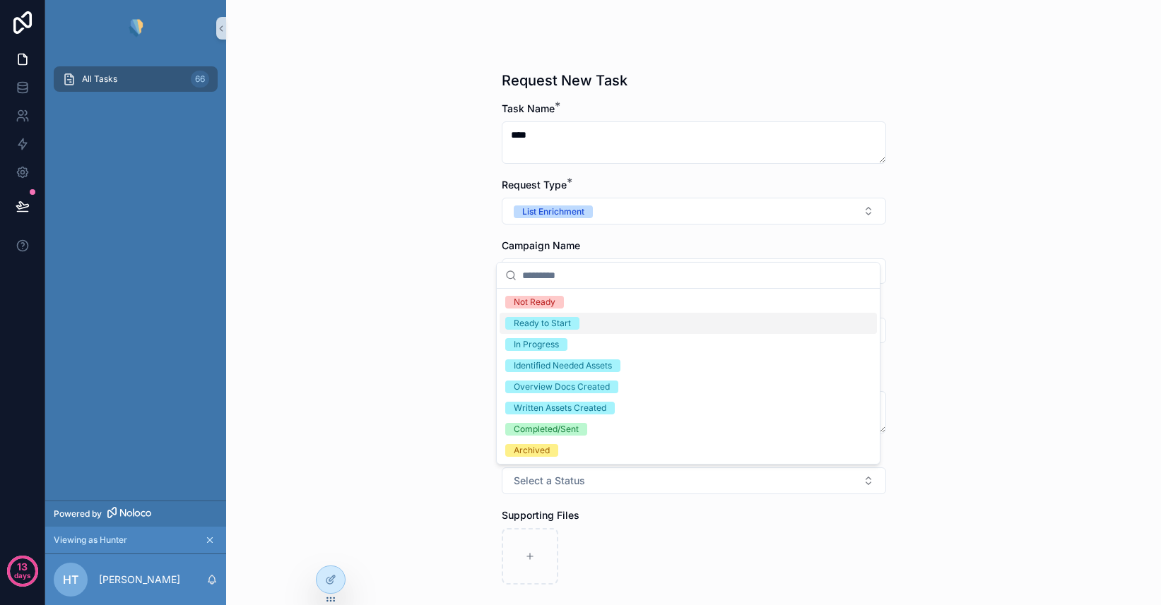
click at [562, 322] on div "Ready to Start" at bounding box center [542, 323] width 57 height 13
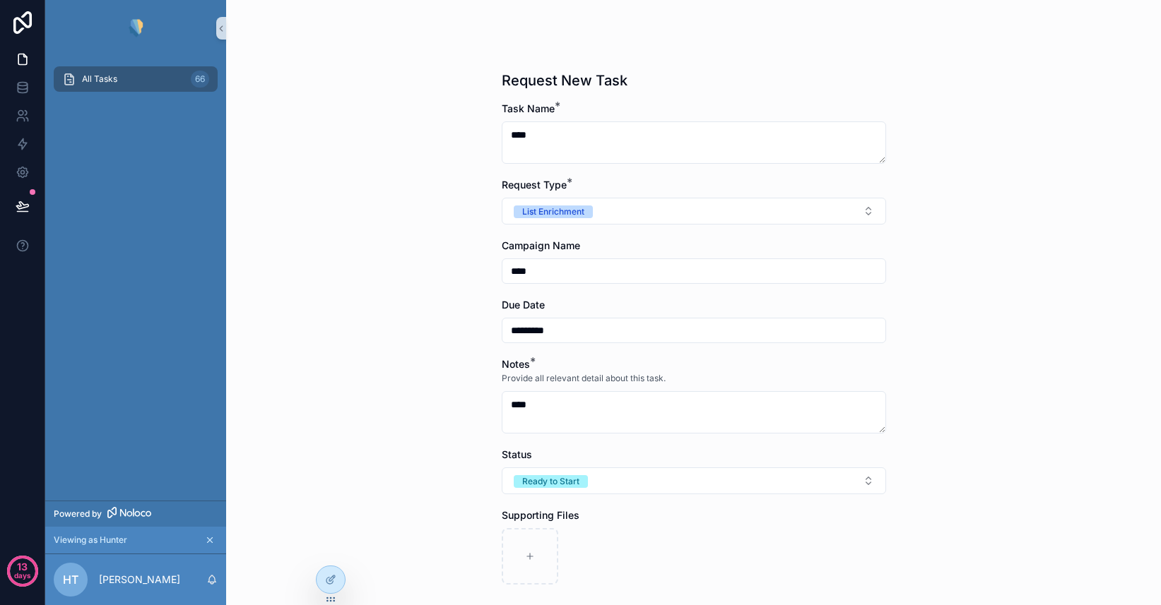
click at [452, 403] on div "All Tasks Request New Task Request New Task Task Name * **** Request Type * Lis…" at bounding box center [693, 302] width 935 height 605
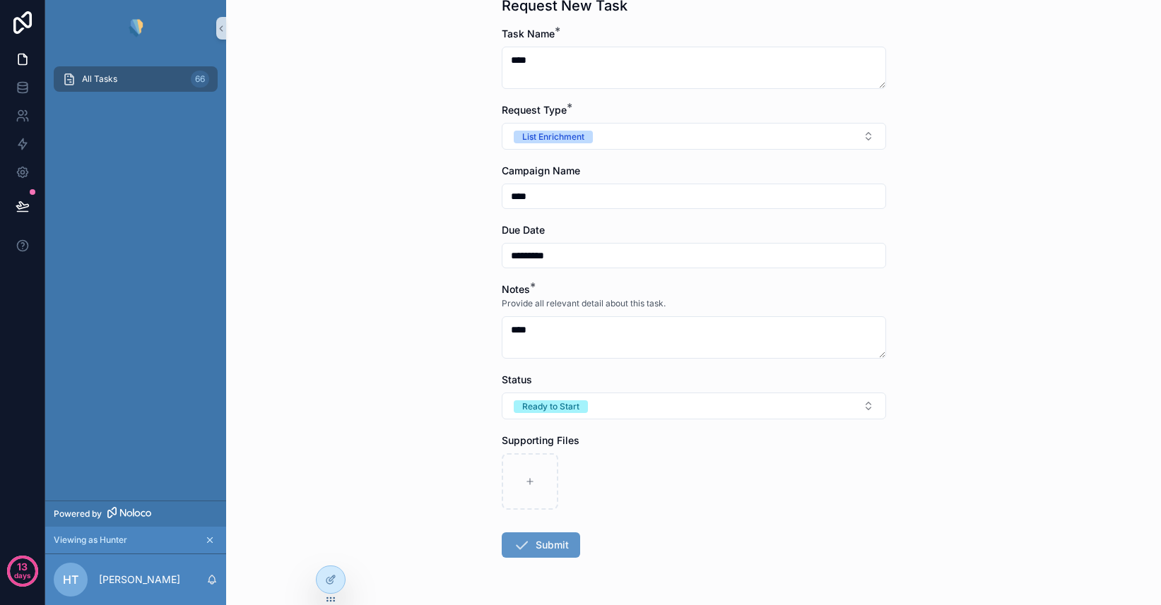
scroll to position [338, 0]
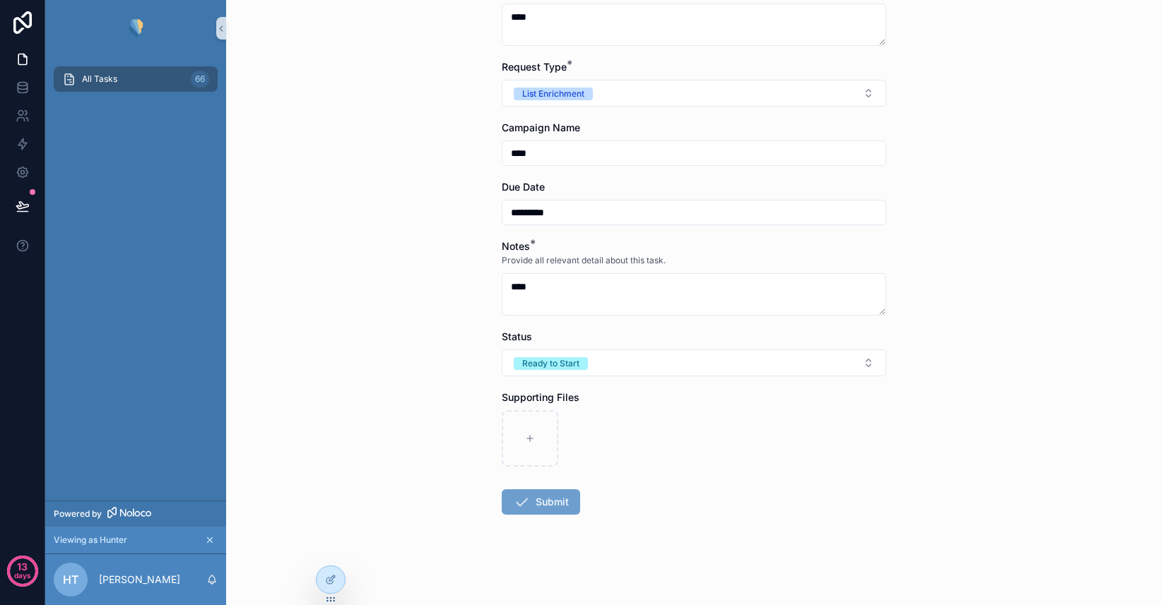
click at [551, 505] on button "Submit" at bounding box center [541, 502] width 78 height 25
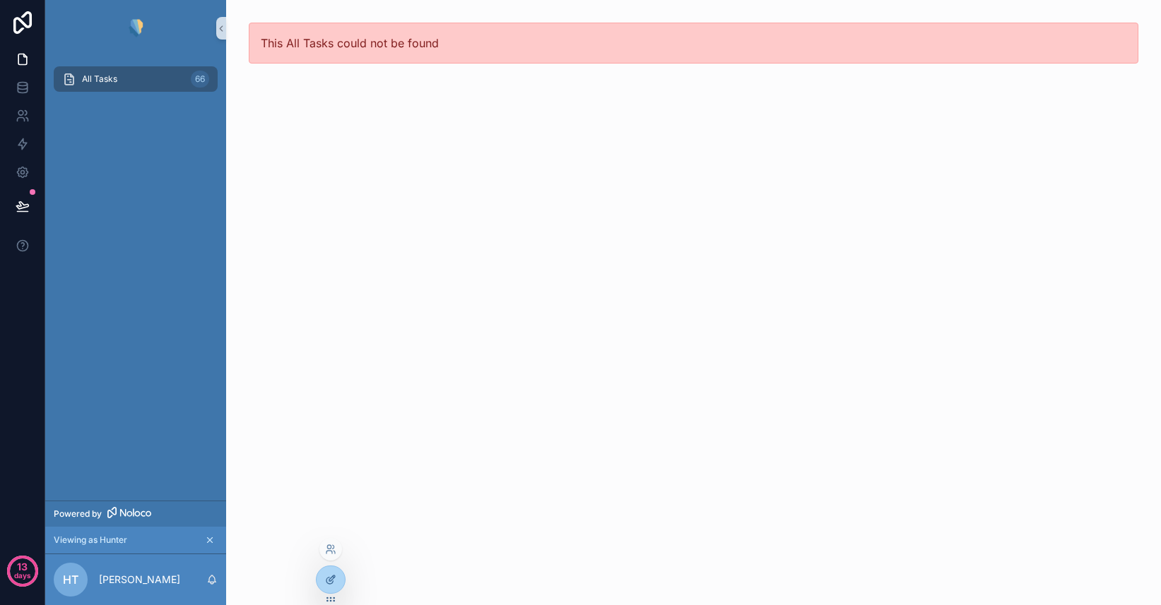
click at [333, 579] on icon at bounding box center [330, 579] width 11 height 11
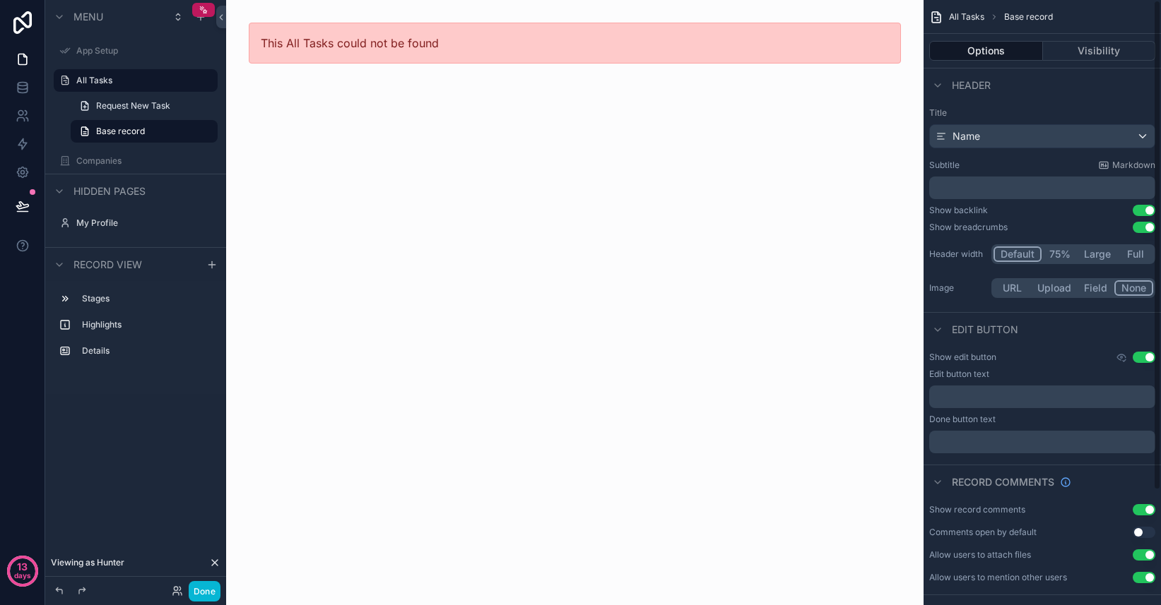
click at [968, 17] on span "All Tasks" at bounding box center [966, 16] width 35 height 11
click at [956, 13] on span "All Tasks" at bounding box center [966, 16] width 35 height 11
click at [112, 78] on label "All Tasks" at bounding box center [132, 80] width 113 height 11
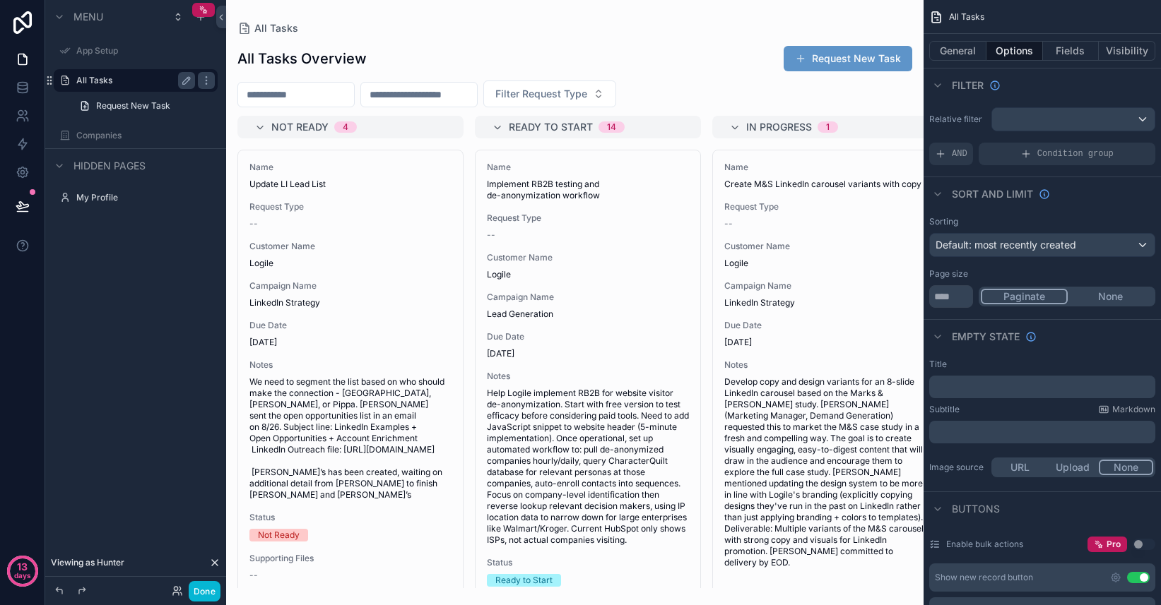
click at [849, 61] on div "scrollable content" at bounding box center [574, 302] width 697 height 605
click at [858, 61] on button "Request New Task" at bounding box center [847, 58] width 129 height 25
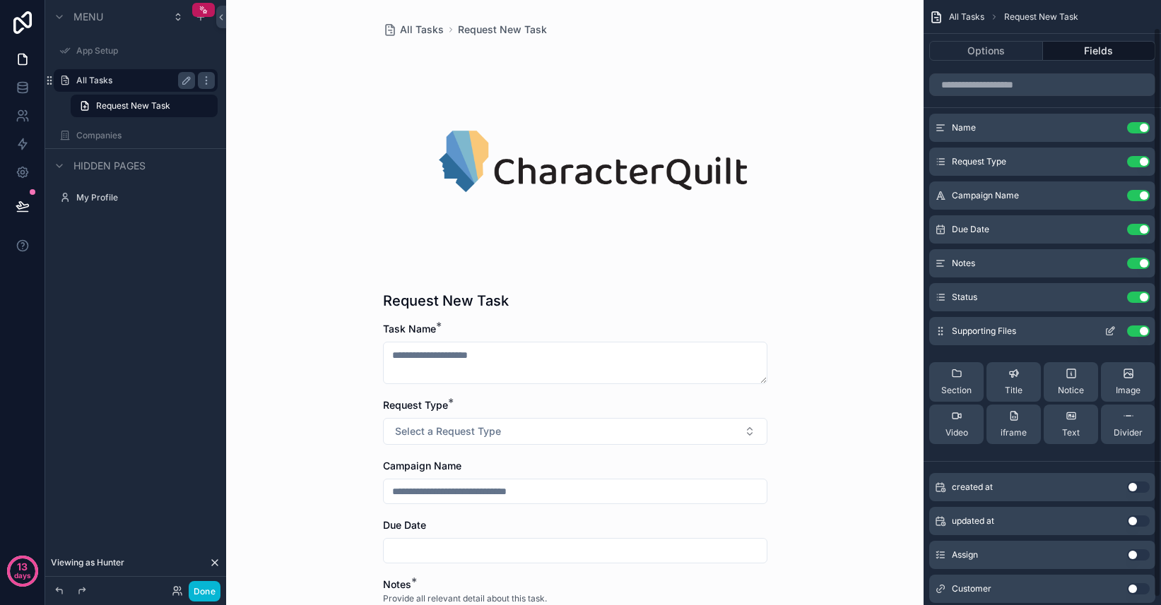
scroll to position [37, 0]
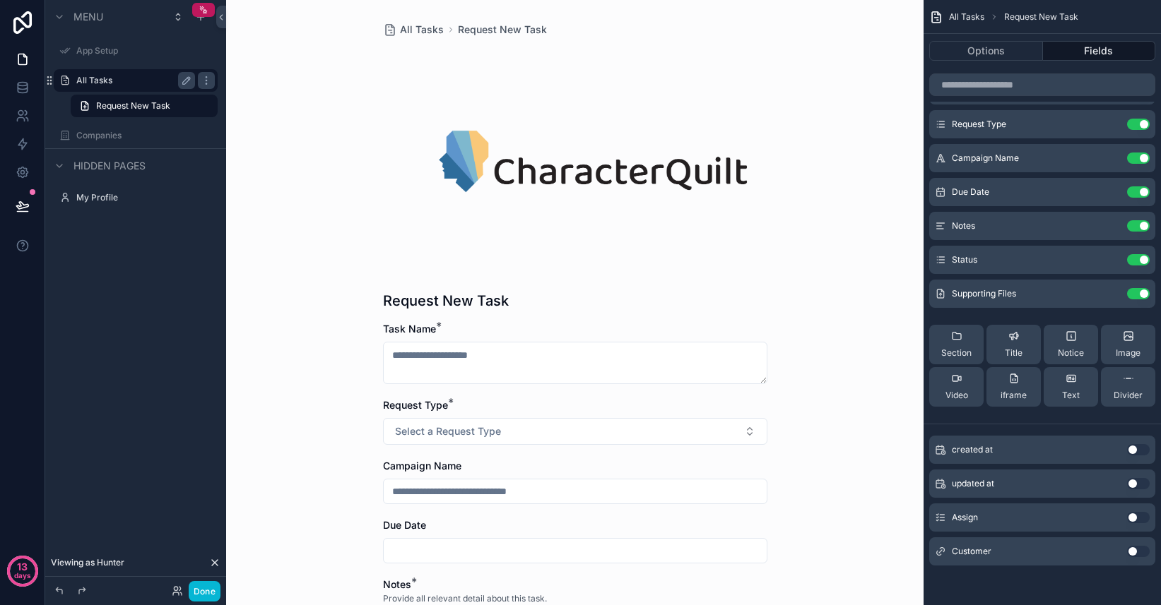
click at [1011, 556] on div "Customer Use setting" at bounding box center [1042, 552] width 226 height 28
click at [1134, 552] on button "Use setting" at bounding box center [1138, 551] width 23 height 11
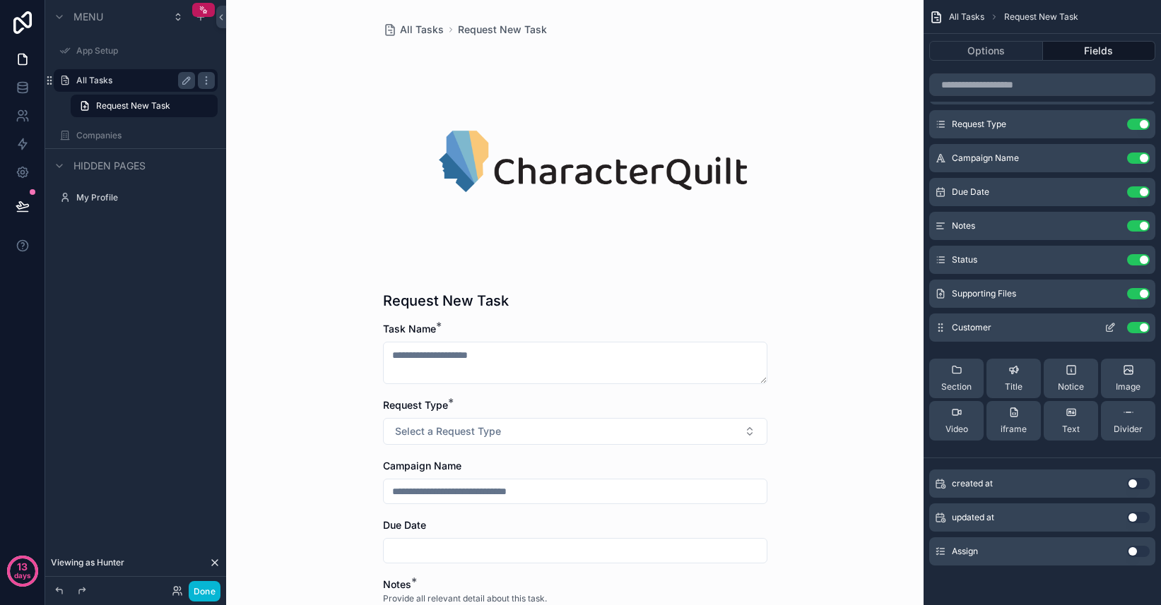
click at [1110, 328] on icon "scrollable content" at bounding box center [1111, 327] width 6 height 6
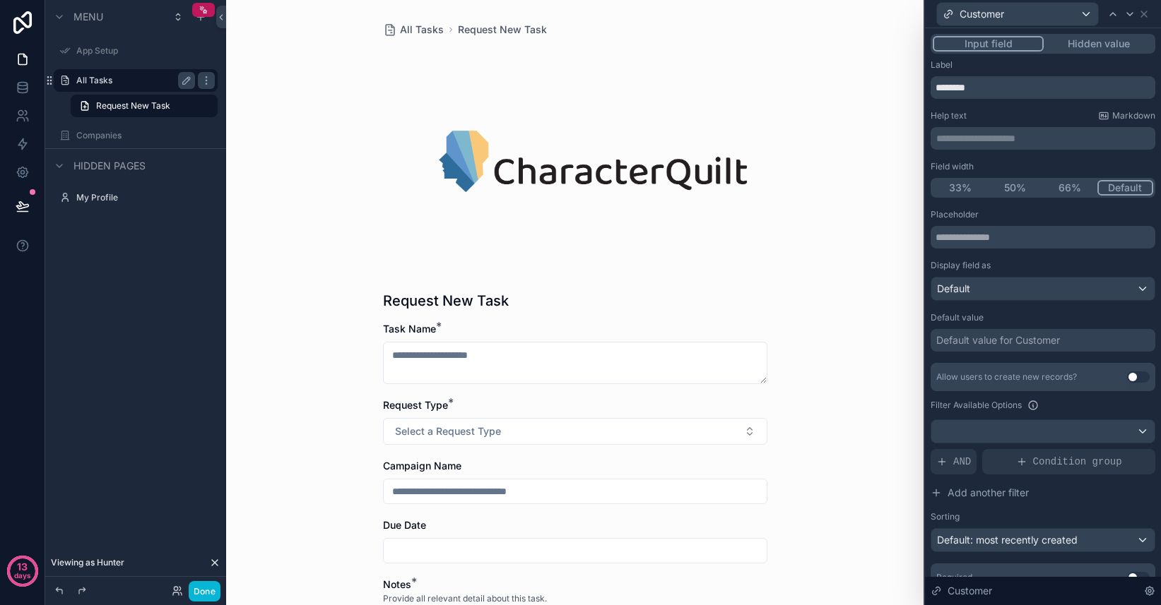
scroll to position [7, 0]
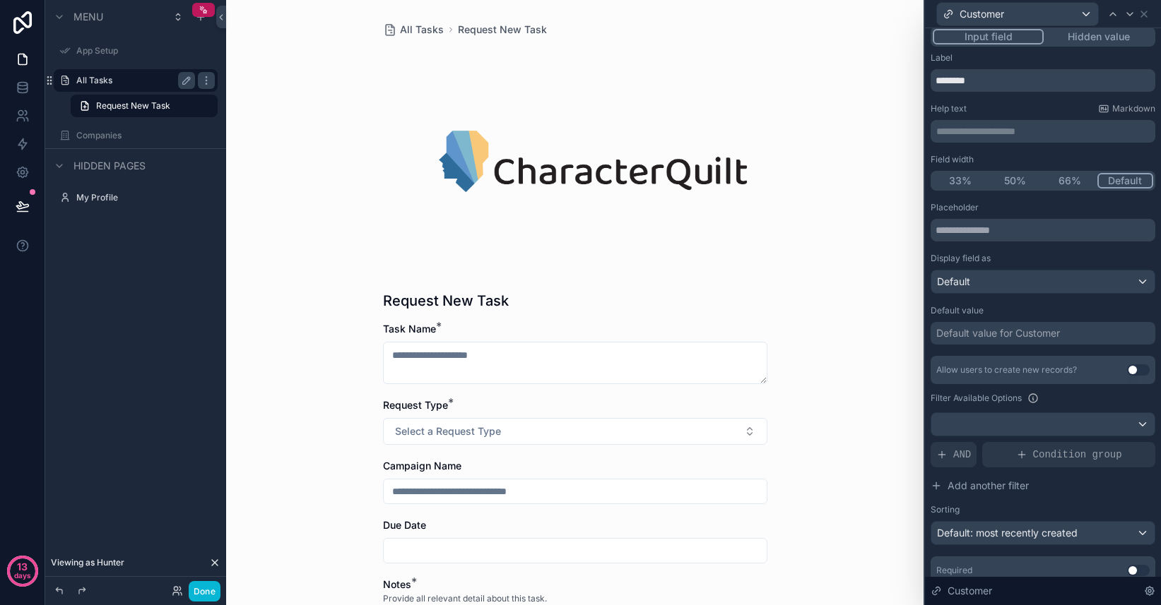
click at [1014, 336] on div "Default value for Customer" at bounding box center [998, 333] width 124 height 14
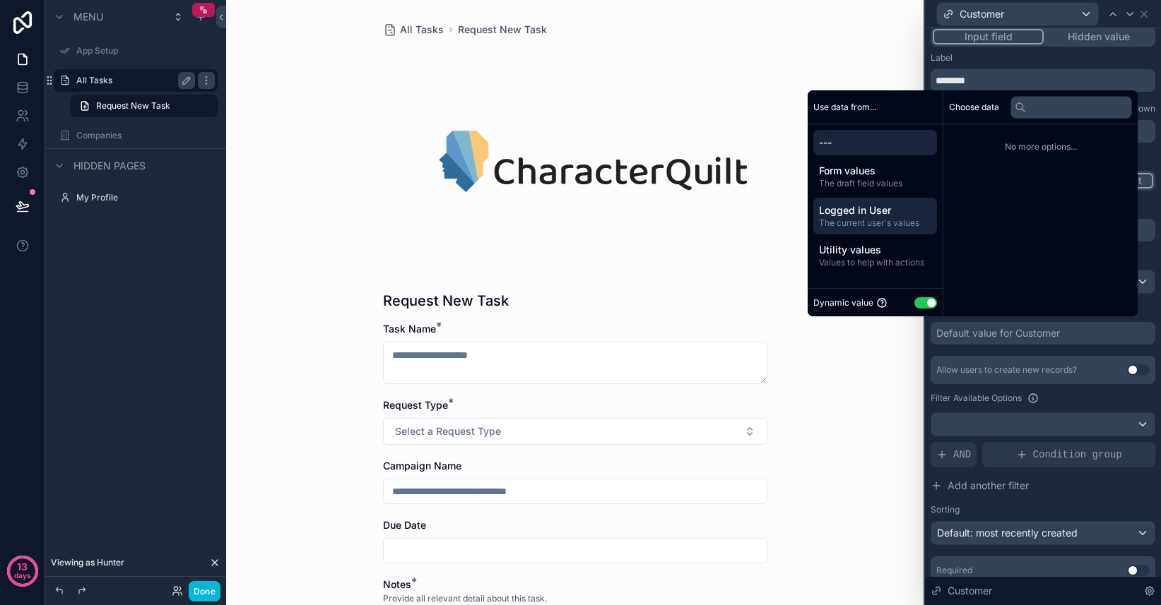
click at [860, 206] on span "Logged in User" at bounding box center [875, 210] width 112 height 14
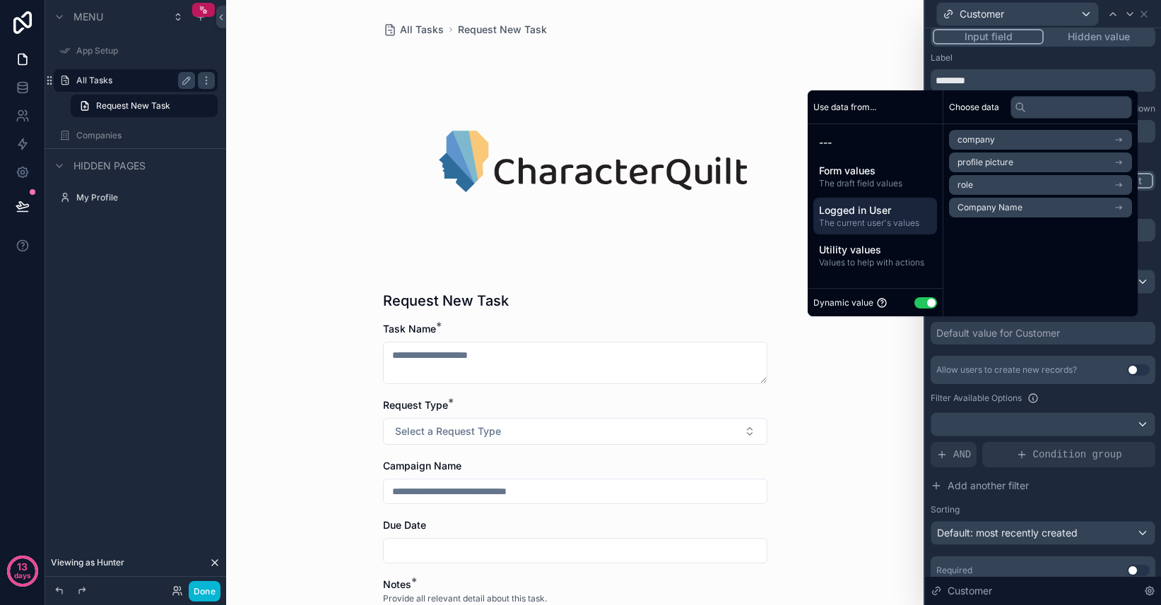
click at [1014, 204] on li "Company Name" at bounding box center [1040, 208] width 183 height 20
click at [1023, 163] on li "Company Name" at bounding box center [1040, 165] width 183 height 20
click at [1057, 403] on div "Filter Available Options" at bounding box center [1042, 398] width 225 height 17
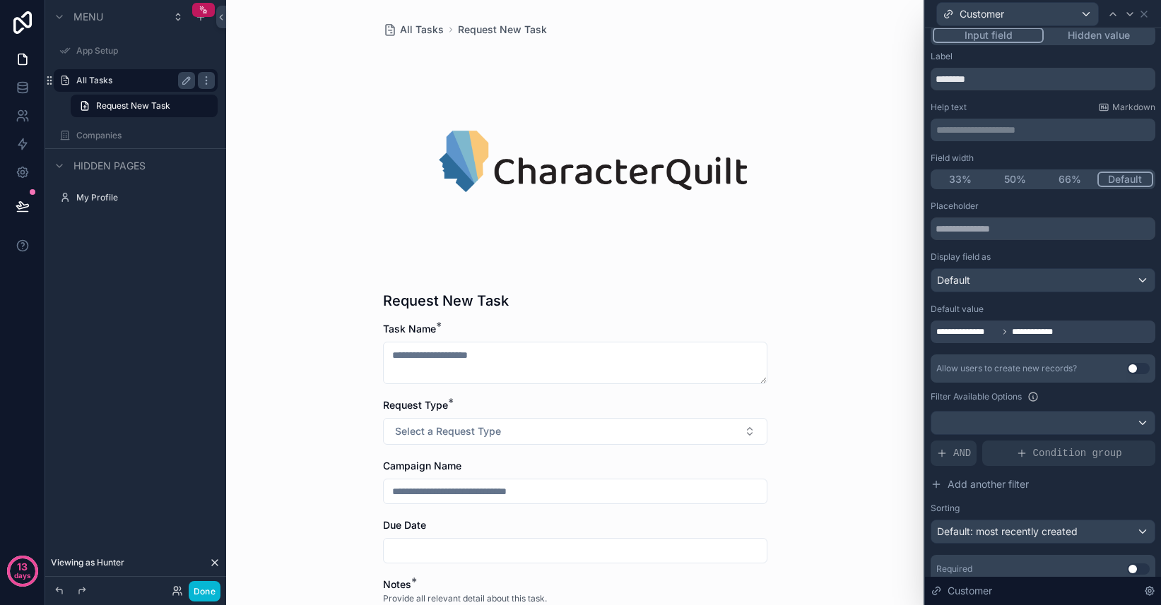
scroll to position [0, 0]
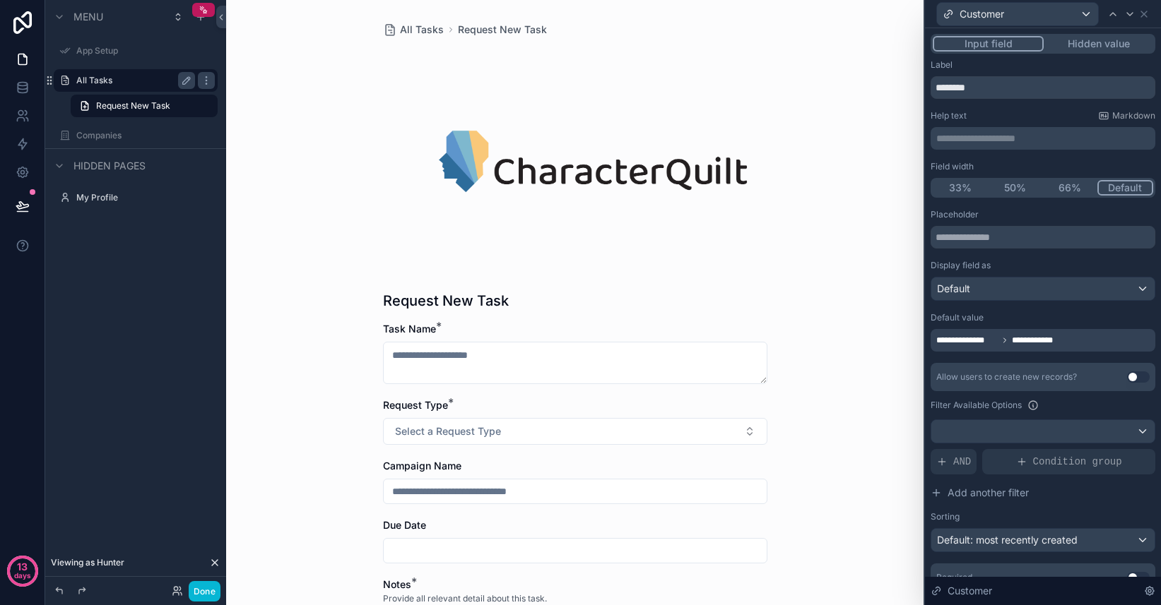
click at [1084, 47] on button "Hidden value" at bounding box center [1097, 44] width 109 height 16
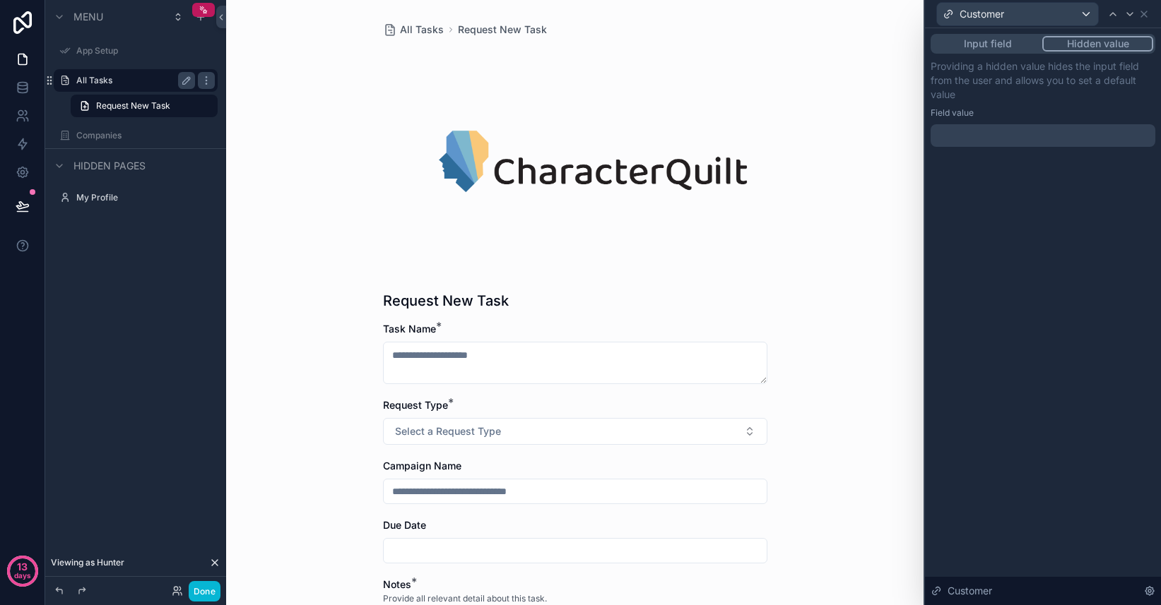
click at [990, 134] on div at bounding box center [1042, 135] width 225 height 23
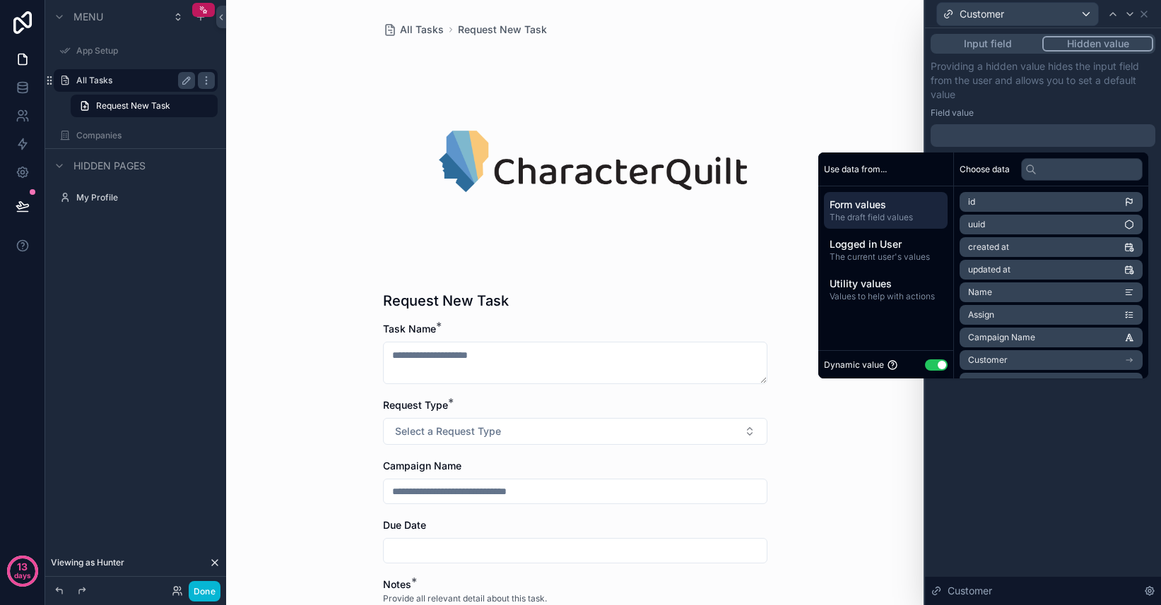
click at [997, 39] on button "Input field" at bounding box center [986, 44] width 109 height 16
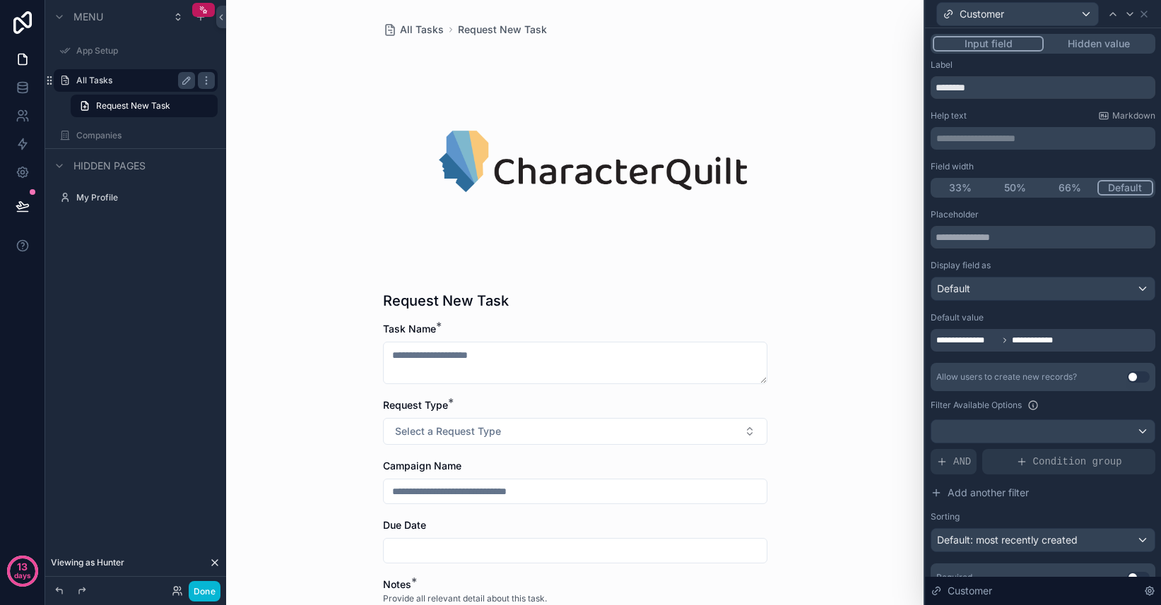
click at [1093, 46] on button "Hidden value" at bounding box center [1097, 44] width 109 height 16
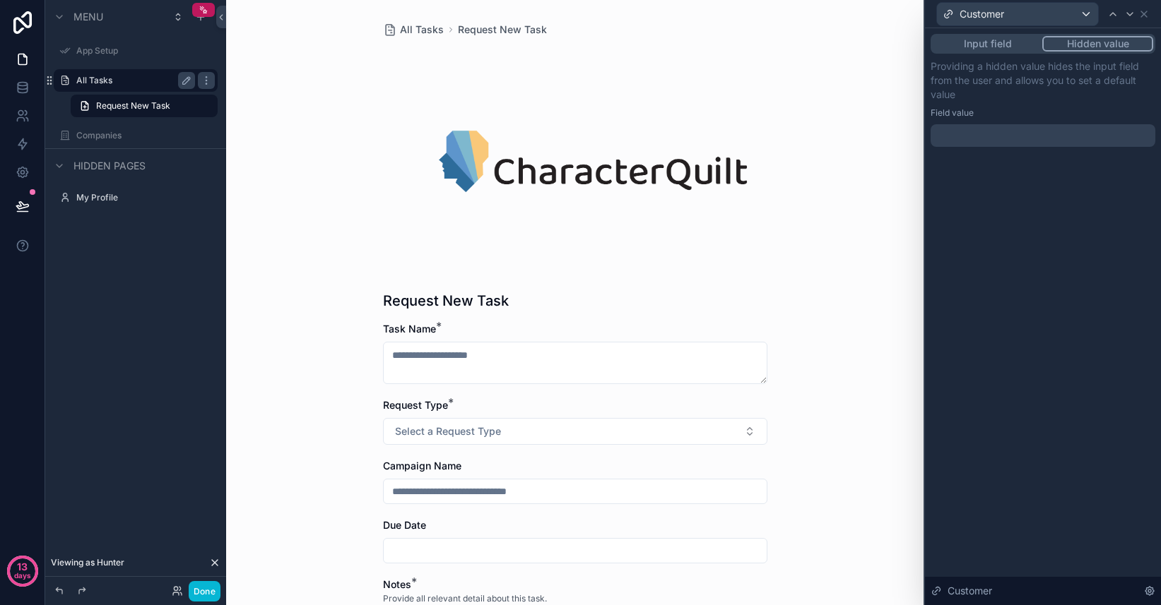
click at [1002, 146] on div at bounding box center [1042, 135] width 225 height 23
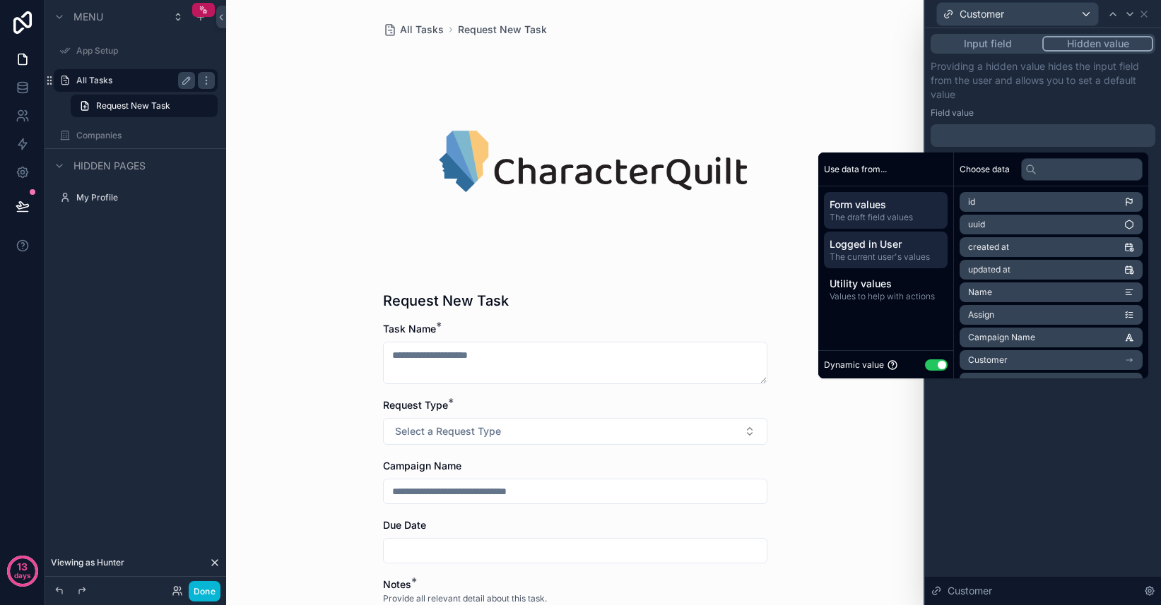
click at [872, 266] on div "Logged in User The current user's values" at bounding box center [886, 250] width 124 height 37
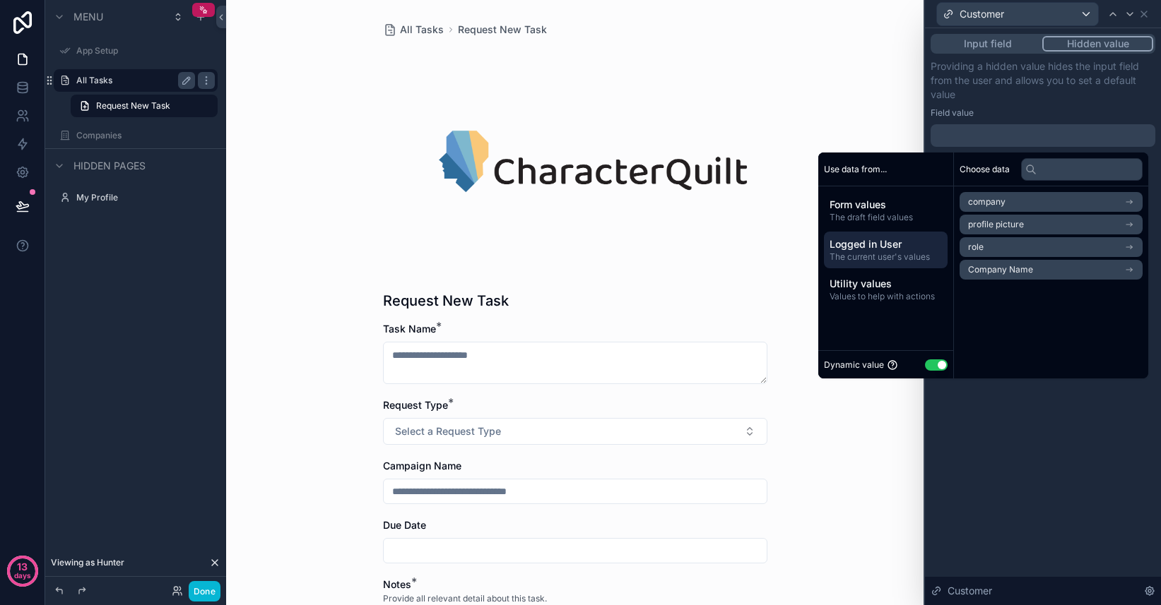
click at [1007, 265] on span "Company Name" at bounding box center [1000, 269] width 65 height 11
click at [1005, 225] on span "Company Name" at bounding box center [1000, 227] width 65 height 11
click at [1043, 412] on div "**********" at bounding box center [1043, 316] width 236 height 577
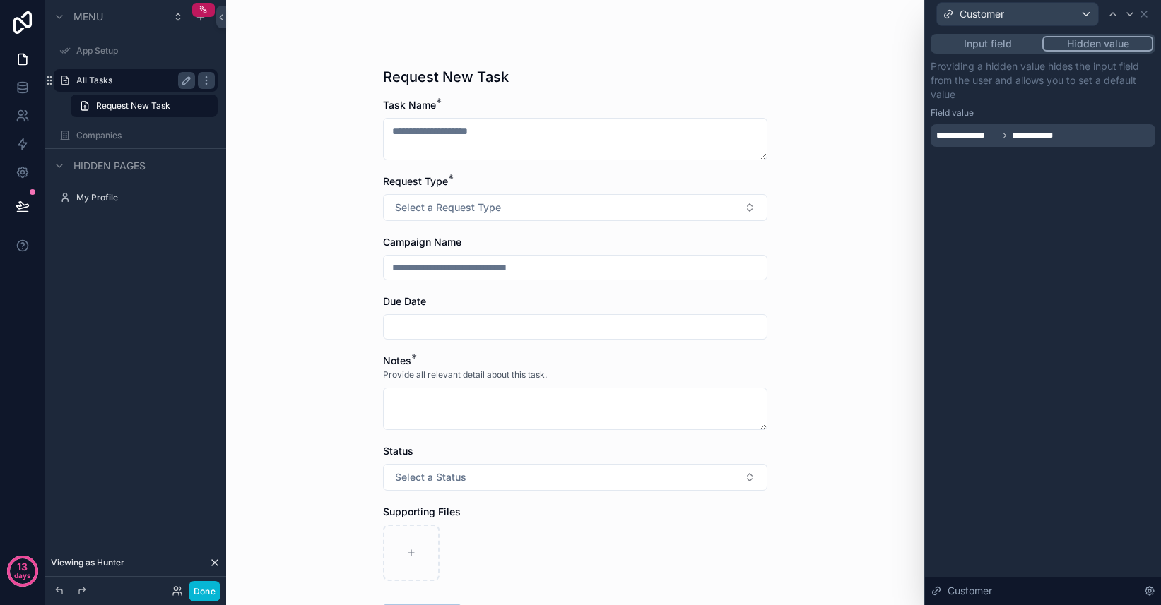
scroll to position [223, 0]
click at [1151, 10] on div "Customer" at bounding box center [1042, 14] width 225 height 28
click at [1144, 14] on icon at bounding box center [1144, 14] width 6 height 6
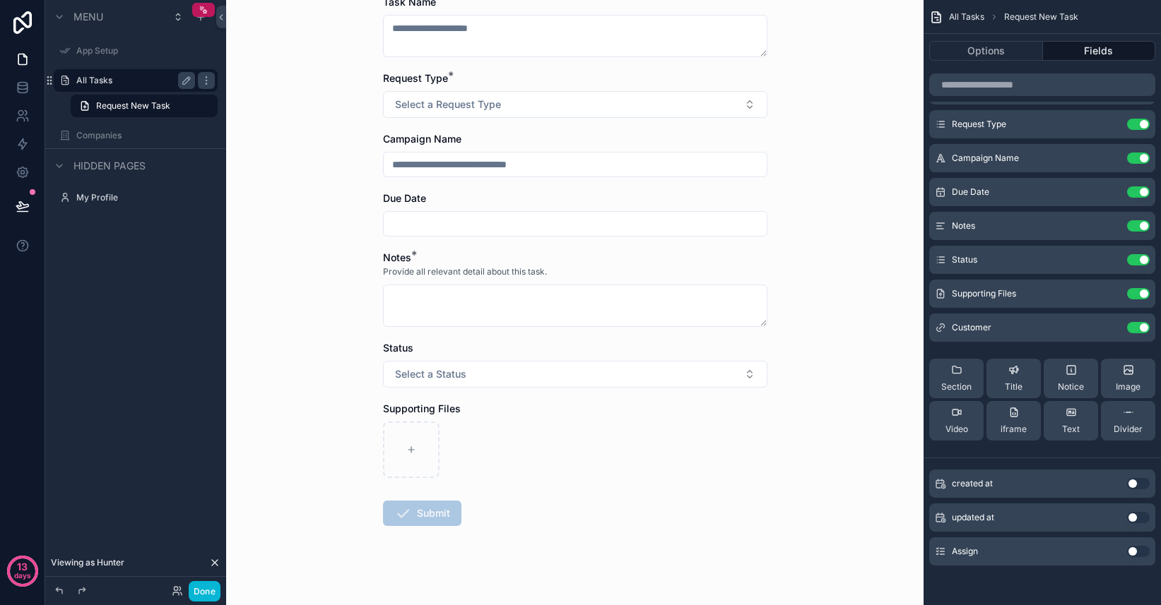
scroll to position [323, 0]
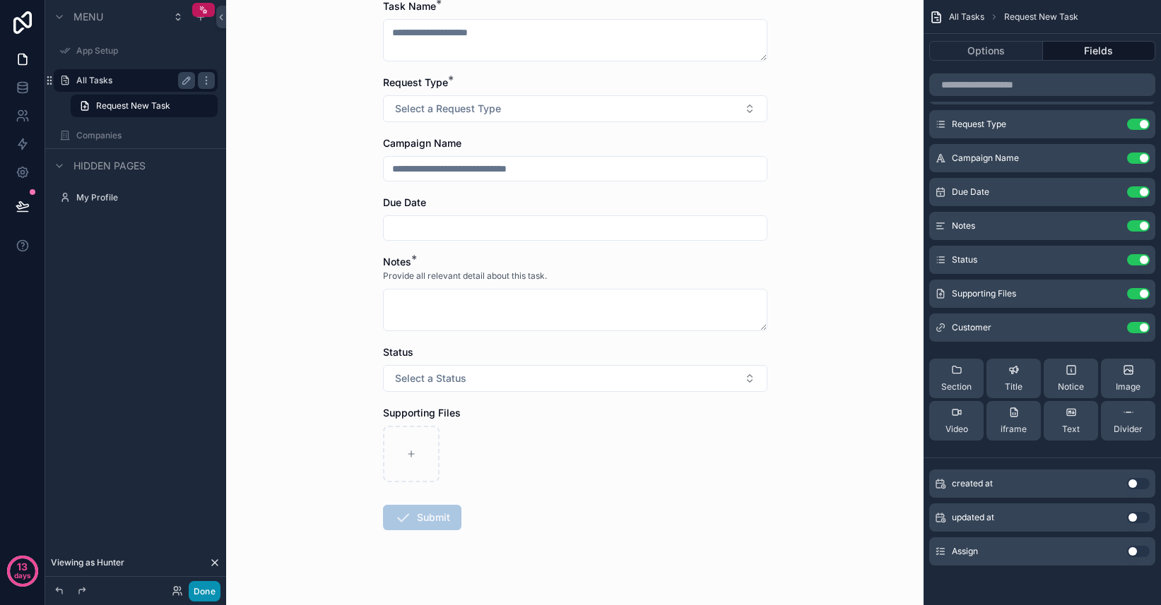
click at [200, 595] on button "Done" at bounding box center [205, 591] width 32 height 20
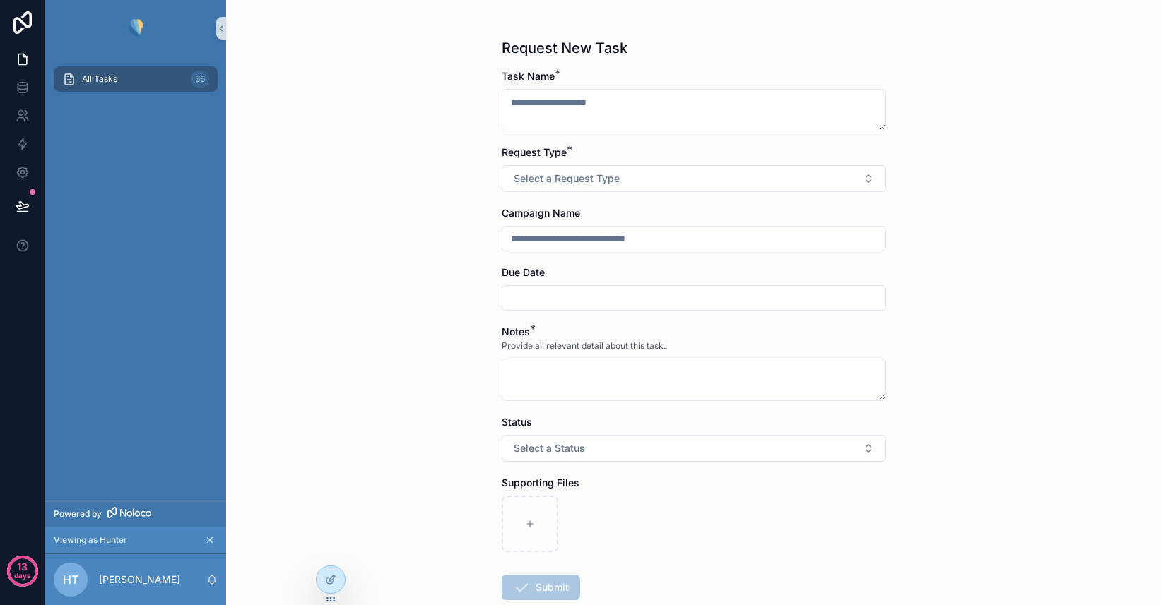
scroll to position [266, 0]
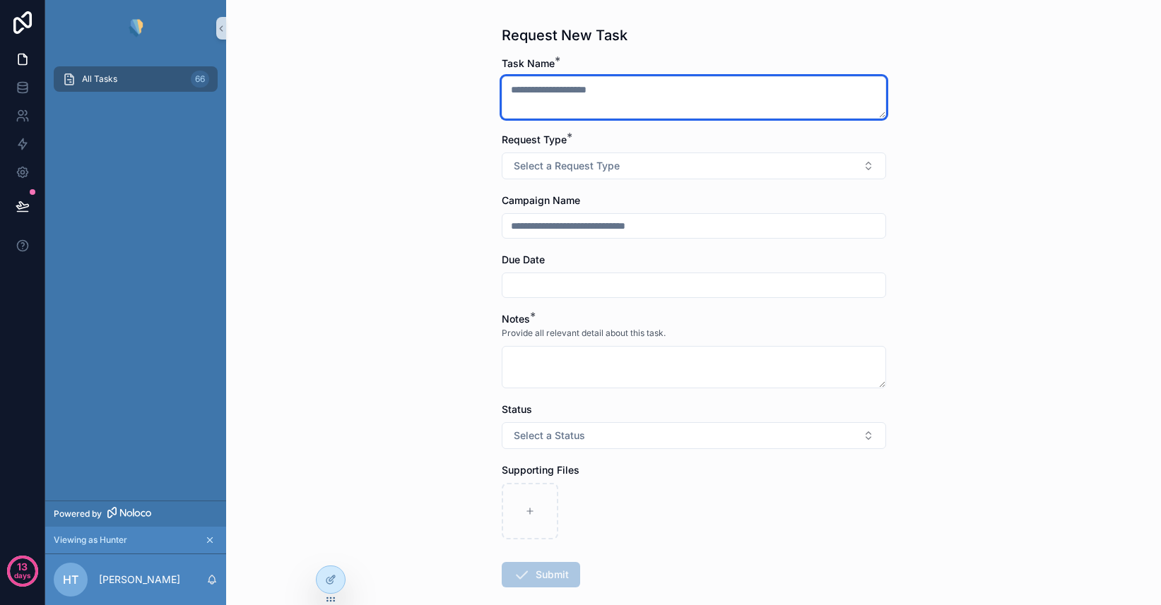
click at [607, 83] on textarea "scrollable content" at bounding box center [694, 97] width 384 height 42
type textarea "****"
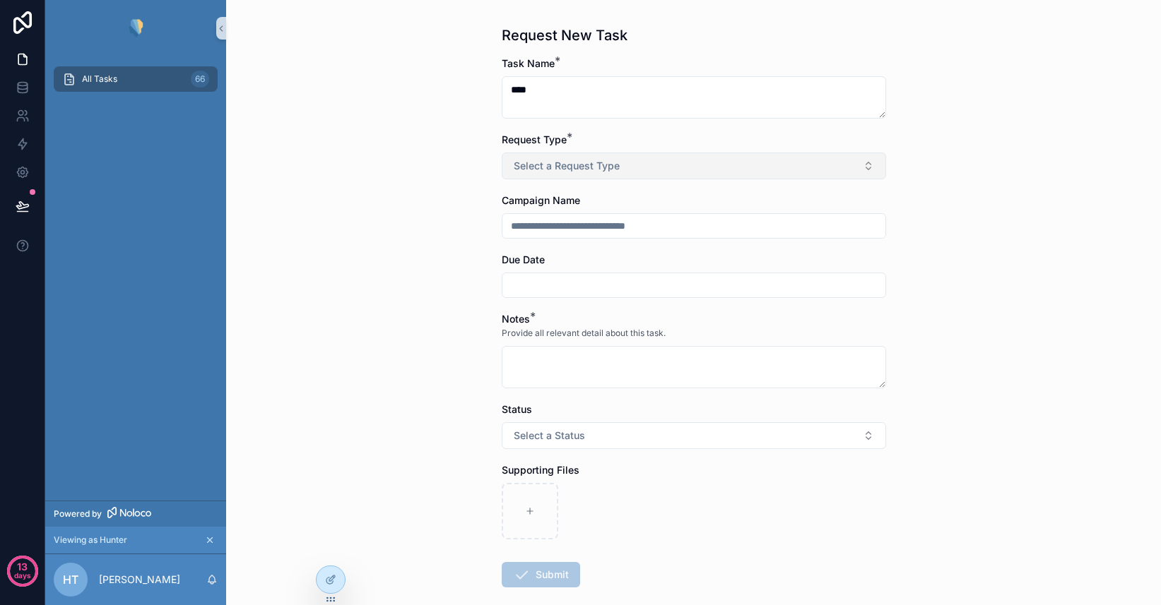
click at [615, 159] on button "Select a Request Type" at bounding box center [694, 166] width 384 height 27
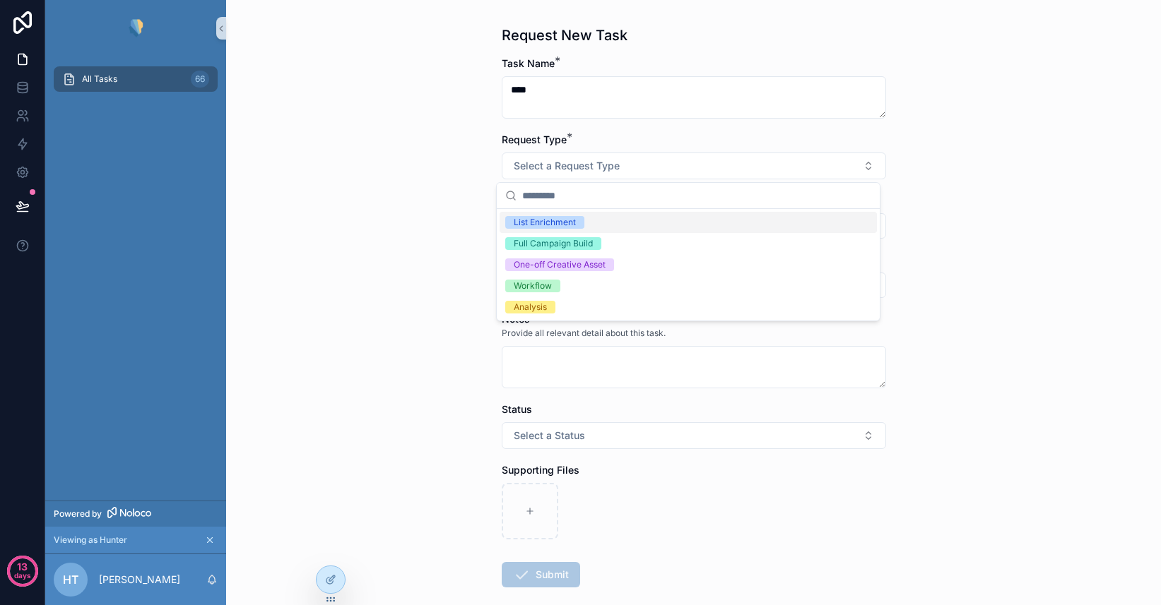
click at [586, 225] on div "List Enrichment" at bounding box center [687, 222] width 377 height 21
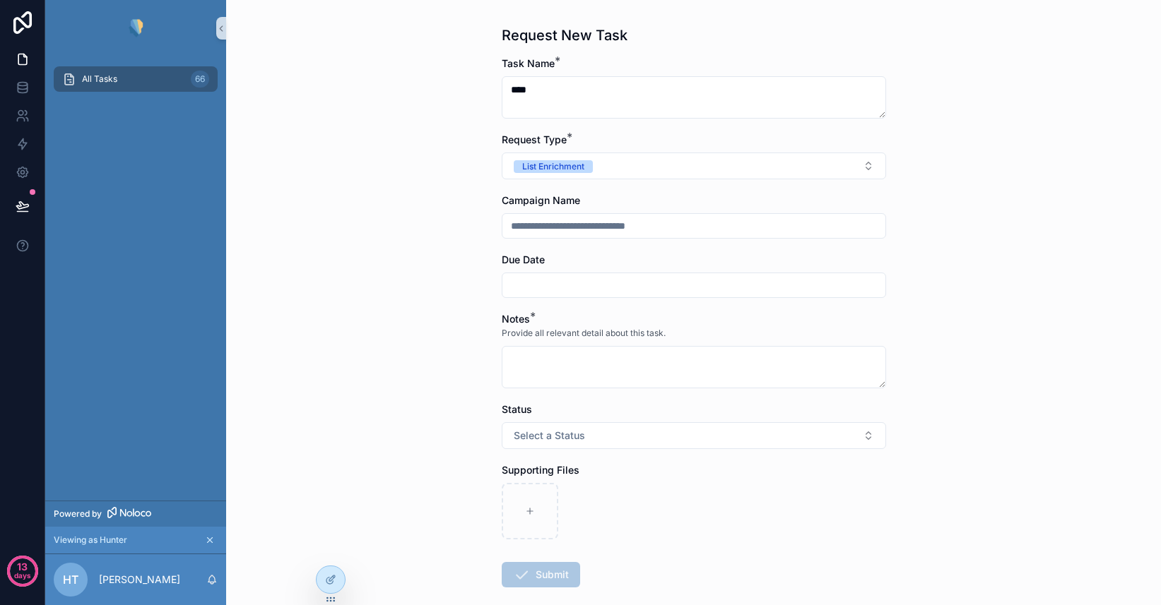
click at [560, 229] on input "scrollable content" at bounding box center [693, 226] width 383 height 20
type input "****"
click at [525, 287] on input "scrollable content" at bounding box center [693, 285] width 383 height 20
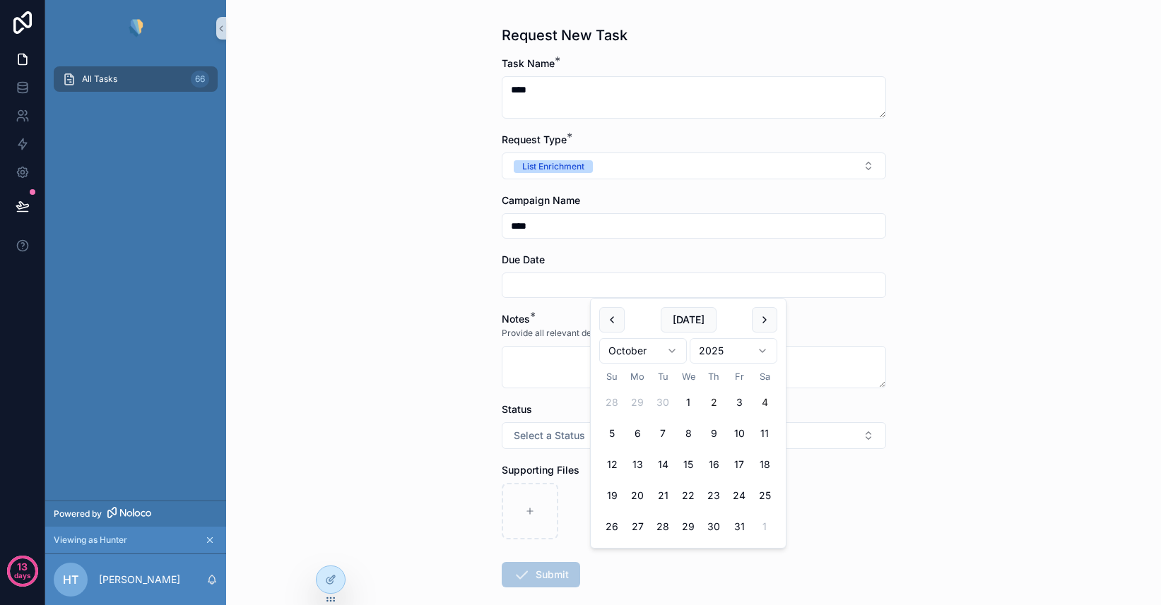
click at [764, 403] on button "4" at bounding box center [764, 402] width 25 height 25
type input "*********"
click at [593, 386] on div "[DATE] [DATE] Su Mo Tu We Th Fr Sa 28 29 30 1 2 3 4 5 6 7 8 9 10 11 12 13 14 15…" at bounding box center [688, 423] width 195 height 249
click at [559, 374] on textarea "scrollable content" at bounding box center [694, 367] width 384 height 42
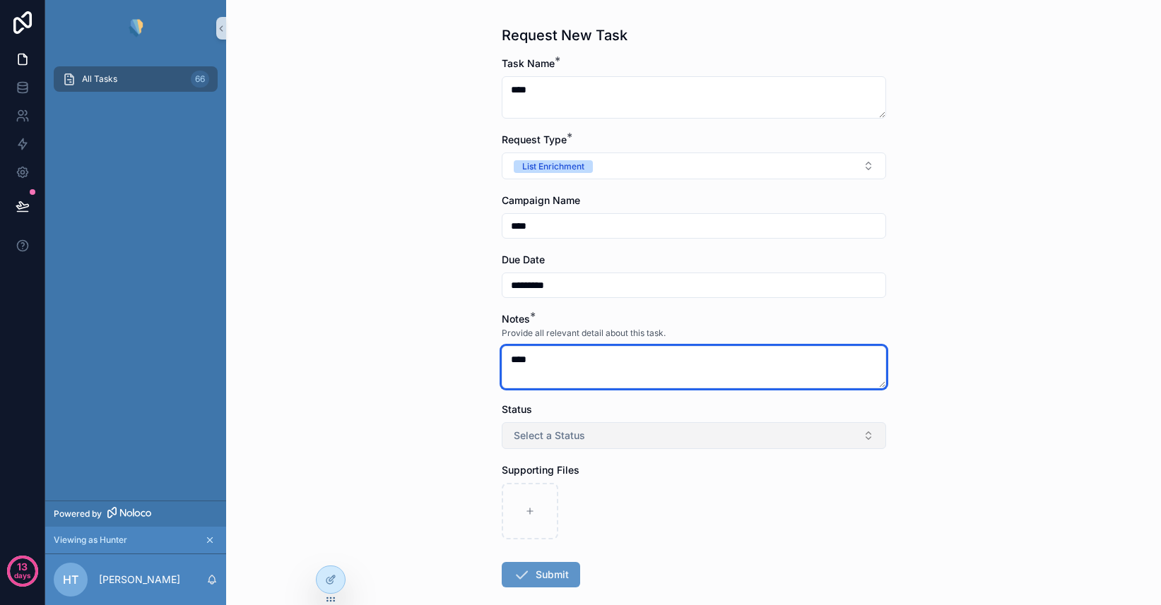
type textarea "****"
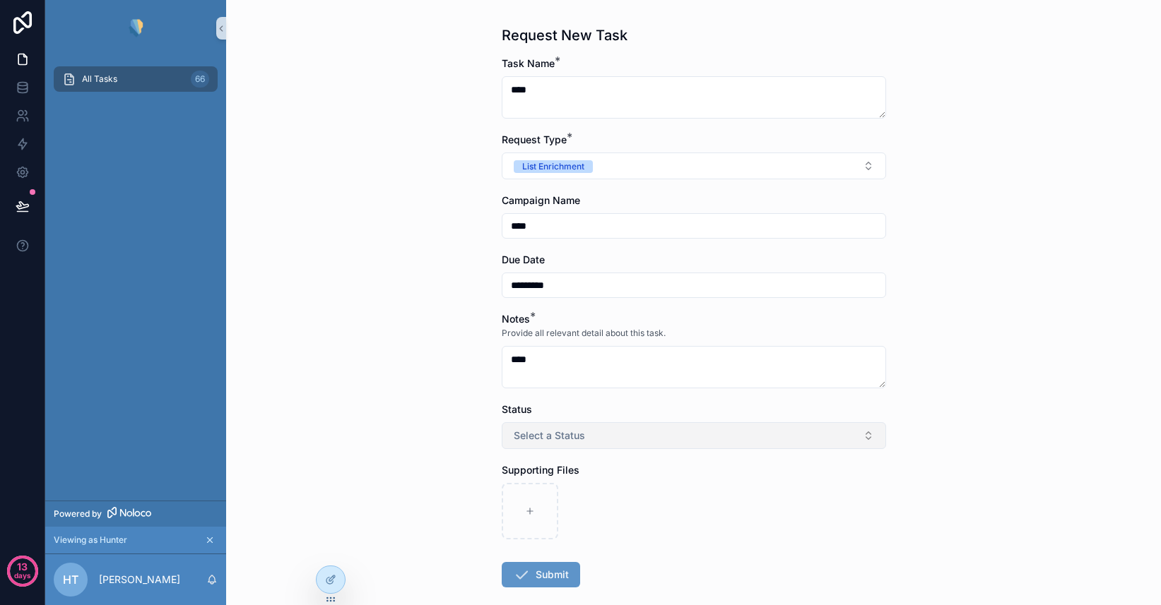
click at [561, 436] on span "Select a Status" at bounding box center [549, 436] width 71 height 14
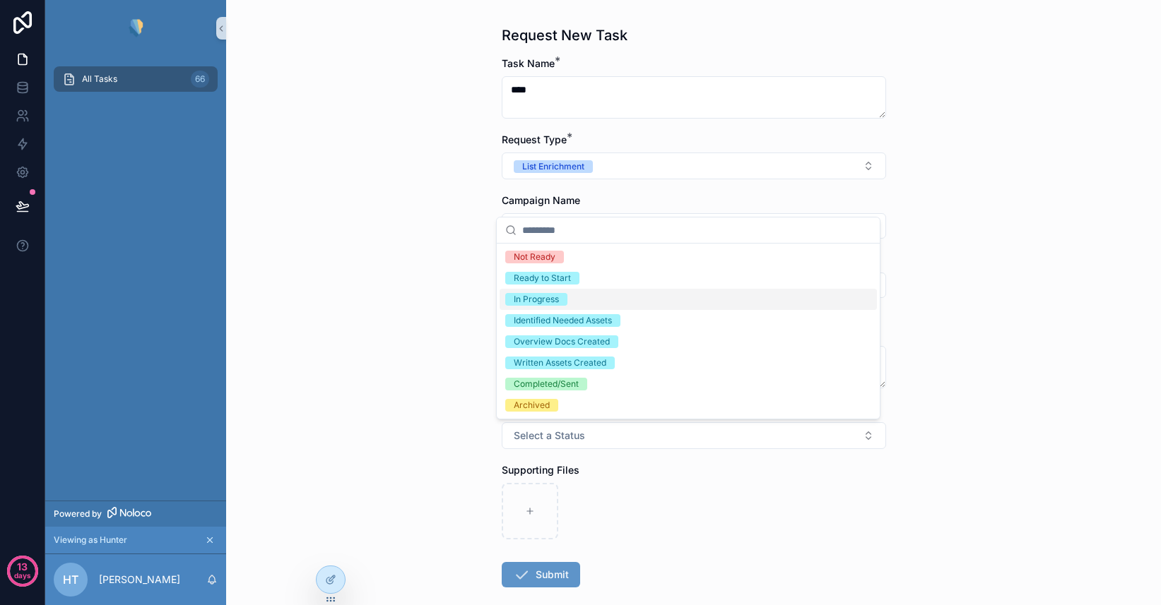
click at [540, 302] on div "In Progress" at bounding box center [536, 299] width 45 height 13
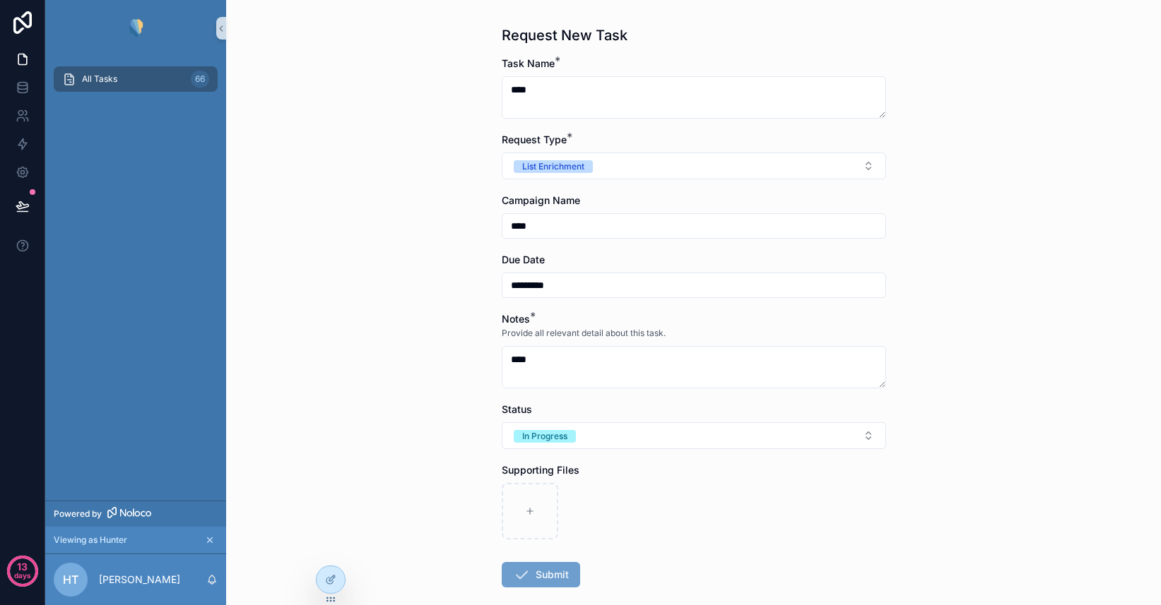
click at [553, 579] on button "Submit" at bounding box center [541, 574] width 78 height 25
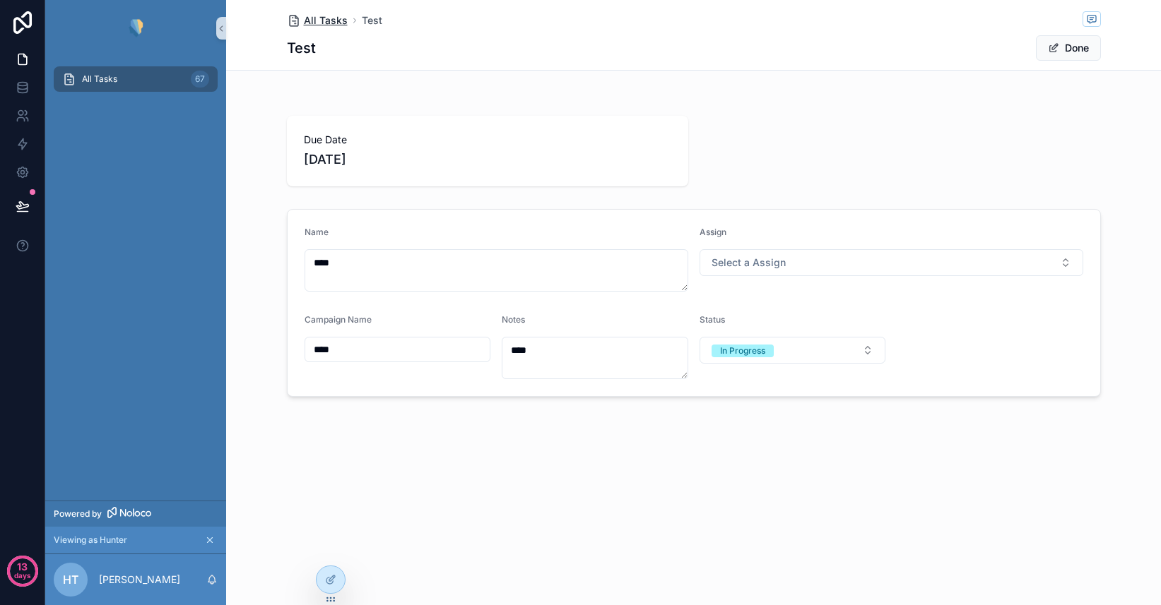
click at [321, 16] on span "All Tasks" at bounding box center [326, 20] width 44 height 14
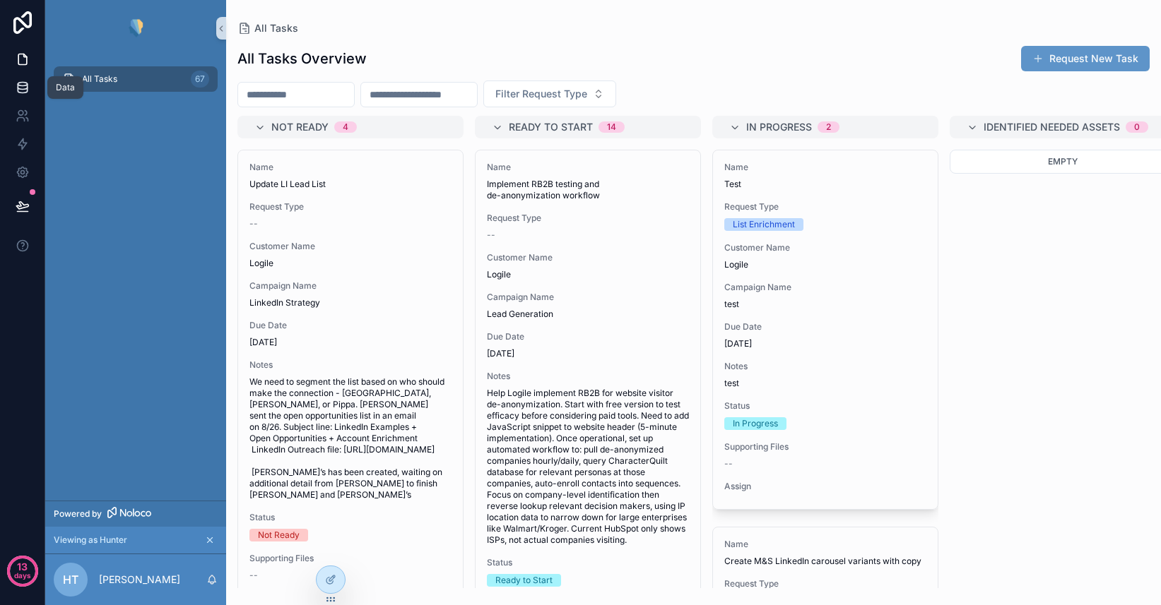
click at [24, 93] on icon at bounding box center [23, 88] width 14 height 14
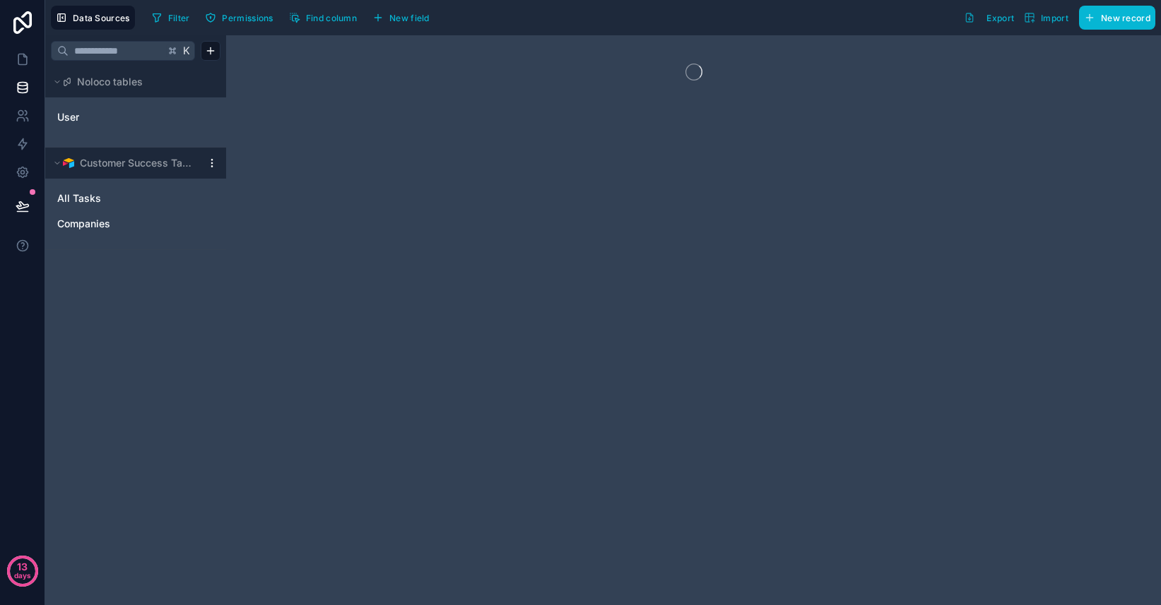
click at [208, 165] on html "13 days Data Sources Filter Permissions Find column New field Export Import New…" at bounding box center [580, 302] width 1161 height 605
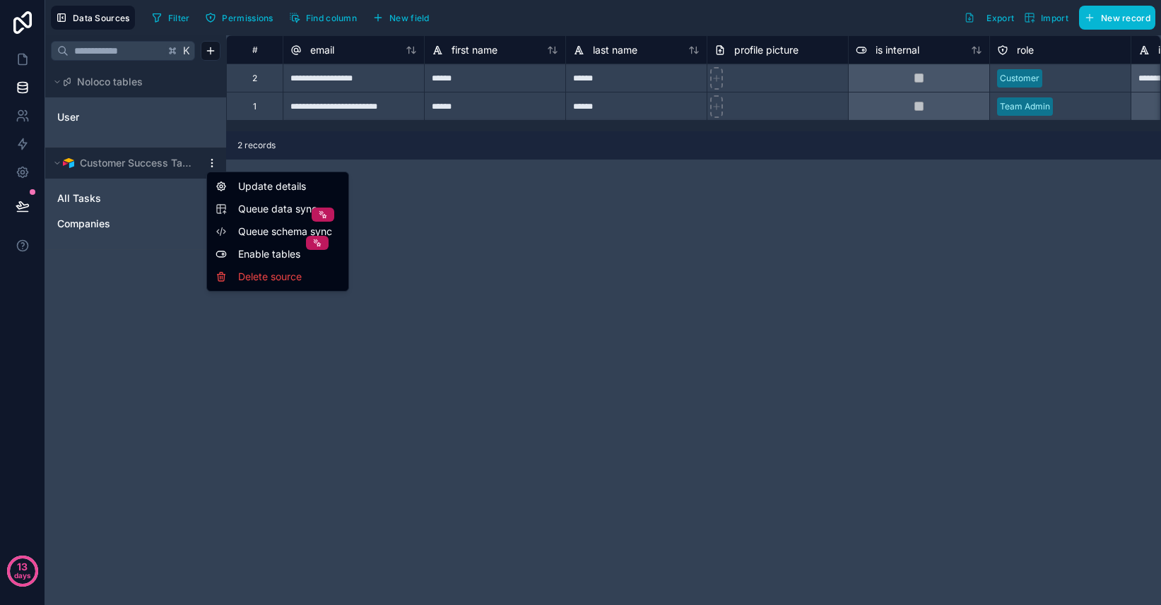
click at [271, 205] on span "Queue data sync" at bounding box center [289, 209] width 102 height 14
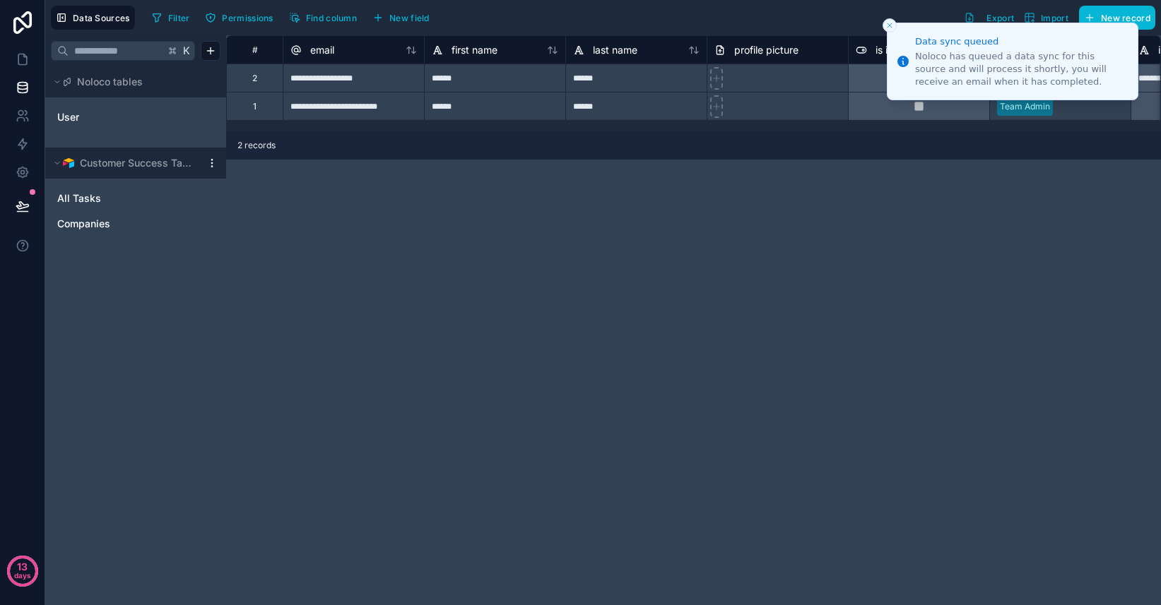
click at [887, 24] on icon "Close toast" at bounding box center [889, 25] width 8 height 8
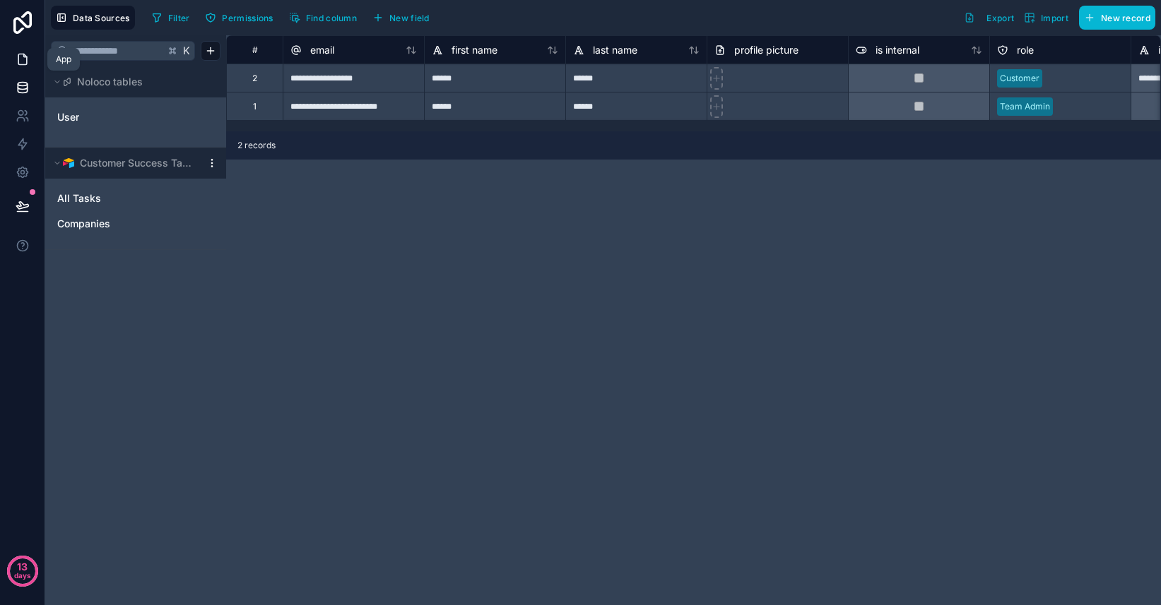
click at [31, 64] on link at bounding box center [22, 59] width 45 height 28
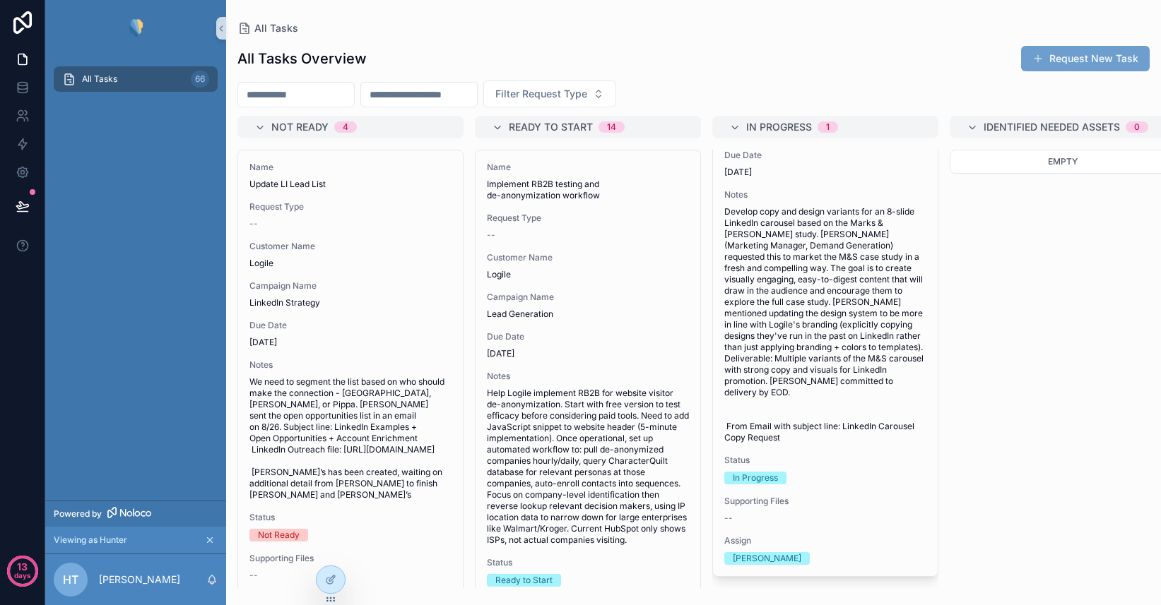
click at [1074, 57] on button "Request New Task" at bounding box center [1085, 58] width 129 height 25
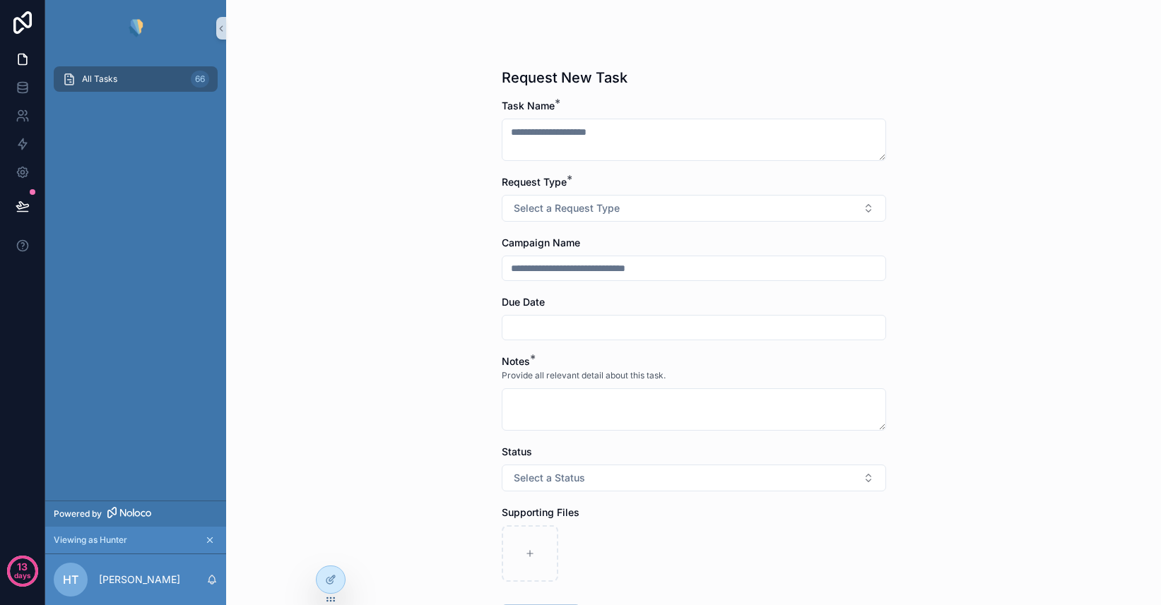
scroll to position [234, 0]
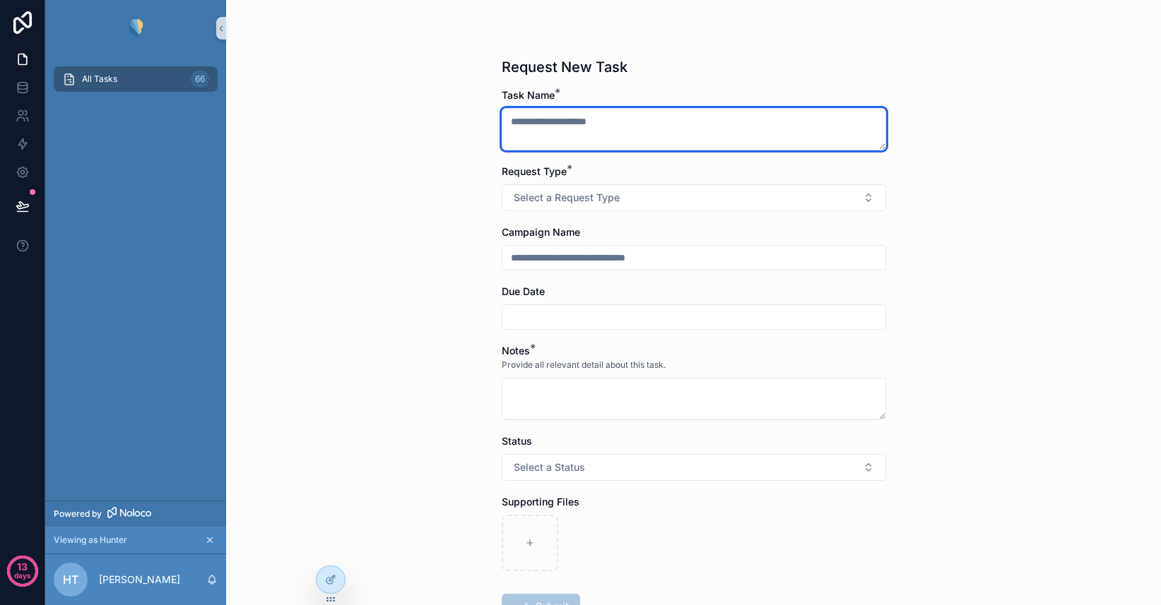
click at [574, 129] on textarea "scrollable content" at bounding box center [694, 129] width 384 height 42
type textarea "****"
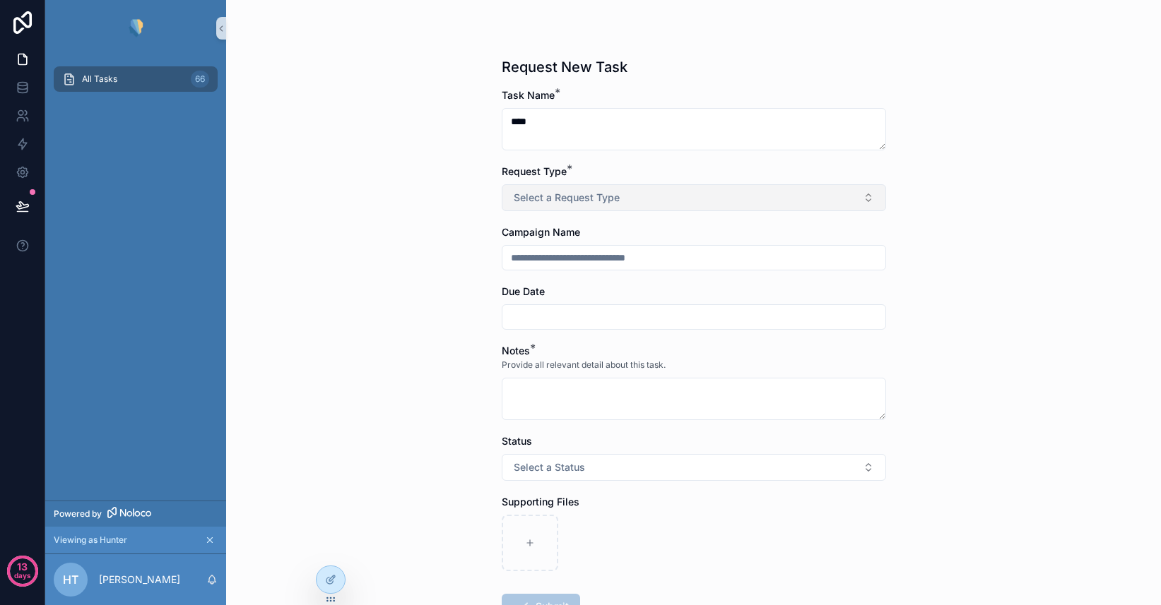
click at [571, 194] on span "Select a Request Type" at bounding box center [567, 198] width 106 height 14
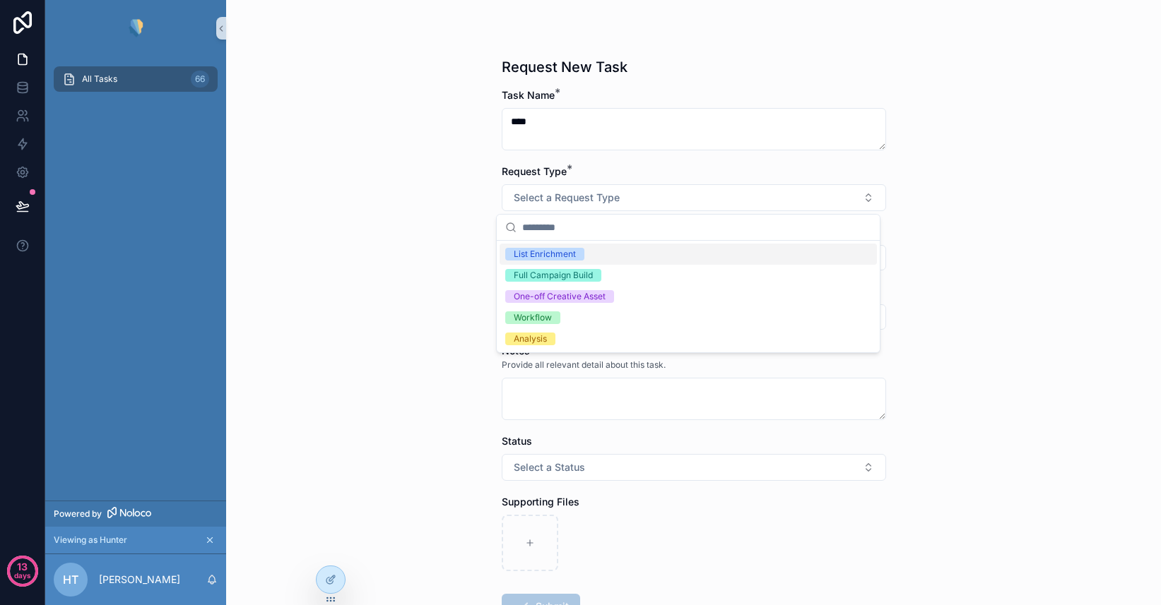
click at [559, 250] on div "List Enrichment" at bounding box center [545, 254] width 62 height 13
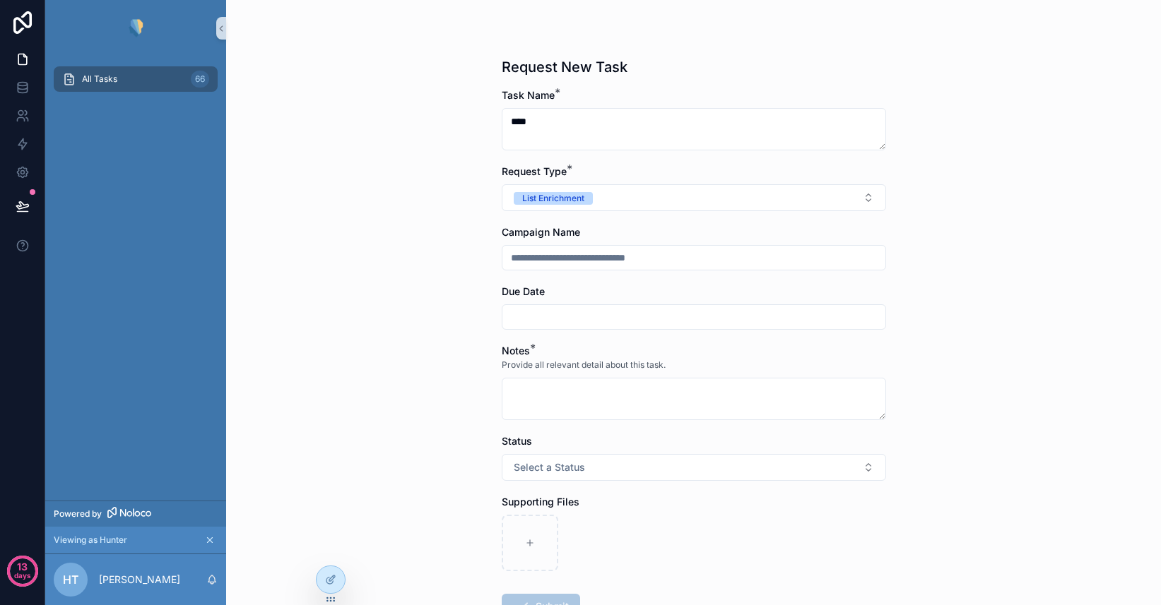
click at [554, 266] on input "scrollable content" at bounding box center [693, 258] width 383 height 20
type input "****"
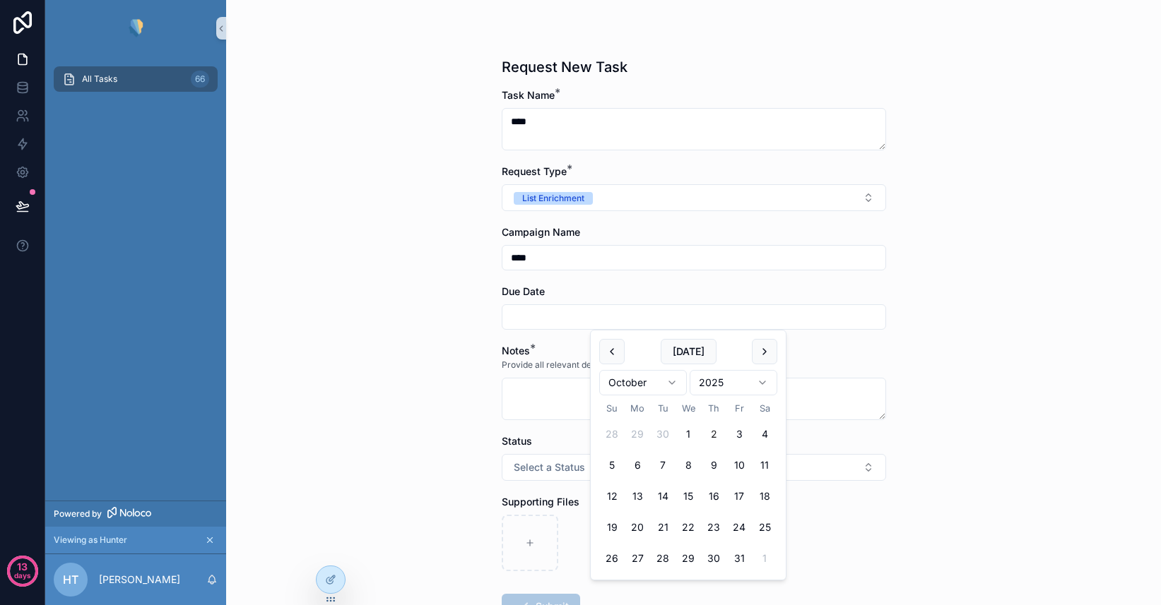
click at [533, 315] on input "scrollable content" at bounding box center [693, 317] width 383 height 20
click at [738, 430] on button "3" at bounding box center [738, 434] width 25 height 25
type input "*********"
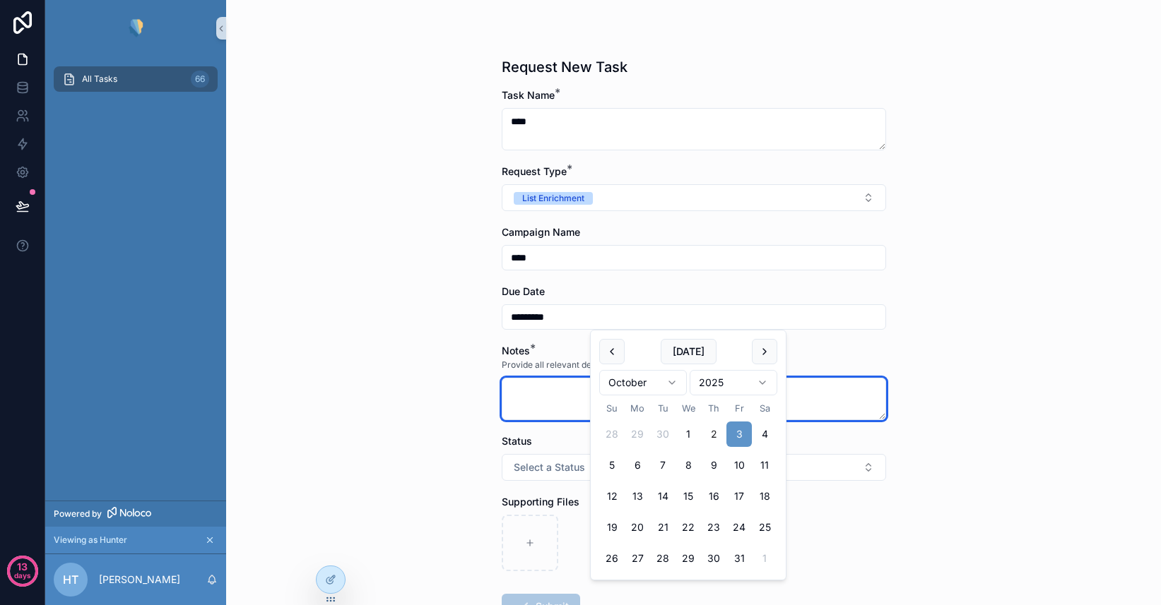
click at [533, 391] on textarea "scrollable content" at bounding box center [694, 399] width 384 height 42
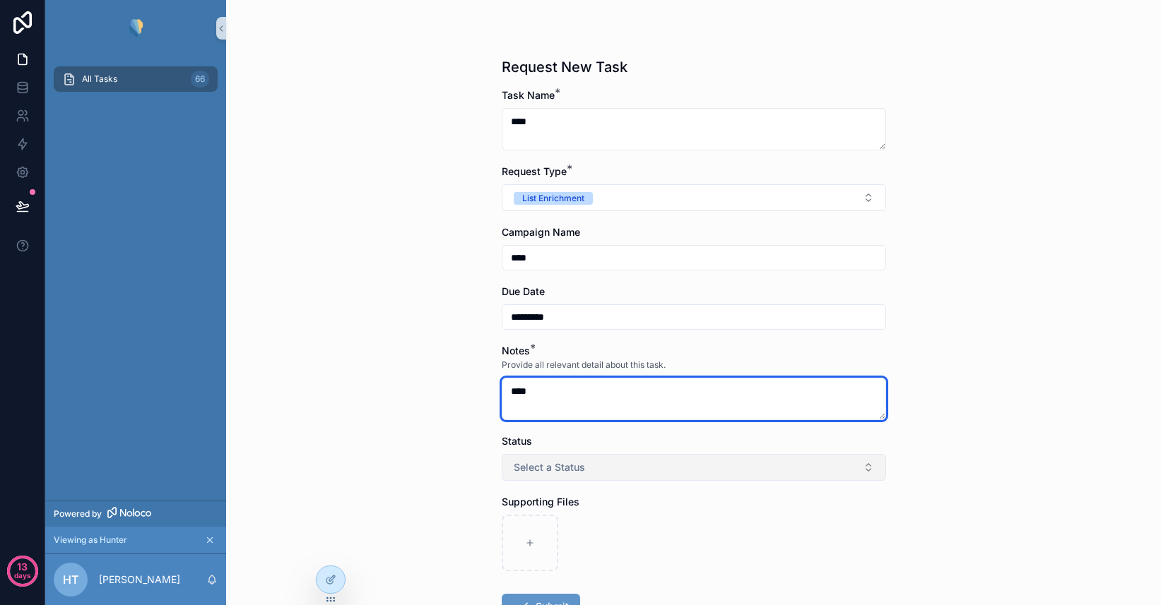
type textarea "****"
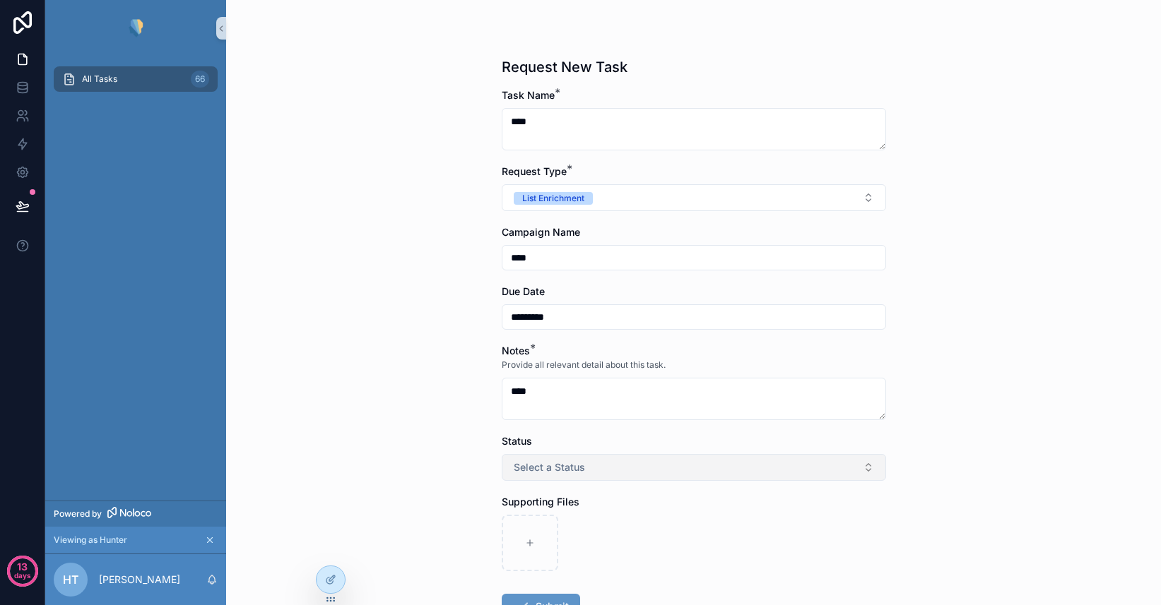
click at [557, 472] on span "Select a Status" at bounding box center [549, 468] width 71 height 14
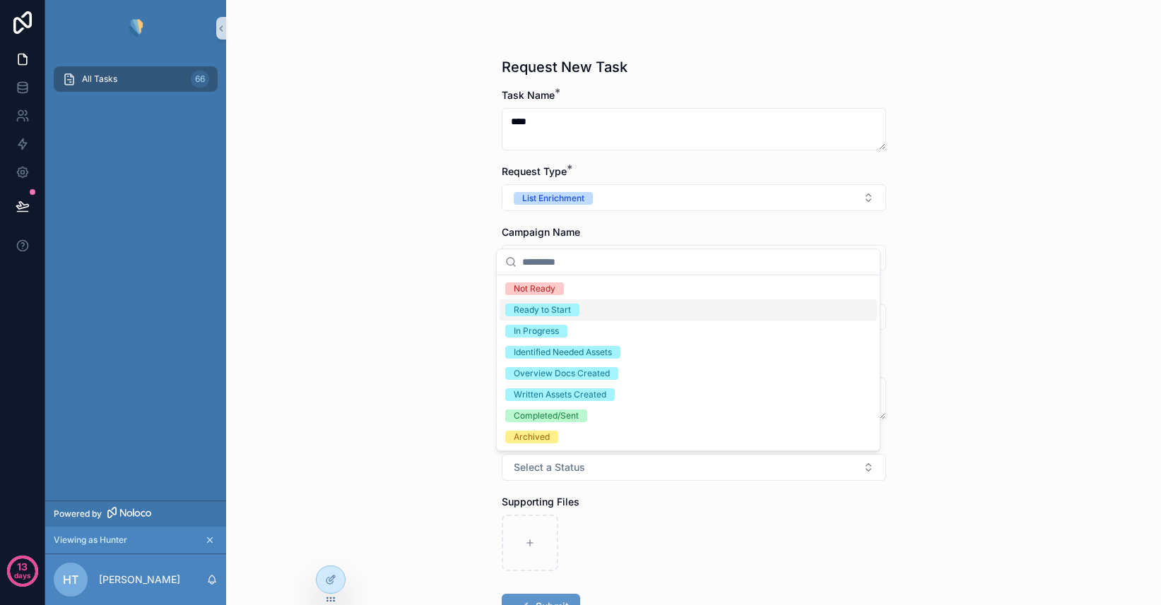
click at [552, 310] on div "Ready to Start" at bounding box center [542, 310] width 57 height 13
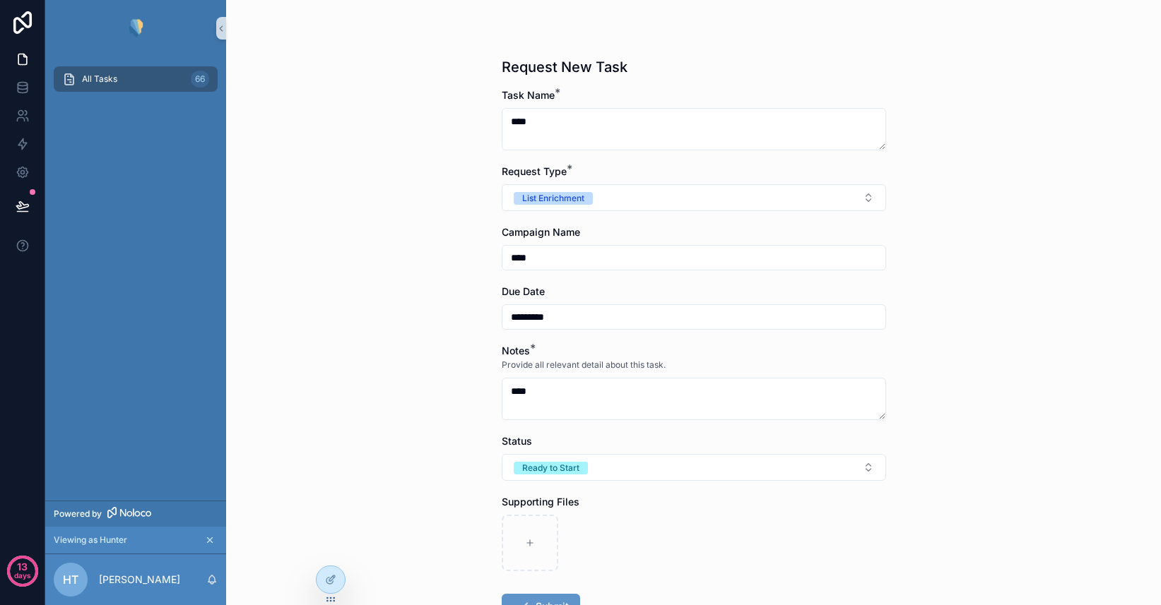
click at [461, 398] on div "All Tasks Request New Task Request New Task Task Name * **** Request Type * Lis…" at bounding box center [693, 302] width 935 height 605
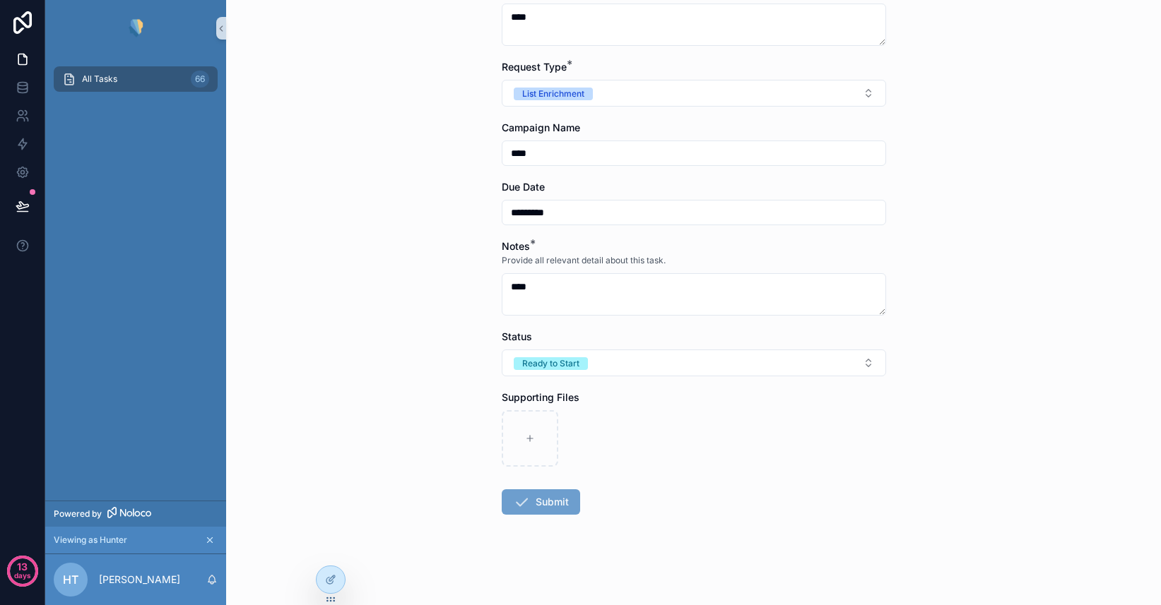
click at [541, 504] on button "Submit" at bounding box center [541, 502] width 78 height 25
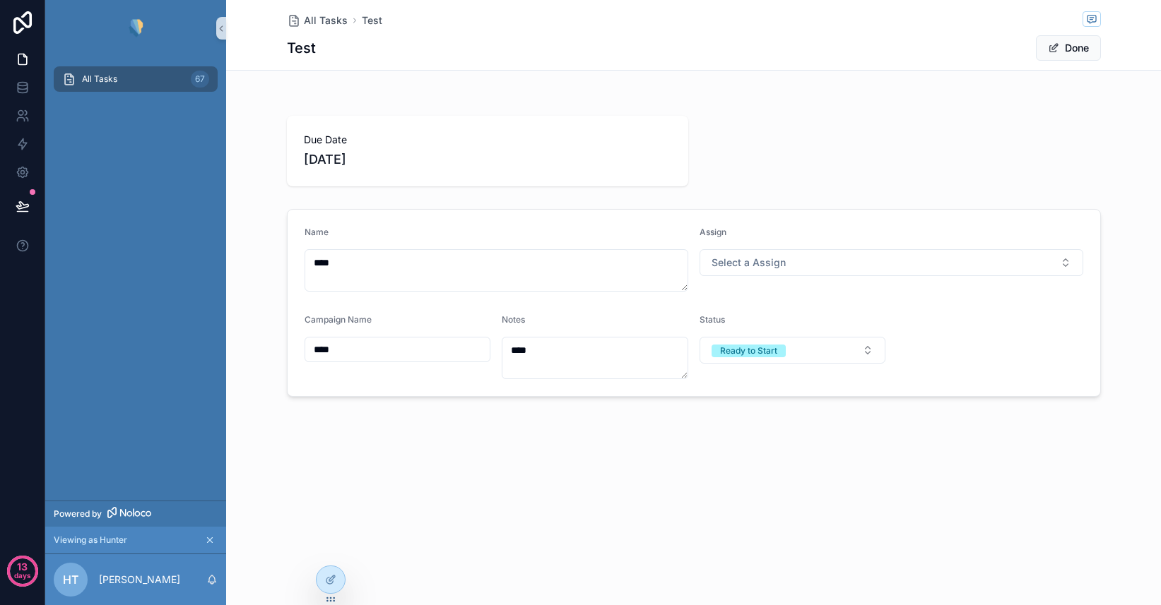
click at [119, 82] on div "All Tasks 67" at bounding box center [135, 79] width 147 height 23
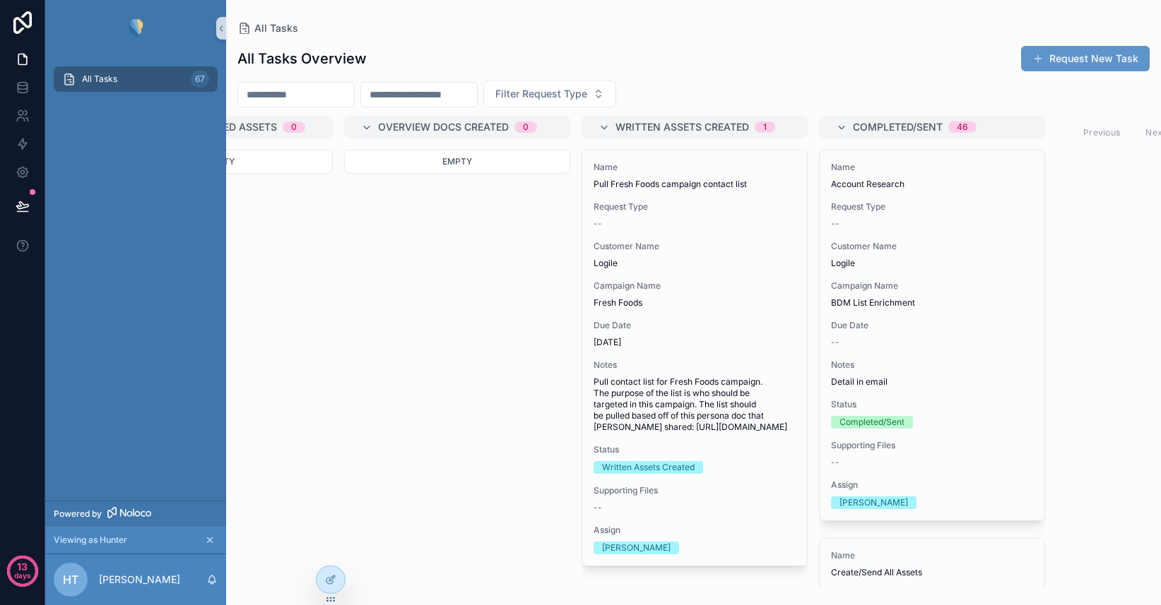
scroll to position [0, 885]
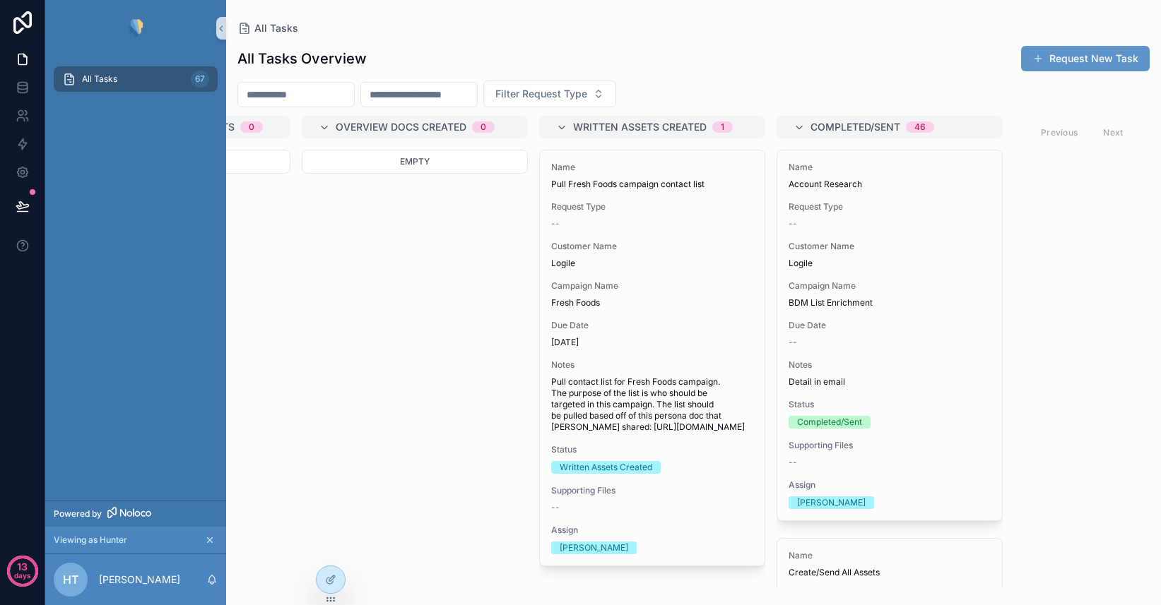
click at [211, 540] on icon "scrollable content" at bounding box center [210, 540] width 10 height 10
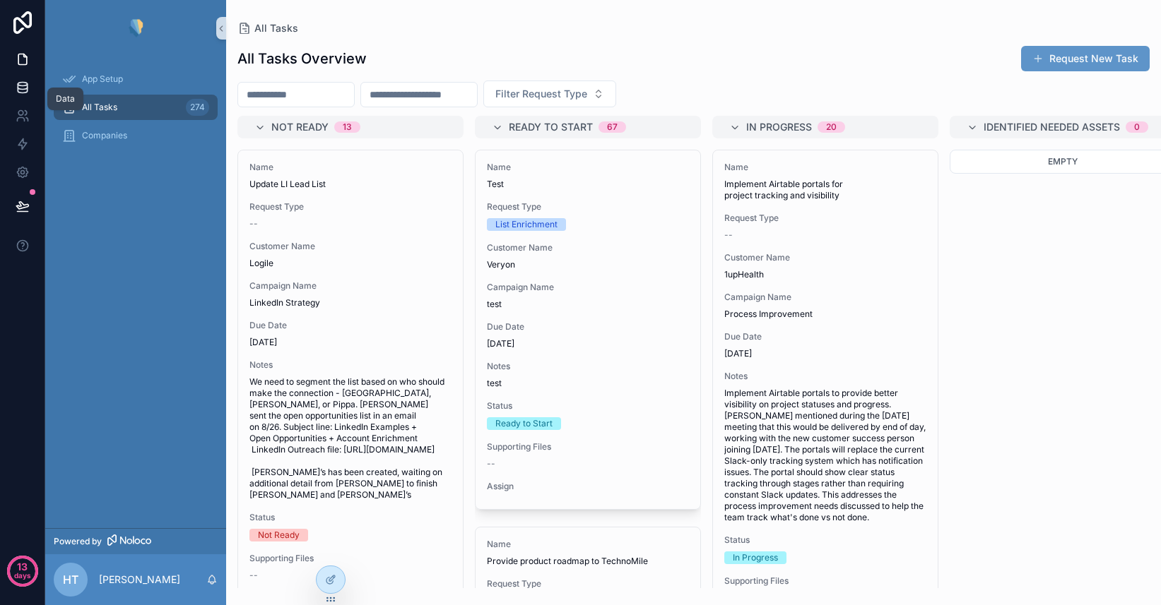
click at [23, 86] on icon at bounding box center [23, 88] width 14 height 14
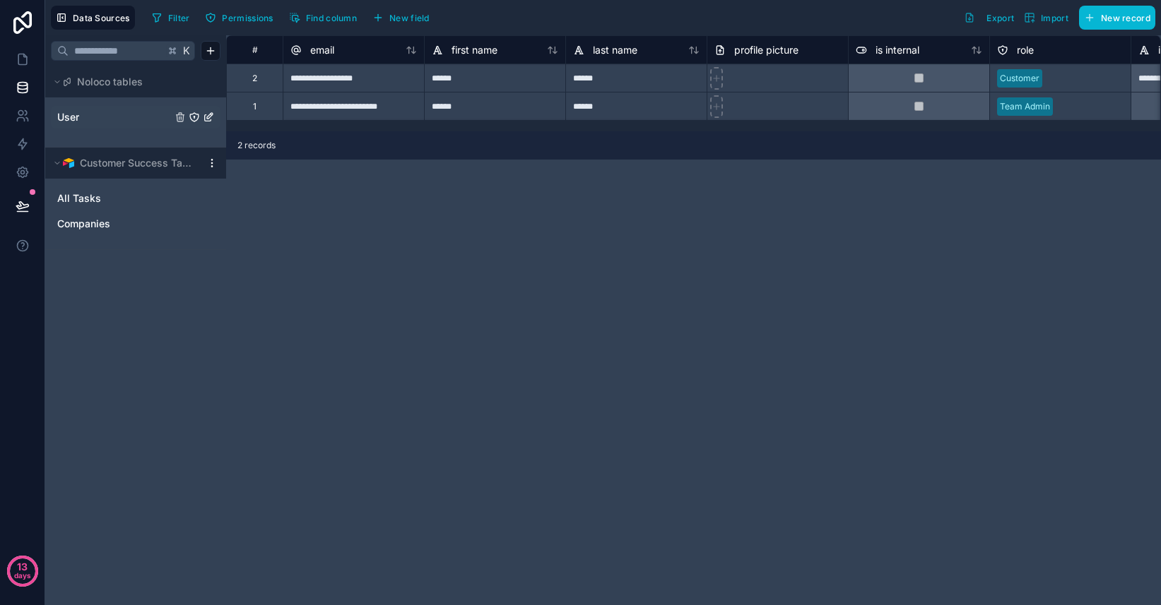
click at [87, 114] on link "User" at bounding box center [114, 117] width 114 height 14
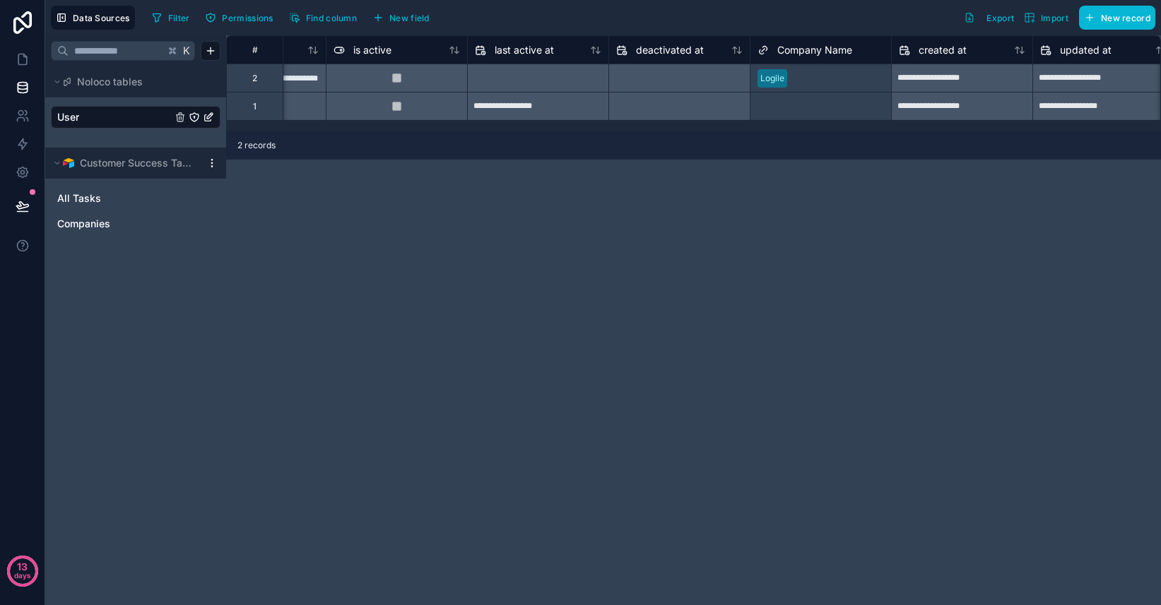
scroll to position [0, 947]
click at [829, 79] on div at bounding box center [837, 78] width 91 height 14
click at [821, 109] on div "Select a Company Name" at bounding box center [807, 106] width 100 height 11
click at [810, 109] on div "Select a Company Name" at bounding box center [807, 106] width 100 height 11
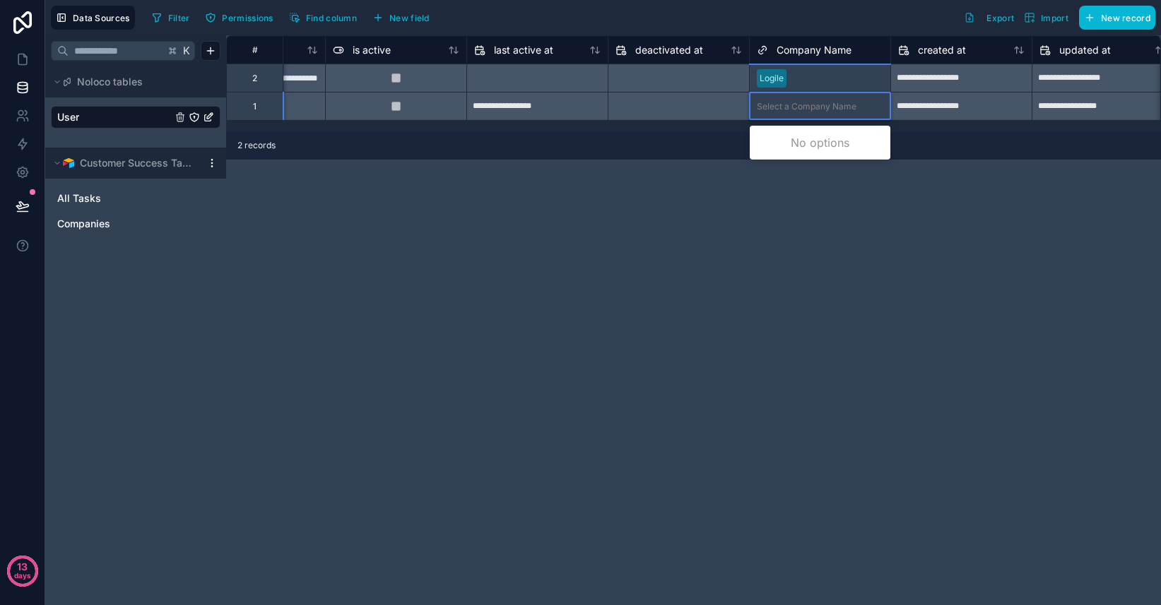
click at [810, 109] on div "Select a Company Name" at bounding box center [807, 106] width 100 height 11
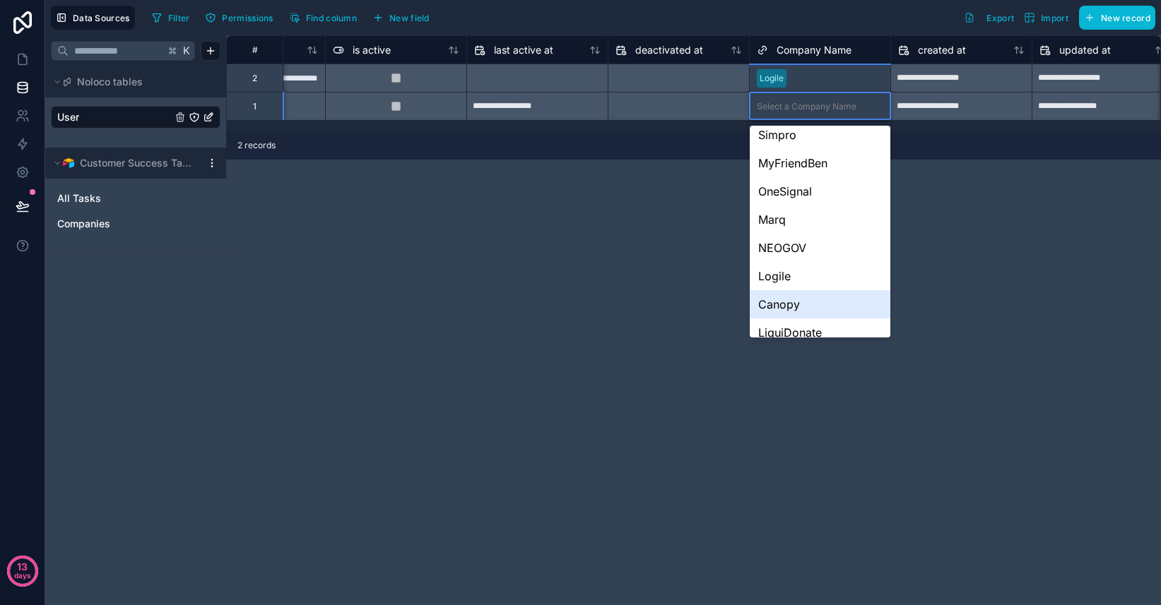
scroll to position [0, 0]
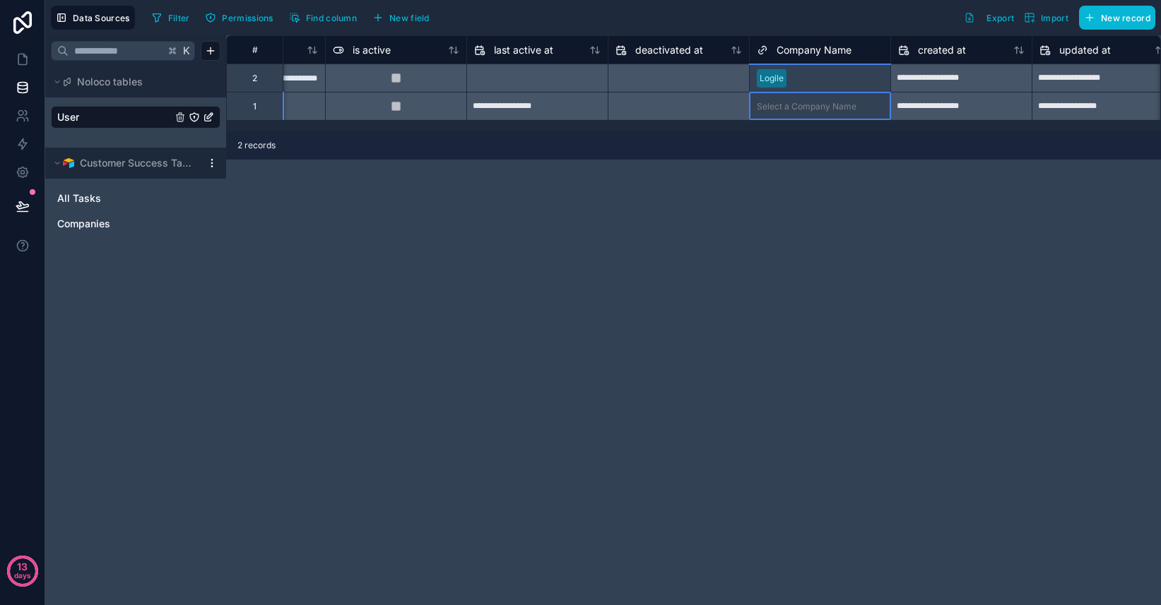
click at [932, 253] on div "**********" at bounding box center [693, 320] width 935 height 570
click at [18, 107] on link at bounding box center [22, 116] width 45 height 28
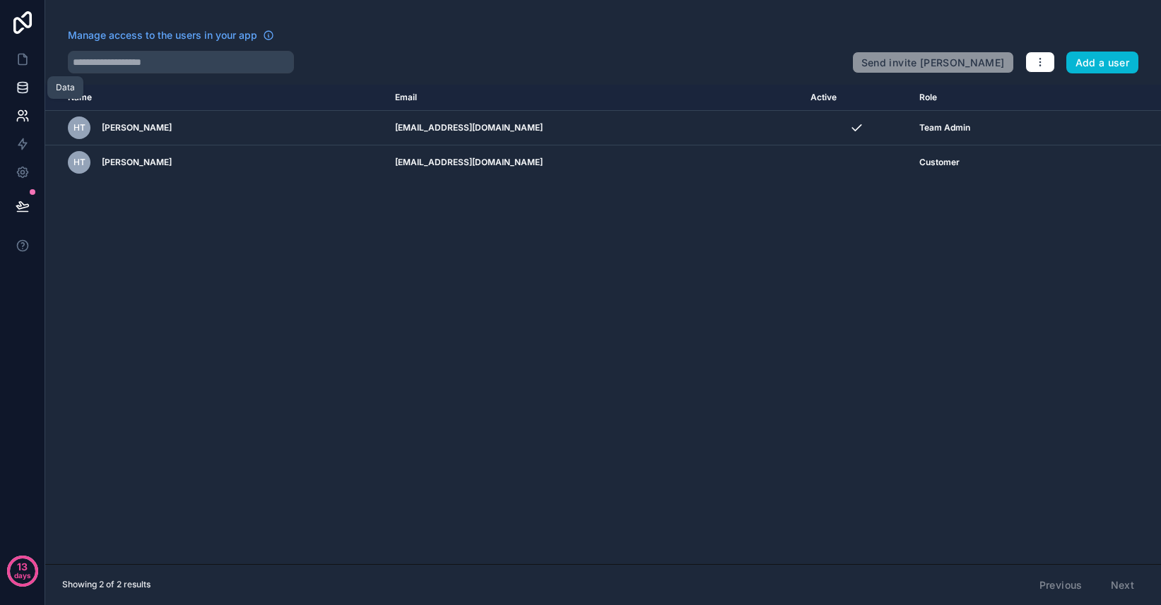
click at [25, 83] on icon at bounding box center [22, 85] width 9 height 4
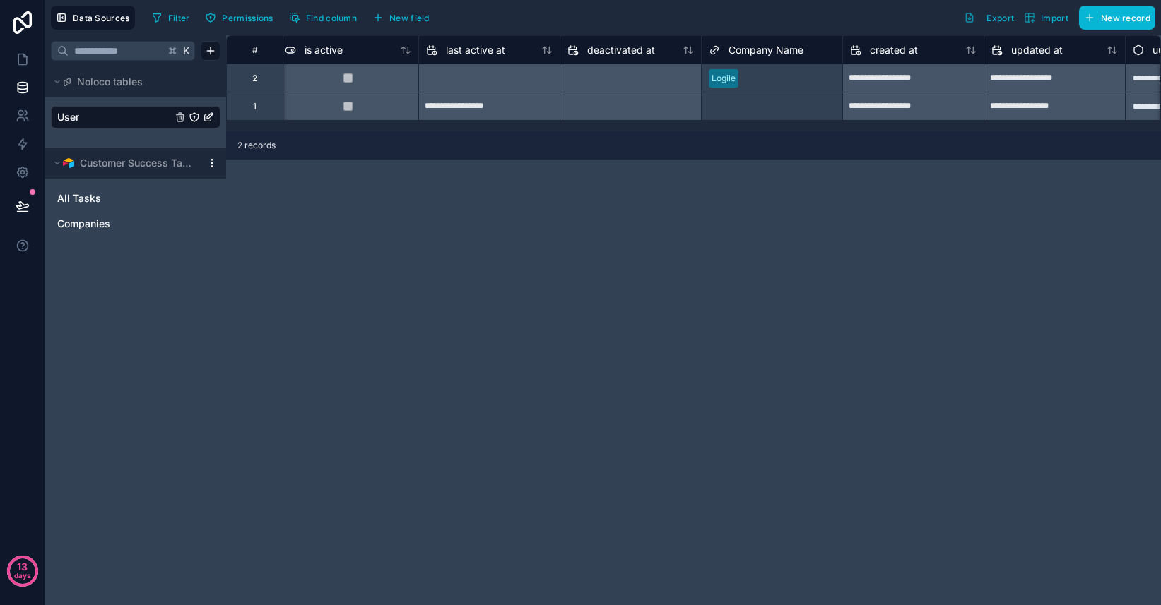
scroll to position [0, 994]
click at [766, 107] on div "Select a Company Name" at bounding box center [759, 106] width 100 height 11
click at [763, 108] on div "Select a Company Name" at bounding box center [759, 106] width 100 height 11
click at [88, 200] on span "All Tasks" at bounding box center [79, 198] width 44 height 14
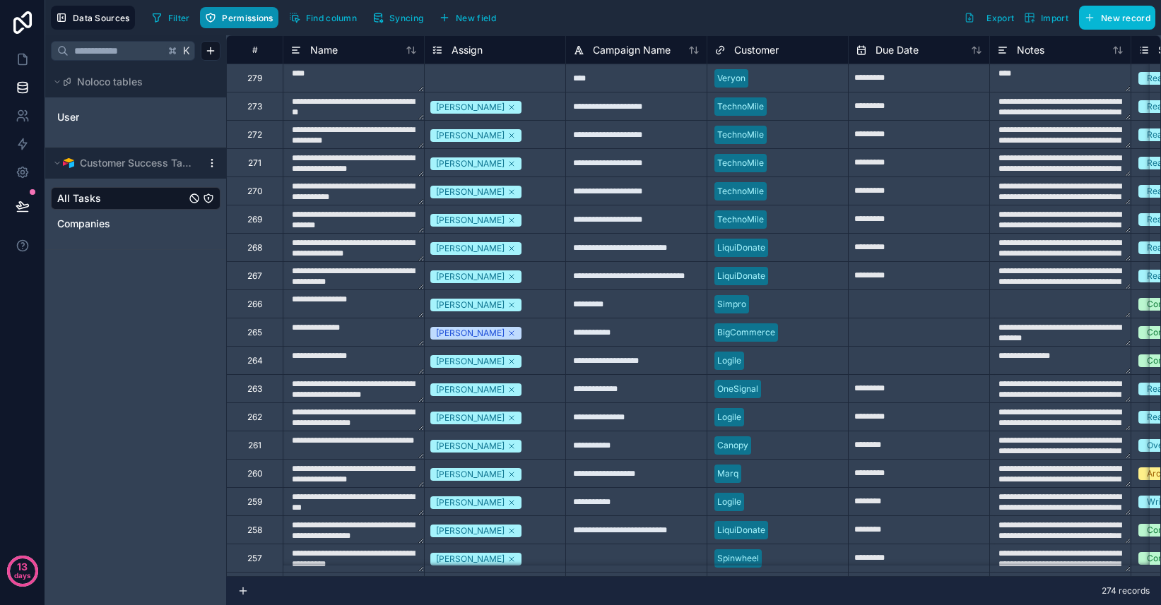
click at [258, 20] on span "Permissions" at bounding box center [247, 18] width 51 height 11
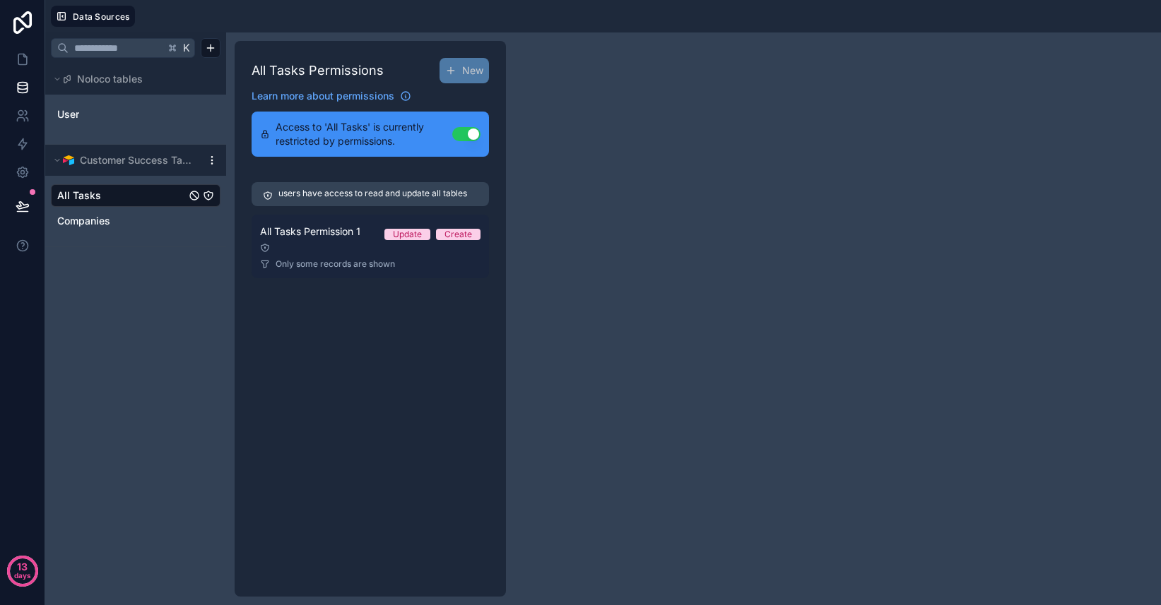
click at [346, 246] on div at bounding box center [370, 248] width 220 height 10
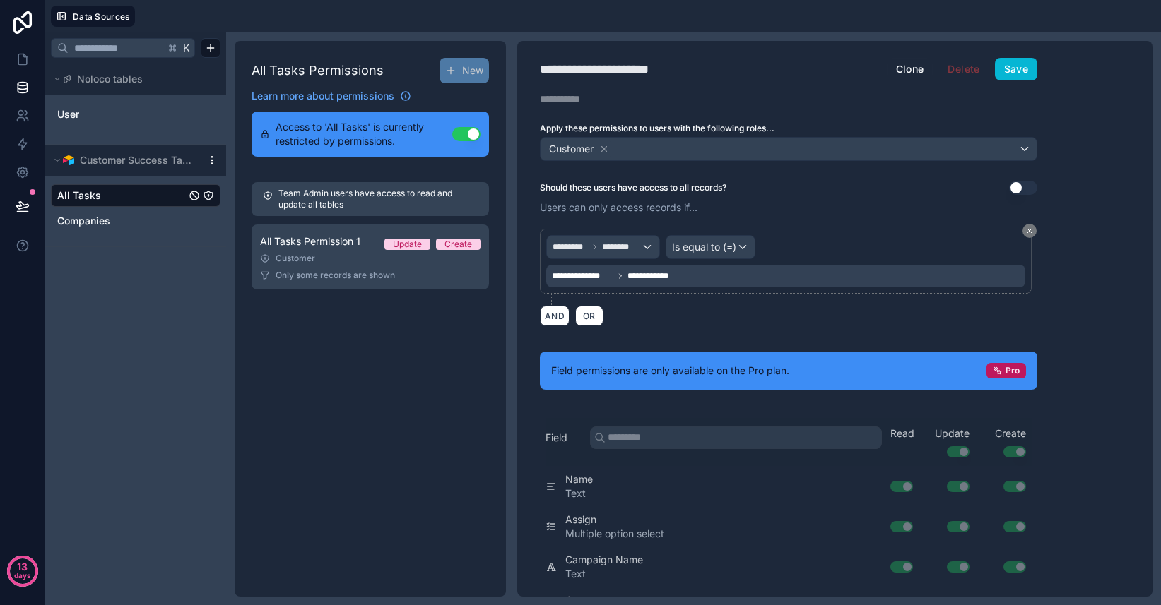
click at [450, 56] on div "All Tasks Permissions New Learn more about permissions Access to 'All Tasks' is…" at bounding box center [370, 319] width 271 height 556
click at [454, 77] on button "New" at bounding box center [463, 70] width 49 height 25
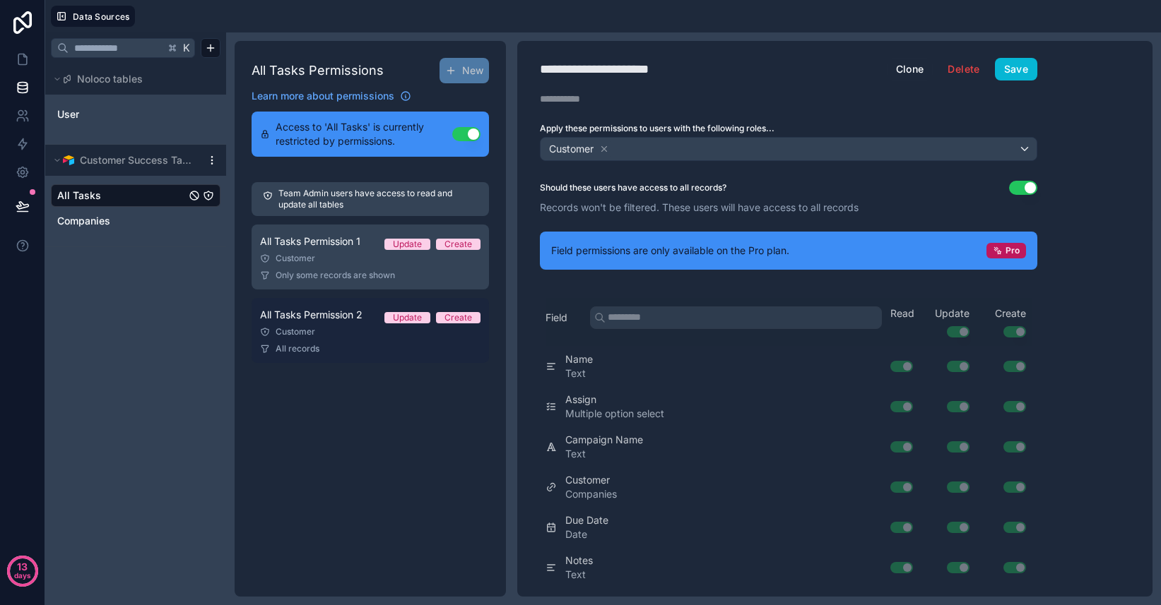
click at [345, 333] on div "Customer" at bounding box center [370, 331] width 220 height 11
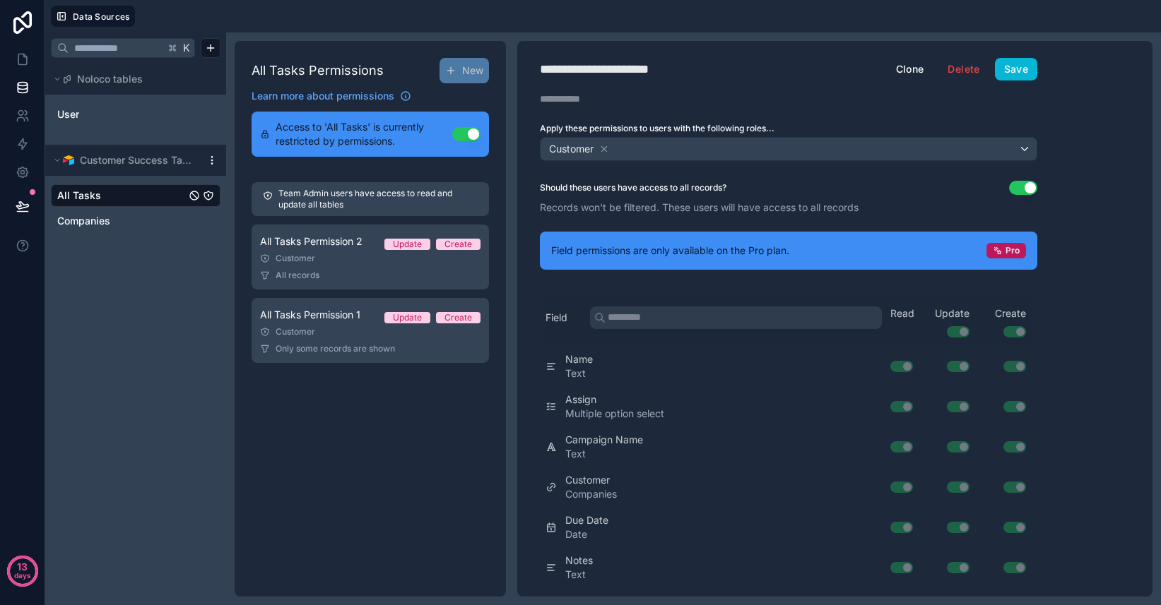
click at [1029, 188] on button "Use setting" at bounding box center [1023, 188] width 28 height 14
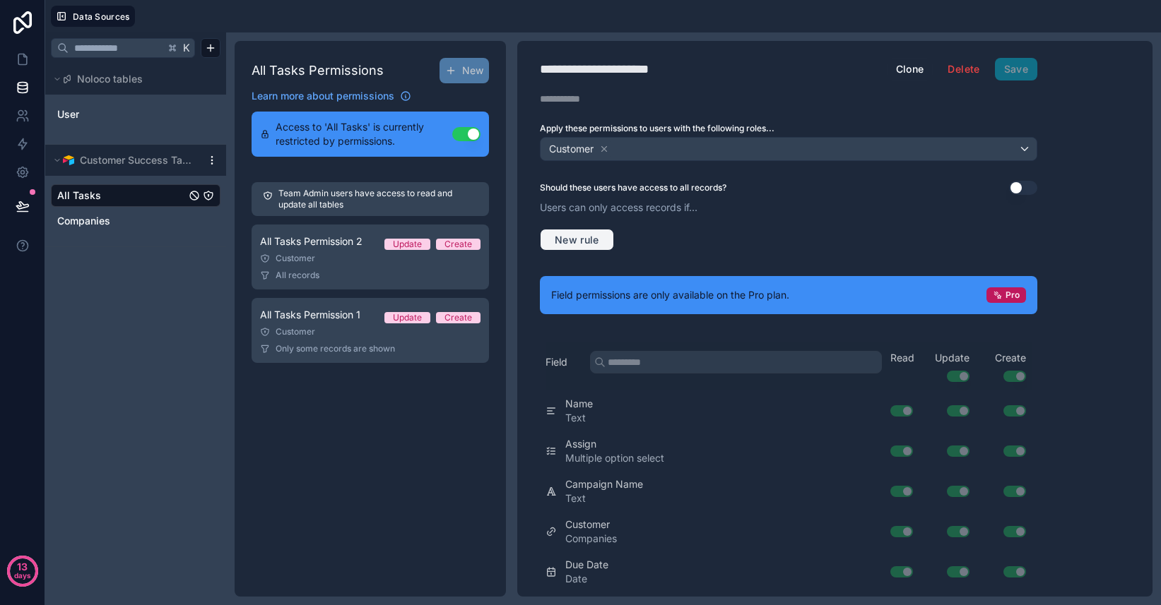
click at [588, 242] on span "New rule" at bounding box center [577, 240] width 56 height 13
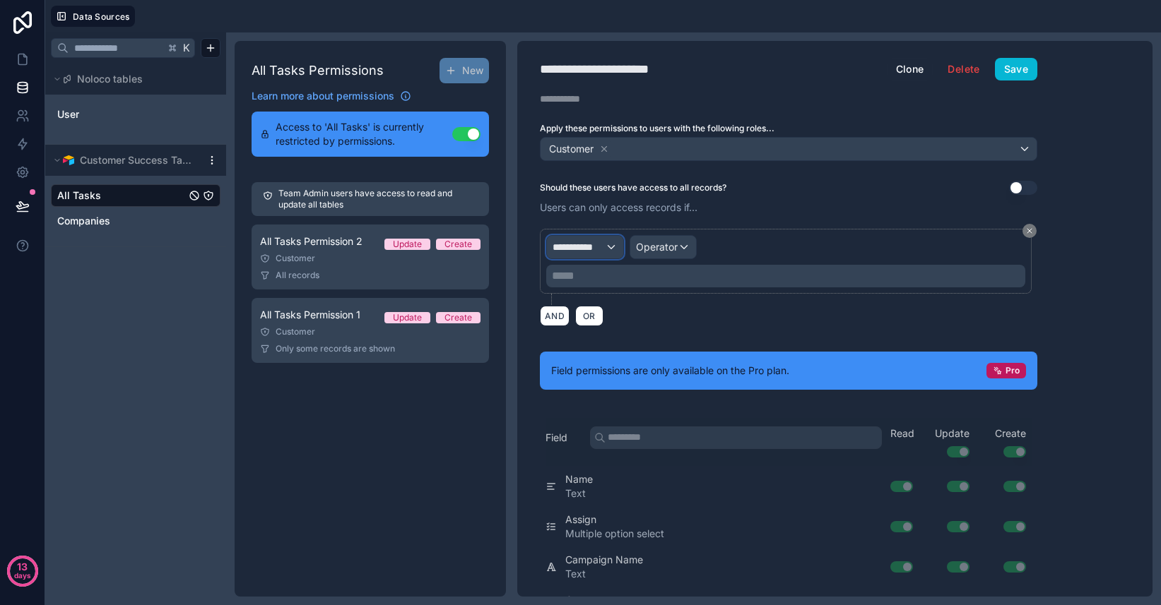
click at [598, 253] on span "**********" at bounding box center [578, 247] width 52 height 14
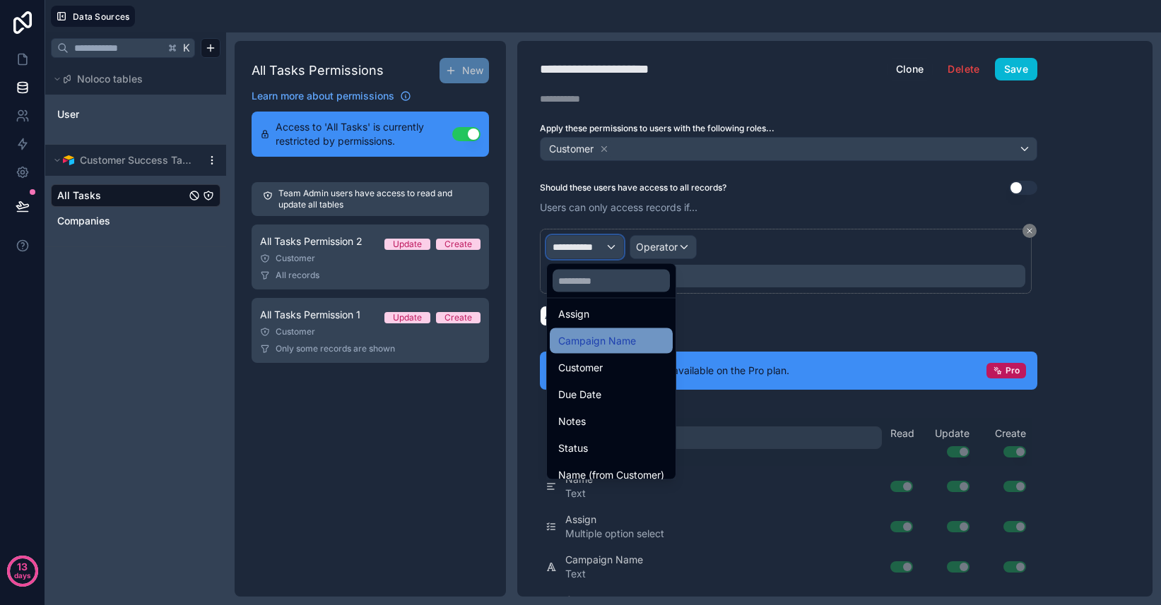
scroll to position [146, 0]
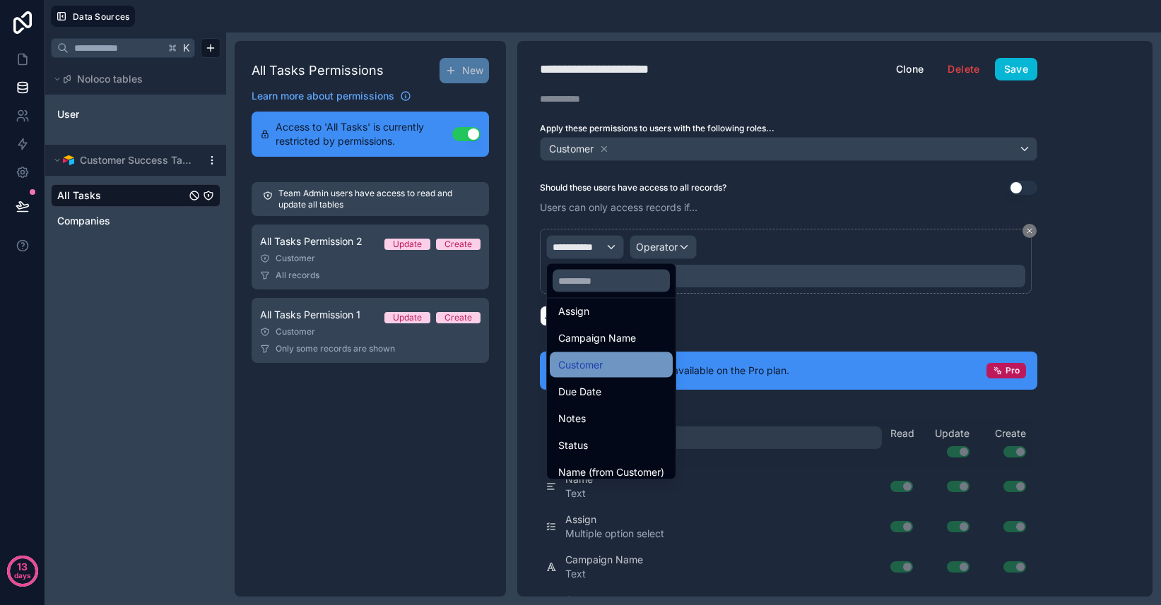
click at [591, 357] on span "Customer" at bounding box center [580, 365] width 45 height 17
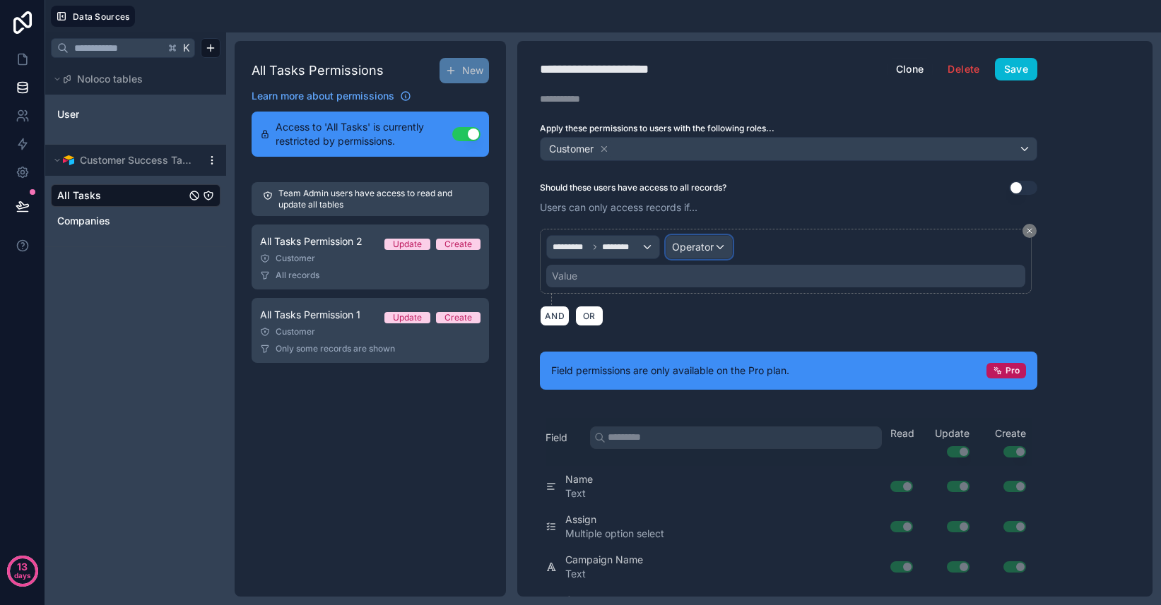
click at [696, 249] on span "Operator" at bounding box center [693, 247] width 42 height 12
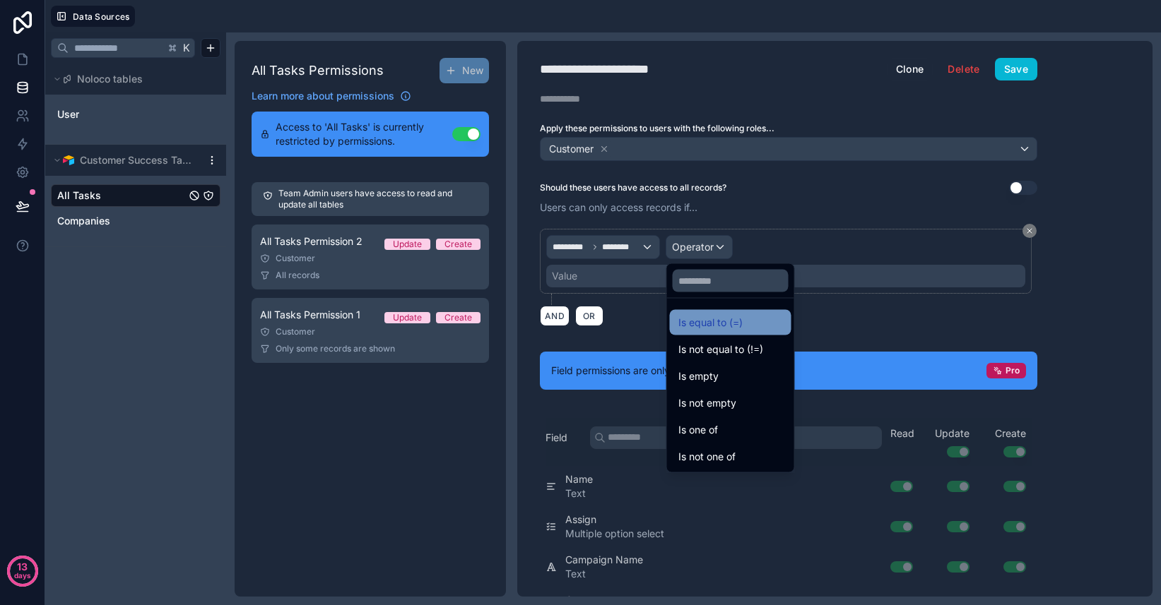
click at [740, 326] on span "Is equal to (=)" at bounding box center [710, 322] width 64 height 17
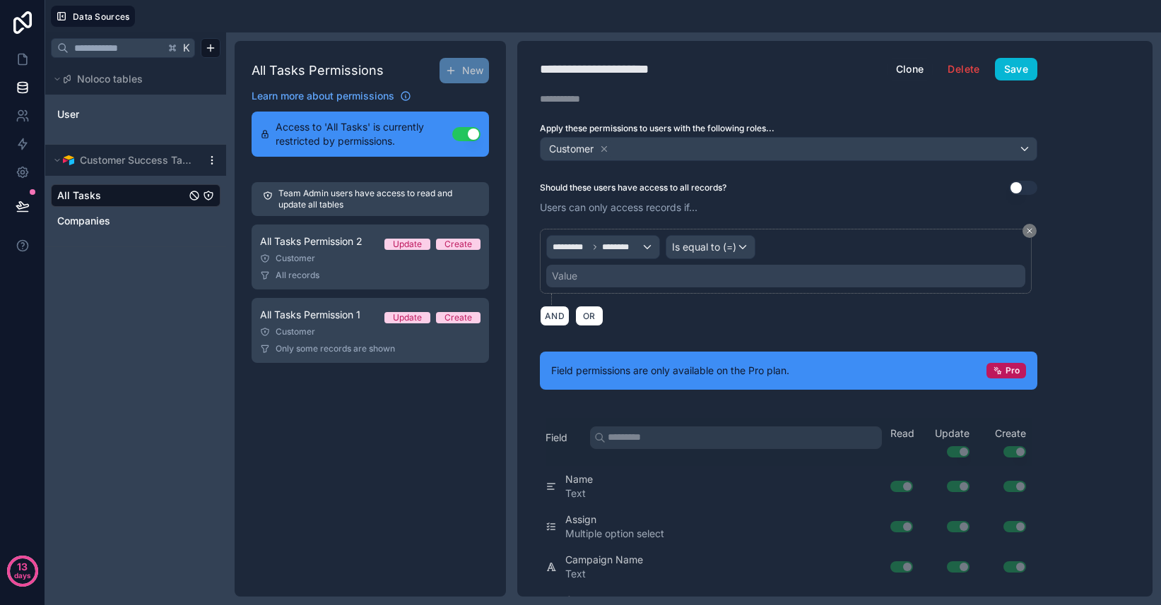
click at [608, 279] on div "Value" at bounding box center [785, 276] width 479 height 23
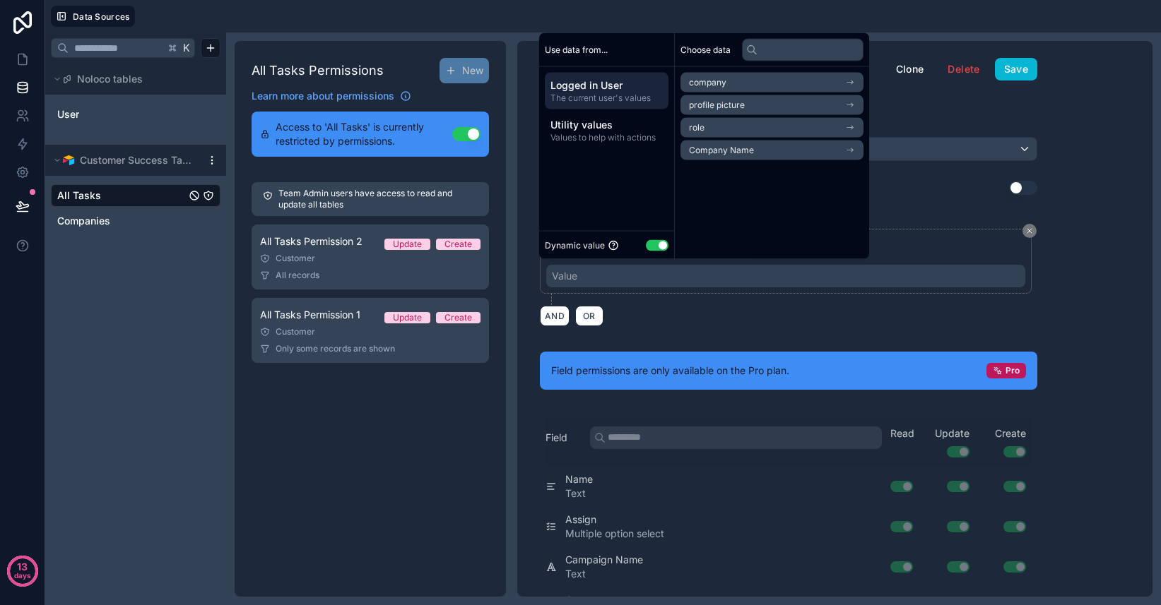
click at [591, 82] on span "Logged in User" at bounding box center [606, 85] width 112 height 14
click at [727, 153] on span "Company Name" at bounding box center [721, 150] width 65 height 11
click at [729, 106] on span "Company Name" at bounding box center [721, 107] width 65 height 11
click at [723, 319] on div "AND OR" at bounding box center [788, 315] width 497 height 21
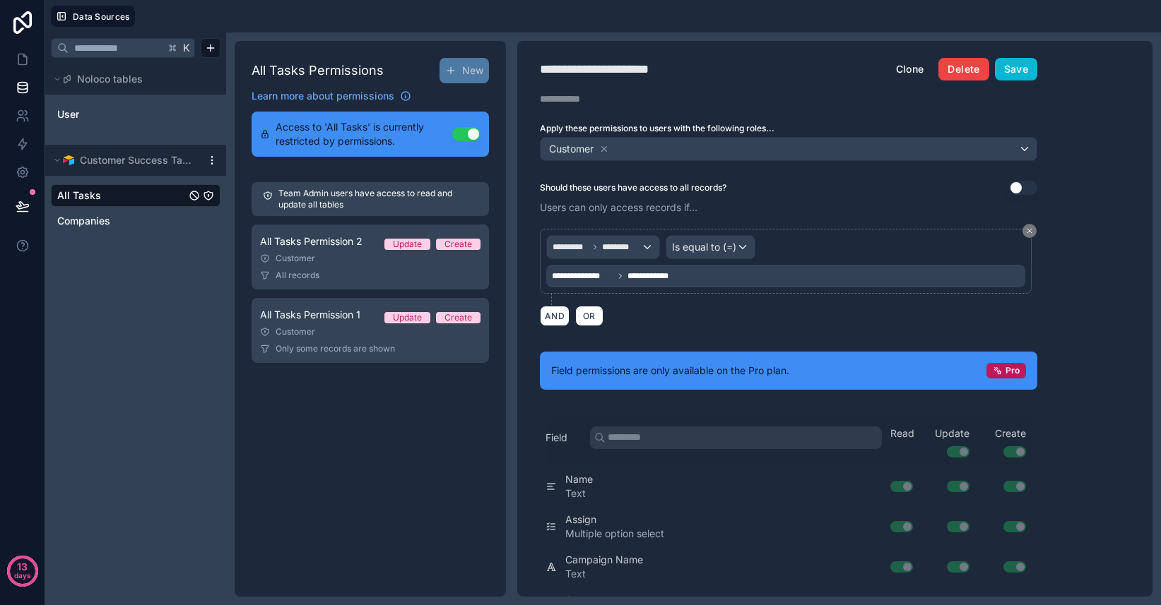
click at [954, 66] on button "Delete" at bounding box center [963, 69] width 50 height 23
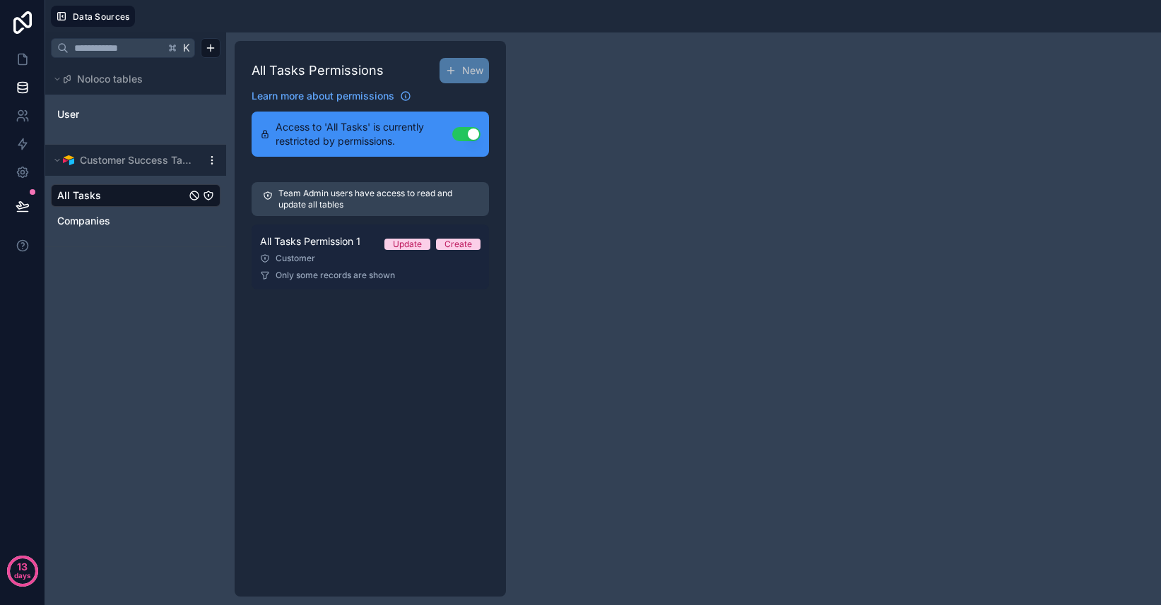
click at [357, 260] on div "Customer" at bounding box center [370, 258] width 220 height 11
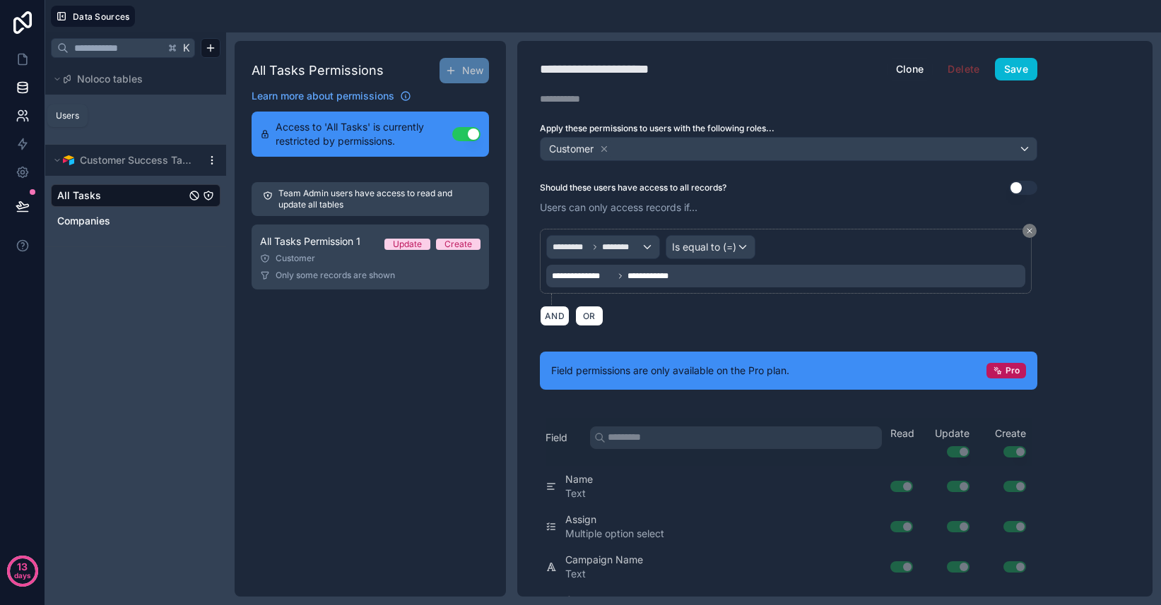
click at [26, 112] on icon at bounding box center [26, 113] width 2 height 4
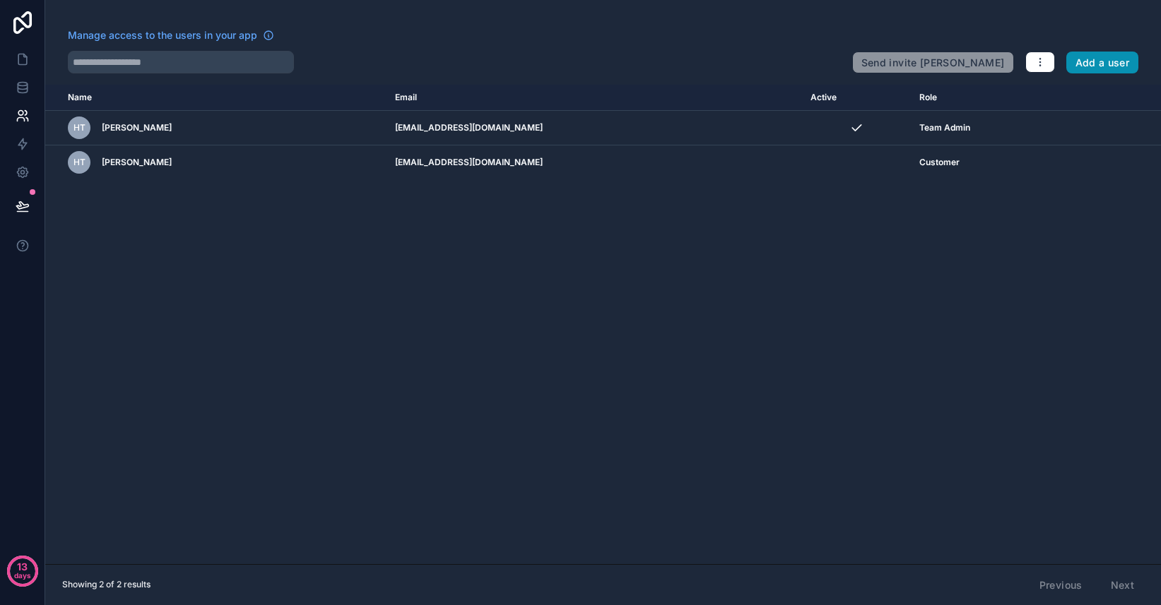
click at [1107, 67] on button "Add a user" at bounding box center [1102, 63] width 73 height 23
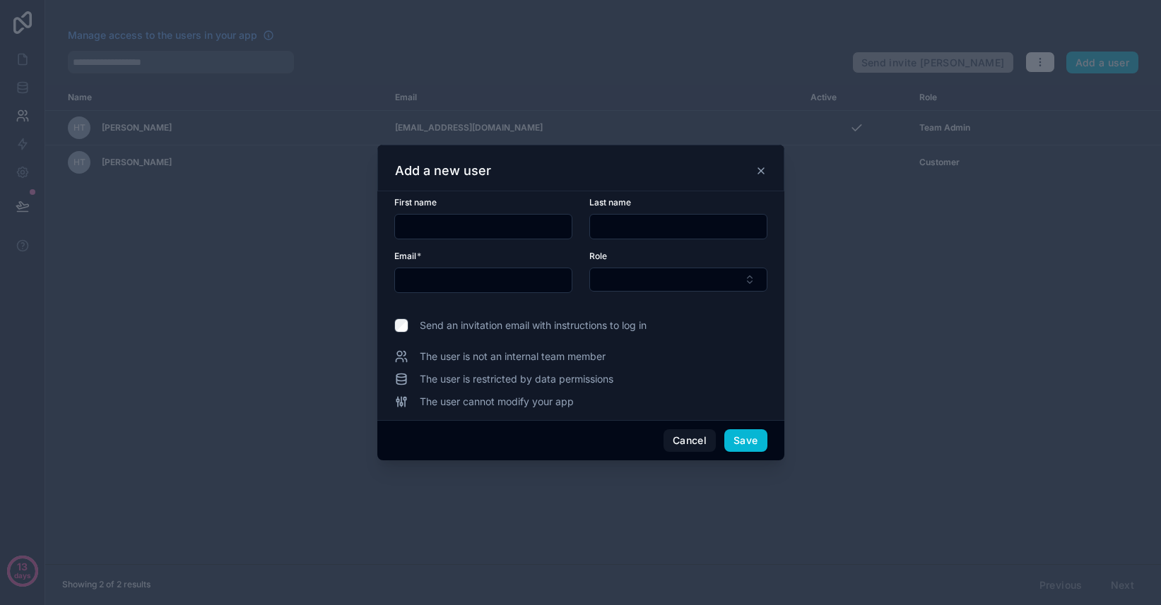
click at [426, 227] on input "text" at bounding box center [483, 227] width 177 height 20
type input "*******"
type input "*****"
type input "**********"
click at [629, 271] on button "Select Button" at bounding box center [678, 280] width 178 height 24
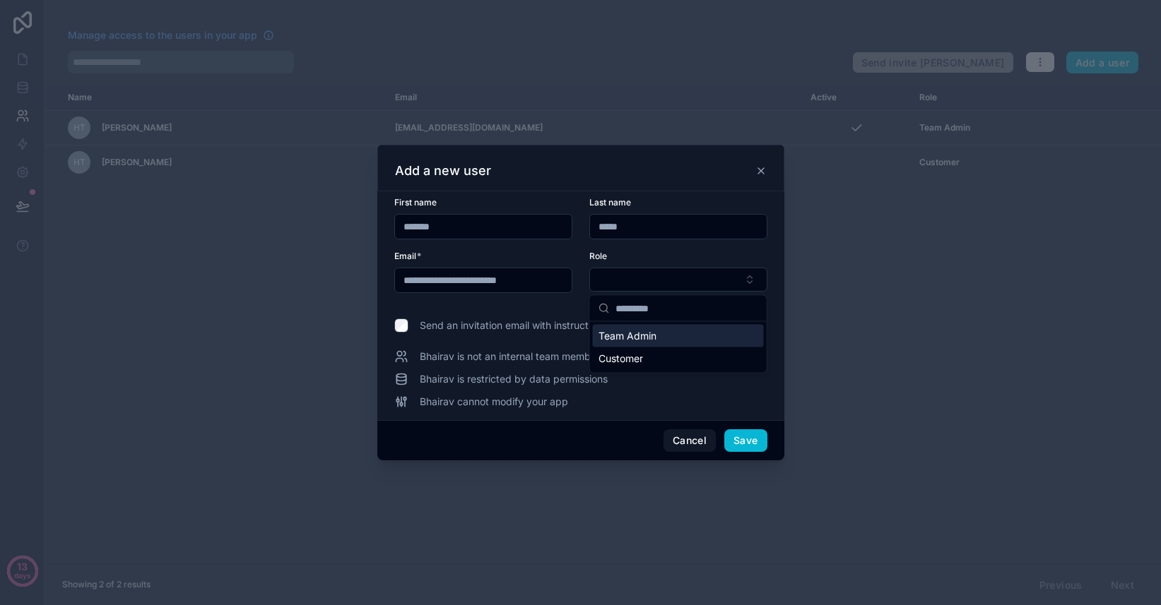
click at [631, 332] on span "Team Admin" at bounding box center [627, 336] width 58 height 14
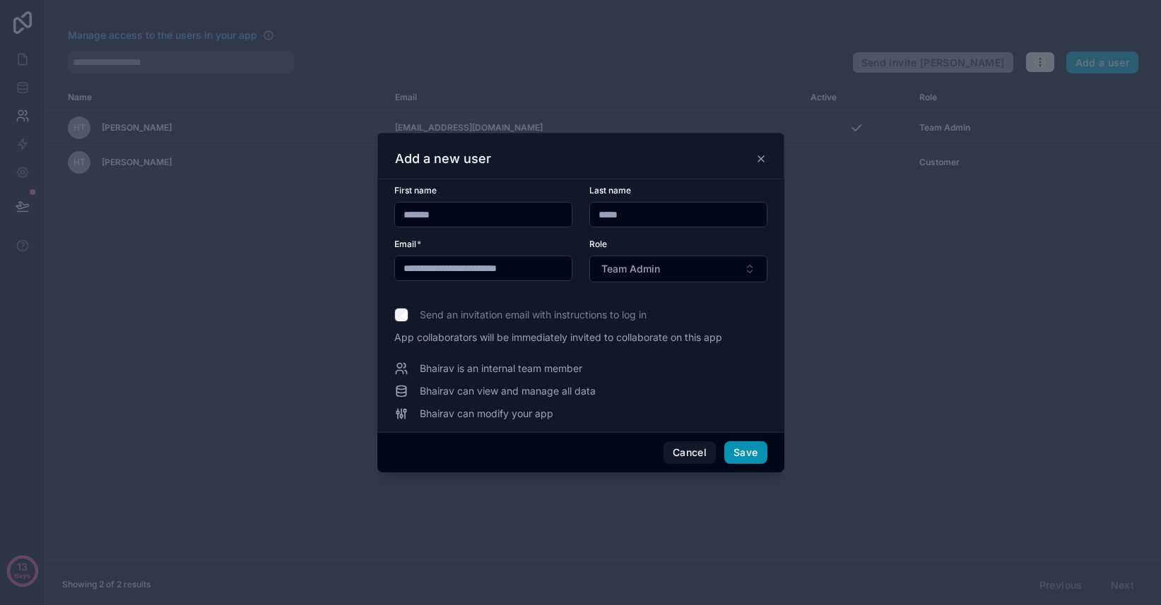
click at [752, 454] on button "Save" at bounding box center [745, 452] width 42 height 23
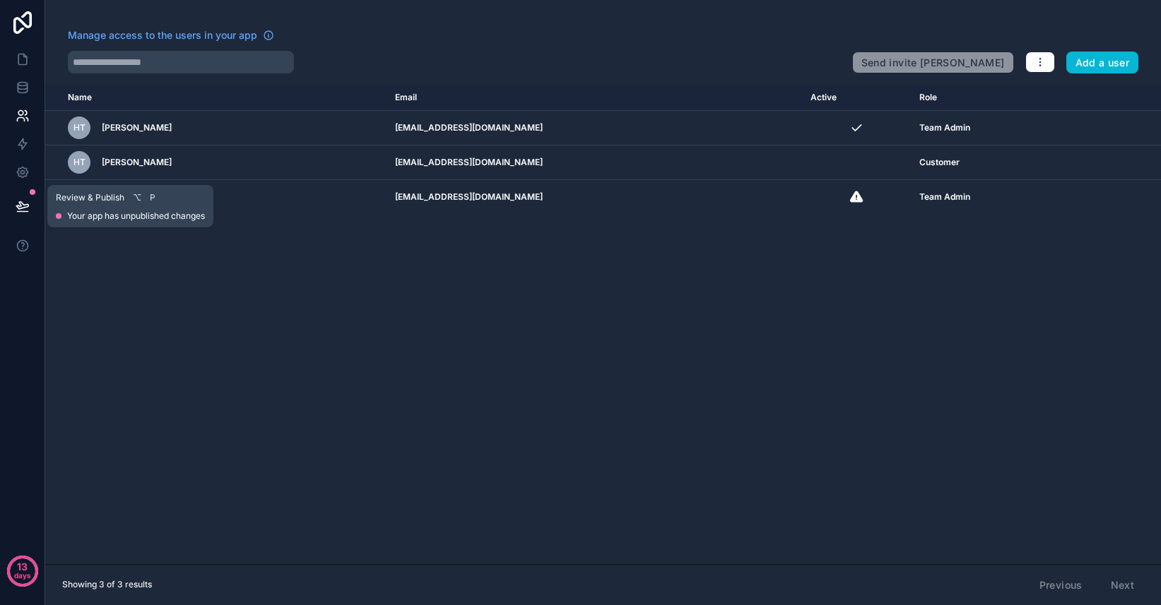
click at [22, 201] on icon at bounding box center [23, 206] width 14 height 14
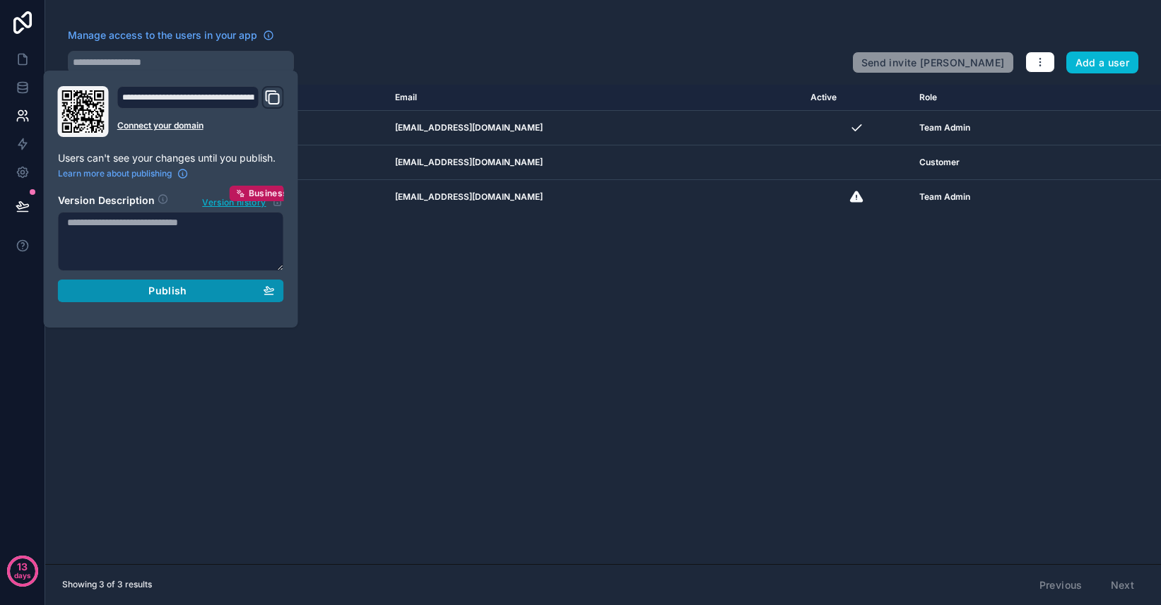
click at [145, 292] on div "Publish" at bounding box center [171, 291] width 208 height 13
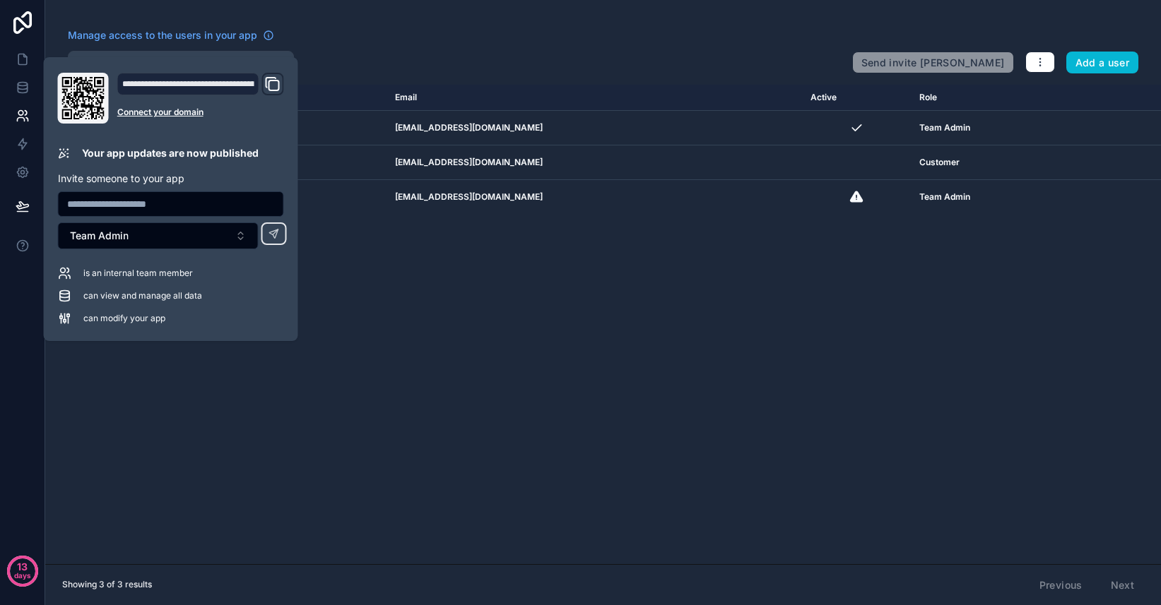
click at [345, 350] on div "Name Email Active Role [DOMAIN_NAME] [PERSON_NAME] Tolman [EMAIL_ADDRESS][DOMAI…" at bounding box center [602, 325] width 1115 height 480
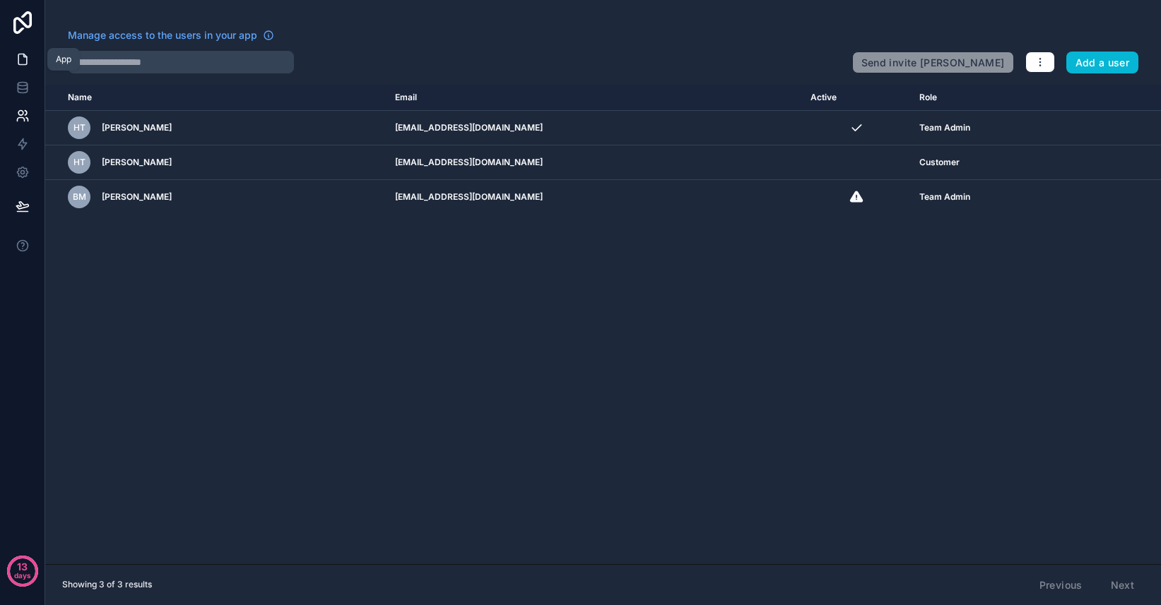
click at [24, 64] on icon at bounding box center [22, 59] width 8 height 11
